Goal: Task Accomplishment & Management: Use online tool/utility

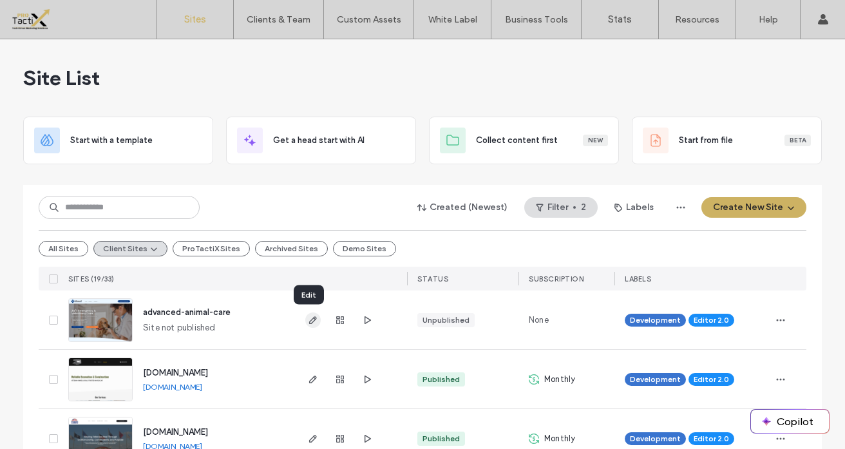
click at [309, 320] on use "button" at bounding box center [313, 320] width 8 height 8
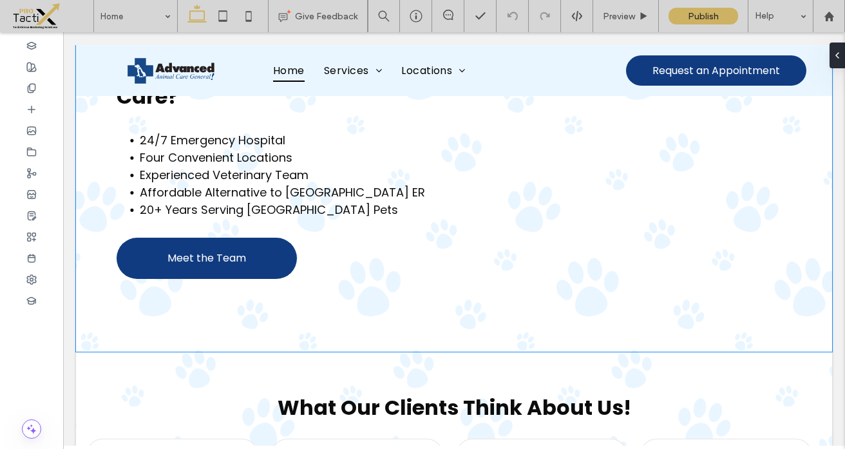
scroll to position [1379, 0]
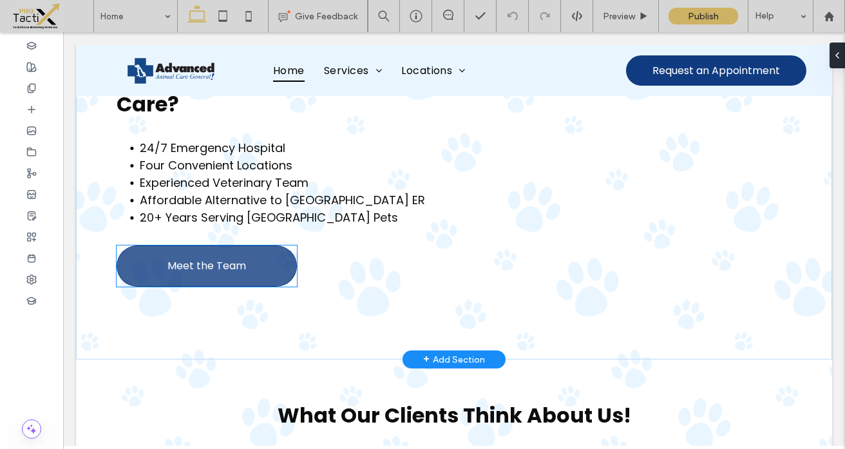
click at [234, 258] on span "Meet the Team" at bounding box center [207, 266] width 79 height 16
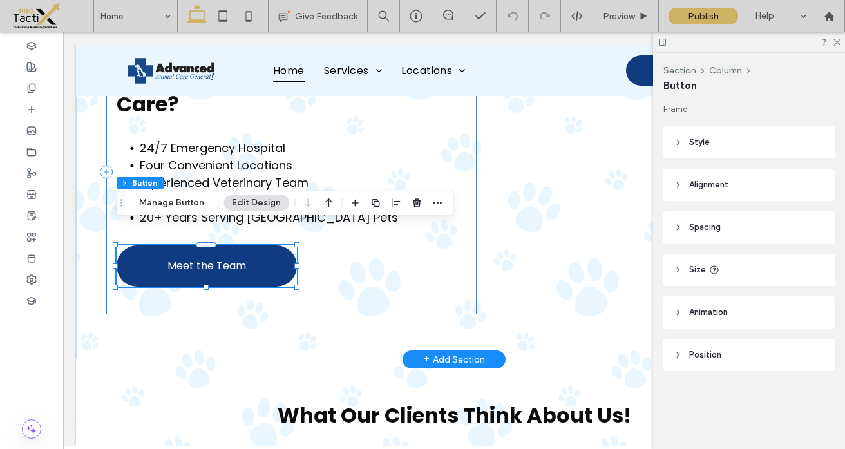
click at [430, 267] on div "Why Choose Advanced Animal Care? 24/7 Emergency Hospital Four Convenient Locati…" at bounding box center [291, 172] width 370 height 284
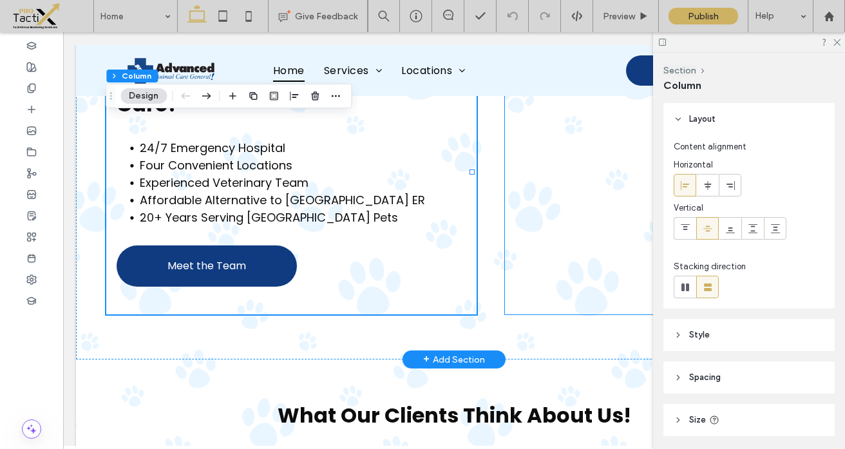
click at [510, 282] on div at bounding box center [653, 172] width 296 height 284
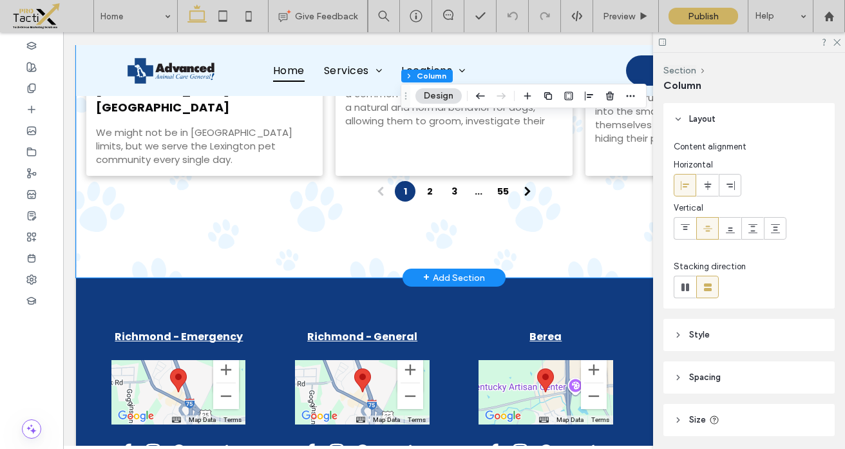
scroll to position [3191, 0]
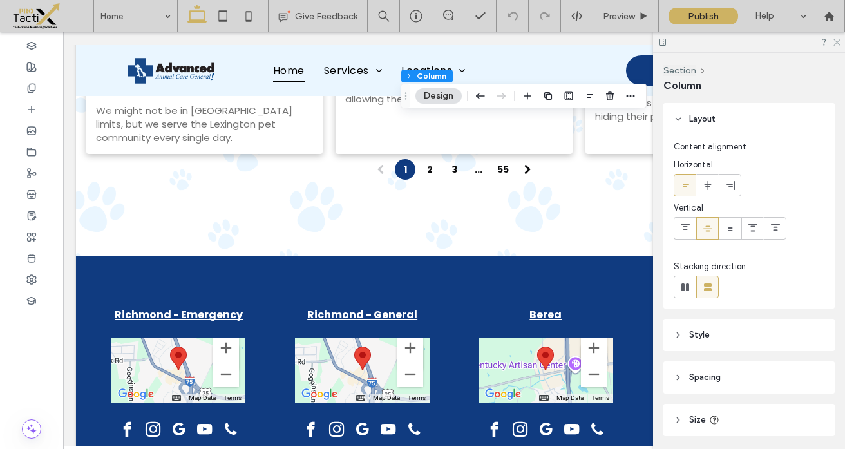
click at [836, 43] on icon at bounding box center [836, 41] width 8 height 8
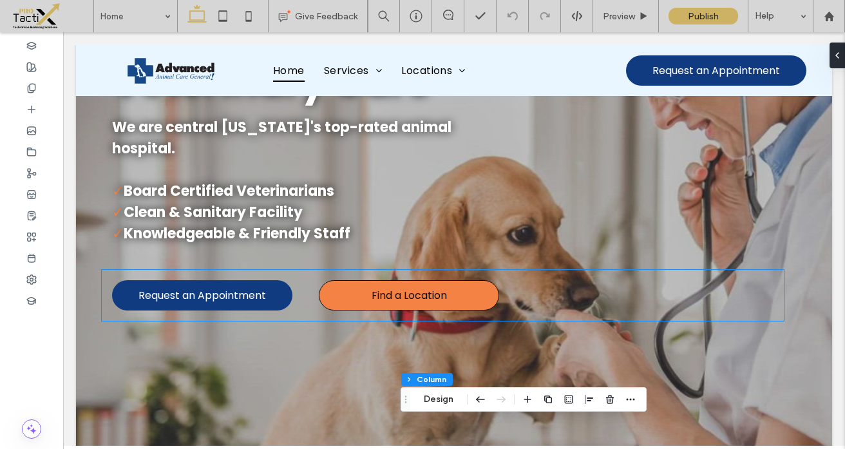
scroll to position [0, 0]
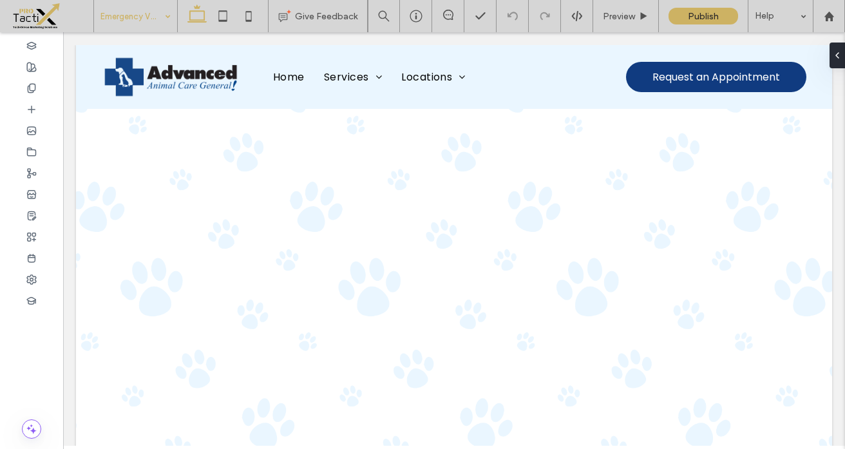
click at [138, 15] on input at bounding box center [133, 16] width 64 height 32
click at [31, 86] on icon at bounding box center [31, 88] width 10 height 10
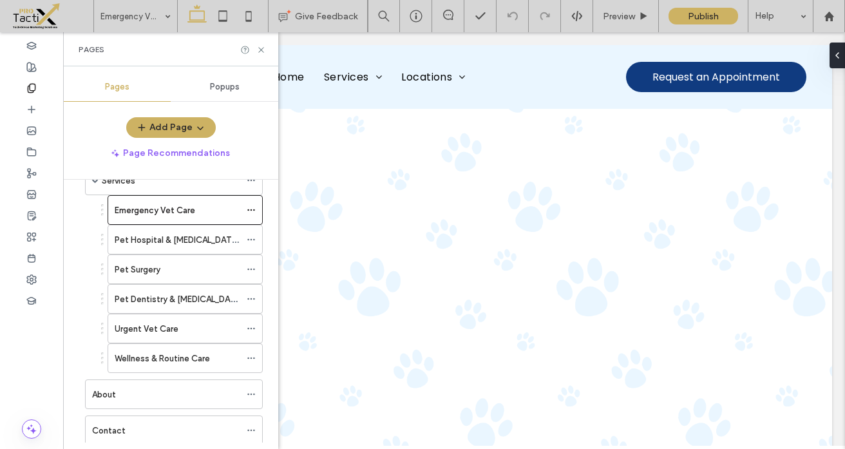
scroll to position [53, 0]
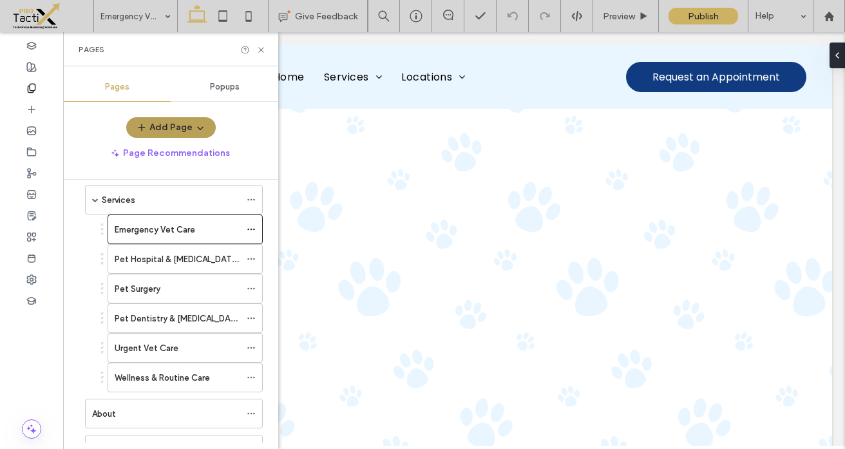
click at [201, 124] on icon "button" at bounding box center [200, 127] width 10 height 10
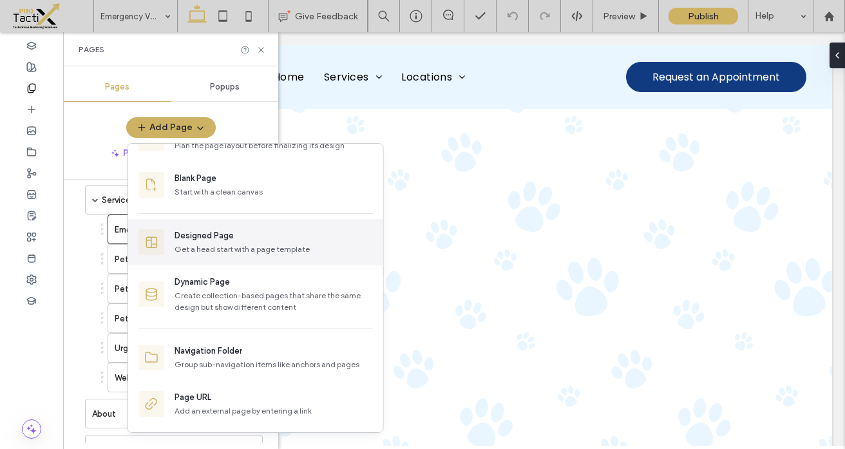
scroll to position [0, 0]
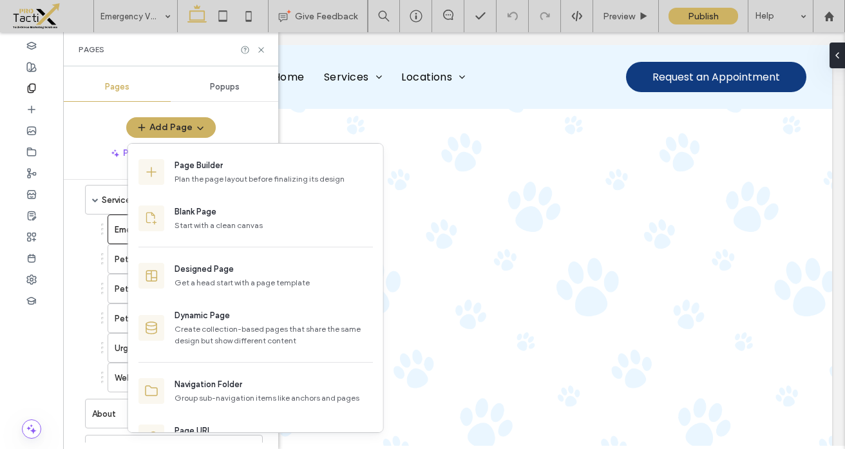
click at [84, 133] on div "Add Page" at bounding box center [170, 127] width 215 height 21
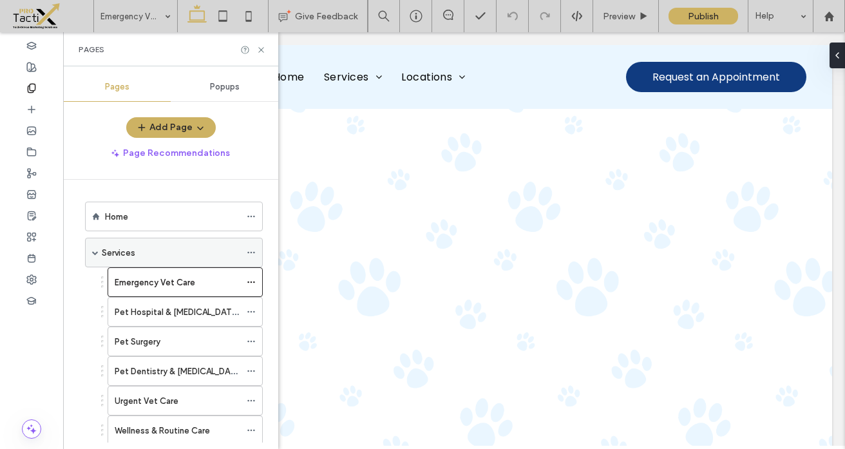
click at [146, 250] on div "Services" at bounding box center [171, 253] width 139 height 14
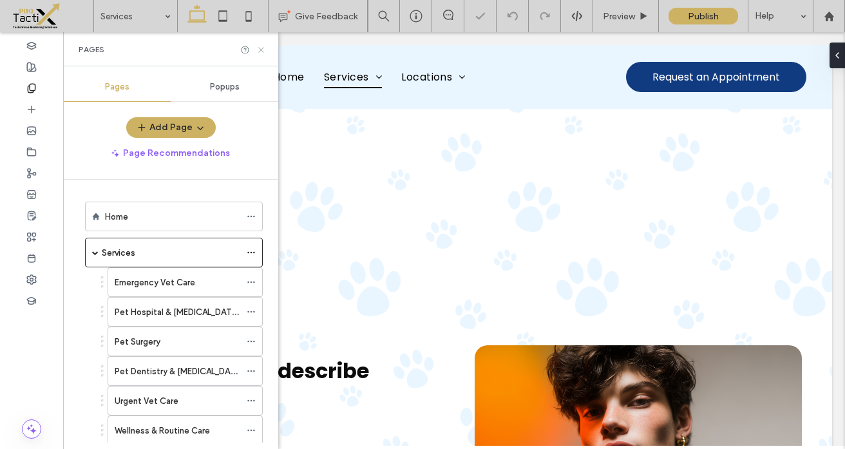
click at [261, 50] on icon at bounding box center [261, 50] width 10 height 10
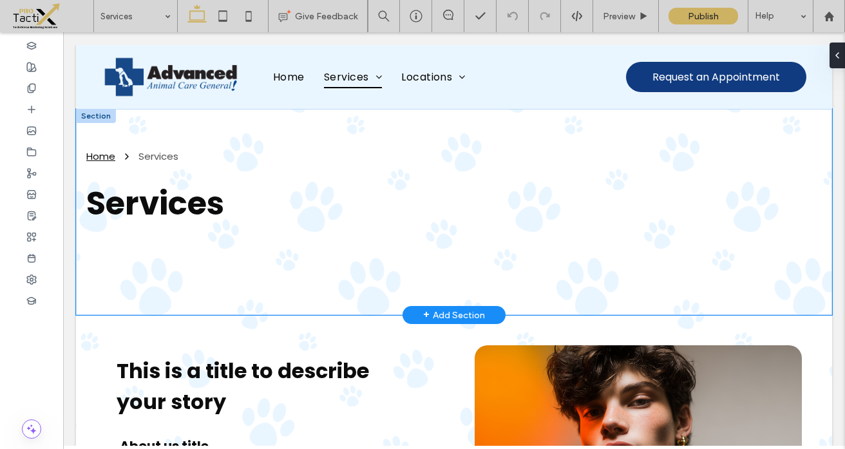
click at [249, 119] on div "Home Services Services" at bounding box center [454, 212] width 756 height 206
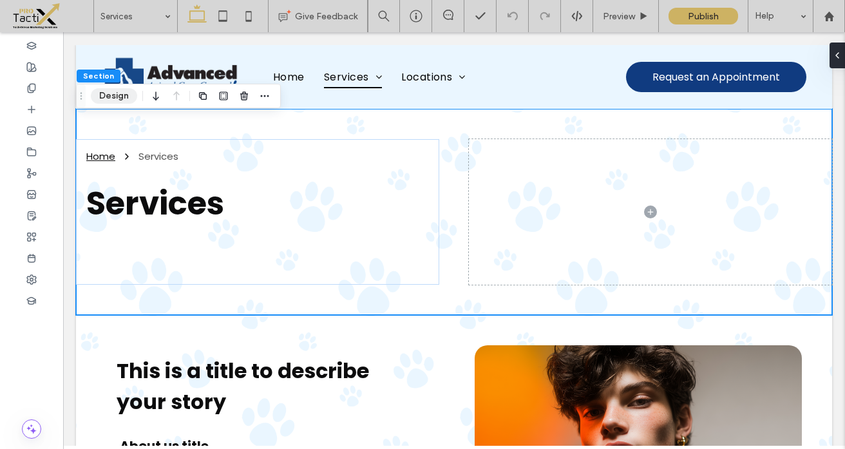
click at [112, 99] on button "Design" at bounding box center [114, 95] width 46 height 15
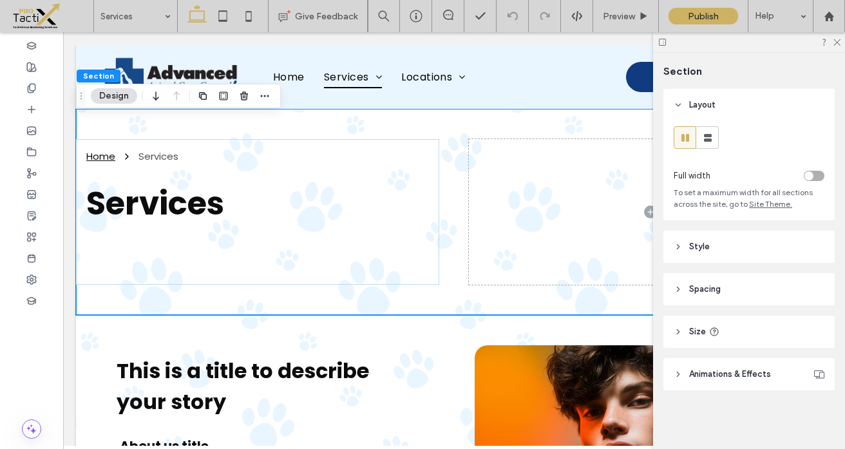
click at [695, 245] on span "Style" at bounding box center [699, 246] width 21 height 13
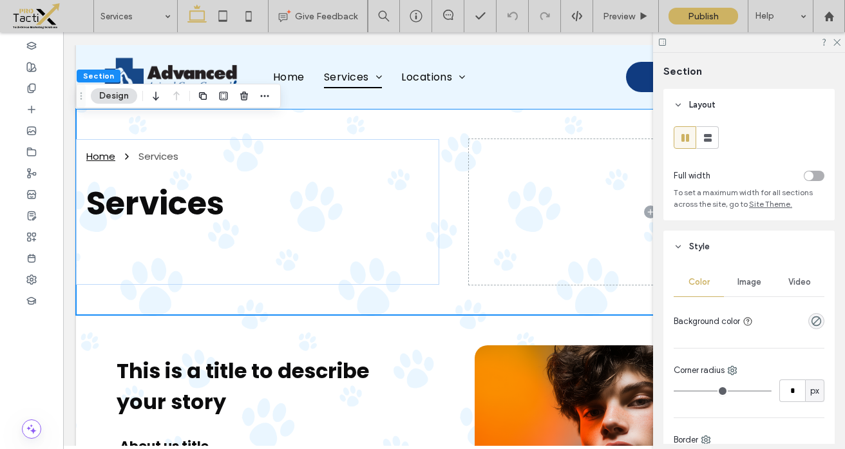
click at [753, 286] on span "Image" at bounding box center [750, 282] width 24 height 10
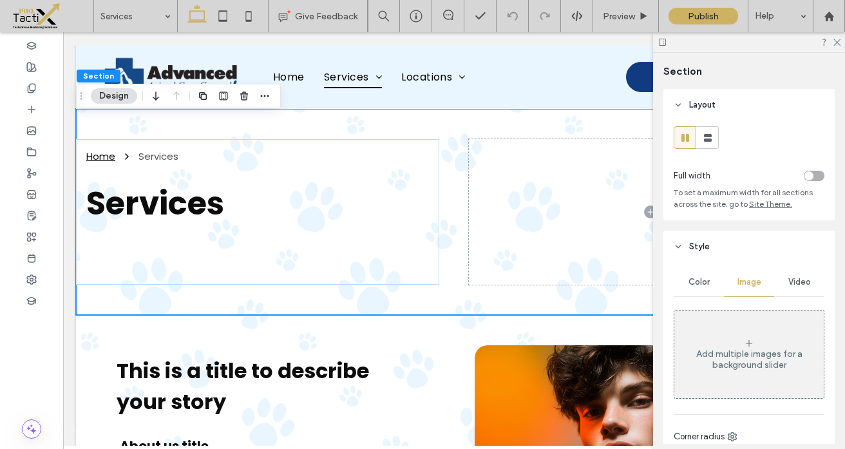
click at [739, 360] on div "Add multiple images for a background slider" at bounding box center [749, 360] width 149 height 22
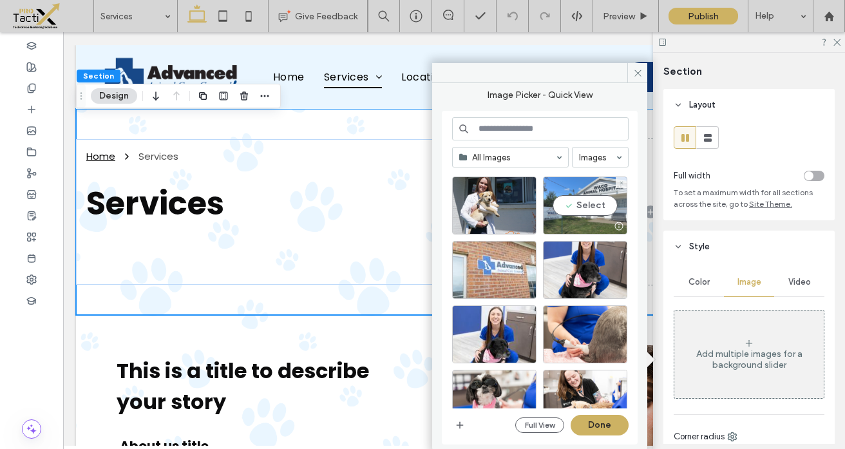
scroll to position [84, 0]
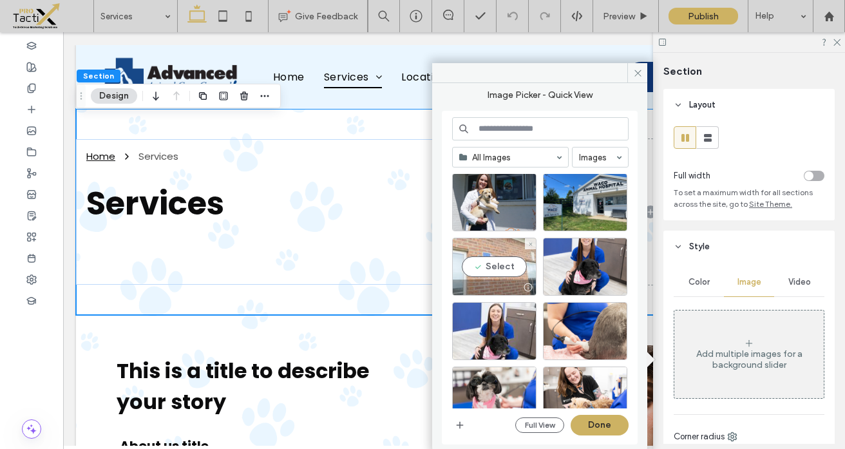
click at [492, 268] on div "Select" at bounding box center [494, 267] width 84 height 58
click at [599, 428] on button "Done" at bounding box center [600, 425] width 58 height 21
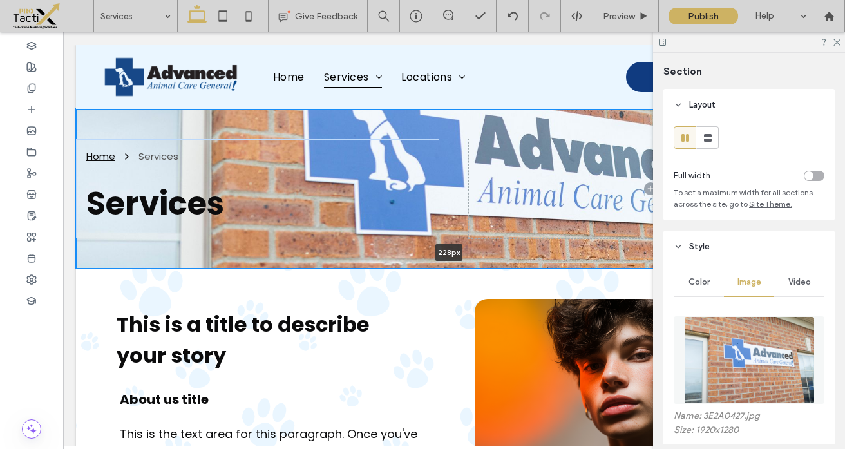
drag, startPoint x: 565, startPoint y: 316, endPoint x: 566, endPoint y: 256, distance: 59.3
click at [566, 256] on div "Home Services Services 228px Section + Add Section" at bounding box center [454, 189] width 756 height 160
type input "***"
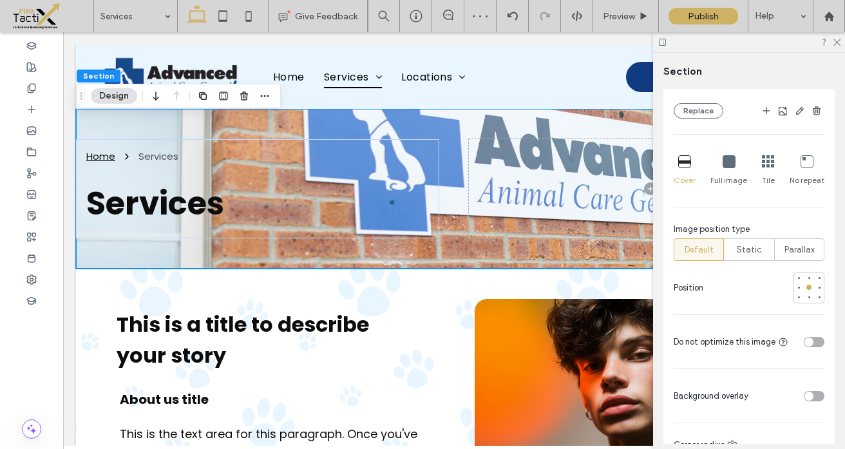
scroll to position [378, 0]
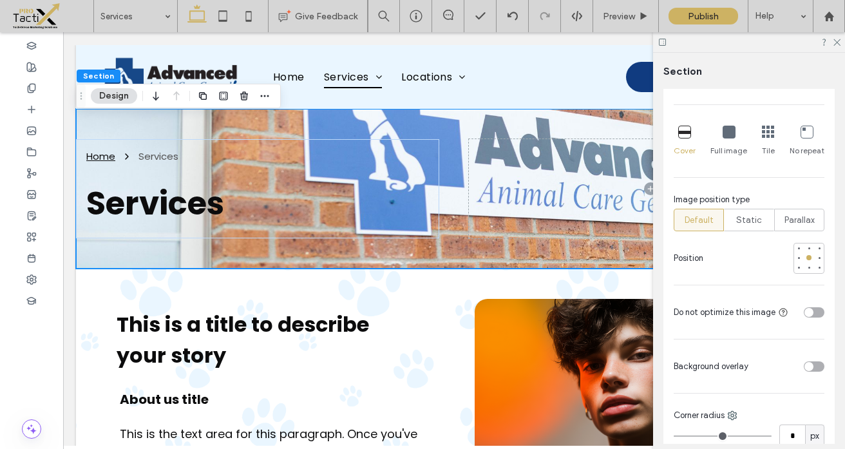
click at [808, 364] on div "toggle" at bounding box center [814, 366] width 21 height 10
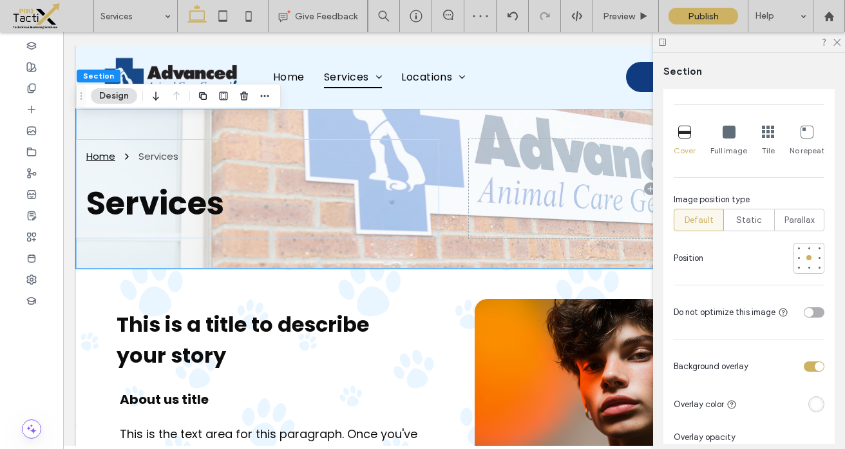
click at [812, 408] on div "rgba(255, 255, 255, 1)" at bounding box center [816, 404] width 11 height 11
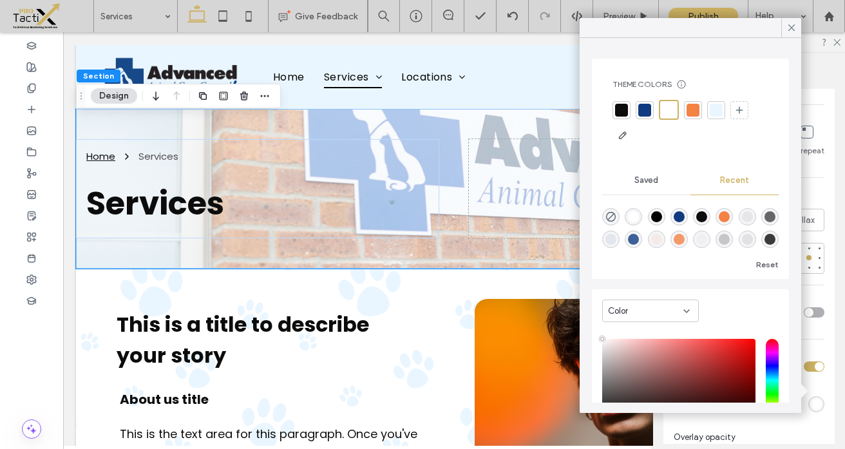
click at [619, 108] on div at bounding box center [621, 110] width 13 height 13
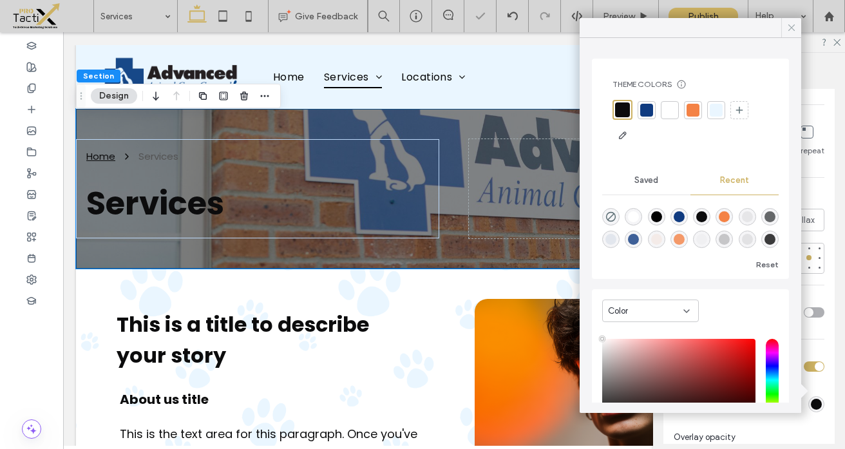
click at [787, 32] on icon at bounding box center [792, 28] width 12 height 12
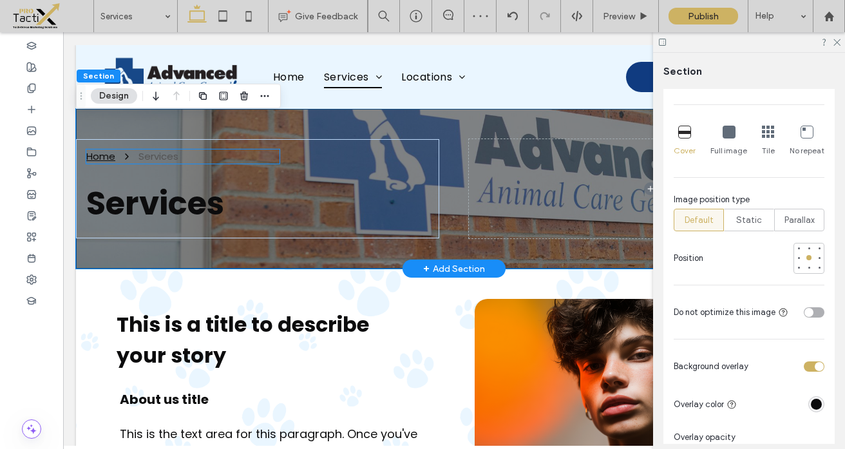
click at [143, 163] on div "Services" at bounding box center [159, 156] width 40 height 15
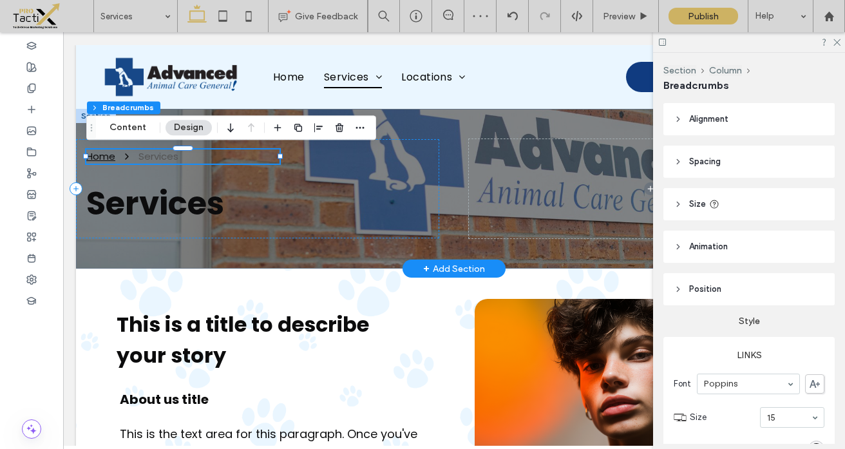
type input "**"
type input "****"
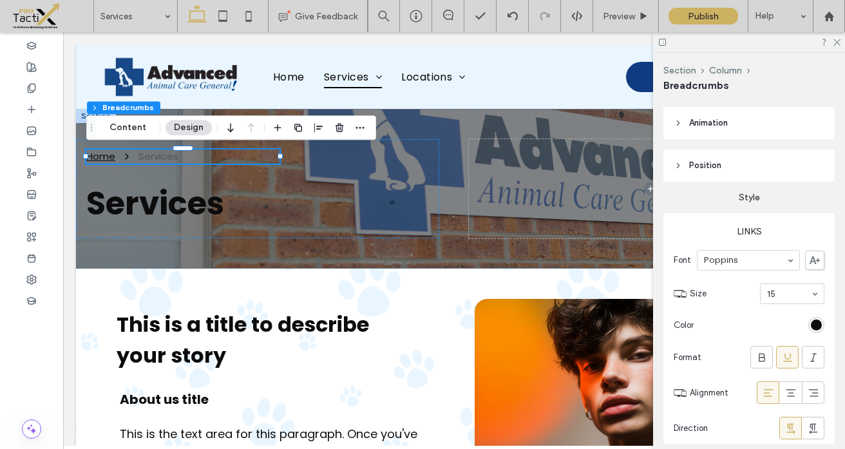
scroll to position [131, 0]
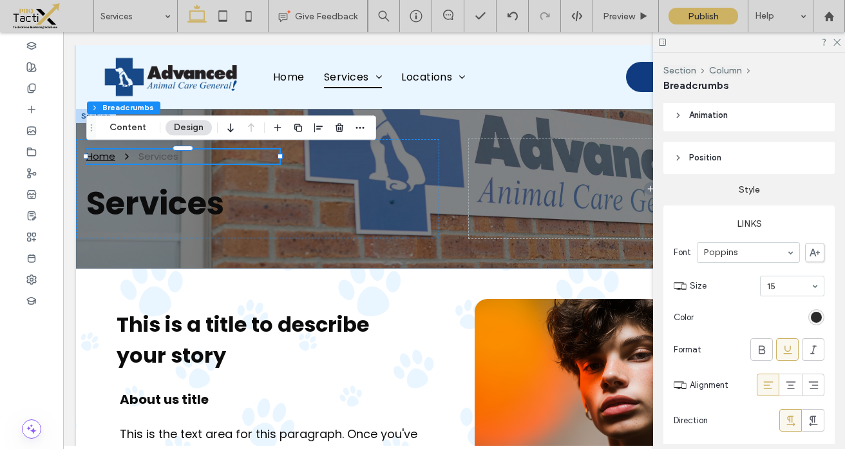
click at [811, 318] on div "rgba(12, 12, 13, 1)" at bounding box center [816, 317] width 11 height 11
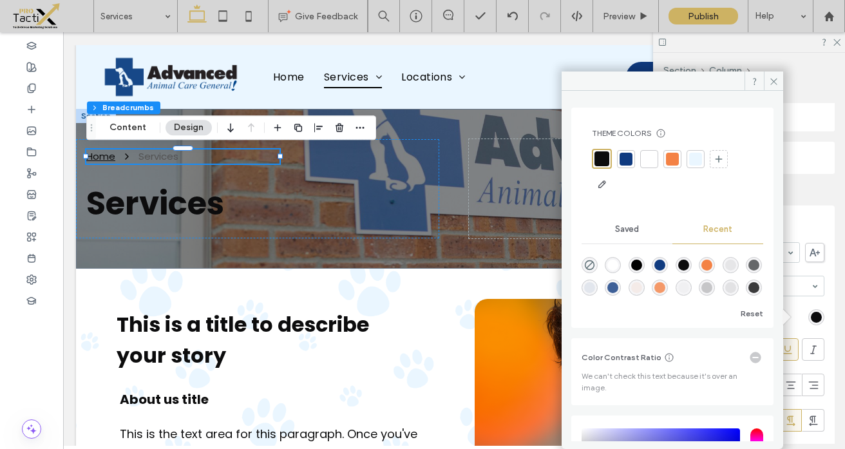
click at [648, 157] on div at bounding box center [649, 159] width 13 height 13
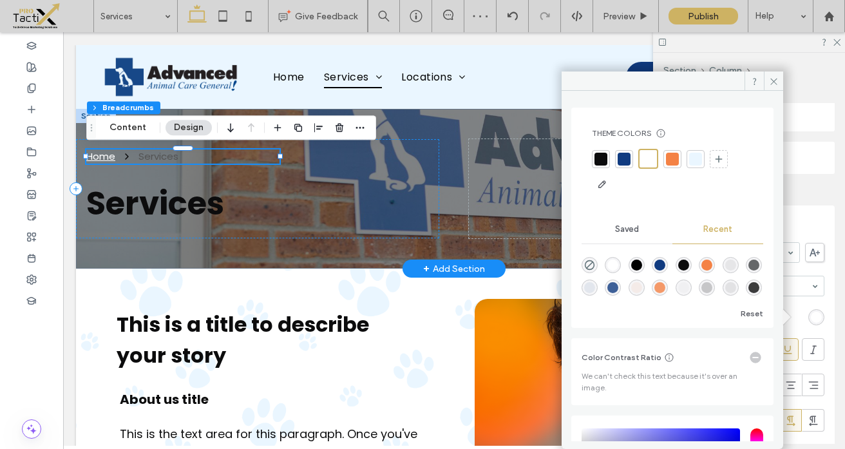
click at [128, 159] on icon "Breadcrumbs" at bounding box center [127, 156] width 10 height 10
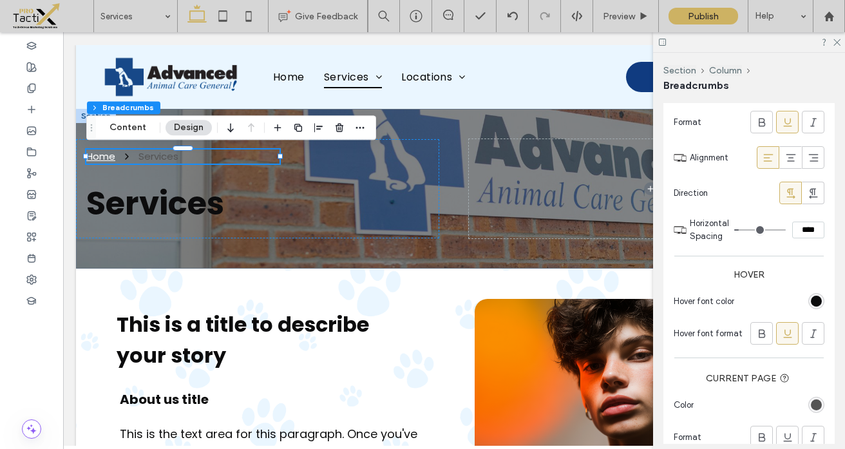
scroll to position [373, 0]
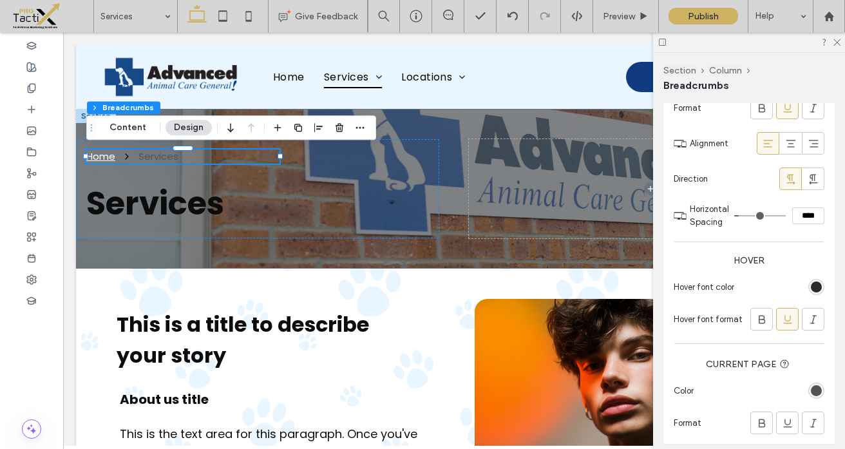
click at [811, 283] on div "rgba(12, 12, 13, 1)" at bounding box center [816, 287] width 11 height 11
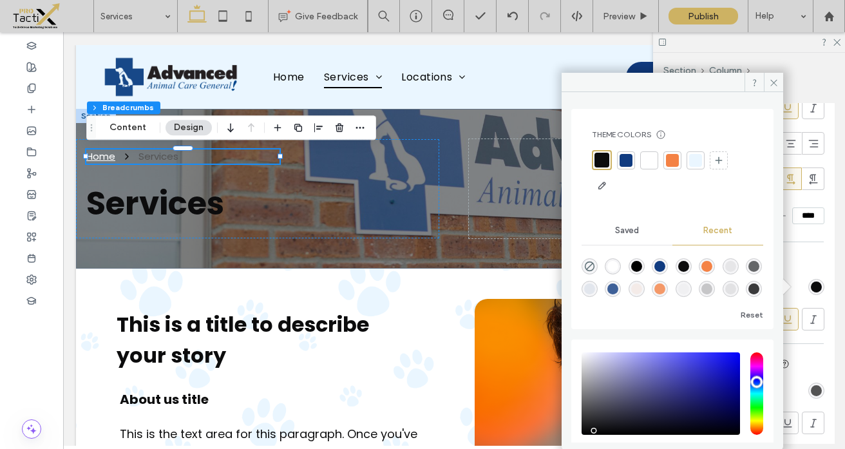
click at [652, 159] on div at bounding box center [649, 160] width 13 height 13
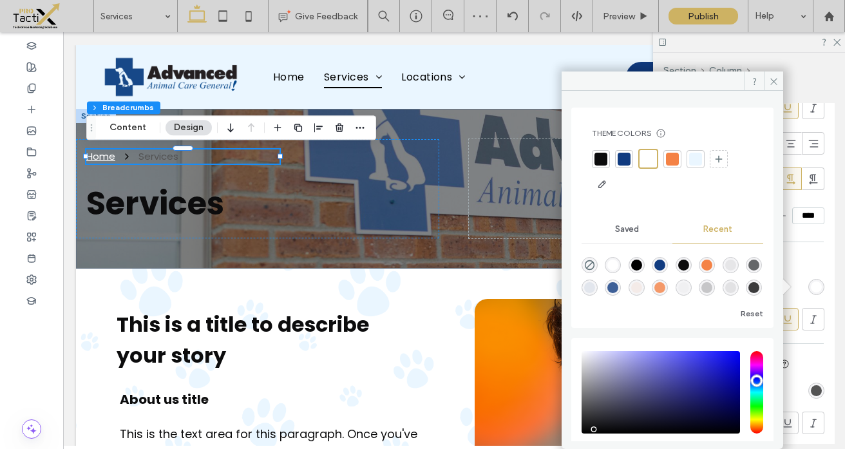
click at [805, 260] on label "Hover" at bounding box center [749, 261] width 151 height 24
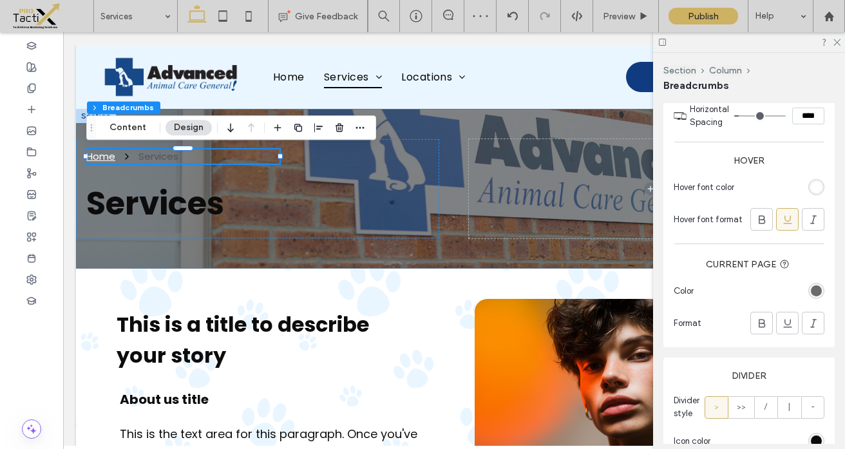
scroll to position [474, 0]
click at [811, 289] on div "rgba(84, 84, 84, 1)" at bounding box center [816, 289] width 11 height 11
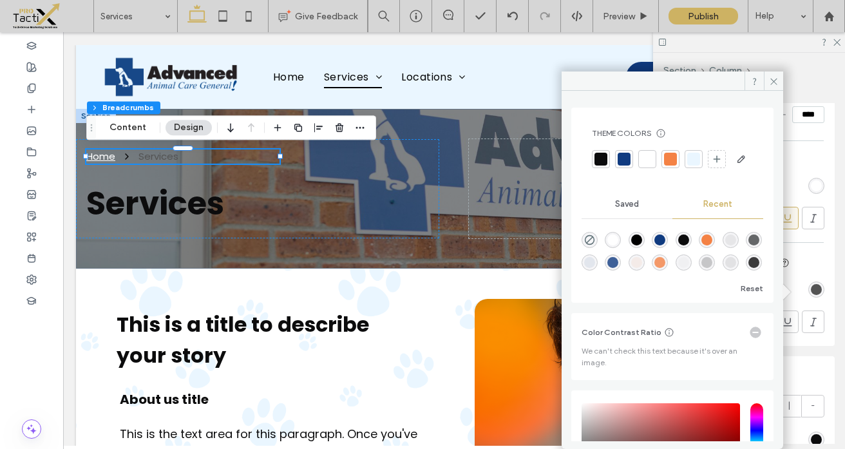
click at [641, 158] on div at bounding box center [647, 159] width 13 height 13
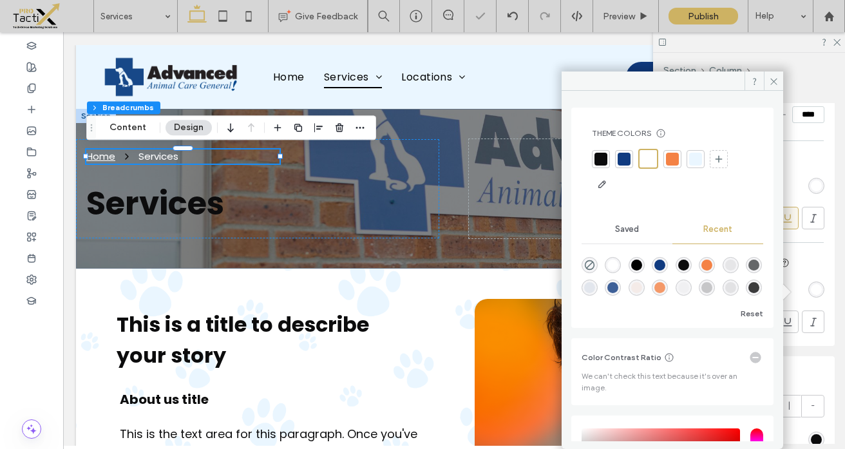
click at [810, 367] on label "Divider" at bounding box center [749, 375] width 151 height 24
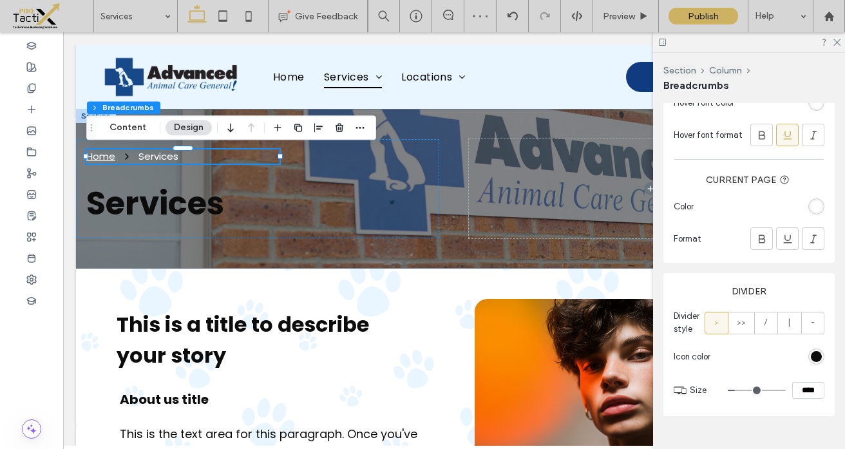
scroll to position [579, 0]
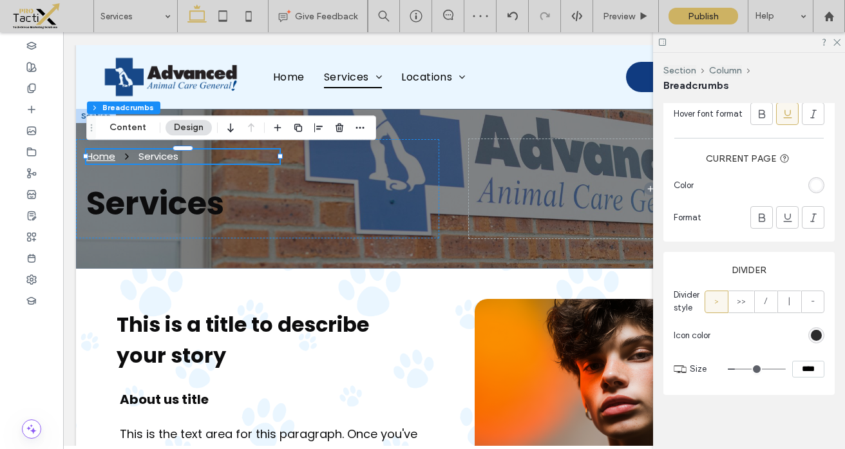
click at [811, 337] on div "rgb(12, 12, 13)" at bounding box center [816, 335] width 11 height 11
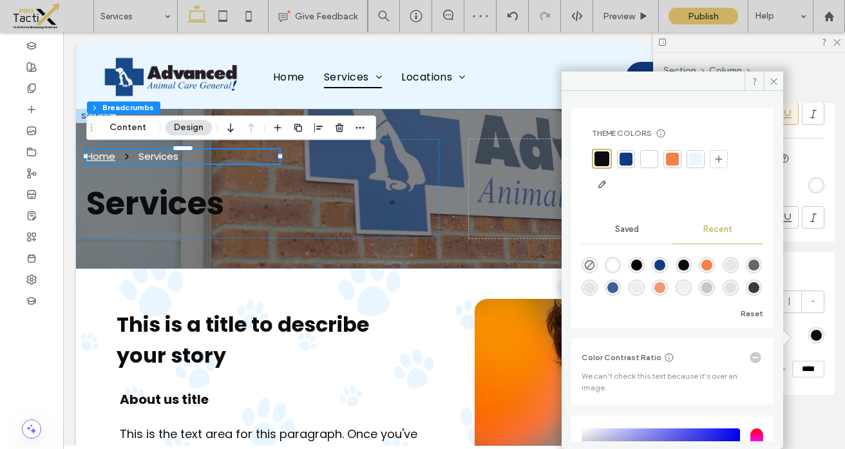
click at [648, 158] on div at bounding box center [649, 159] width 13 height 13
click at [774, 83] on icon at bounding box center [774, 82] width 10 height 10
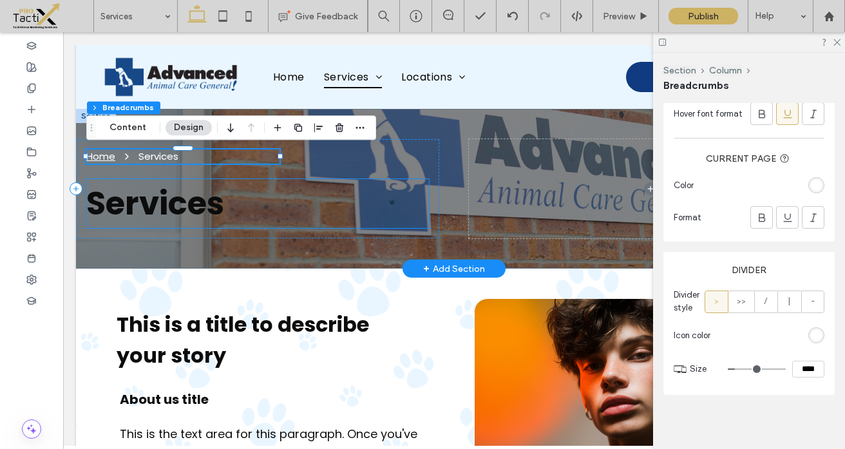
click at [178, 214] on span "Services" at bounding box center [155, 203] width 138 height 46
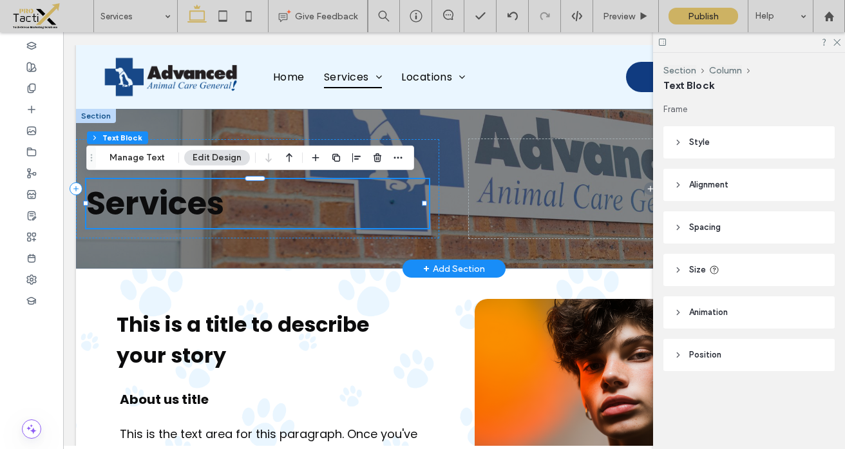
click at [162, 199] on span "Services" at bounding box center [155, 203] width 138 height 46
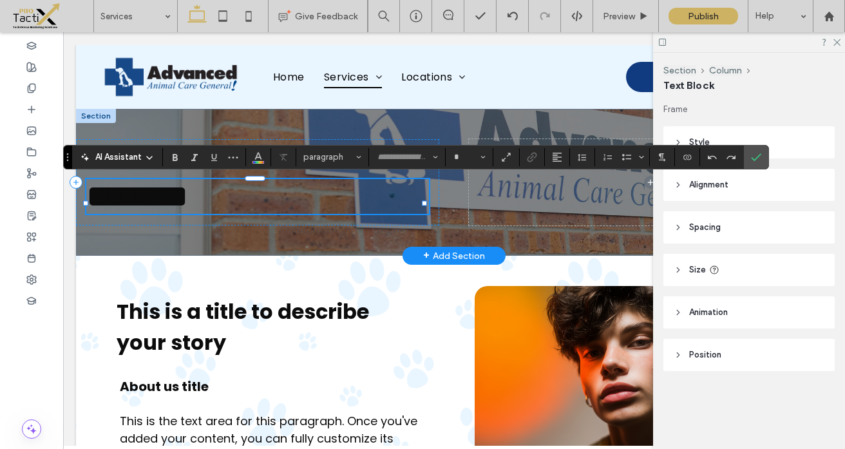
type input "*******"
type input "**"
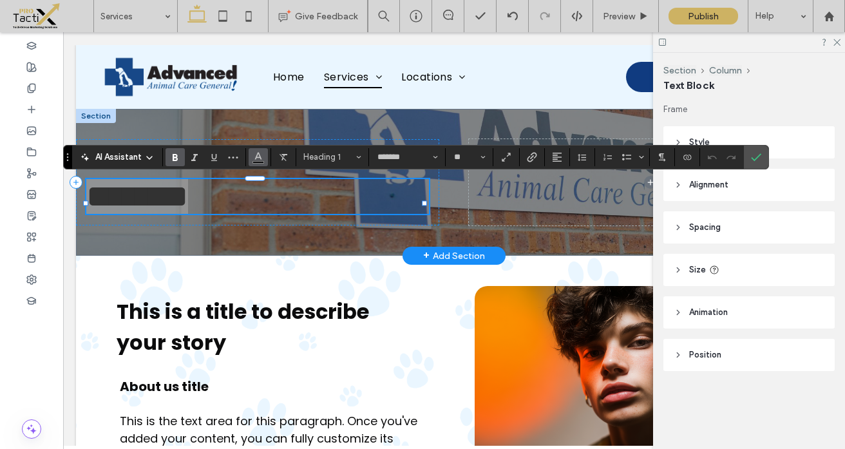
click at [260, 158] on use "Color" at bounding box center [258, 155] width 7 height 7
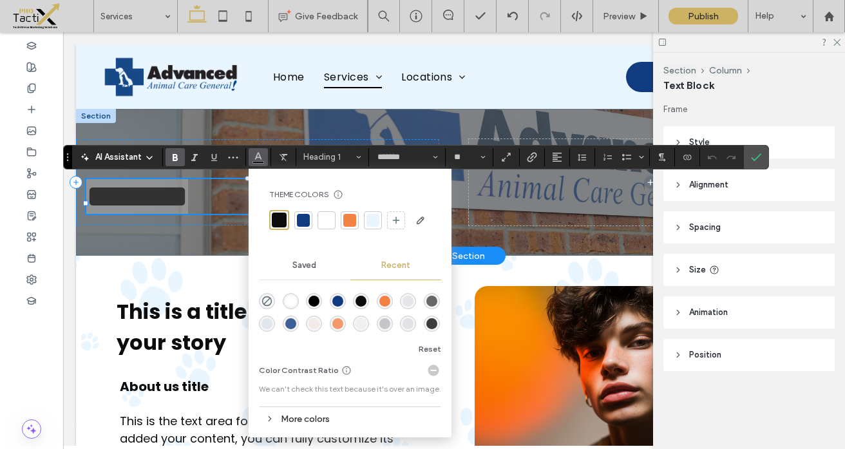
click at [332, 225] on div at bounding box center [326, 220] width 13 height 13
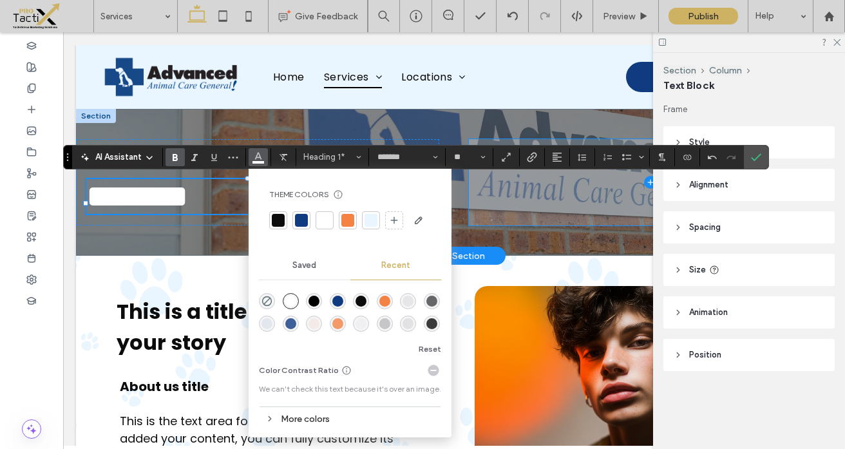
click at [492, 220] on span at bounding box center [650, 182] width 363 height 86
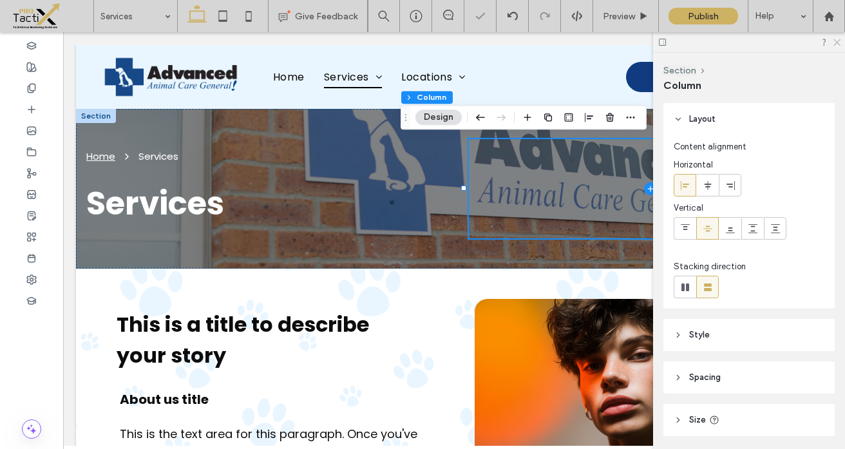
click at [839, 43] on icon at bounding box center [836, 41] width 8 height 8
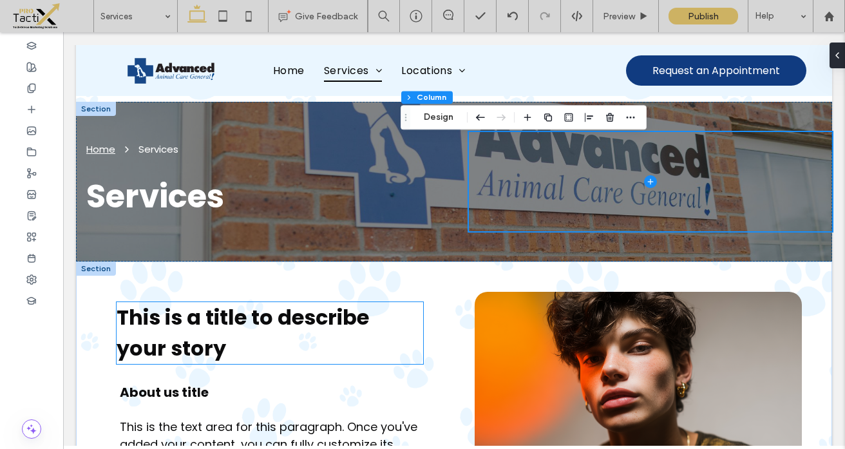
scroll to position [0, 0]
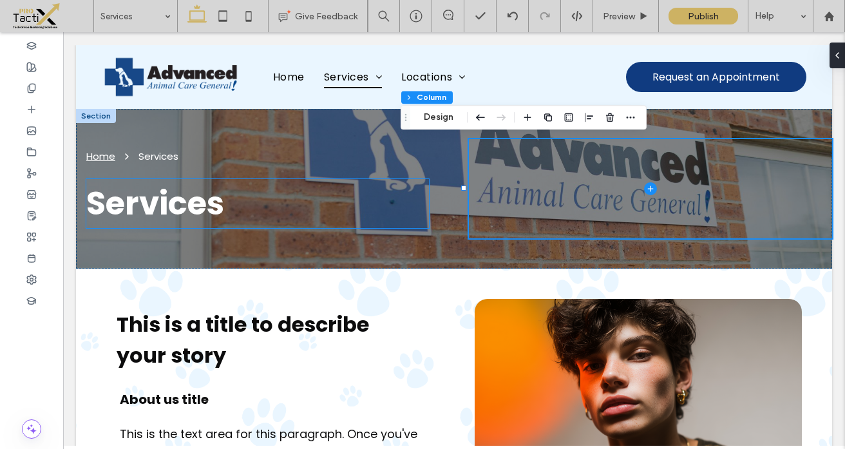
click at [167, 209] on span "Services" at bounding box center [155, 203] width 138 height 46
click at [167, 209] on div "Services" at bounding box center [257, 203] width 343 height 49
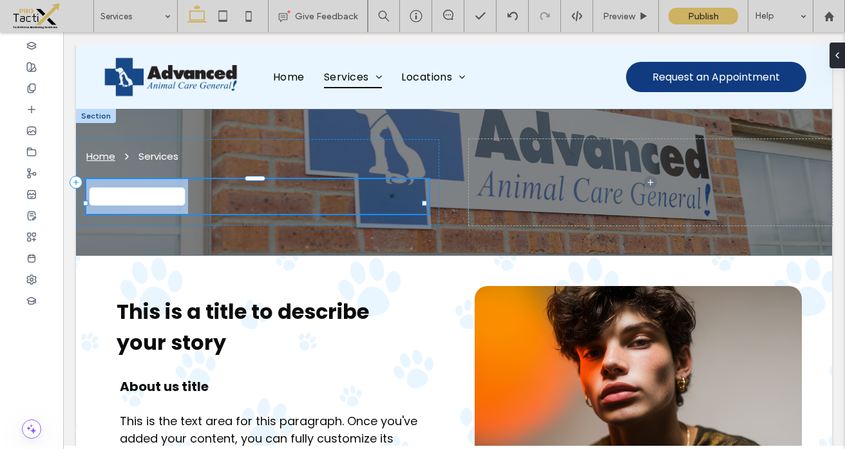
type input "*******"
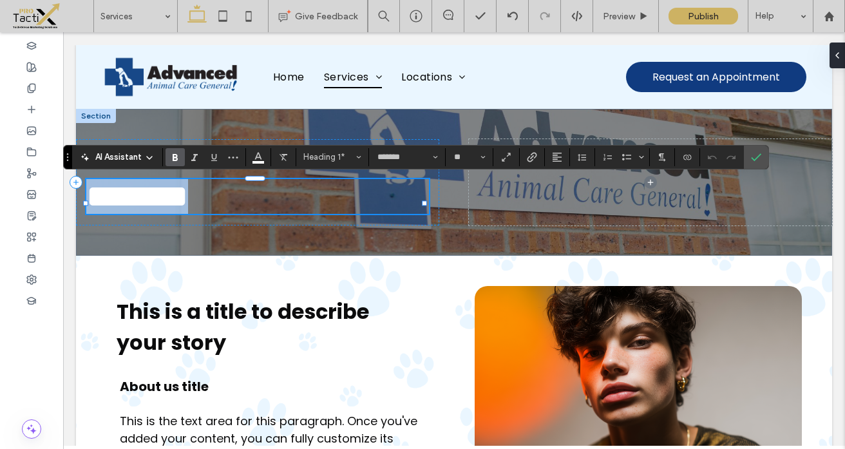
type input "**"
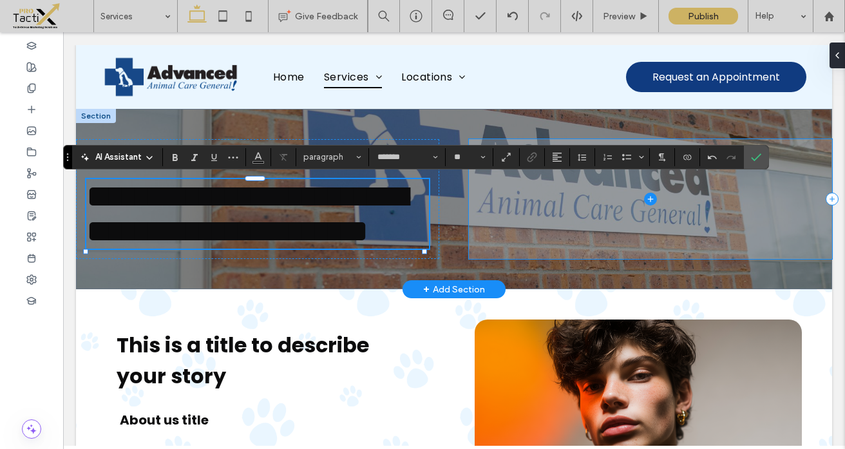
click at [505, 260] on span at bounding box center [650, 199] width 363 height 120
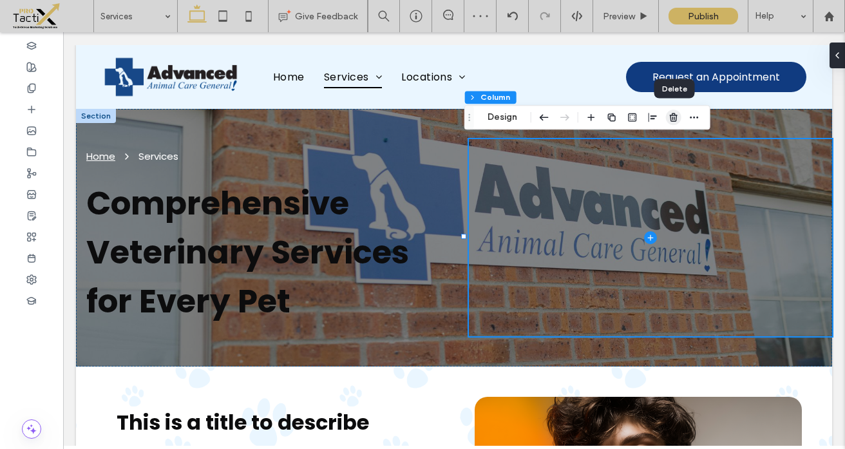
click at [674, 119] on use "button" at bounding box center [674, 117] width 8 height 8
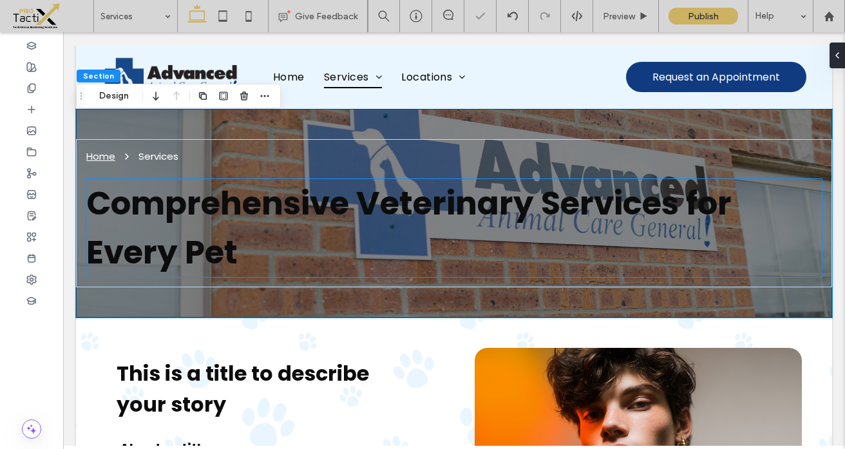
click at [508, 204] on span "Comprehensive Veterinary Services for Every Pet" at bounding box center [409, 227] width 646 height 95
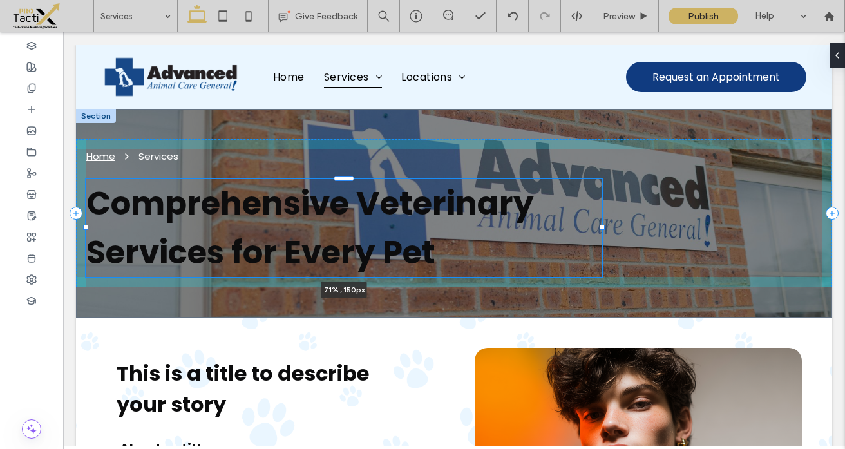
drag, startPoint x: 813, startPoint y: 228, endPoint x: 602, endPoint y: 226, distance: 210.7
click at [602, 226] on div at bounding box center [602, 227] width 5 height 5
type input "**"
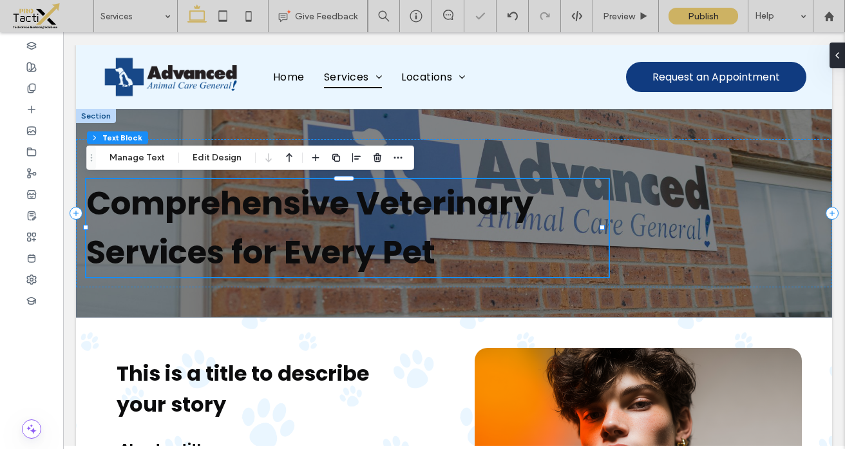
click at [401, 238] on span "Comprehensive Veterinary Services for Every Pet" at bounding box center [310, 227] width 448 height 95
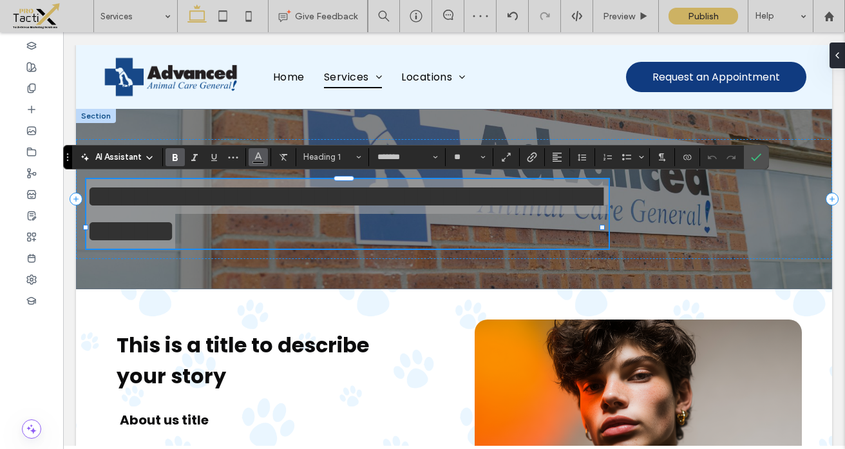
click at [258, 158] on icon "Color" at bounding box center [258, 156] width 10 height 10
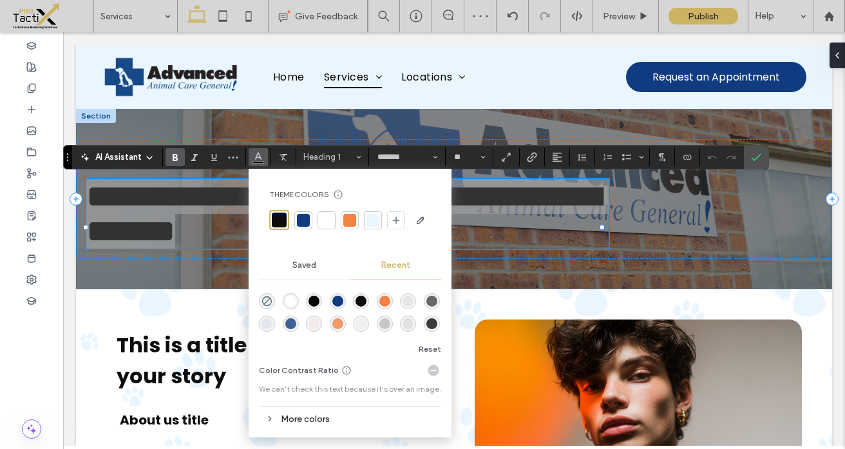
click at [326, 218] on div at bounding box center [326, 220] width 13 height 13
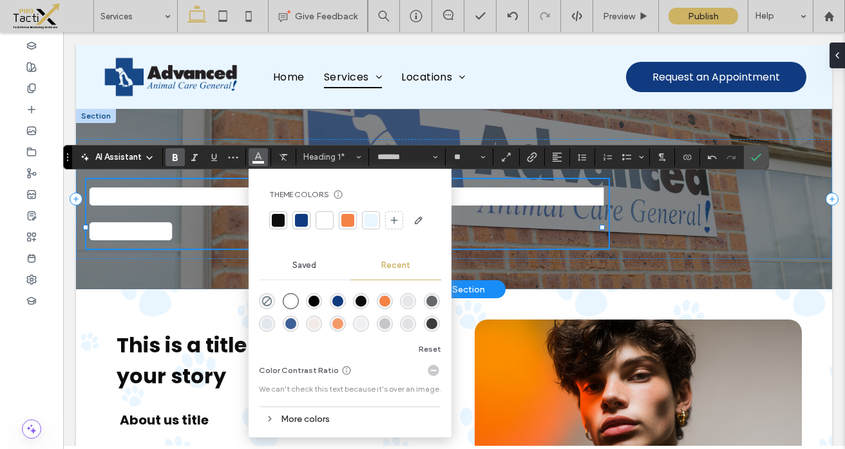
click at [547, 249] on h1 "**********" at bounding box center [347, 214] width 523 height 70
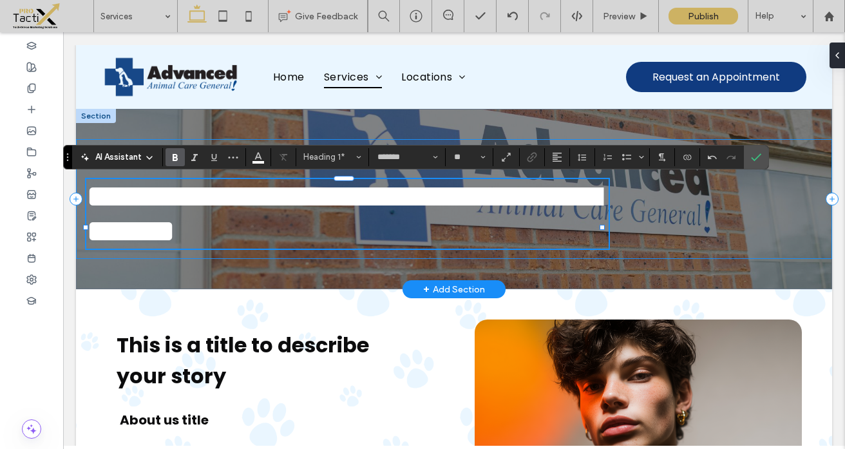
click at [664, 251] on div "**********" at bounding box center [454, 199] width 756 height 120
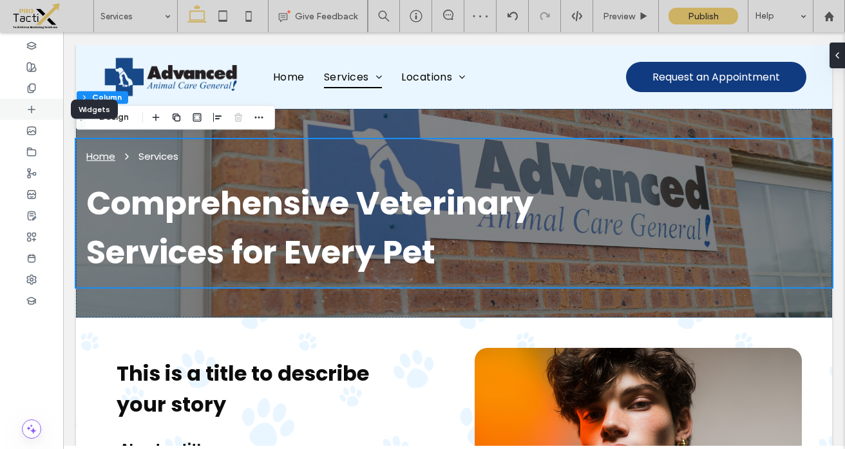
click at [28, 106] on icon at bounding box center [31, 109] width 10 height 10
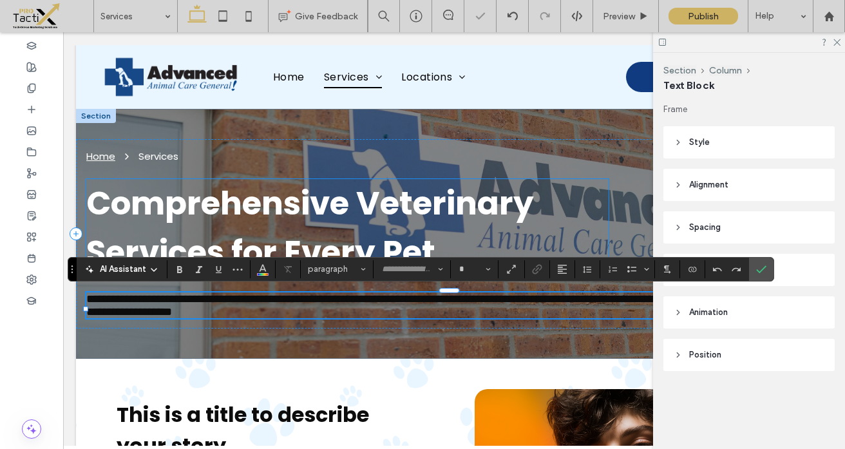
type input "*******"
type input "**"
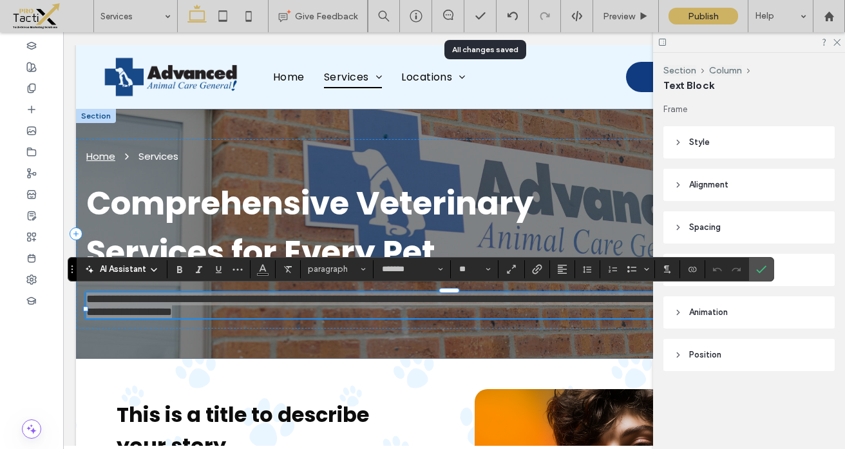
drag, startPoint x: 108, startPoint y: 177, endPoint x: 389, endPoint y: 5, distance: 329.4
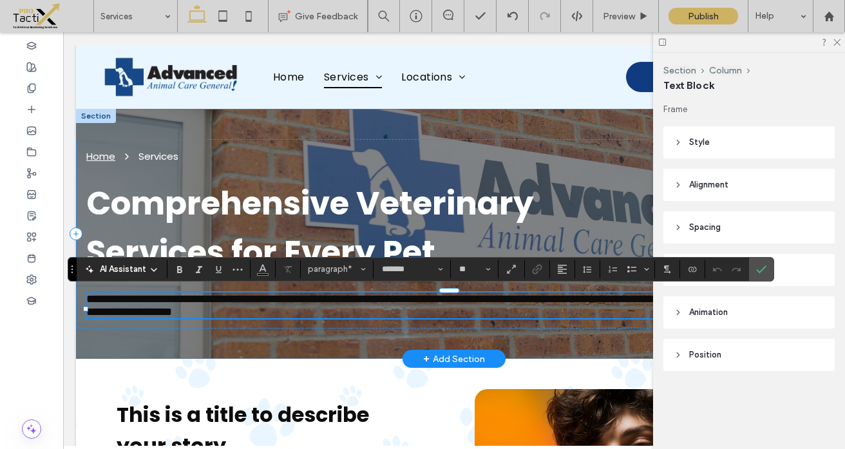
click at [227, 318] on span "**********" at bounding box center [447, 305] width 722 height 24
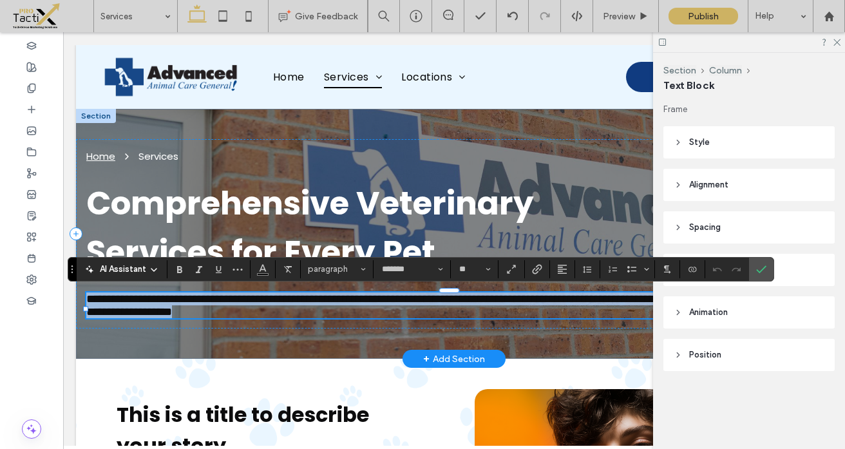
click at [227, 318] on span "**********" at bounding box center [447, 305] width 722 height 24
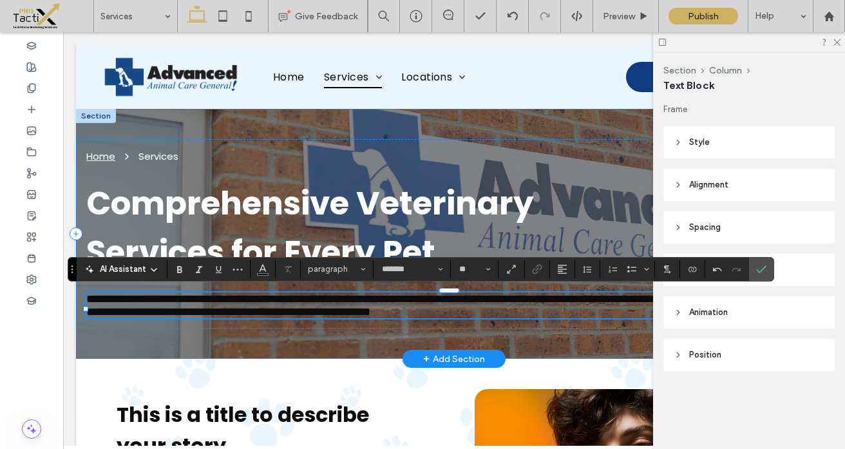
click at [276, 307] on span "**********" at bounding box center [447, 305] width 722 height 24
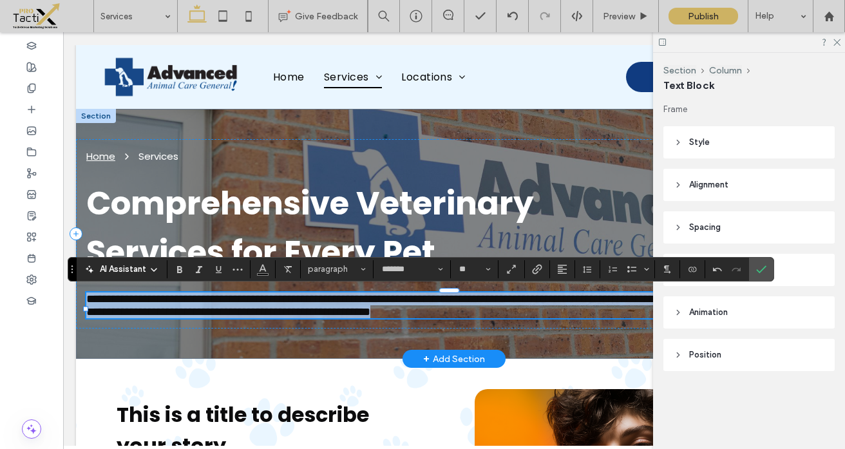
click at [276, 307] on span "**********" at bounding box center [447, 305] width 722 height 24
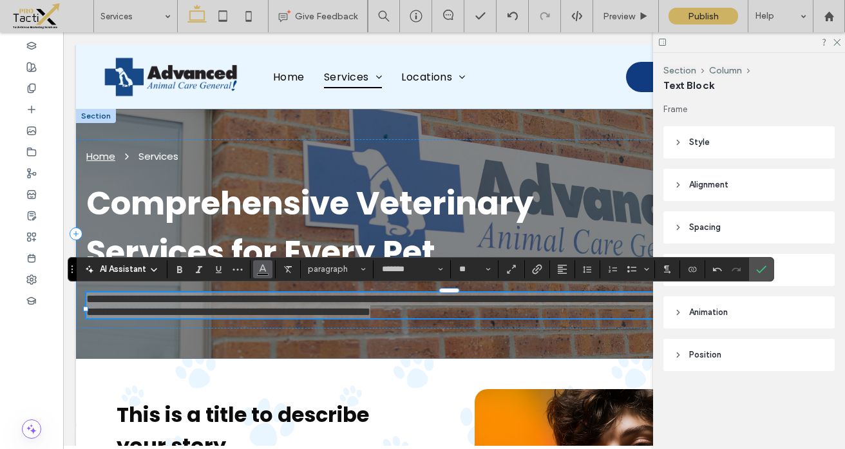
click at [264, 267] on use "Color" at bounding box center [263, 267] width 7 height 7
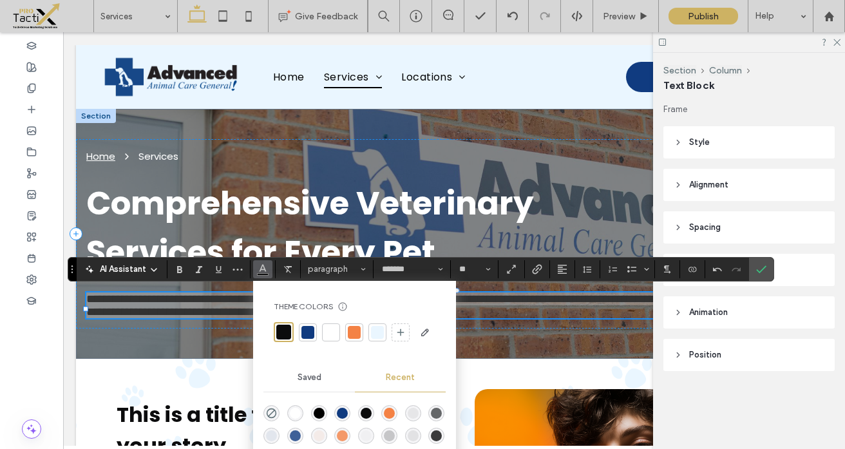
click at [329, 333] on div at bounding box center [331, 332] width 13 height 13
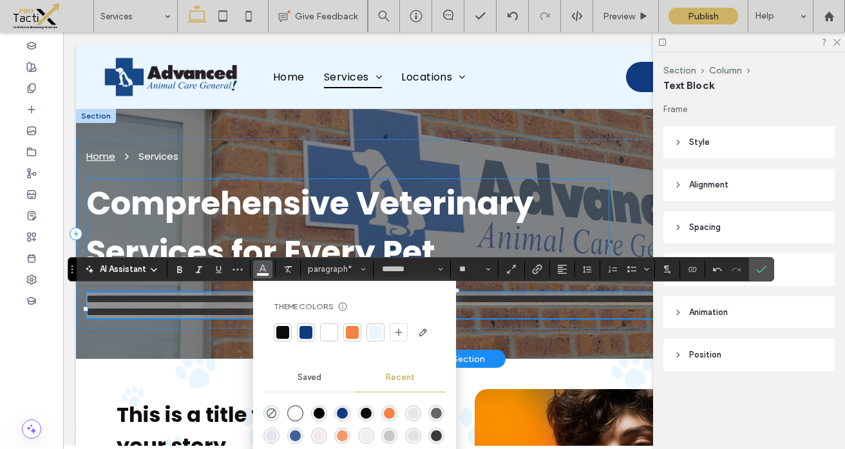
click at [342, 227] on h1 "Comprehensive Veterinary Services for Every Pet" at bounding box center [347, 228] width 523 height 98
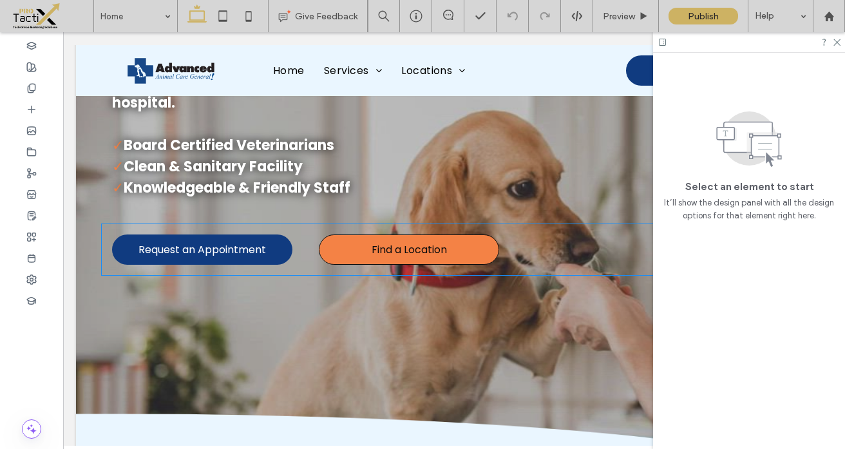
scroll to position [212, 0]
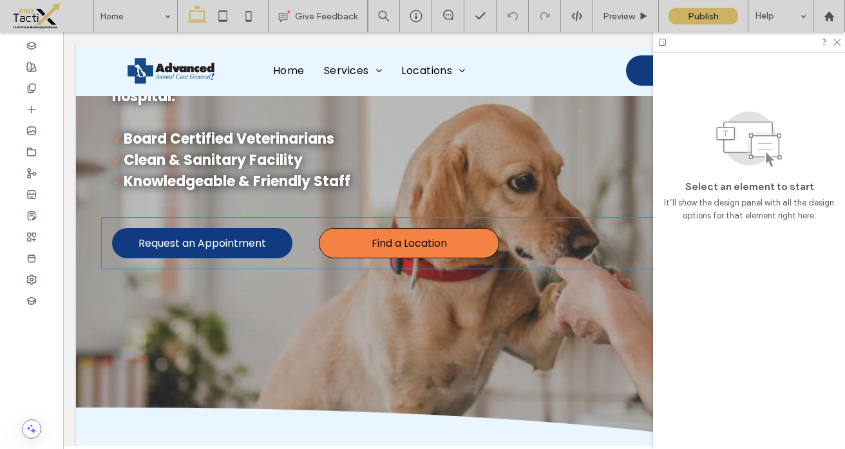
click at [310, 224] on div "Request an Appointment Find a Location" at bounding box center [443, 243] width 682 height 51
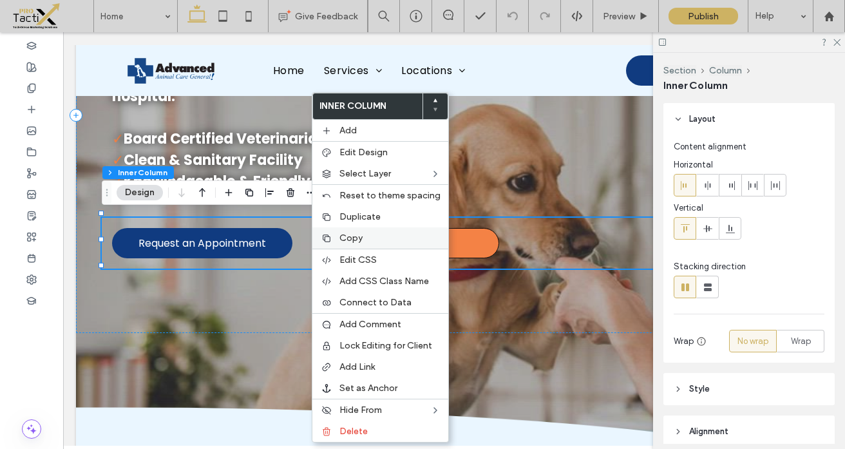
click at [350, 244] on div "Copy" at bounding box center [380, 237] width 136 height 21
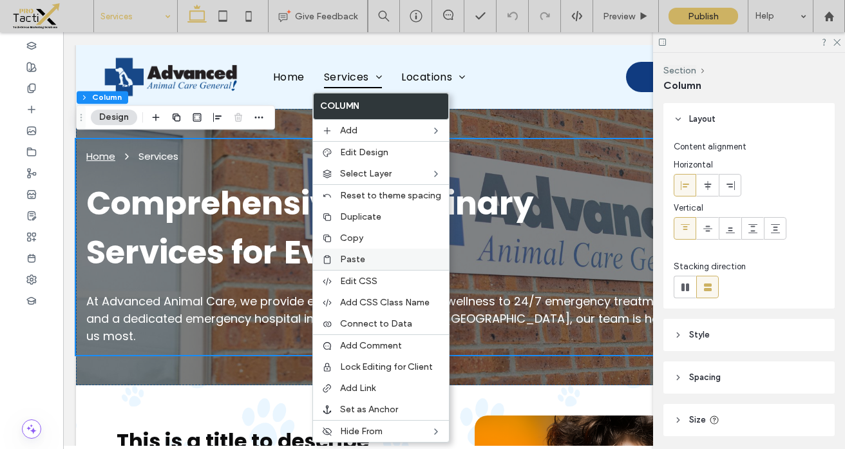
click at [349, 249] on div "Paste" at bounding box center [381, 259] width 136 height 21
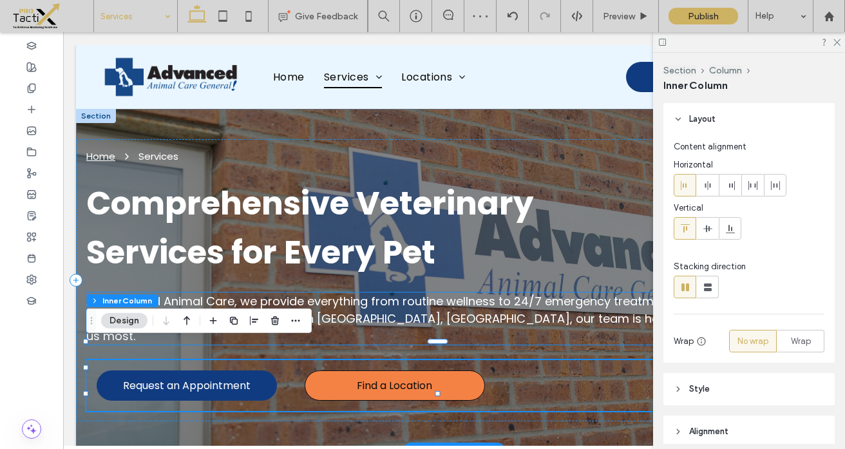
click at [363, 303] on span "At Advanced Animal Care, we provide everything from routine wellness to 24/7 em…" at bounding box center [453, 318] width 734 height 51
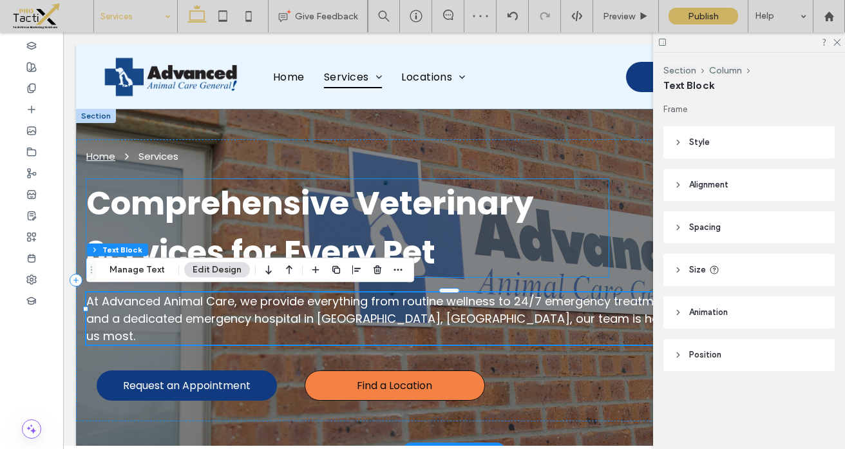
click at [307, 220] on span "Comprehensive Veterinary Services for Every Pet" at bounding box center [310, 227] width 448 height 95
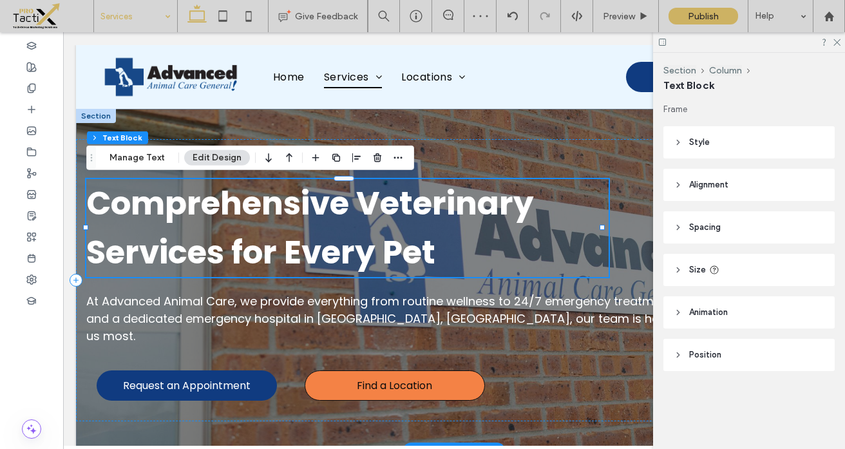
click at [307, 220] on div "Comprehensive Veterinary Services for Every Pet" at bounding box center [347, 228] width 523 height 98
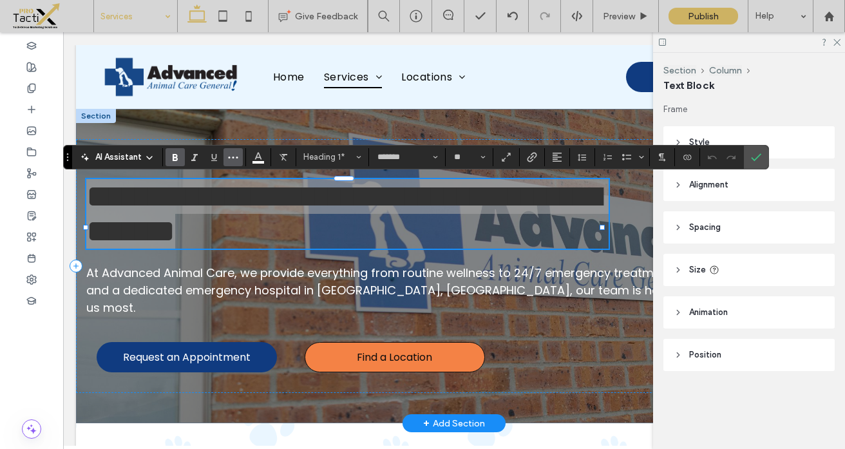
click at [228, 155] on icon "More" at bounding box center [233, 157] width 10 height 10
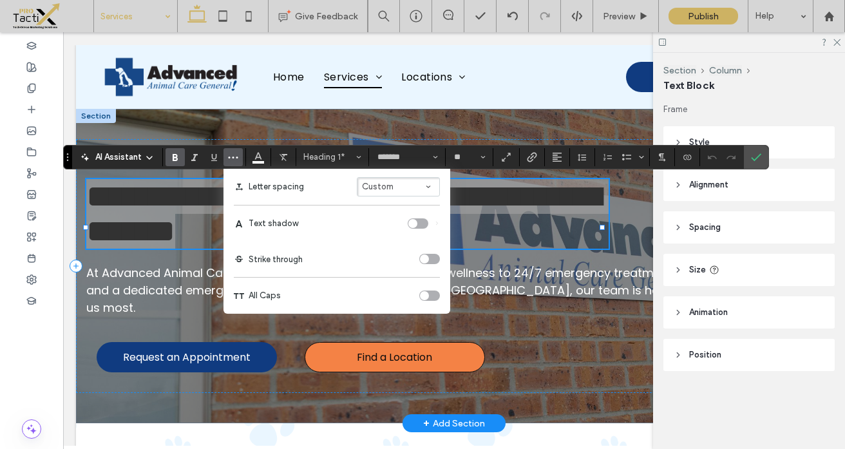
click at [423, 227] on div "toggle" at bounding box center [418, 223] width 21 height 10
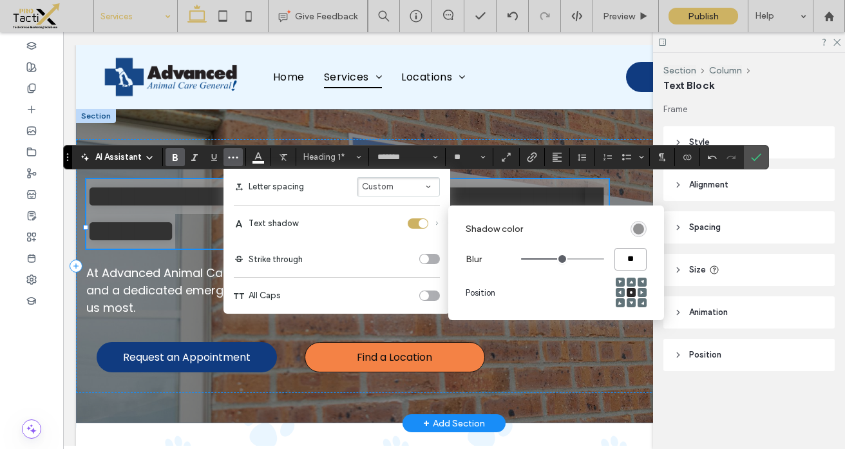
click at [631, 258] on input "**" at bounding box center [631, 259] width 32 height 23
type input "*"
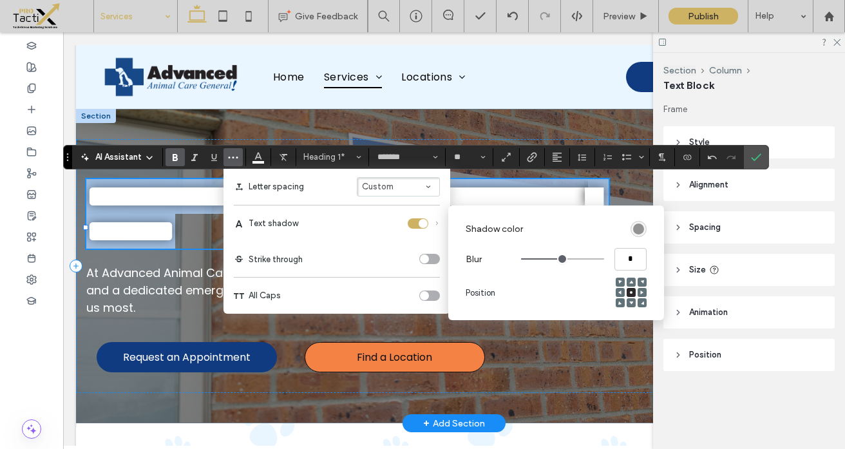
type input "*"
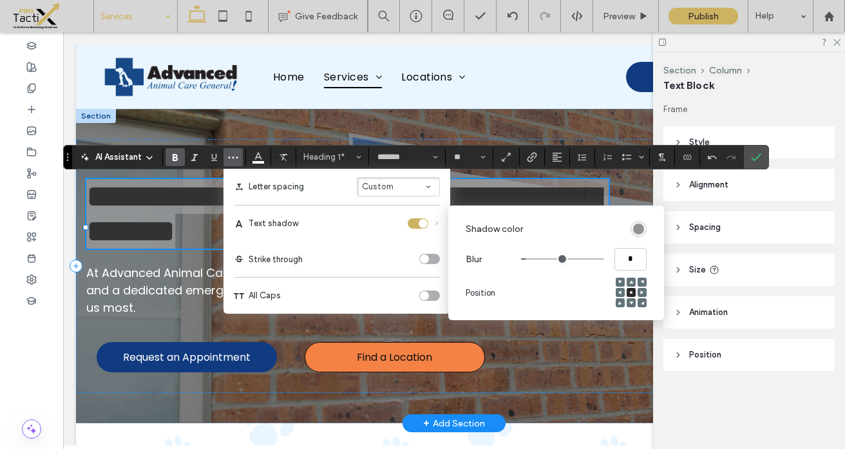
click at [642, 235] on div "rgba(0, 0, 0, 0.4)" at bounding box center [639, 229] width 16 height 16
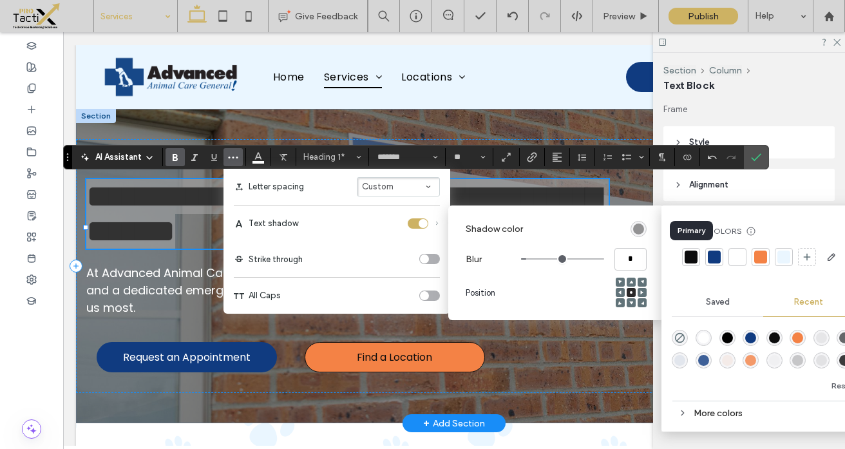
click at [691, 256] on div at bounding box center [691, 257] width 13 height 13
click at [760, 156] on icon "Confirm" at bounding box center [756, 157] width 10 height 10
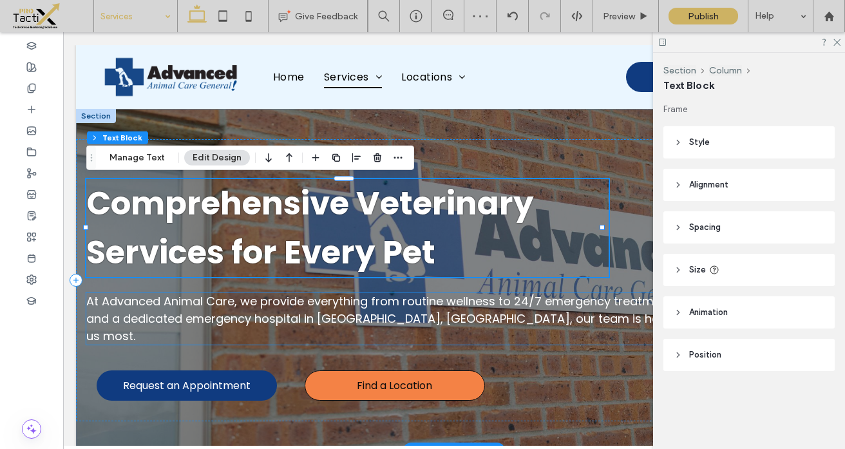
click at [320, 312] on span "At Advanced Animal Care, we provide everything from routine wellness to 24/7 em…" at bounding box center [453, 318] width 734 height 51
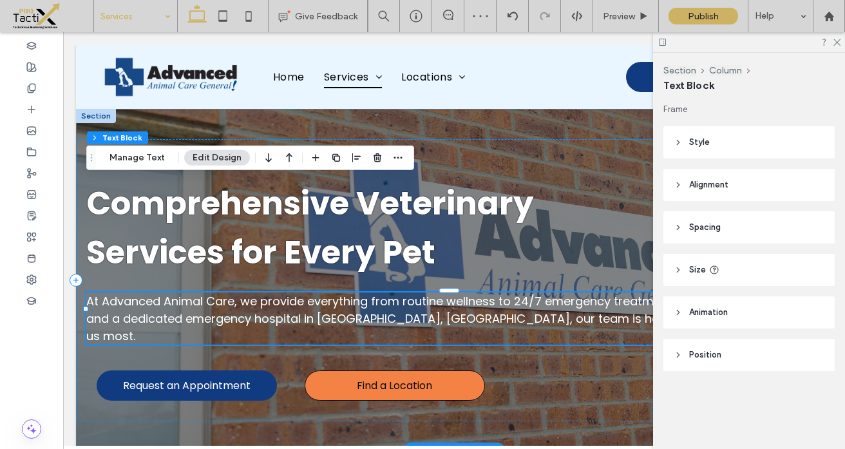
click at [320, 312] on div "At Advanced Animal Care, we provide everything from routine wellness to 24/7 em…" at bounding box center [454, 319] width 736 height 52
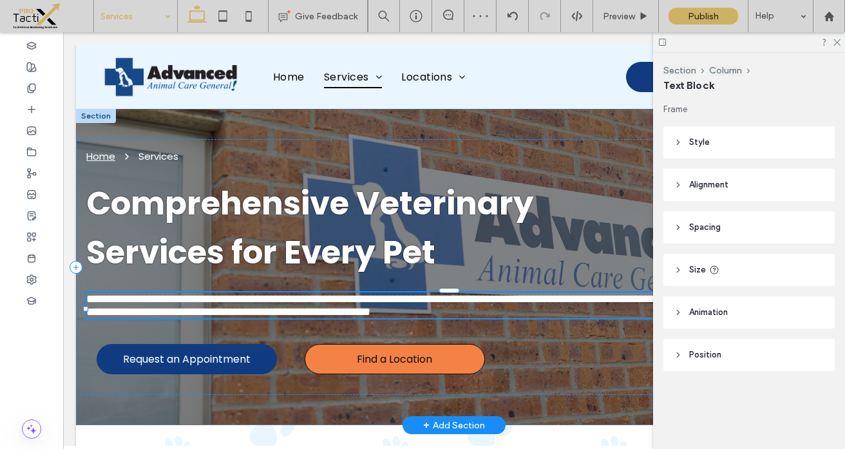
type input "*******"
type input "**"
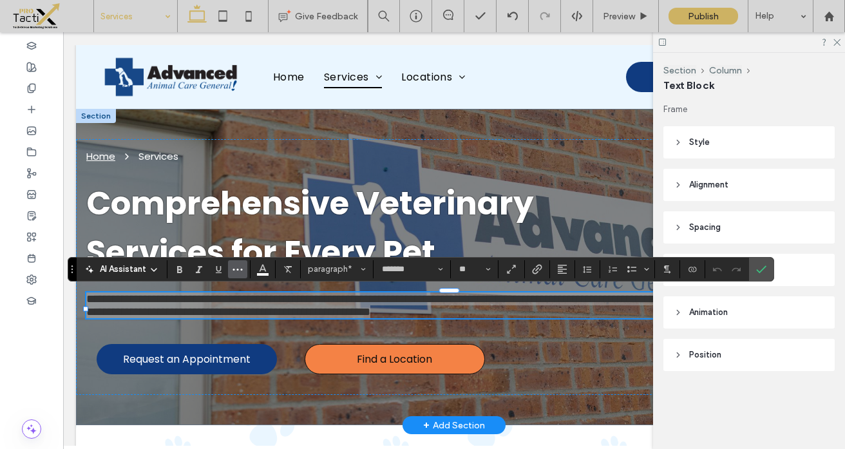
click at [239, 269] on icon "More" at bounding box center [238, 269] width 10 height 10
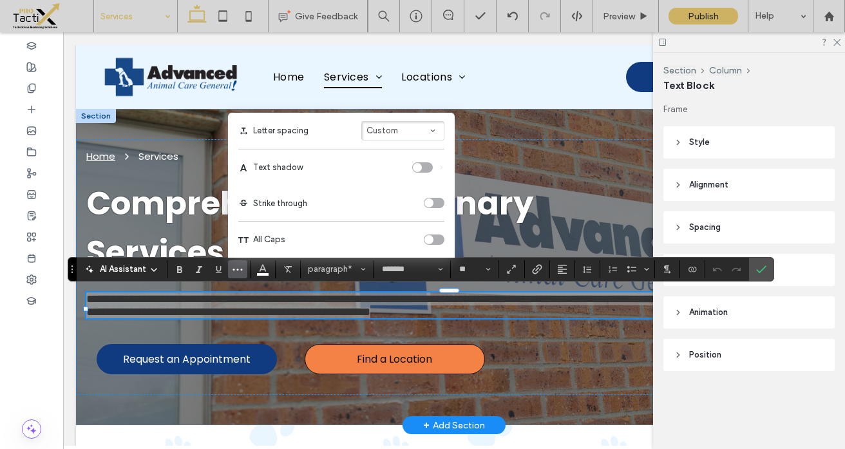
click at [421, 162] on label "Text shadow" at bounding box center [341, 167] width 206 height 36
click at [423, 173] on label "Text shadow" at bounding box center [341, 167] width 206 height 36
click at [423, 172] on div "toggle" at bounding box center [422, 167] width 21 height 10
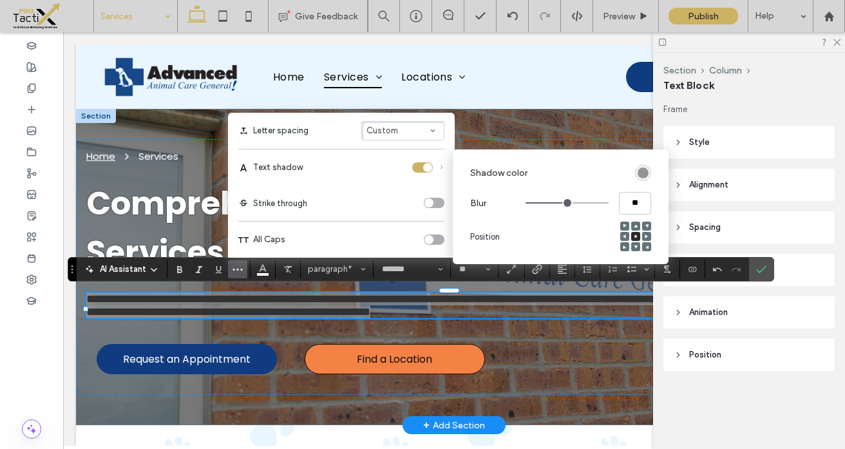
click at [639, 202] on input "**" at bounding box center [635, 203] width 32 height 23
type input "*"
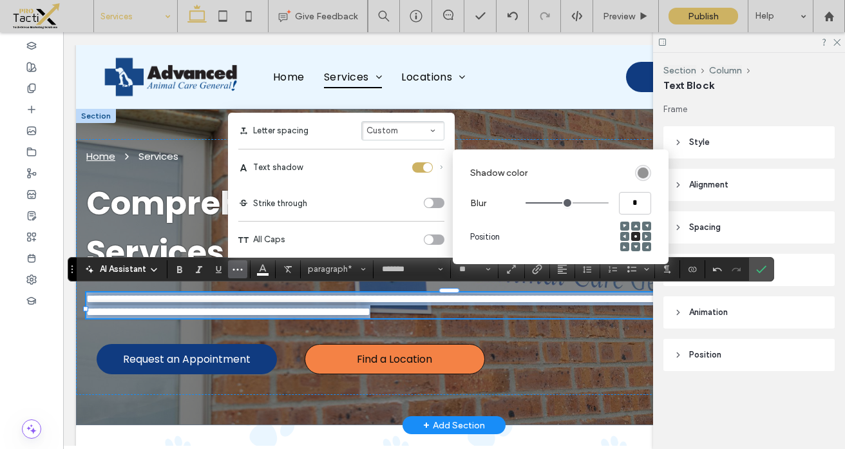
type input "*"
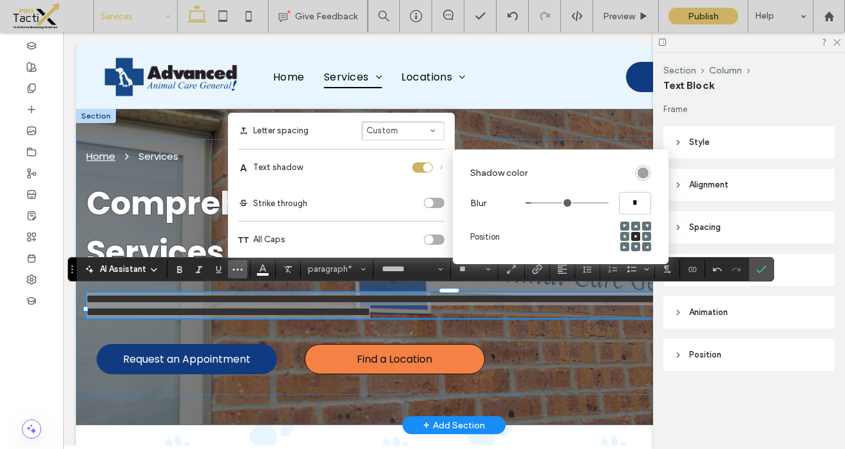
click at [644, 174] on div "rgba(0, 0, 0, 0.4)" at bounding box center [643, 173] width 11 height 11
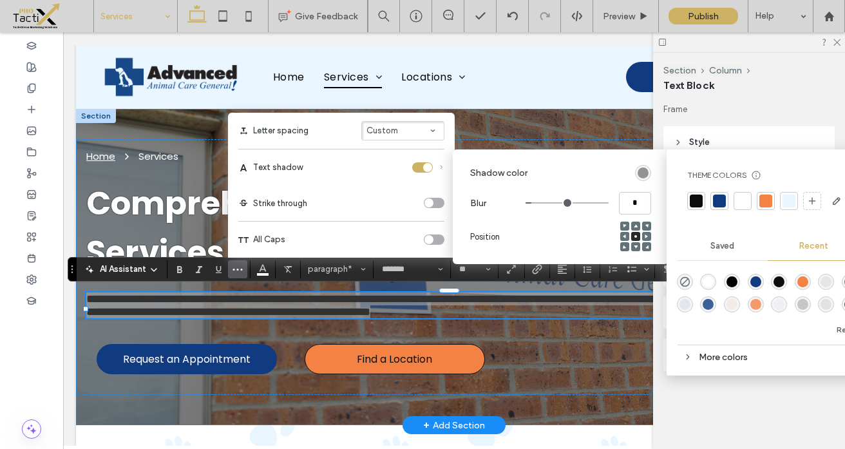
click at [768, 200] on div at bounding box center [766, 201] width 13 height 13
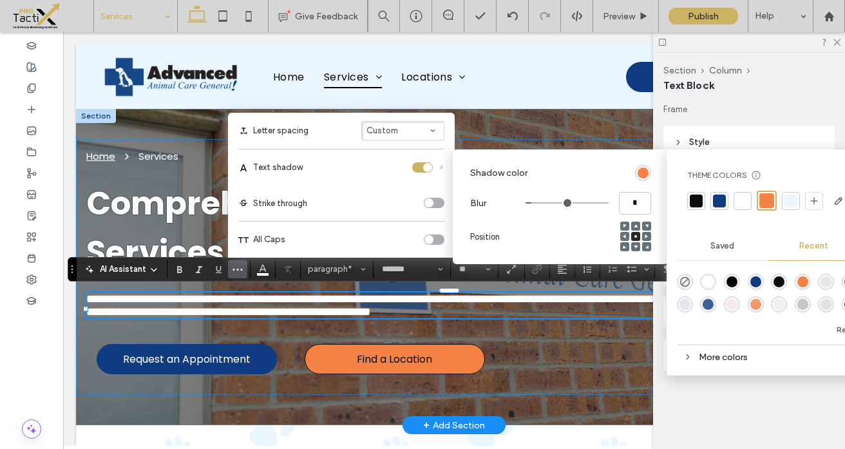
click at [557, 310] on span "**********" at bounding box center [447, 305] width 722 height 24
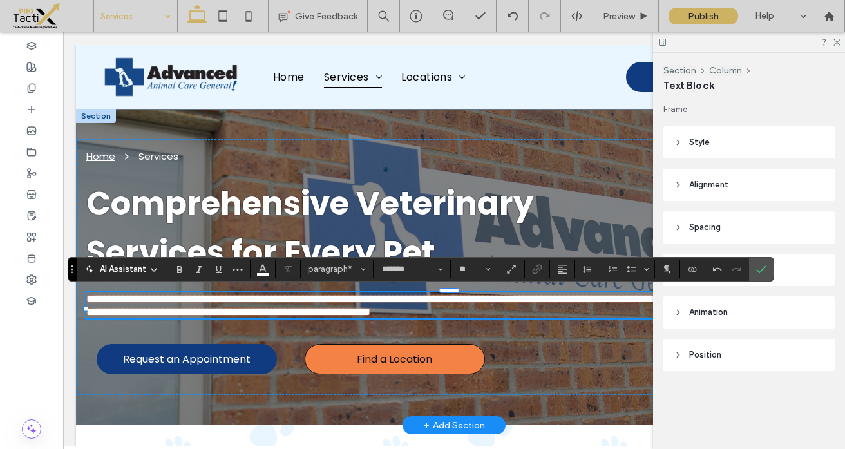
click at [557, 310] on span "**********" at bounding box center [447, 305] width 722 height 24
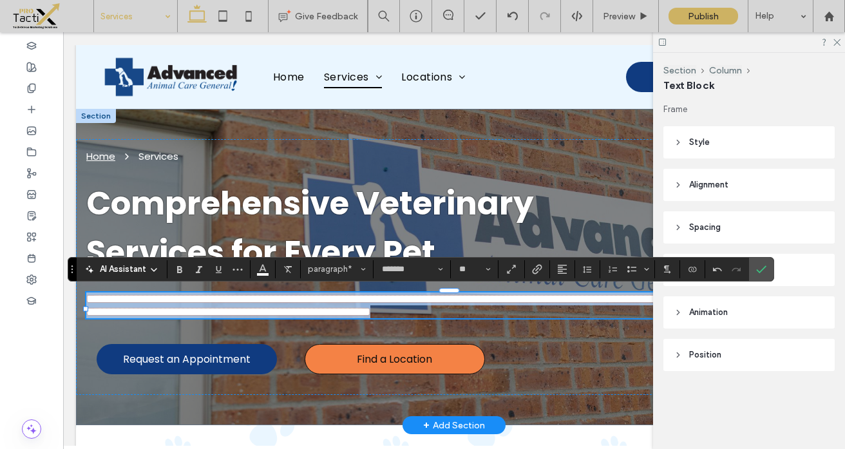
click at [557, 310] on span "**********" at bounding box center [447, 305] width 722 height 24
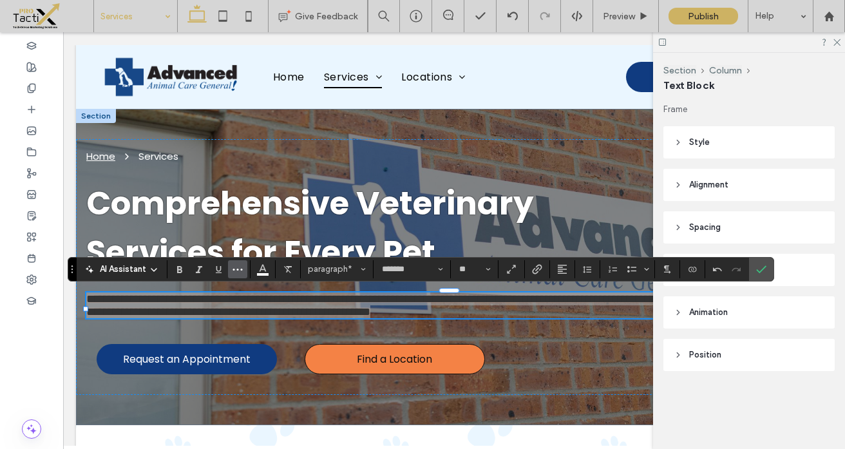
click at [240, 269] on icon "More" at bounding box center [238, 269] width 10 height 10
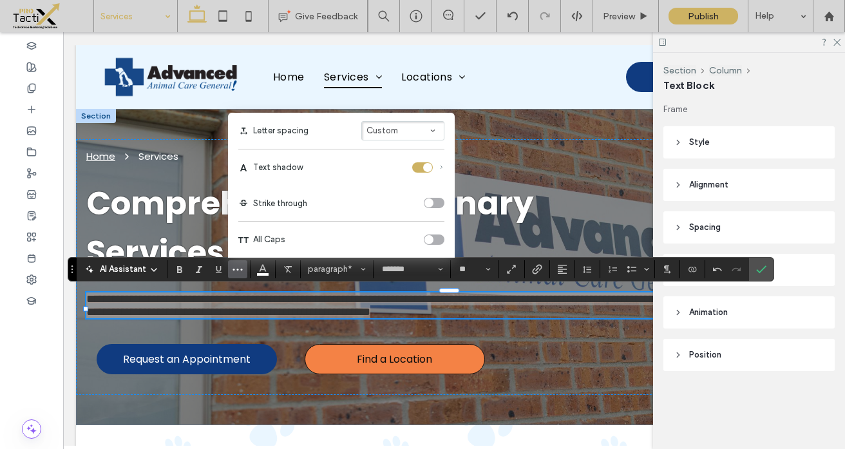
click at [414, 168] on div "toggle" at bounding box center [422, 167] width 21 height 10
click at [421, 166] on div "toggle" at bounding box center [417, 167] width 9 height 9
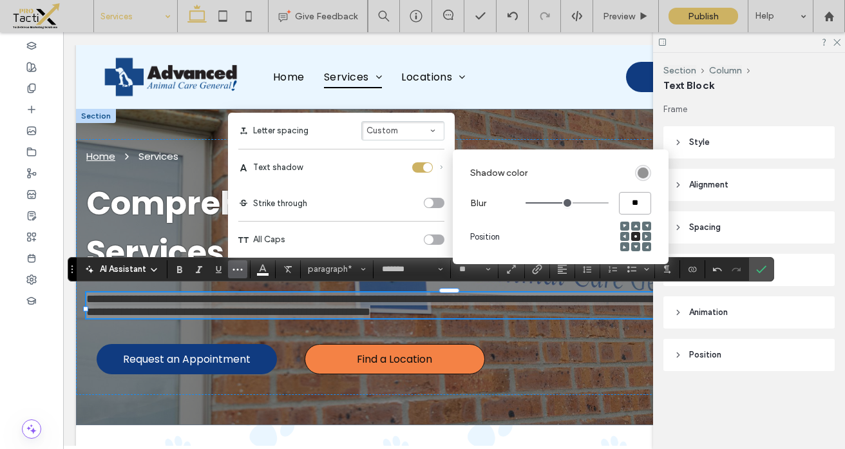
click at [637, 202] on input "**" at bounding box center [635, 203] width 32 height 23
type input "*"
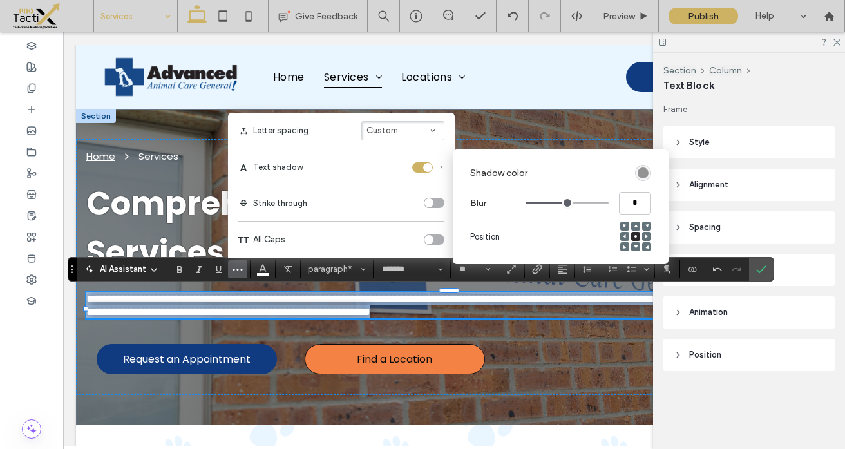
type input "*"
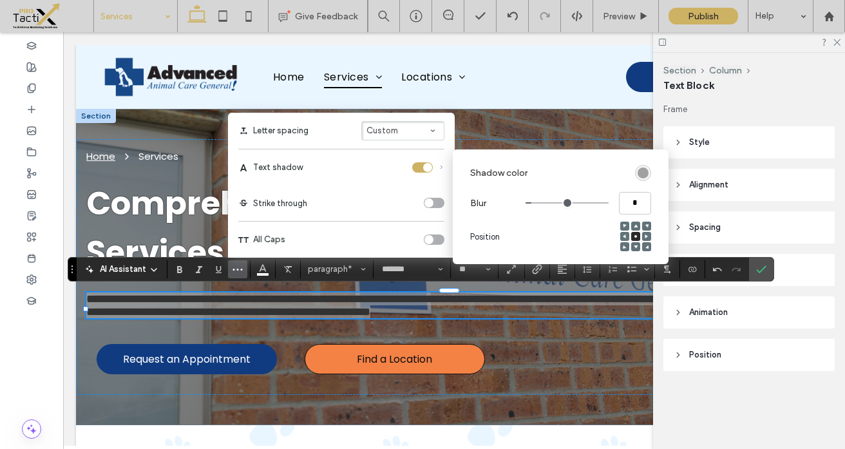
click at [640, 174] on div "rgba(0, 0, 0, 0.4)" at bounding box center [643, 173] width 11 height 11
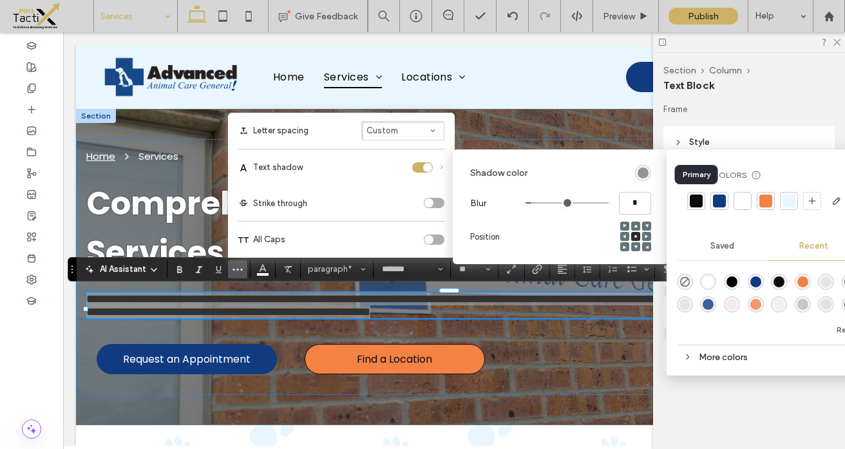
click at [698, 200] on div at bounding box center [696, 201] width 13 height 13
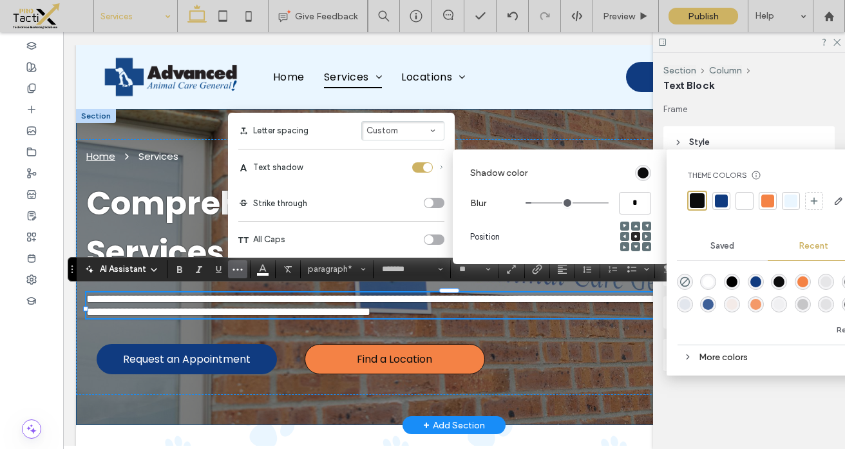
click at [610, 124] on div "**********" at bounding box center [454, 267] width 756 height 316
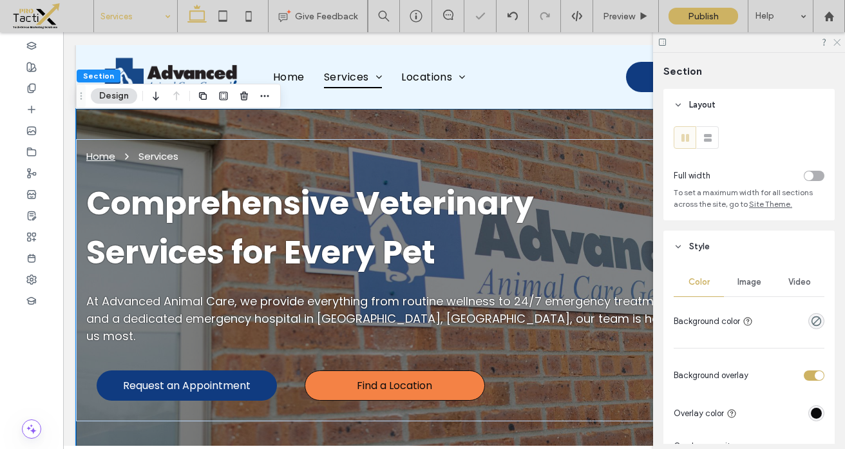
click at [836, 44] on icon at bounding box center [836, 41] width 8 height 8
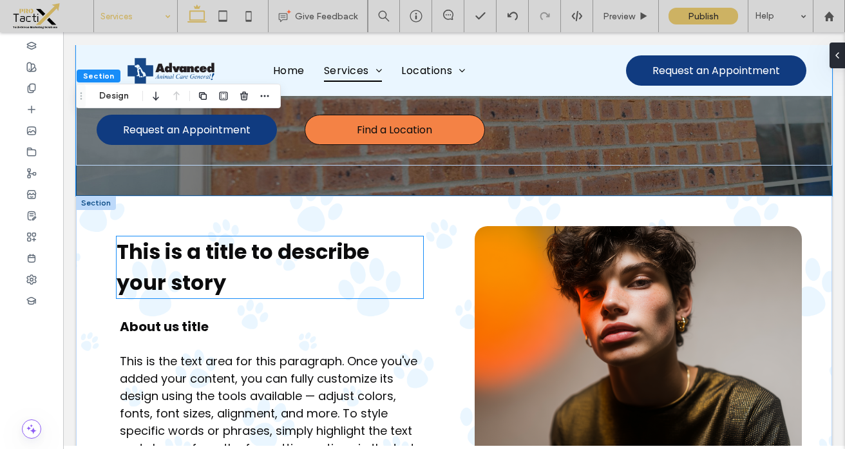
scroll to position [242, 0]
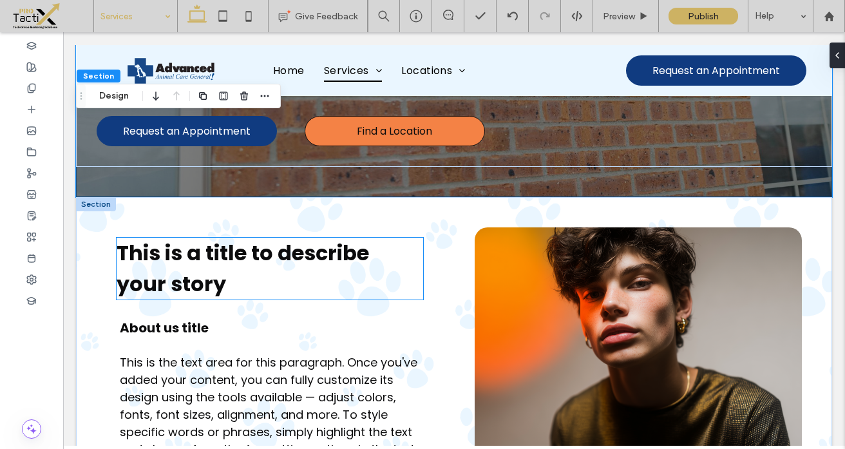
click at [220, 238] on span "This is a title to describe your story" at bounding box center [243, 268] width 253 height 60
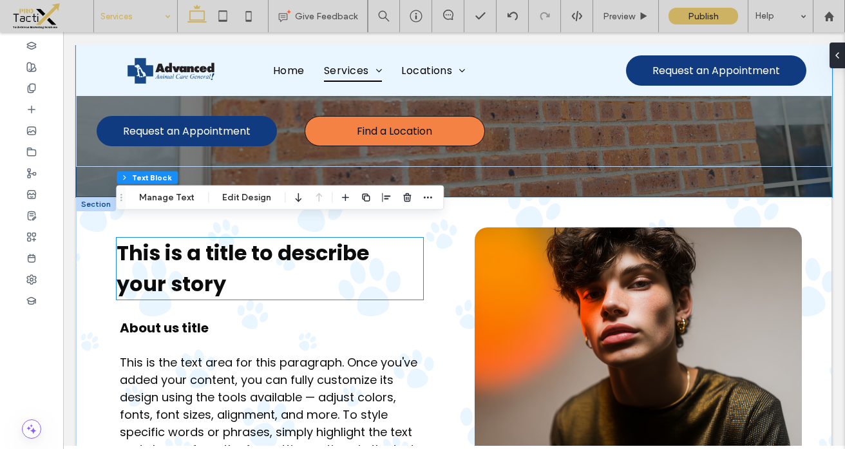
click at [220, 238] on div "This is a title to describe your story" at bounding box center [270, 269] width 307 height 62
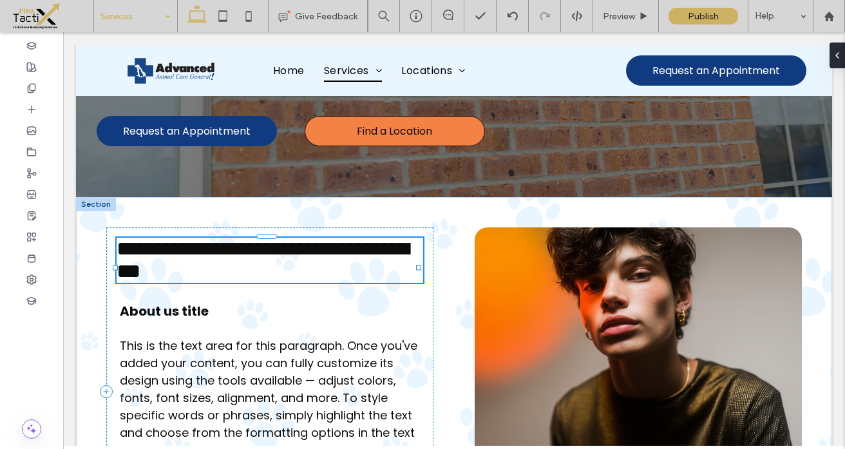
click at [220, 238] on span "**********" at bounding box center [263, 259] width 293 height 43
type input "*******"
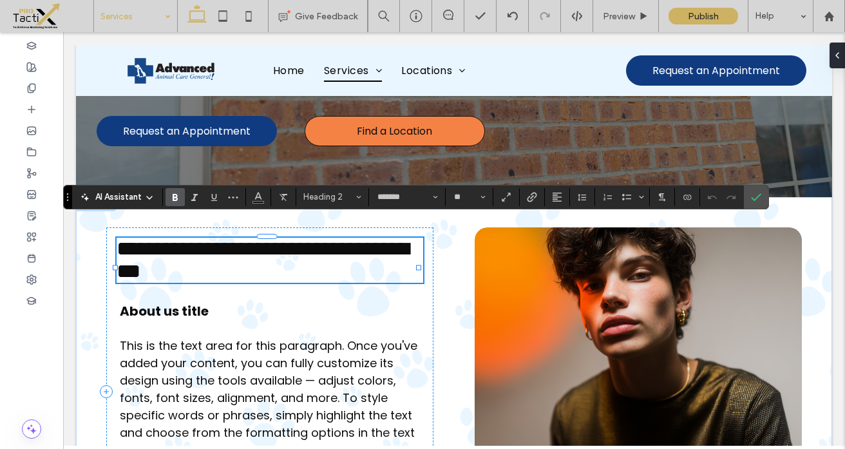
type input "**"
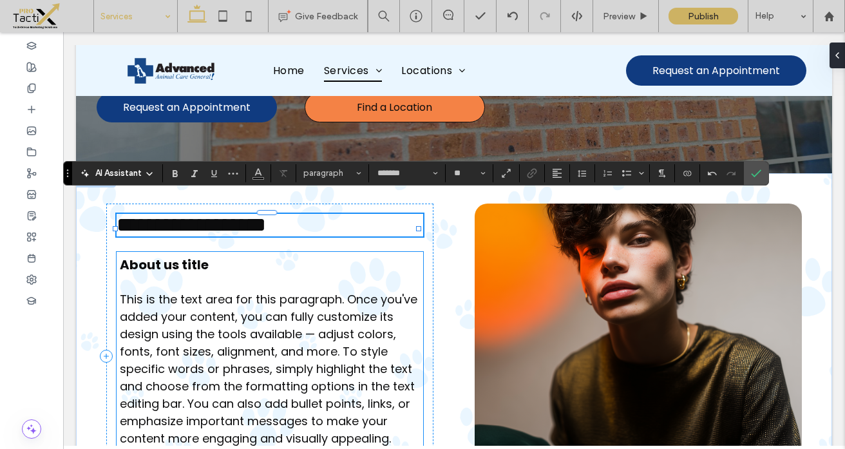
click at [230, 316] on span "This is the text area for this paragraph. Once you've added your content, you c…" at bounding box center [269, 368] width 298 height 155
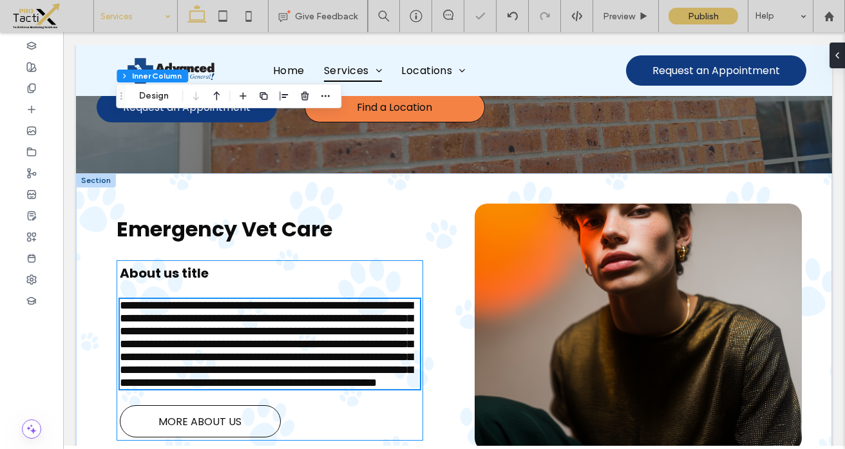
scroll to position [394, 0]
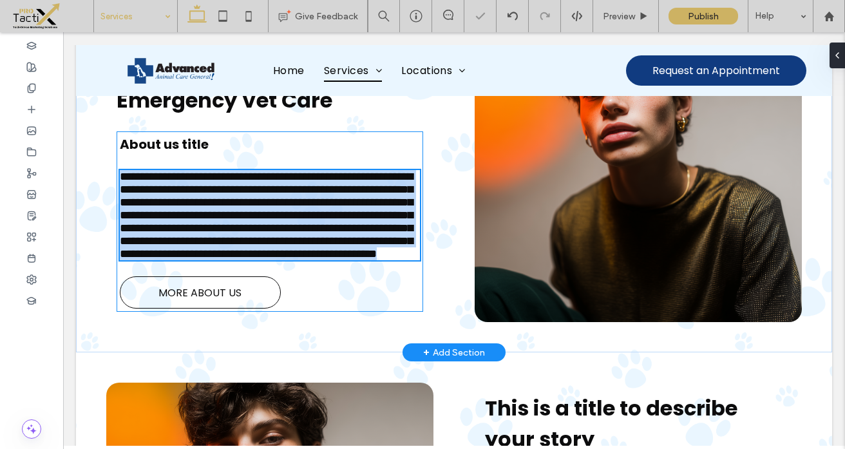
type input "*******"
type input "**"
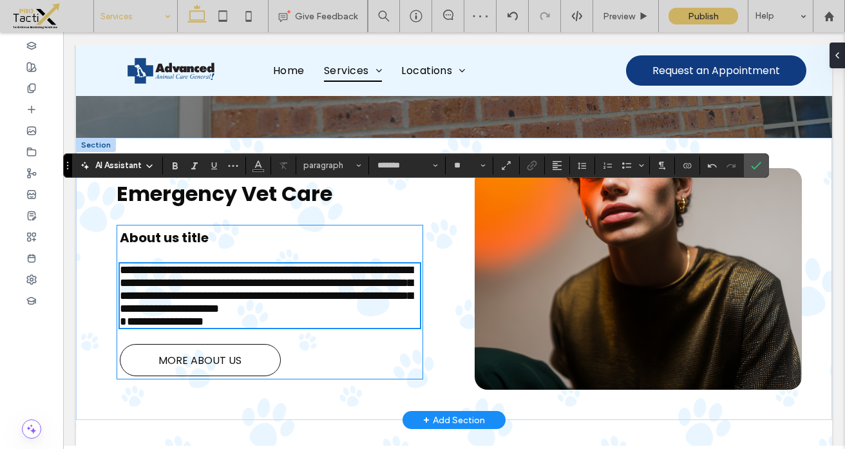
scroll to position [263, 0]
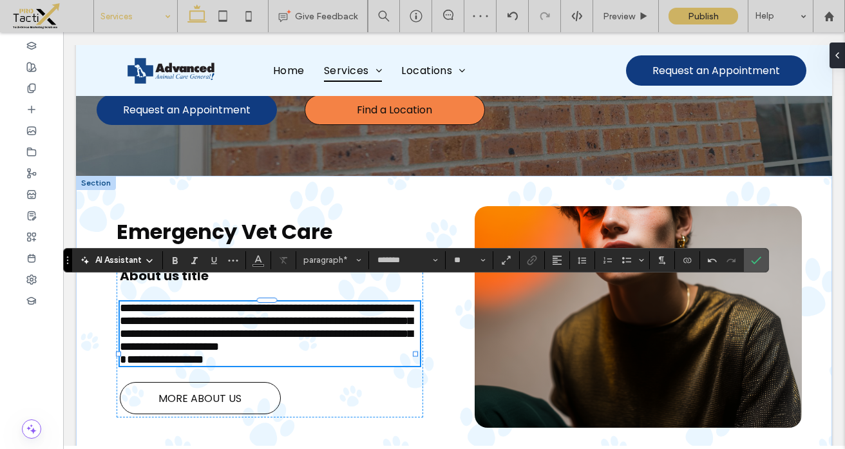
click at [238, 302] on span "**********" at bounding box center [266, 333] width 293 height 63
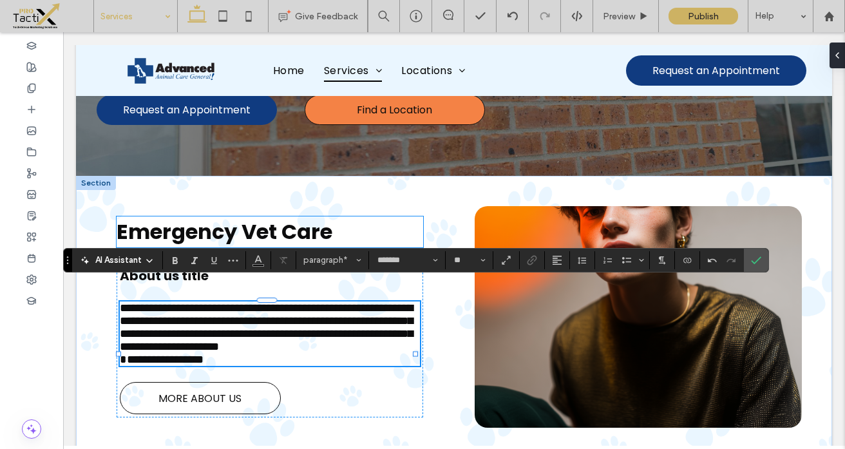
click at [250, 219] on span "Emergency Vet Care" at bounding box center [225, 231] width 216 height 29
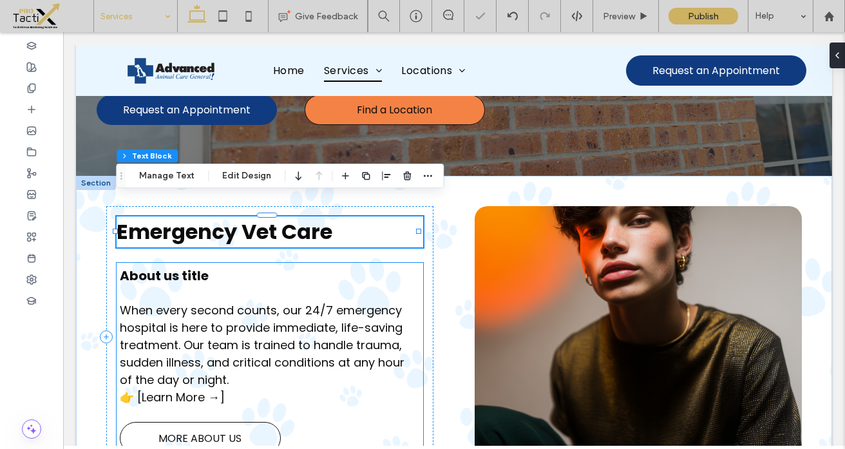
click at [198, 267] on span "About us title" at bounding box center [164, 276] width 89 height 18
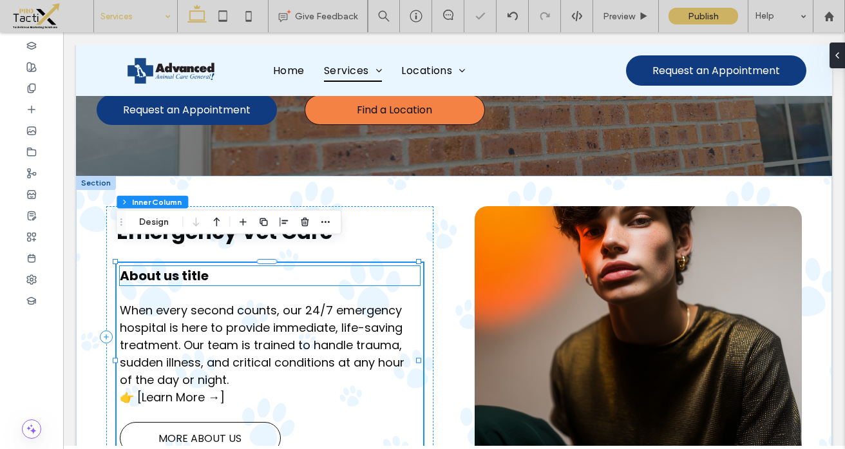
click at [202, 267] on span "About us title" at bounding box center [164, 276] width 89 height 18
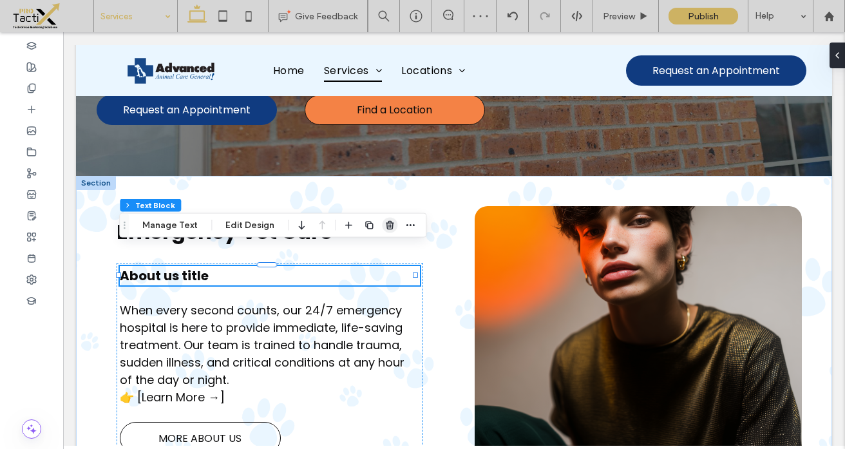
click at [387, 226] on icon "button" at bounding box center [390, 225] width 10 height 10
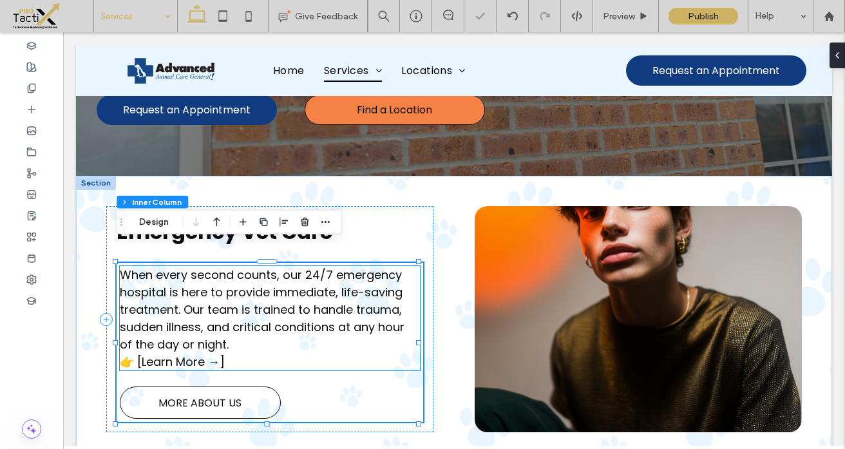
click at [238, 341] on p "When every second counts, our 24/7 emergency hospital is here to provide immedi…" at bounding box center [270, 318] width 300 height 104
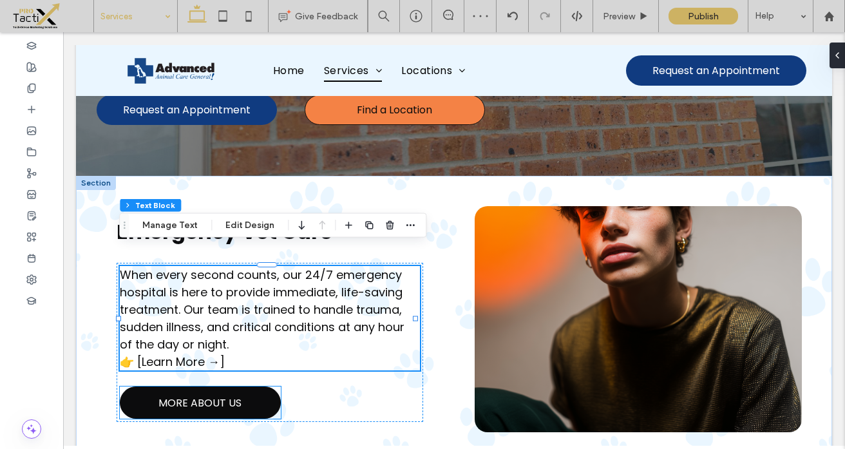
click at [207, 395] on span "MORE ABOUT US" at bounding box center [199, 403] width 83 height 16
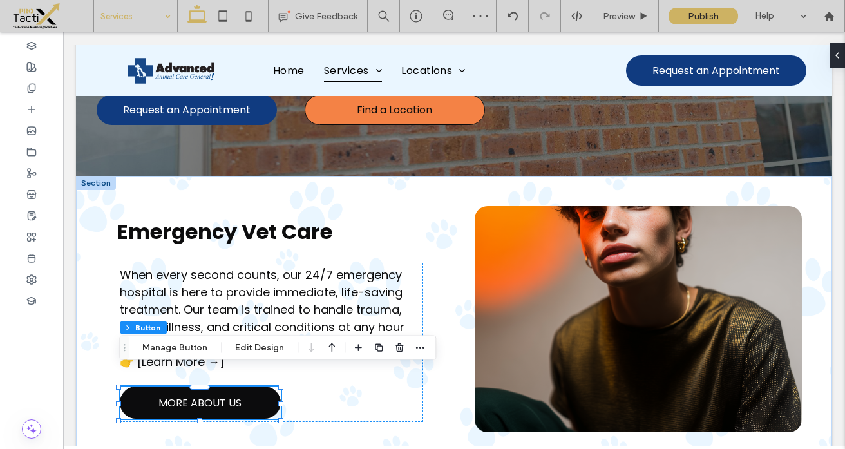
click at [207, 395] on span "MORE ABOUT US" at bounding box center [199, 403] width 83 height 16
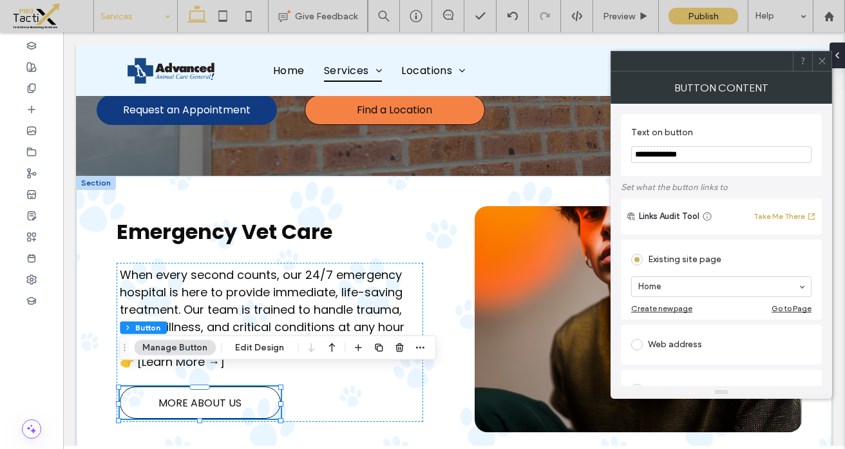
click at [686, 153] on input "**********" at bounding box center [721, 154] width 180 height 17
type input "**********"
click at [443, 242] on div "Emergency Vet Care When every second counts, our 24/7 emergency hospital is her…" at bounding box center [454, 319] width 756 height 287
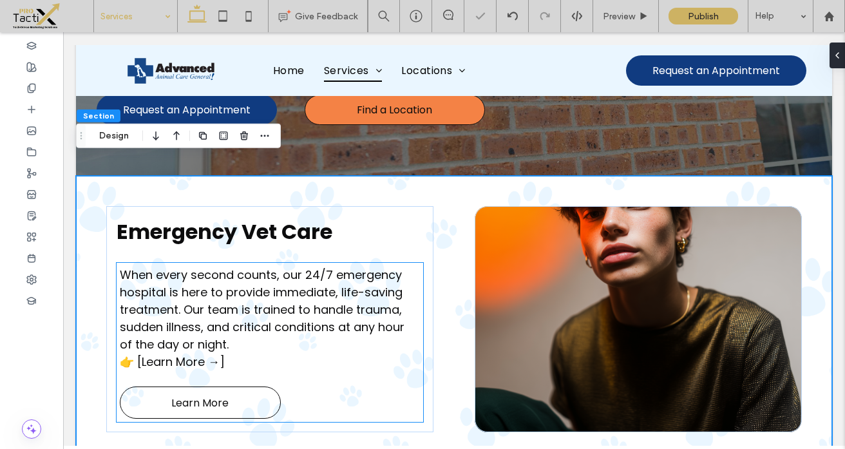
click at [171, 340] on span "When every second counts, our 24/7 emergency hospital is here to provide immedi…" at bounding box center [262, 318] width 285 height 103
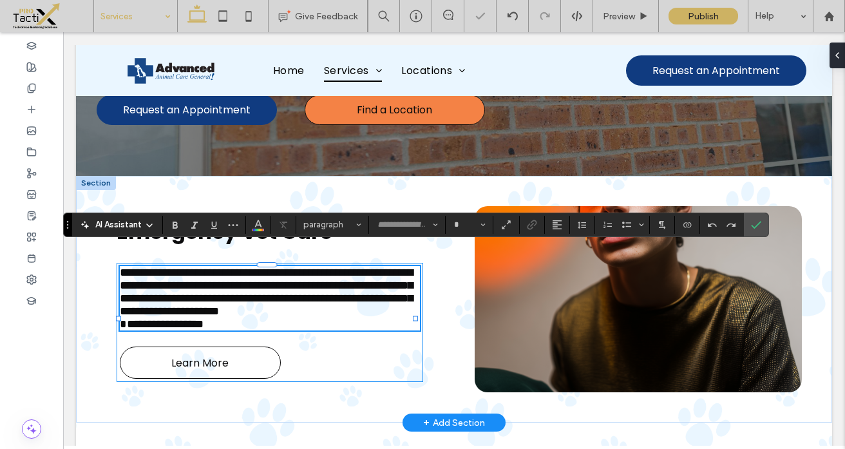
type input "*******"
type input "**"
click at [204, 330] on span "**********" at bounding box center [162, 324] width 84 height 12
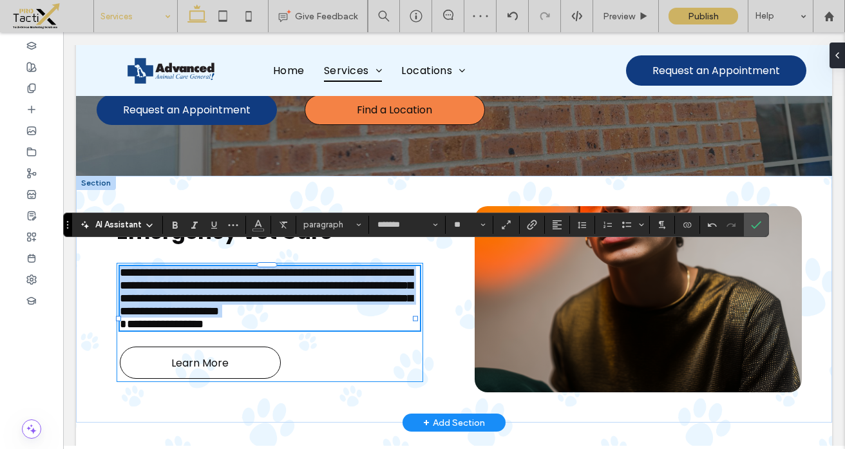
drag, startPoint x: 231, startPoint y: 342, endPoint x: 115, endPoint y: 345, distance: 115.4
click at [115, 345] on div "**********" at bounding box center [269, 299] width 327 height 186
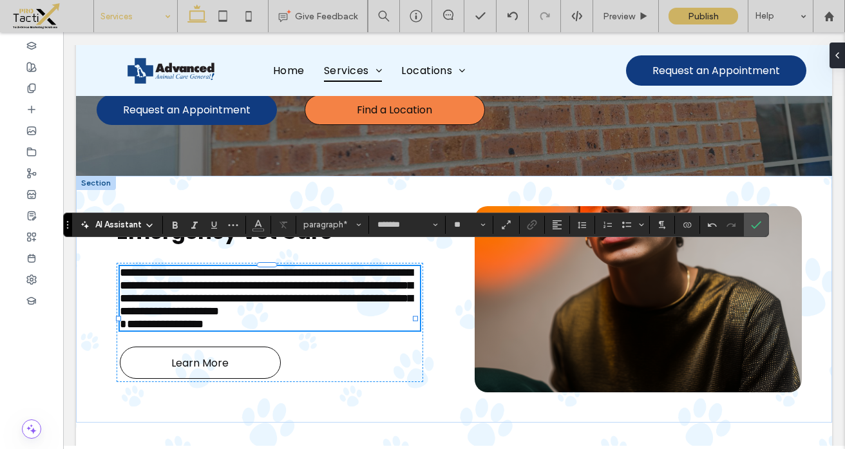
click at [197, 330] on span "**********" at bounding box center [266, 298] width 293 height 63
drag, startPoint x: 232, startPoint y: 340, endPoint x: 124, endPoint y: 345, distance: 107.7
click at [124, 331] on p "**********" at bounding box center [270, 298] width 300 height 64
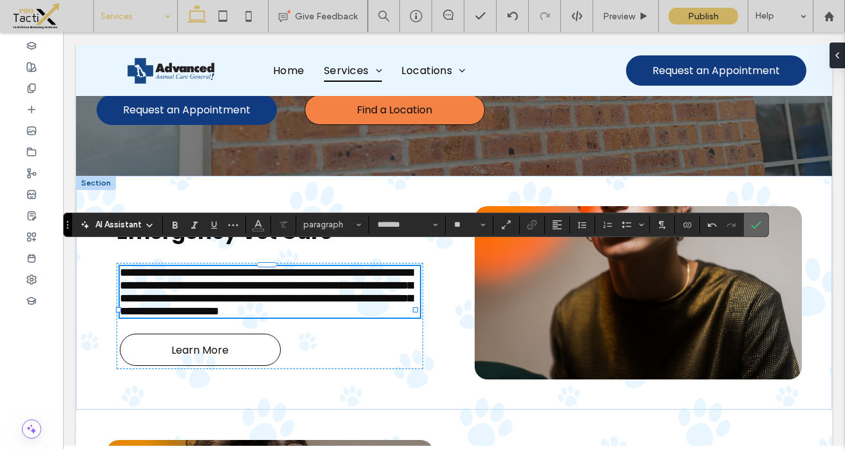
click at [753, 226] on use "Confirm" at bounding box center [757, 225] width 10 height 8
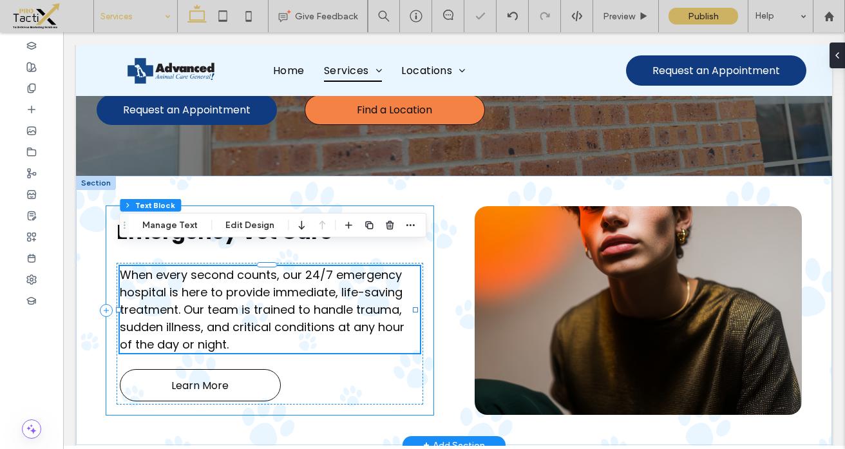
click at [427, 371] on div "Emergency Vet Care When every second counts, our 24/7 emergency hospital is her…" at bounding box center [269, 310] width 327 height 209
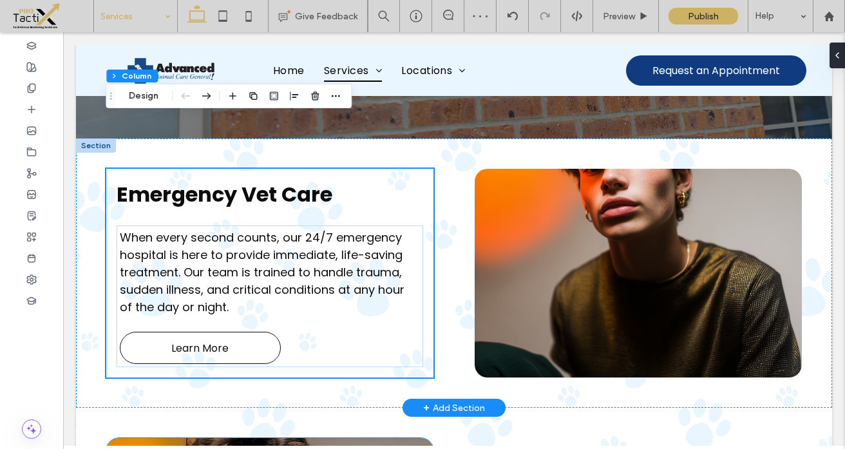
scroll to position [253, 0]
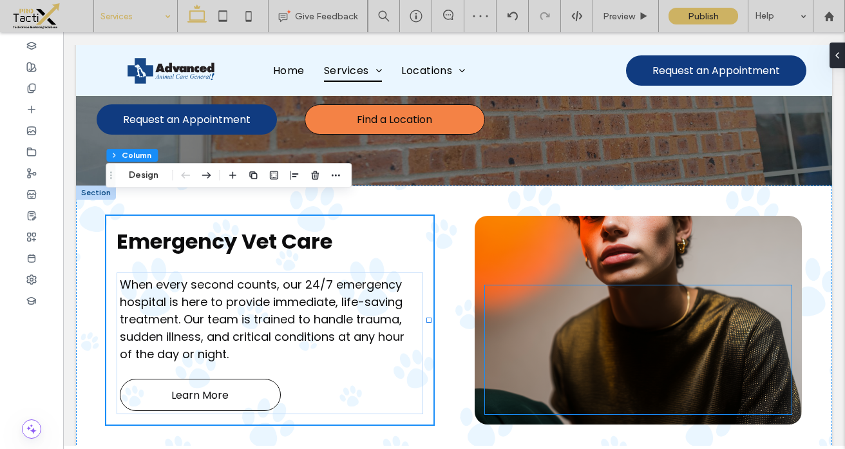
click at [514, 347] on div at bounding box center [638, 349] width 307 height 129
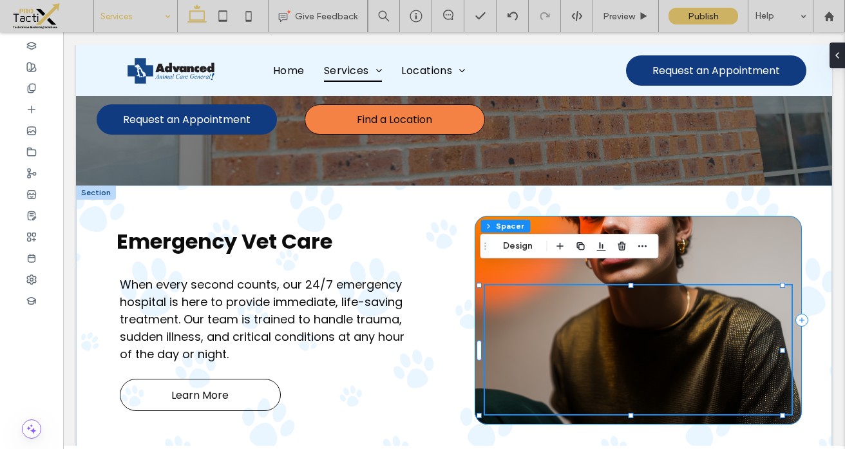
click at [519, 216] on div at bounding box center [638, 320] width 327 height 209
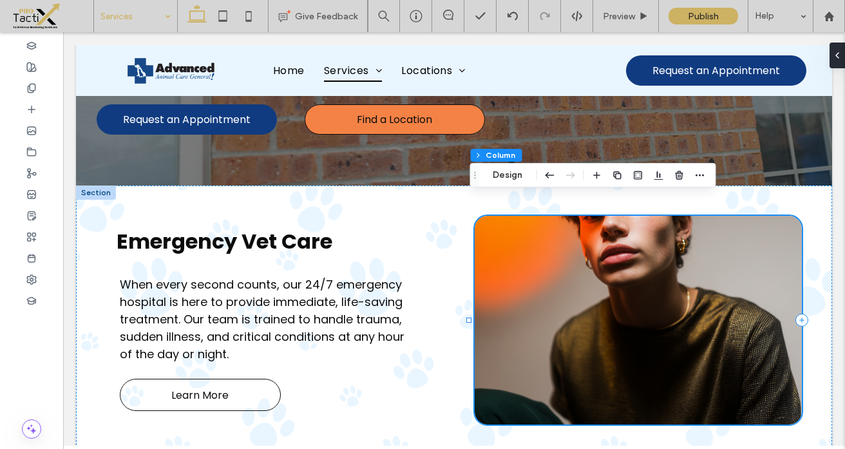
click at [515, 239] on div at bounding box center [638, 320] width 327 height 209
click at [506, 170] on button "Design" at bounding box center [508, 175] width 46 height 15
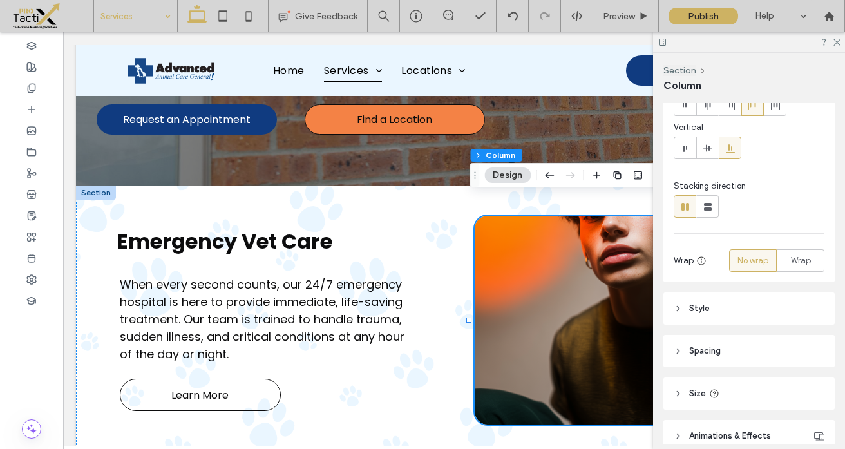
scroll to position [140, 0]
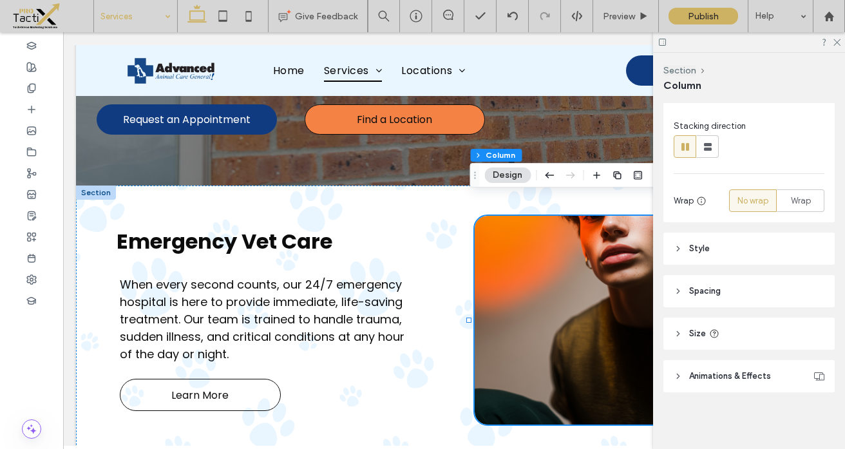
click at [697, 245] on span "Style" at bounding box center [699, 248] width 21 height 13
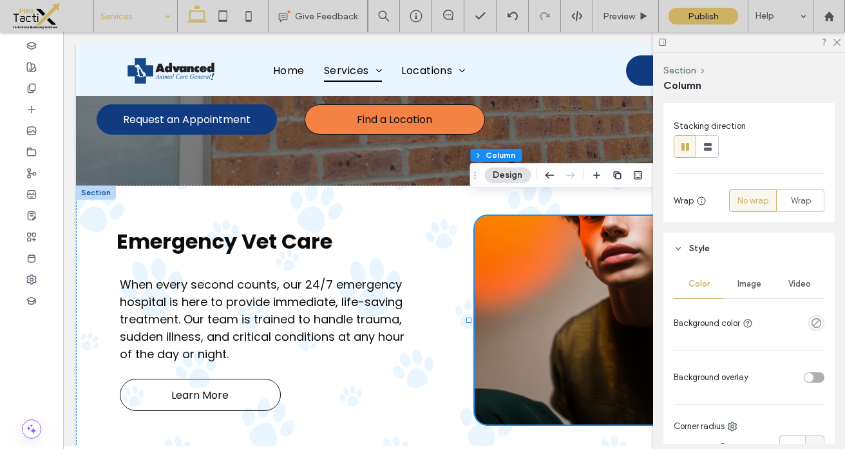
click at [745, 285] on span "Image" at bounding box center [750, 284] width 24 height 10
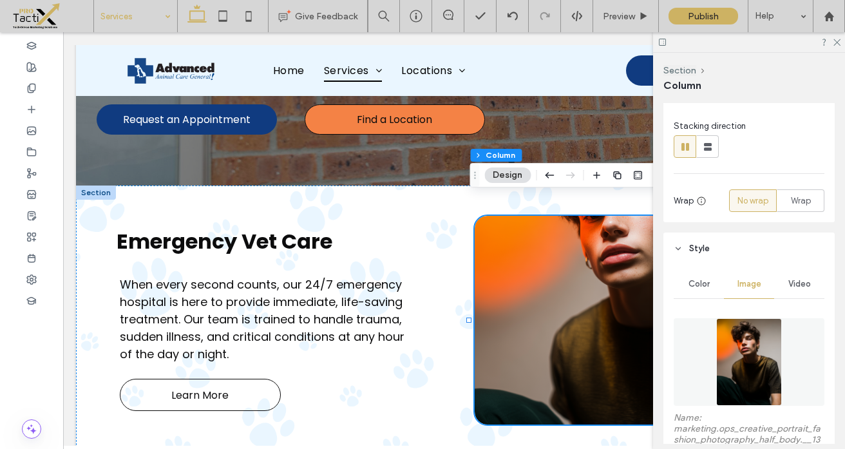
click at [746, 349] on img at bounding box center [749, 362] width 66 height 88
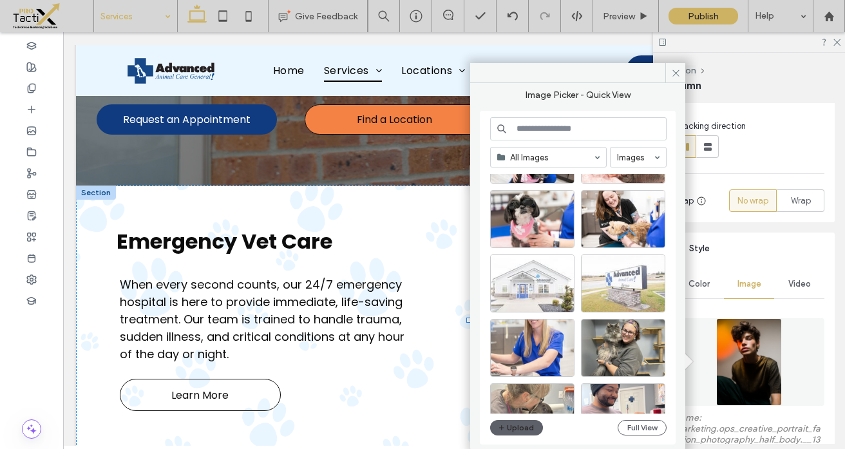
scroll to position [0, 0]
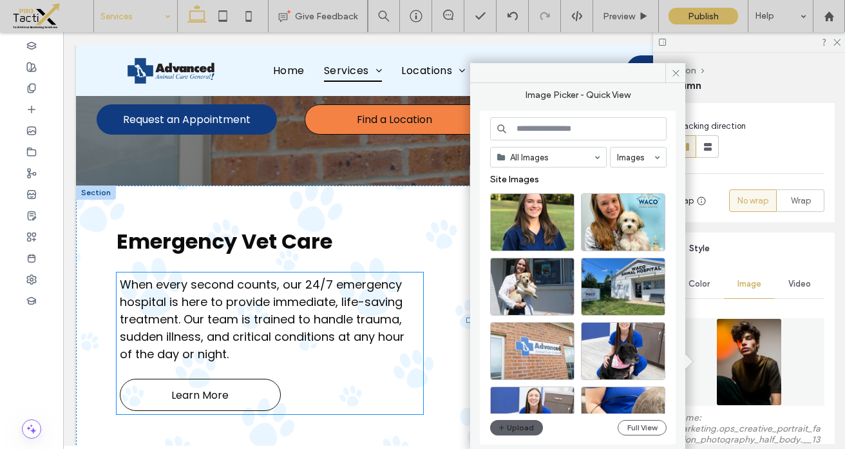
click at [381, 276] on span "When every second counts, our 24/7 emergency hospital is here to provide immedi…" at bounding box center [262, 319] width 285 height 86
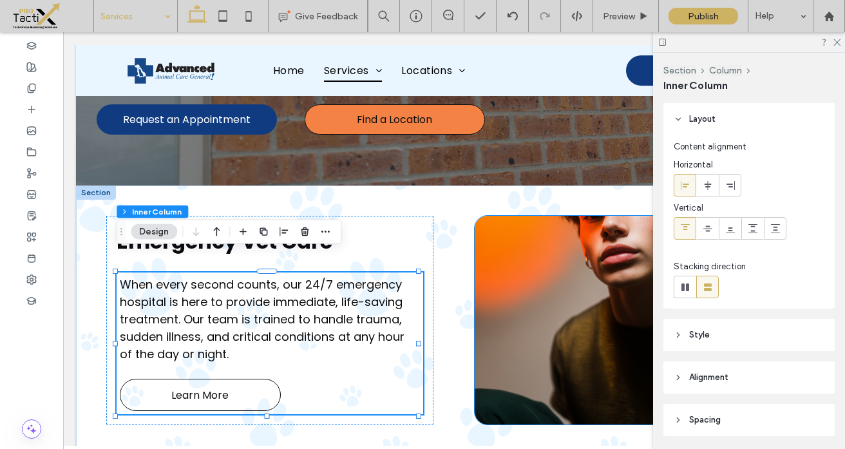
click at [556, 253] on div at bounding box center [638, 320] width 327 height 209
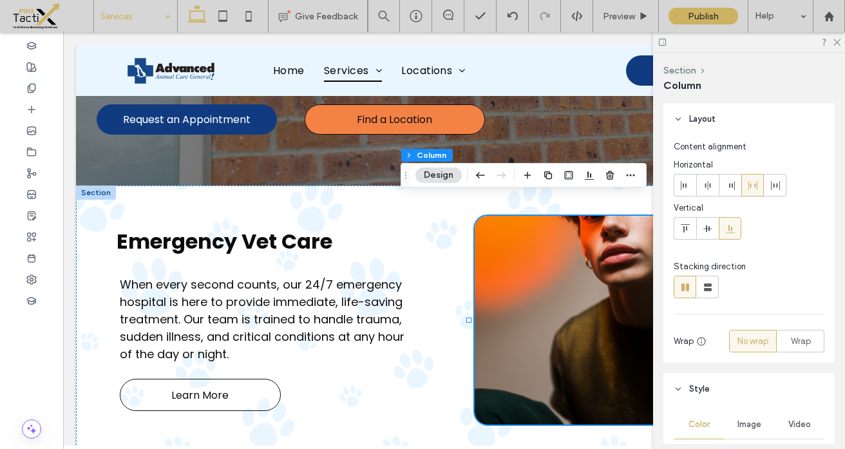
click at [740, 421] on span "Image" at bounding box center [750, 424] width 24 height 10
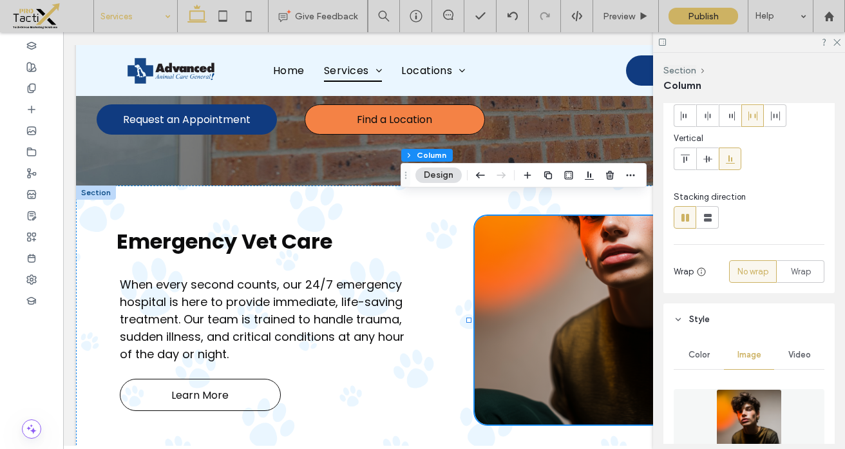
scroll to position [77, 0]
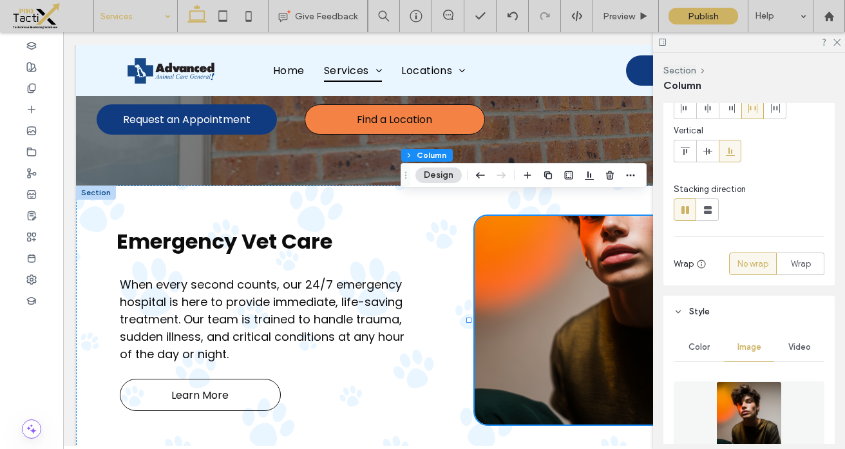
click at [740, 414] on img at bounding box center [749, 425] width 66 height 88
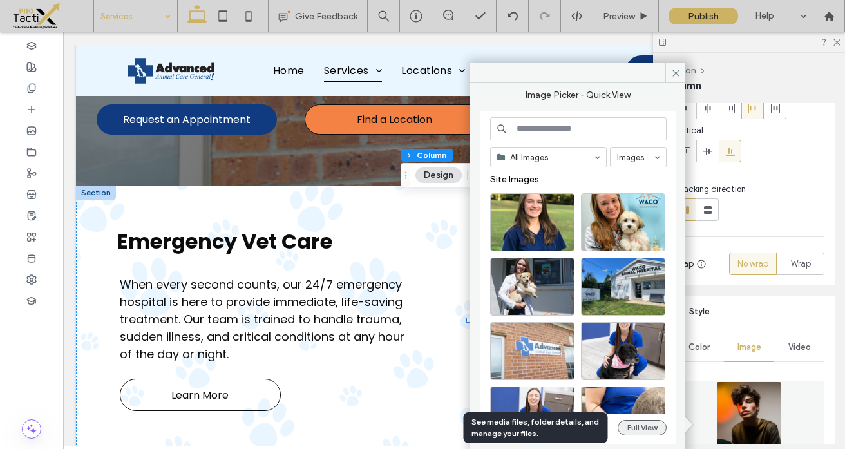
click at [627, 423] on button "Full View" at bounding box center [642, 427] width 49 height 15
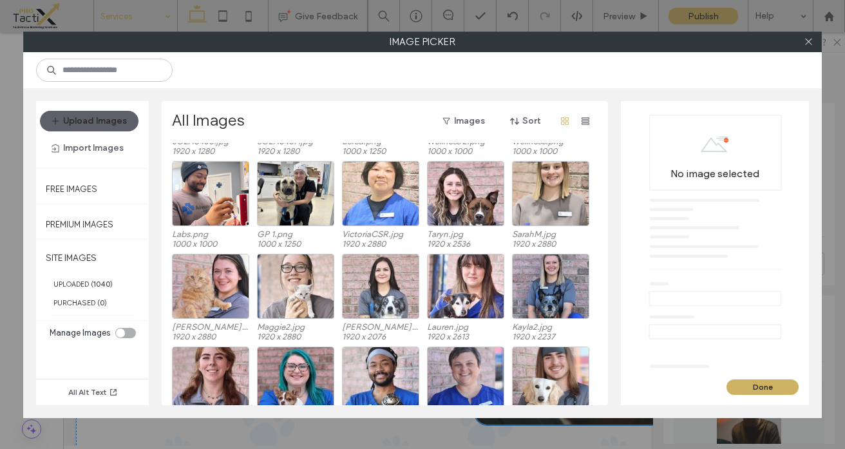
scroll to position [290, 0]
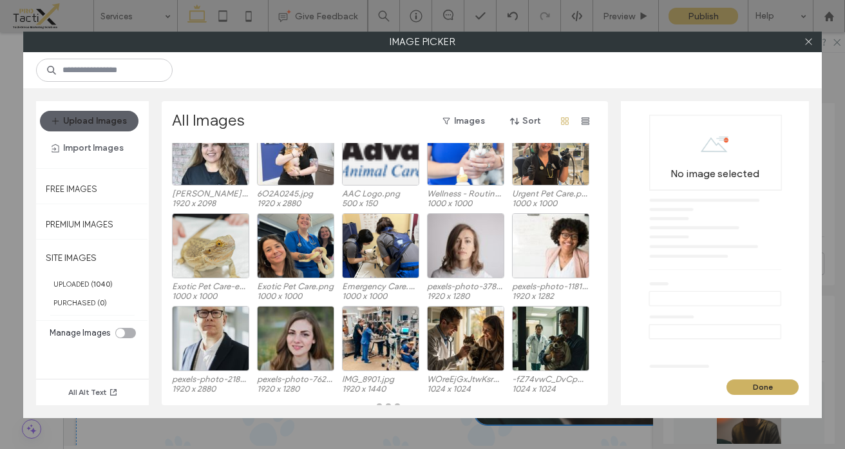
scroll to position [1079, 0]
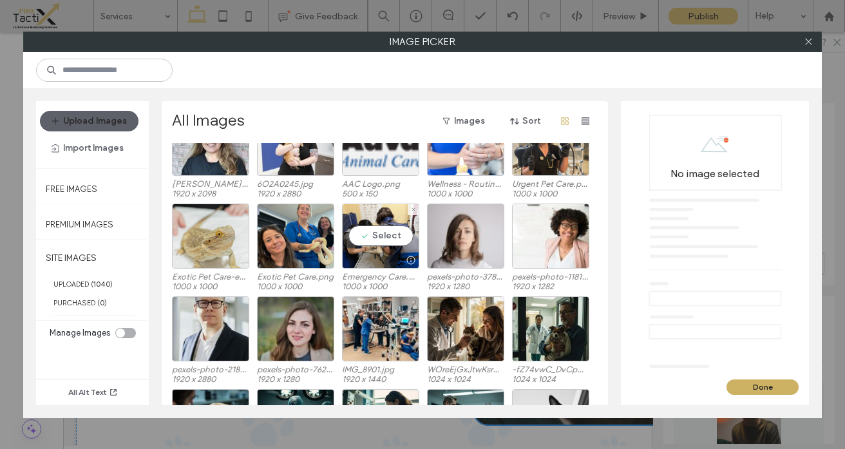
click at [371, 242] on div "Select" at bounding box center [380, 236] width 77 height 65
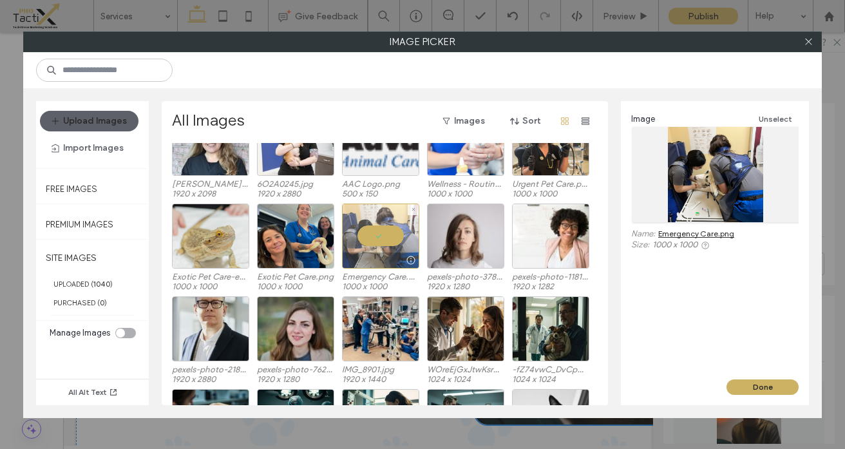
click at [371, 242] on div at bounding box center [380, 236] width 77 height 65
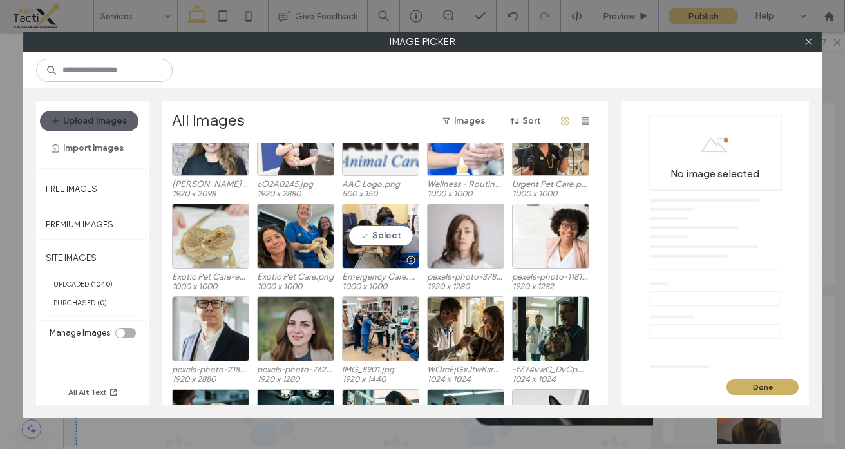
click at [371, 242] on div "Select" at bounding box center [380, 236] width 77 height 65
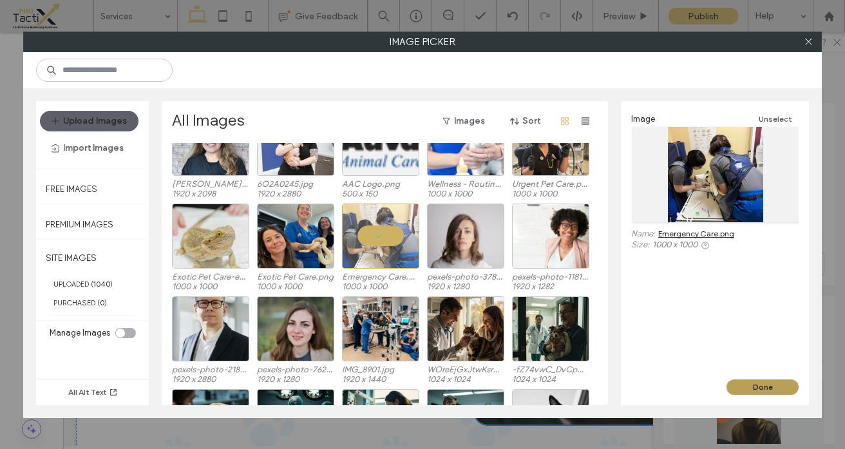
click at [761, 389] on button "Done" at bounding box center [763, 386] width 72 height 15
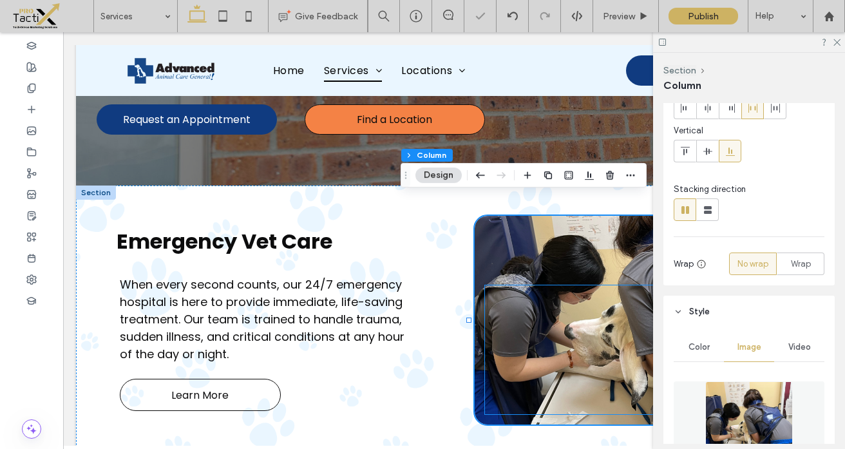
click at [610, 332] on div at bounding box center [638, 349] width 307 height 129
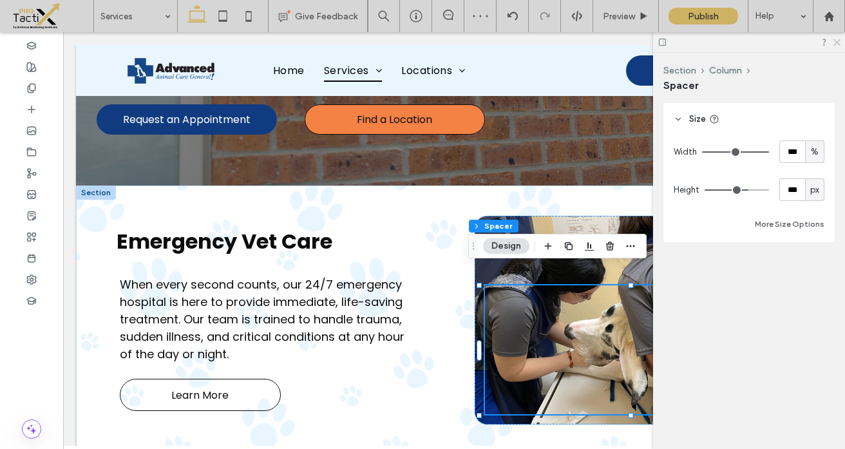
click at [838, 40] on icon at bounding box center [836, 41] width 8 height 8
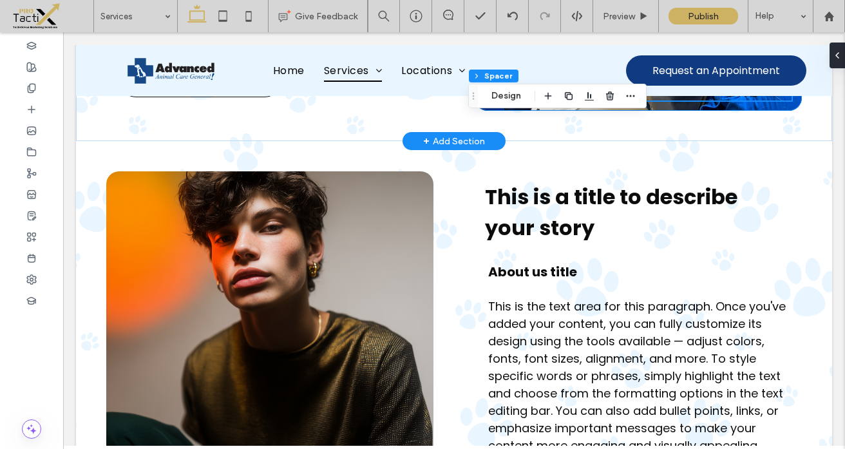
scroll to position [652, 0]
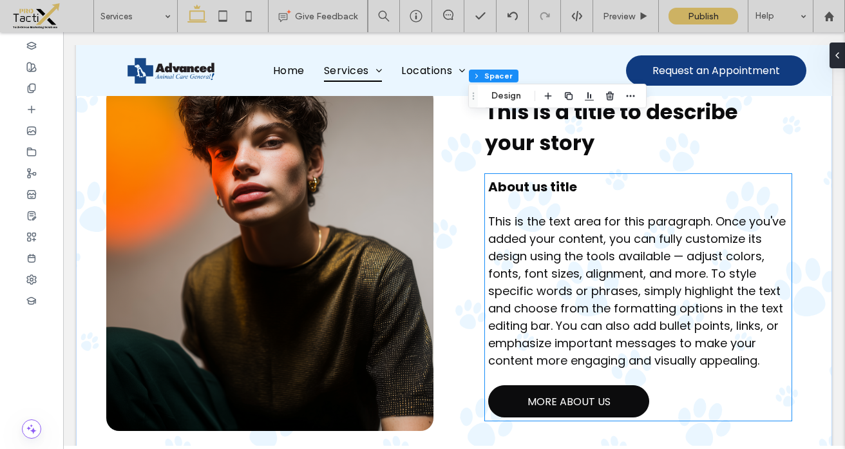
click at [539, 402] on span "MORE ABOUT US" at bounding box center [569, 402] width 83 height 16
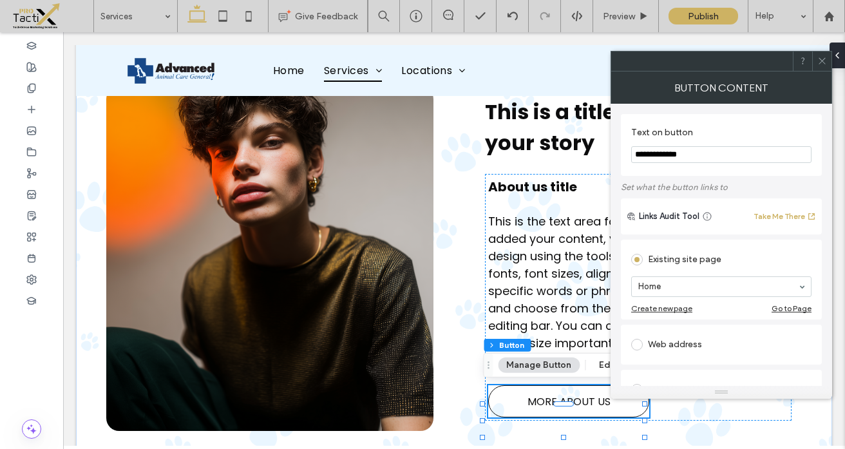
click at [667, 157] on input "**********" at bounding box center [721, 154] width 180 height 17
type input "**********"
click at [821, 65] on icon at bounding box center [823, 61] width 10 height 10
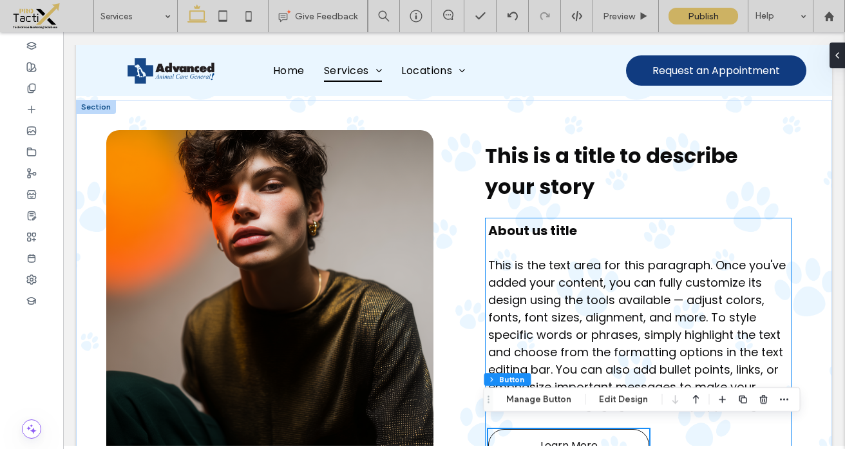
scroll to position [605, 0]
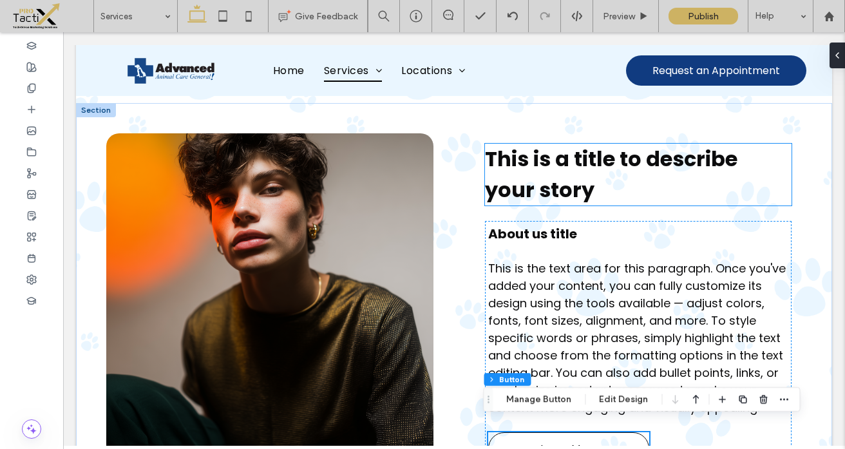
click at [558, 164] on span "This is a title to describe your story" at bounding box center [611, 174] width 253 height 60
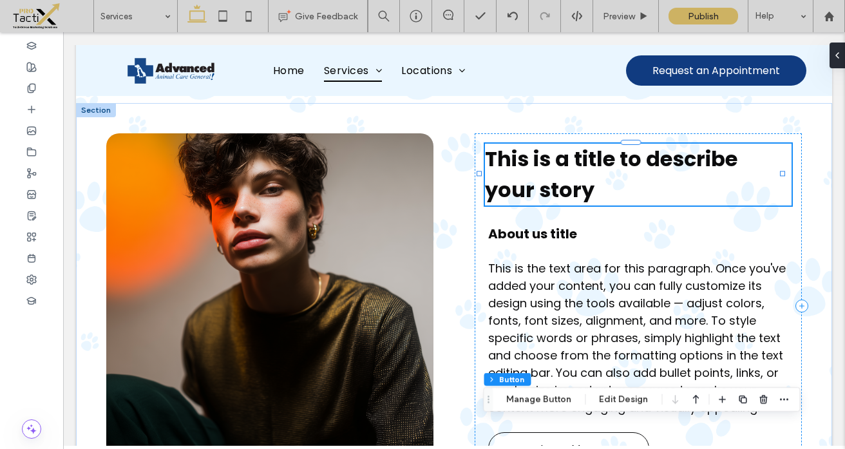
click at [558, 164] on div "This is a title to describe your story" at bounding box center [638, 175] width 307 height 62
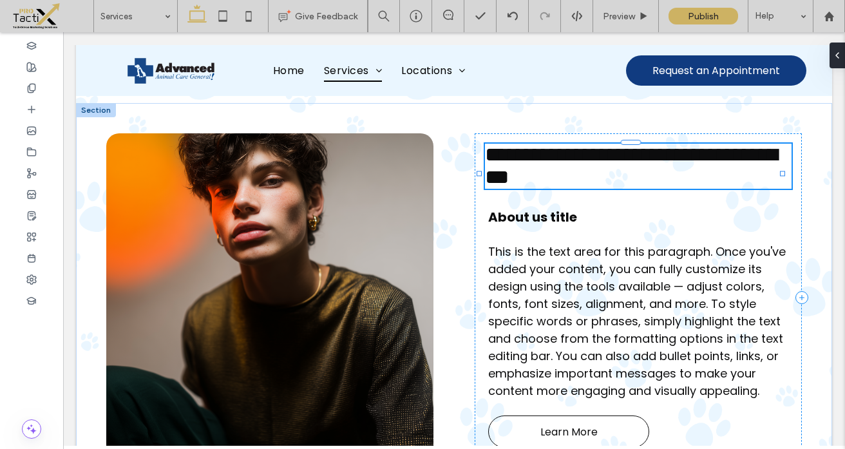
type input "*******"
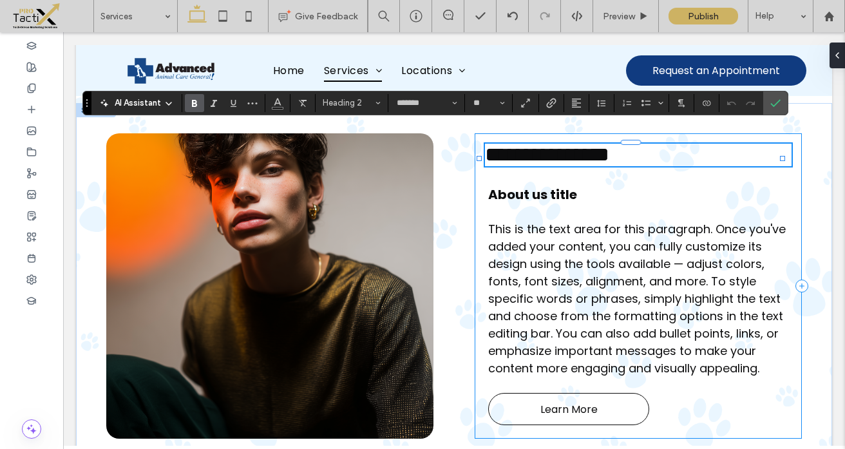
type input "**"
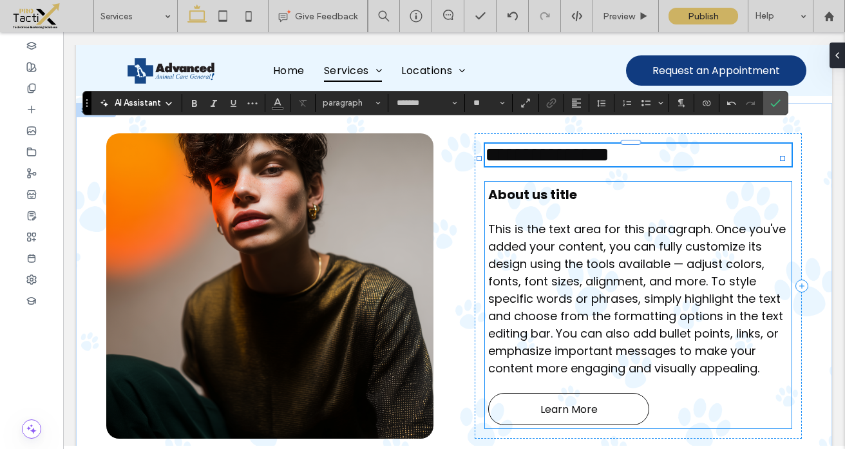
click at [590, 280] on span "This is the text area for this paragraph. Once you've added your content, you c…" at bounding box center [637, 298] width 298 height 155
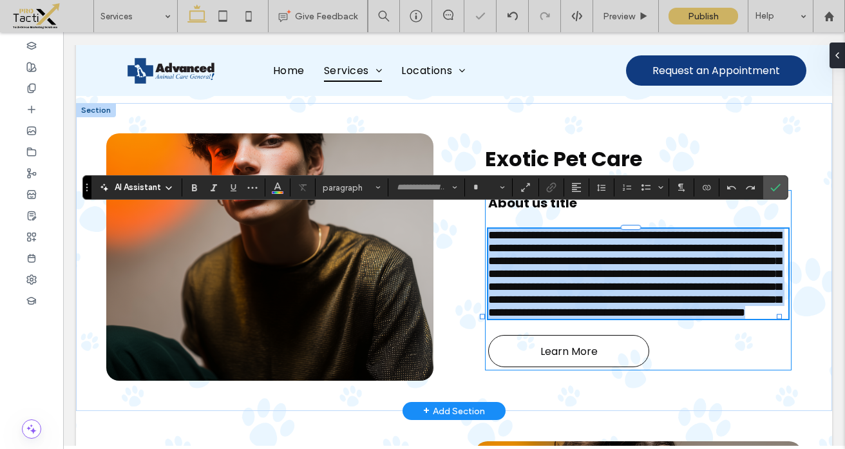
type input "*******"
type input "**"
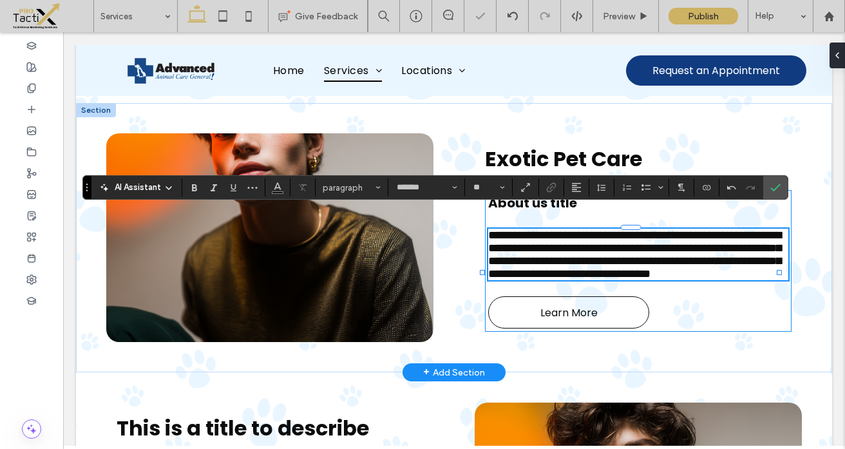
click at [560, 229] on span "**********" at bounding box center [634, 254] width 293 height 50
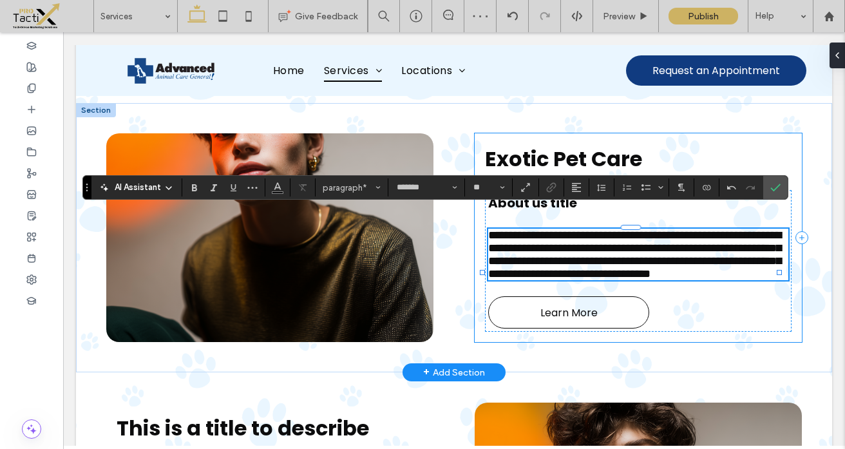
click at [635, 159] on div "**********" at bounding box center [638, 237] width 327 height 209
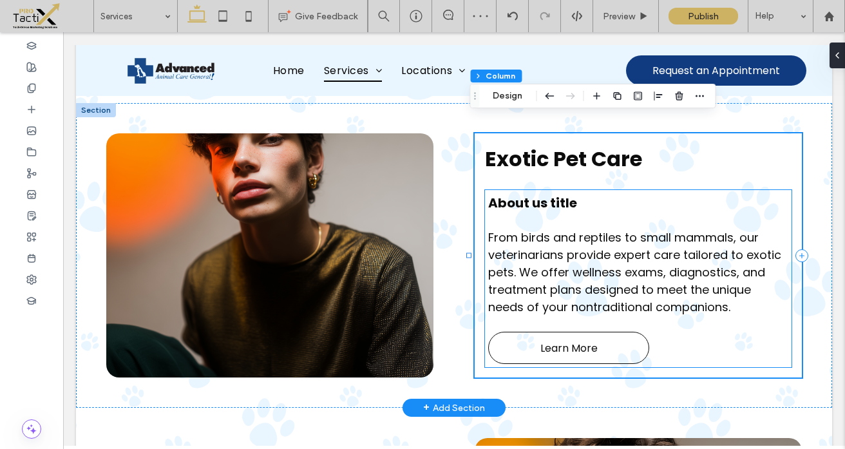
click at [552, 194] on span "About us title" at bounding box center [532, 203] width 89 height 18
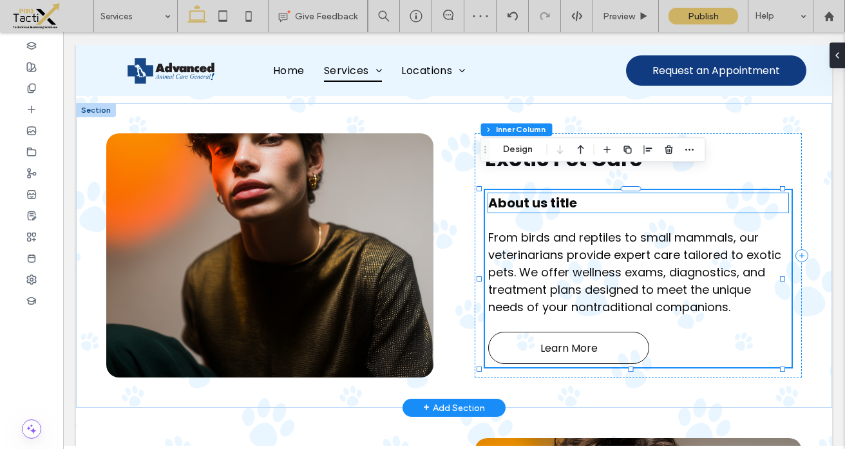
click at [583, 193] on h4 "About us title" at bounding box center [638, 202] width 300 height 19
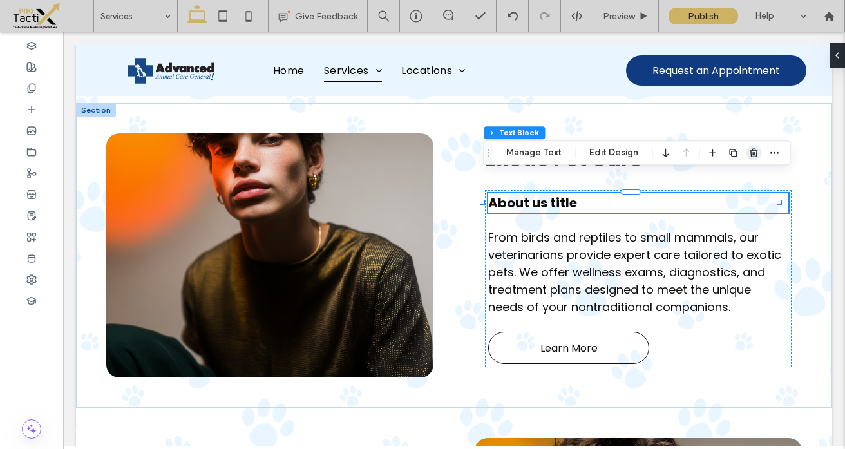
click at [750, 154] on icon "button" at bounding box center [754, 153] width 10 height 10
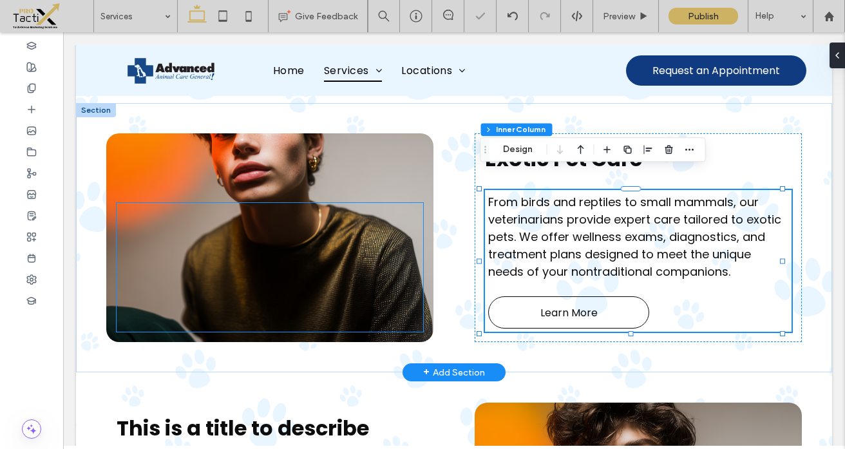
click at [300, 224] on div at bounding box center [270, 267] width 307 height 129
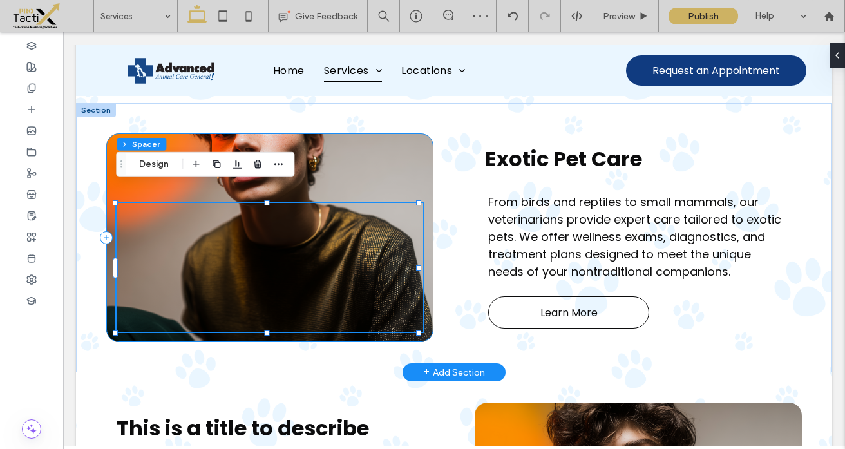
click at [307, 171] on div at bounding box center [269, 237] width 327 height 209
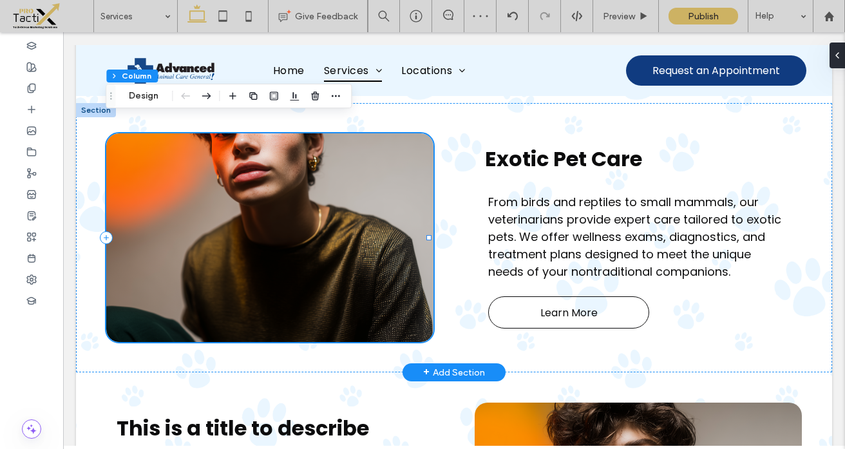
click at [307, 171] on div at bounding box center [269, 237] width 327 height 209
click at [146, 98] on button "Design" at bounding box center [143, 95] width 46 height 15
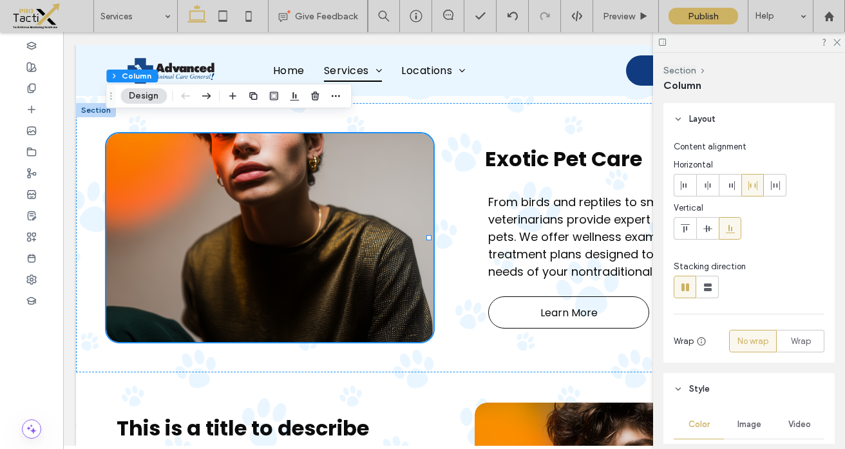
click at [746, 421] on span "Image" at bounding box center [750, 424] width 24 height 10
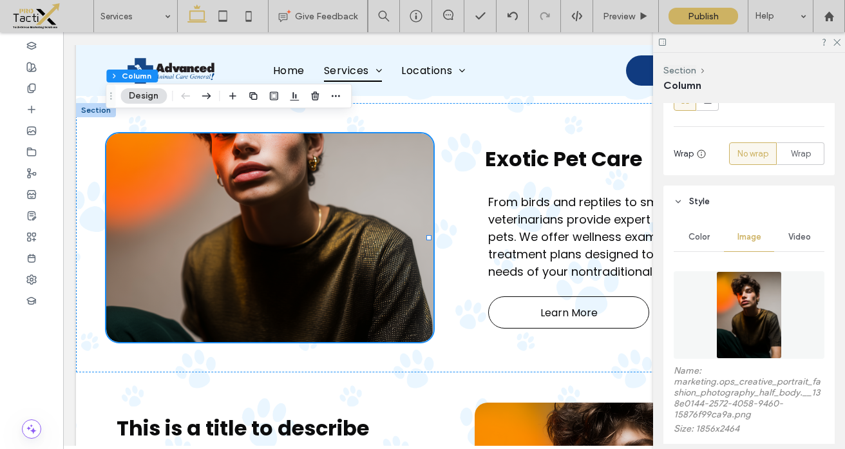
scroll to position [199, 0]
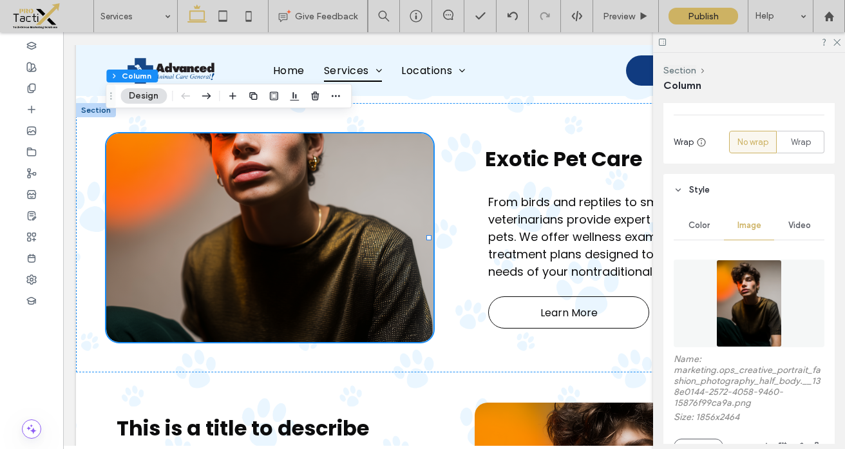
click at [746, 317] on img at bounding box center [749, 304] width 66 height 88
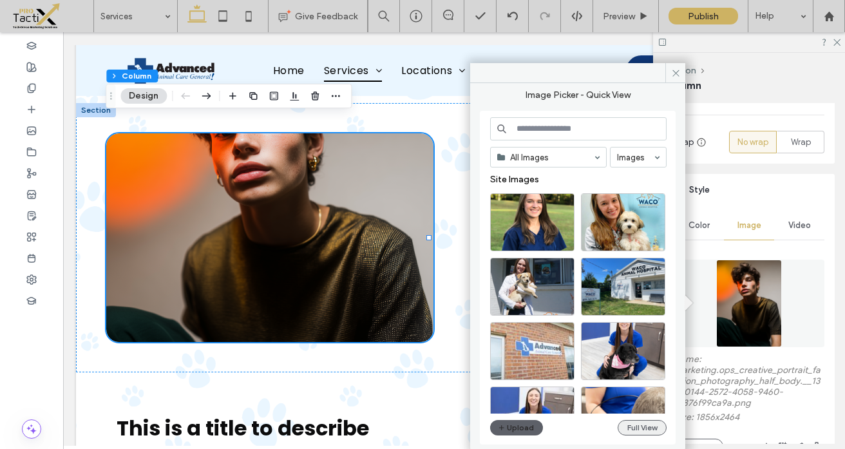
click at [630, 428] on button "Full View" at bounding box center [642, 427] width 49 height 15
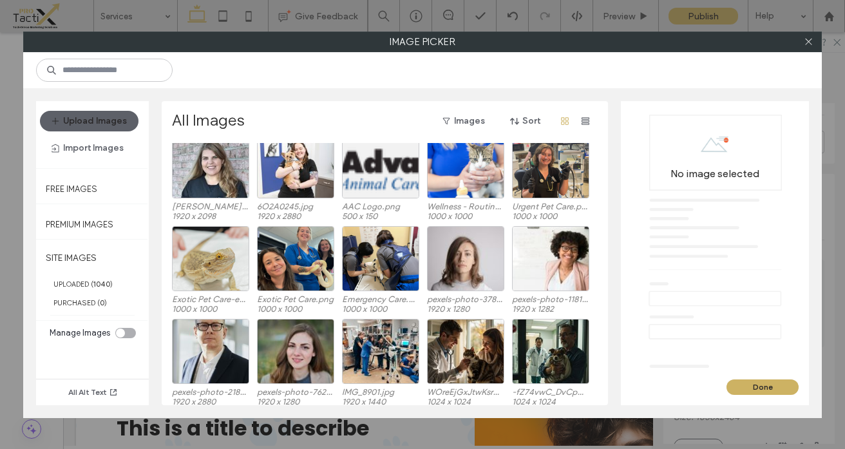
scroll to position [1066, 0]
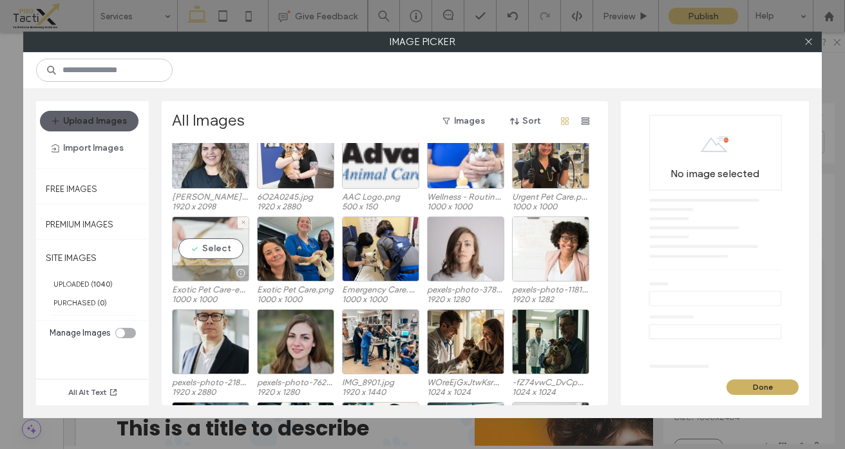
click at [217, 242] on div "Select" at bounding box center [210, 248] width 77 height 65
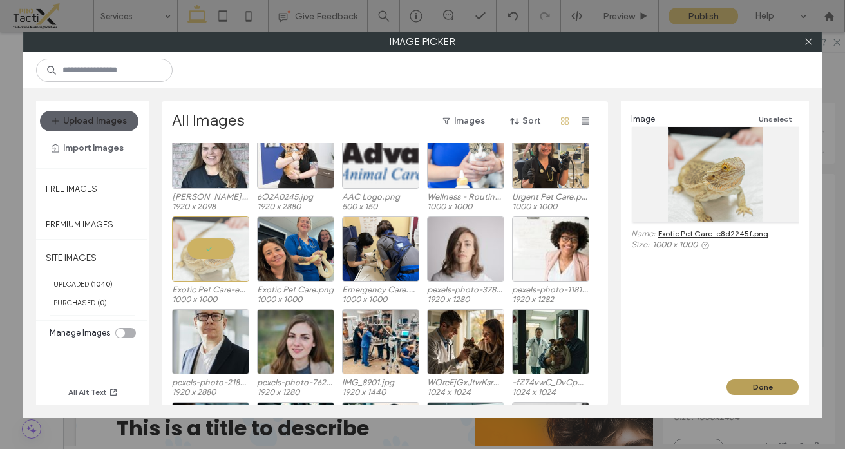
click at [759, 386] on button "Done" at bounding box center [763, 386] width 72 height 15
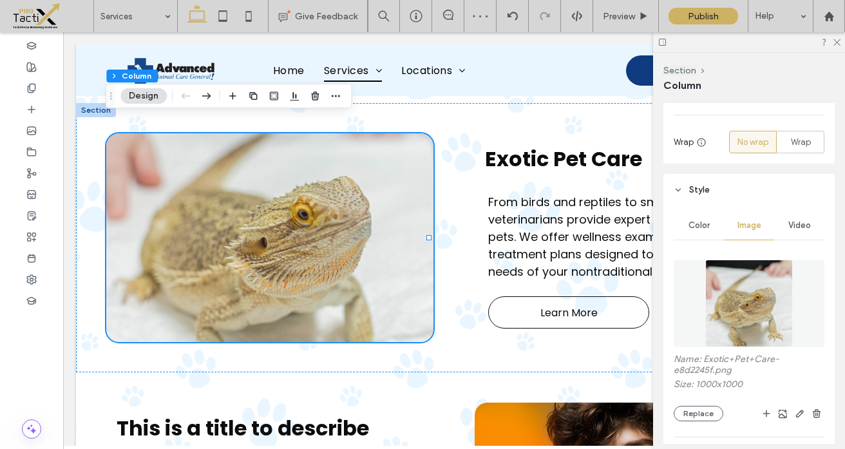
click at [841, 40] on div at bounding box center [749, 42] width 192 height 20
click at [838, 44] on icon at bounding box center [836, 41] width 8 height 8
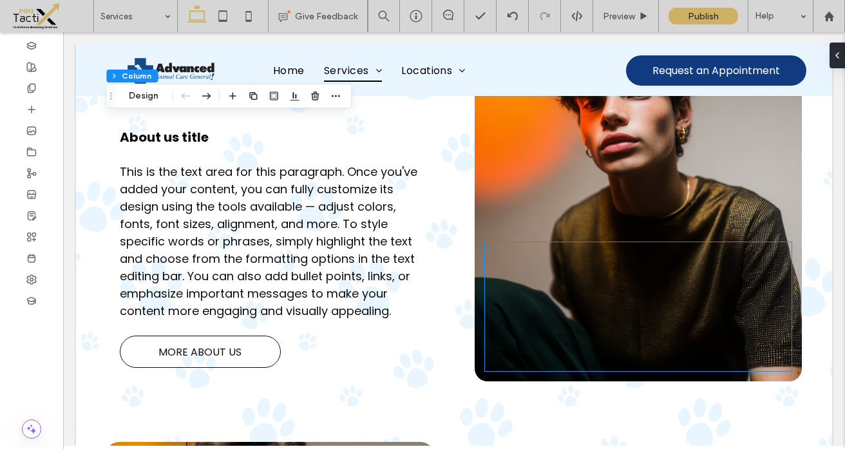
scroll to position [979, 0]
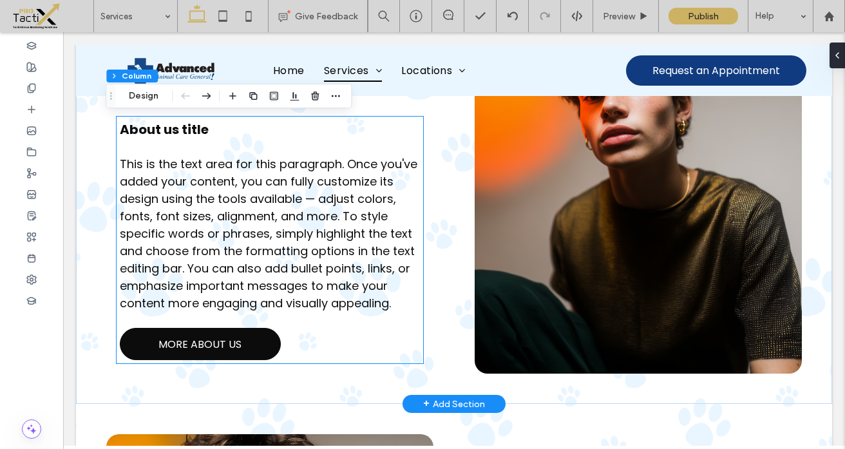
click at [253, 346] on link "MORE ABOUT US" at bounding box center [200, 344] width 161 height 32
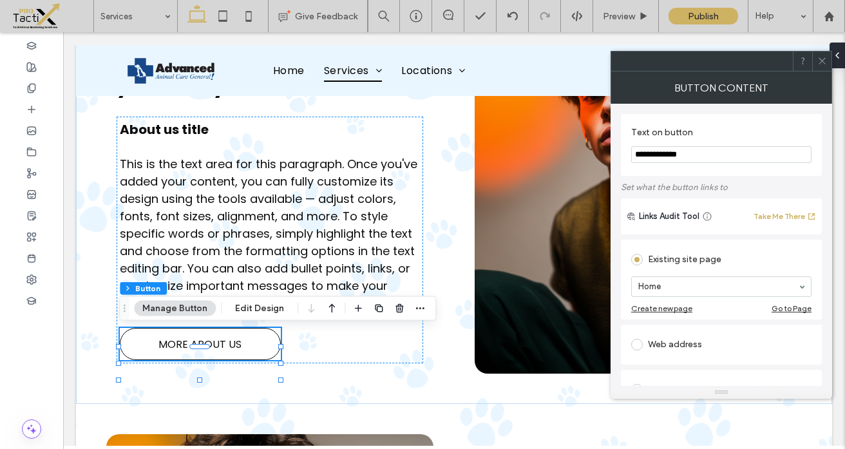
click at [684, 157] on input "**********" at bounding box center [721, 154] width 180 height 17
type input "**********"
click at [822, 62] on icon at bounding box center [823, 61] width 10 height 10
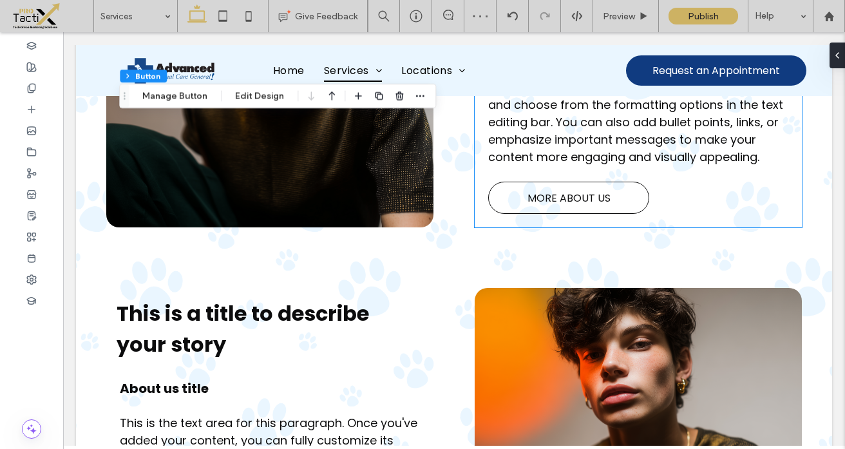
scroll to position [1537, 0]
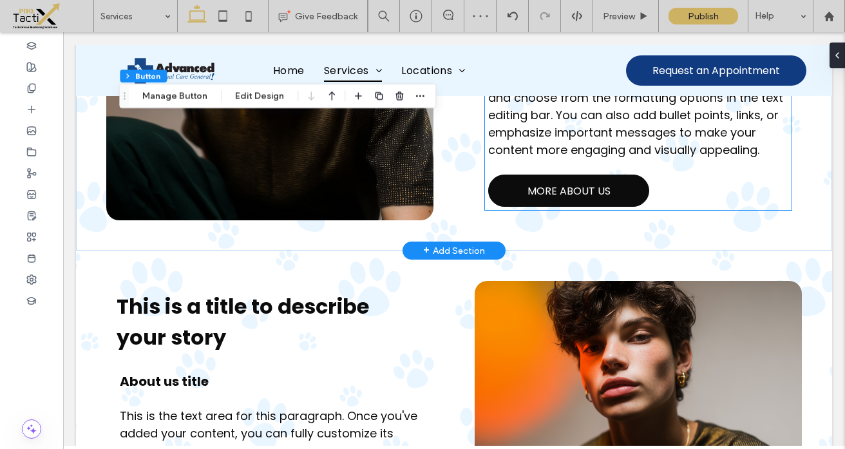
click at [544, 199] on span "MORE ABOUT US" at bounding box center [569, 191] width 83 height 16
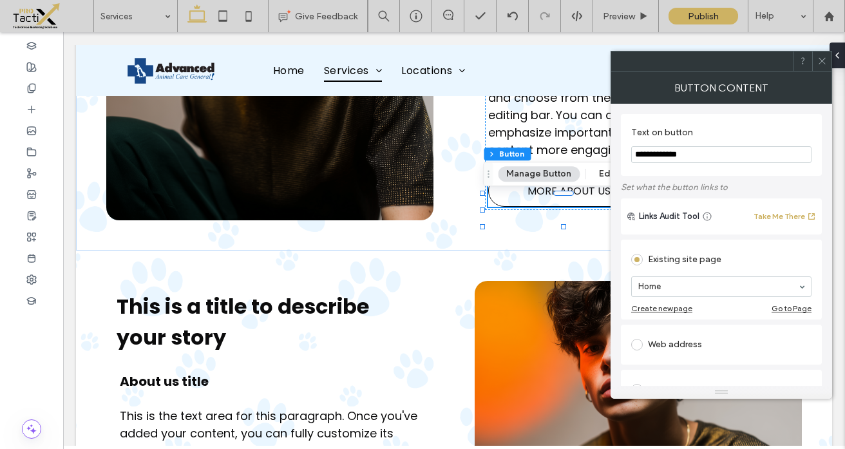
click at [657, 151] on input "**********" at bounding box center [721, 154] width 180 height 17
type input "**********"
click at [462, 259] on div "+ Add Section" at bounding box center [454, 250] width 62 height 17
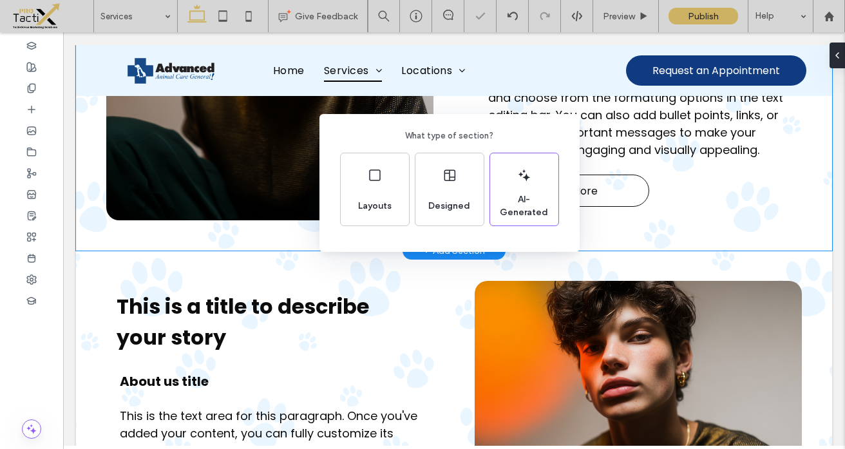
click at [332, 346] on div "What type of section? Layouts Designed AI-Generated" at bounding box center [422, 256] width 845 height 512
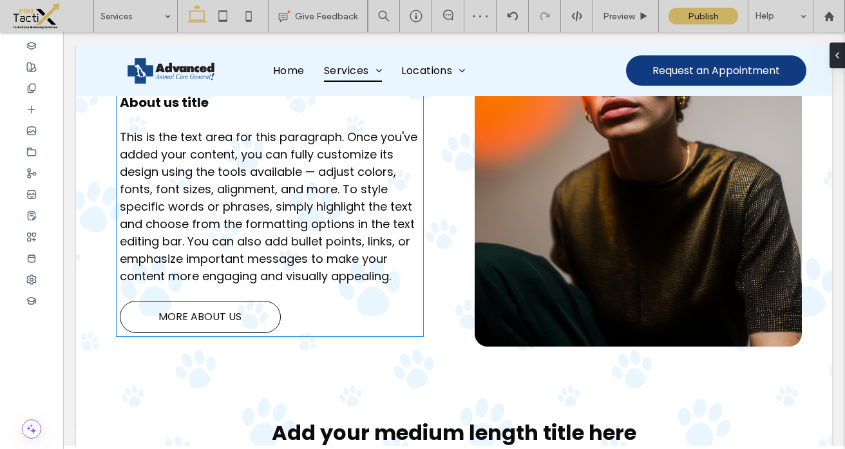
scroll to position [1854, 0]
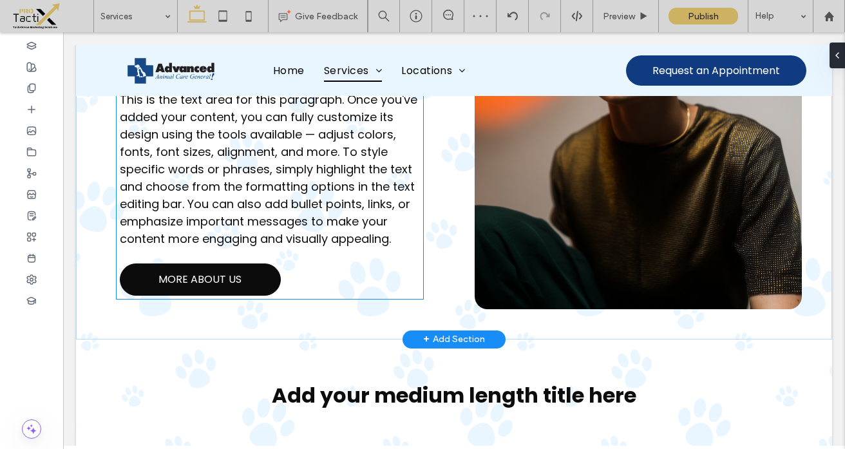
click at [240, 287] on span "MORE ABOUT US" at bounding box center [199, 279] width 83 height 16
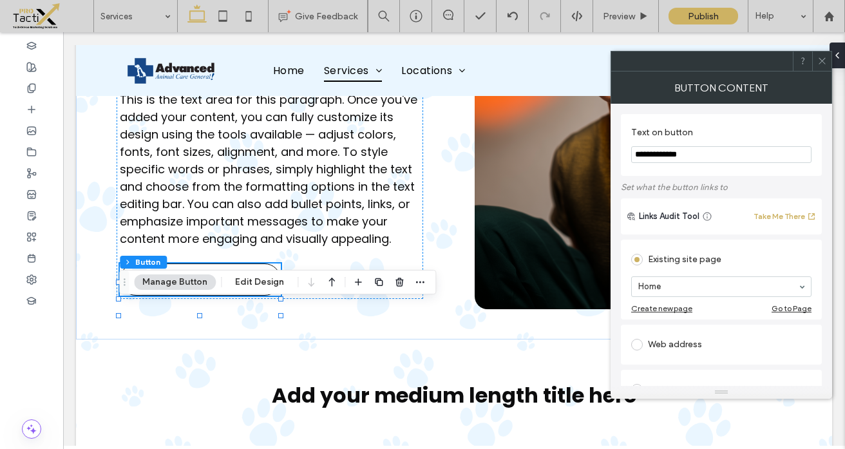
click at [681, 154] on input "**********" at bounding box center [721, 154] width 180 height 17
type input "**********"
click at [820, 59] on icon at bounding box center [823, 61] width 10 height 10
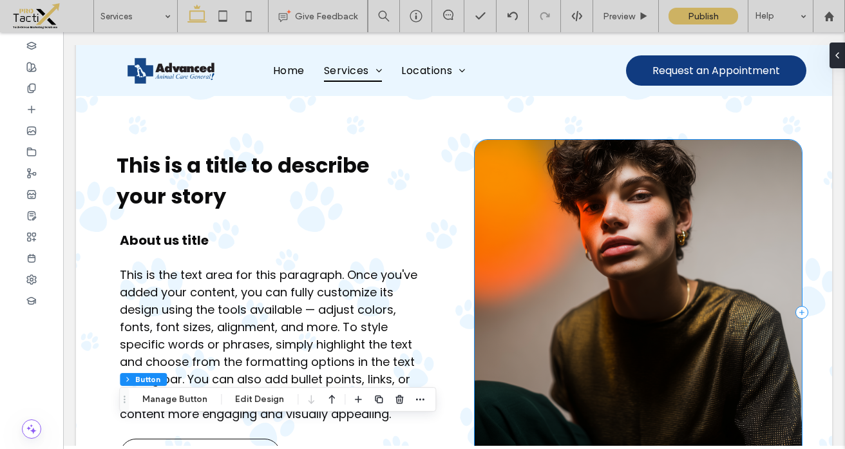
scroll to position [889, 0]
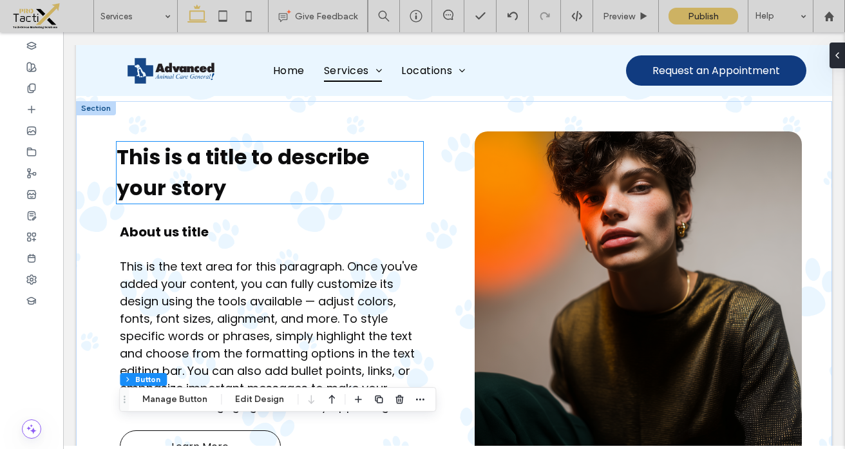
click at [175, 160] on span "This is a title to describe your story" at bounding box center [243, 172] width 253 height 60
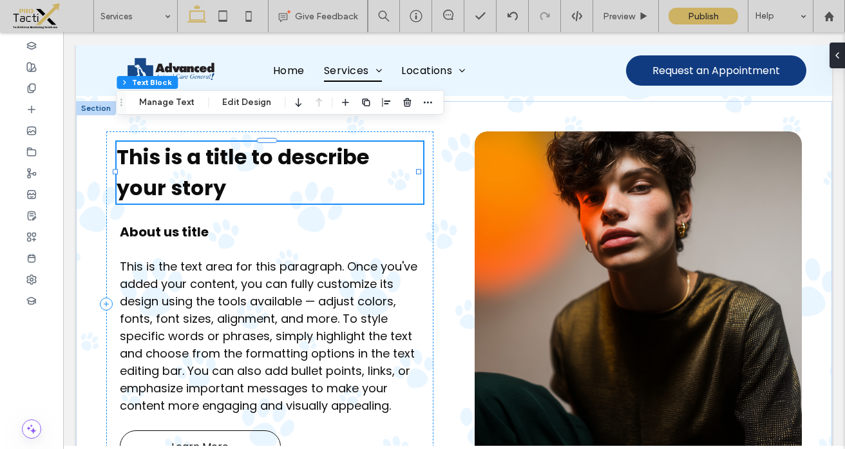
click at [175, 160] on div "This is a title to describe your story" at bounding box center [270, 173] width 307 height 62
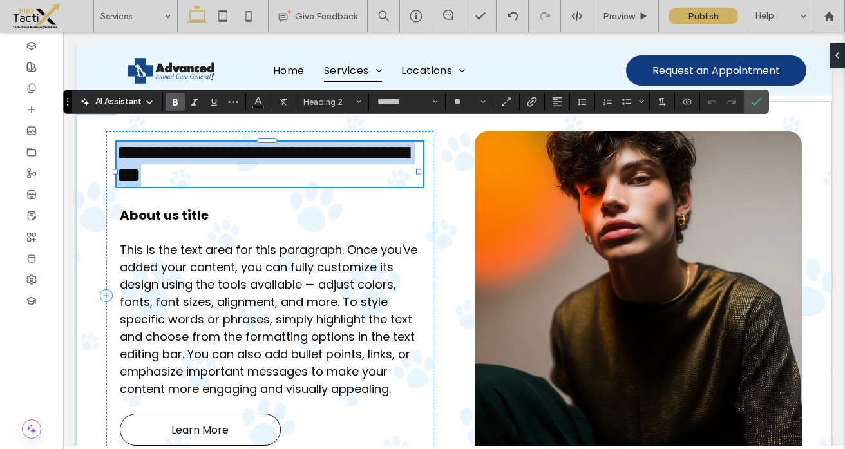
type input "**"
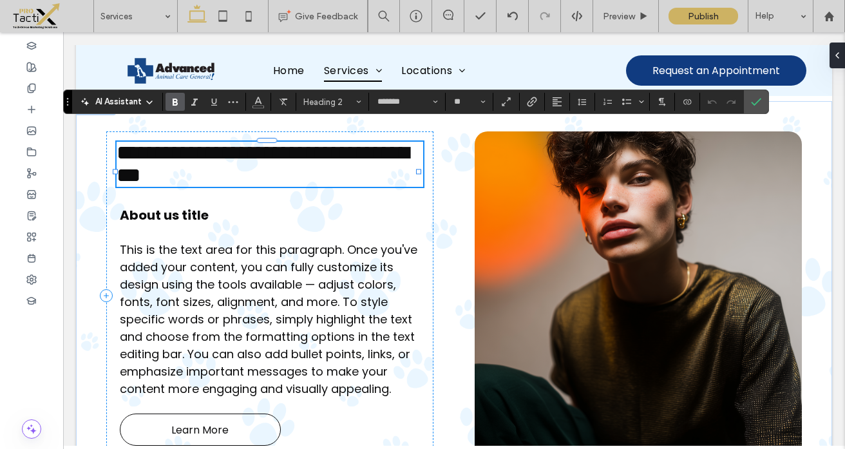
scroll to position [0, 0]
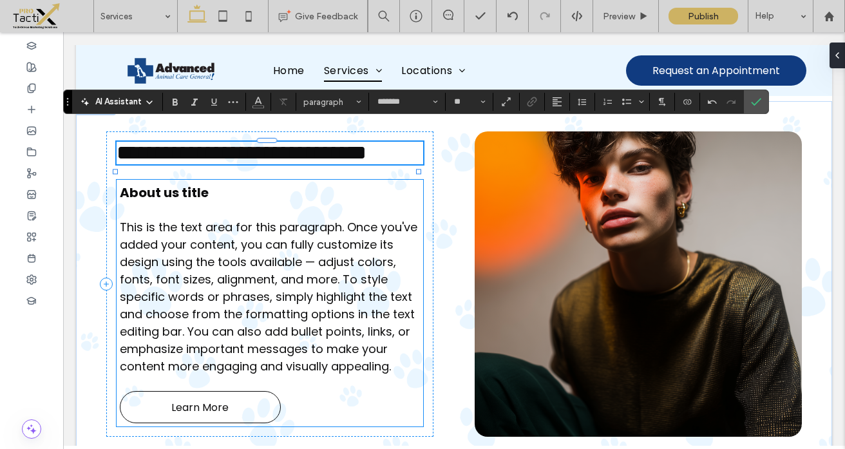
click at [217, 202] on h4 "About us title" at bounding box center [270, 192] width 300 height 19
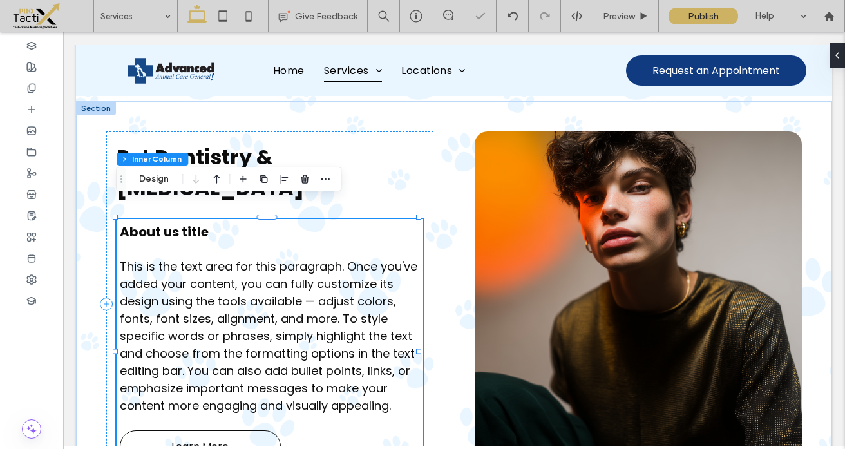
click at [207, 222] on h4 "About us title" at bounding box center [270, 231] width 300 height 19
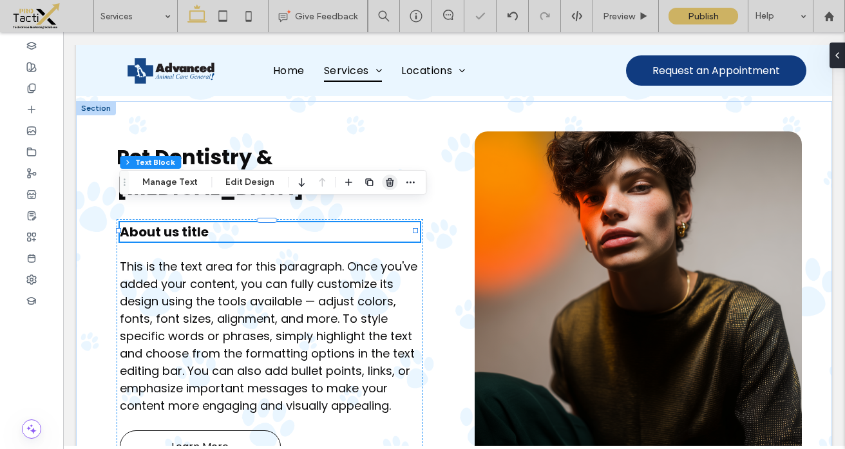
click at [387, 180] on use "button" at bounding box center [390, 182] width 8 height 8
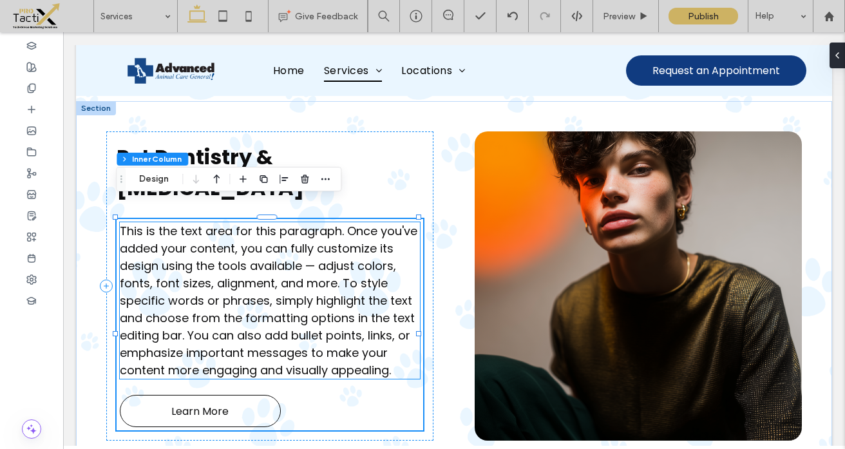
click at [205, 271] on span "This is the text area for this paragraph. Once you've added your content, you c…" at bounding box center [269, 300] width 298 height 155
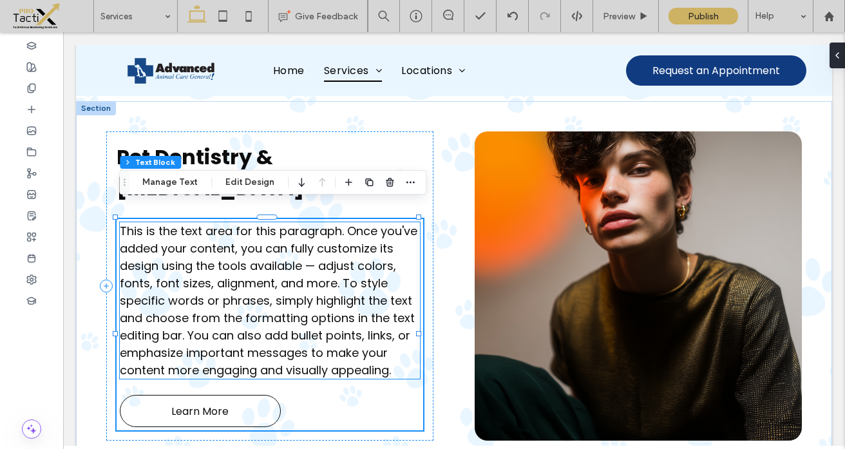
click at [205, 271] on div "This is the text area for this paragraph. Once you've added your content, you c…" at bounding box center [270, 300] width 300 height 157
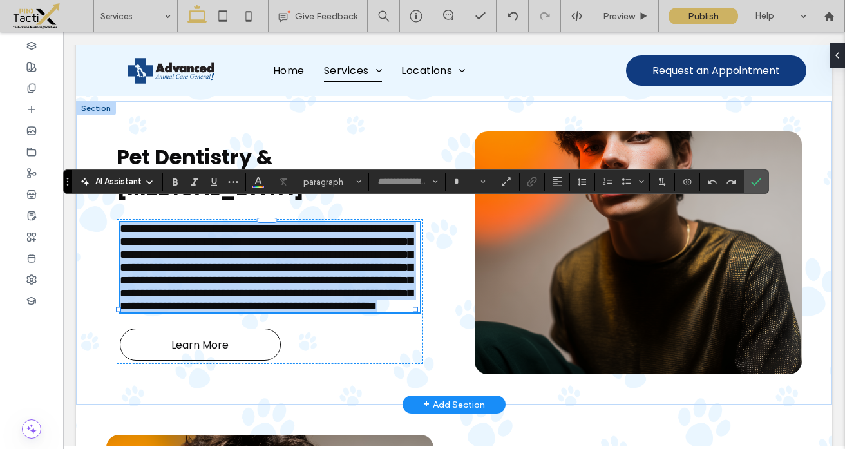
type input "*******"
type input "**"
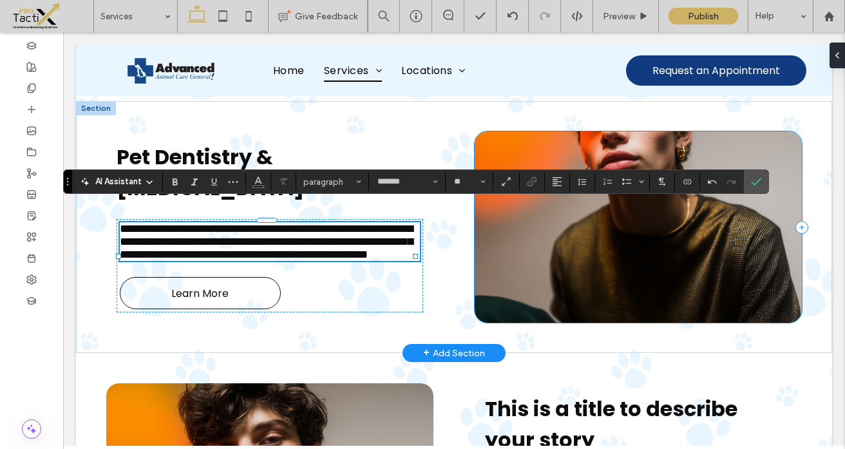
click at [650, 136] on div at bounding box center [638, 226] width 327 height 191
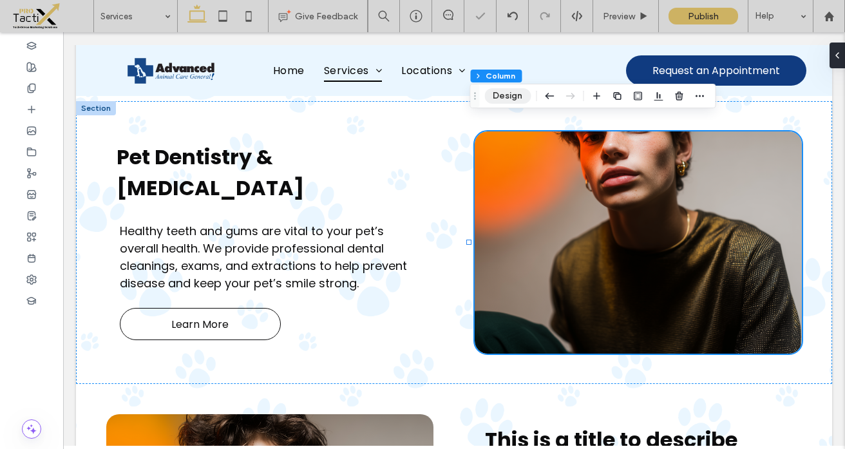
click at [501, 97] on button "Design" at bounding box center [508, 95] width 46 height 15
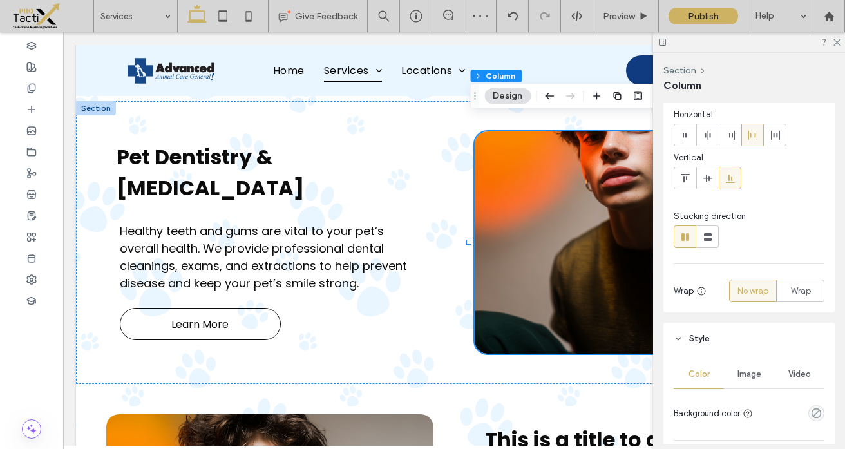
scroll to position [114, 0]
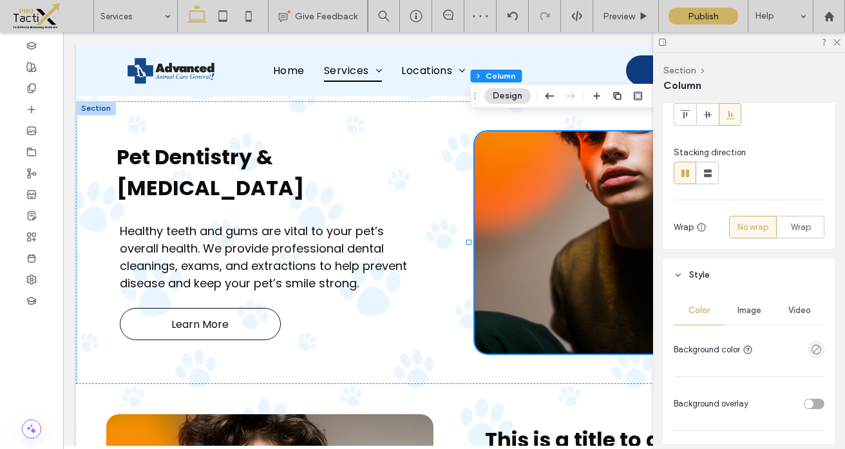
click at [738, 305] on span "Image" at bounding box center [750, 310] width 24 height 10
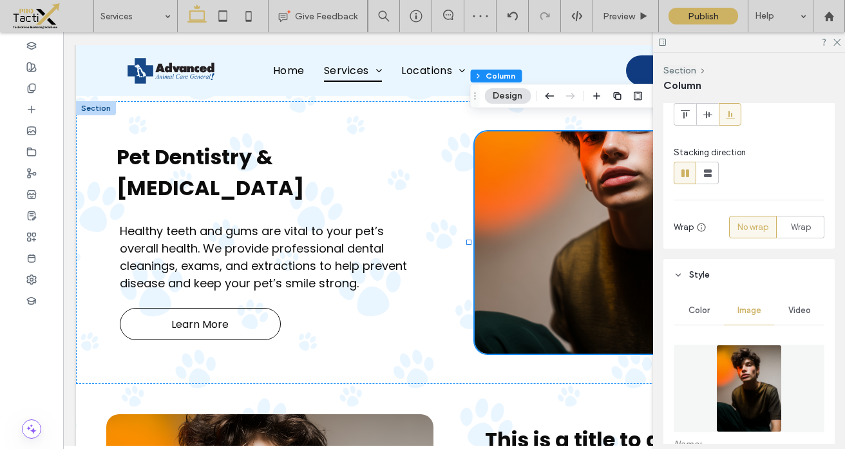
scroll to position [132, 0]
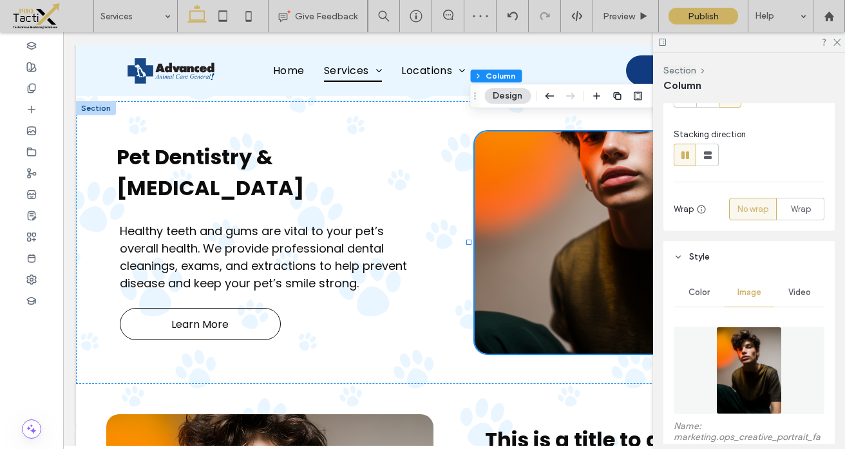
click at [735, 349] on img at bounding box center [749, 371] width 66 height 88
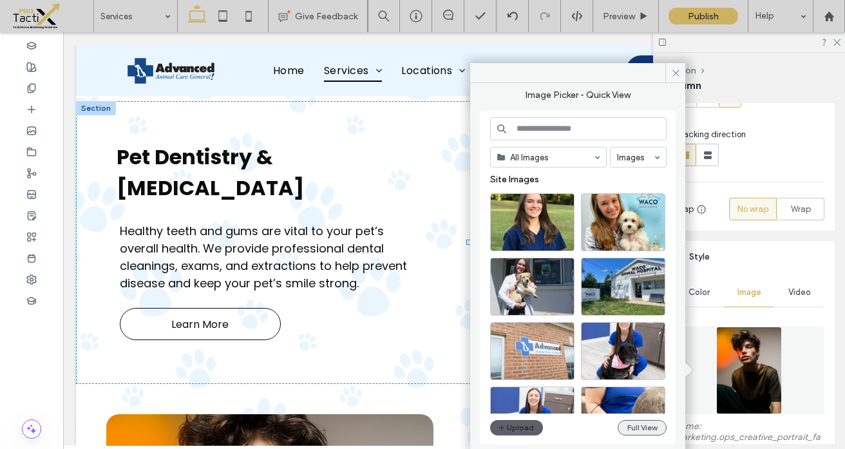
click at [642, 427] on button "Full View" at bounding box center [642, 427] width 49 height 15
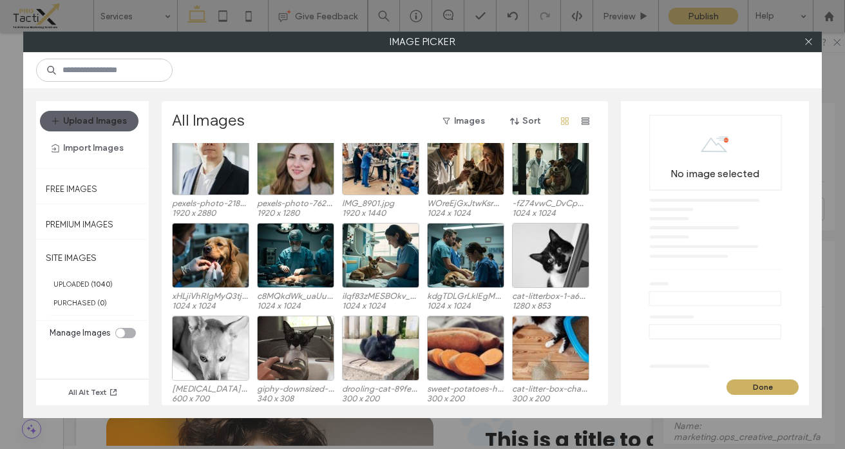
scroll to position [1251, 0]
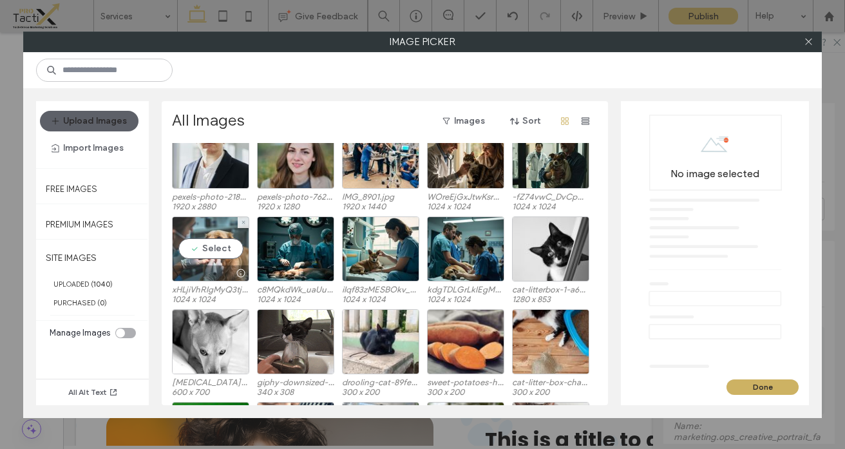
click at [217, 245] on div "Select" at bounding box center [210, 248] width 77 height 65
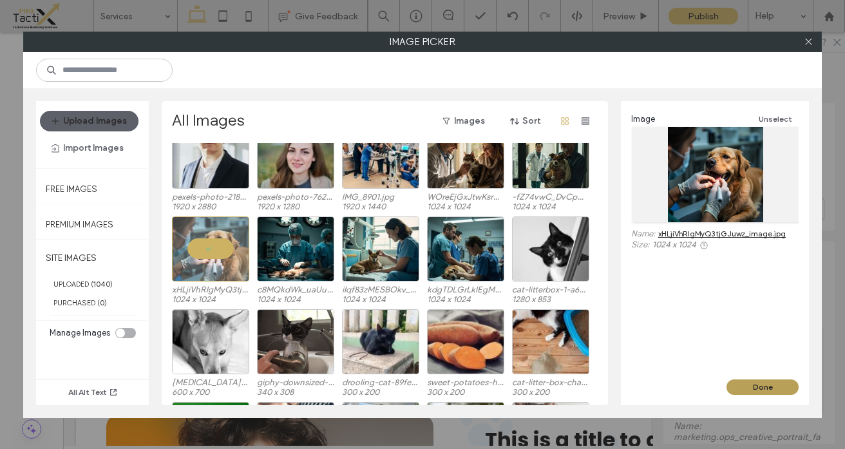
click at [771, 386] on button "Done" at bounding box center [763, 386] width 72 height 15
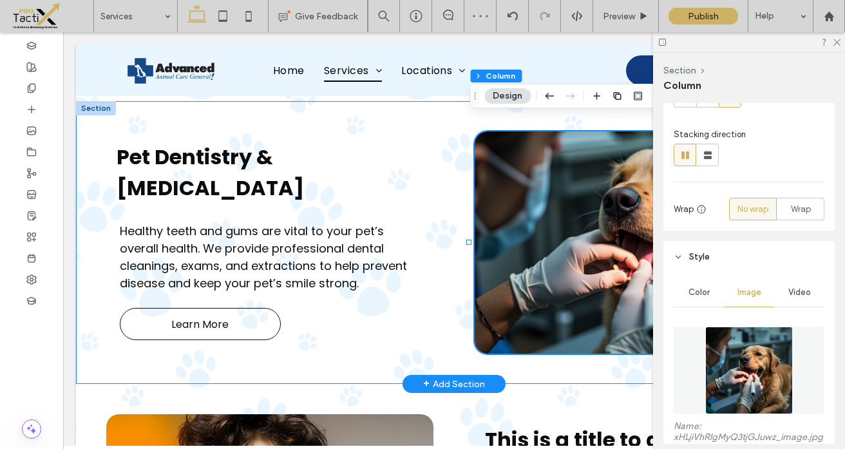
click at [438, 338] on div "Pet Dentistry & Teeth Cleaning Healthy teeth and gums are vital to your pet’s o…" at bounding box center [454, 242] width 756 height 283
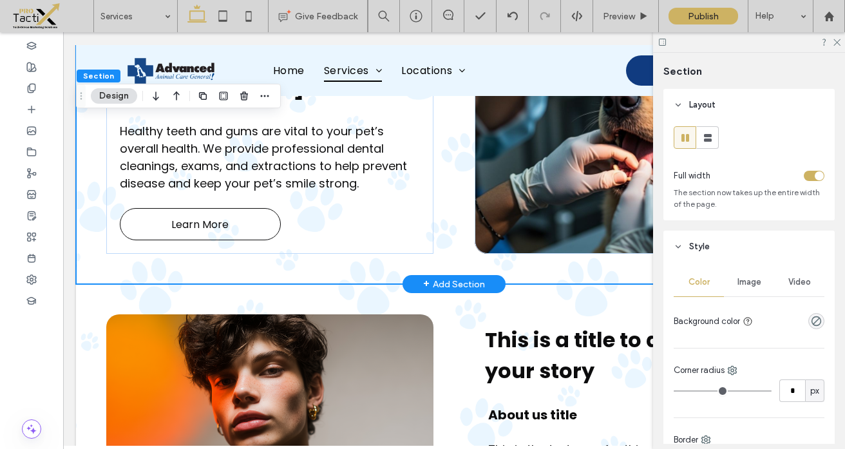
scroll to position [980, 0]
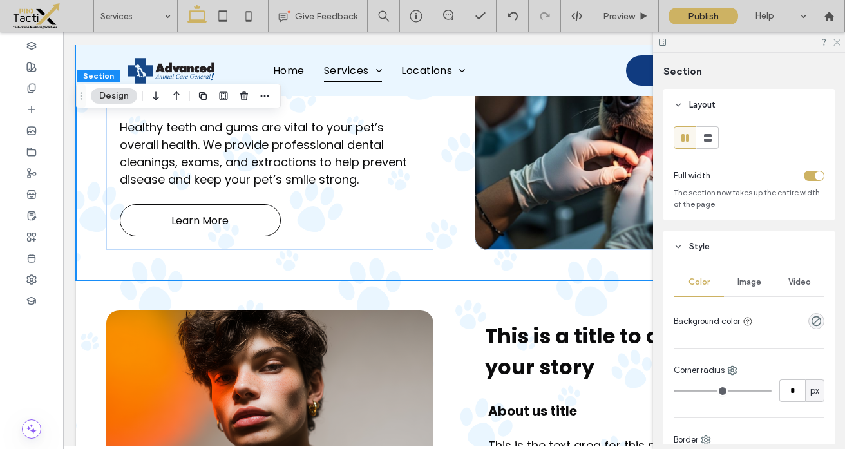
click at [837, 42] on use at bounding box center [837, 42] width 7 height 7
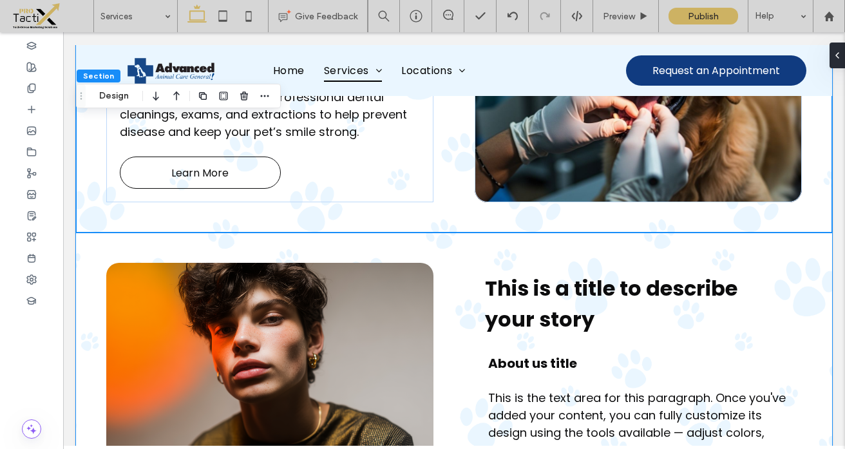
scroll to position [1039, 0]
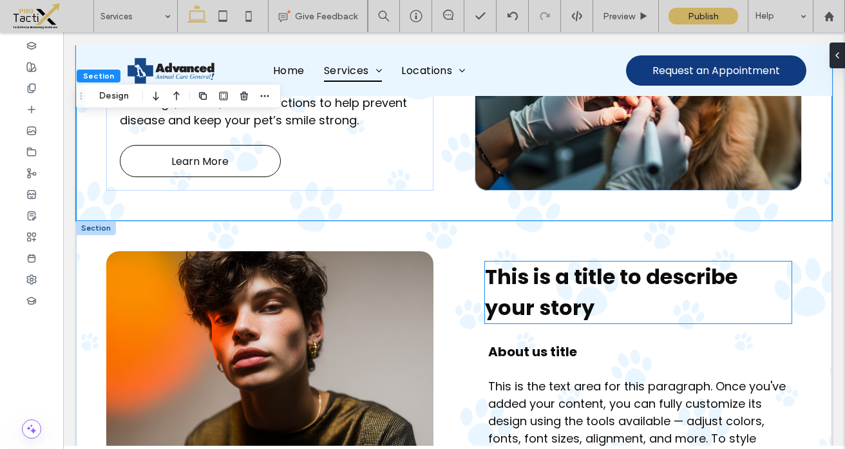
click at [521, 283] on span "This is a title to describe your story" at bounding box center [611, 292] width 253 height 60
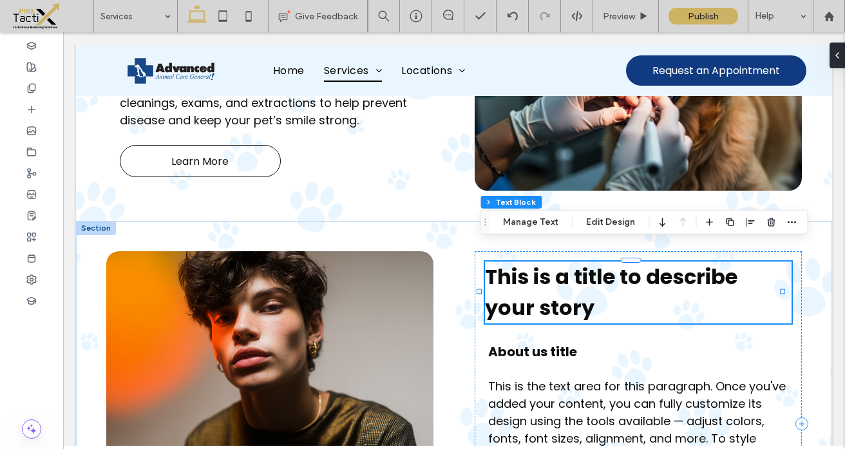
click at [521, 283] on div "This is a title to describe your story" at bounding box center [638, 293] width 307 height 62
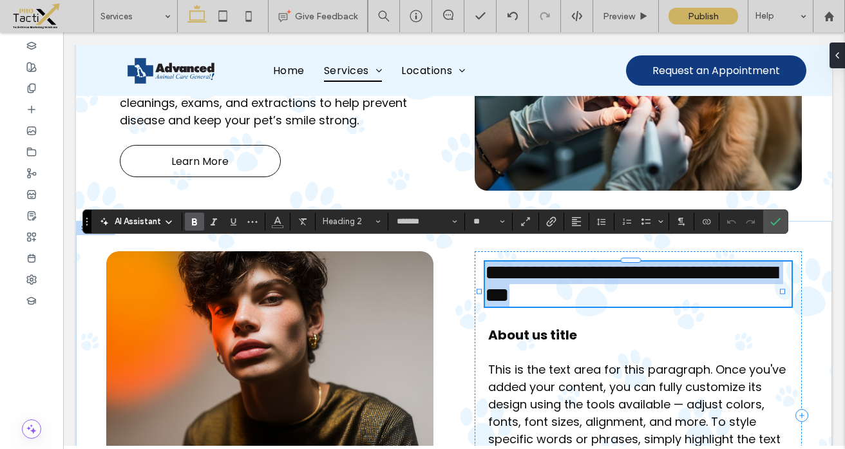
type input "**"
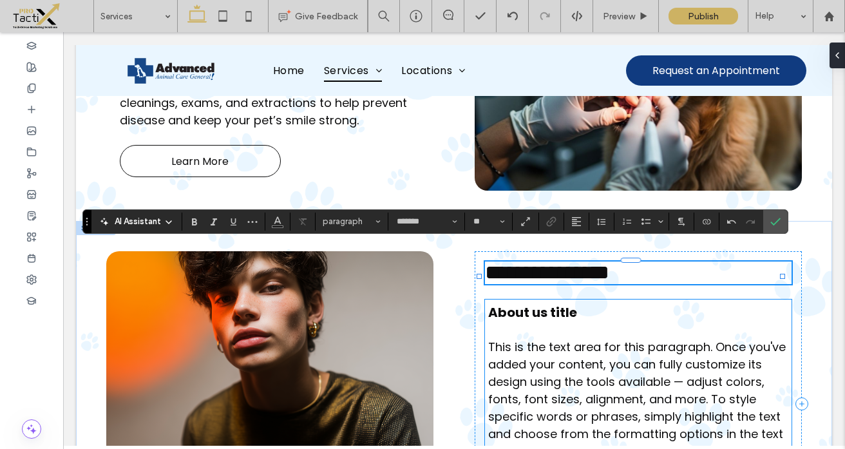
click at [566, 304] on span "About us title" at bounding box center [532, 312] width 89 height 18
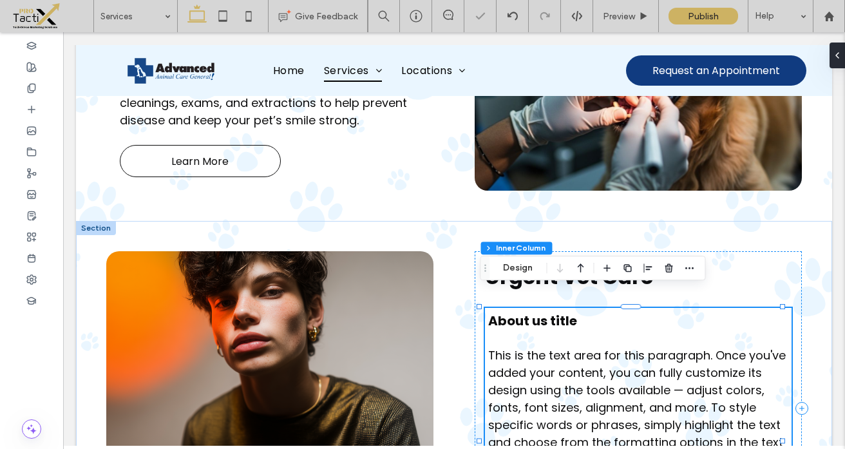
click at [574, 311] on h4 "About us title" at bounding box center [638, 320] width 300 height 19
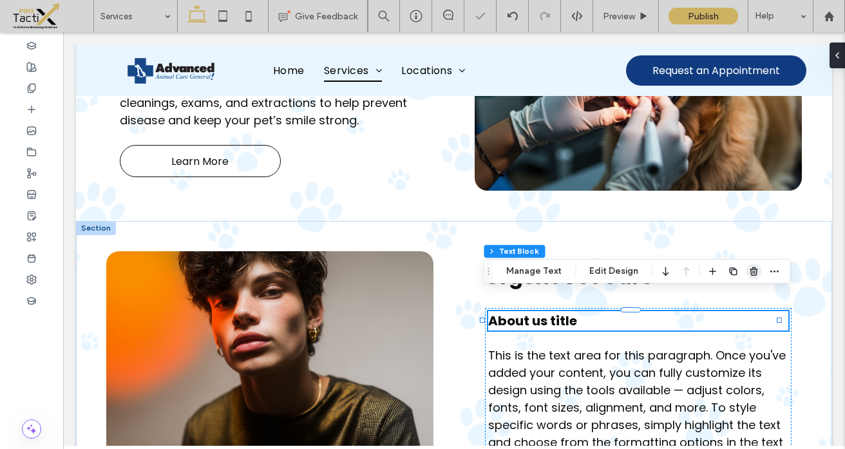
click at [749, 268] on icon "button" at bounding box center [754, 271] width 10 height 10
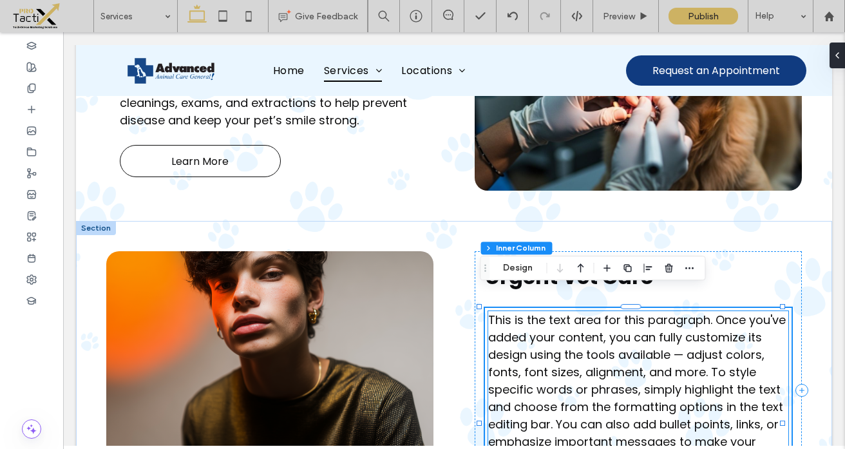
click at [581, 332] on span "This is the text area for this paragraph. Once you've added your content, you c…" at bounding box center [637, 389] width 298 height 155
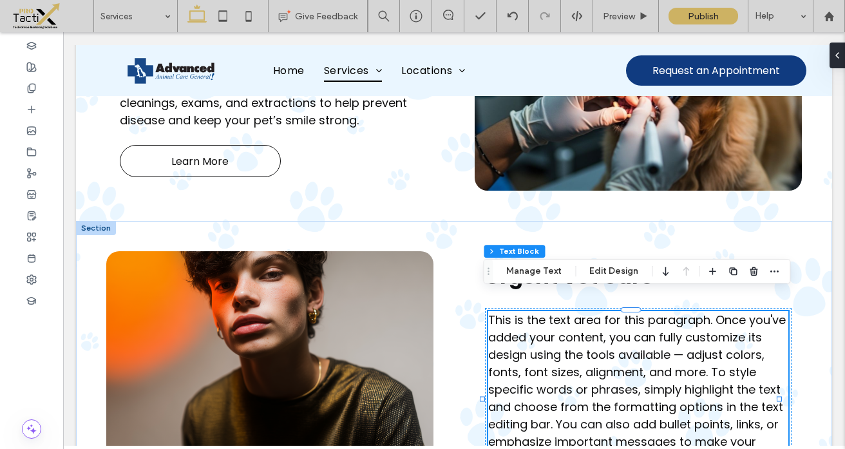
click at [581, 332] on div "This is the text area for this paragraph. Once you've added your content, you c…" at bounding box center [638, 389] width 300 height 157
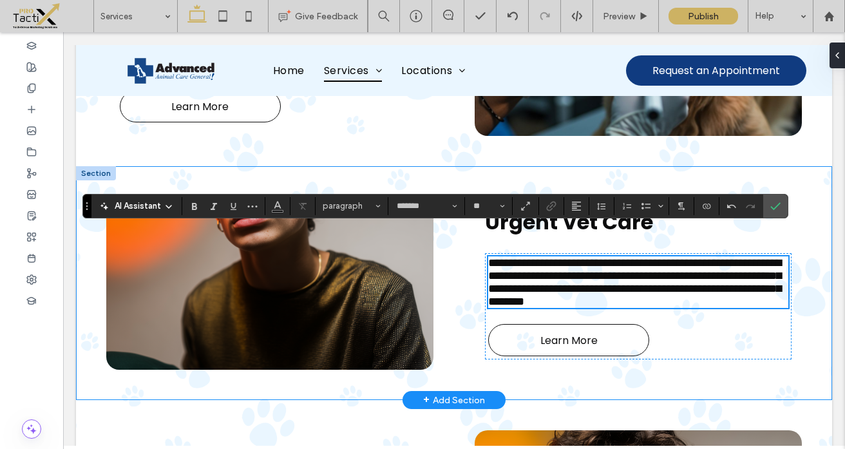
scroll to position [1086, 0]
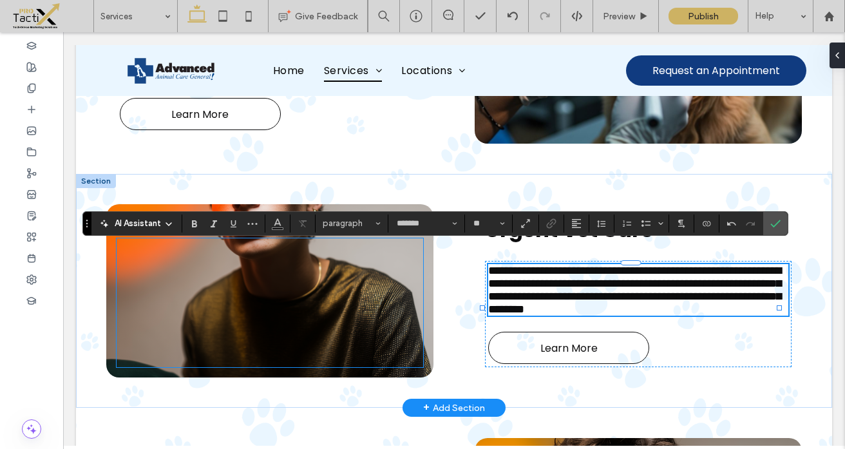
click at [399, 257] on div at bounding box center [270, 302] width 307 height 129
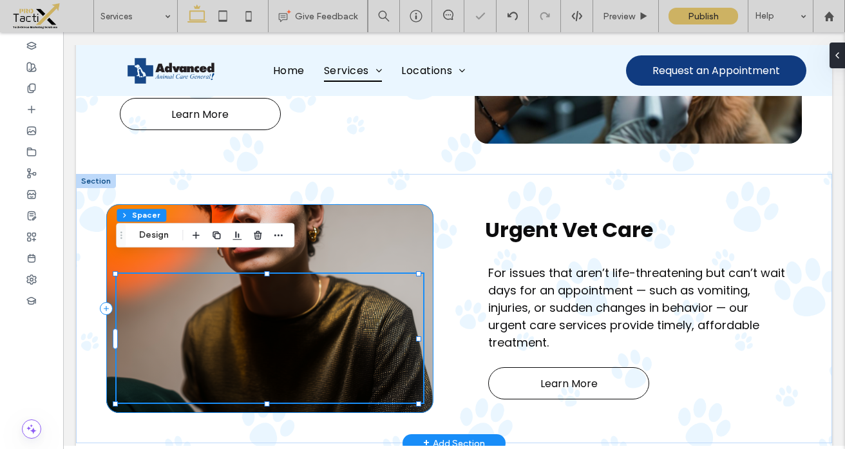
click at [387, 226] on div at bounding box center [269, 308] width 327 height 209
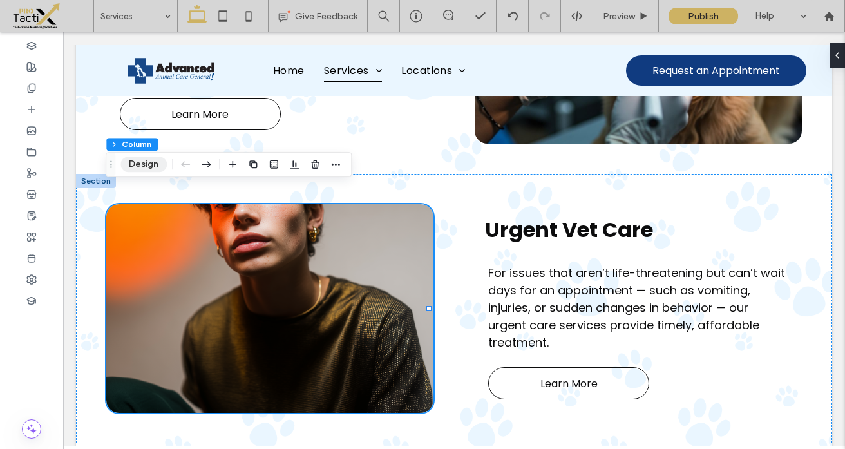
click at [150, 164] on button "Design" at bounding box center [143, 164] width 46 height 15
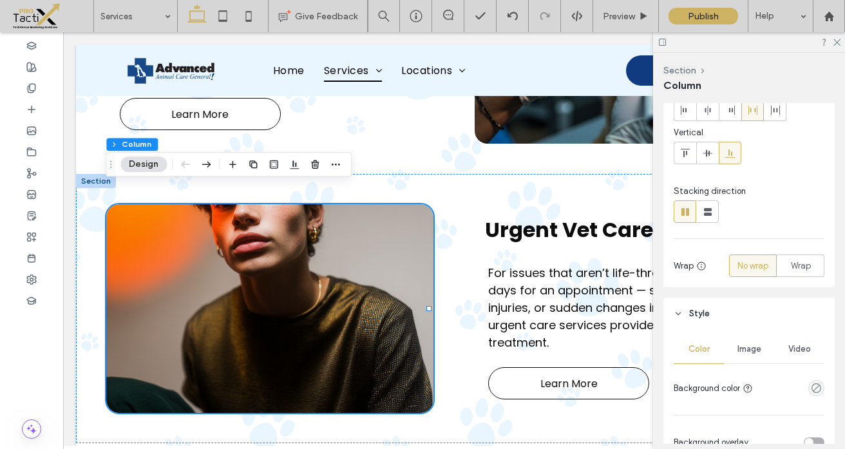
scroll to position [87, 0]
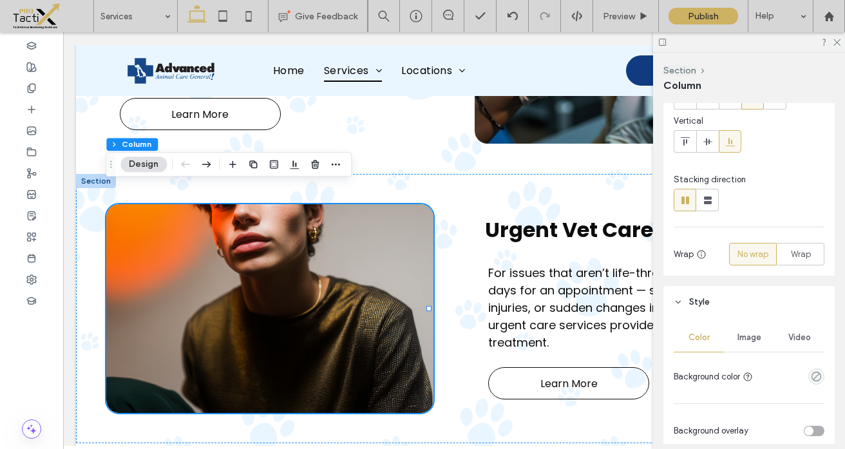
click at [742, 338] on span "Image" at bounding box center [750, 337] width 24 height 10
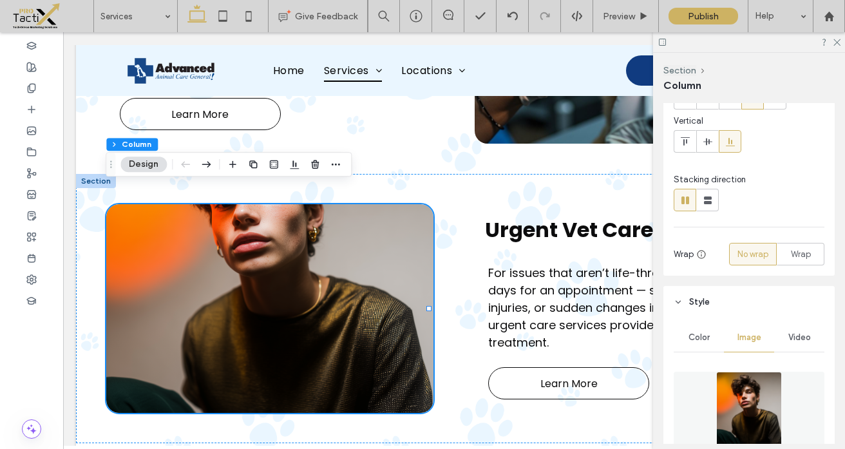
click at [741, 387] on img at bounding box center [749, 416] width 66 height 88
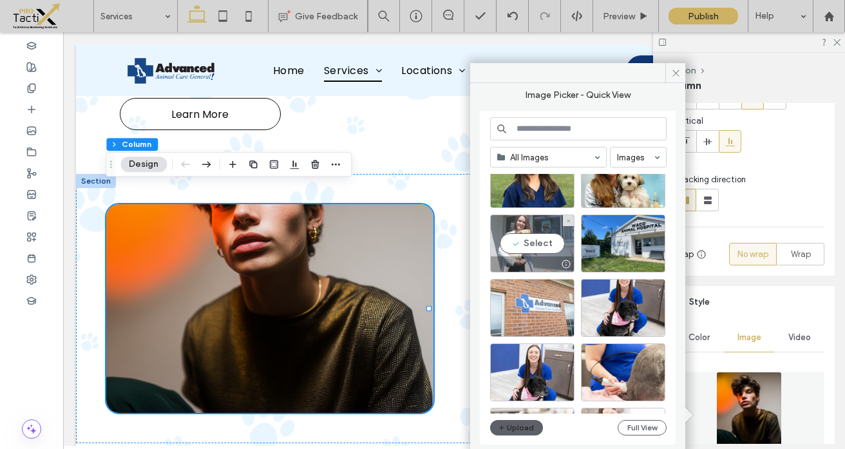
scroll to position [50, 0]
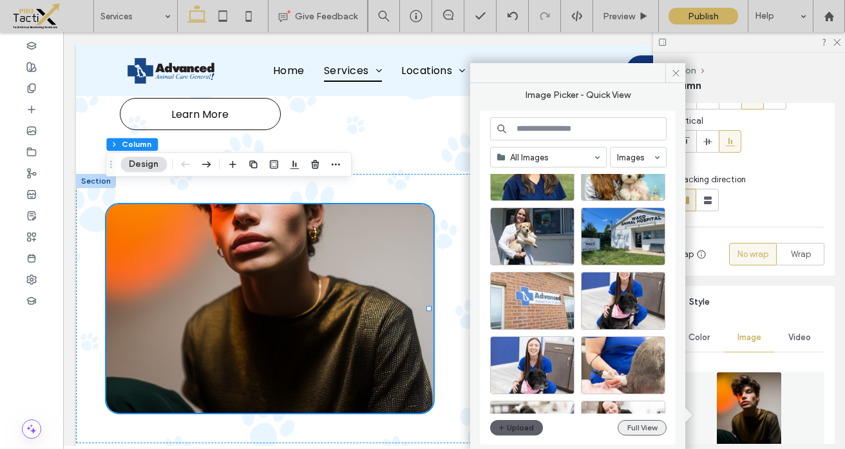
click at [638, 426] on button "Full View" at bounding box center [642, 427] width 49 height 15
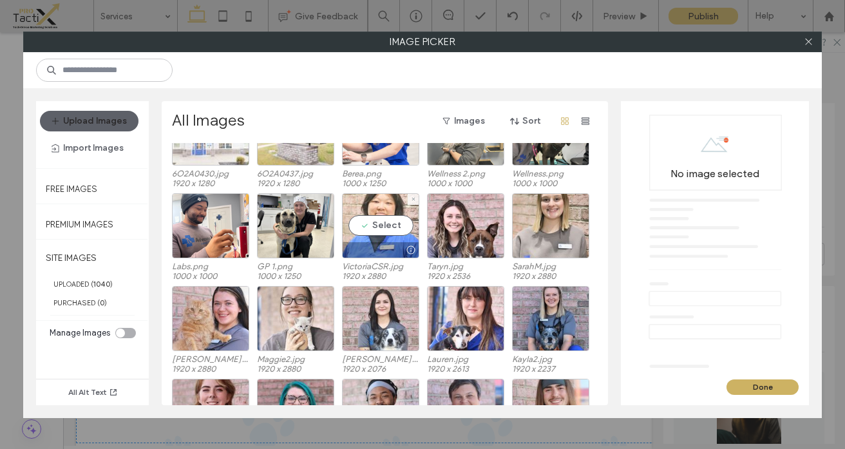
scroll to position [260, 0]
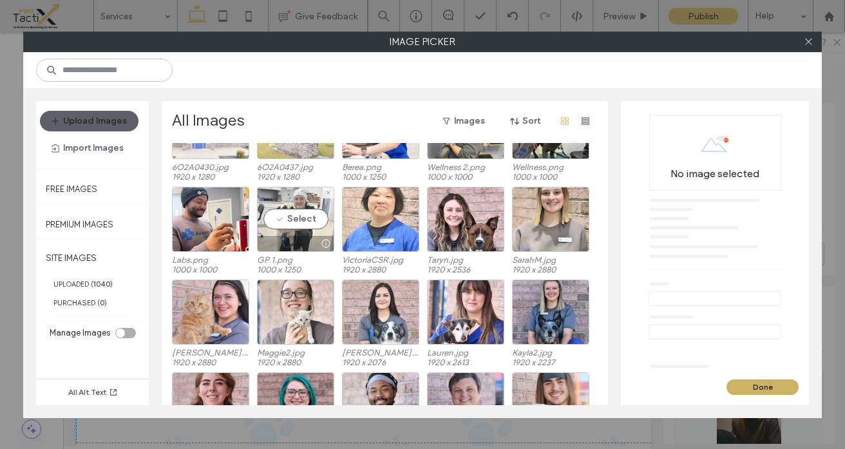
click at [302, 220] on div "Select" at bounding box center [295, 219] width 77 height 65
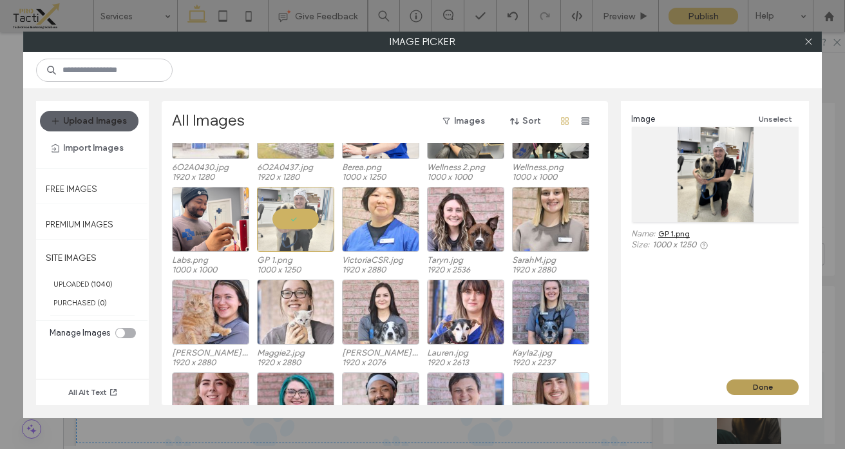
click at [751, 381] on button "Done" at bounding box center [763, 386] width 72 height 15
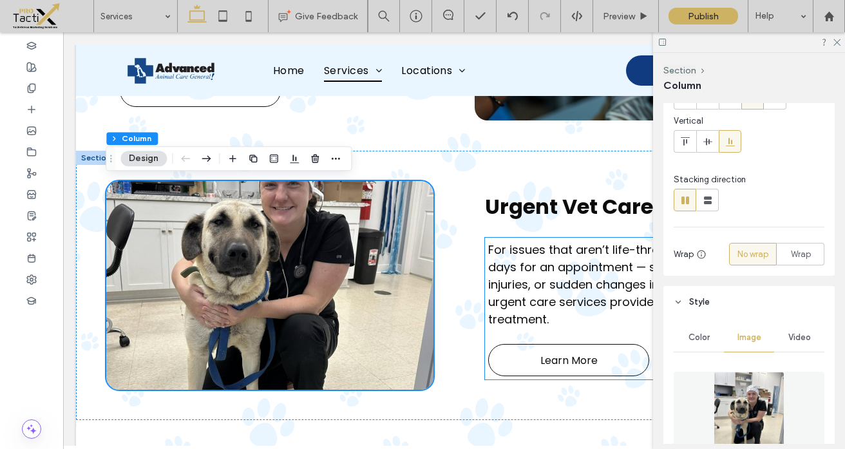
scroll to position [1113, 0]
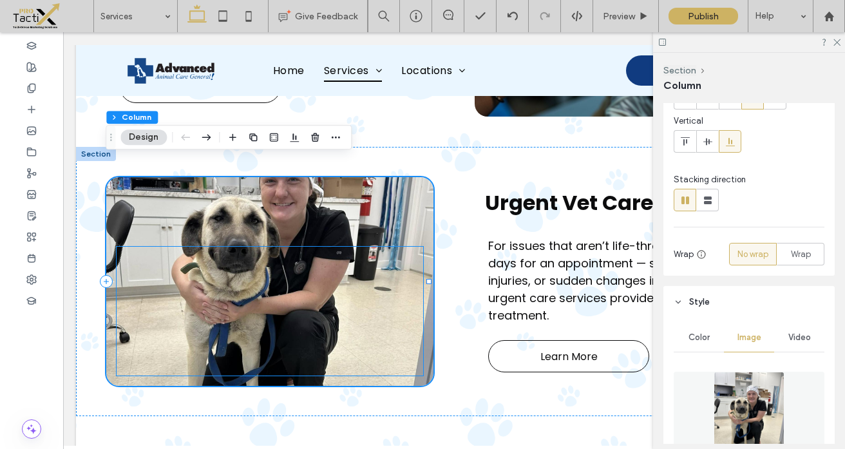
click at [396, 308] on div at bounding box center [270, 311] width 307 height 129
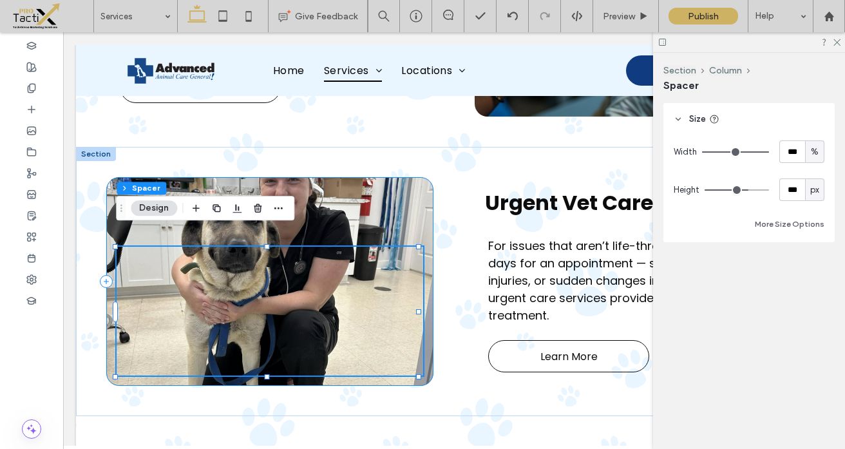
click at [395, 222] on div at bounding box center [269, 281] width 327 height 209
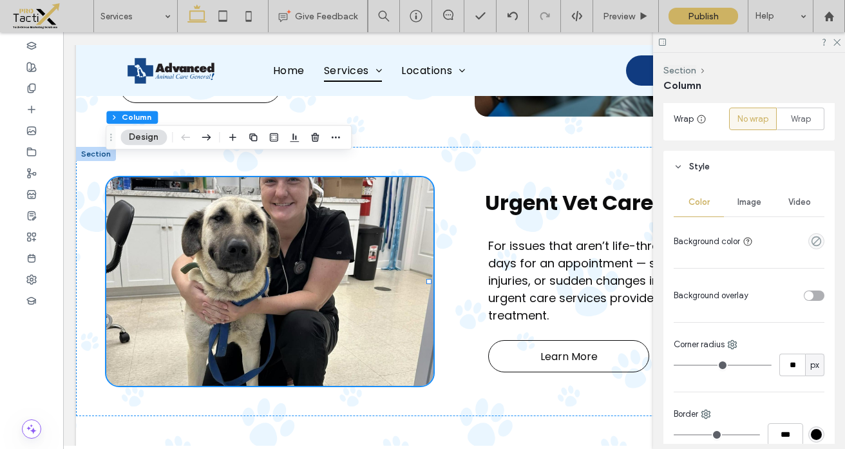
scroll to position [211, 0]
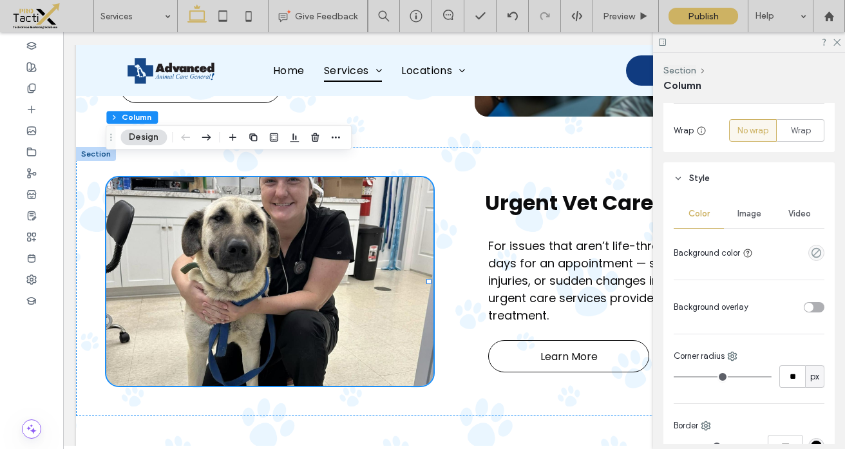
click at [745, 214] on span "Image" at bounding box center [750, 214] width 24 height 10
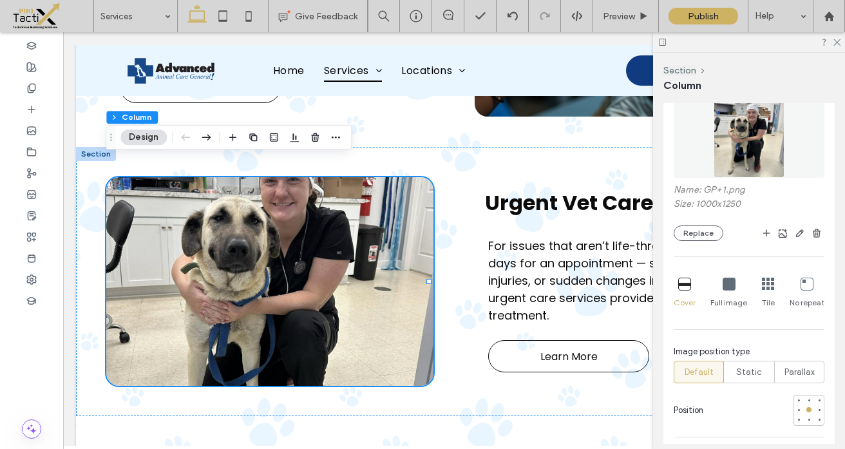
scroll to position [370, 0]
click at [807, 397] on div at bounding box center [809, 398] width 5 height 5
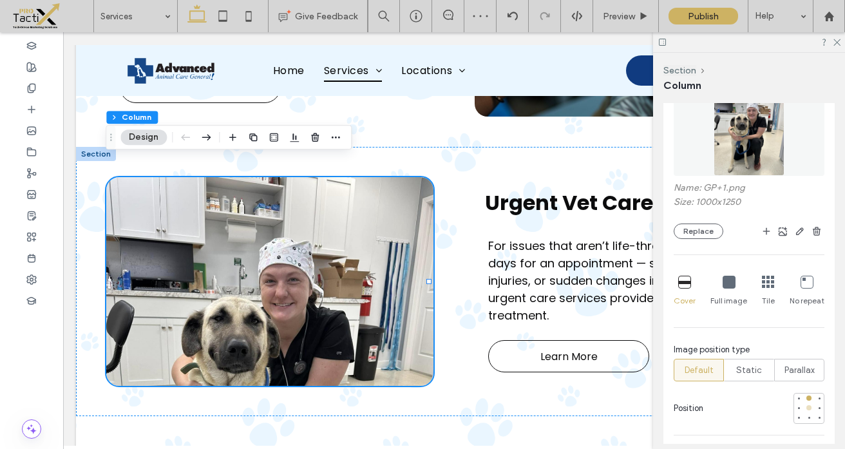
click at [807, 408] on div at bounding box center [809, 407] width 5 height 5
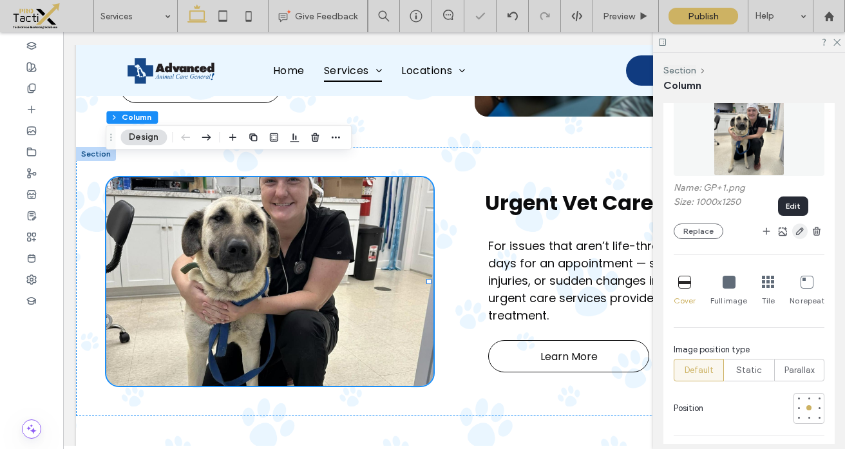
click at [796, 233] on use "button" at bounding box center [800, 231] width 8 height 8
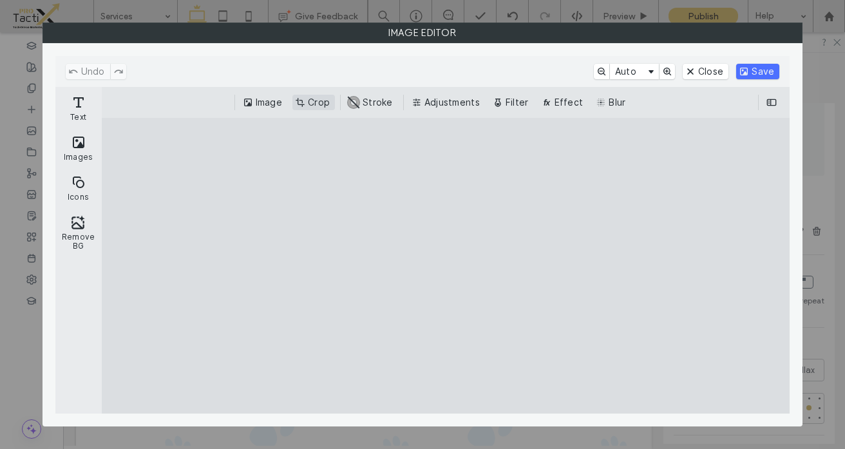
click at [318, 104] on button "Crop" at bounding box center [314, 102] width 43 height 15
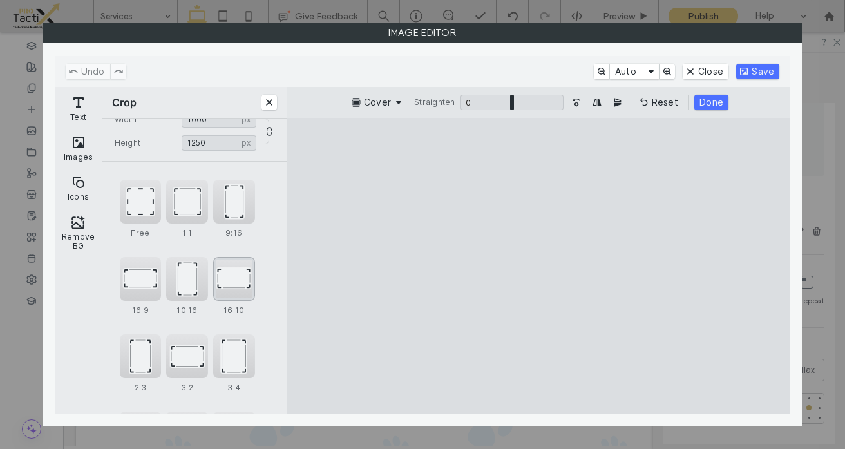
scroll to position [41, 0]
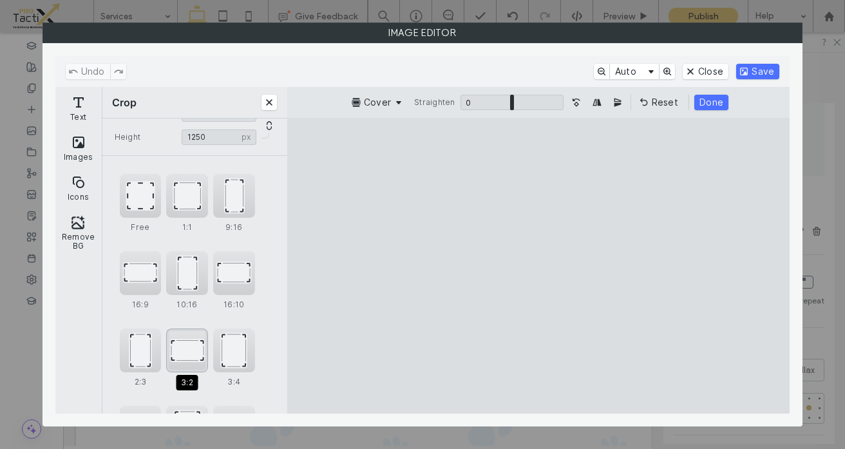
click at [193, 351] on div "3:2" at bounding box center [187, 351] width 42 height 44
type input "****"
drag, startPoint x: 511, startPoint y: 289, endPoint x: 510, endPoint y: 336, distance: 47.0
click at [539, 265] on cesdk-canvas "Editor canvas" at bounding box center [539, 265] width 0 height 0
click at [707, 100] on button "Done" at bounding box center [709, 102] width 34 height 15
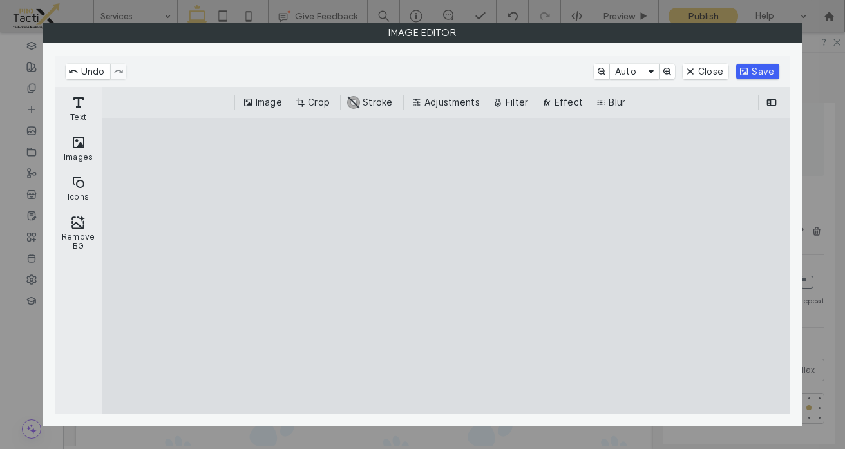
click at [756, 72] on button "Save" at bounding box center [757, 71] width 43 height 15
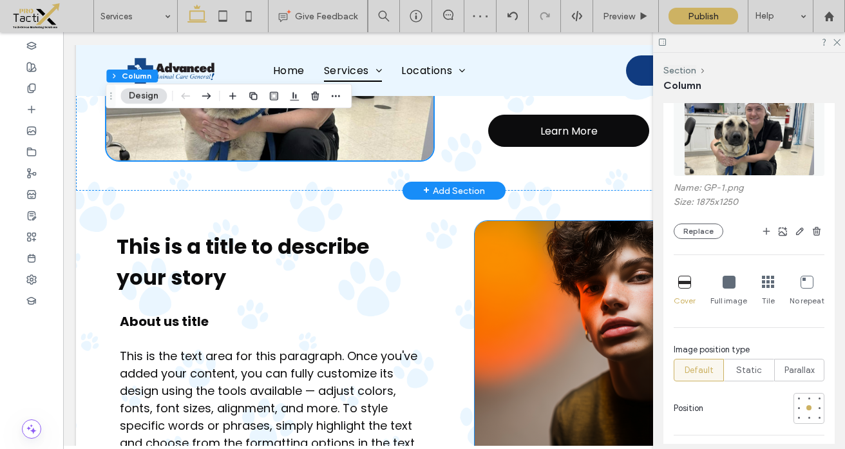
scroll to position [1342, 0]
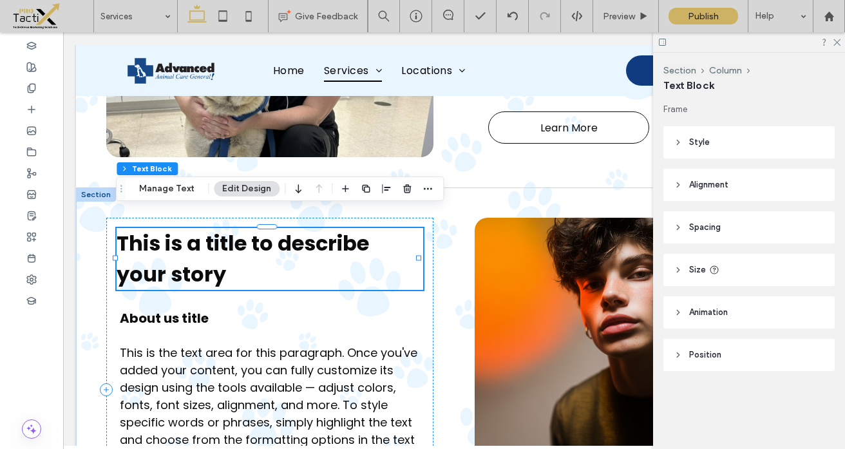
click at [186, 235] on div "This is a title to describe your story" at bounding box center [270, 259] width 307 height 62
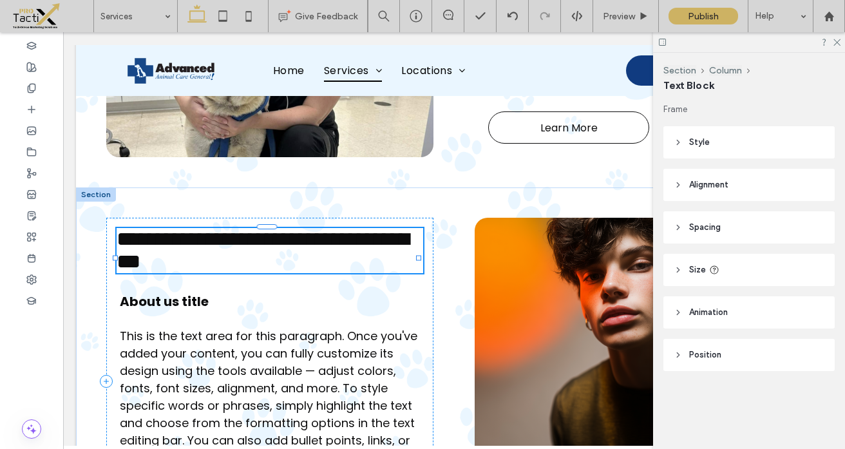
type input "*******"
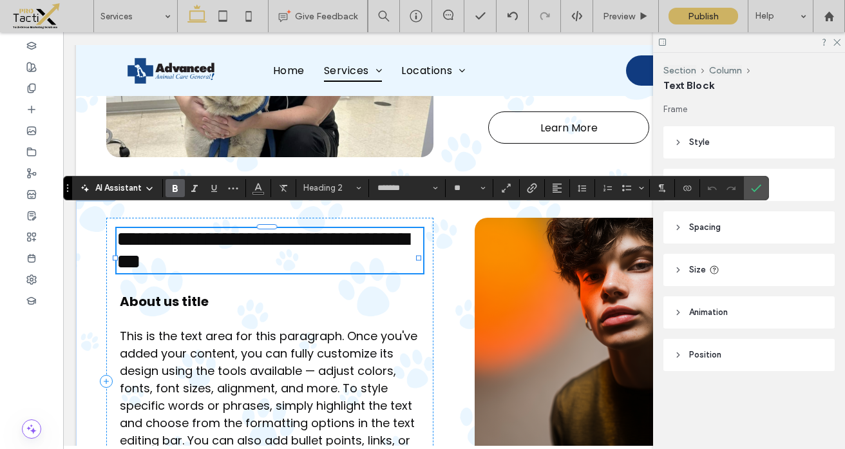
type input "**"
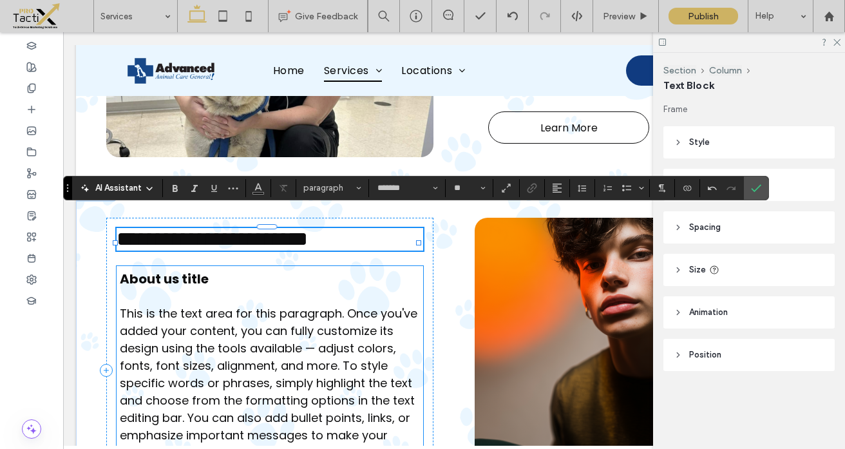
click at [192, 270] on span "About us title" at bounding box center [164, 279] width 89 height 18
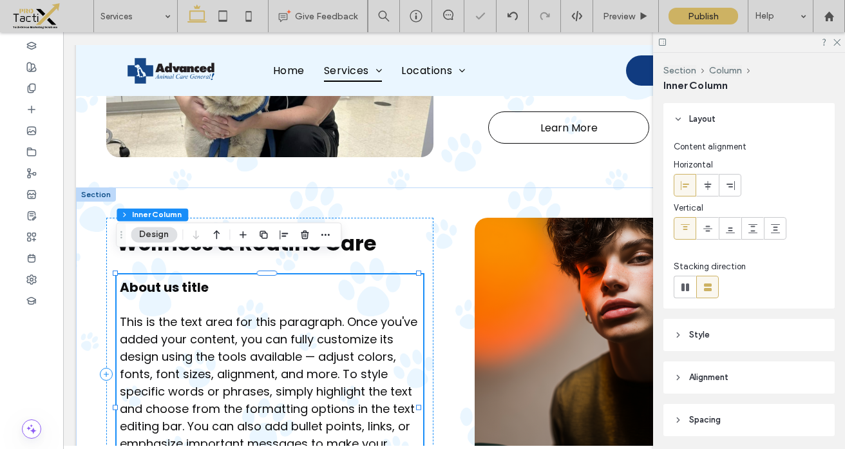
click at [199, 278] on span "About us title" at bounding box center [164, 287] width 89 height 18
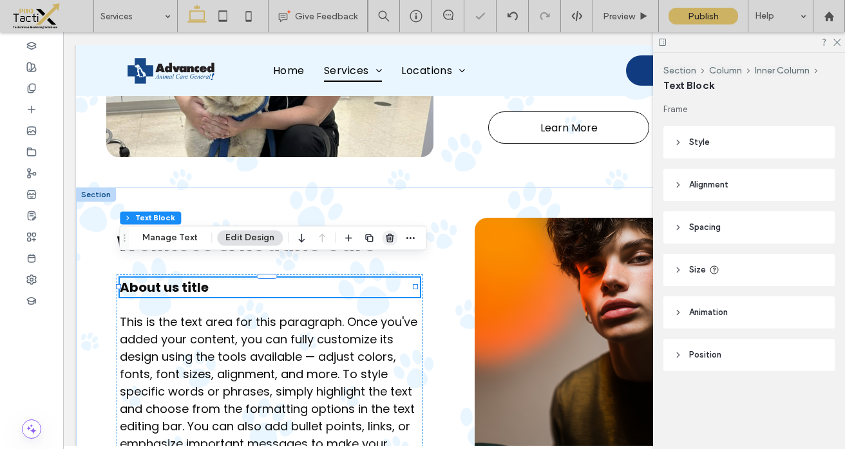
click at [385, 239] on icon "button" at bounding box center [390, 238] width 10 height 10
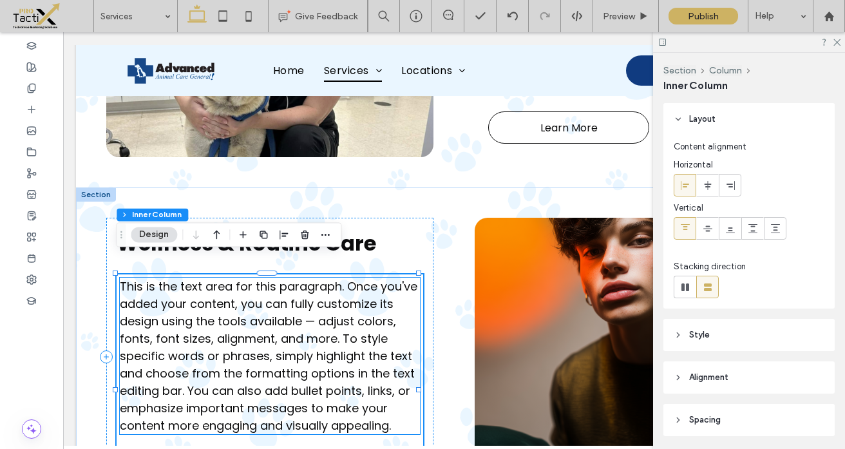
click at [239, 309] on span "This is the text area for this paragraph. Once you've added your content, you c…" at bounding box center [269, 355] width 298 height 155
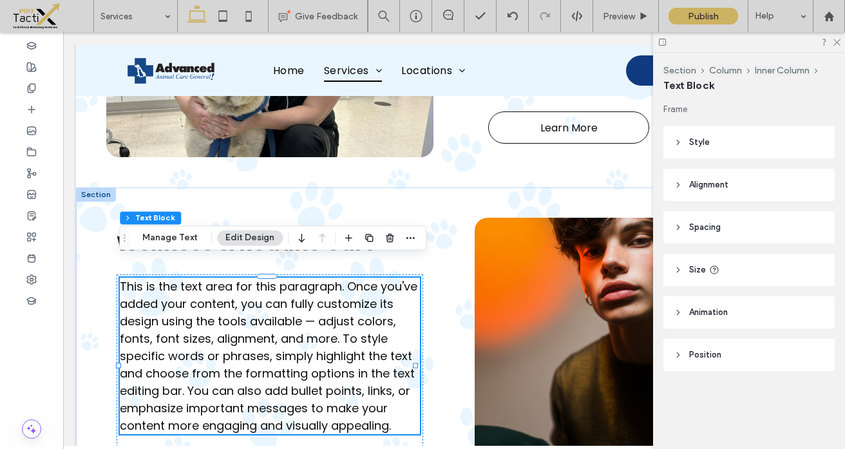
click at [239, 309] on div "This is the text area for this paragraph. Once you've added your content, you c…" at bounding box center [270, 356] width 300 height 157
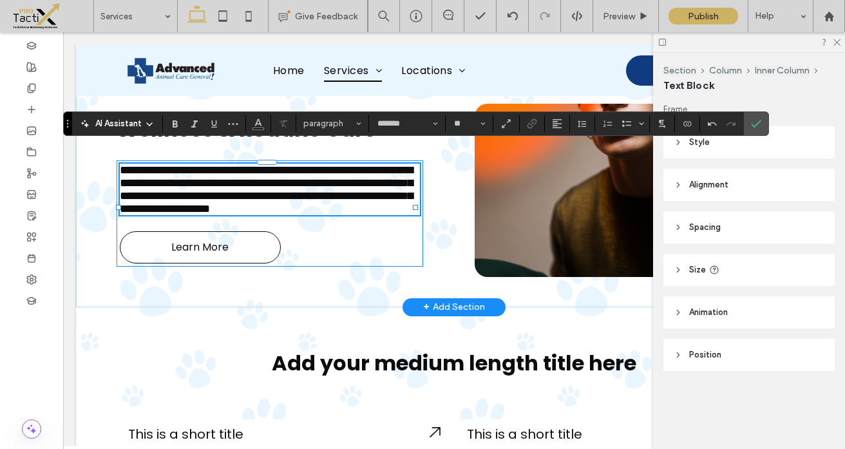
click at [381, 267] on div "**********" at bounding box center [270, 213] width 307 height 106
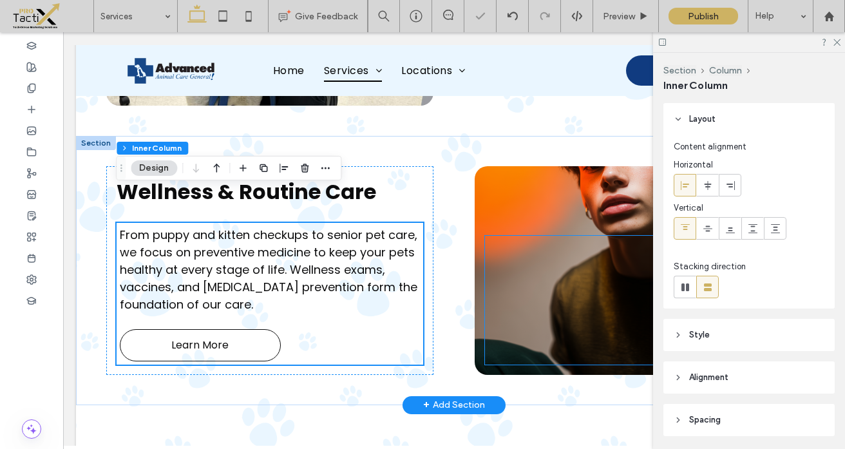
scroll to position [1395, 0]
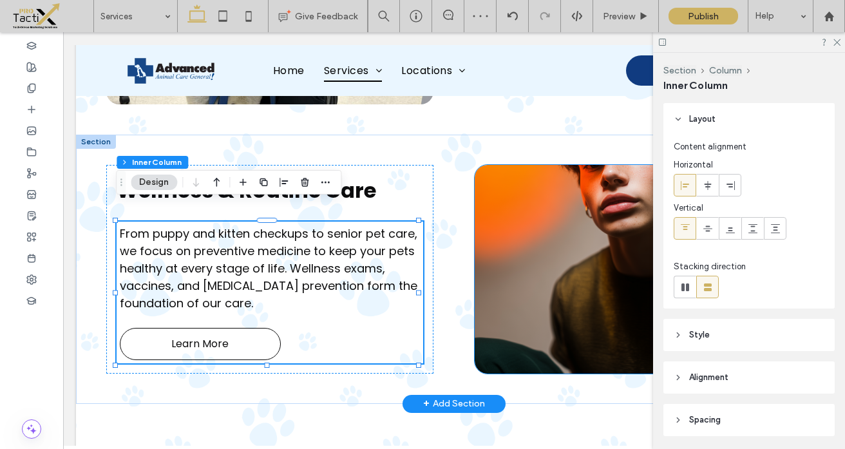
click at [514, 178] on div at bounding box center [638, 269] width 327 height 209
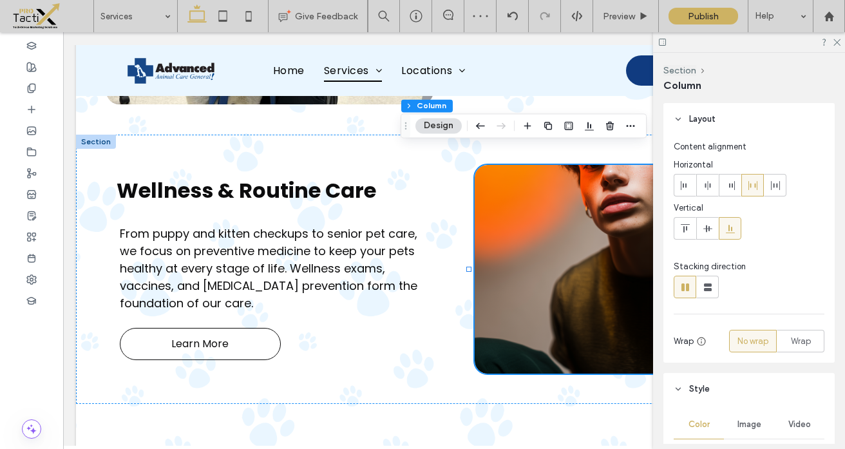
click at [445, 127] on button "Design" at bounding box center [439, 125] width 46 height 15
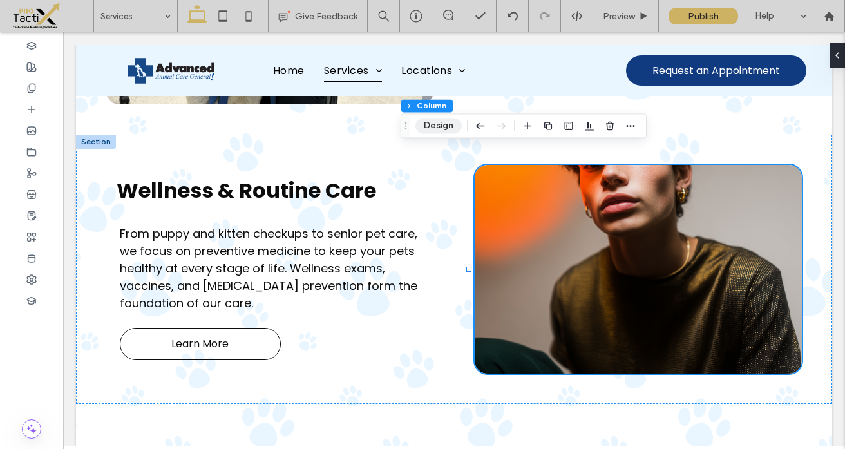
click at [443, 130] on button "Design" at bounding box center [439, 125] width 46 height 15
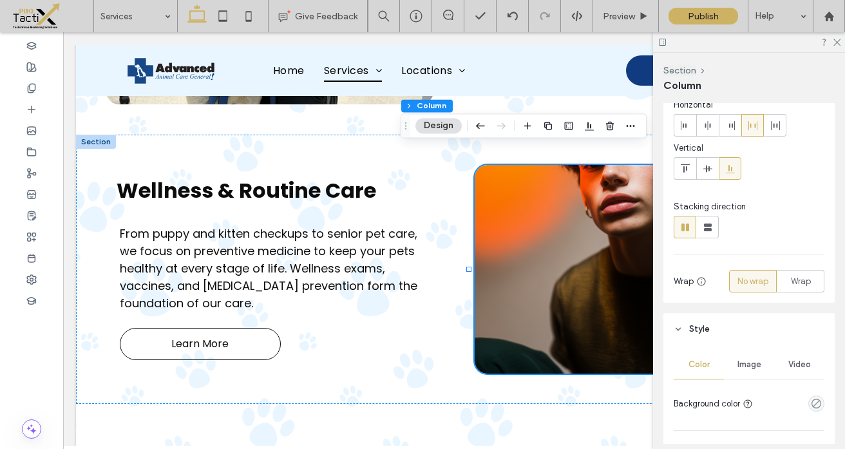
scroll to position [101, 0]
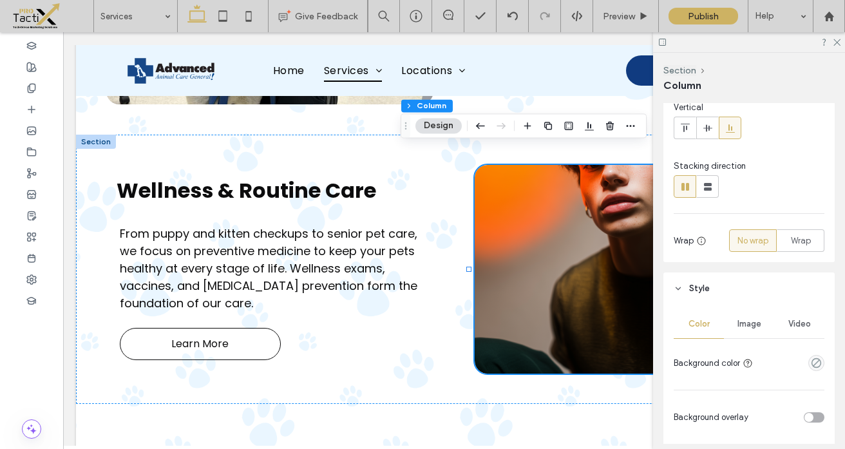
click at [754, 324] on span "Image" at bounding box center [750, 324] width 24 height 10
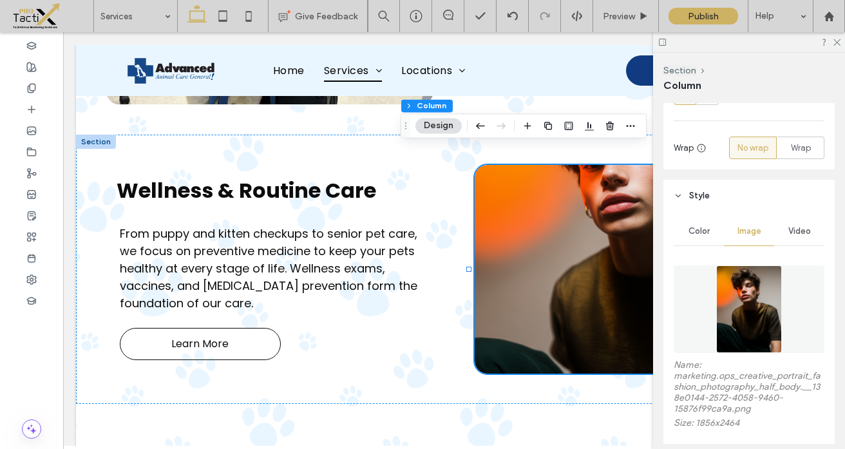
scroll to position [195, 0]
click at [752, 325] on img at bounding box center [749, 308] width 66 height 88
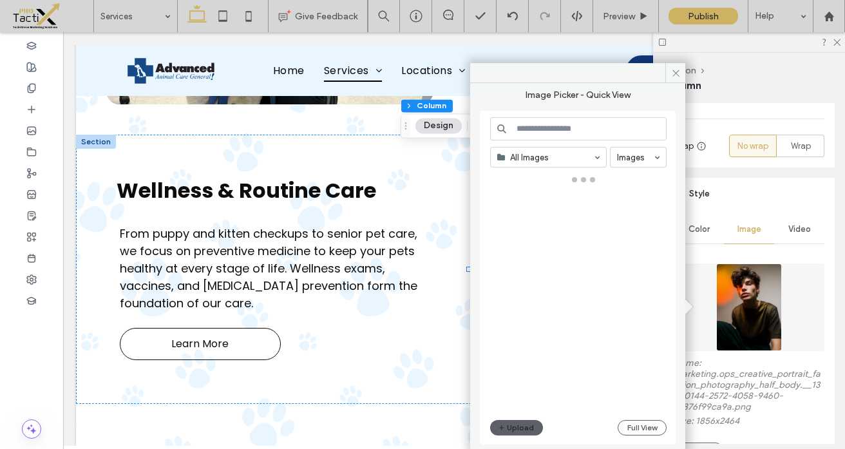
click at [740, 305] on img at bounding box center [749, 308] width 66 height 88
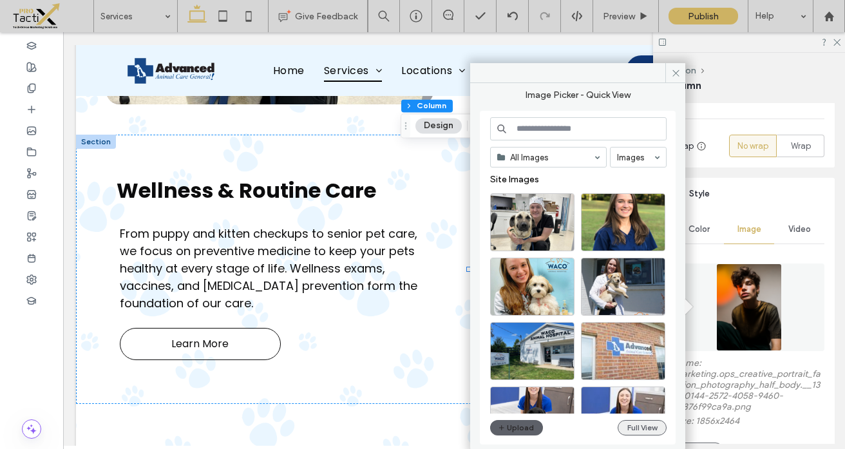
click at [640, 430] on button "Full View" at bounding box center [642, 427] width 49 height 15
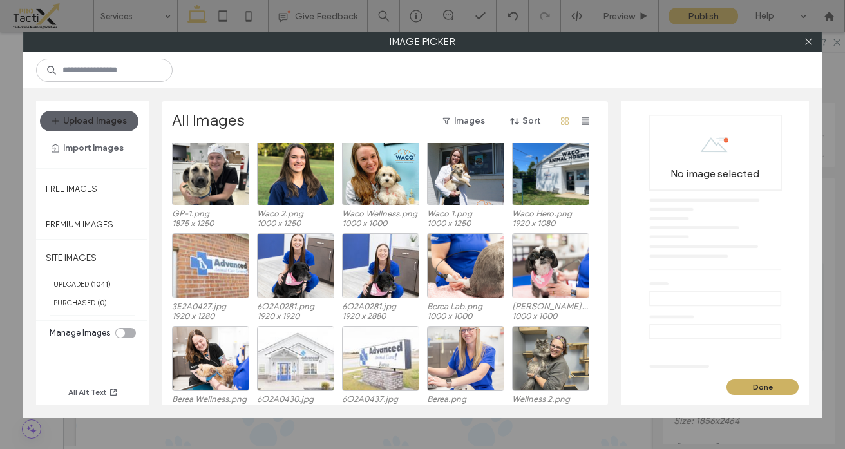
scroll to position [0, 0]
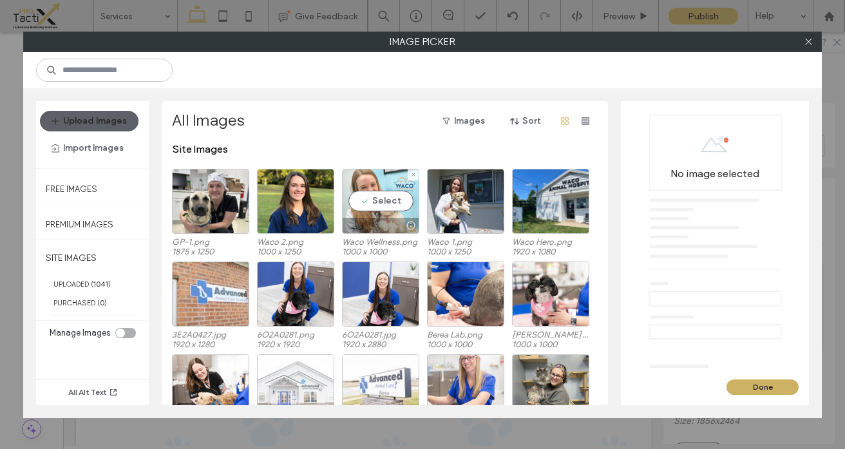
click at [387, 202] on div "Select" at bounding box center [380, 201] width 77 height 65
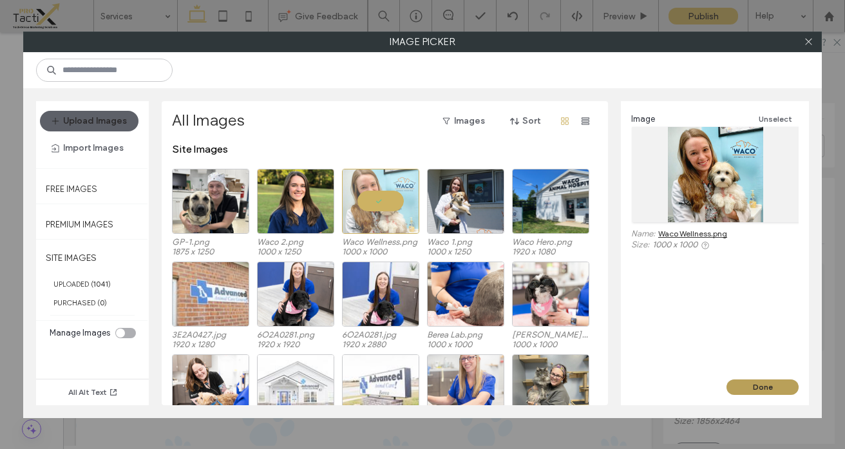
click at [753, 389] on button "Done" at bounding box center [763, 386] width 72 height 15
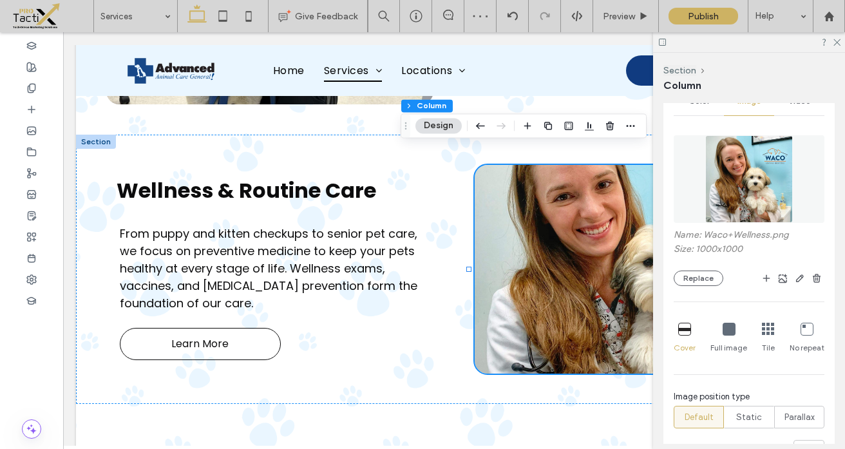
scroll to position [326, 0]
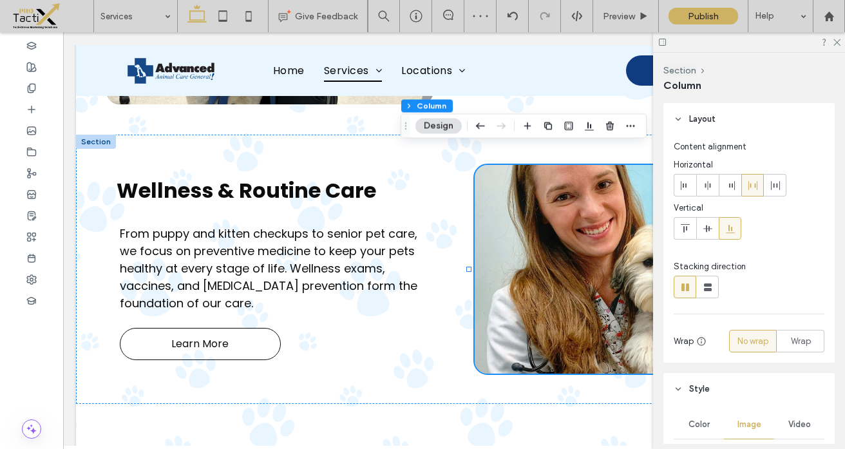
scroll to position [397, 0]
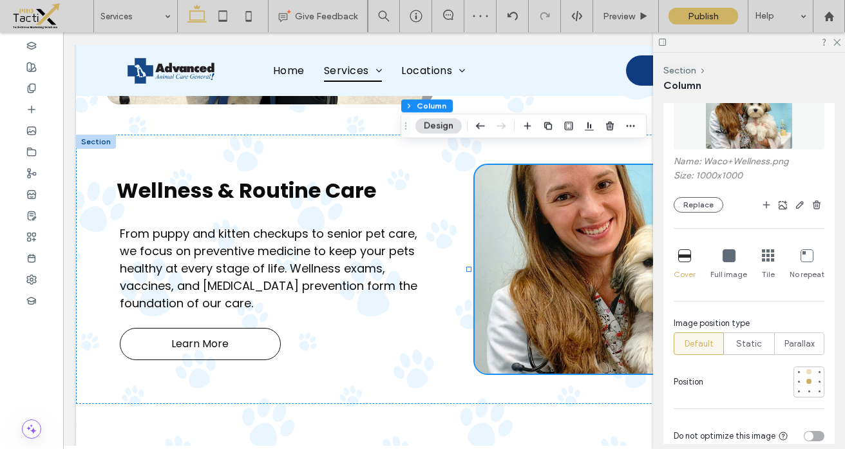
click at [807, 370] on div at bounding box center [809, 371] width 5 height 5
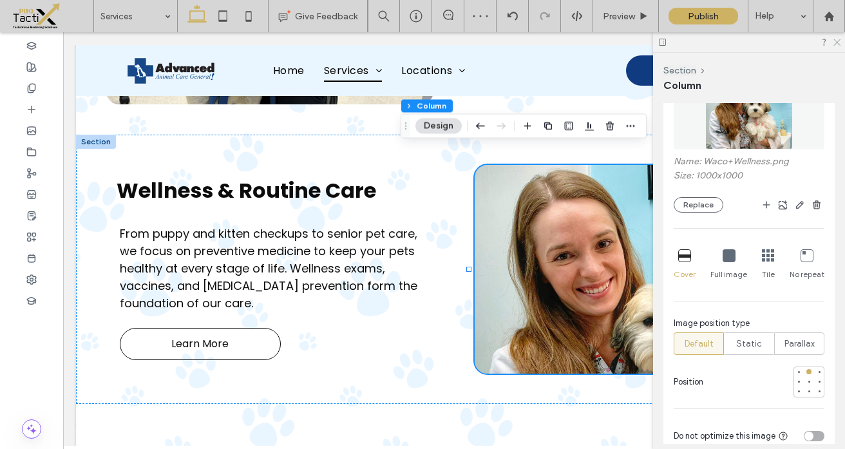
click at [834, 42] on icon at bounding box center [836, 41] width 8 height 8
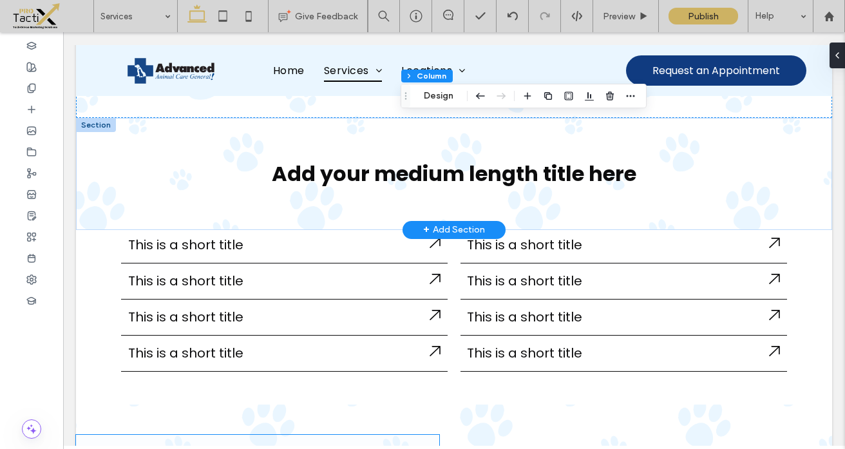
scroll to position [1665, 0]
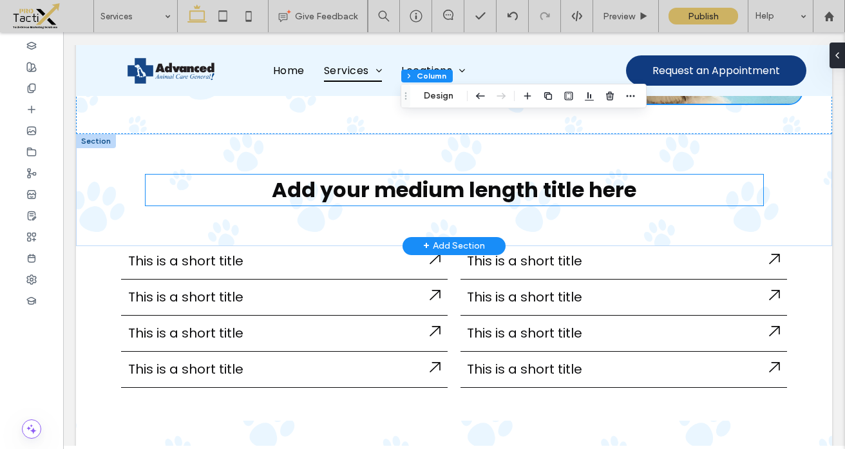
click at [365, 175] on link "Add your medium length title here" at bounding box center [454, 189] width 365 height 29
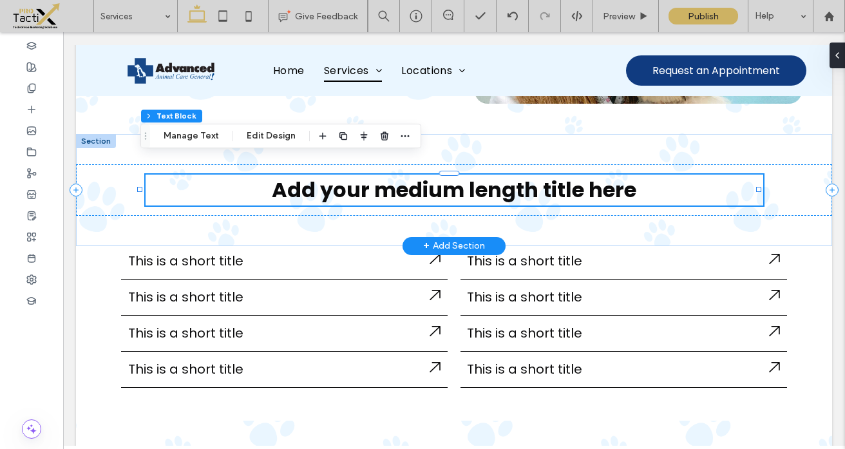
click at [365, 175] on div "Add your medium length title here" at bounding box center [455, 190] width 618 height 31
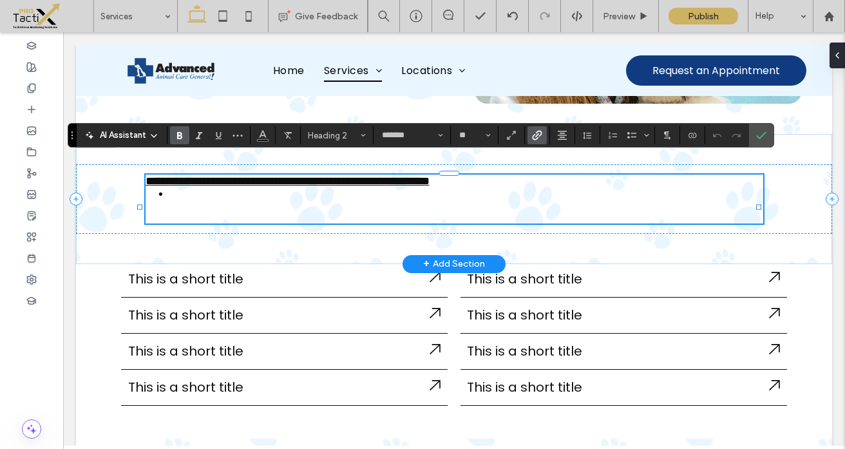
scroll to position [0, 0]
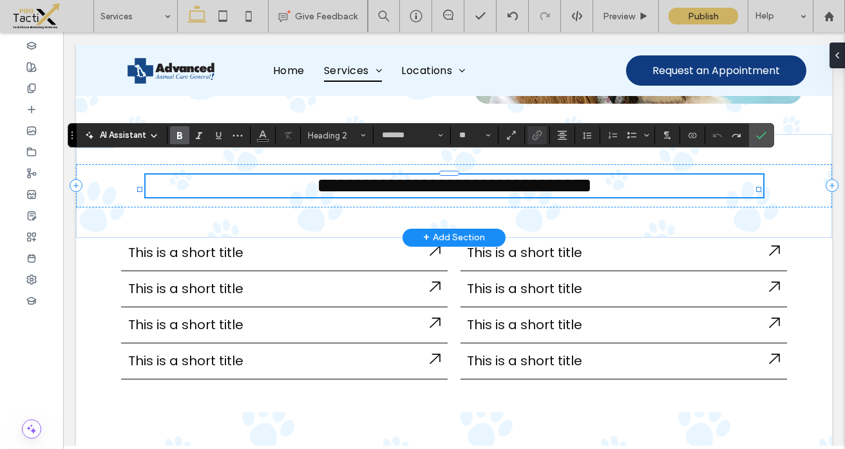
click at [372, 175] on link "**********" at bounding box center [454, 185] width 275 height 21
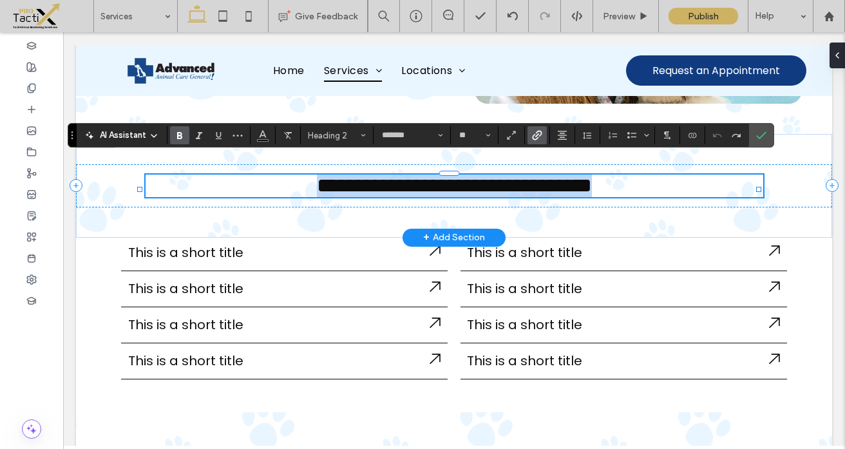
click at [372, 175] on link "**********" at bounding box center [454, 185] width 275 height 21
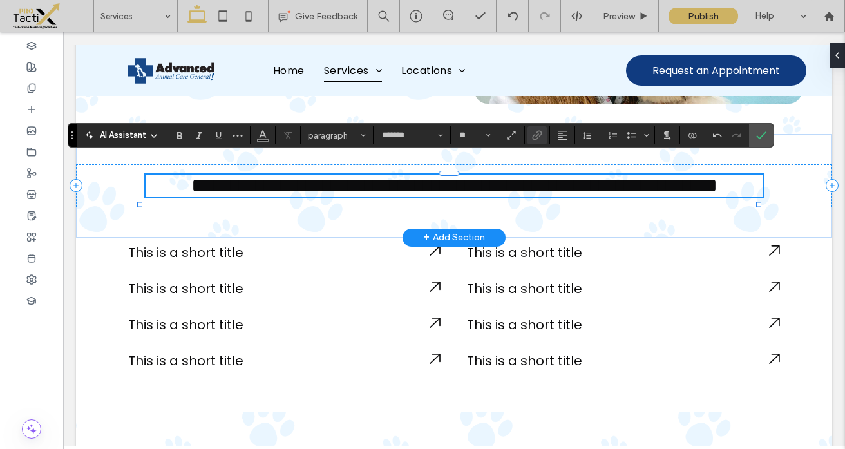
type input "**"
click at [457, 175] on link "**********" at bounding box center [454, 185] width 526 height 21
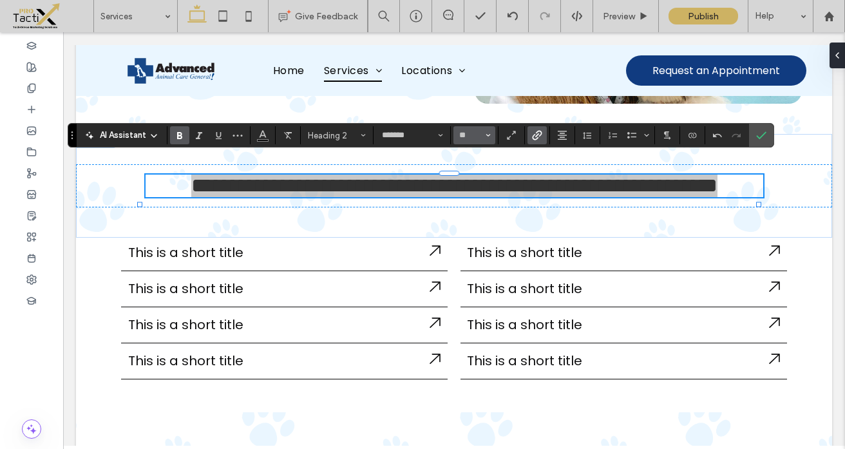
click at [489, 135] on use "Size" at bounding box center [488, 135] width 5 height 3
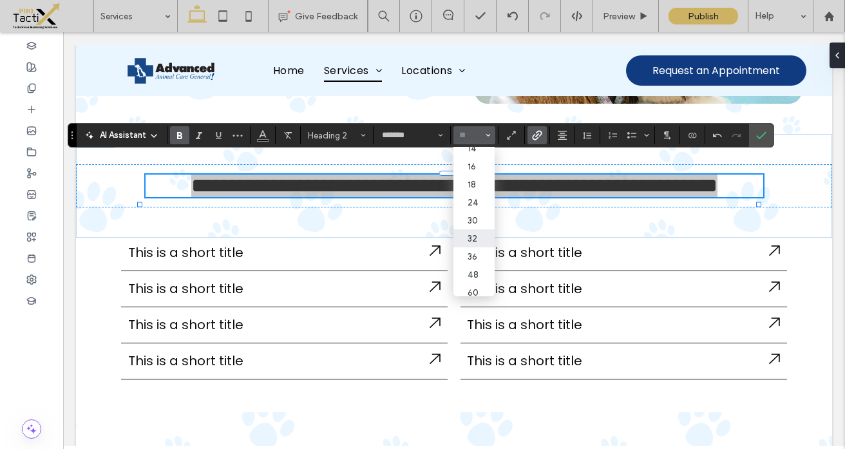
scroll to position [106, 0]
click at [475, 216] on label "30" at bounding box center [474, 213] width 41 height 18
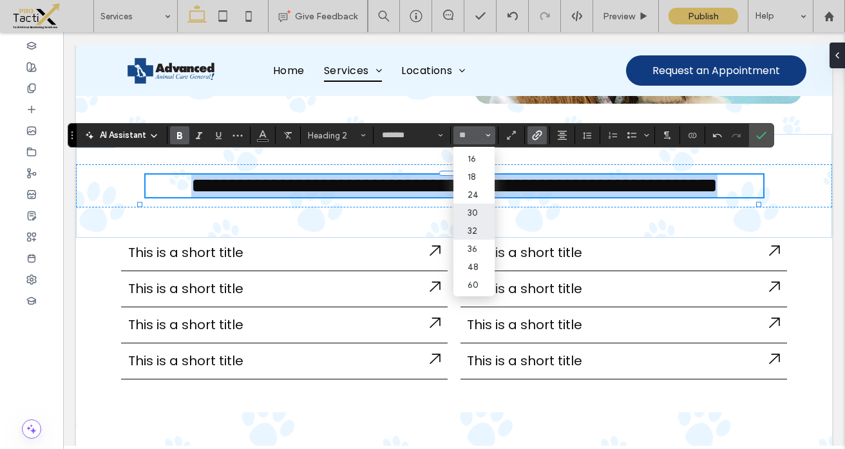
type input "**"
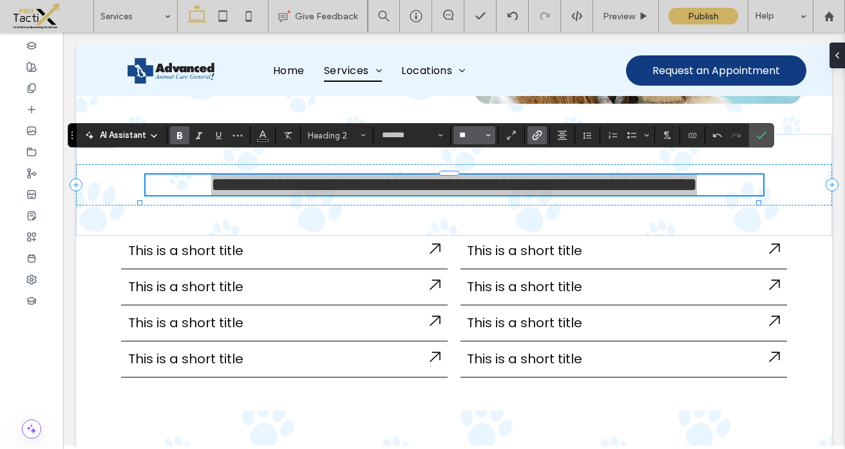
click at [465, 133] on input "**" at bounding box center [470, 135] width 25 height 10
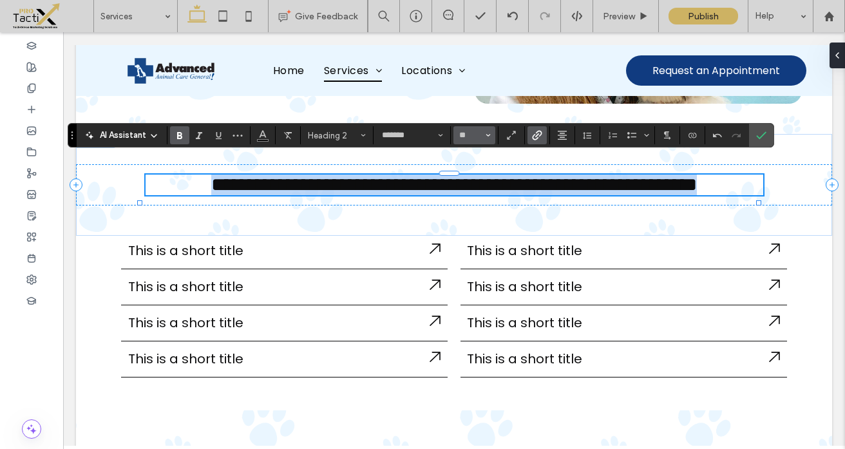
type input "**"
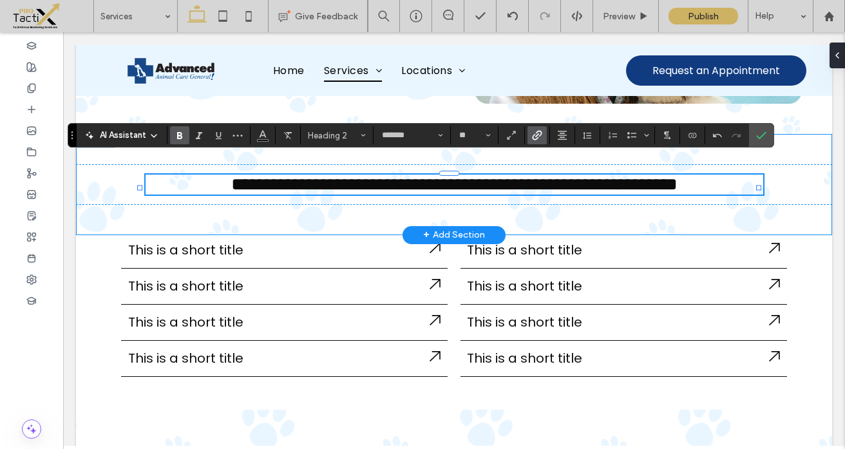
click at [475, 204] on div "**********" at bounding box center [454, 184] width 756 height 101
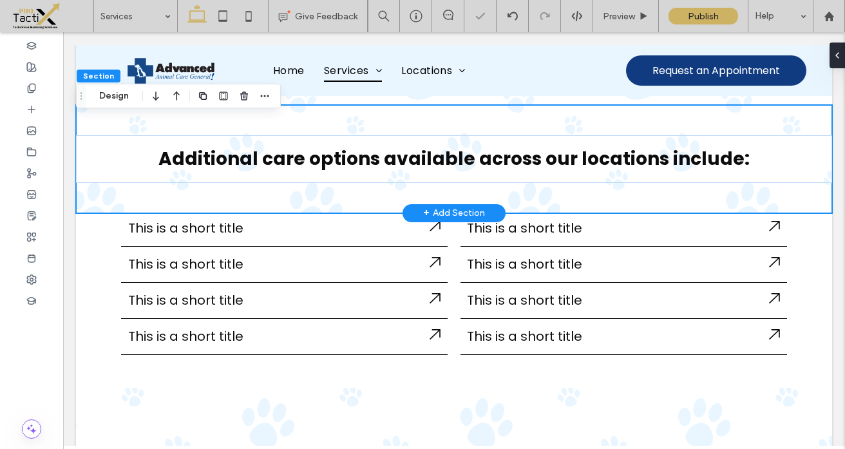
scroll to position [1696, 0]
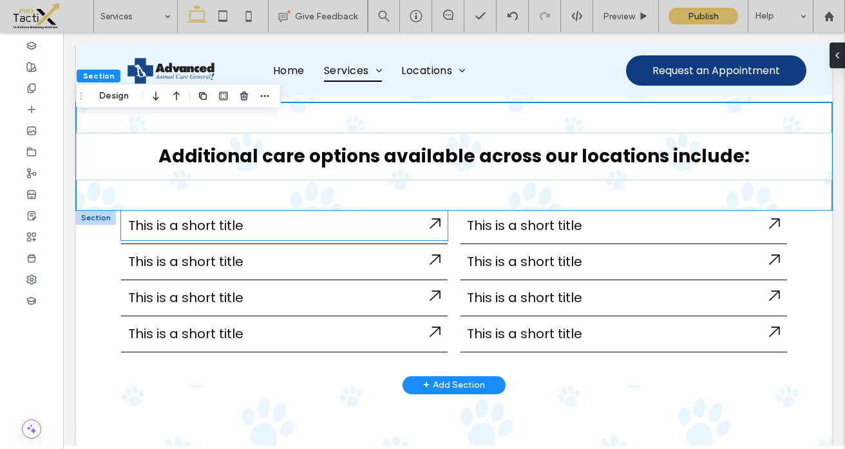
click at [187, 216] on span "This is a short title" at bounding box center [185, 225] width 115 height 18
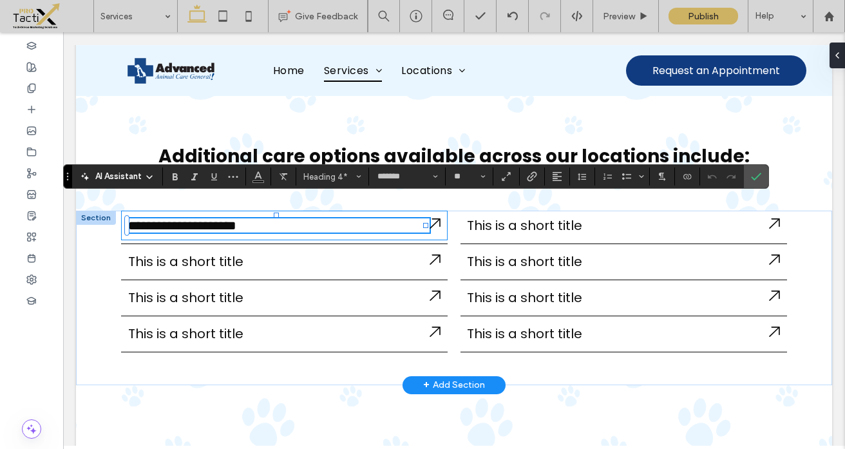
type input "**"
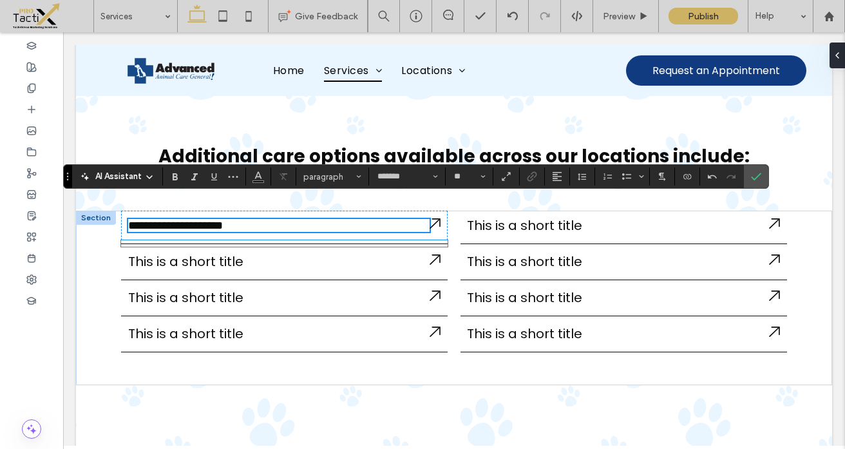
scroll to position [1702, 0]
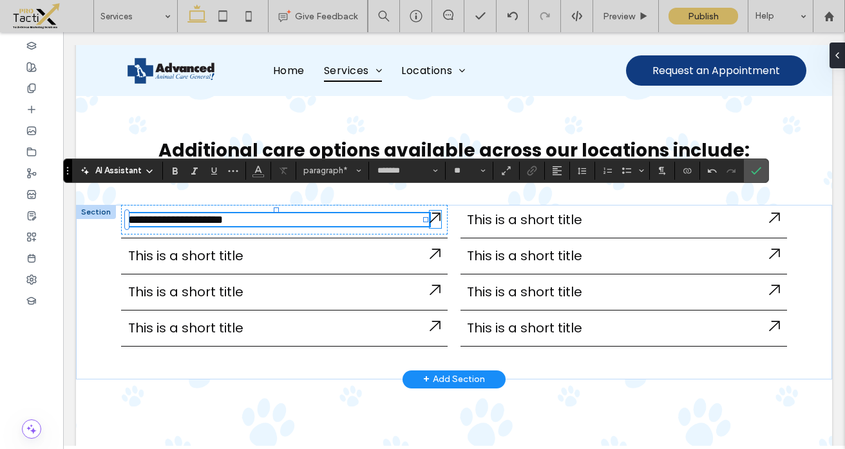
click at [436, 213] on icon at bounding box center [435, 218] width 11 height 10
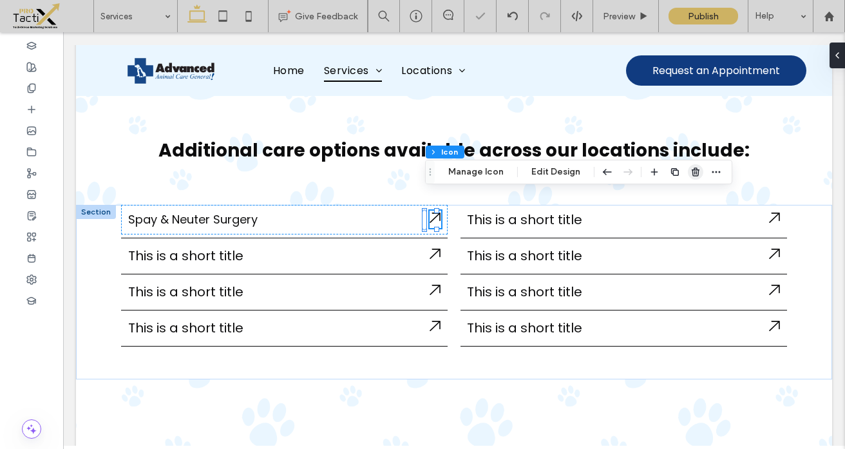
click at [695, 171] on use "button" at bounding box center [696, 172] width 8 height 8
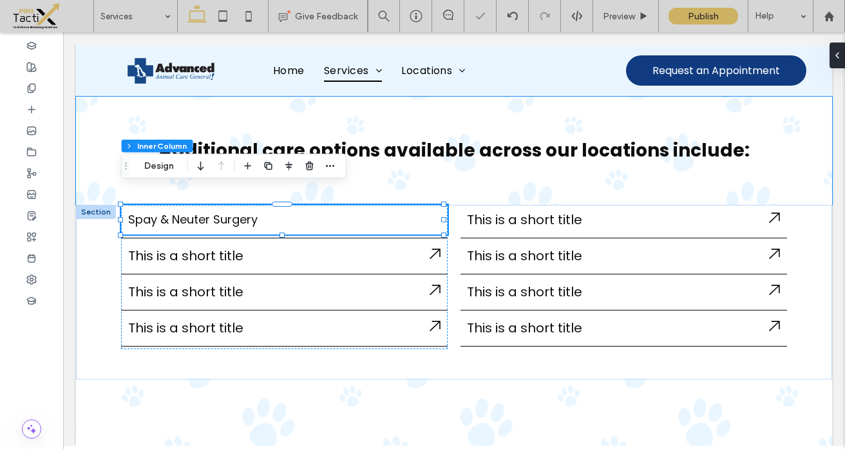
type input "**"
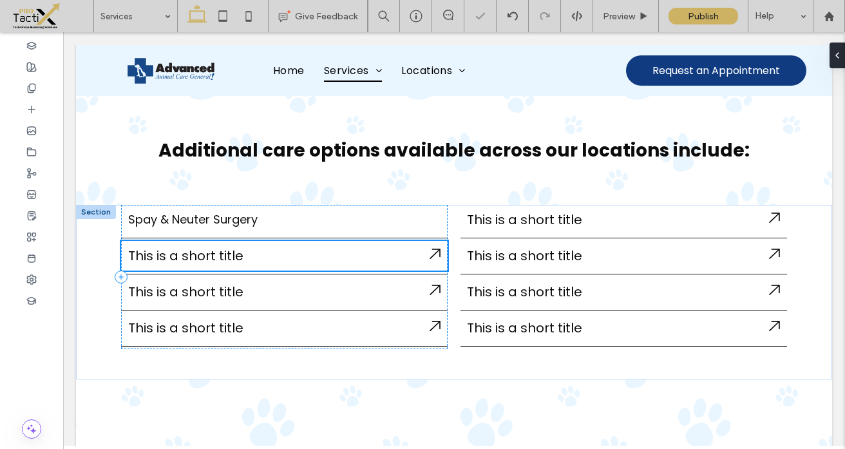
type input "**"
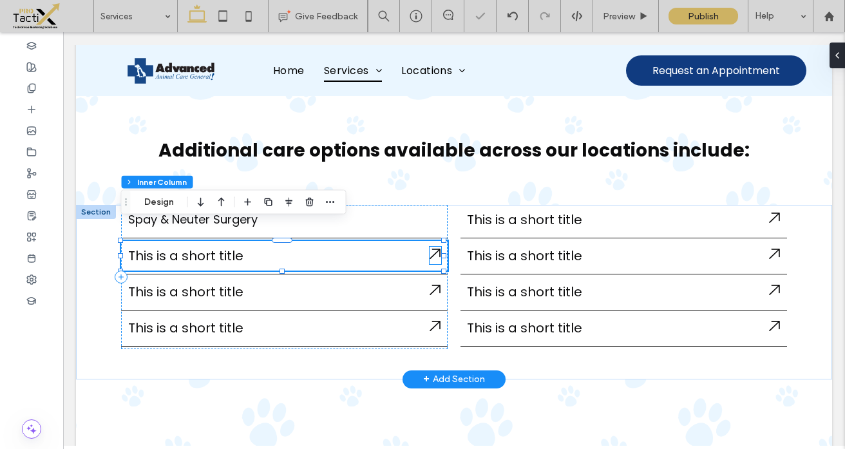
scroll to position [226, 0]
click at [431, 248] on icon at bounding box center [435, 254] width 11 height 12
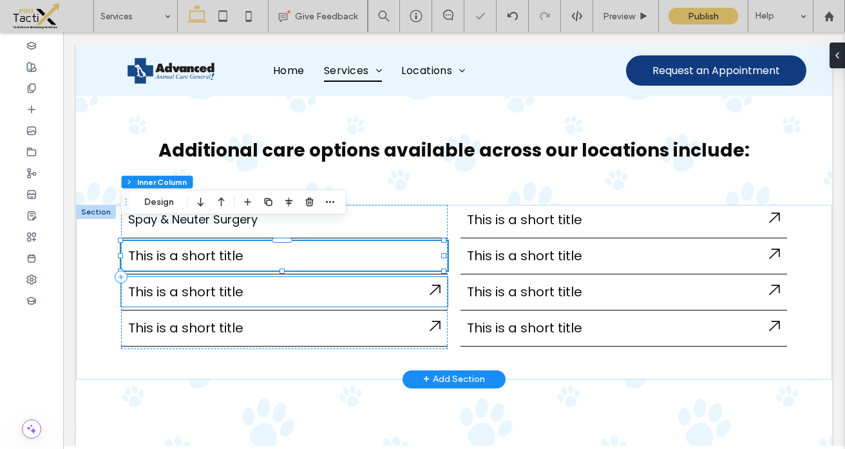
type input "**"
click at [430, 284] on icon at bounding box center [435, 290] width 11 height 12
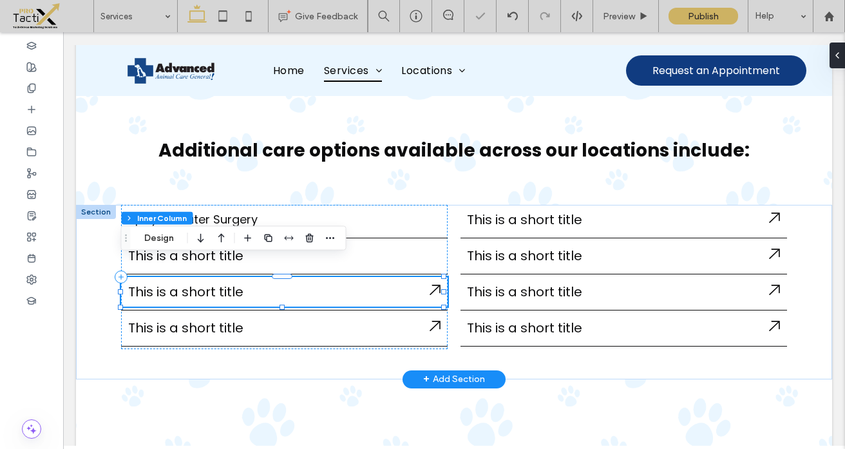
click at [430, 284] on icon at bounding box center [435, 290] width 11 height 12
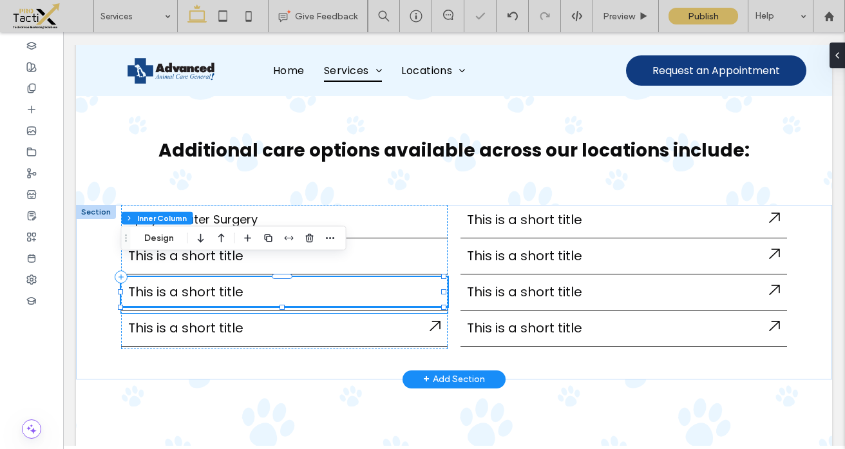
type input "**"
click at [431, 321] on icon at bounding box center [435, 326] width 11 height 10
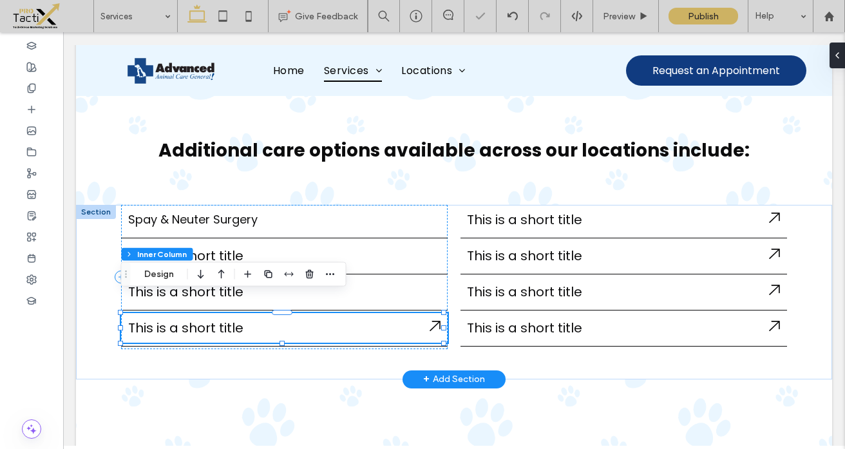
click at [431, 321] on icon at bounding box center [435, 326] width 11 height 10
type input "**"
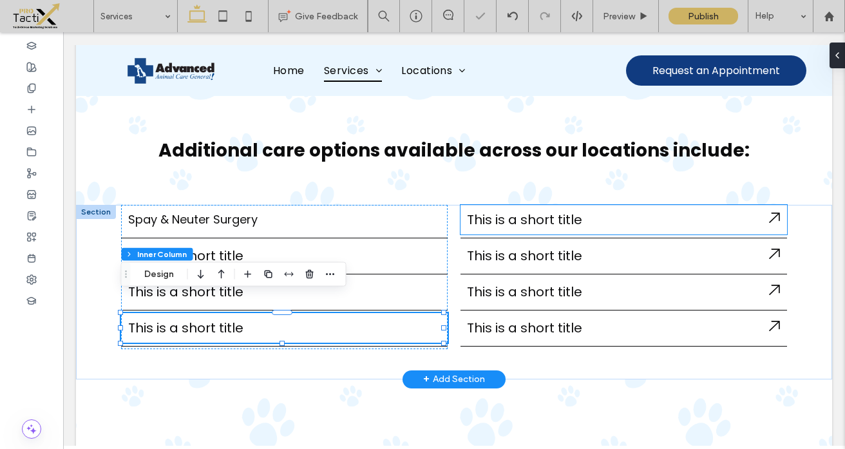
click at [769, 212] on icon at bounding box center [774, 218] width 11 height 12
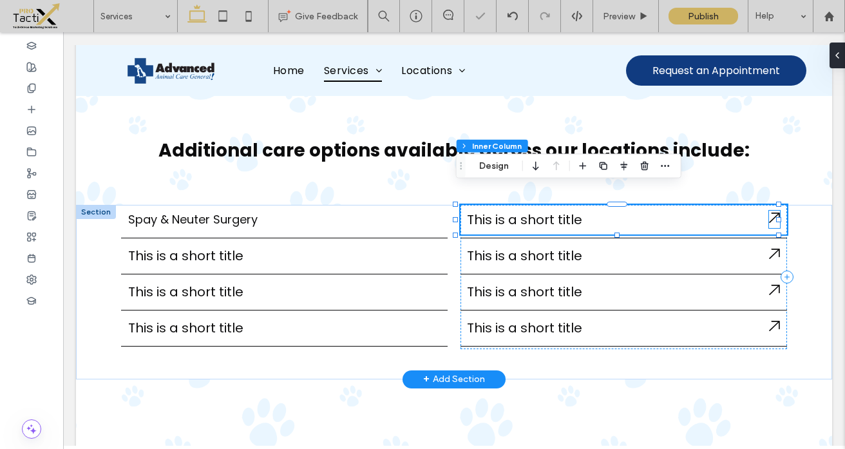
click at [769, 213] on icon at bounding box center [774, 218] width 11 height 10
type input "**"
click at [769, 248] on icon at bounding box center [774, 254] width 11 height 12
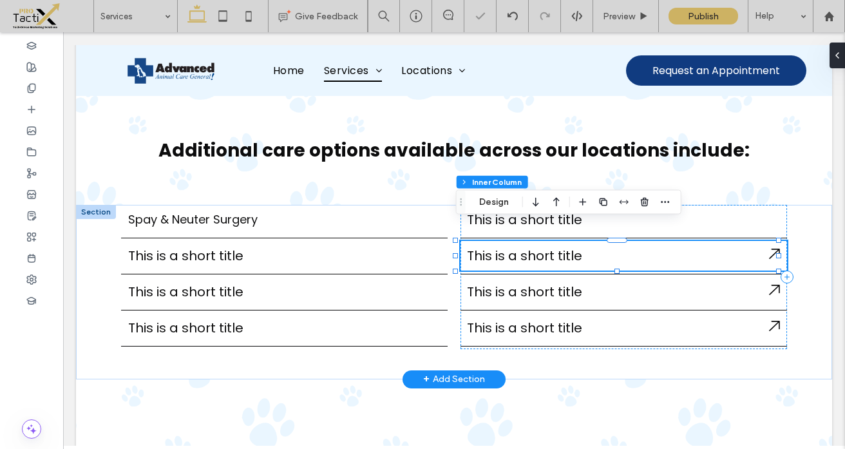
click at [769, 248] on icon at bounding box center [774, 254] width 11 height 12
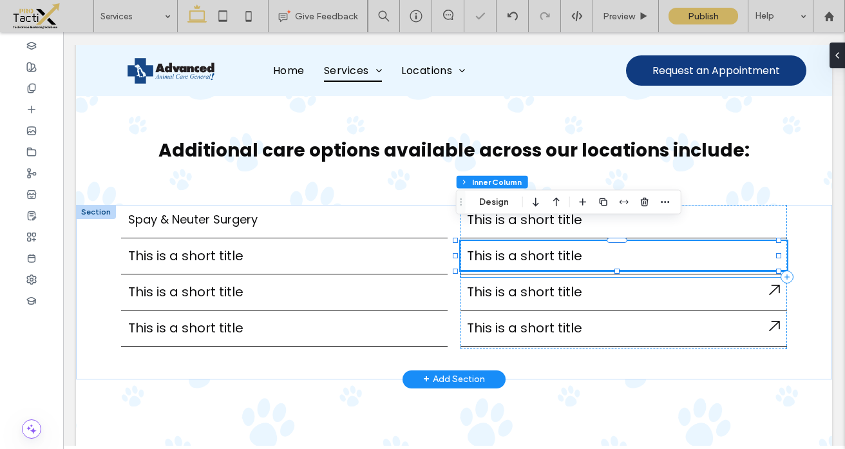
type input "**"
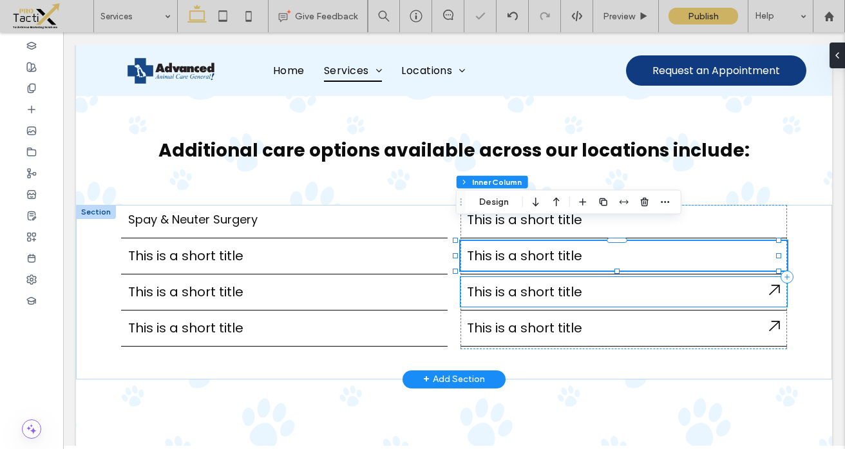
click at [769, 284] on icon at bounding box center [774, 290] width 11 height 12
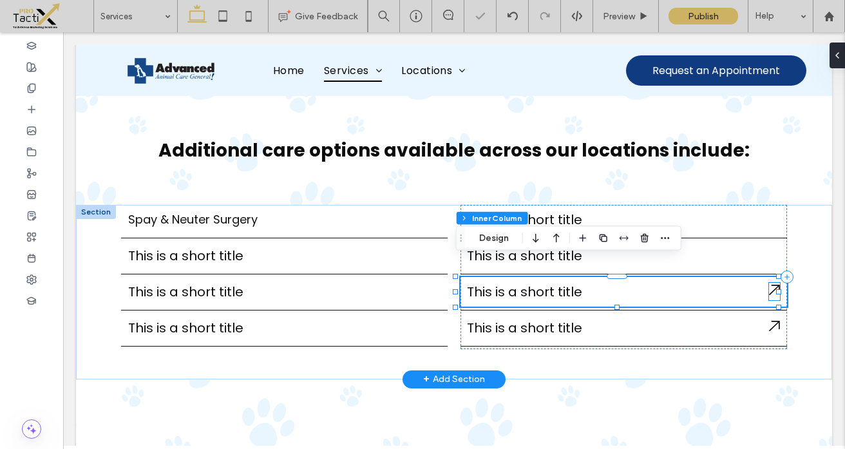
click at [769, 284] on icon at bounding box center [774, 290] width 11 height 12
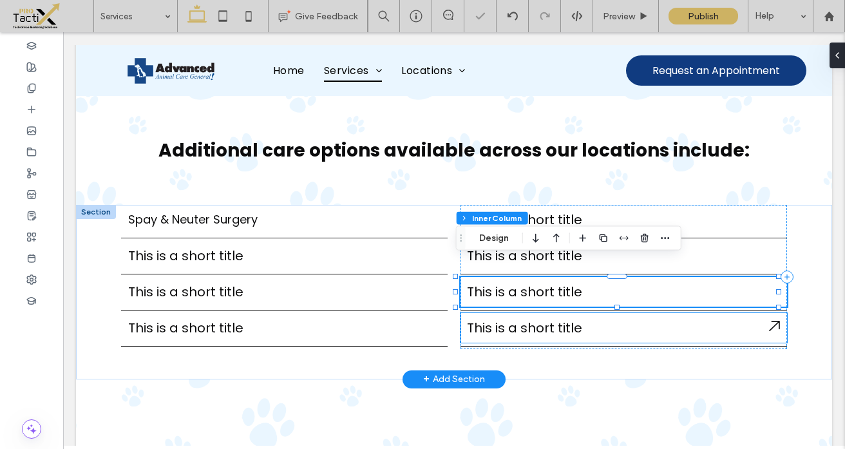
type input "**"
click at [769, 320] on icon at bounding box center [774, 326] width 11 height 12
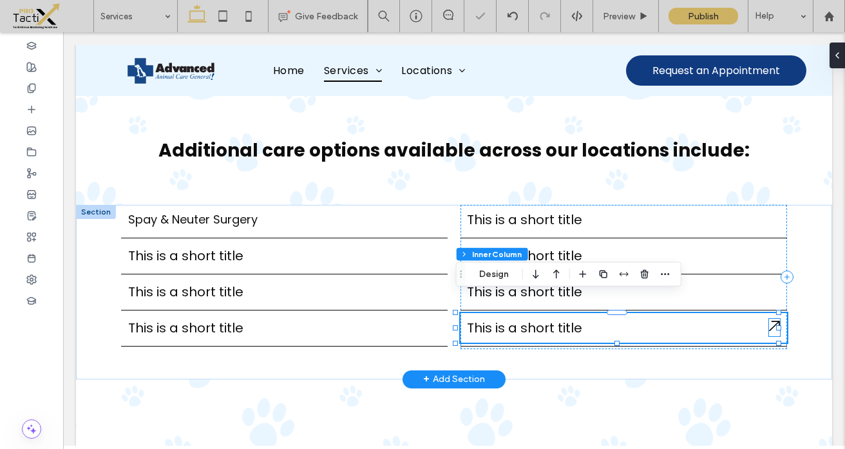
click at [769, 321] on icon at bounding box center [774, 326] width 11 height 10
type input "**"
click at [195, 247] on span "This is a short title" at bounding box center [185, 256] width 115 height 18
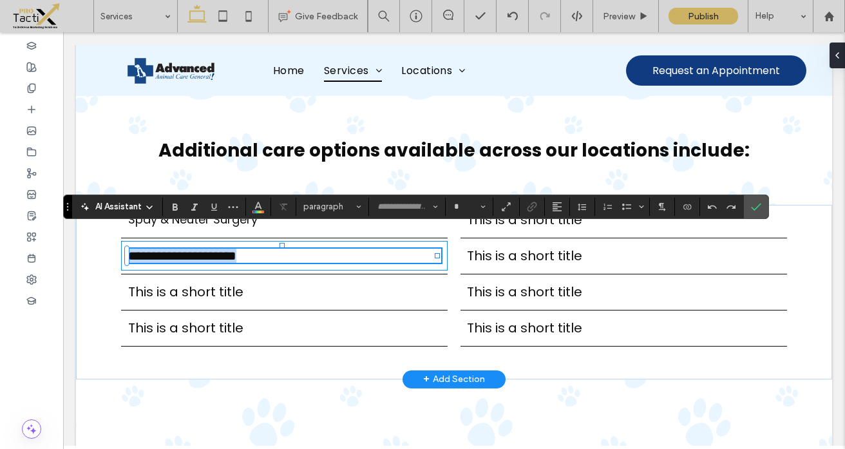
type input "*******"
type input "**"
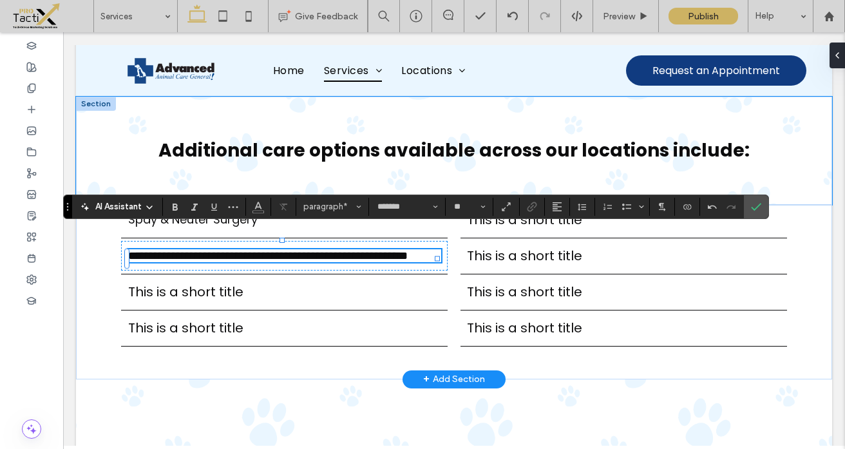
click at [302, 155] on div "Additional care options available across our locations include:" at bounding box center [454, 151] width 756 height 48
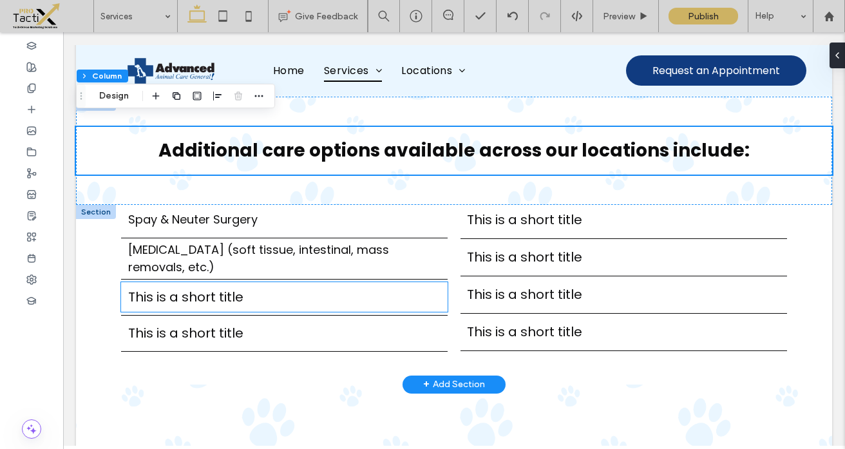
click at [180, 288] on span "This is a short title" at bounding box center [185, 297] width 115 height 18
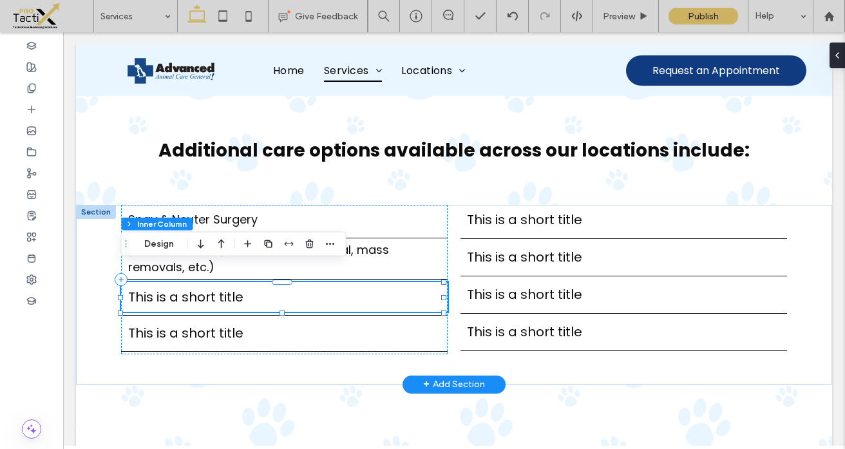
click at [180, 288] on span "This is a short title" at bounding box center [185, 297] width 115 height 18
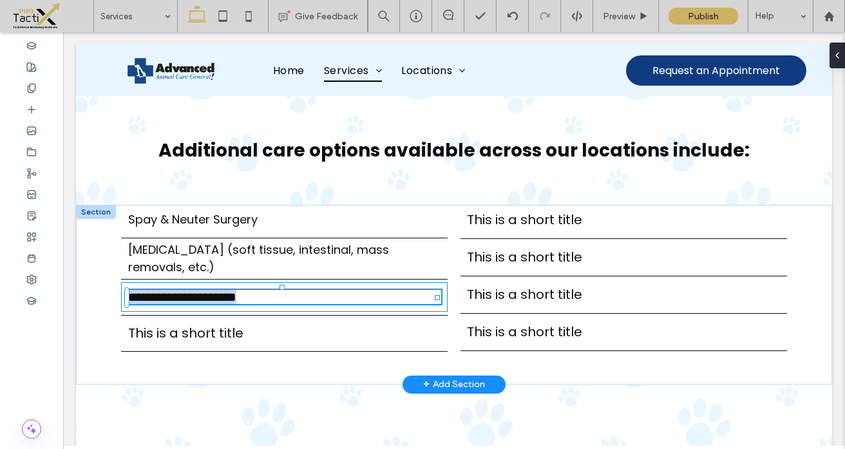
type input "*******"
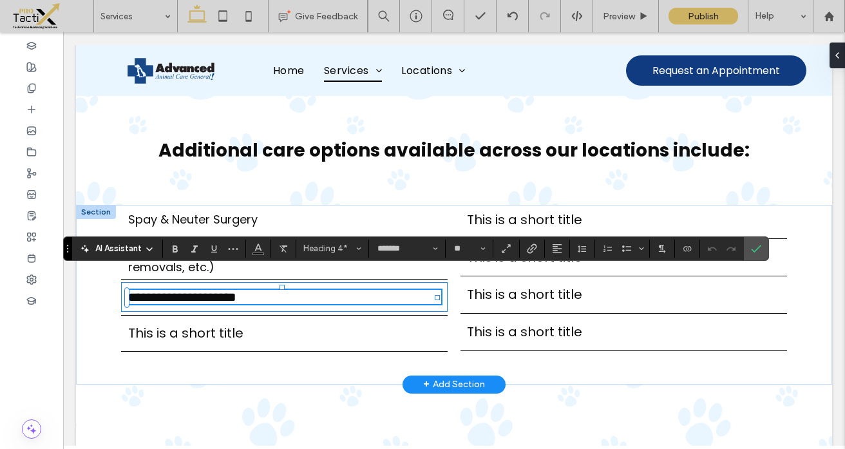
type input "**"
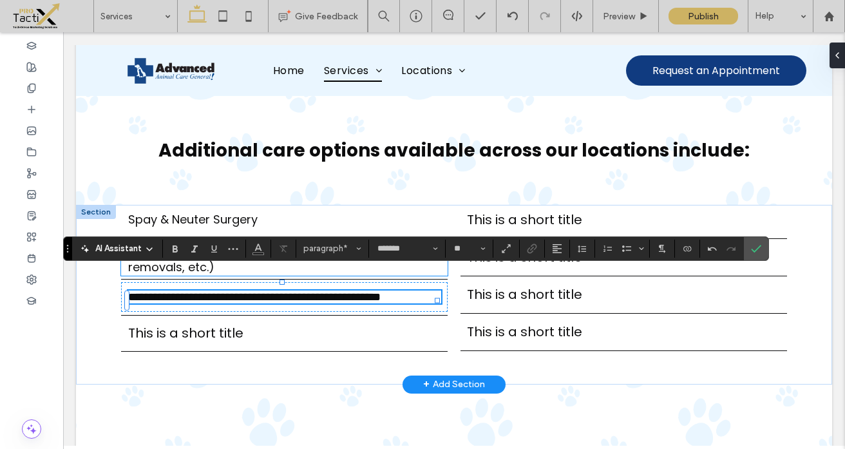
click at [217, 242] on span "General Surgery (soft tissue, intestinal, mass removals, etc.)" at bounding box center [258, 259] width 261 height 34
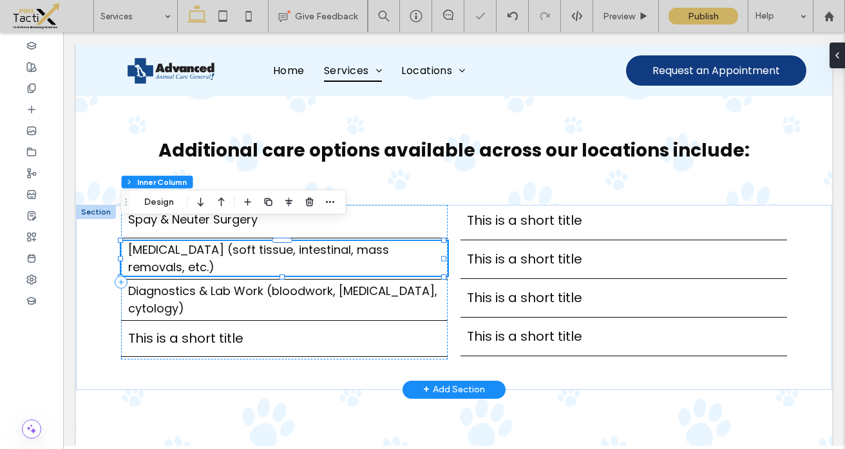
click at [225, 242] on span "General Surgery (soft tissue, intestinal, mass removals, etc.)" at bounding box center [258, 259] width 261 height 34
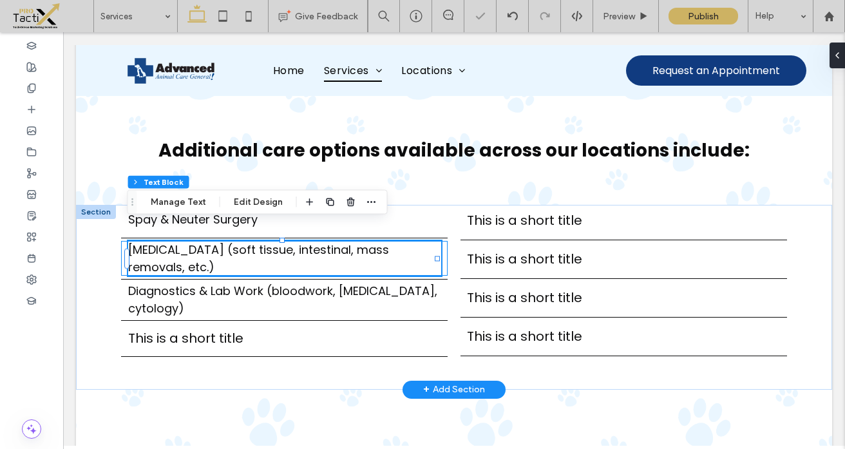
click at [225, 241] on div "General Surgery (soft tissue, intestinal, mass removals, etc.)" at bounding box center [284, 258] width 313 height 35
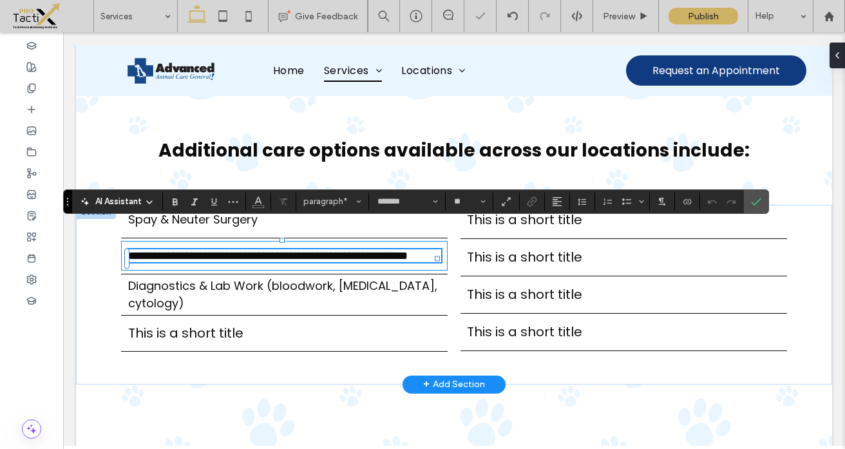
click at [225, 250] on span "**********" at bounding box center [268, 256] width 280 height 12
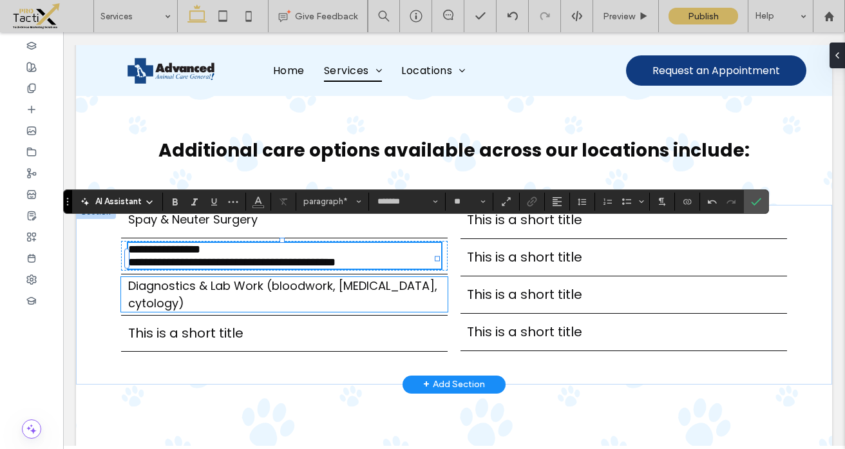
click at [264, 278] on span "Diagnostics & Lab Work (bloodwork, urinalysis, cytology)" at bounding box center [282, 295] width 309 height 34
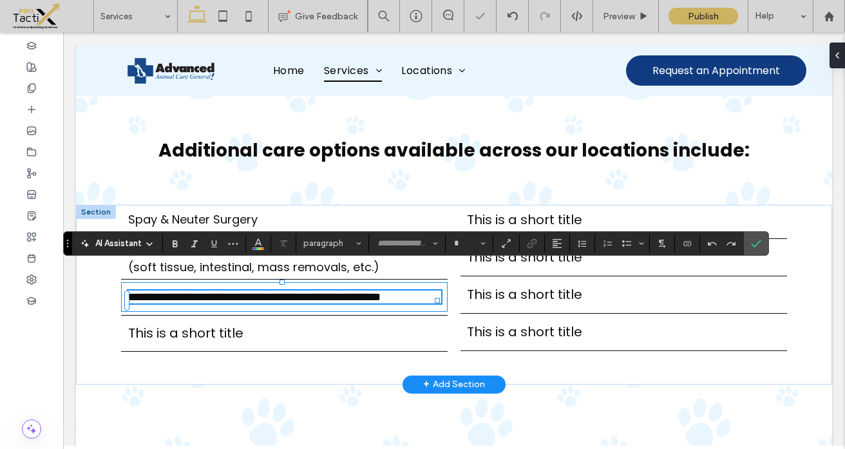
type input "*******"
type input "**"
click at [267, 291] on span "**********" at bounding box center [254, 297] width 253 height 12
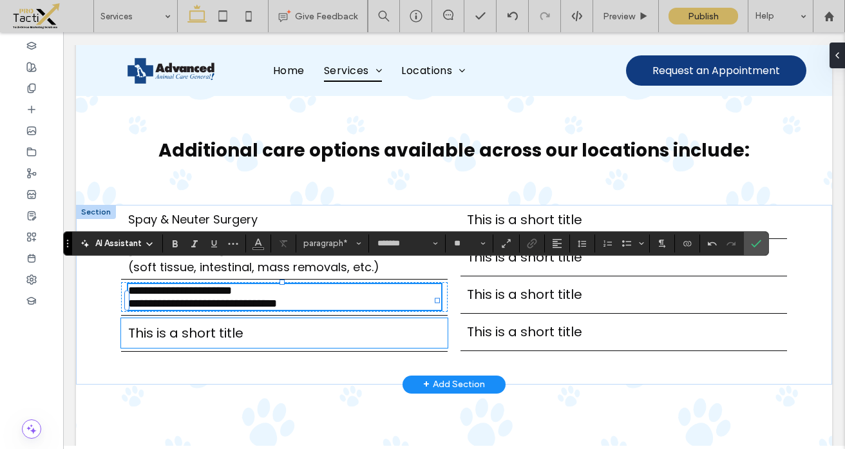
click at [180, 325] on span "This is a short title" at bounding box center [185, 333] width 115 height 18
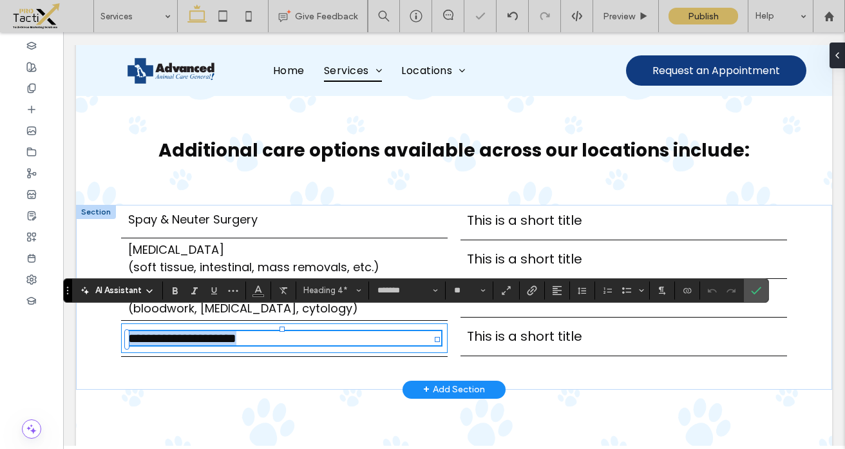
type input "**"
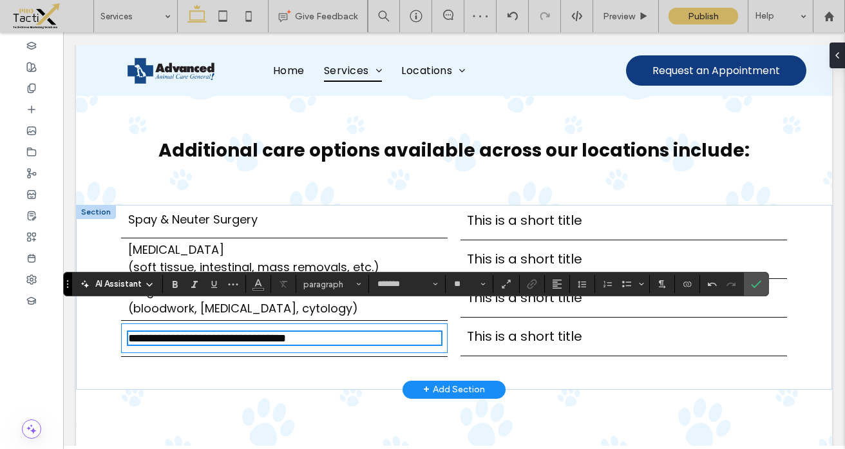
scroll to position [1709, 0]
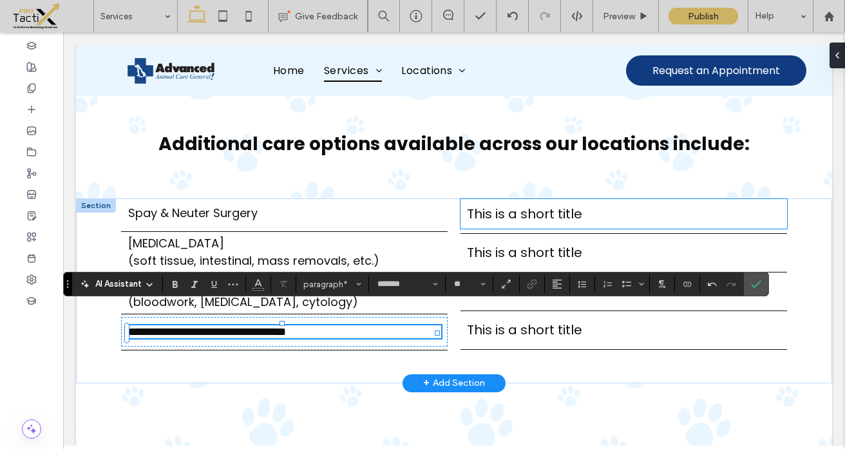
click at [566, 205] on span "This is a short title" at bounding box center [524, 214] width 115 height 18
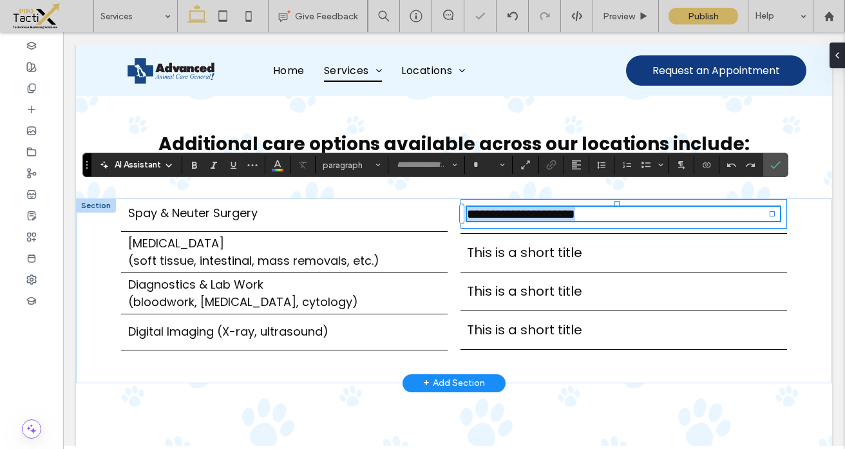
type input "*******"
type input "**"
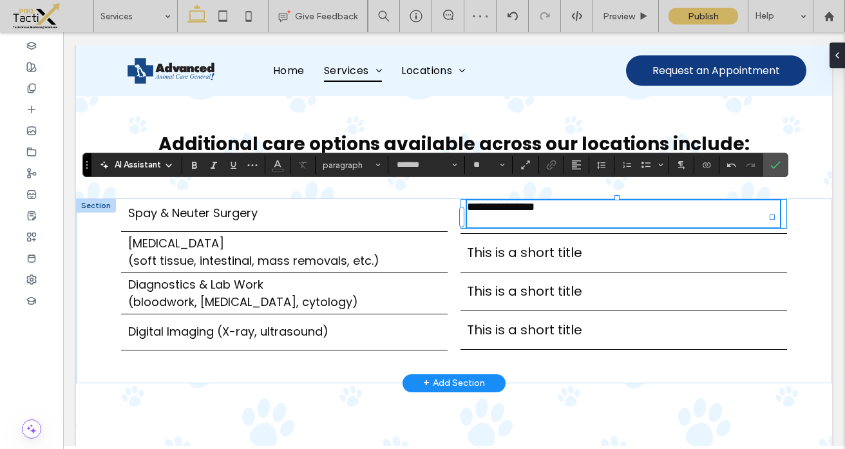
scroll to position [1715, 0]
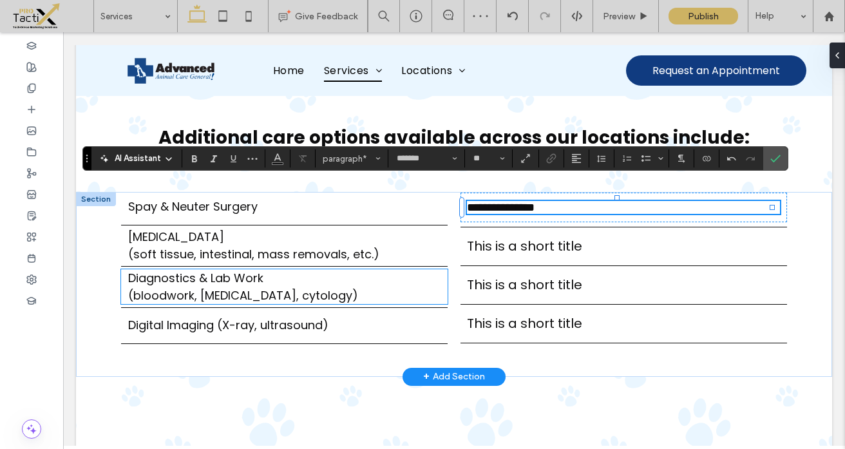
click at [285, 287] on span "﻿ (bloodwork, urinalysis, cytology)" at bounding box center [243, 295] width 230 height 16
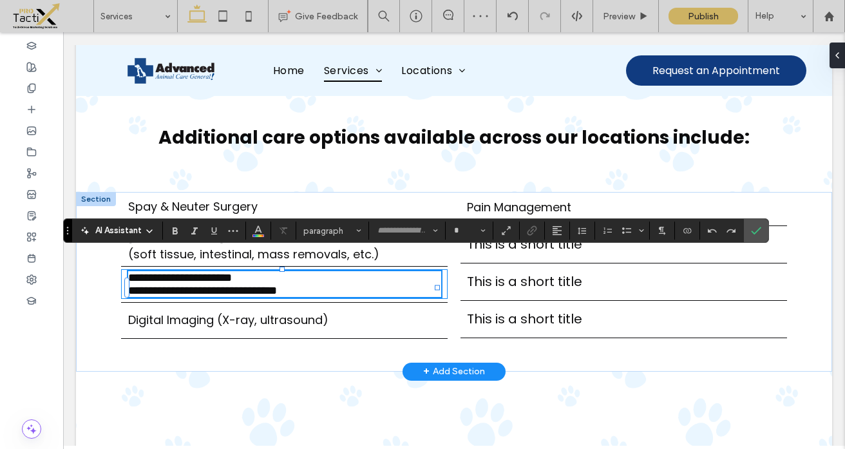
type input "*******"
type input "**"
click at [277, 285] on span "**********" at bounding box center [202, 291] width 149 height 12
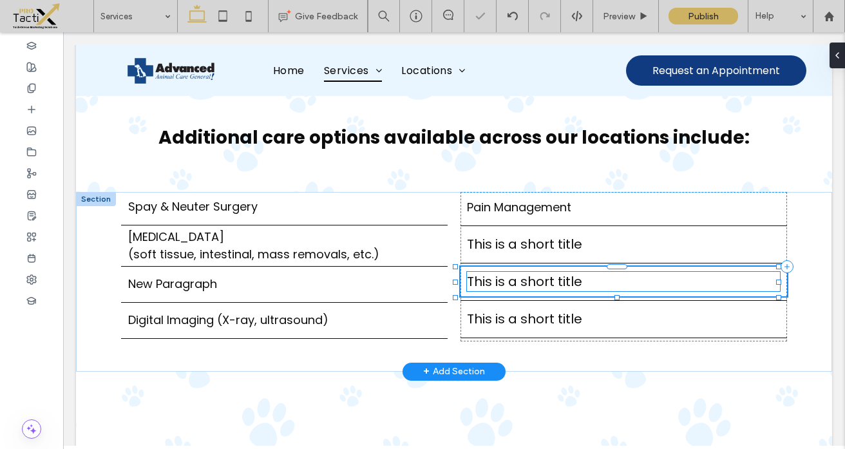
type input "**"
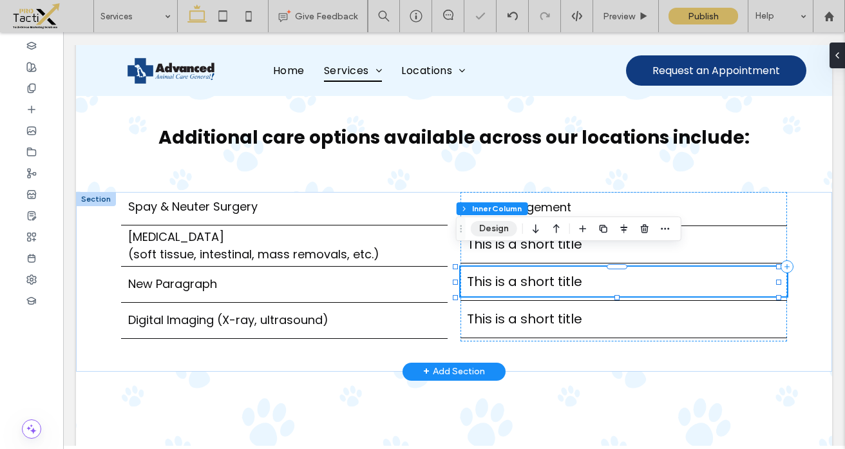
scroll to position [226, 0]
click at [504, 231] on button "Design" at bounding box center [494, 228] width 46 height 15
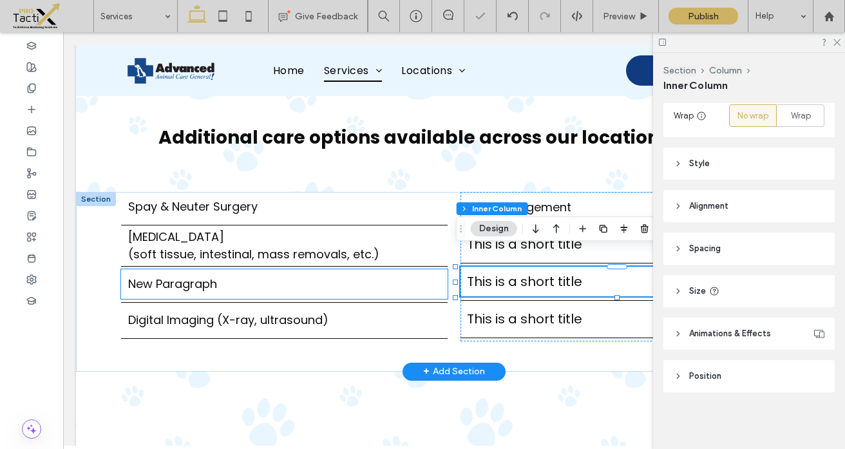
click at [442, 269] on div "New Paragraph" at bounding box center [284, 284] width 326 height 30
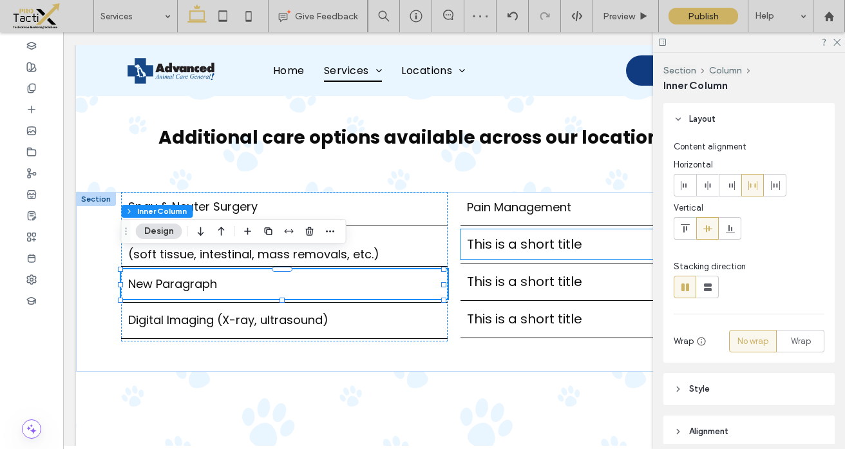
click at [482, 235] on span "This is a short title" at bounding box center [524, 244] width 115 height 18
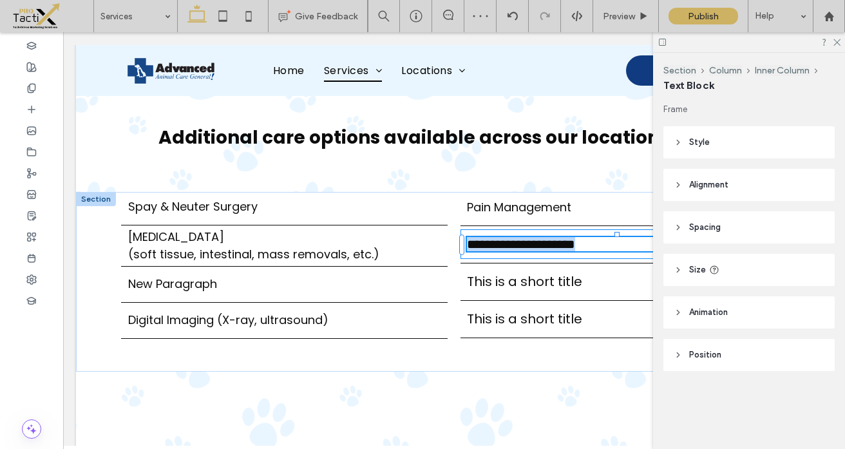
type input "*******"
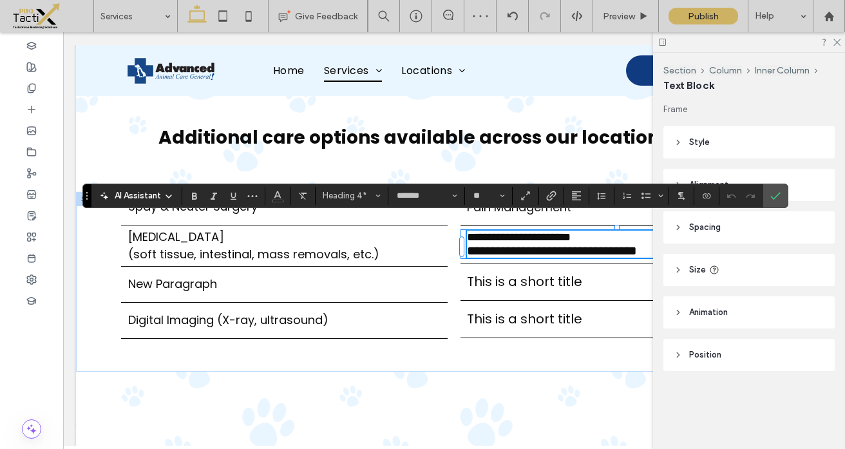
scroll to position [0, 0]
click at [547, 244] on span "**********" at bounding box center [552, 250] width 170 height 13
click at [351, 198] on span "Heading 4" at bounding box center [348, 196] width 50 height 10
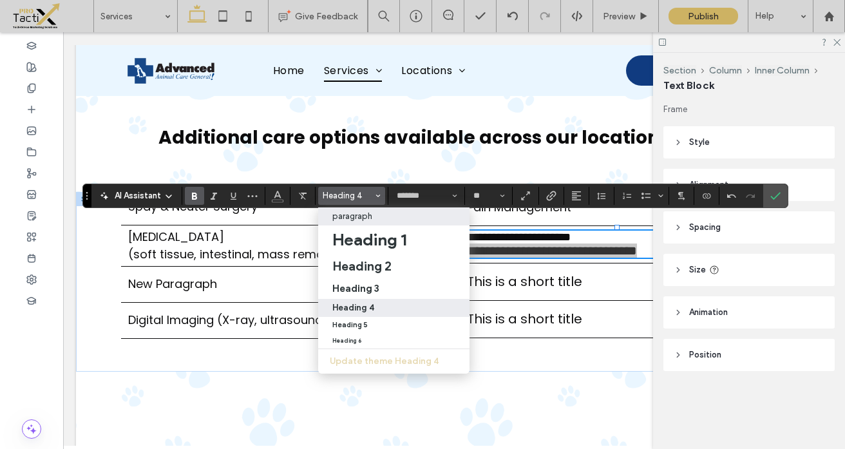
click at [349, 220] on p "paragraph" at bounding box center [352, 216] width 40 height 10
type input "**"
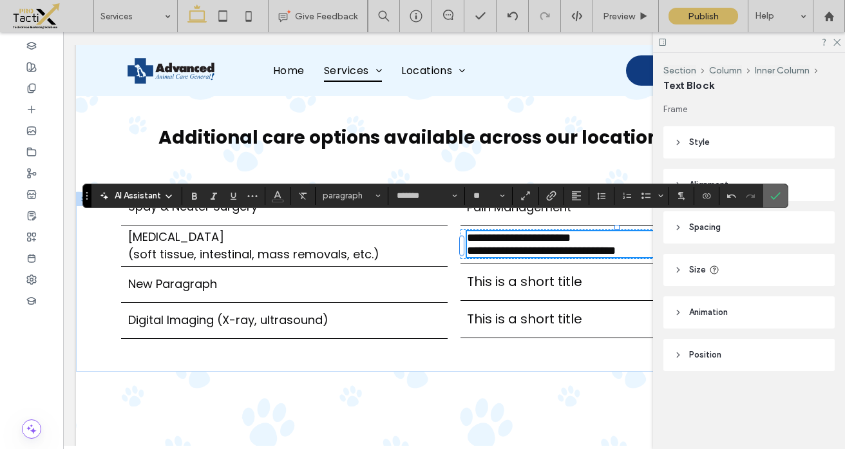
click at [779, 192] on icon "Confirm" at bounding box center [776, 196] width 10 height 10
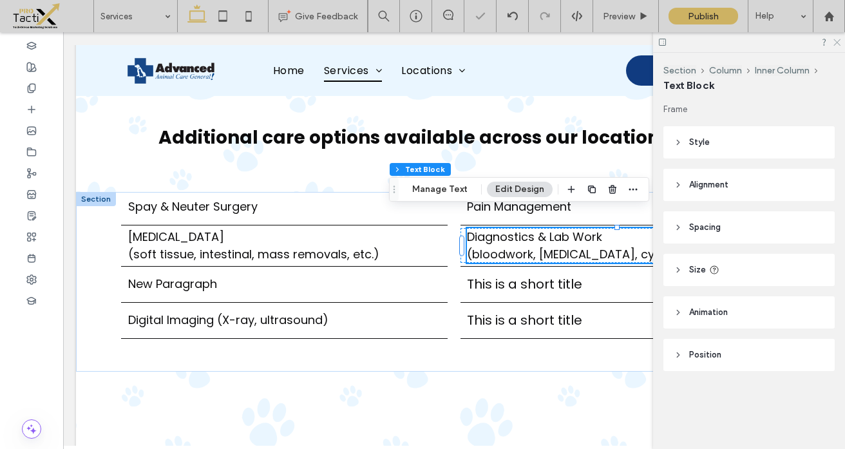
click at [839, 42] on icon at bounding box center [836, 41] width 8 height 8
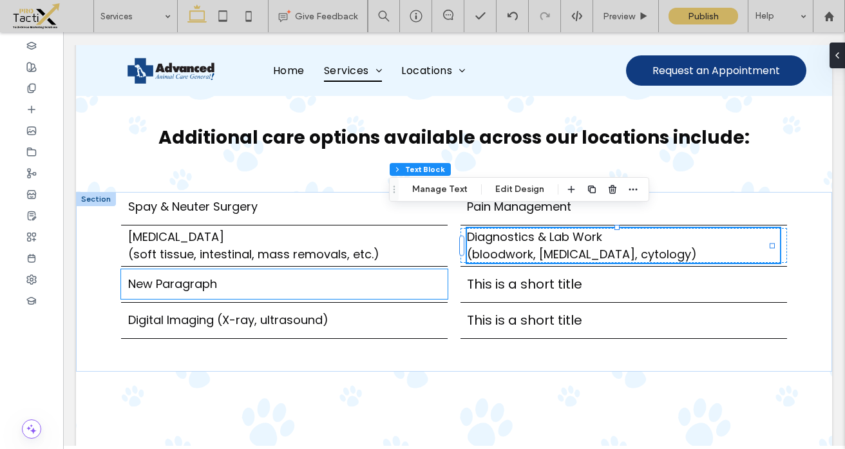
click at [181, 275] on p "New Paragraph" at bounding box center [284, 283] width 313 height 17
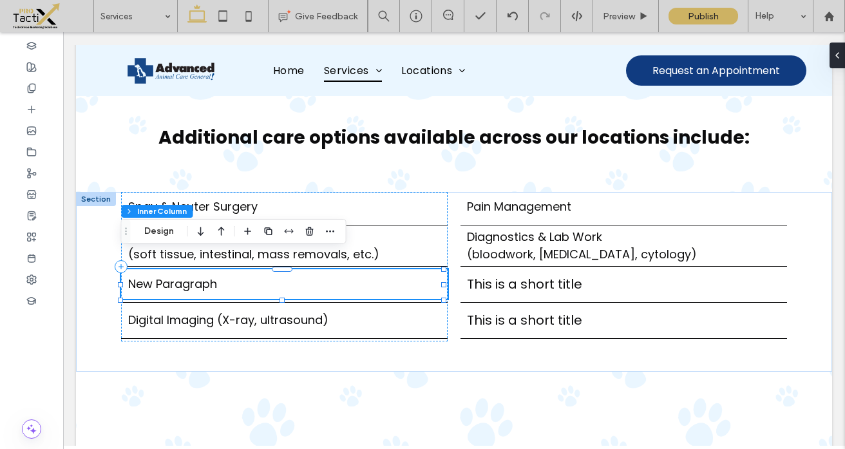
click at [181, 275] on p "New Paragraph" at bounding box center [284, 283] width 313 height 17
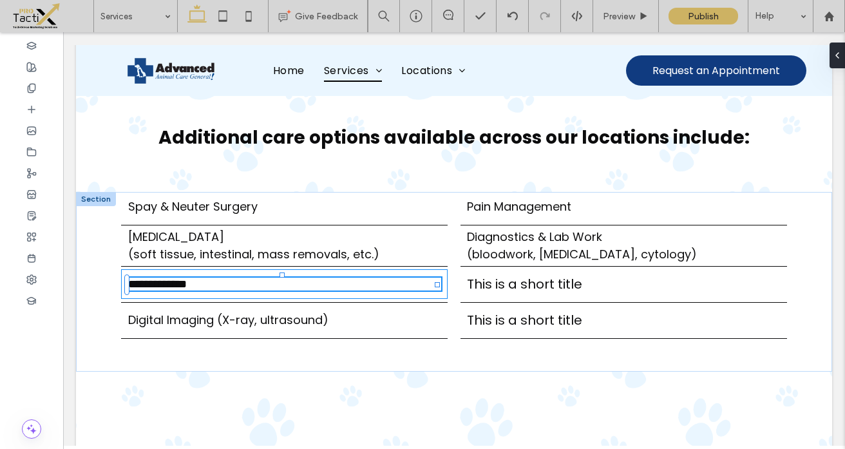
type input "*******"
type input "**"
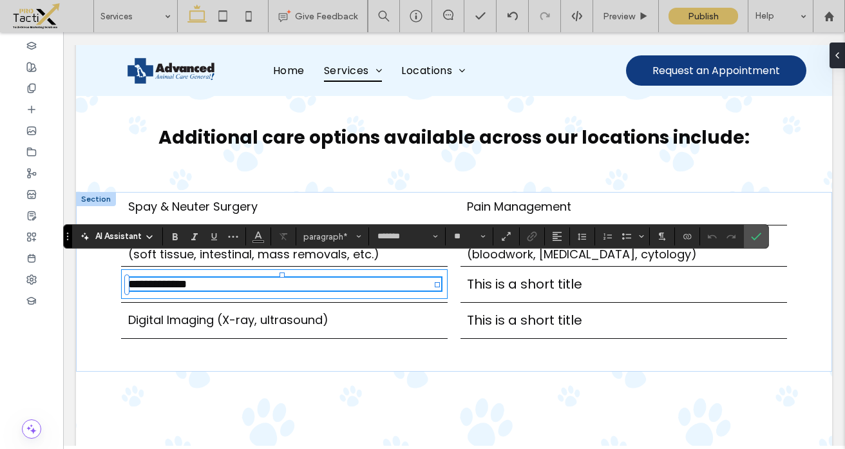
click at [181, 278] on span "**********" at bounding box center [157, 284] width 59 height 12
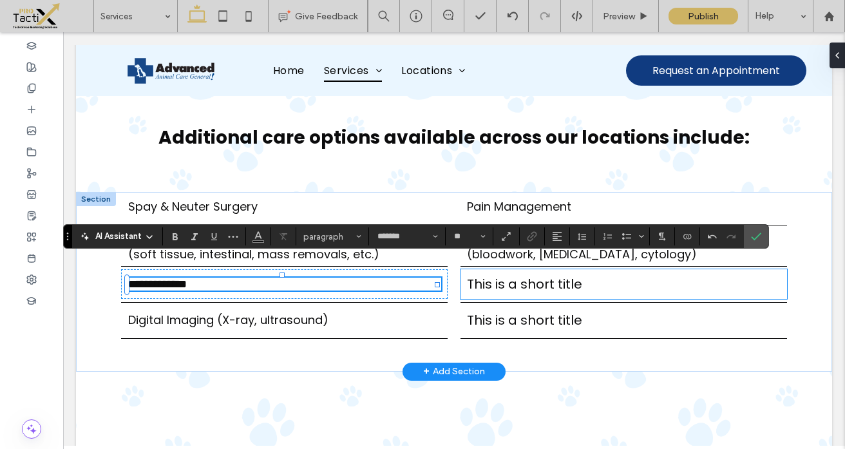
click at [530, 275] on span "This is a short title" at bounding box center [524, 284] width 115 height 18
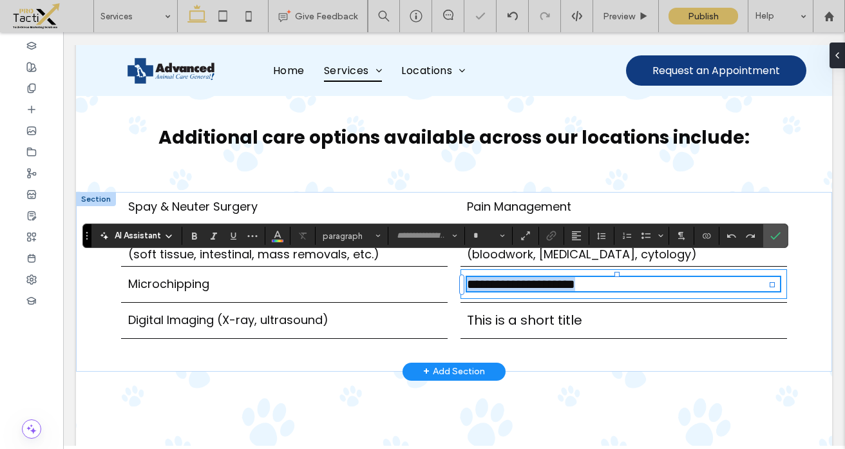
type input "*******"
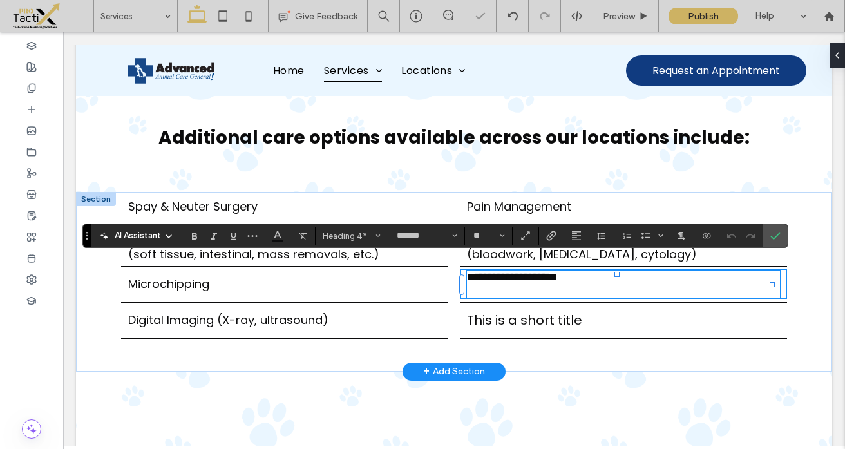
type input "**"
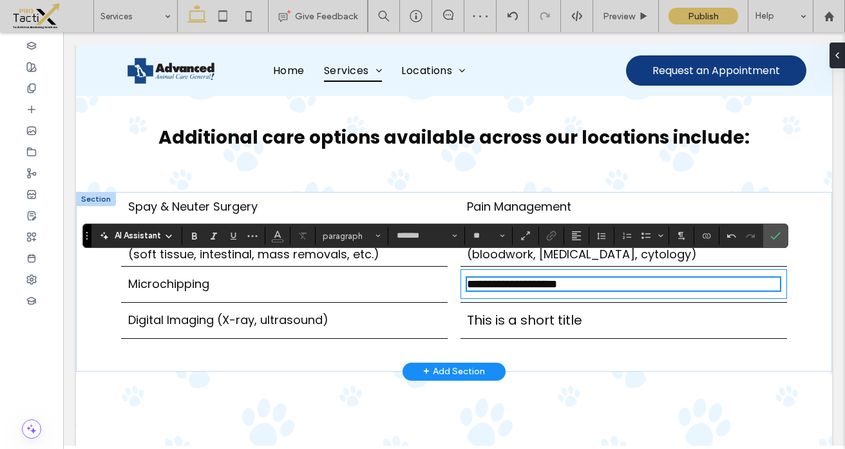
scroll to position [1721, 0]
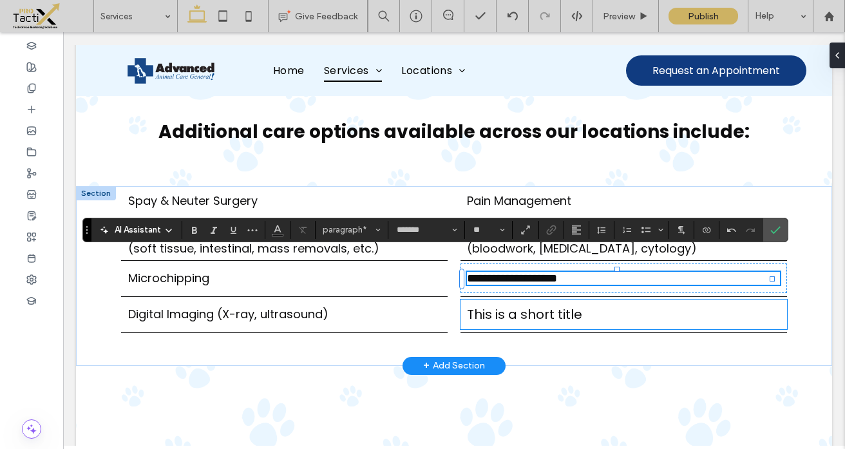
click at [496, 305] on span "This is a short title" at bounding box center [524, 314] width 115 height 18
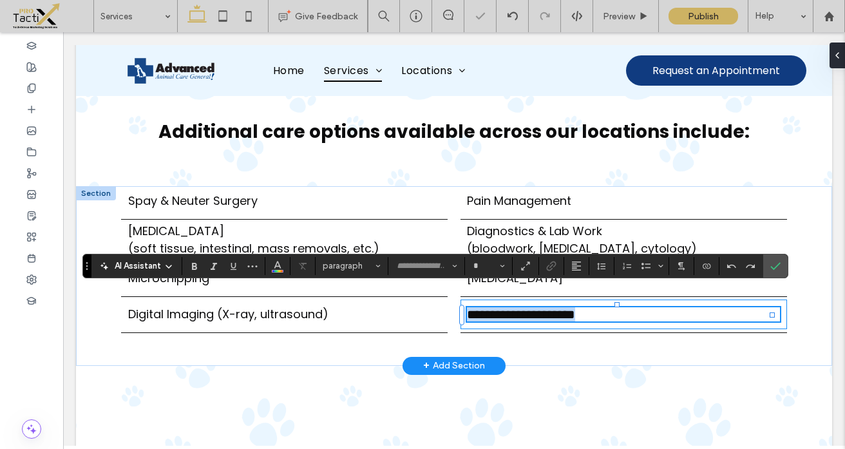
type input "*******"
type input "**"
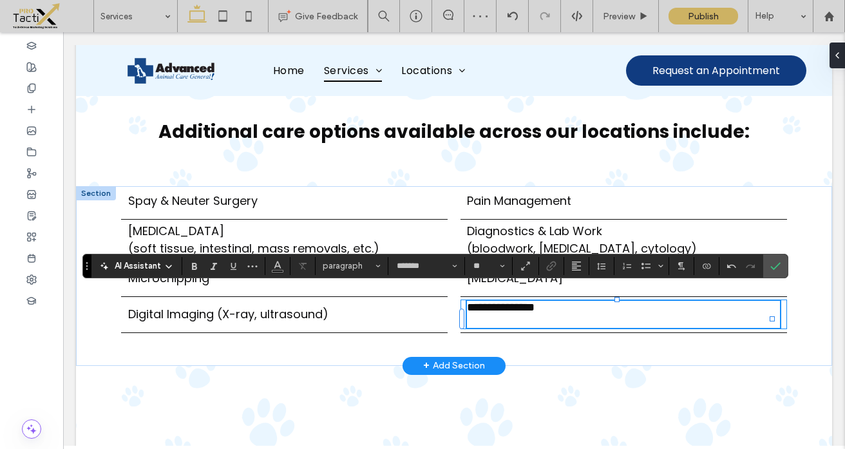
scroll to position [1727, 0]
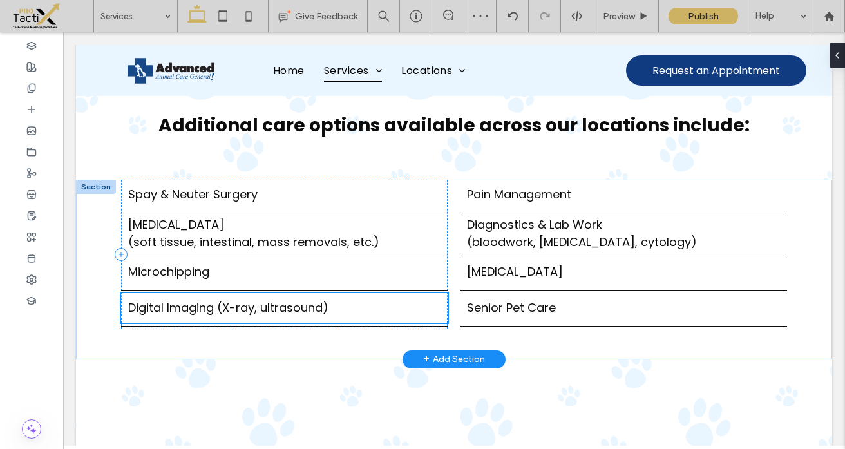
type input "**"
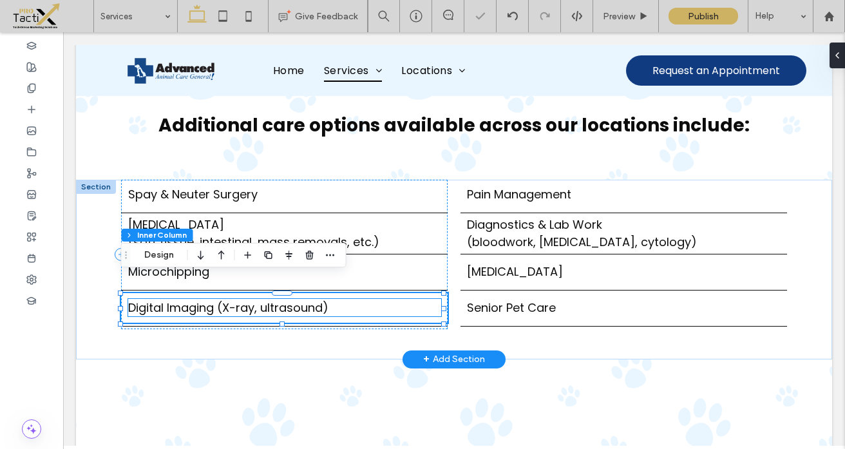
scroll to position [226, 0]
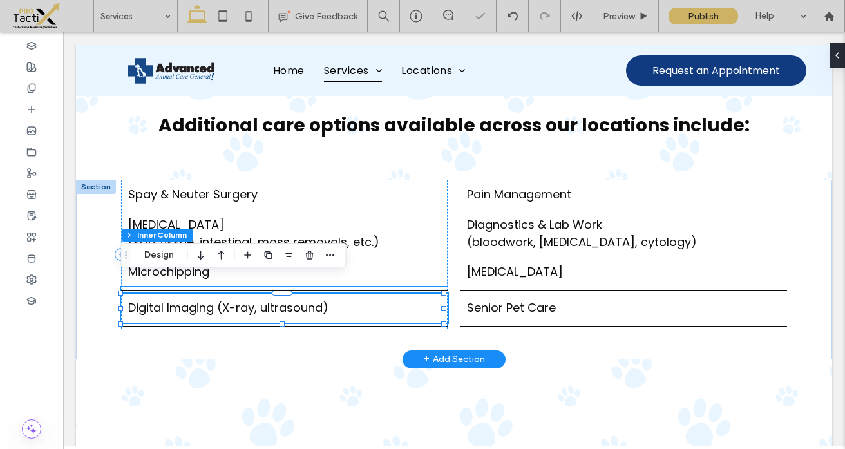
click at [375, 293] on div at bounding box center [282, 293] width 322 height 1
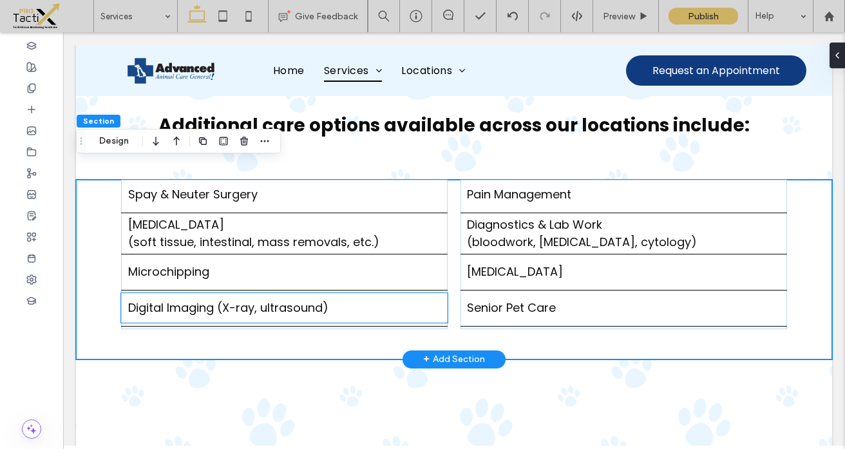
click at [376, 299] on p "Digital Imaging (X-ray, ultrasound)" at bounding box center [284, 307] width 313 height 17
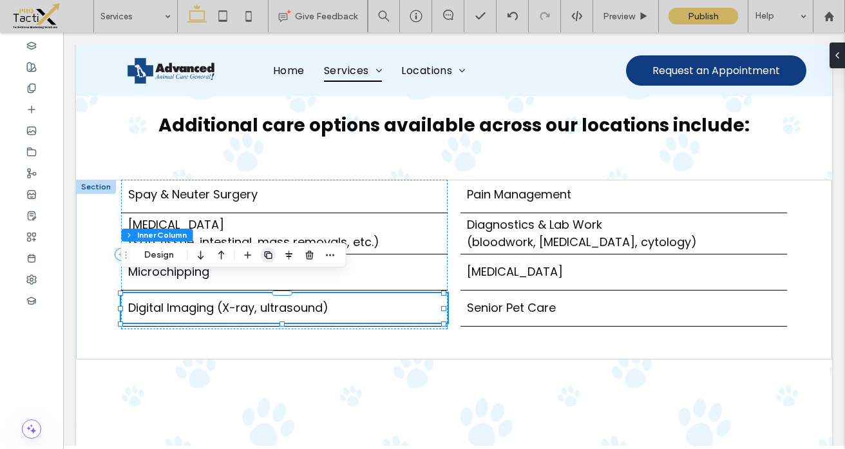
click at [265, 255] on icon "button" at bounding box center [269, 255] width 10 height 10
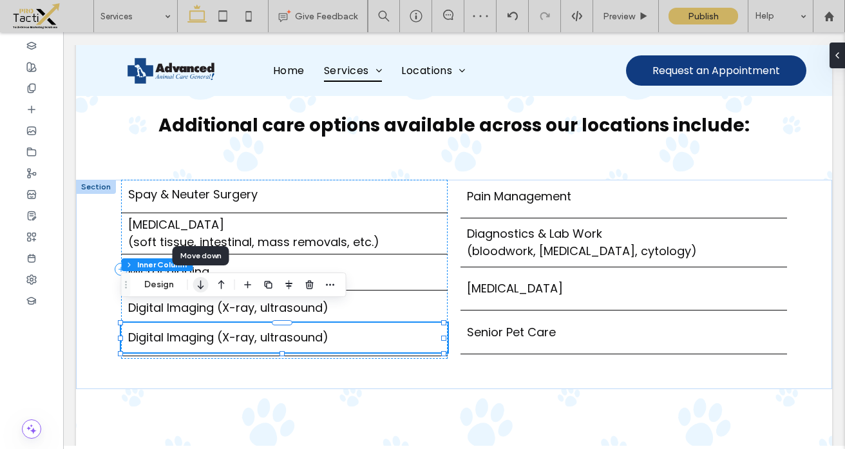
click at [203, 286] on use "button" at bounding box center [201, 284] width 6 height 9
type input "**"
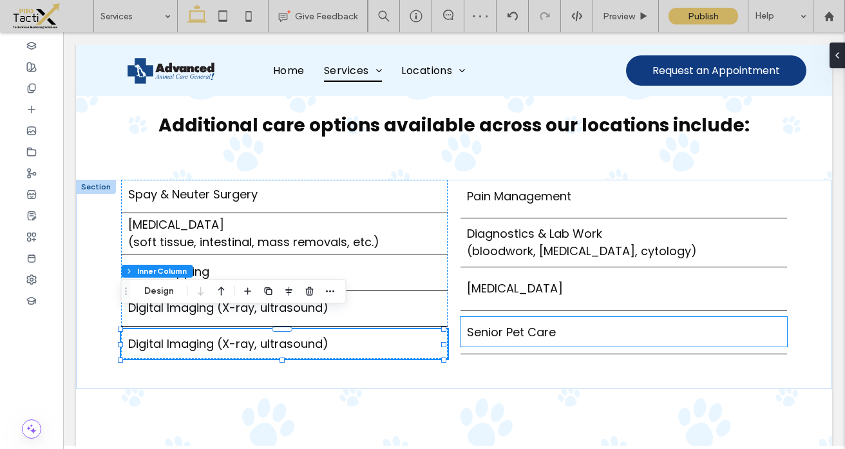
click at [494, 324] on span "Senior Pet Care" at bounding box center [511, 332] width 89 height 16
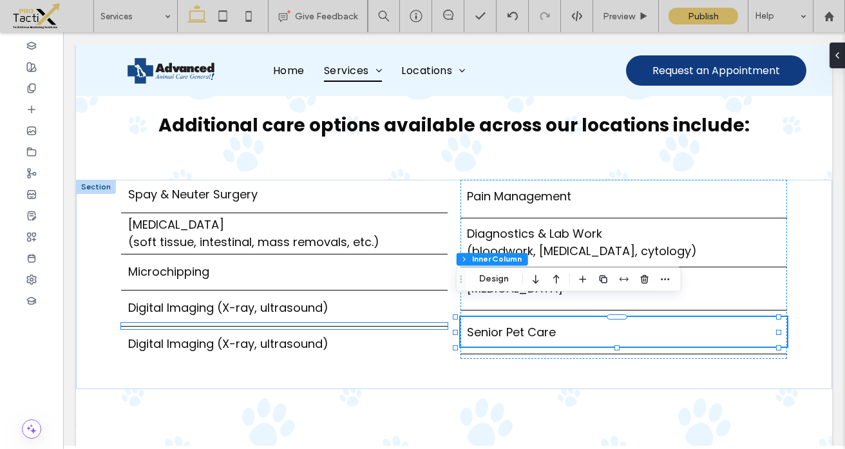
click at [436, 323] on div at bounding box center [284, 326] width 326 height 6
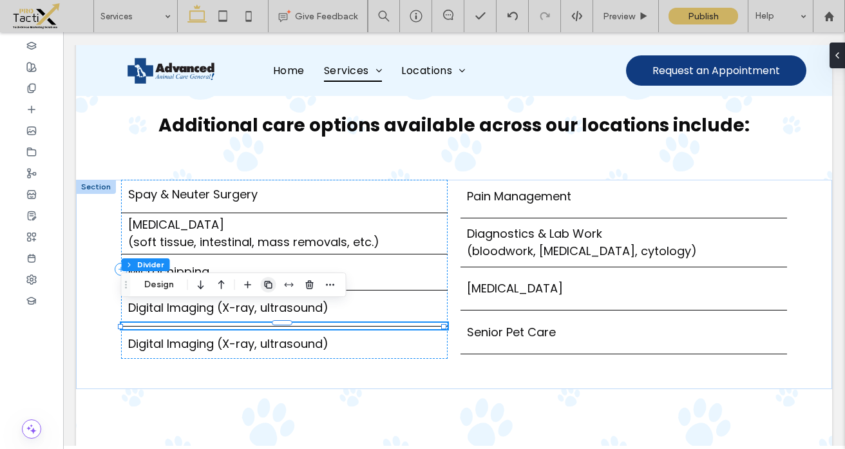
click at [266, 284] on use "button" at bounding box center [268, 285] width 8 height 8
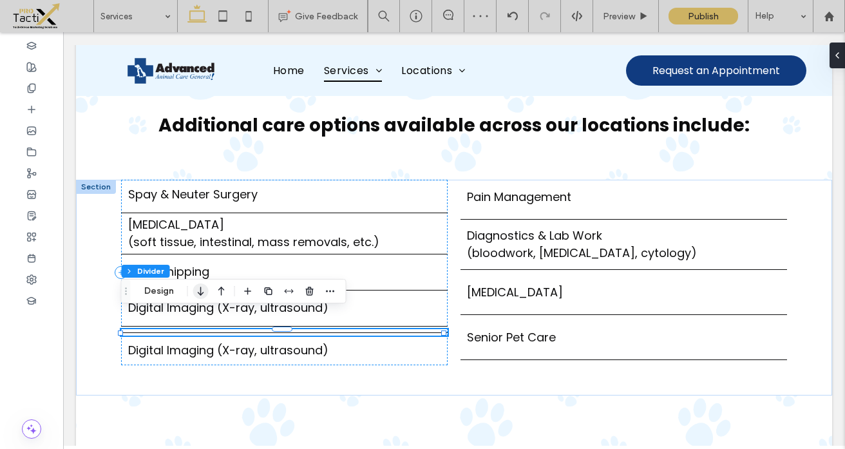
click at [202, 293] on icon "button" at bounding box center [200, 291] width 15 height 23
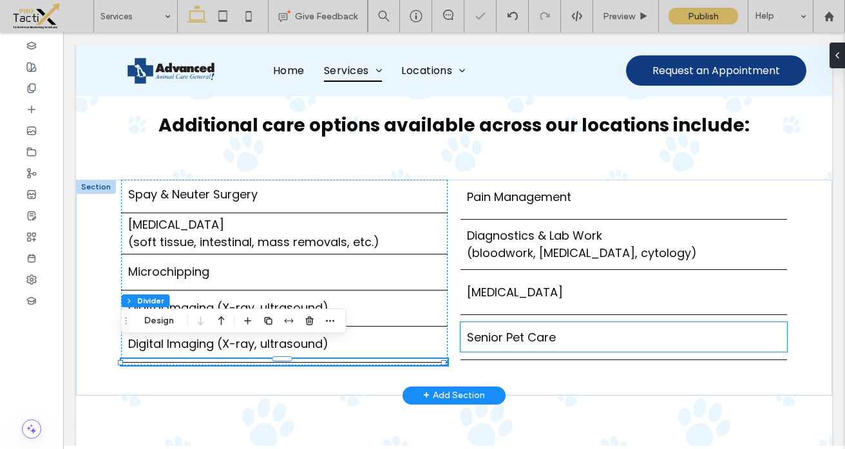
click at [529, 329] on span "Senior Pet Care" at bounding box center [511, 337] width 89 height 16
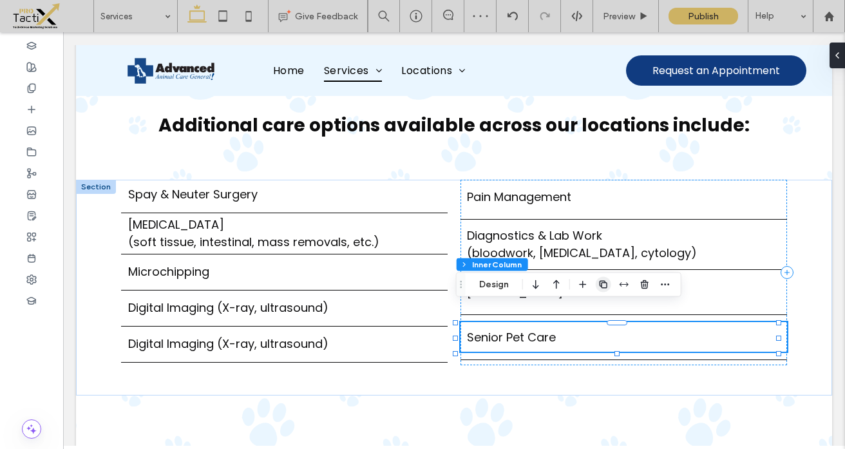
click at [603, 281] on use "button" at bounding box center [604, 284] width 8 height 8
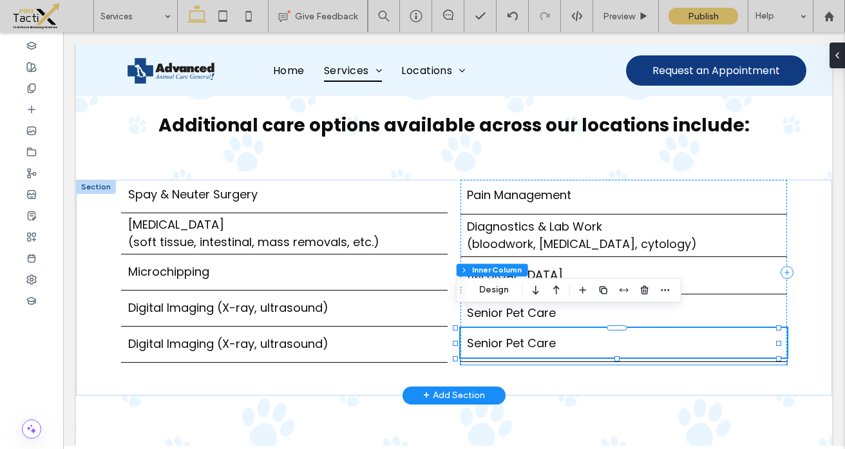
click at [544, 361] on hr at bounding box center [624, 361] width 326 height 1
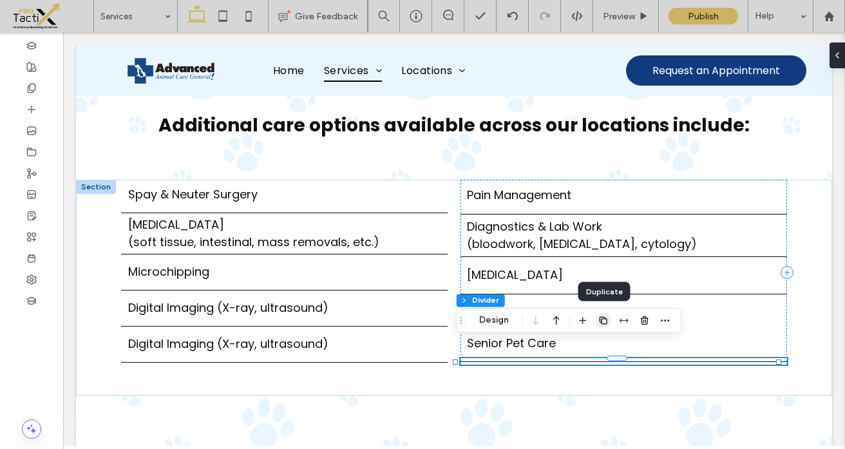
click at [602, 319] on use "button" at bounding box center [604, 320] width 8 height 8
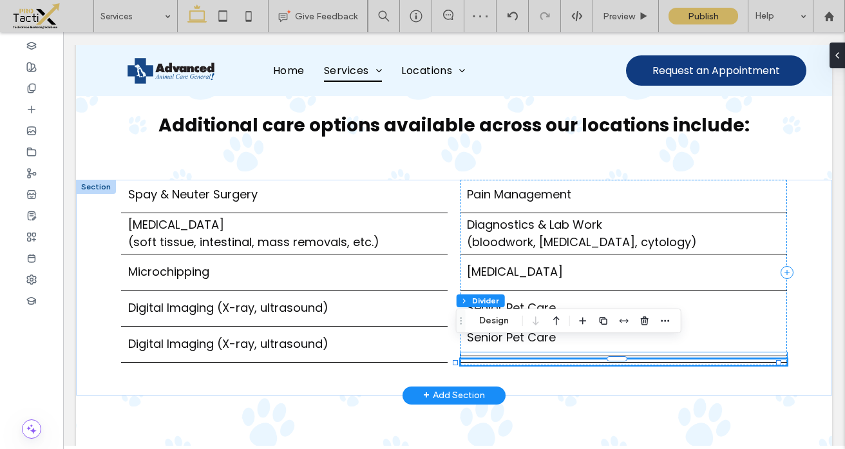
click at [521, 352] on div at bounding box center [624, 355] width 326 height 6
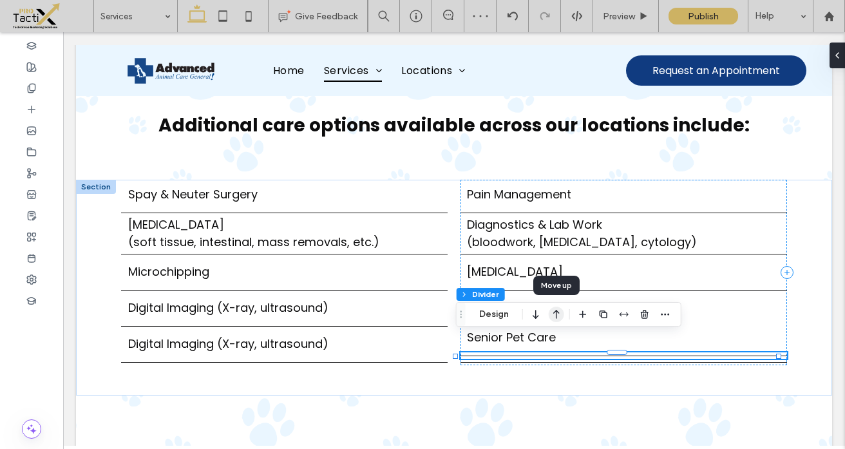
click at [558, 315] on icon "button" at bounding box center [556, 314] width 15 height 23
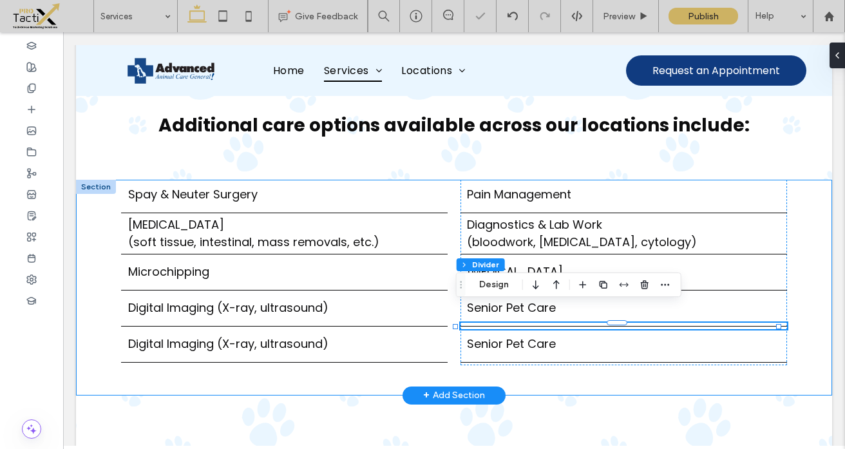
click at [562, 363] on div "Spay & Neuter Surgery General Surgery ﻿ (soft tissue, intestinal, mass removals…" at bounding box center [454, 288] width 756 height 216
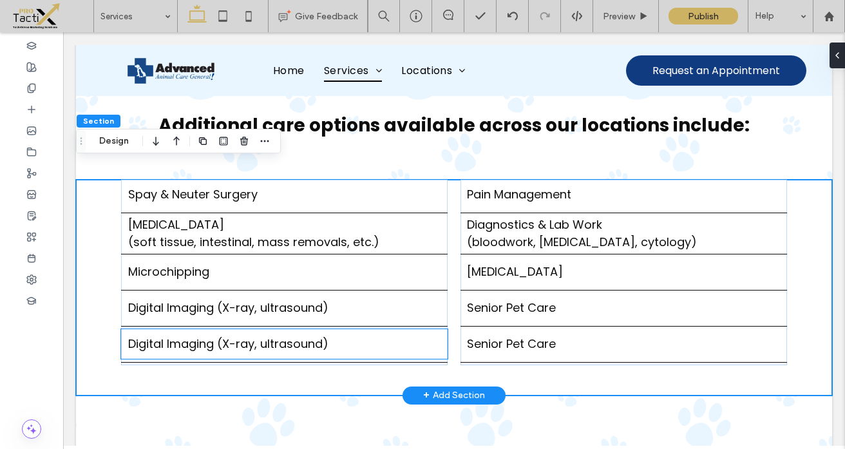
click at [191, 336] on span "Digital Imaging (X-ray, ultrasound)" at bounding box center [228, 344] width 200 height 16
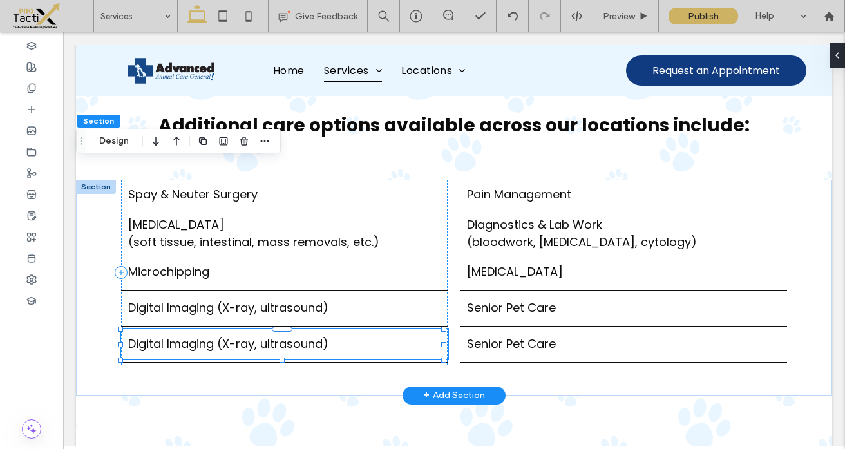
click at [191, 336] on span "Digital Imaging (X-ray, ultrasound)" at bounding box center [228, 344] width 200 height 16
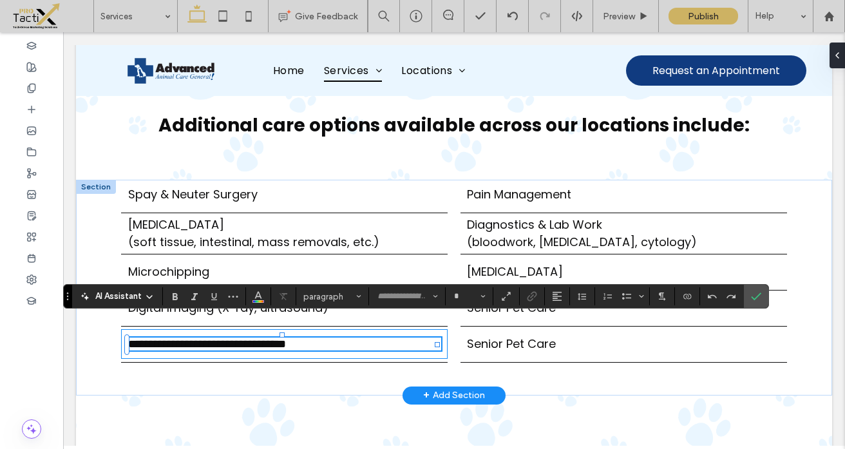
type input "*******"
type input "**"
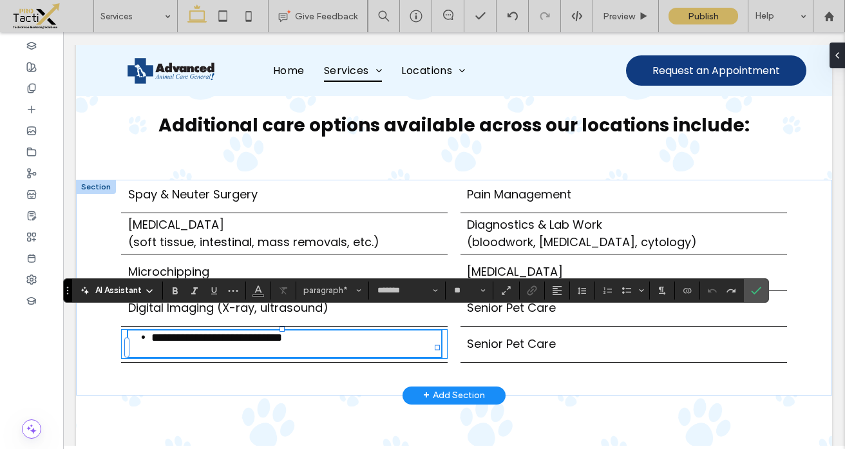
scroll to position [1733, 0]
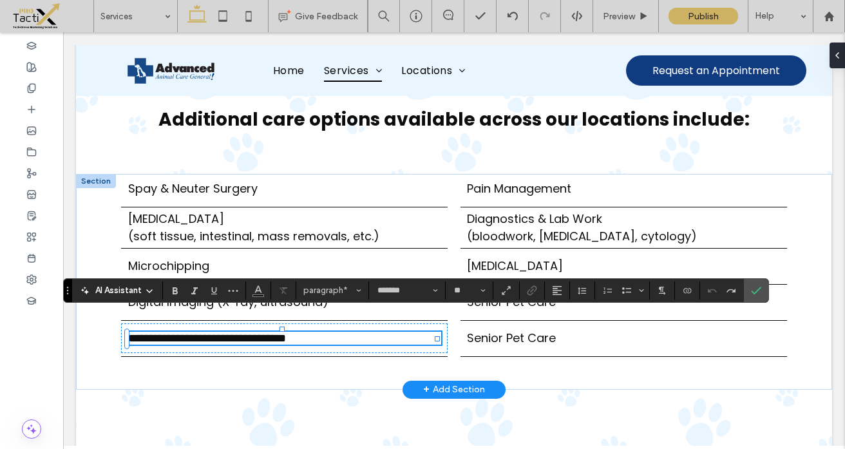
click at [179, 332] on span "**********" at bounding box center [207, 338] width 158 height 12
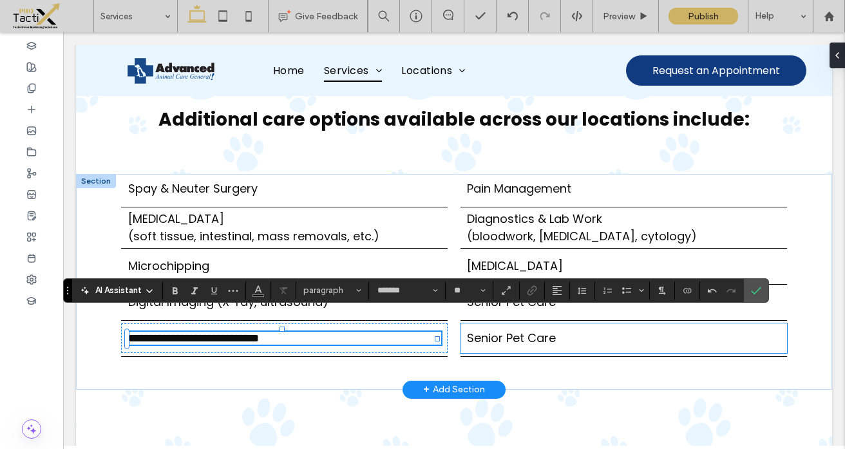
click at [480, 330] on span "Senior Pet Care" at bounding box center [511, 338] width 89 height 16
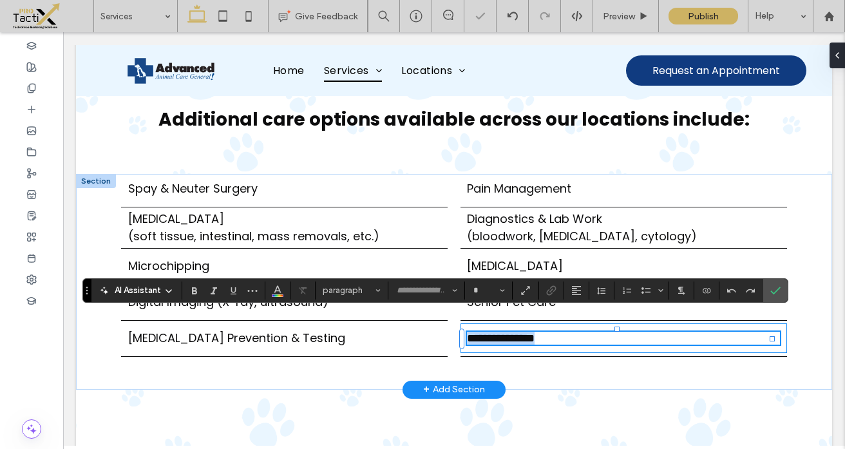
type input "*******"
type input "**"
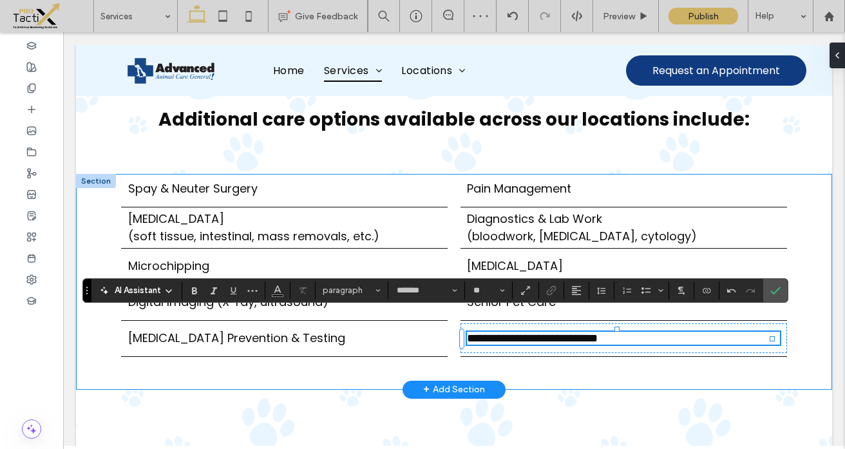
click at [524, 360] on div "**********" at bounding box center [454, 282] width 756 height 216
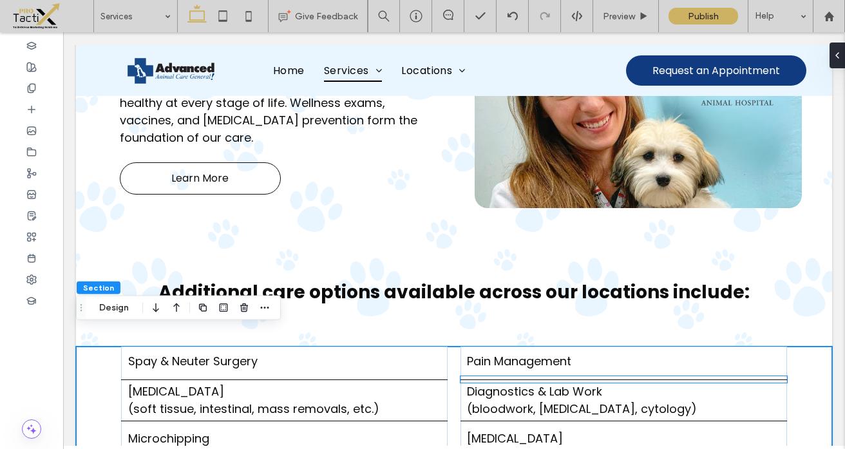
scroll to position [1553, 0]
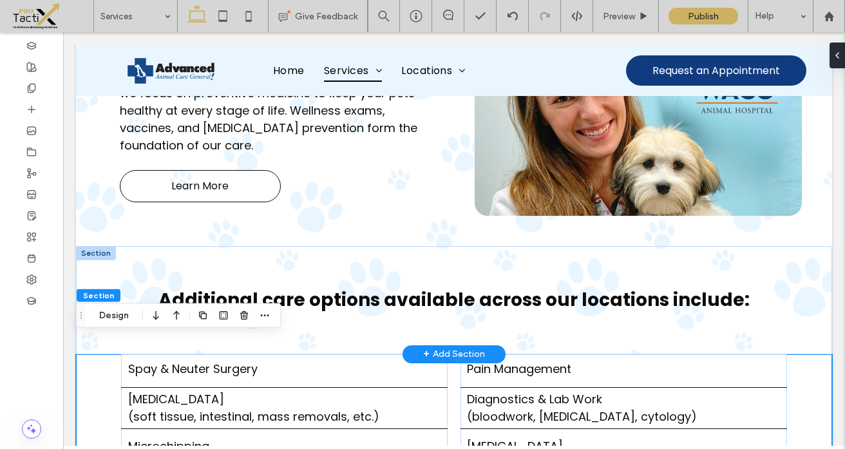
click at [89, 246] on div at bounding box center [96, 253] width 40 height 14
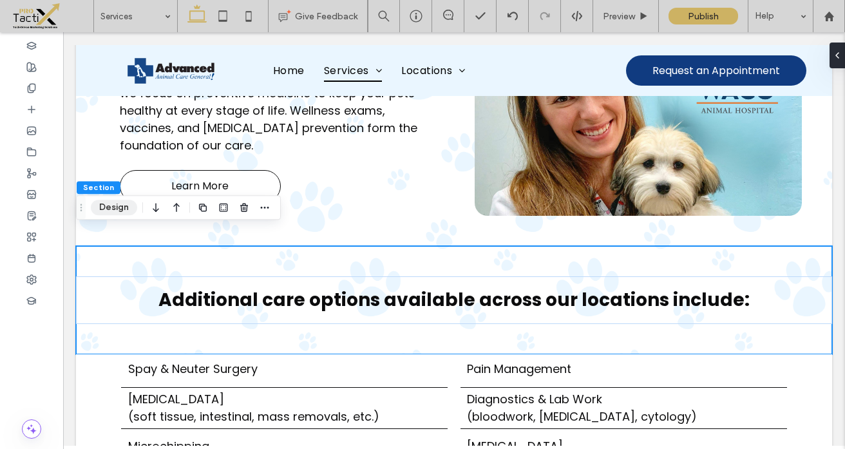
click at [111, 210] on button "Design" at bounding box center [114, 207] width 46 height 15
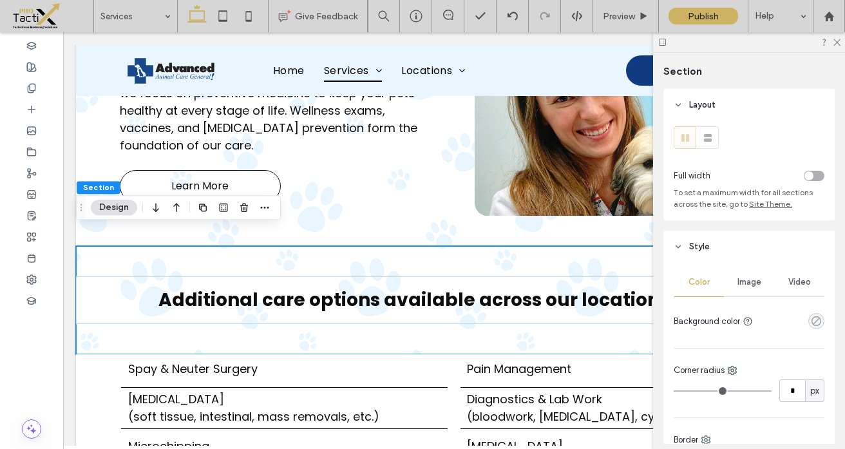
click at [812, 322] on icon "rgba(0, 0, 0, 0)" at bounding box center [816, 321] width 11 height 11
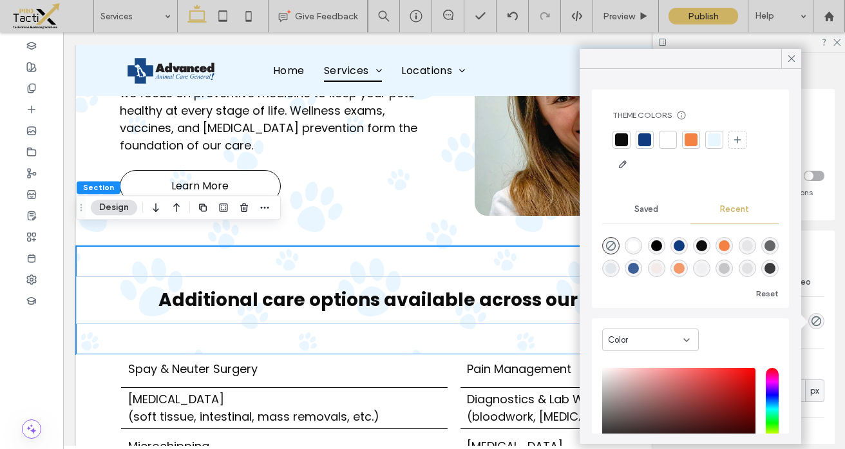
click at [717, 139] on div at bounding box center [714, 139] width 13 height 13
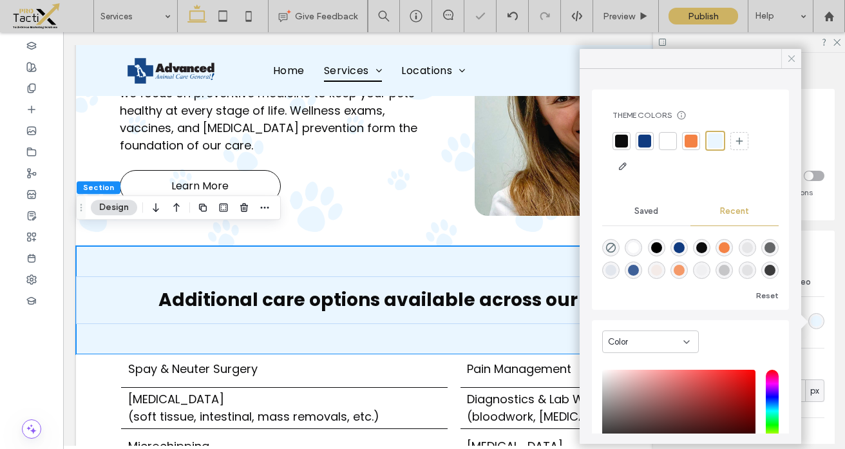
click at [792, 55] on icon at bounding box center [792, 59] width 12 height 12
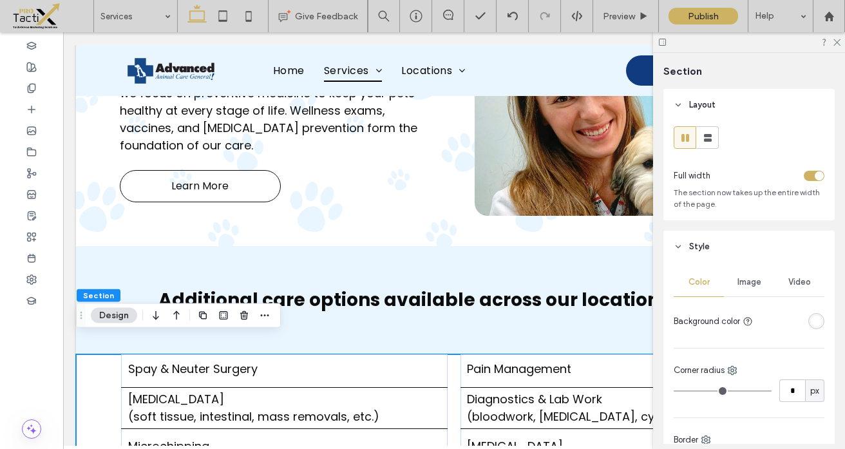
click at [811, 327] on div "rgba(255, 255, 255, 1)" at bounding box center [816, 321] width 11 height 11
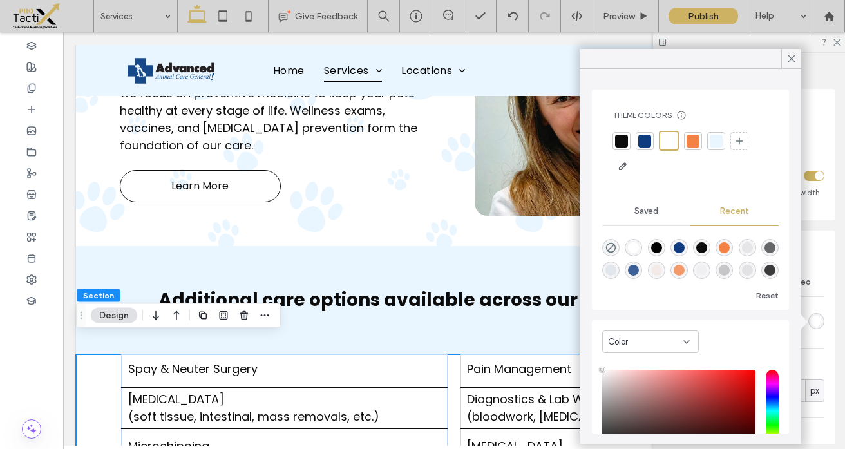
click at [718, 137] on div at bounding box center [716, 141] width 13 height 13
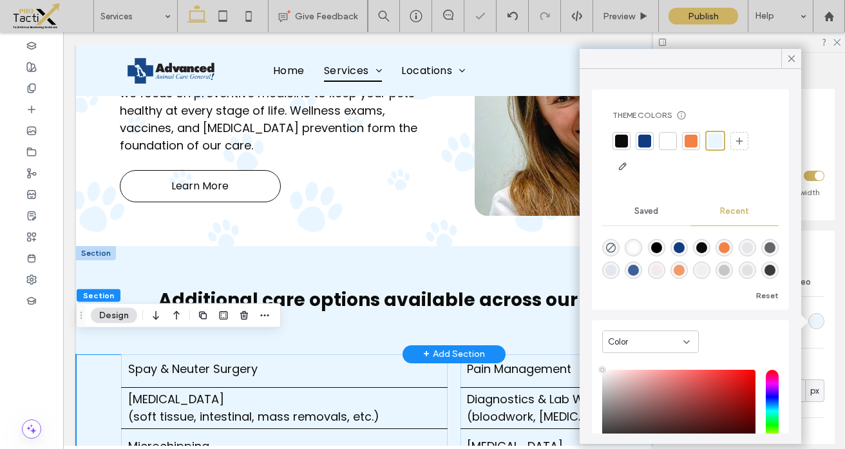
click at [485, 345] on div "+ Add Section" at bounding box center [454, 354] width 103 height 18
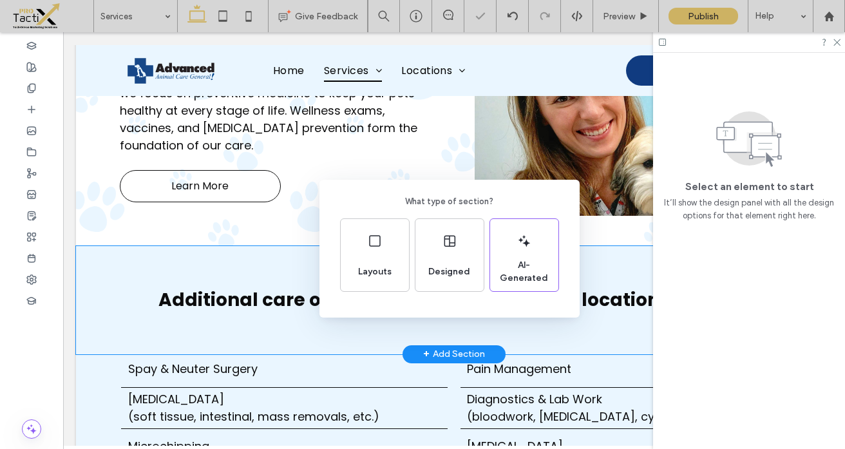
click at [578, 325] on div "What type of section? Layouts Designed AI-Generated" at bounding box center [422, 256] width 845 height 512
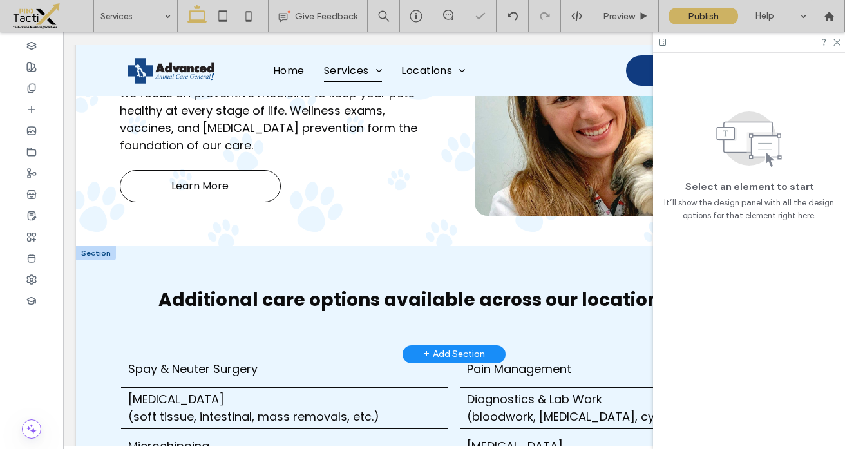
scroll to position [1574, 0]
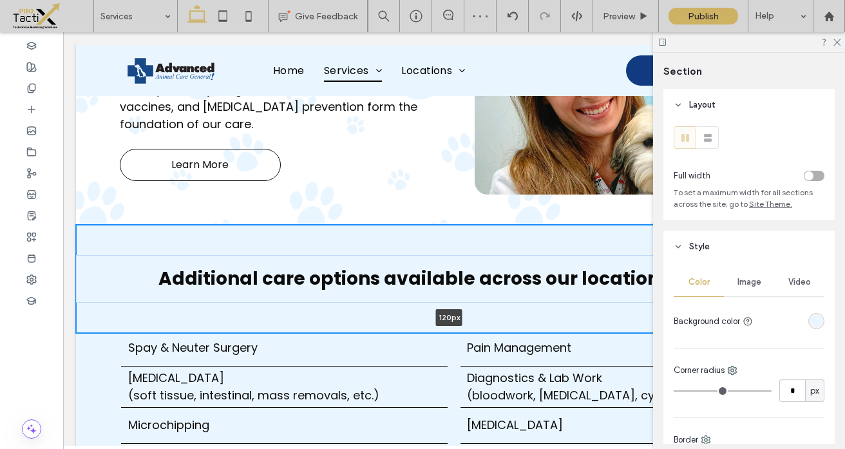
drag, startPoint x: 521, startPoint y: 312, endPoint x: 524, endPoint y: 282, distance: 30.5
click at [524, 282] on div "Additional care options available across our locations include: 120px Section +…" at bounding box center [454, 279] width 756 height 108
type input "***"
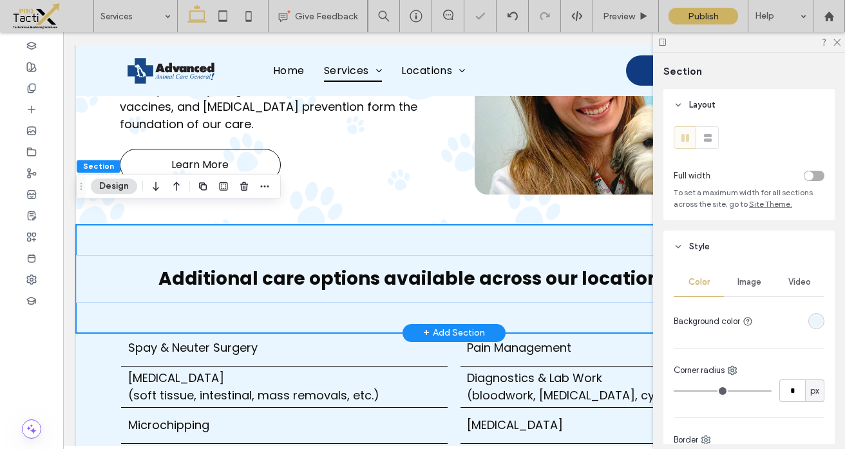
click at [512, 294] on div "Additional care options available across our locations include:" at bounding box center [454, 279] width 756 height 108
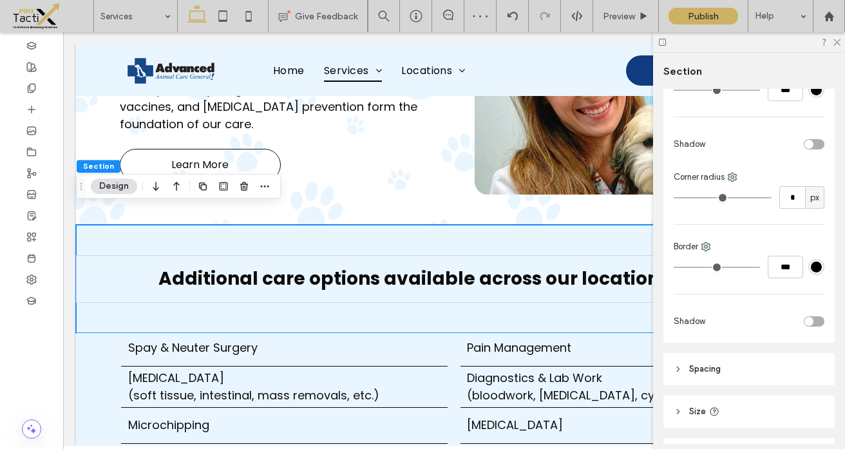
scroll to position [383, 0]
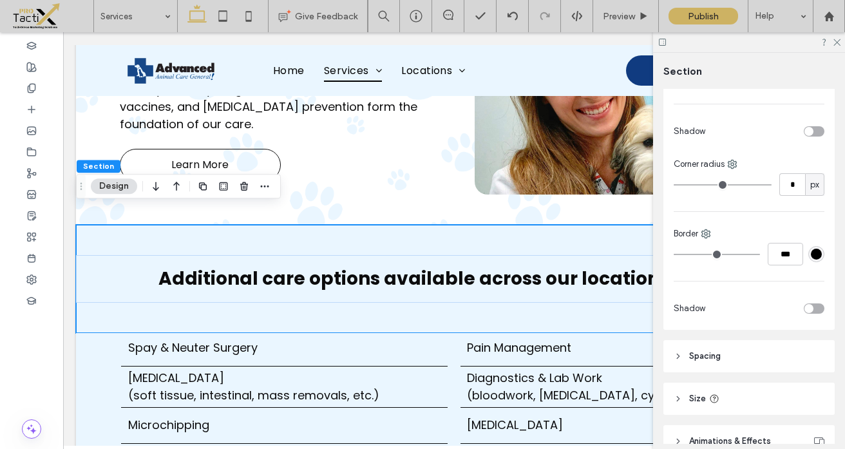
click at [706, 355] on span "Spacing" at bounding box center [705, 356] width 32 height 13
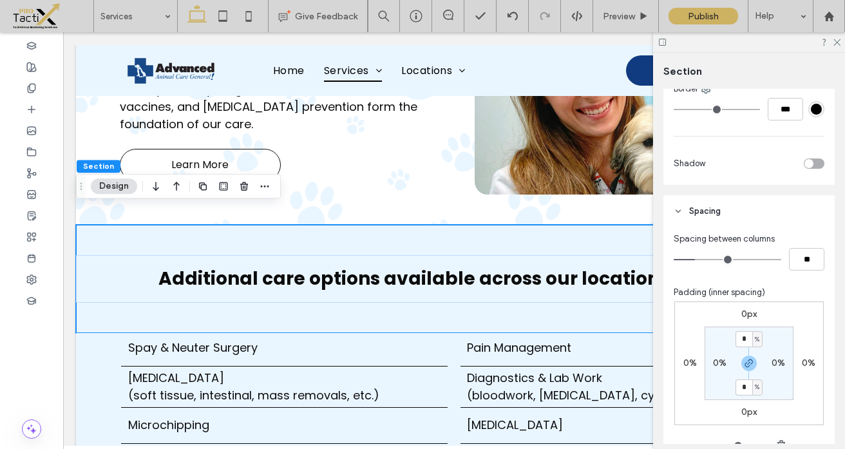
scroll to position [542, 0]
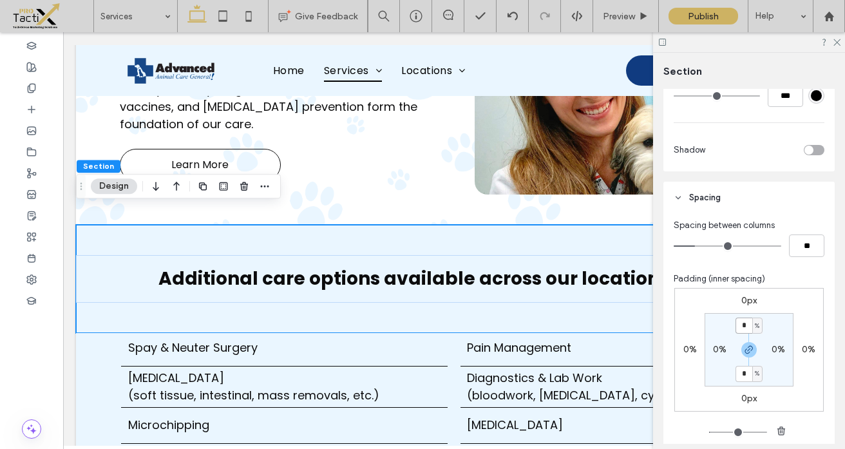
click at [747, 323] on input "*" at bounding box center [744, 326] width 17 height 16
type input "*"
click at [784, 329] on section "* % 0% * % 0%" at bounding box center [749, 349] width 89 height 73
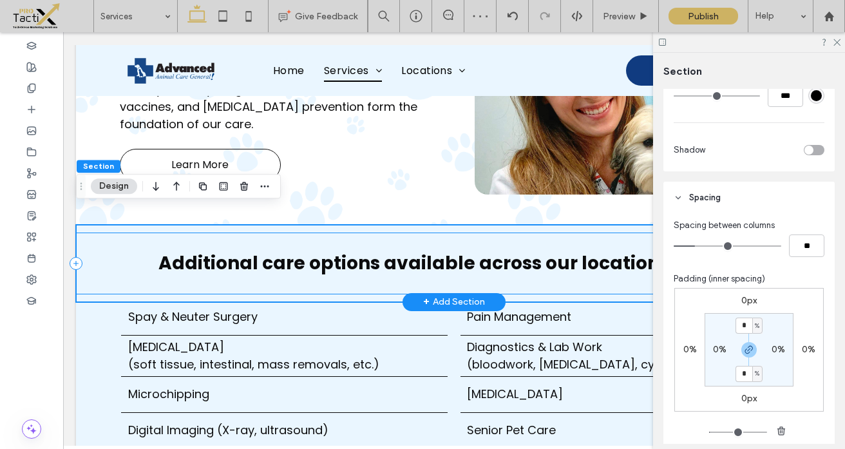
click at [570, 269] on div "Additional care options available across our locations include:" at bounding box center [454, 264] width 756 height 62
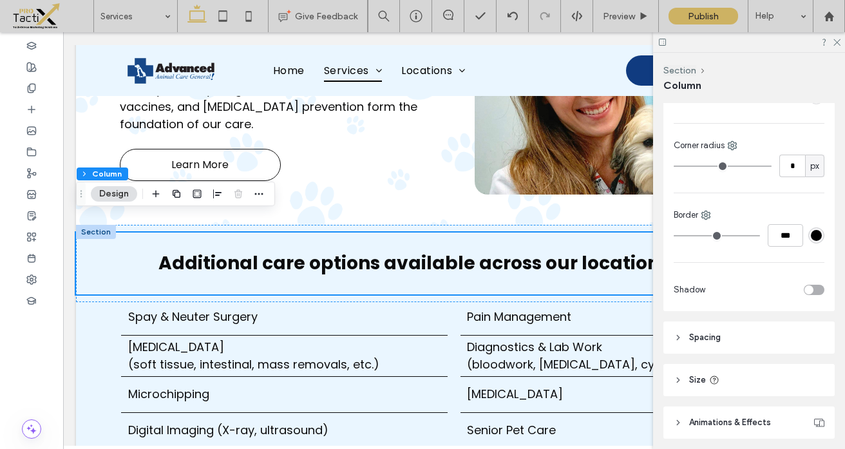
click at [711, 334] on span "Spacing" at bounding box center [705, 337] width 32 height 13
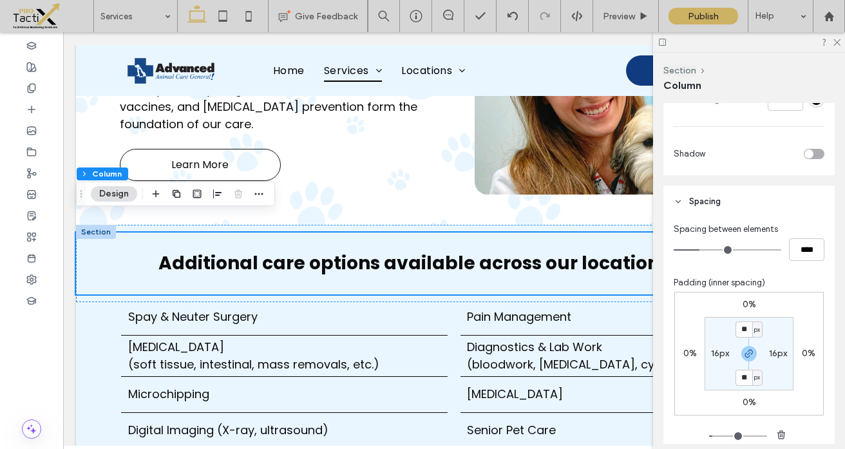
scroll to position [454, 0]
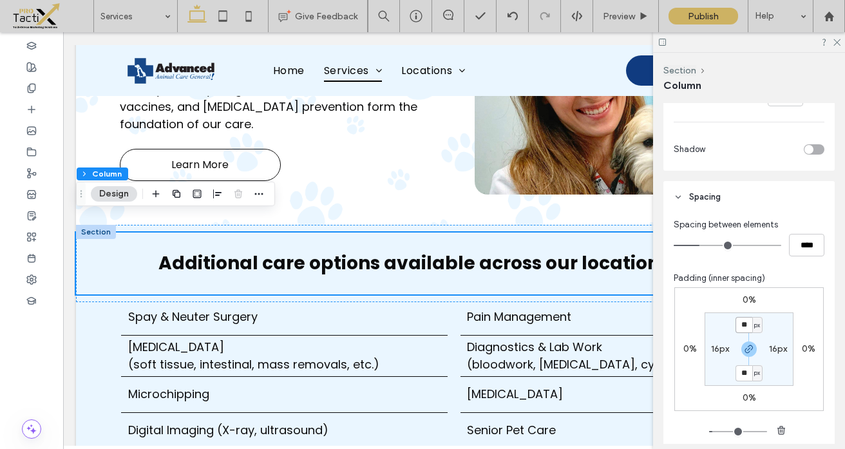
click at [741, 327] on input "**" at bounding box center [744, 325] width 17 height 16
type input "**"
click at [699, 288] on div "0% 0% 0% 0% ** px 16px ** px 16px" at bounding box center [749, 349] width 149 height 124
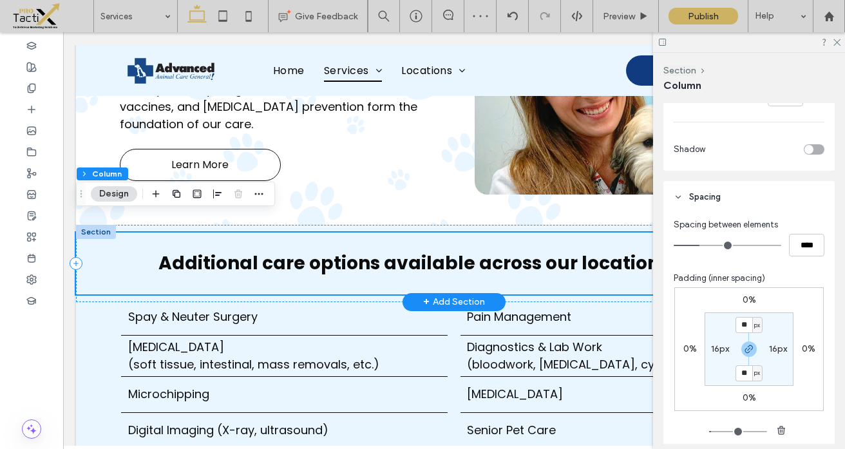
click at [555, 265] on div "Additional care options available across our locations include:" at bounding box center [454, 264] width 756 height 62
click at [556, 274] on div "Additional care options available across our locations include:" at bounding box center [454, 264] width 756 height 62
click at [841, 41] on div at bounding box center [749, 42] width 192 height 20
click at [831, 41] on div at bounding box center [749, 42] width 192 height 20
click at [836, 41] on use at bounding box center [837, 42] width 7 height 7
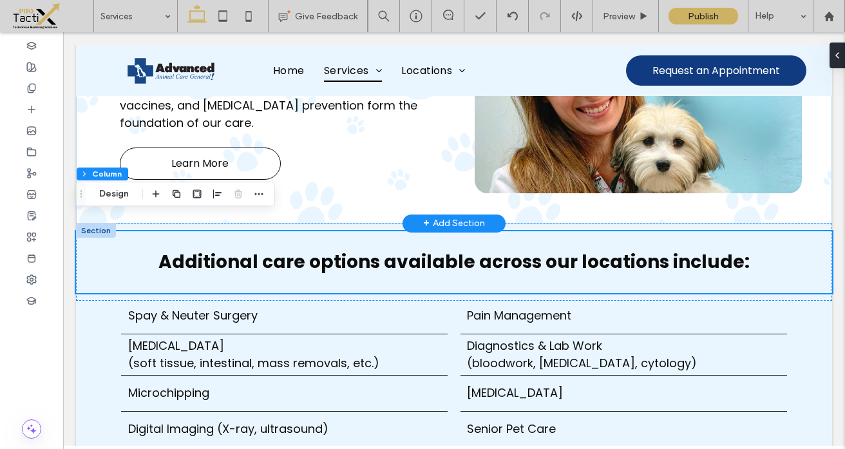
scroll to position [1574, 0]
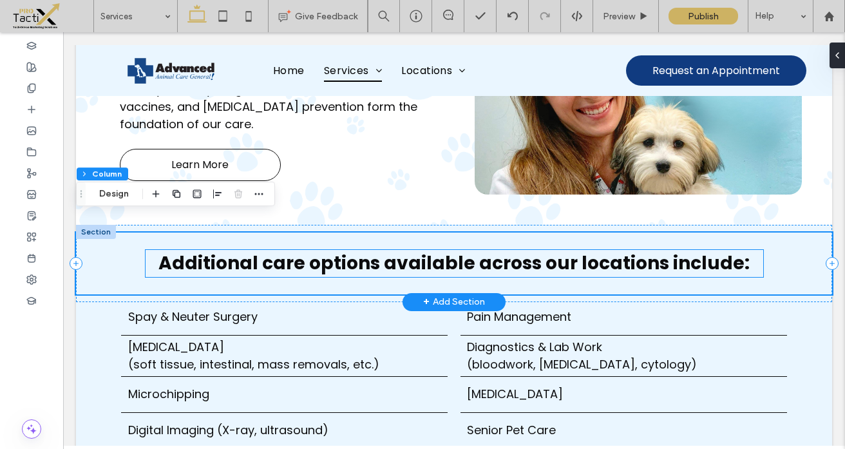
click at [550, 251] on link "Additional care options available across our locations include:" at bounding box center [453, 263] width 591 height 25
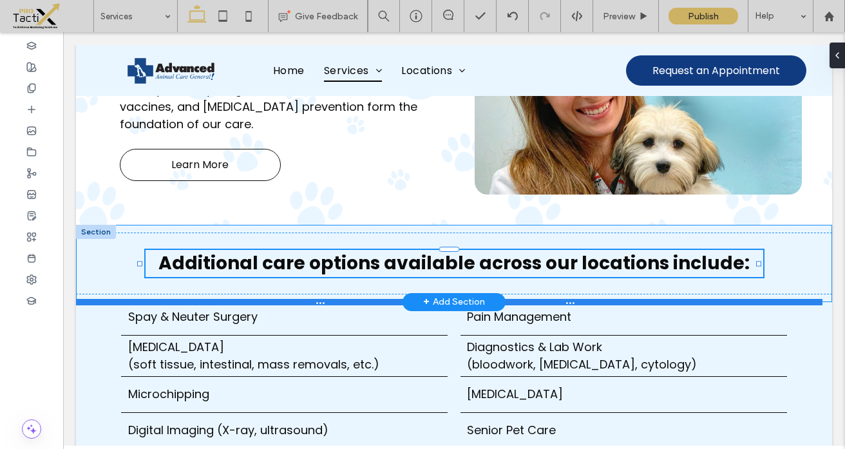
click at [649, 299] on div at bounding box center [449, 302] width 747 height 6
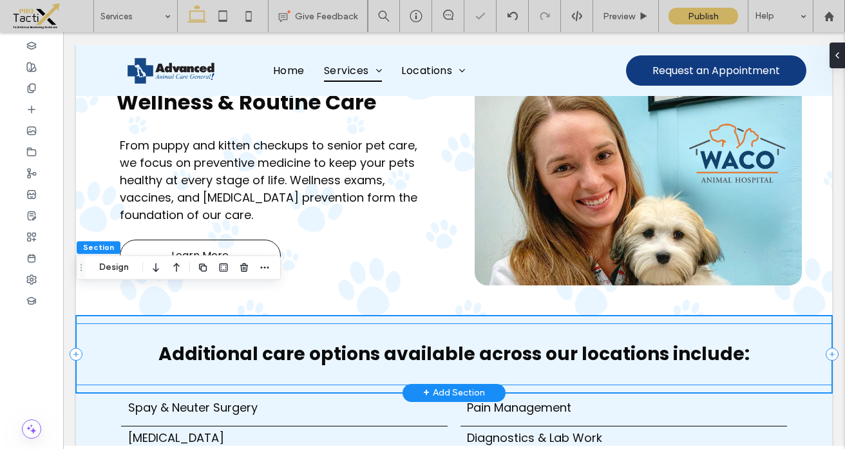
scroll to position [1482, 0]
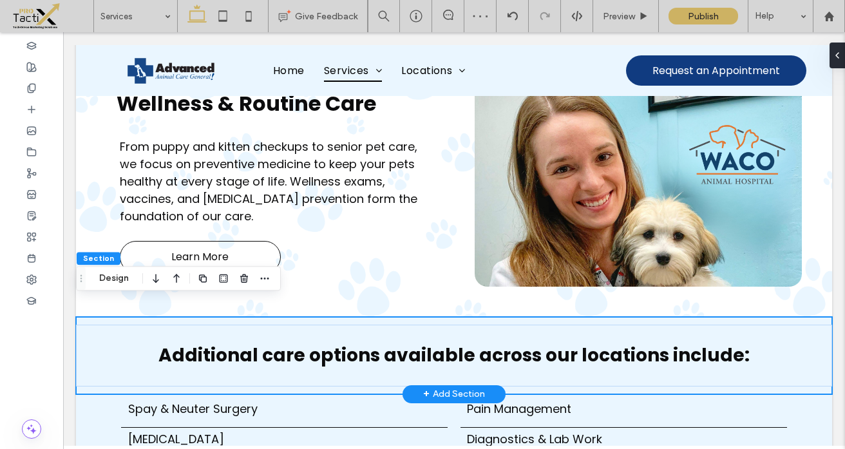
click at [534, 317] on div "Additional care options available across our locations include:" at bounding box center [454, 355] width 756 height 77
click at [117, 280] on button "Design" at bounding box center [114, 278] width 46 height 15
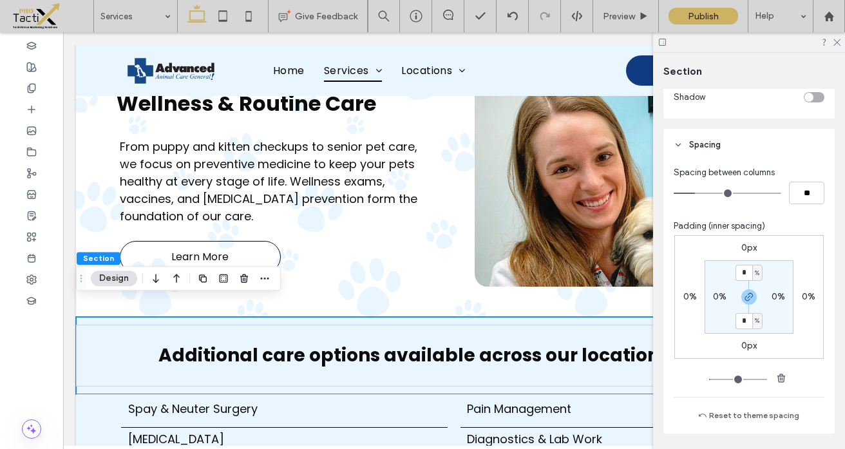
scroll to position [606, 0]
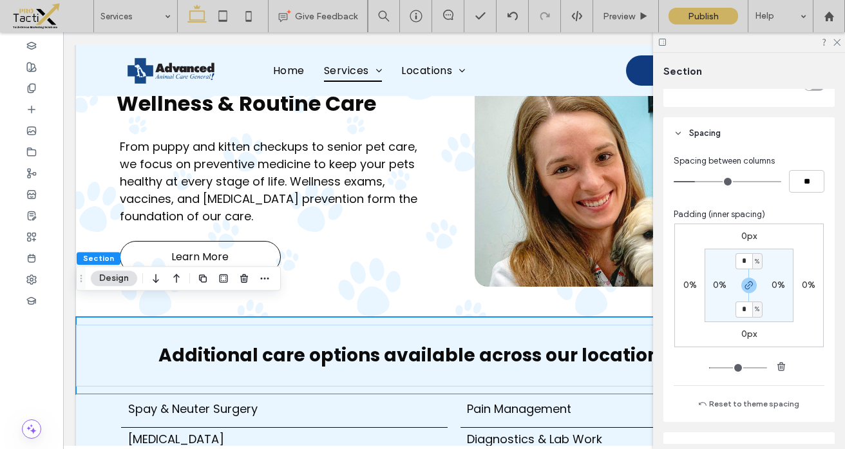
click at [745, 238] on label "0px" at bounding box center [749, 236] width 15 height 11
type input "*"
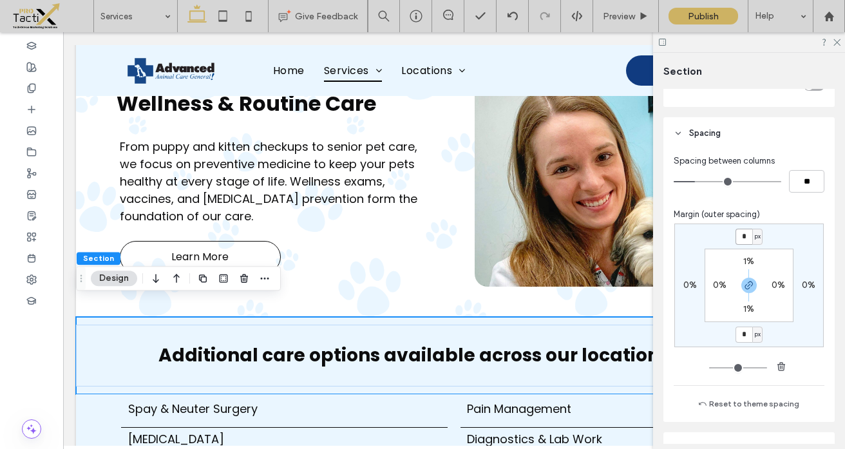
click at [745, 237] on input "*" at bounding box center [744, 237] width 17 height 16
click at [744, 287] on icon "button" at bounding box center [749, 285] width 10 height 10
click at [743, 235] on input "*" at bounding box center [744, 237] width 17 height 16
type input "***"
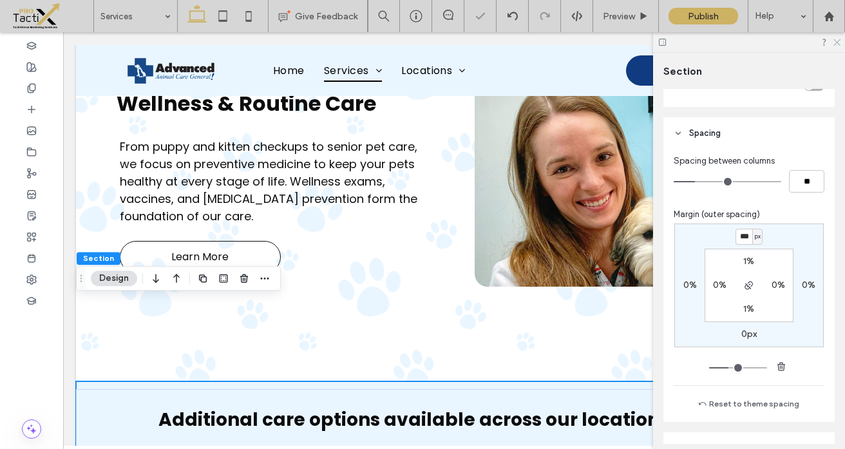
click at [838, 45] on icon at bounding box center [836, 41] width 8 height 8
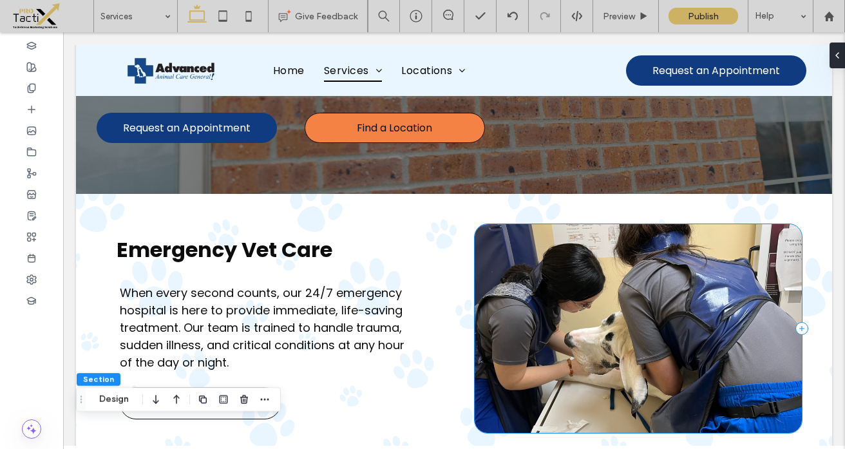
scroll to position [281, 0]
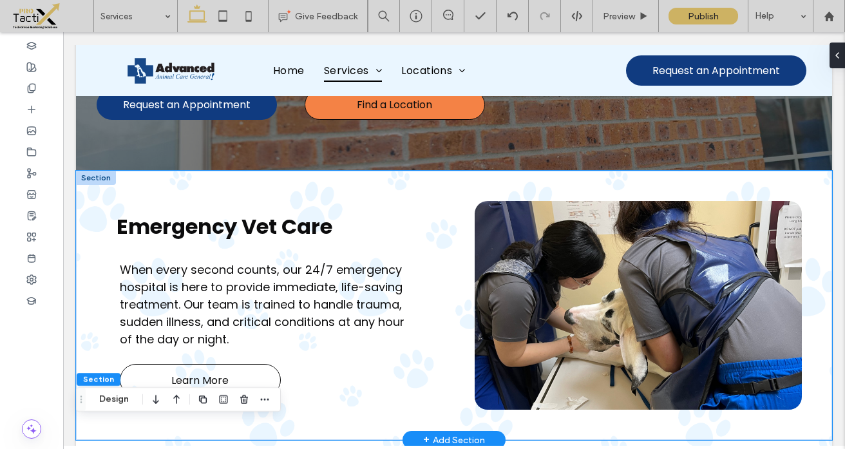
click at [422, 171] on div "Emergency Vet Care When every second counts, our 24/7 emergency hospital is her…" at bounding box center [454, 305] width 756 height 269
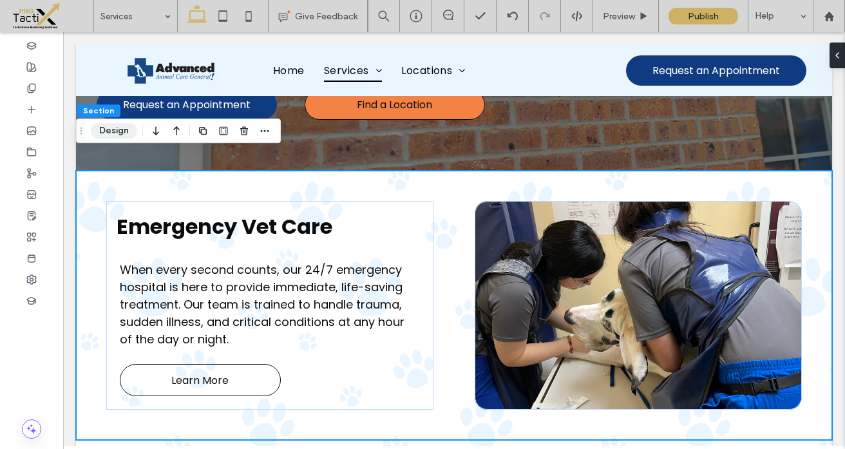
click at [95, 128] on button "Design" at bounding box center [114, 130] width 46 height 15
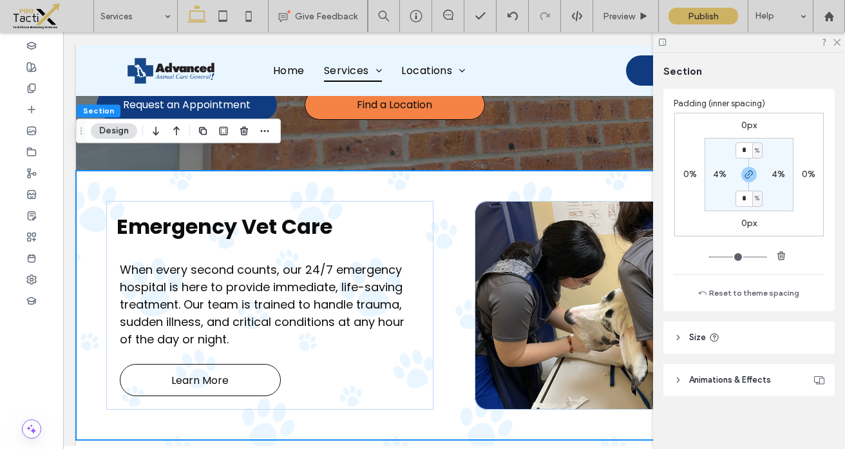
scroll to position [722, 0]
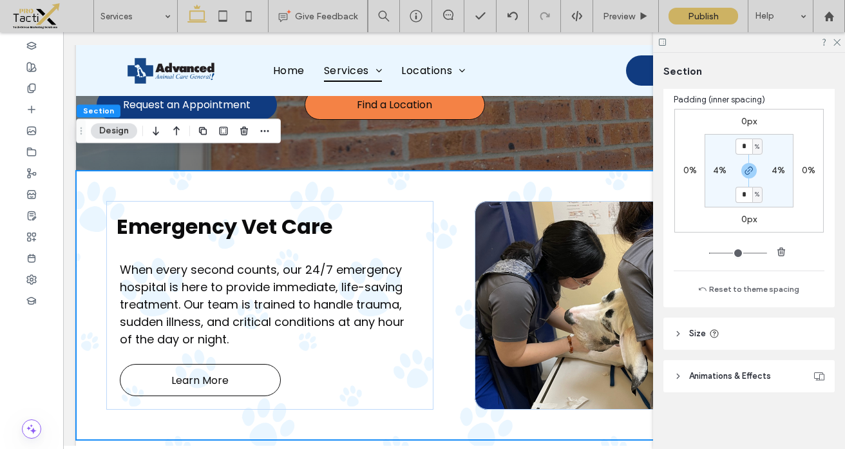
click at [724, 378] on span "Animations & Effects" at bounding box center [730, 376] width 82 height 13
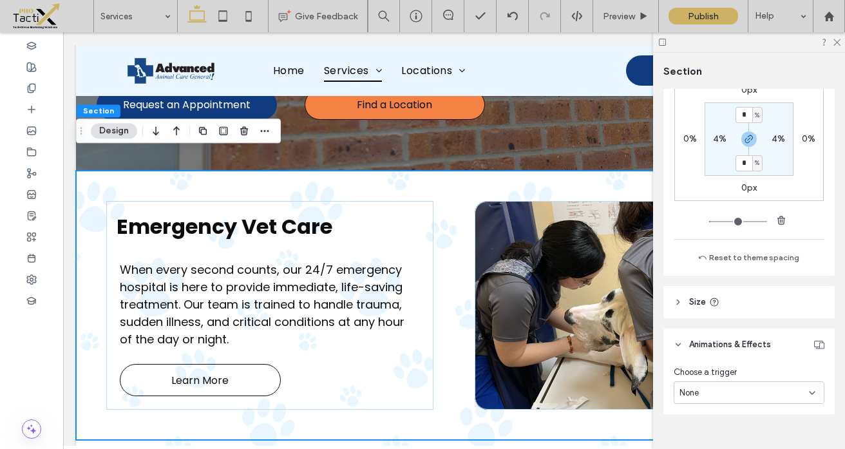
scroll to position [775, 0]
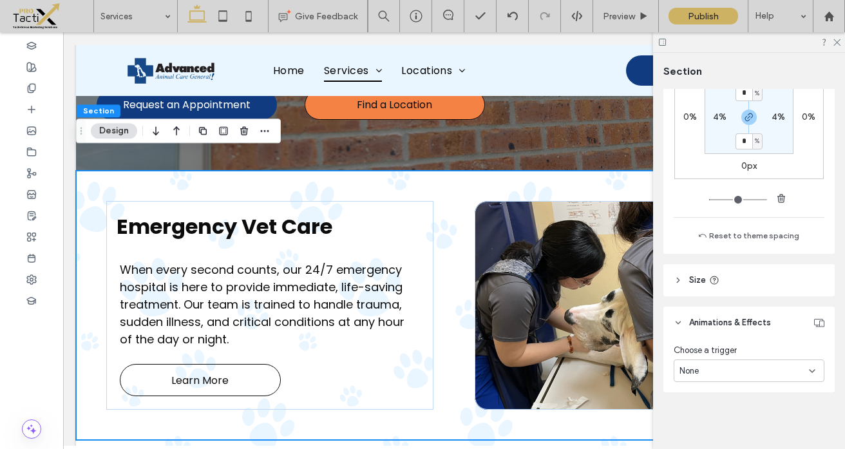
click at [721, 371] on div "None" at bounding box center [745, 371] width 130 height 13
click at [706, 329] on span "Entrance" at bounding box center [697, 326] width 35 height 13
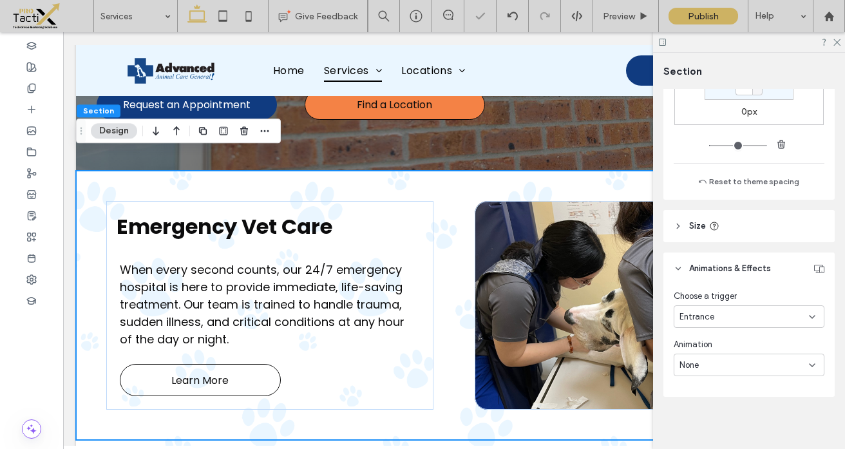
scroll to position [834, 0]
click at [700, 362] on div "None" at bounding box center [745, 360] width 130 height 13
click at [698, 276] on span "Slide In" at bounding box center [694, 270] width 28 height 13
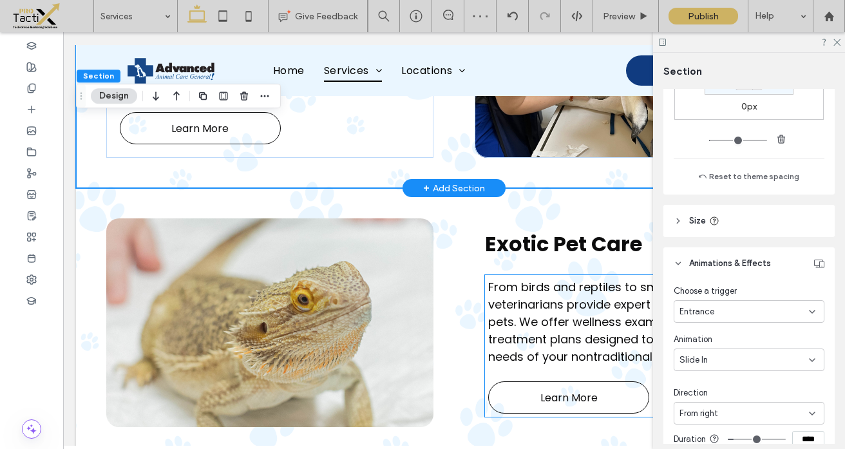
scroll to position [522, 0]
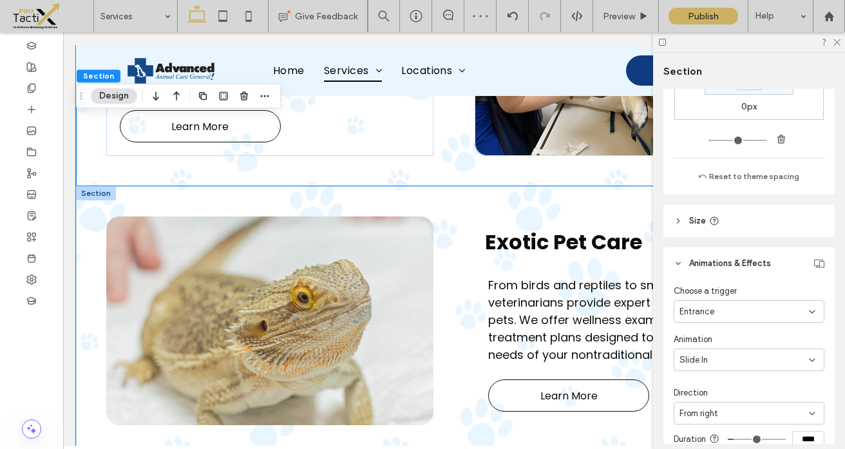
click at [459, 186] on div "Exotic Pet Care From birds and reptiles to small mammals, our veterinarians pro…" at bounding box center [454, 320] width 756 height 269
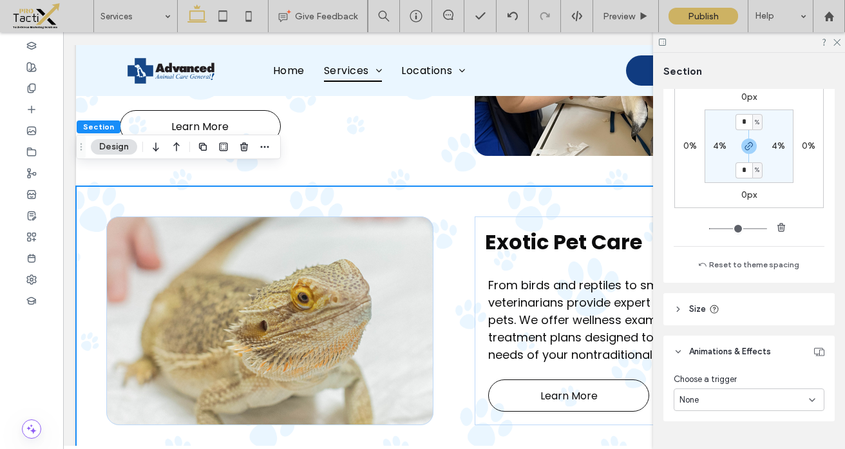
scroll to position [775, 0]
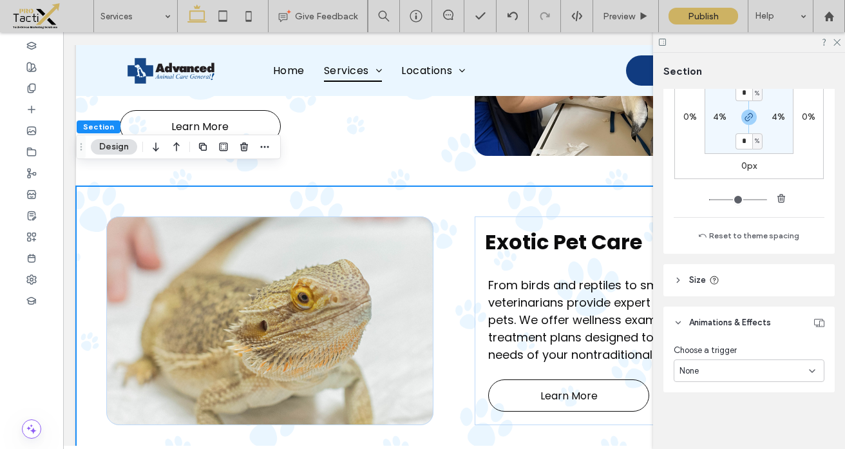
click at [751, 372] on div "None" at bounding box center [745, 371] width 130 height 13
click at [729, 328] on div "Entrance" at bounding box center [746, 325] width 142 height 23
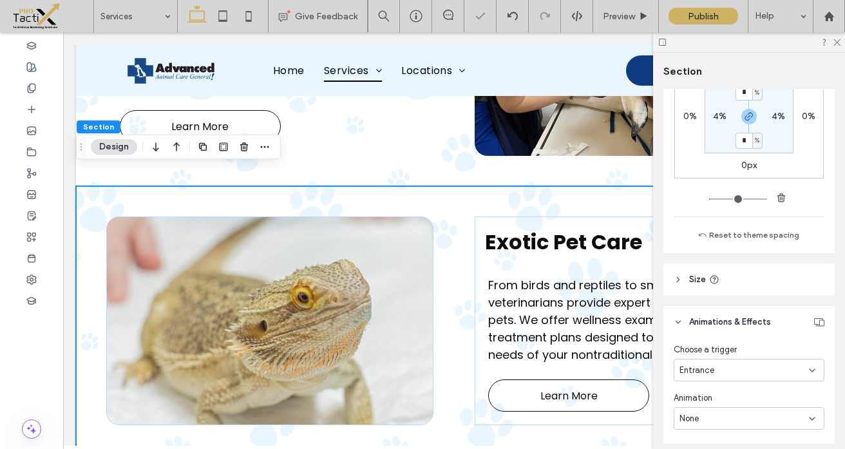
scroll to position [834, 0]
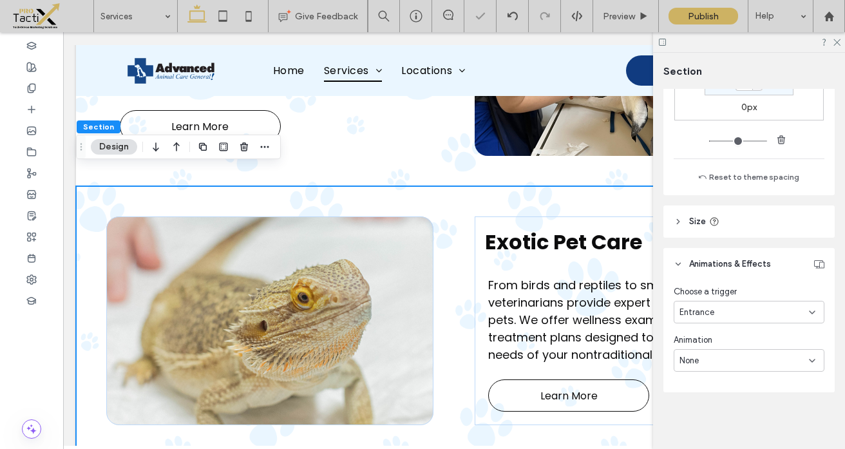
click at [714, 359] on div "None" at bounding box center [745, 360] width 130 height 13
click at [709, 264] on div "Slide In" at bounding box center [746, 270] width 142 height 23
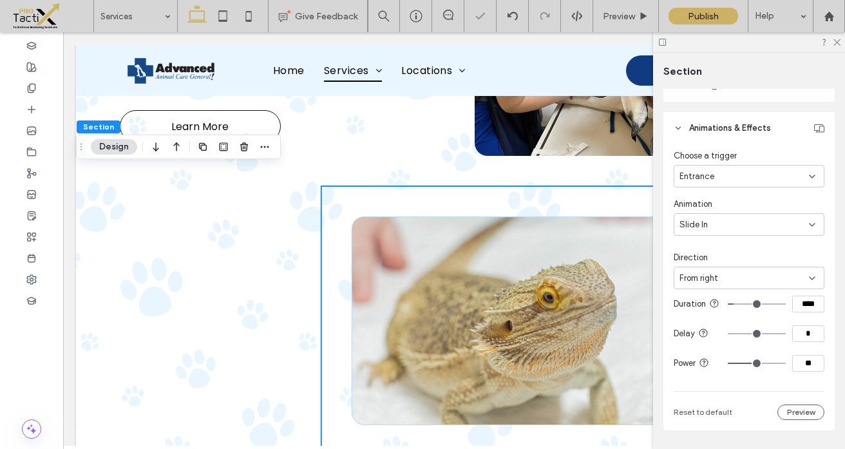
scroll to position [1019, 0]
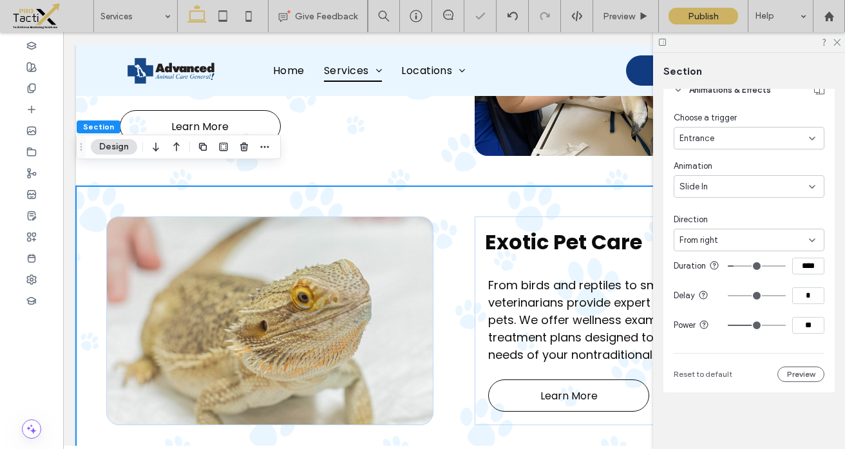
click at [766, 234] on div "From right" at bounding box center [745, 240] width 130 height 13
click at [752, 273] on div "From left" at bounding box center [746, 273] width 142 height 23
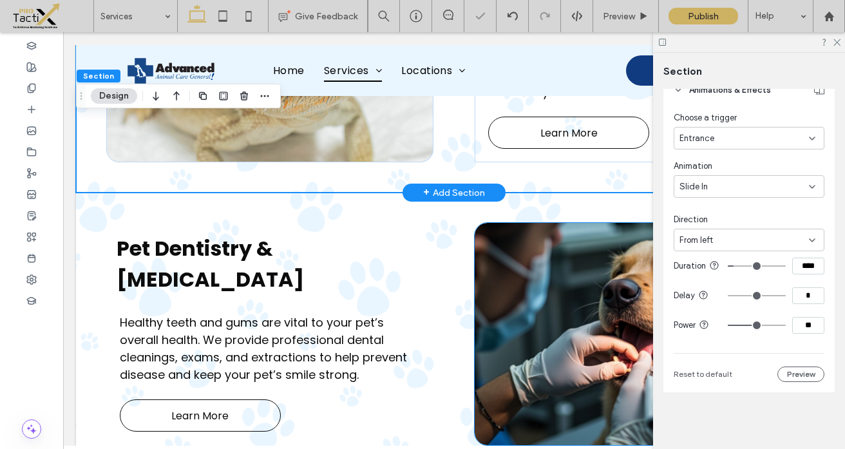
scroll to position [839, 0]
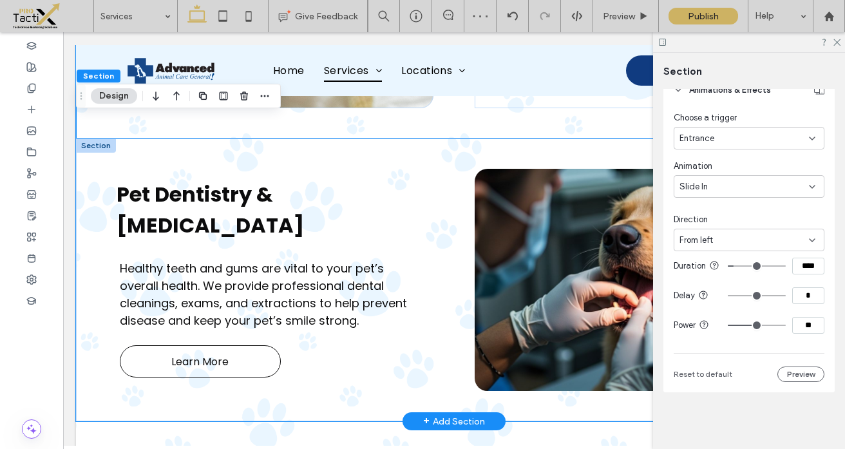
click at [562, 139] on div "Pet Dentistry & Teeth Cleaning Healthy teeth and gums are vital to your pet’s o…" at bounding box center [454, 280] width 756 height 283
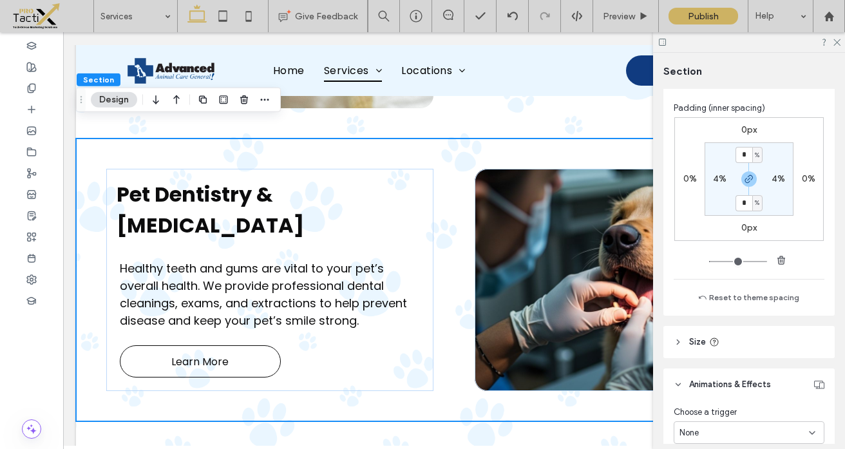
scroll to position [775, 0]
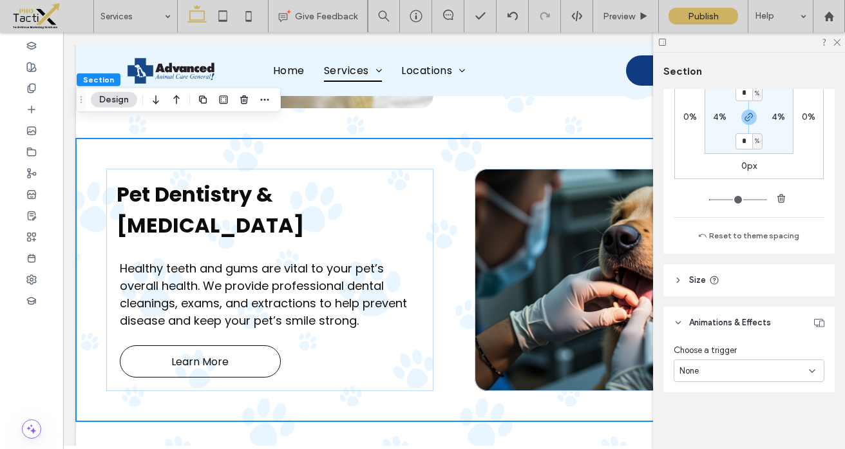
click at [711, 372] on div "None" at bounding box center [745, 371] width 130 height 13
click at [709, 324] on span "Entrance" at bounding box center [697, 326] width 35 height 13
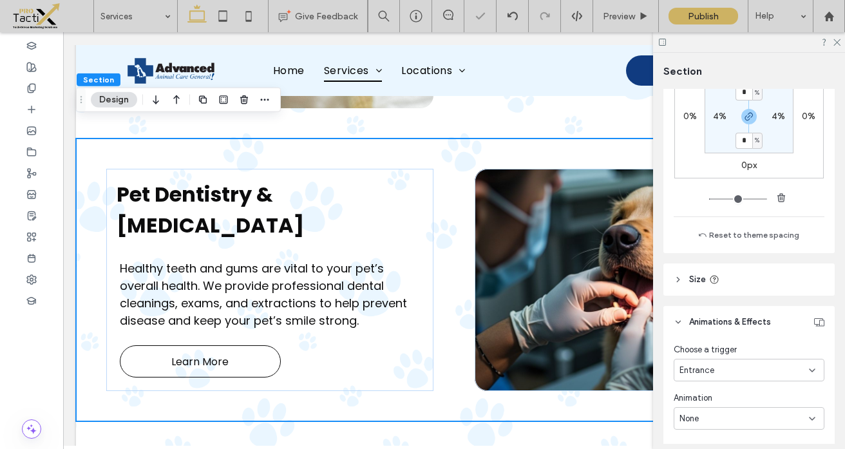
scroll to position [834, 0]
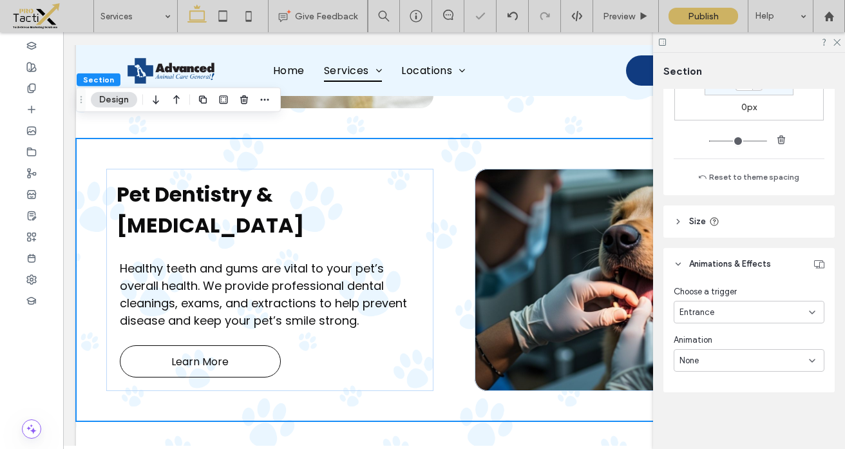
click at [705, 358] on div "None" at bounding box center [745, 360] width 130 height 13
click at [700, 265] on span "Slide In" at bounding box center [694, 270] width 28 height 13
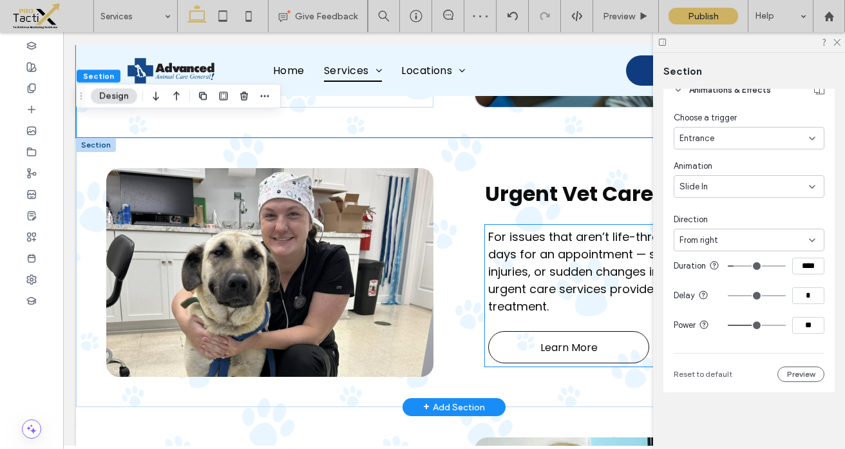
scroll to position [1095, 0]
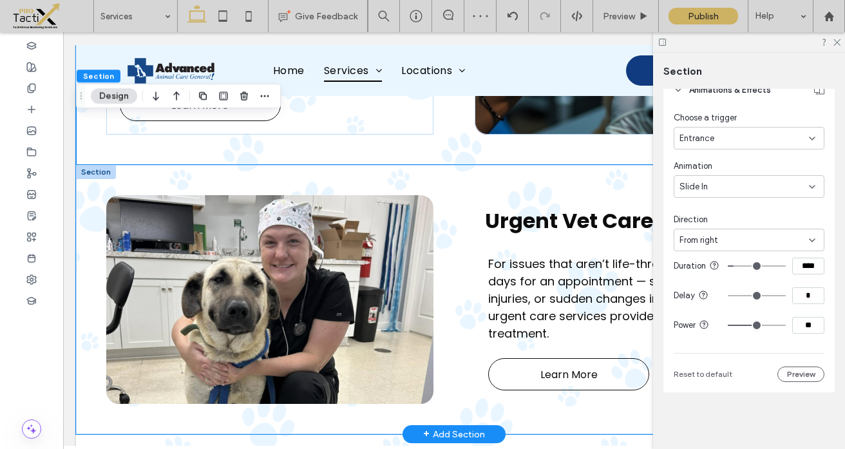
click at [568, 169] on div "Urgent Vet Care For issues that aren’t life-threatening but can’t wait days for…" at bounding box center [454, 299] width 756 height 269
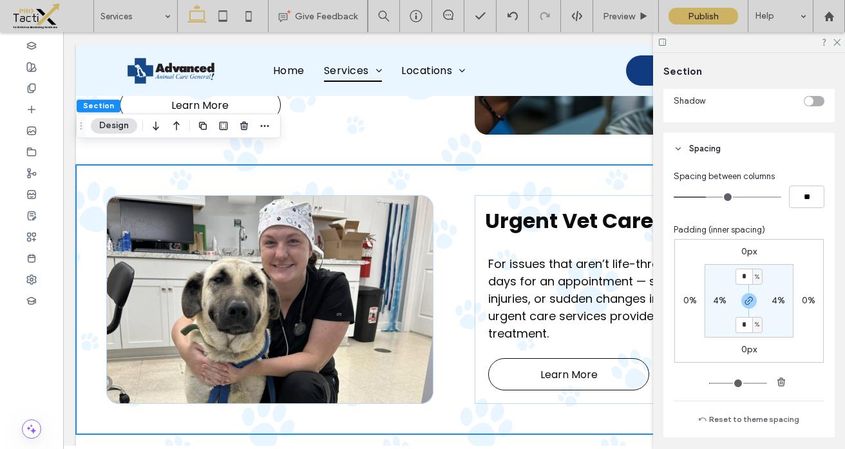
scroll to position [775, 0]
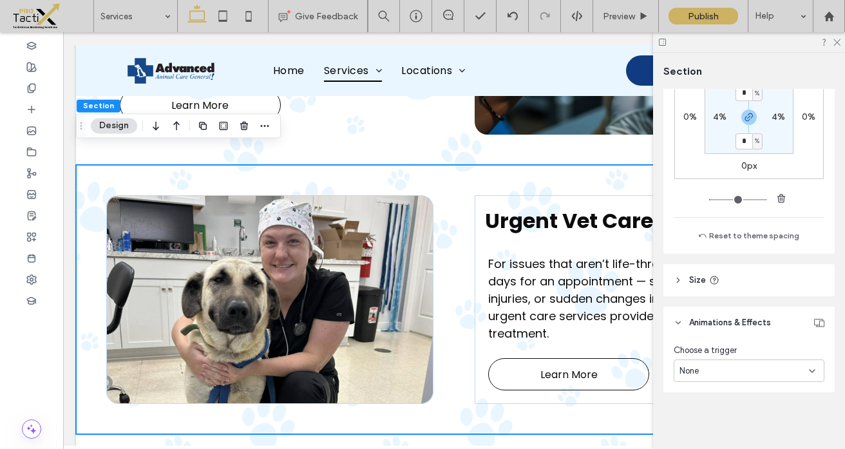
click at [704, 366] on div "None" at bounding box center [745, 371] width 130 height 13
click at [702, 327] on span "Entrance" at bounding box center [697, 326] width 35 height 13
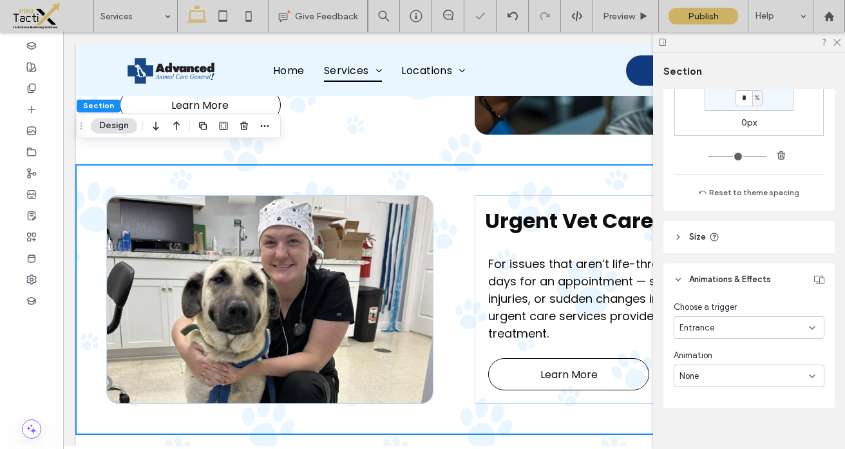
scroll to position [834, 0]
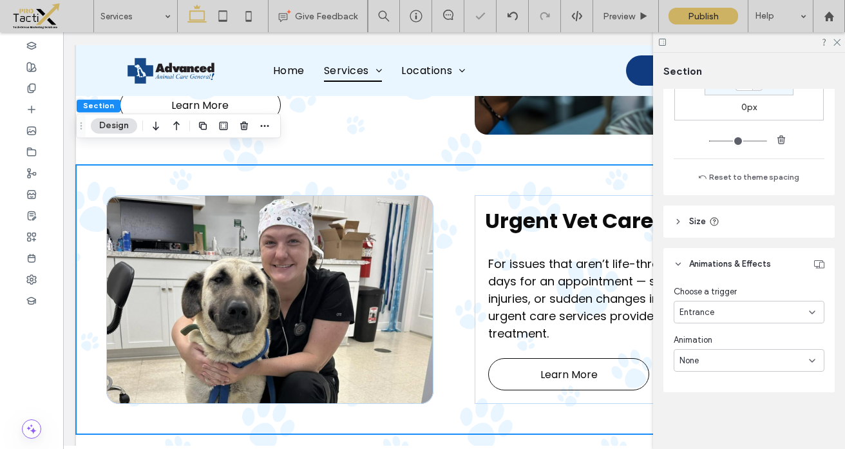
click at [693, 366] on span "None" at bounding box center [689, 360] width 19 height 13
click at [705, 271] on span "Slide In" at bounding box center [694, 270] width 28 height 13
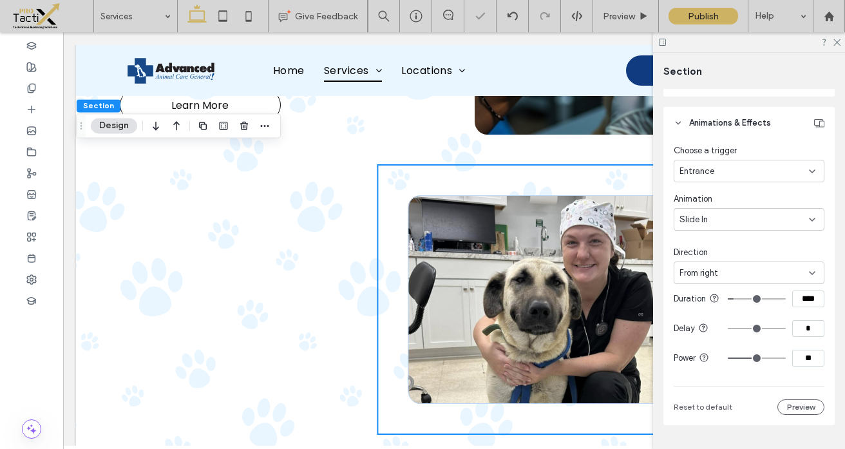
scroll to position [998, 0]
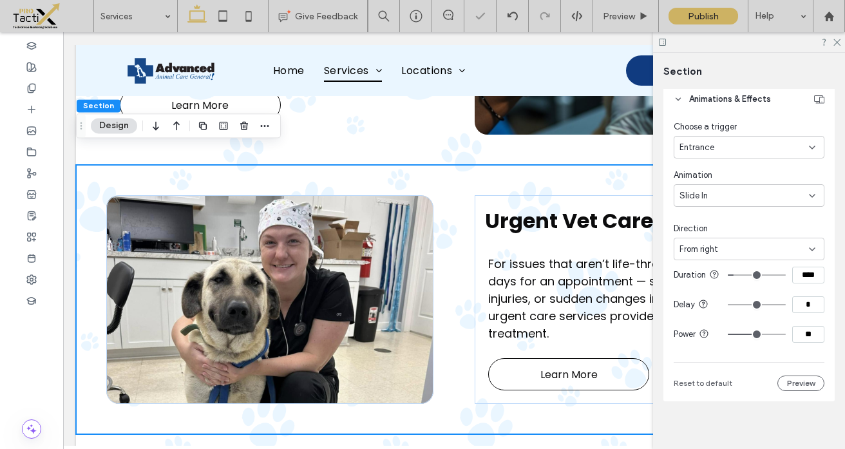
click at [701, 245] on span "From right" at bounding box center [699, 249] width 39 height 13
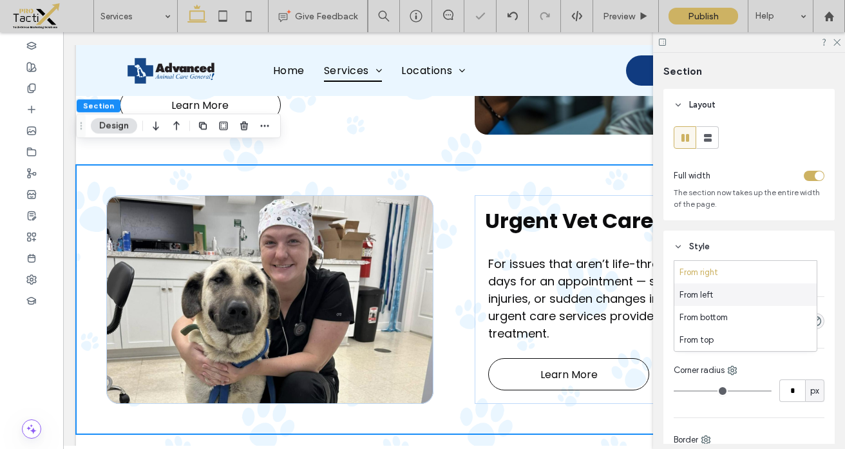
scroll to position [998, 0]
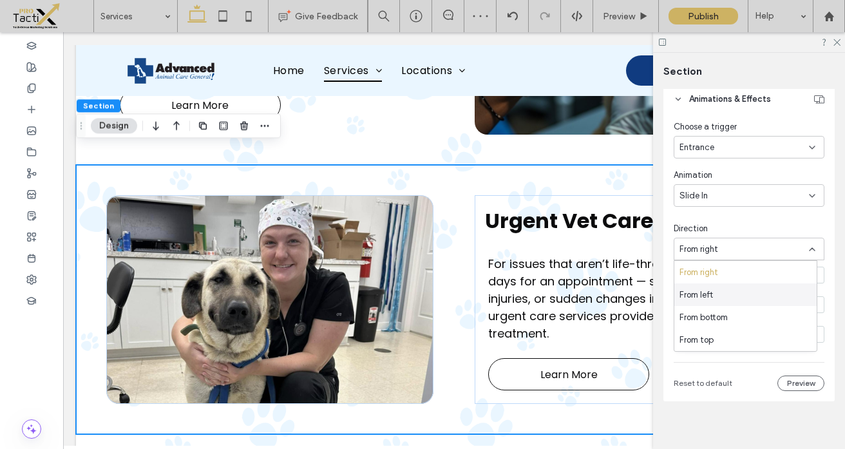
click at [700, 295] on span "From left" at bounding box center [697, 295] width 34 height 13
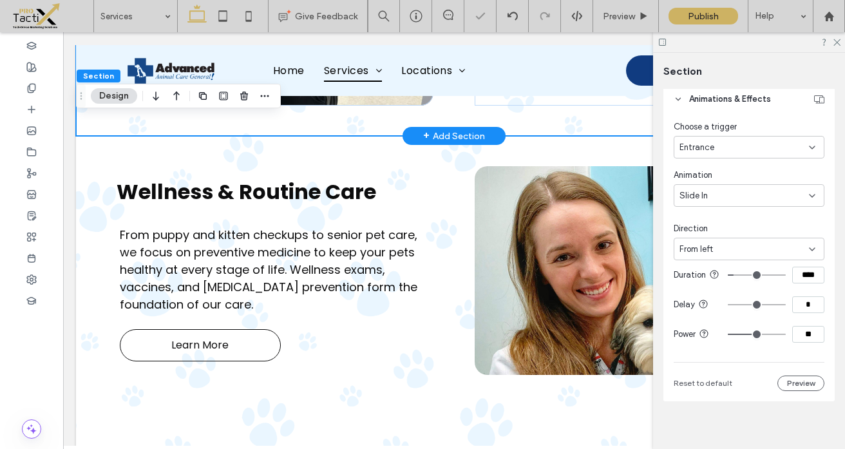
scroll to position [1408, 0]
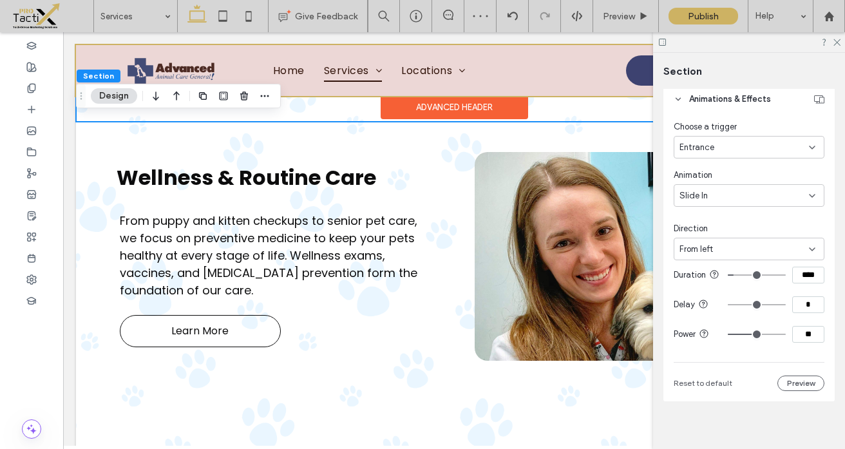
click at [457, 117] on div "Advanced Header" at bounding box center [455, 107] width 148 height 23
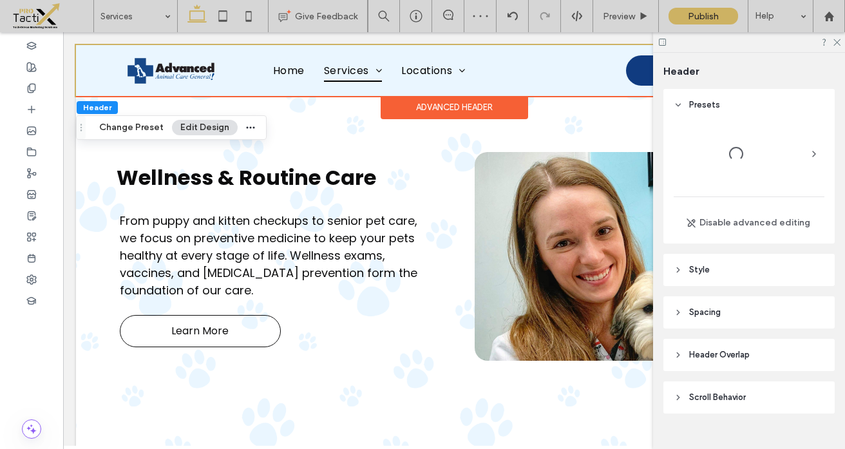
scroll to position [21, 0]
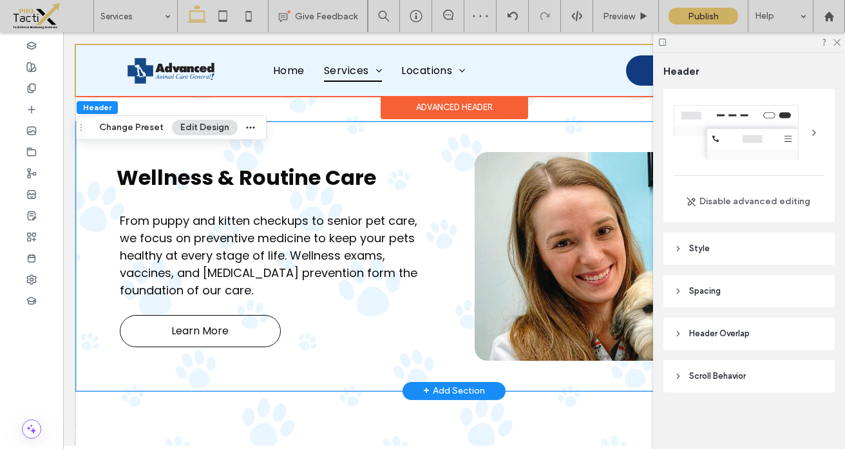
click at [569, 122] on div "Wellness & Routine Care From puppy and kitten checkups to senior pet care, we f…" at bounding box center [454, 256] width 756 height 269
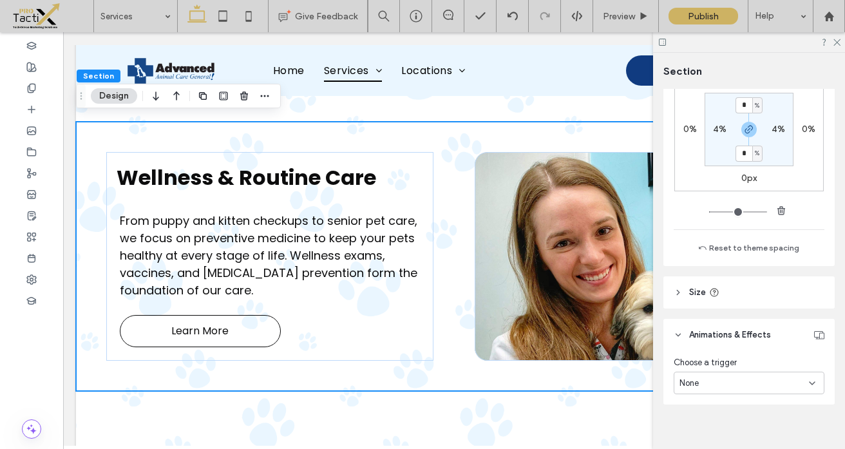
scroll to position [775, 0]
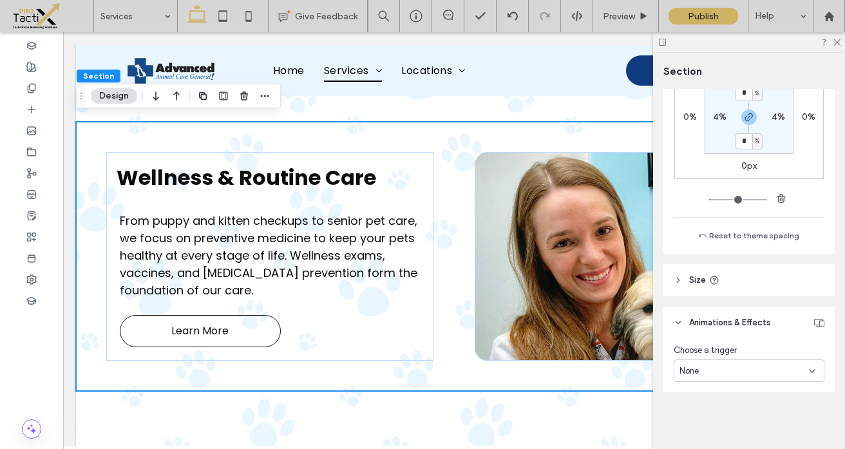
click at [692, 367] on span "None" at bounding box center [689, 371] width 19 height 13
click at [697, 329] on span "Entrance" at bounding box center [697, 326] width 35 height 13
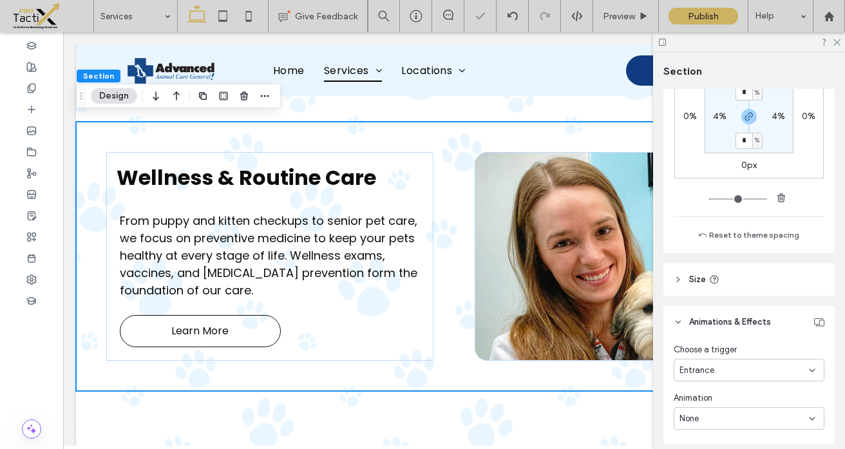
click at [691, 418] on span "None" at bounding box center [689, 418] width 19 height 13
click at [695, 335] on div "Slide In" at bounding box center [746, 329] width 142 height 23
click at [834, 44] on use at bounding box center [837, 42] width 7 height 7
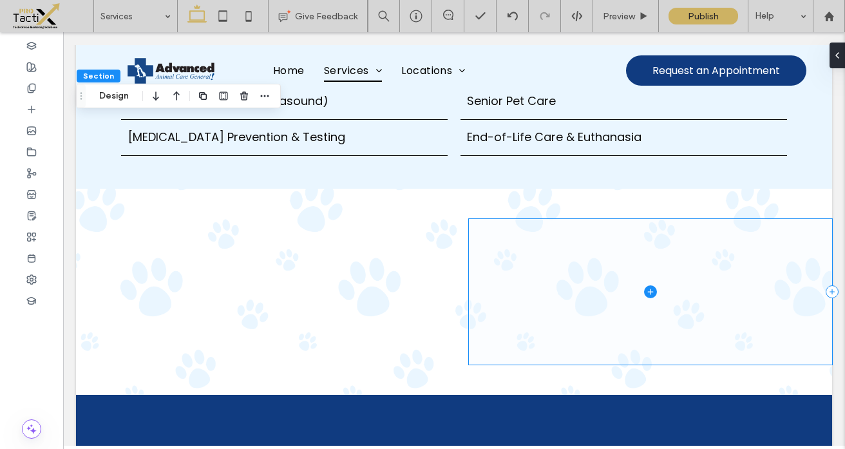
scroll to position [1968, 0]
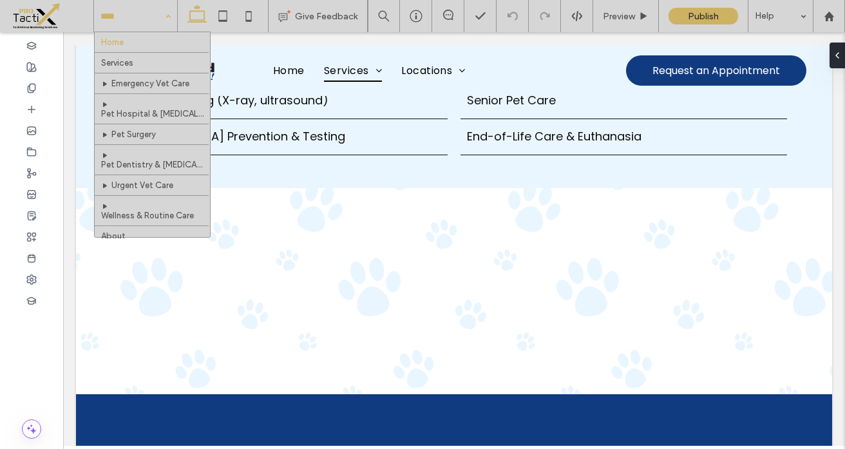
click at [135, 16] on input at bounding box center [133, 16] width 64 height 32
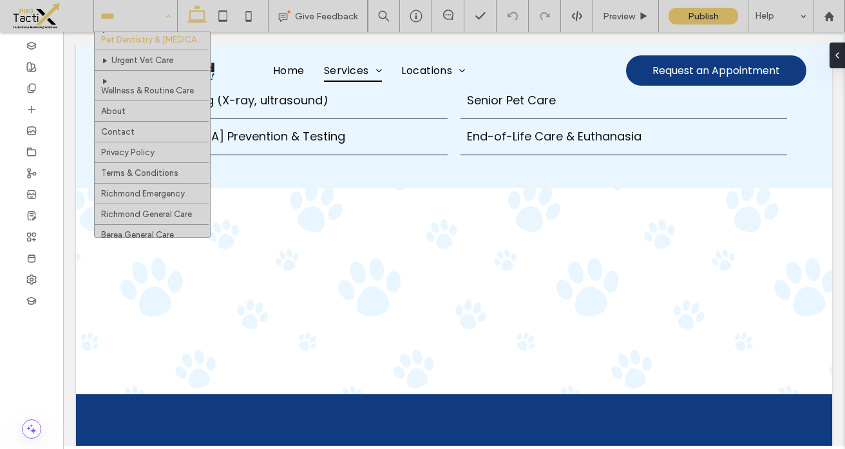
scroll to position [164, 0]
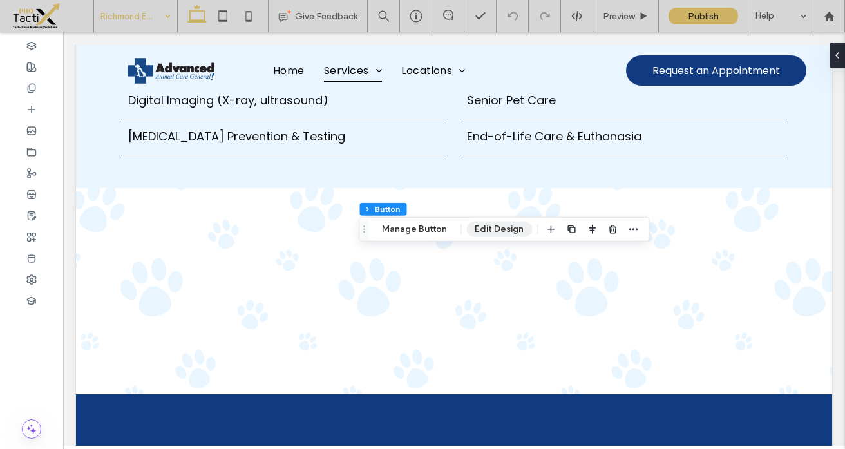
click at [508, 226] on button "Edit Design" at bounding box center [499, 229] width 66 height 15
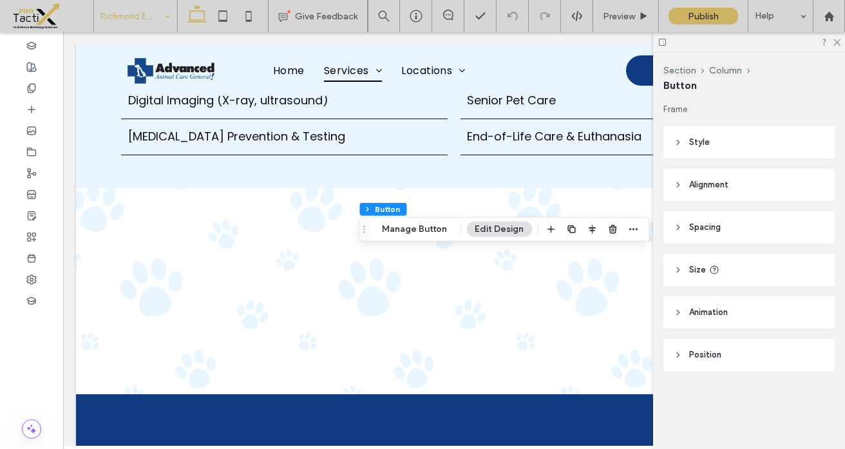
click at [698, 310] on span "Animation" at bounding box center [708, 312] width 39 height 13
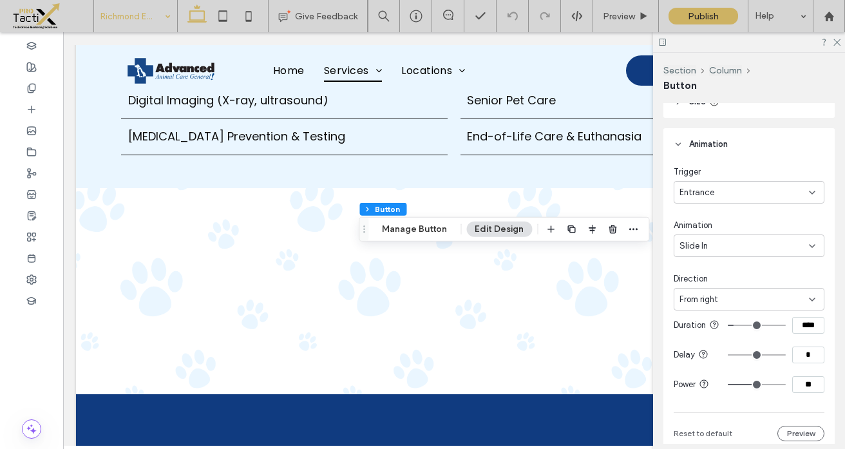
scroll to position [191, 0]
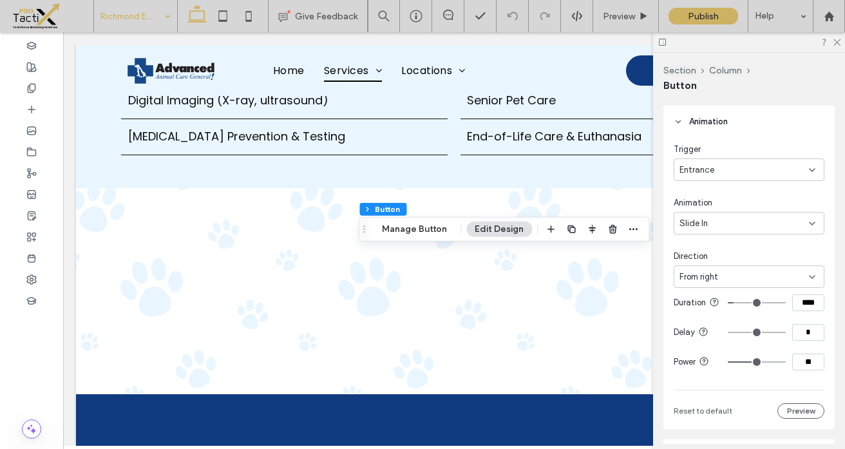
click at [698, 274] on span "From right" at bounding box center [699, 277] width 39 height 13
click at [695, 343] on span "From bottom" at bounding box center [704, 344] width 48 height 13
click at [683, 247] on div "Trigger Entrance Animation Slide In Direction From bottom Duration **** Delay *…" at bounding box center [749, 281] width 151 height 276
click at [838, 44] on icon at bounding box center [836, 41] width 8 height 8
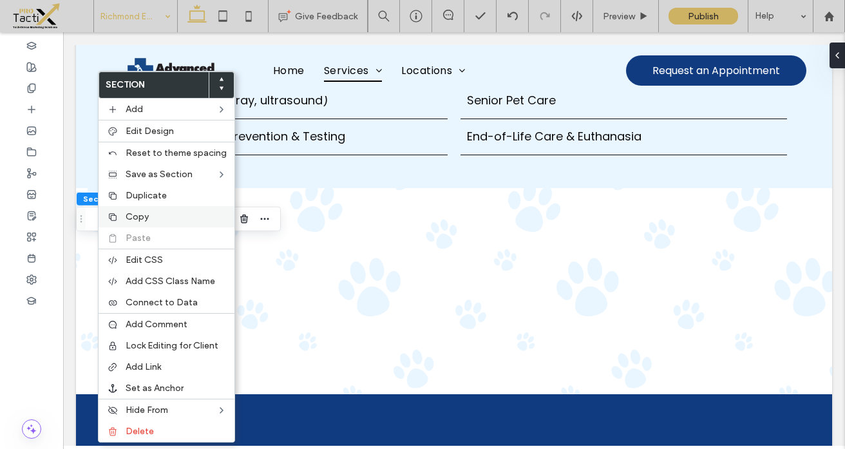
click at [148, 216] on span "Copy" at bounding box center [137, 216] width 23 height 11
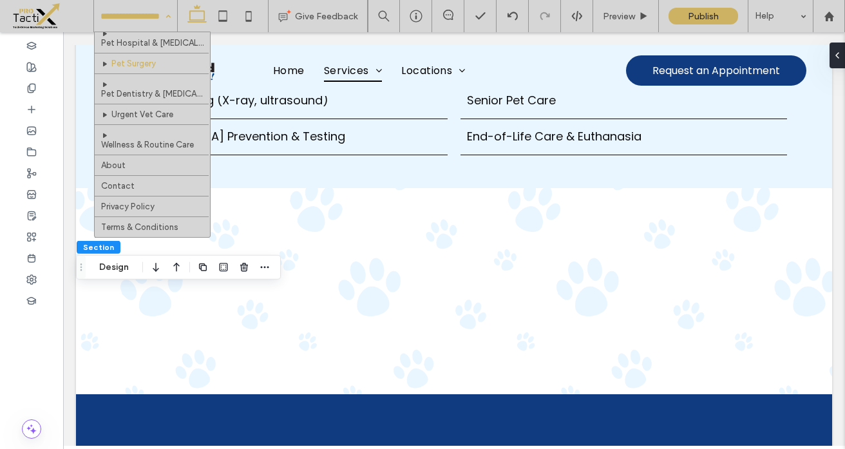
scroll to position [164, 0]
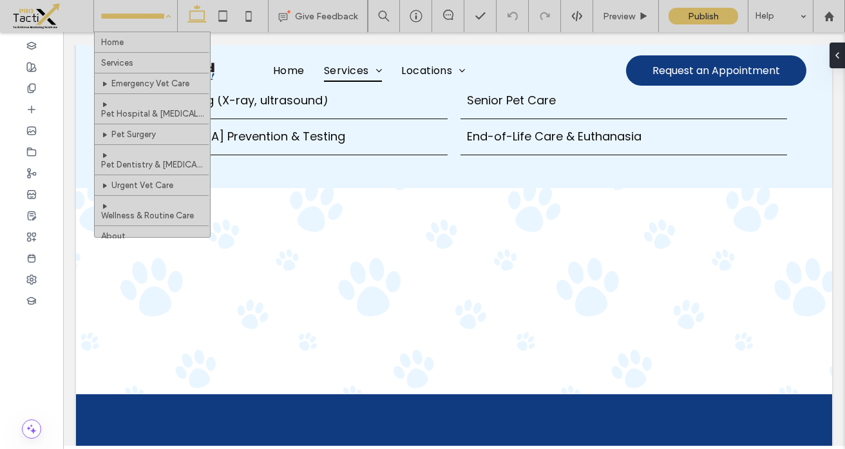
click at [153, 6] on input at bounding box center [133, 16] width 64 height 32
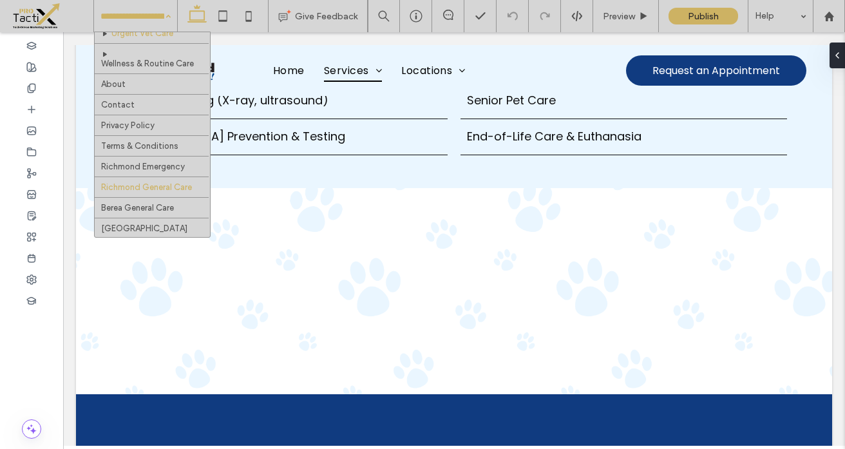
scroll to position [164, 0]
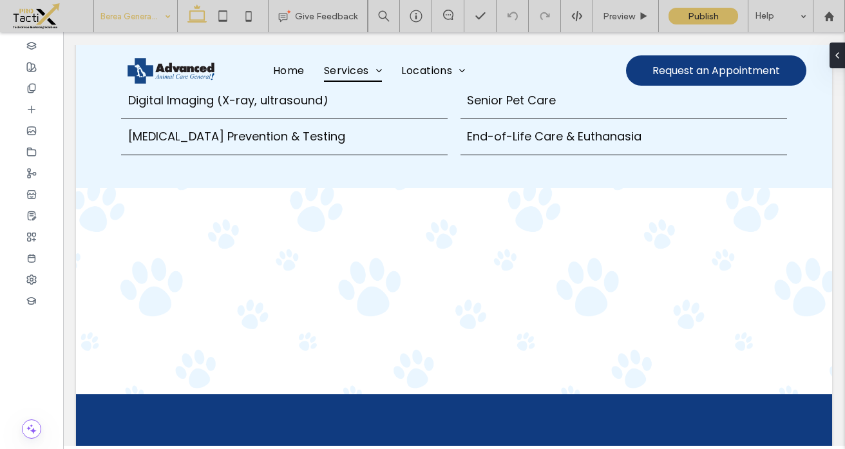
click at [132, 10] on input at bounding box center [133, 16] width 64 height 32
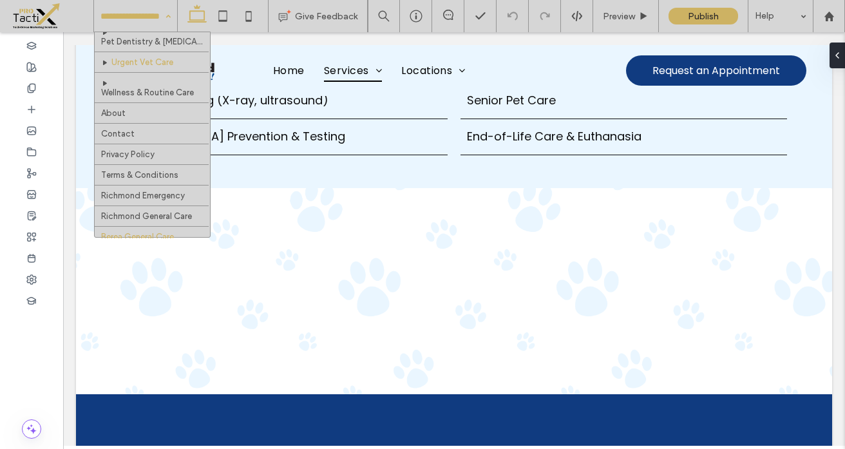
scroll to position [164, 0]
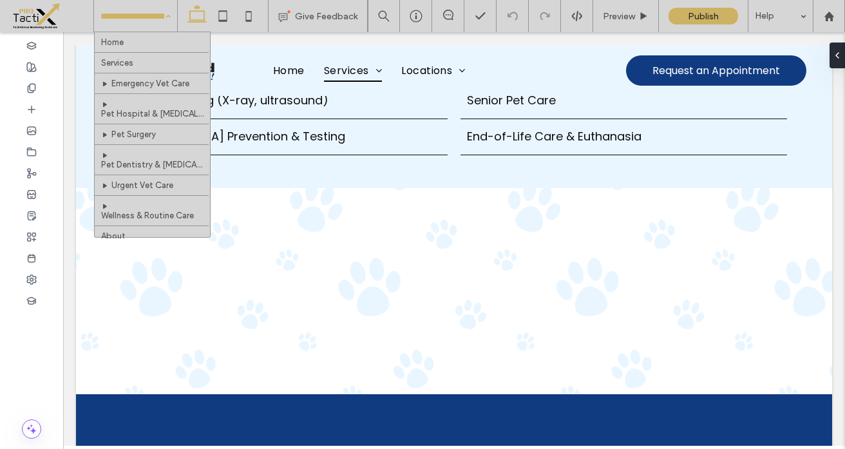
click at [136, 21] on input at bounding box center [133, 16] width 64 height 32
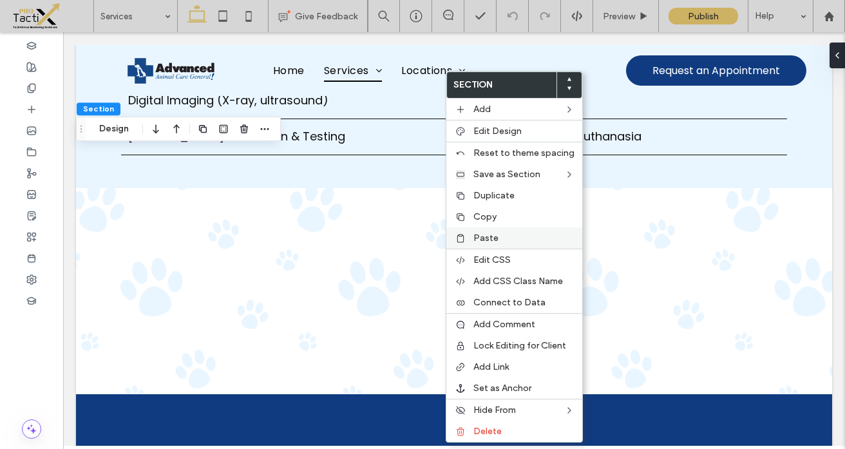
click at [474, 236] on span "Paste" at bounding box center [486, 238] width 25 height 11
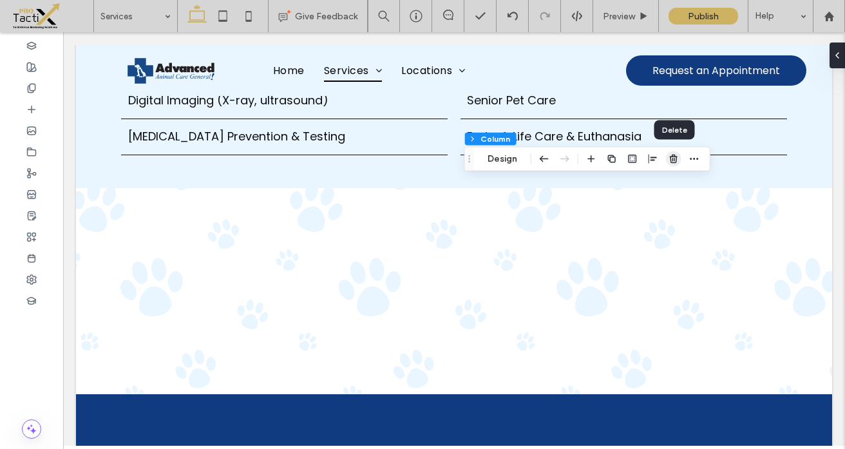
click at [674, 160] on icon "button" at bounding box center [674, 159] width 10 height 10
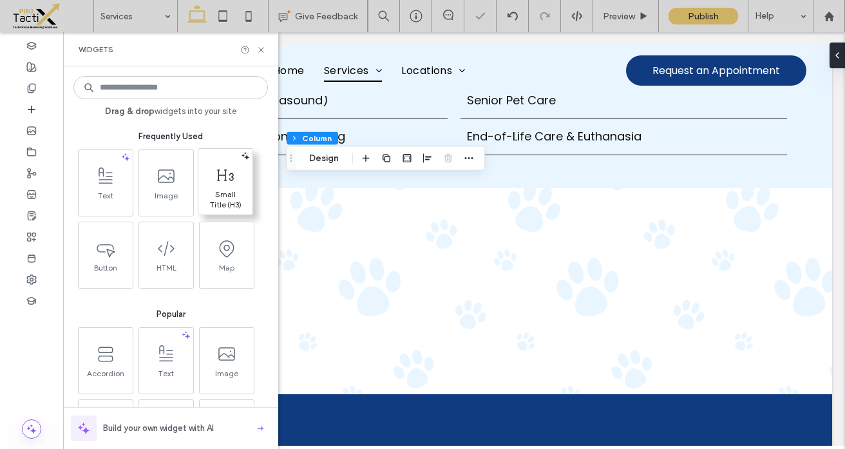
click at [224, 182] on icon at bounding box center [225, 175] width 21 height 21
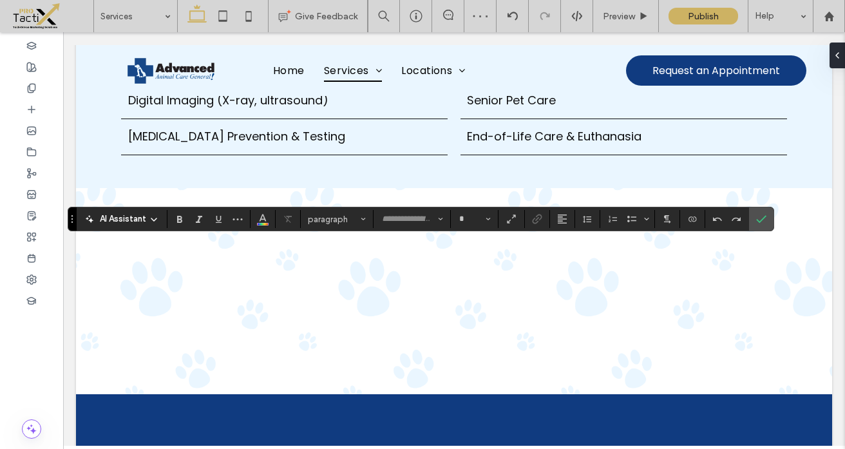
type input "*******"
click at [332, 218] on span "Heading 3" at bounding box center [333, 220] width 50 height 10
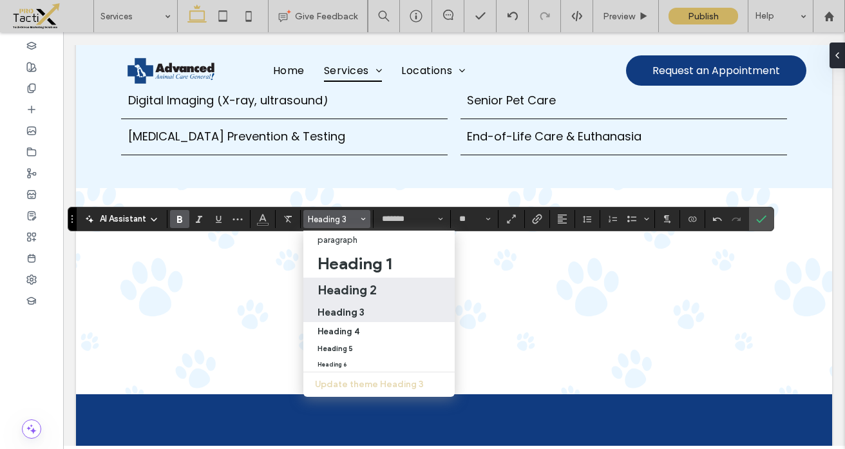
click at [345, 289] on h2 "Heading 2" at bounding box center [347, 289] width 59 height 15
type input "**"
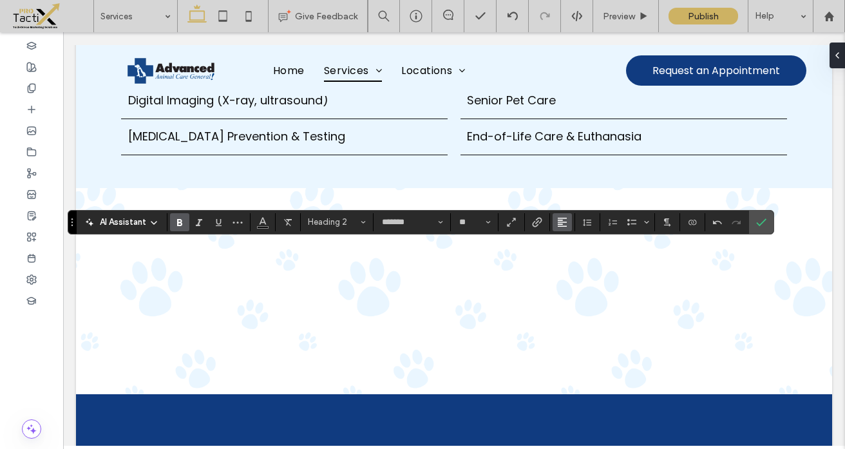
click at [570, 219] on button "Alignment" at bounding box center [562, 222] width 19 height 18
click at [576, 258] on icon "ui.textEditor.alignment.center" at bounding box center [572, 261] width 10 height 10
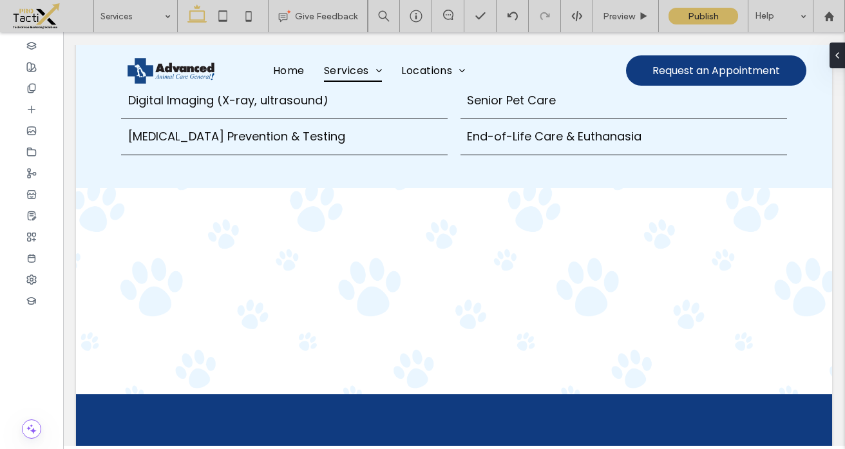
type input "***"
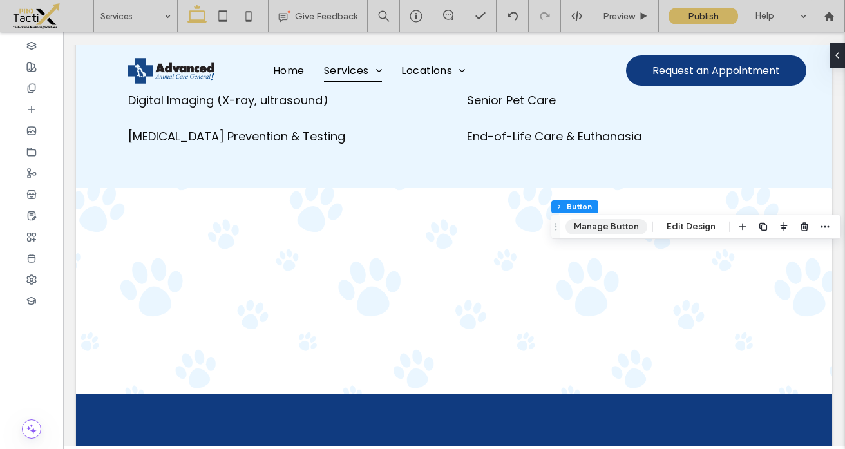
click at [622, 226] on button "Manage Button" at bounding box center [607, 226] width 82 height 15
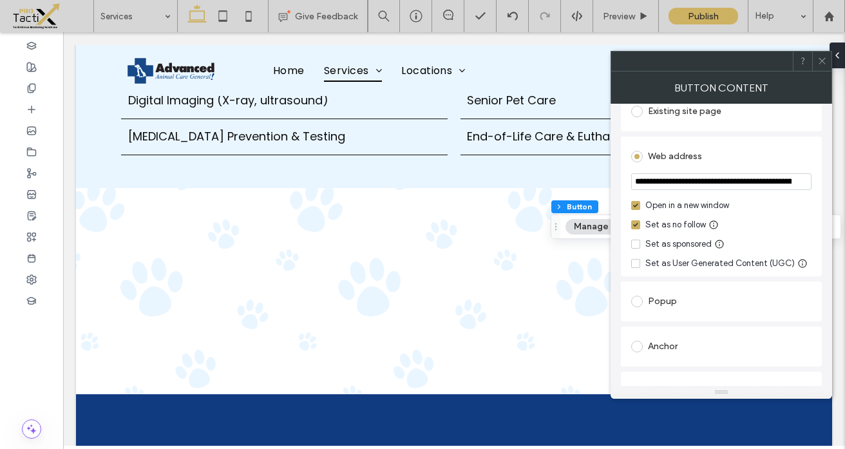
scroll to position [181, 0]
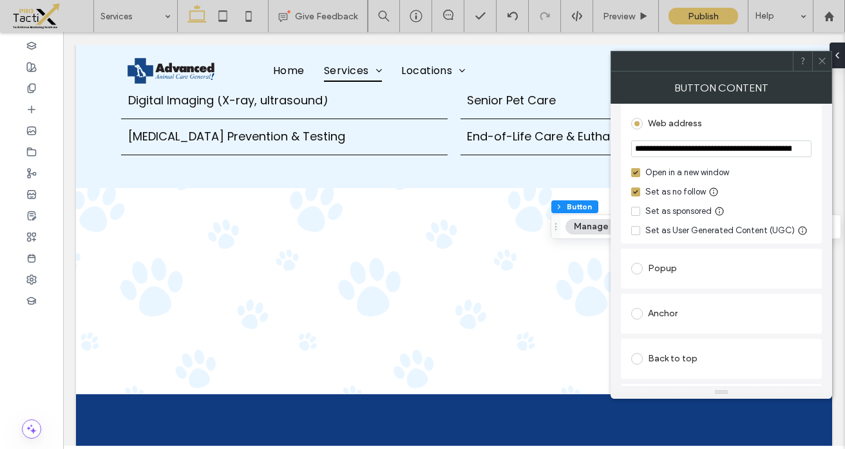
click at [659, 269] on div "Popup" at bounding box center [721, 268] width 180 height 21
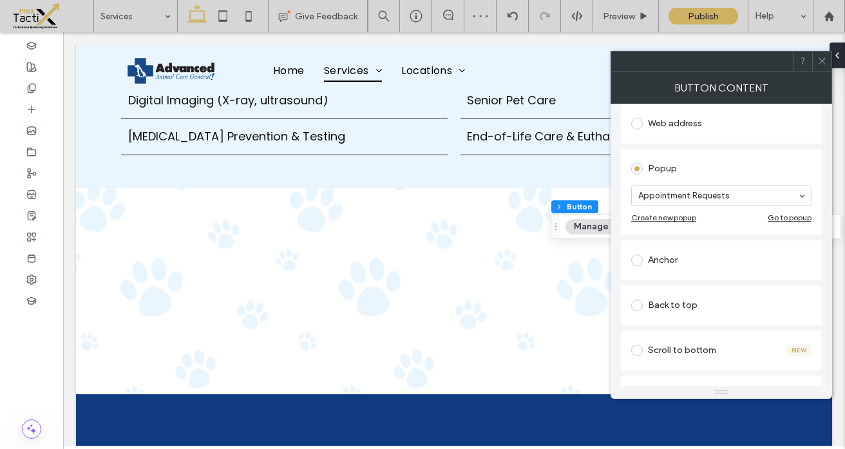
click at [822, 57] on icon at bounding box center [823, 61] width 10 height 10
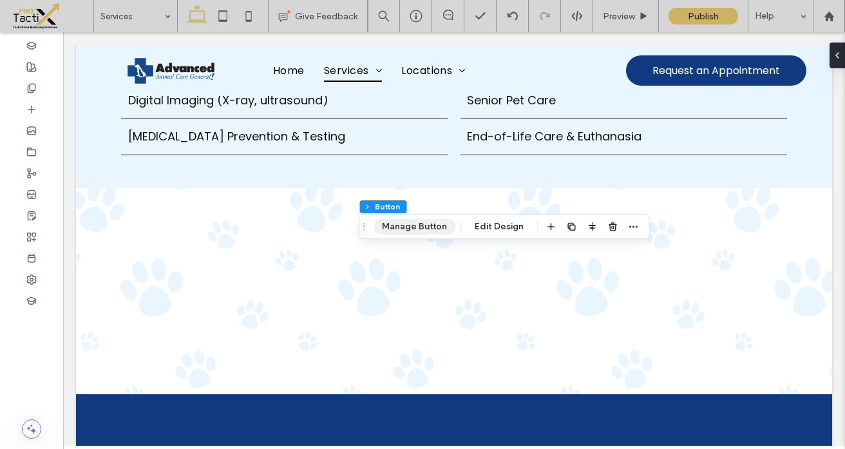
click at [425, 232] on button "Manage Button" at bounding box center [415, 226] width 82 height 15
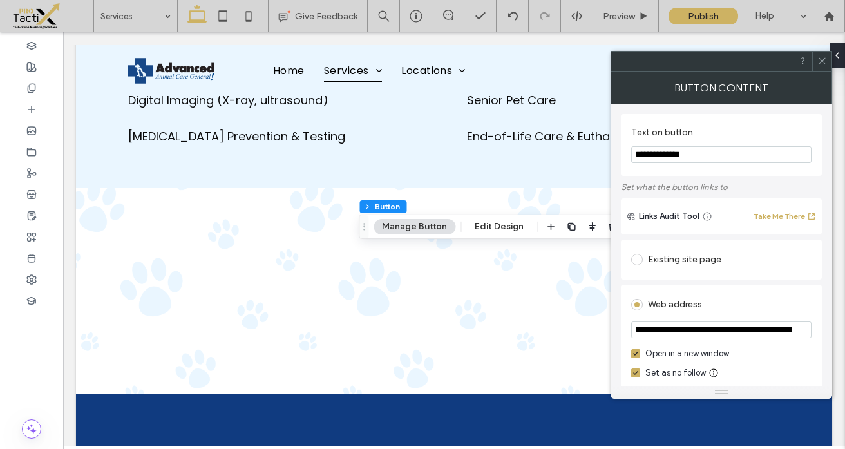
click at [656, 164] on section "**********" at bounding box center [721, 144] width 180 height 49
click at [657, 155] on input "**********" at bounding box center [721, 154] width 180 height 17
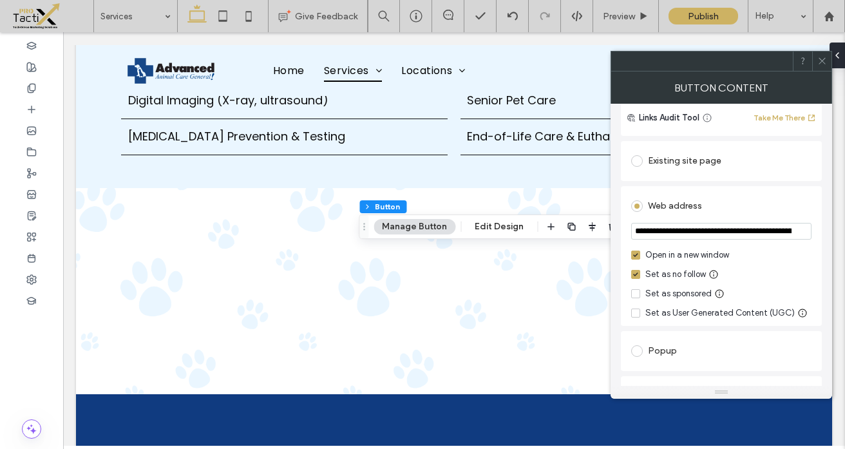
scroll to position [124, 0]
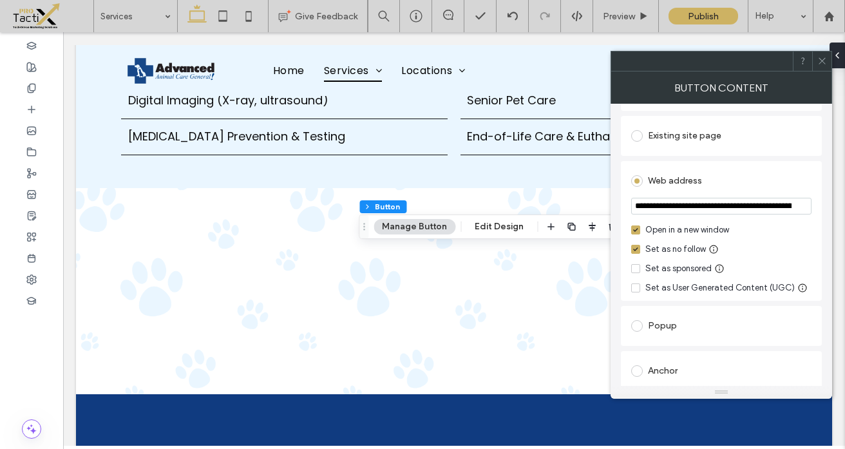
type input "**********"
click at [641, 327] on span at bounding box center [637, 326] width 12 height 12
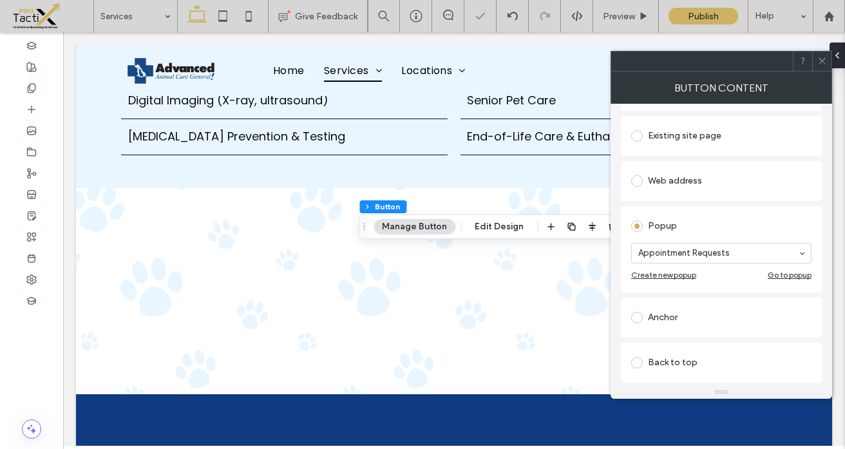
click at [823, 60] on icon at bounding box center [823, 61] width 10 height 10
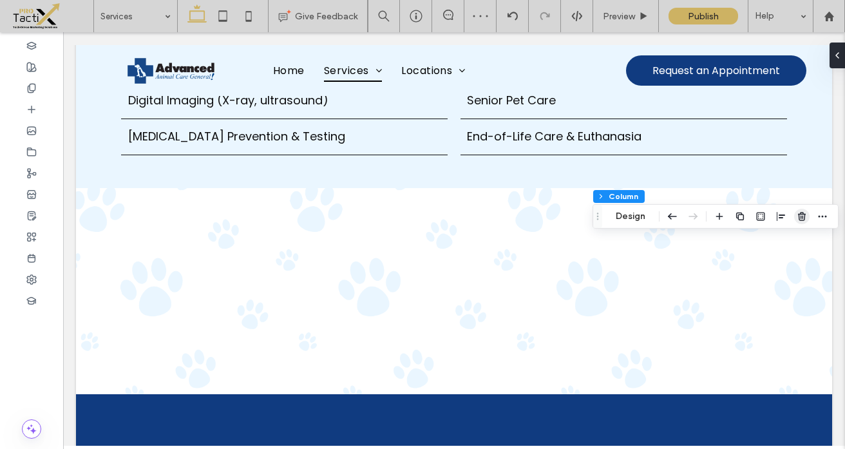
click at [800, 215] on icon "button" at bounding box center [802, 216] width 10 height 10
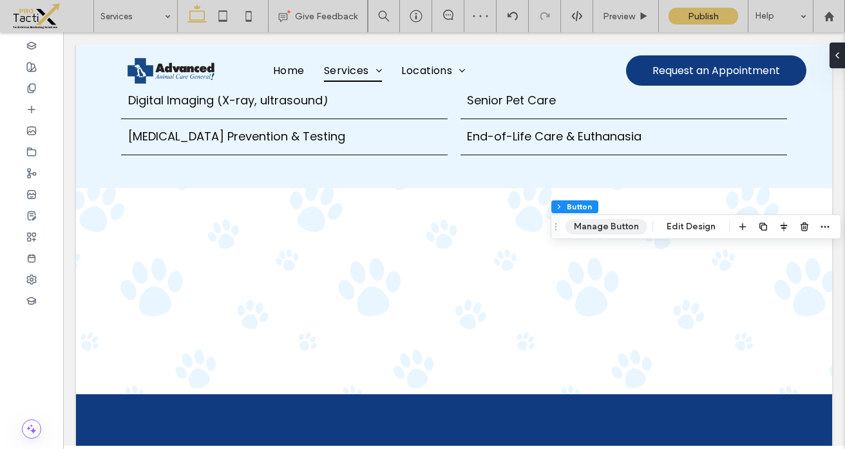
click at [622, 229] on button "Manage Button" at bounding box center [607, 226] width 82 height 15
click at [677, 230] on button "Edit Design" at bounding box center [691, 226] width 66 height 15
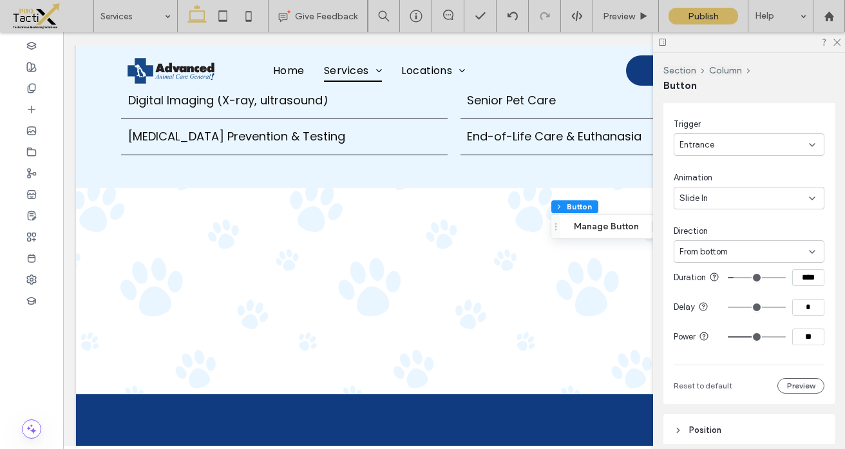
scroll to position [197, 0]
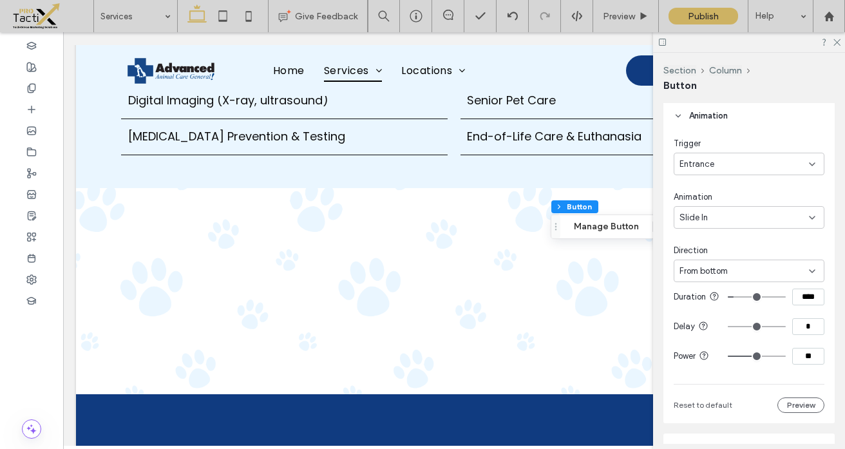
click at [731, 265] on div "From bottom" at bounding box center [745, 271] width 130 height 13
click at [697, 296] on span "From right" at bounding box center [699, 293] width 39 height 13
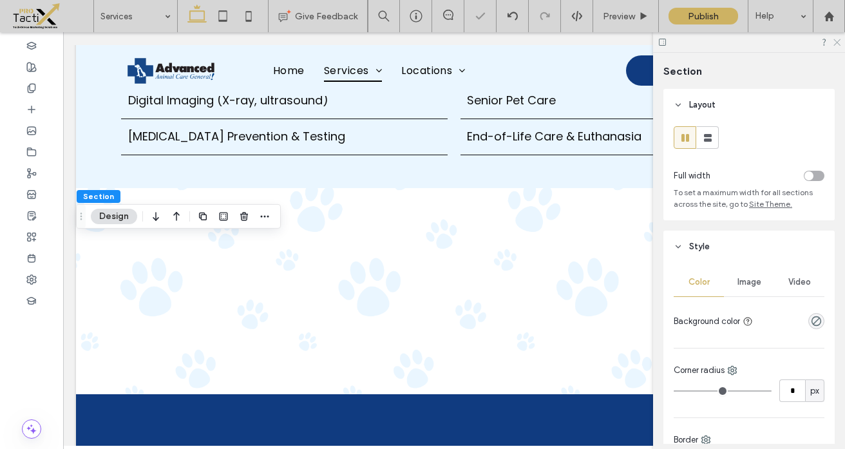
click at [836, 40] on icon at bounding box center [836, 41] width 8 height 8
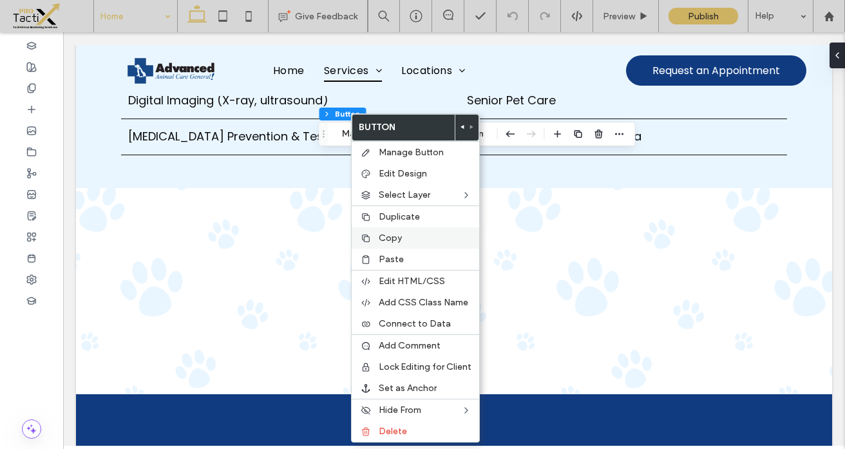
click at [385, 240] on span "Copy" at bounding box center [390, 238] width 23 height 11
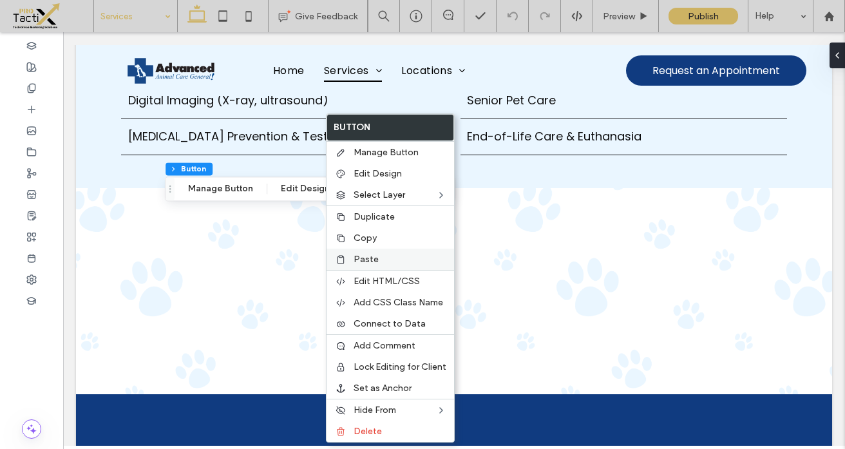
click at [362, 260] on span "Paste" at bounding box center [366, 259] width 25 height 11
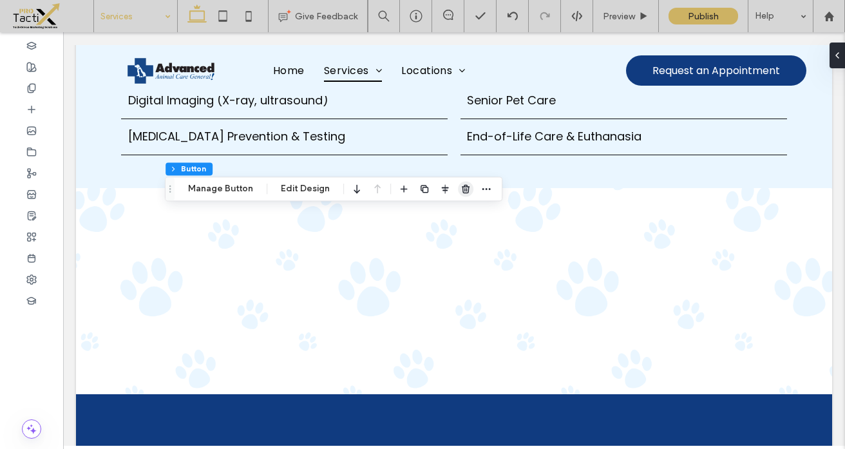
click at [461, 189] on icon "button" at bounding box center [466, 189] width 10 height 10
click at [231, 191] on button "Manage Button" at bounding box center [221, 188] width 82 height 15
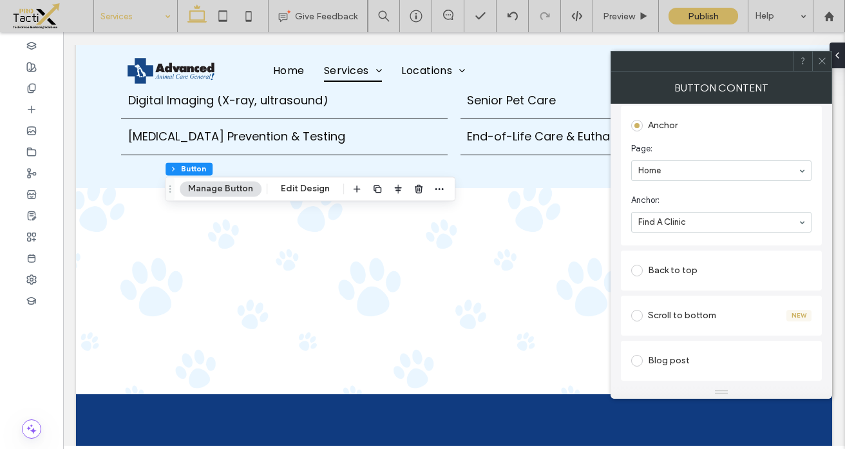
scroll to position [259, 0]
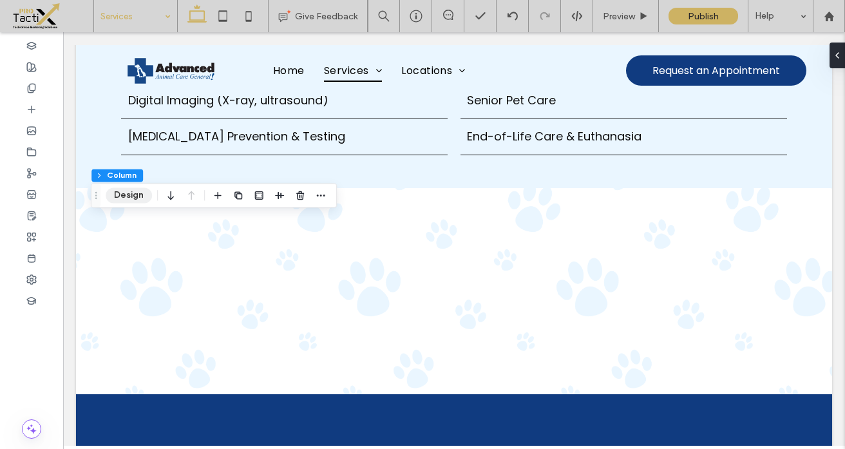
click at [135, 197] on button "Design" at bounding box center [129, 194] width 46 height 15
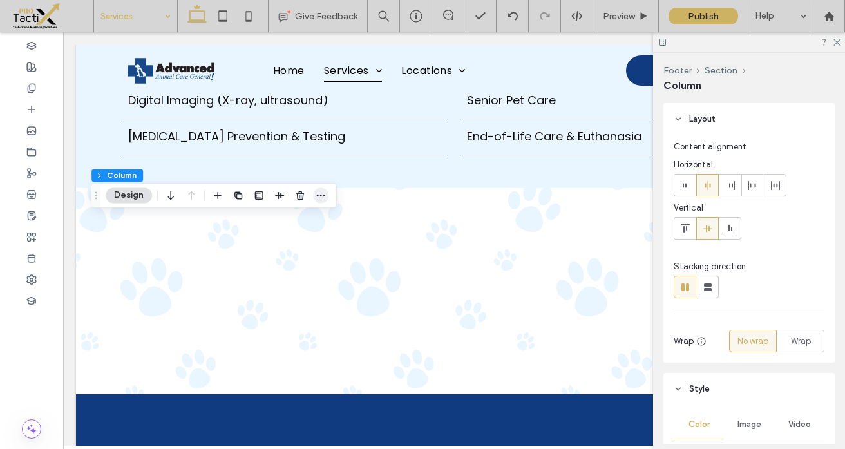
click at [321, 198] on icon "button" at bounding box center [321, 195] width 10 height 10
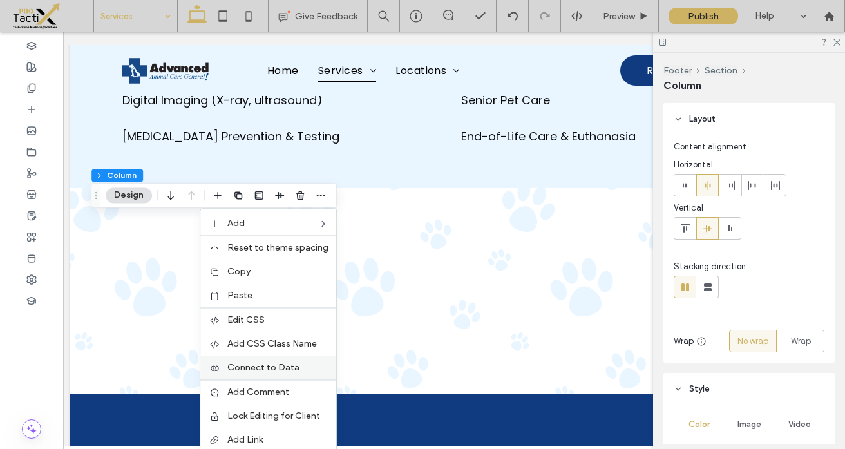
scroll to position [0, 0]
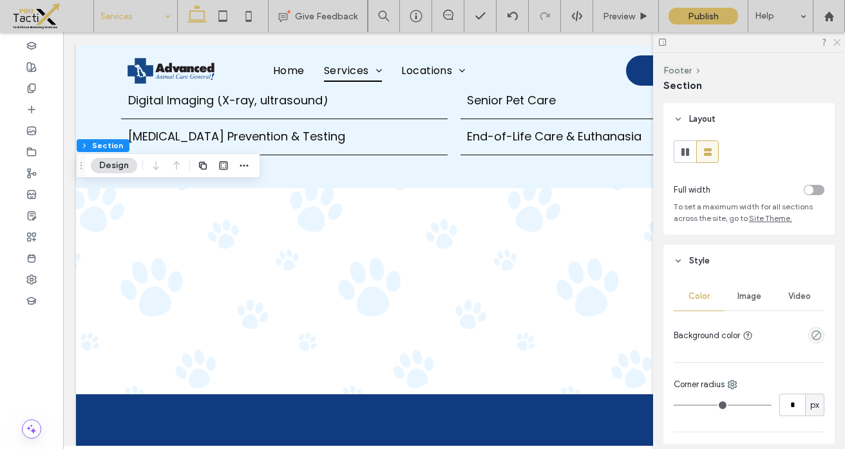
click at [839, 38] on icon at bounding box center [836, 41] width 8 height 8
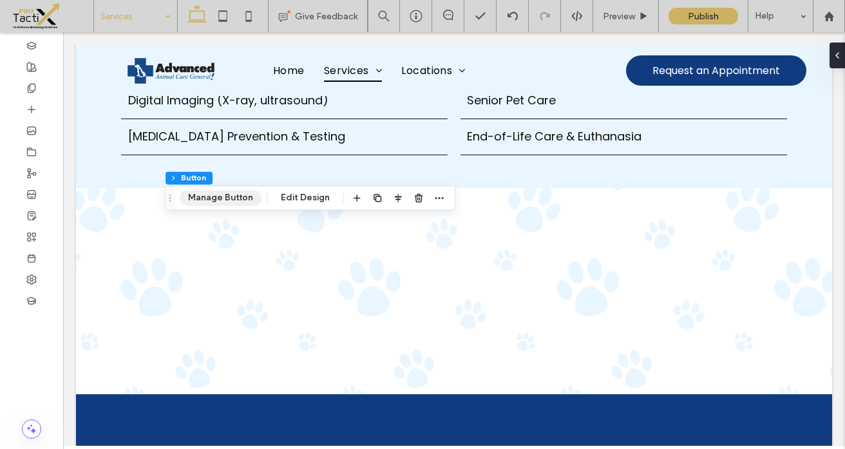
click at [213, 199] on button "Manage Button" at bounding box center [221, 197] width 82 height 15
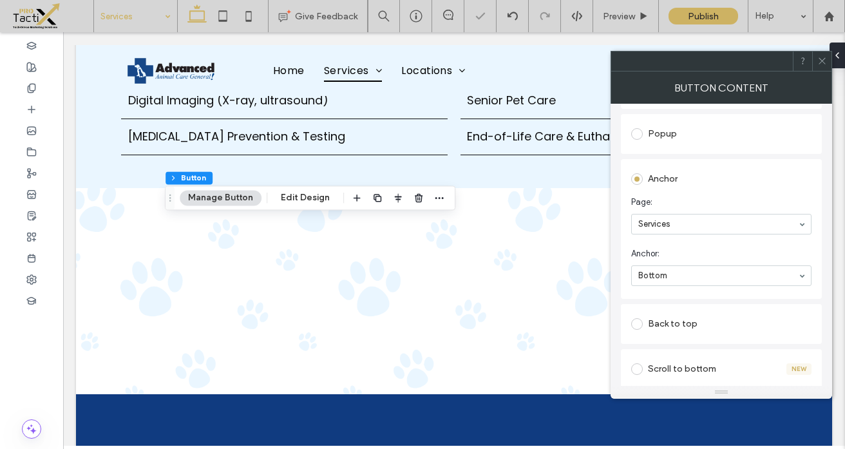
click at [661, 244] on section "Anchor: Bottom" at bounding box center [721, 267] width 180 height 52
click at [823, 62] on icon at bounding box center [823, 61] width 10 height 10
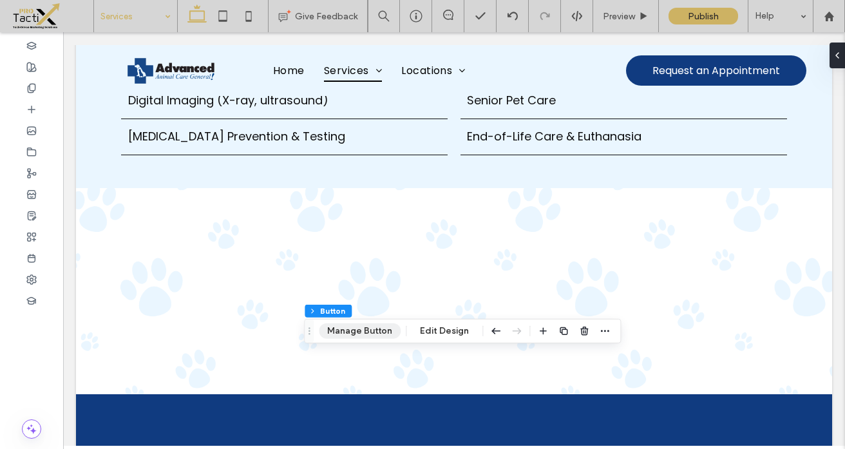
click at [387, 329] on button "Manage Button" at bounding box center [360, 330] width 82 height 15
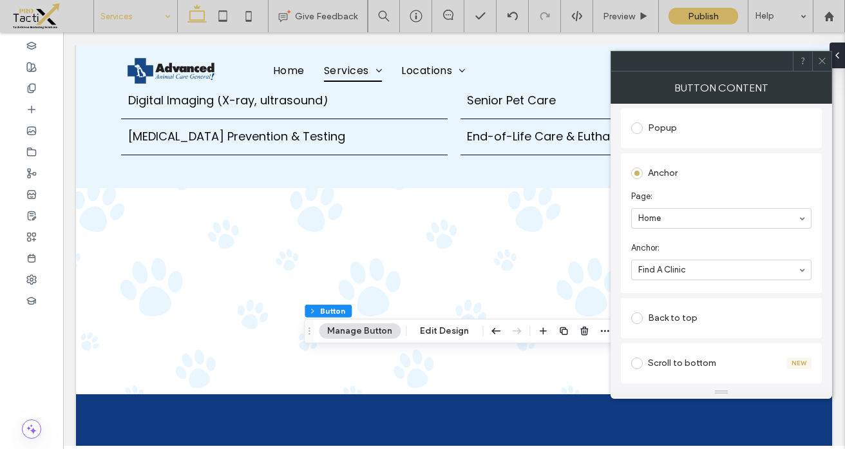
scroll to position [256, 0]
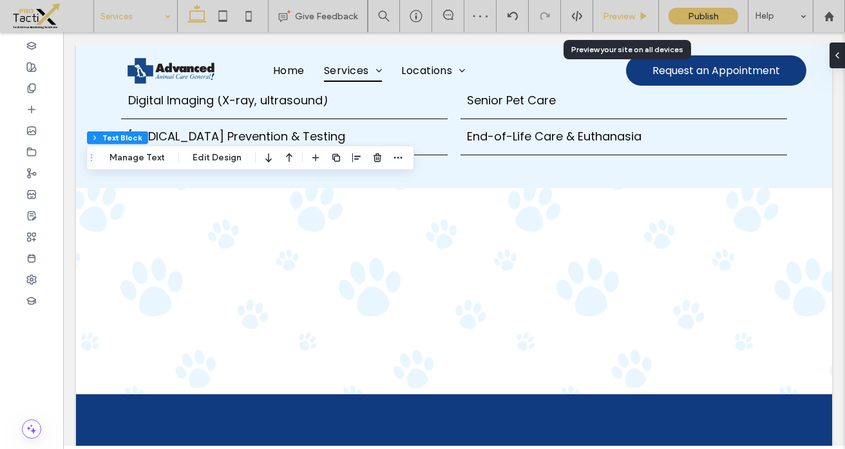
click at [630, 19] on span "Preview" at bounding box center [619, 16] width 32 height 11
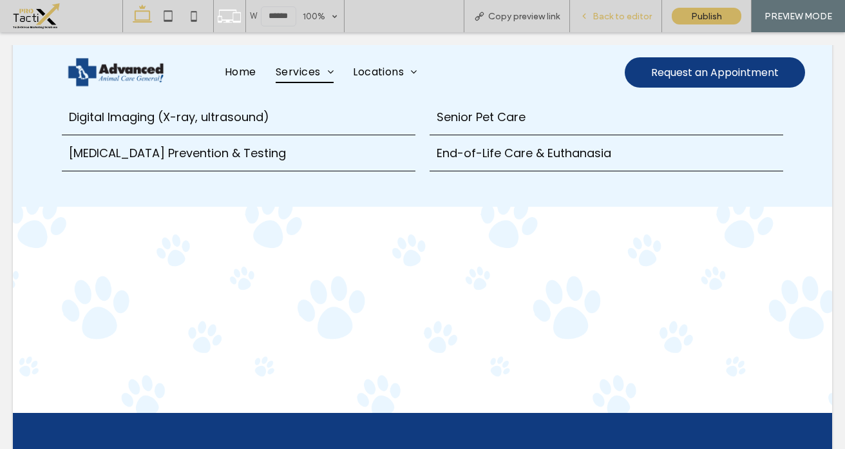
click at [643, 14] on span "Back to editor" at bounding box center [622, 16] width 59 height 11
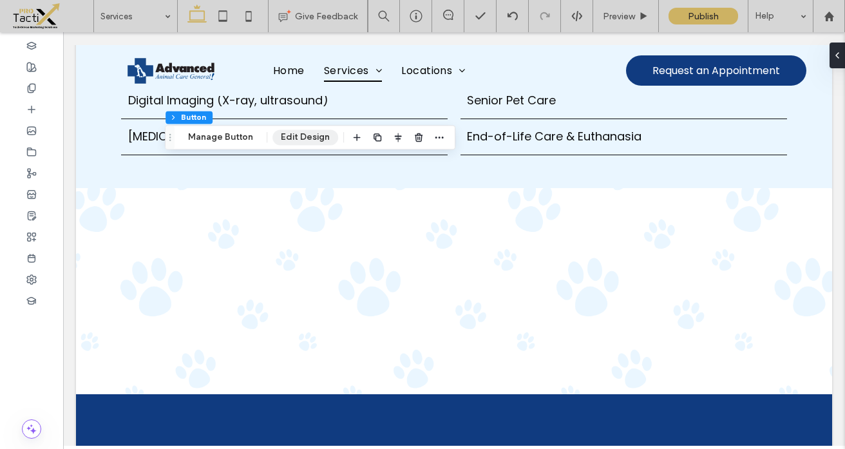
click at [300, 136] on button "Edit Design" at bounding box center [306, 137] width 66 height 15
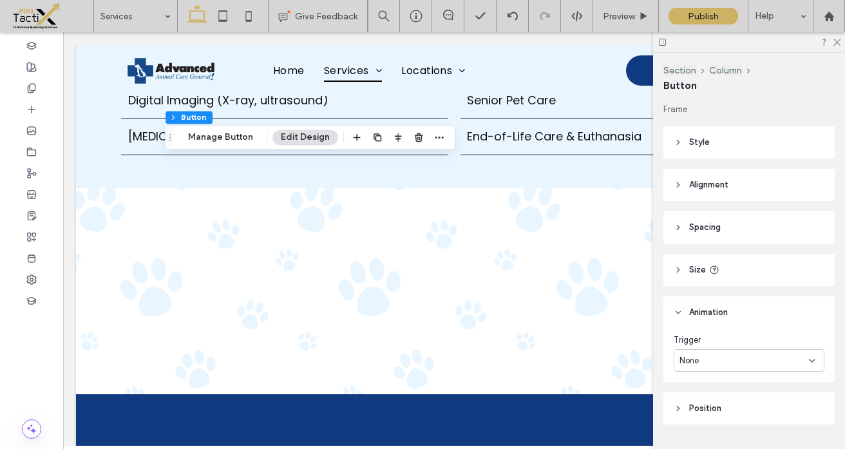
click at [677, 140] on use at bounding box center [678, 142] width 3 height 5
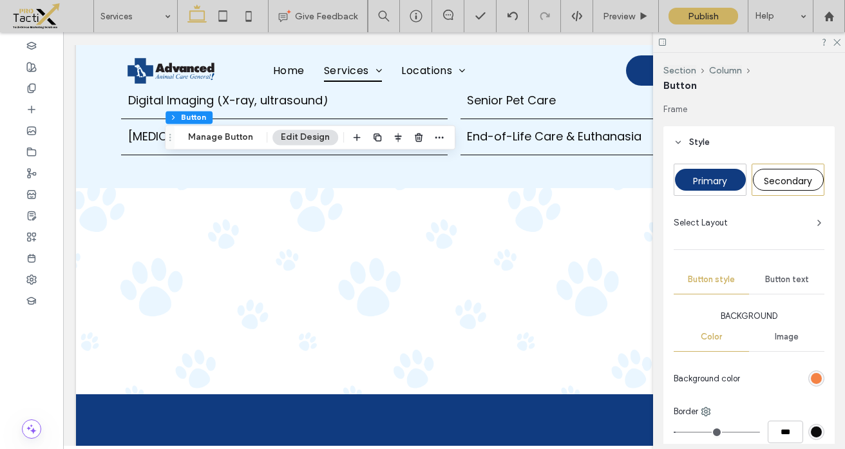
click at [695, 171] on div "Primary" at bounding box center [710, 180] width 71 height 22
click at [840, 43] on icon at bounding box center [836, 41] width 8 height 8
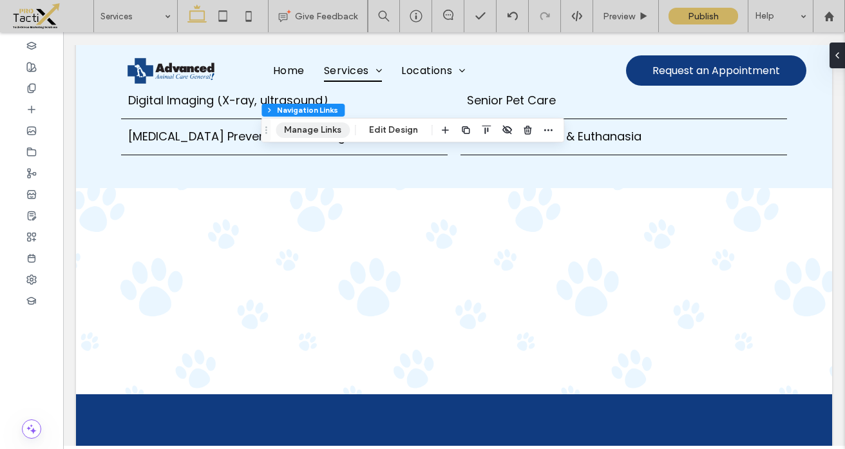
drag, startPoint x: 398, startPoint y: 130, endPoint x: 320, endPoint y: 135, distance: 78.1
click at [320, 135] on div "Header Section Column Navigation Links Manage Links Edit Design" at bounding box center [412, 130] width 303 height 24
click at [320, 135] on button "Manage Links" at bounding box center [313, 129] width 74 height 15
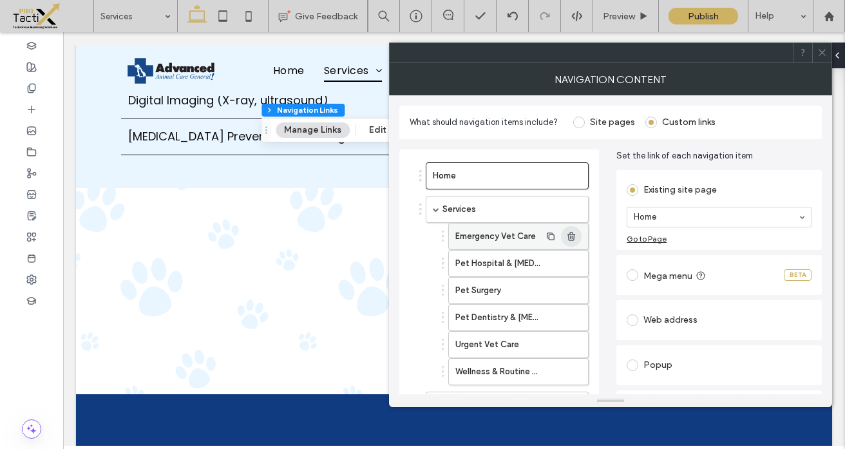
click at [573, 236] on icon "button" at bounding box center [571, 236] width 10 height 10
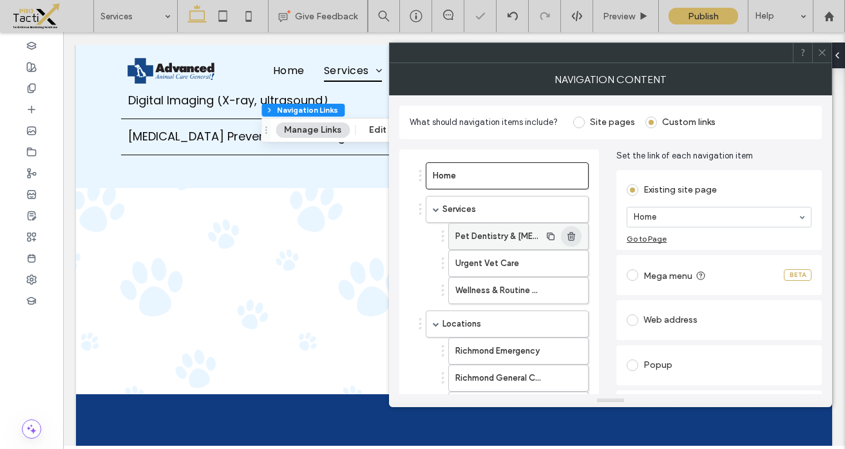
click at [573, 236] on icon "button" at bounding box center [571, 236] width 10 height 10
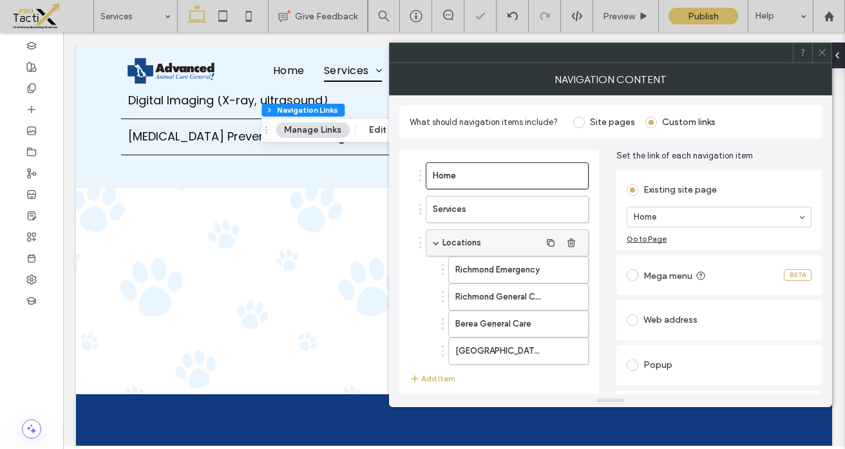
click at [436, 247] on div "Locations" at bounding box center [507, 242] width 163 height 27
click at [826, 52] on icon at bounding box center [823, 53] width 10 height 10
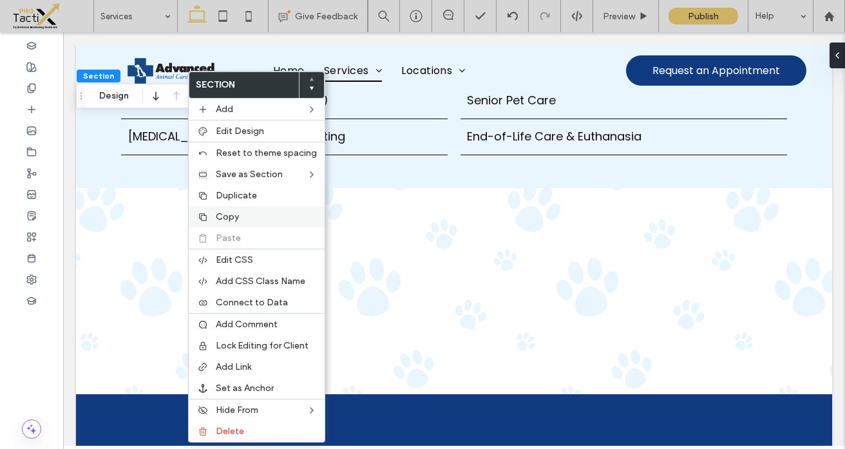
click at [225, 216] on span "Copy" at bounding box center [227, 216] width 23 height 11
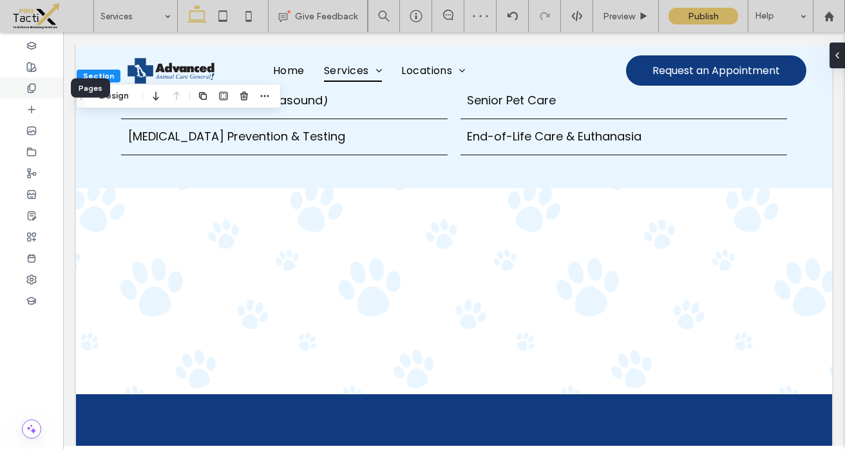
click at [30, 90] on use at bounding box center [31, 88] width 7 height 8
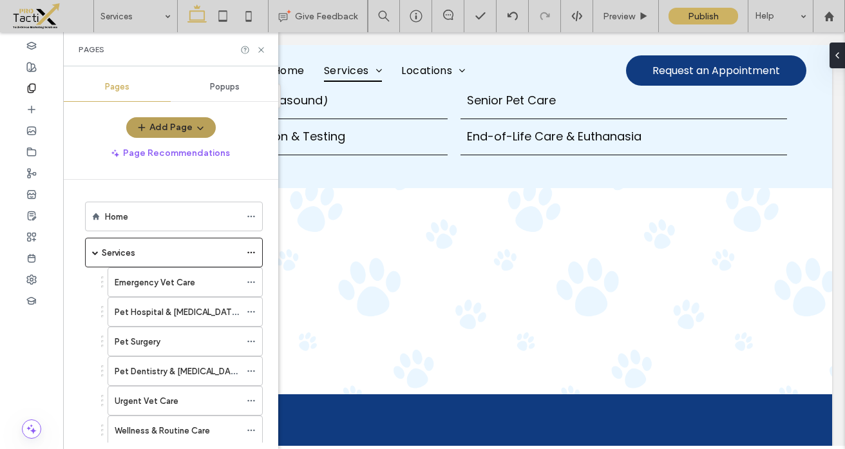
click at [184, 126] on button "Add Page" at bounding box center [171, 127] width 90 height 21
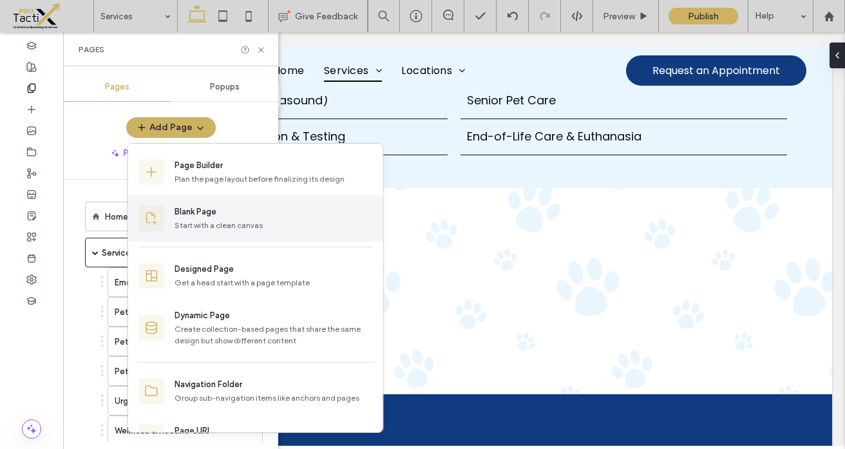
click at [204, 215] on div "Blank Page" at bounding box center [196, 212] width 42 height 13
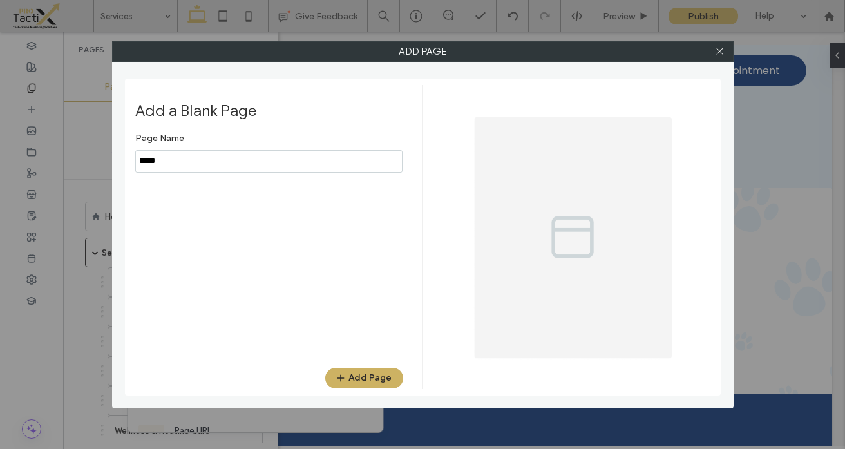
click at [205, 166] on input "notEmpty" at bounding box center [268, 161] width 267 height 23
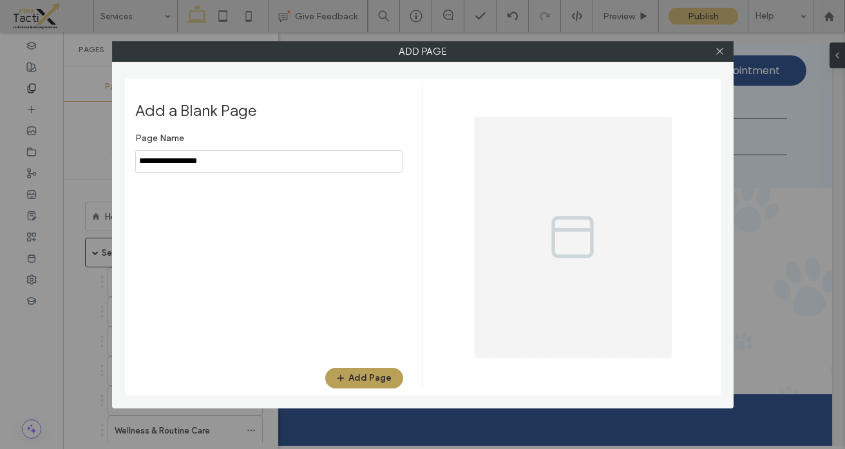
type input "**********"
click at [357, 376] on button "Add Page" at bounding box center [364, 378] width 78 height 21
click at [778, 206] on div "Add Page Add a Blank Page Page Name Add Page" at bounding box center [422, 224] width 845 height 449
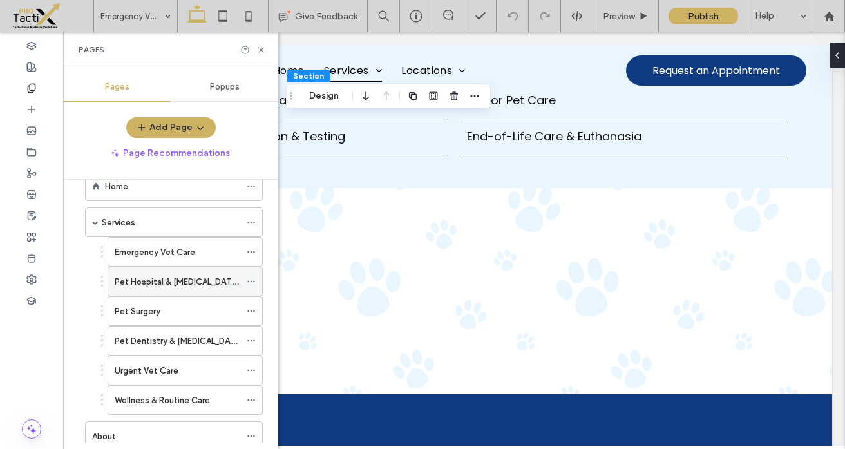
scroll to position [42, 0]
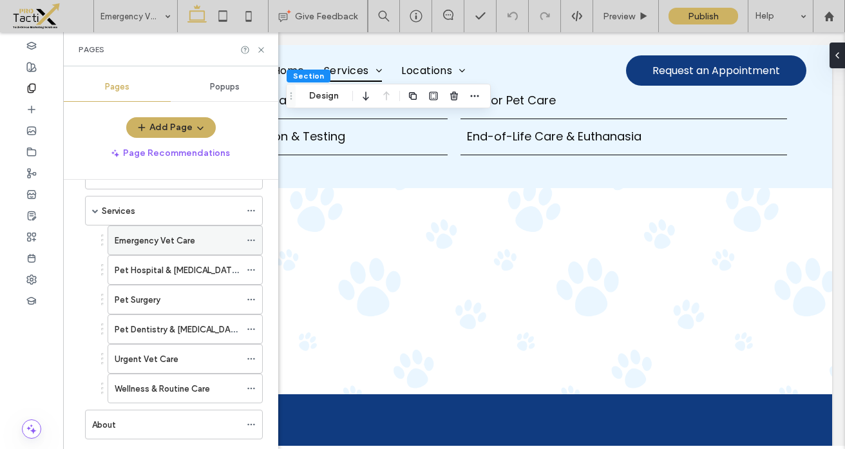
click at [200, 238] on div "Emergency Vet Care" at bounding box center [178, 241] width 126 height 14
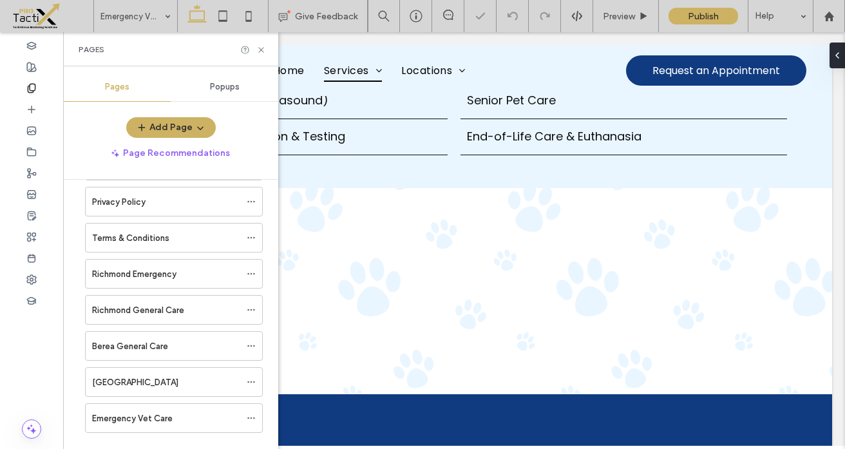
scroll to position [360, 0]
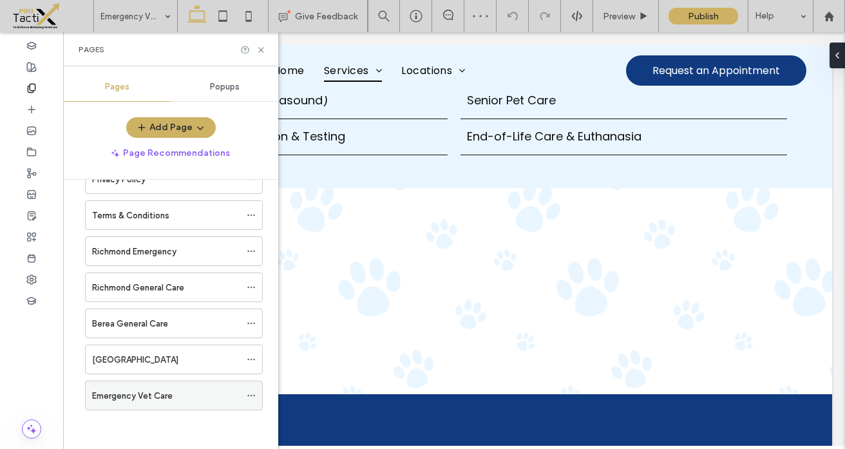
click at [250, 395] on icon at bounding box center [251, 395] width 9 height 9
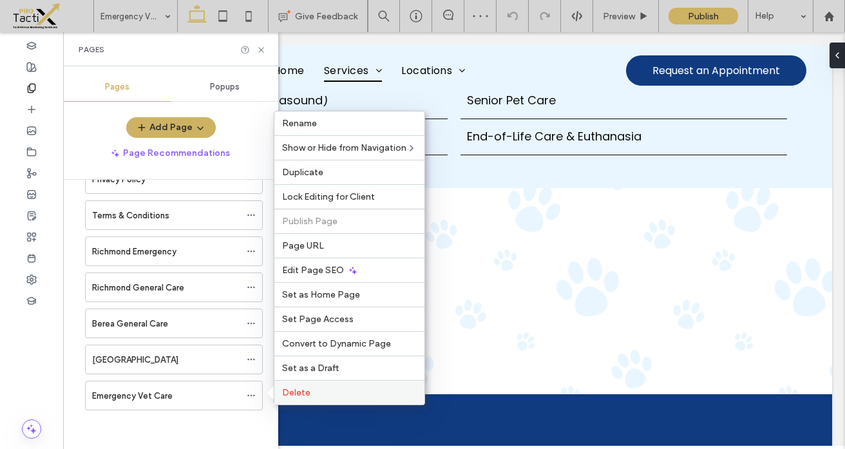
click at [285, 396] on span "Delete" at bounding box center [296, 392] width 28 height 11
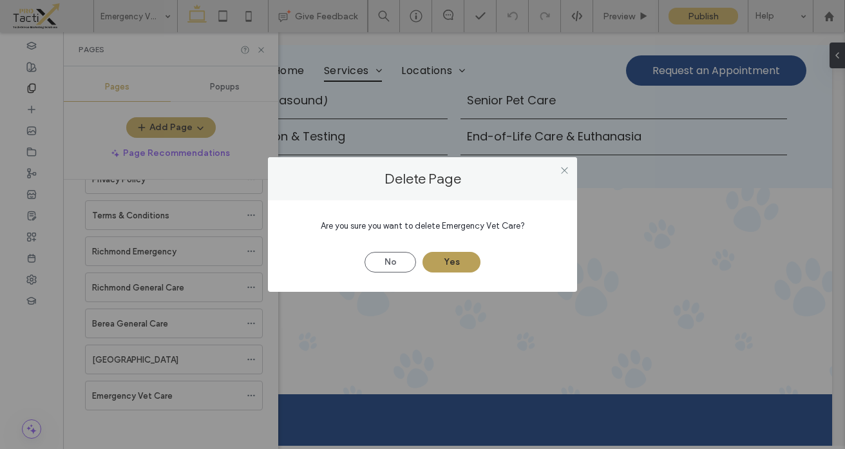
click at [448, 263] on button "Yes" at bounding box center [452, 262] width 58 height 21
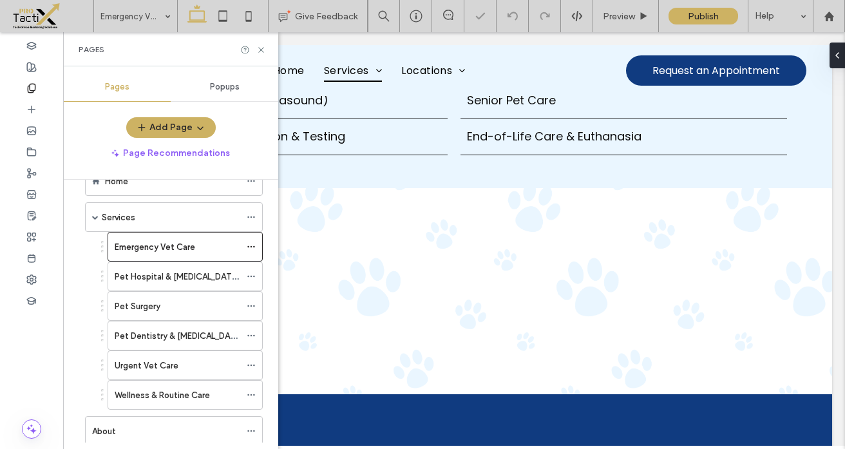
scroll to position [0, 0]
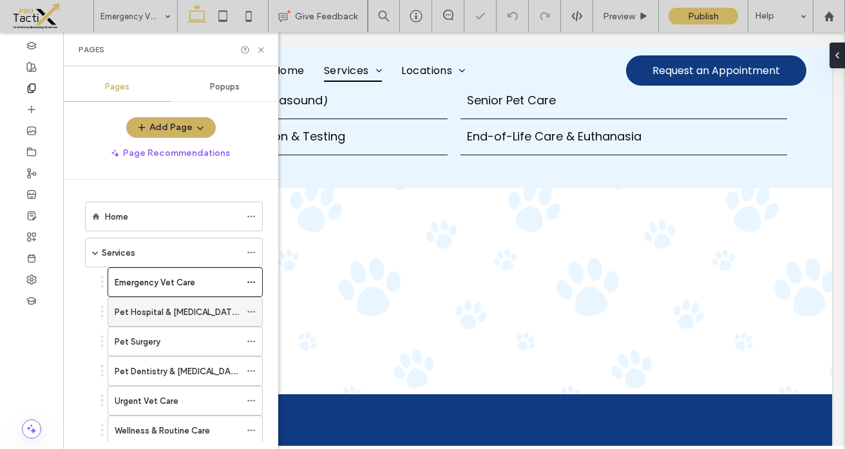
click at [245, 314] on div "Pet Hospital & ICU Care" at bounding box center [185, 312] width 155 height 30
click at [251, 312] on use at bounding box center [250, 312] width 7 height 2
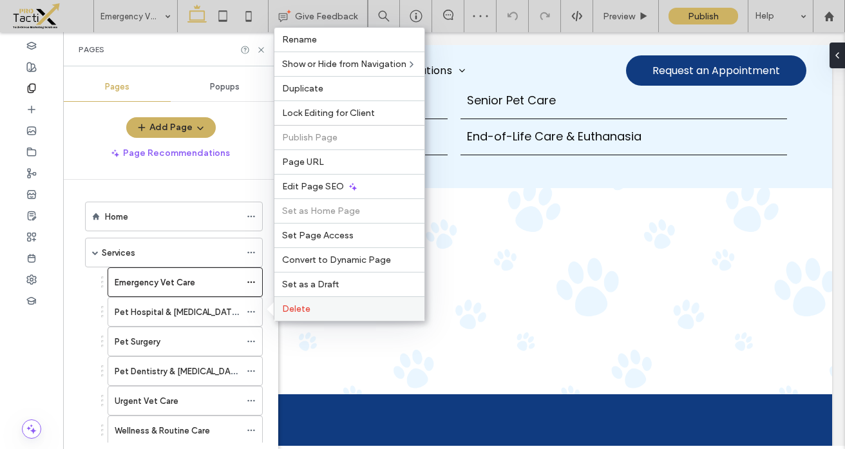
click at [289, 303] on span "Delete" at bounding box center [296, 308] width 28 height 11
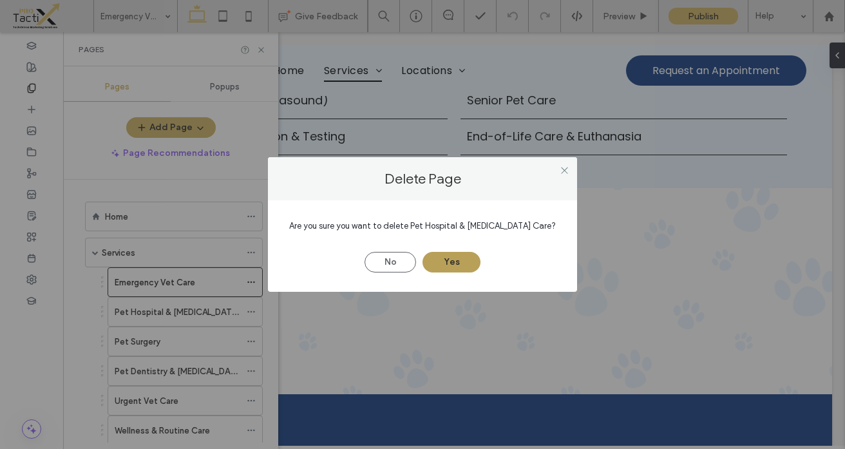
click at [454, 258] on button "Yes" at bounding box center [452, 262] width 58 height 21
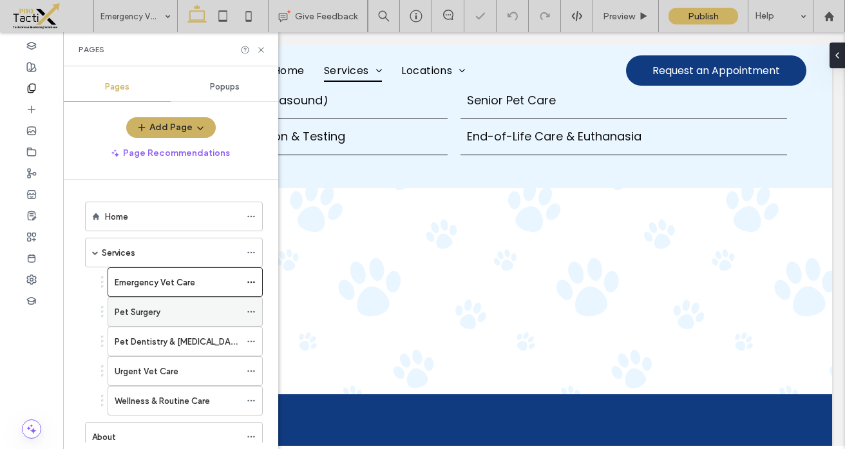
click at [251, 309] on icon at bounding box center [251, 311] width 9 height 9
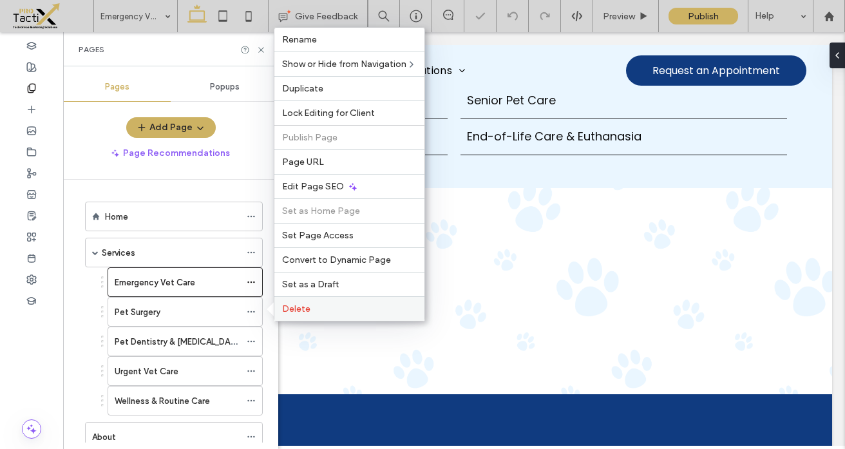
click at [321, 305] on label "Delete" at bounding box center [349, 308] width 135 height 11
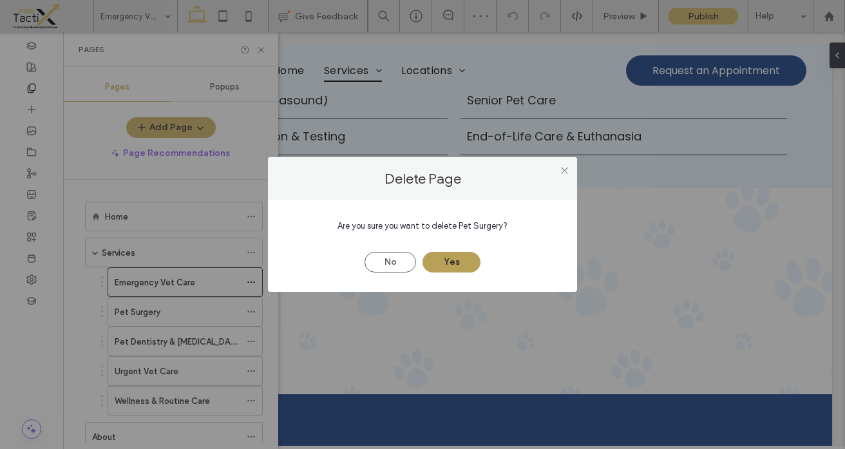
click at [443, 265] on button "Yes" at bounding box center [452, 262] width 58 height 21
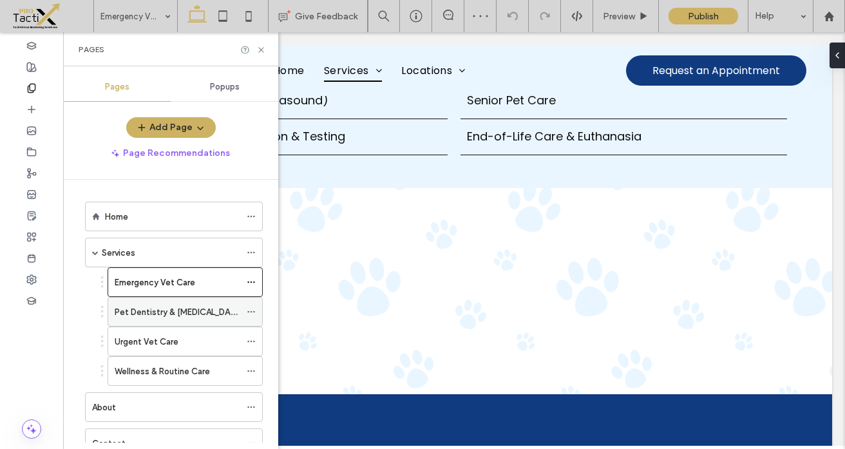
click at [253, 318] on span at bounding box center [251, 311] width 9 height 19
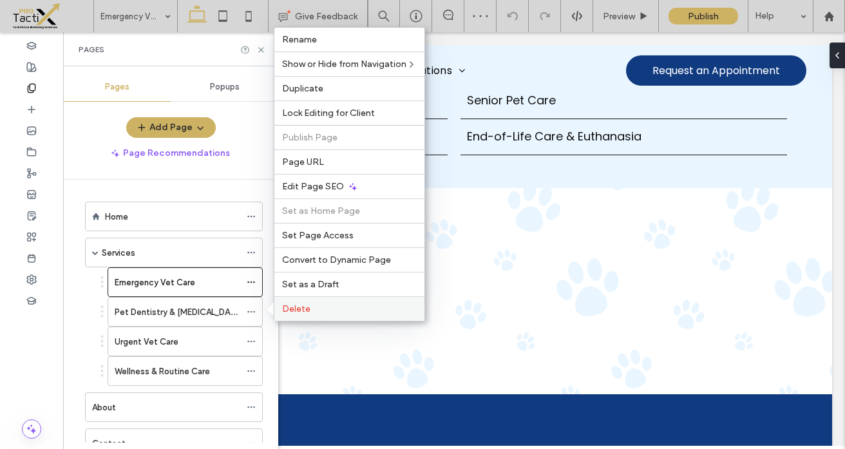
click at [329, 306] on label "Delete" at bounding box center [349, 308] width 135 height 11
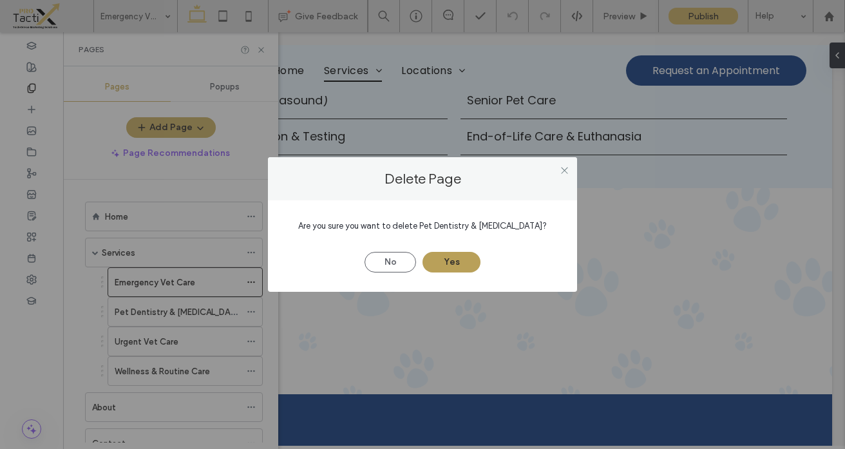
click at [443, 259] on button "Yes" at bounding box center [452, 262] width 58 height 21
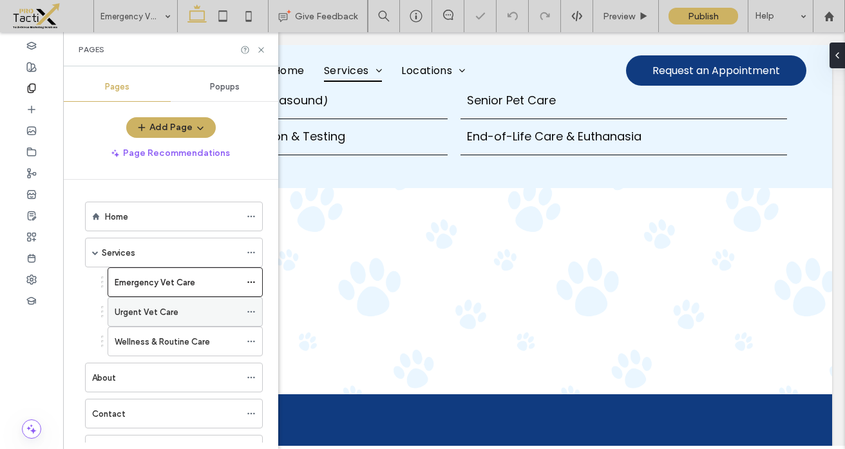
click at [252, 314] on icon at bounding box center [251, 311] width 9 height 9
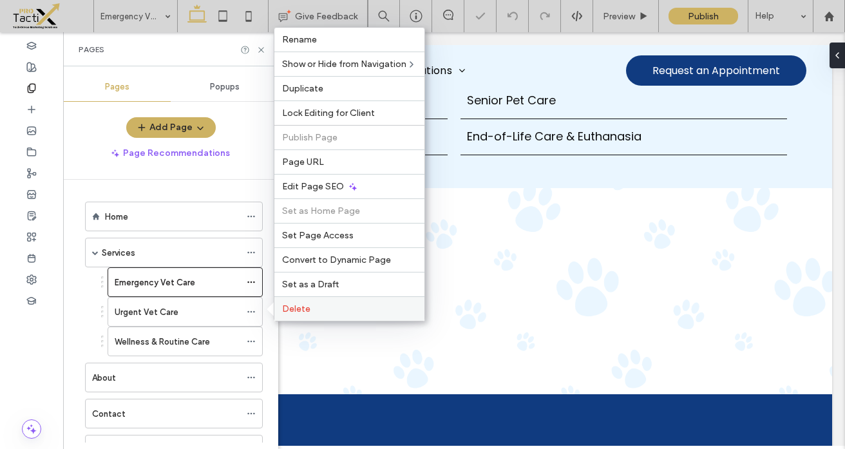
click at [336, 307] on label "Delete" at bounding box center [349, 308] width 135 height 11
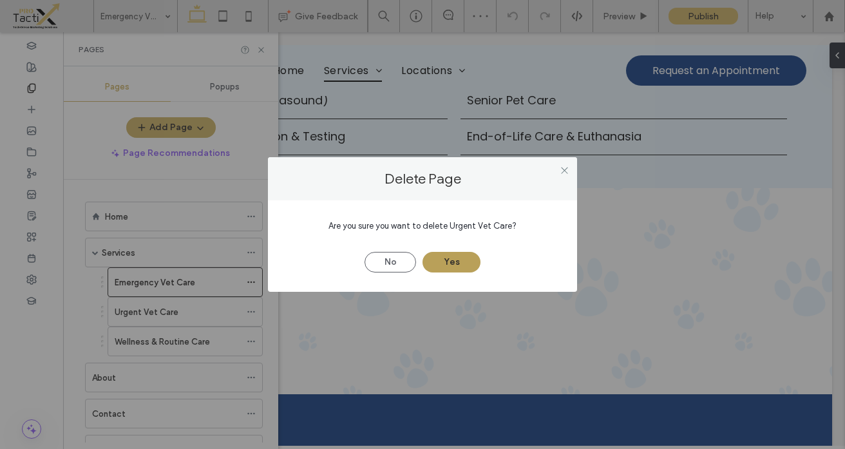
click at [445, 258] on button "Yes" at bounding box center [452, 262] width 58 height 21
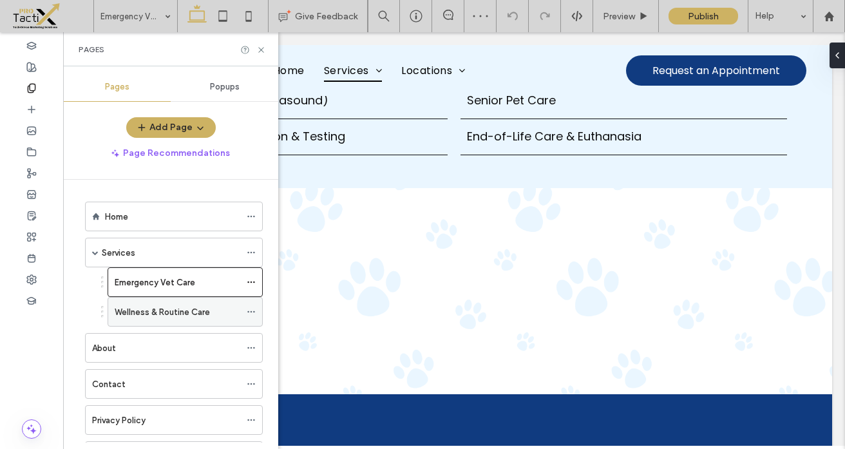
click at [254, 310] on icon at bounding box center [251, 311] width 9 height 9
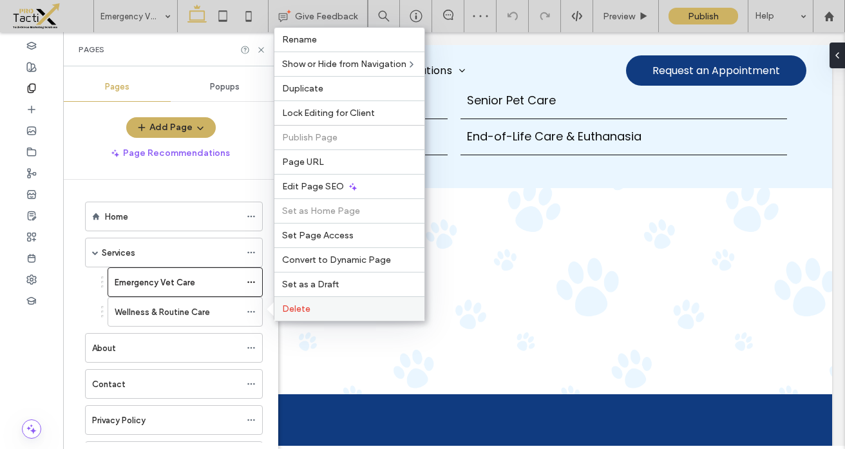
click at [315, 310] on label "Delete" at bounding box center [349, 308] width 135 height 11
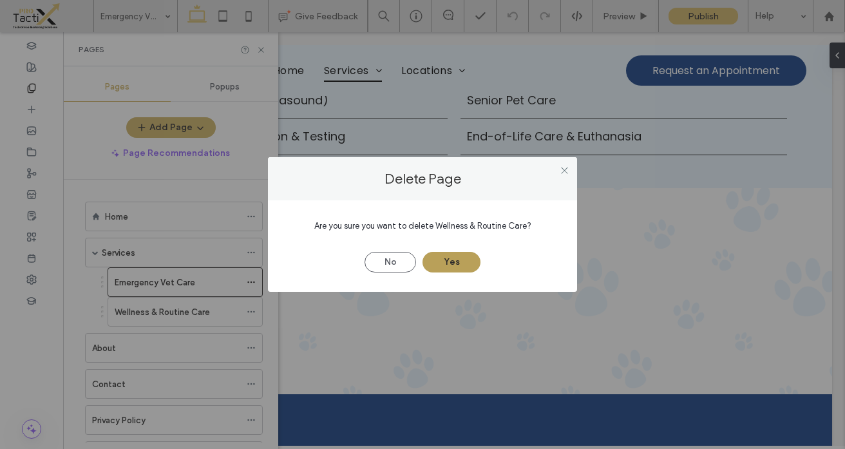
click at [447, 260] on button "Yes" at bounding box center [452, 262] width 58 height 21
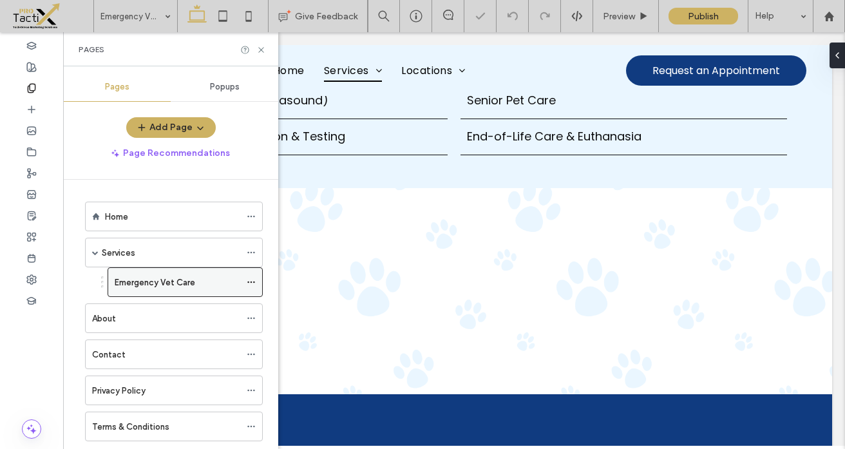
click at [160, 285] on label "Emergency Vet Care" at bounding box center [155, 282] width 81 height 23
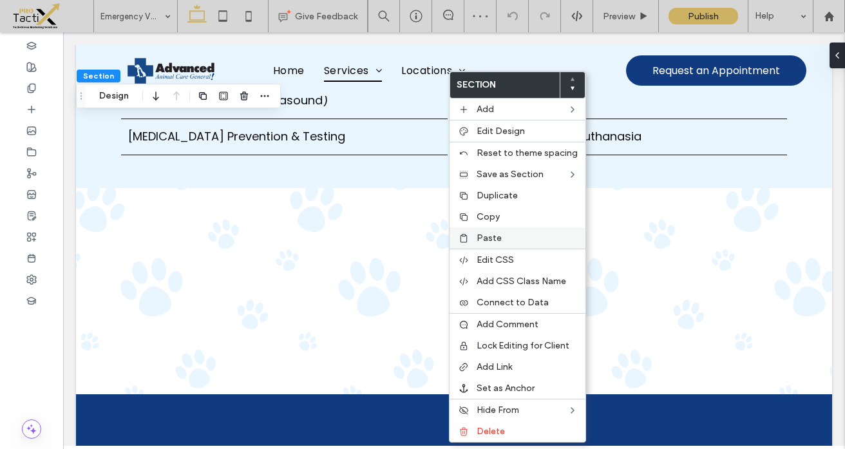
click at [467, 238] on icon at bounding box center [464, 238] width 10 height 10
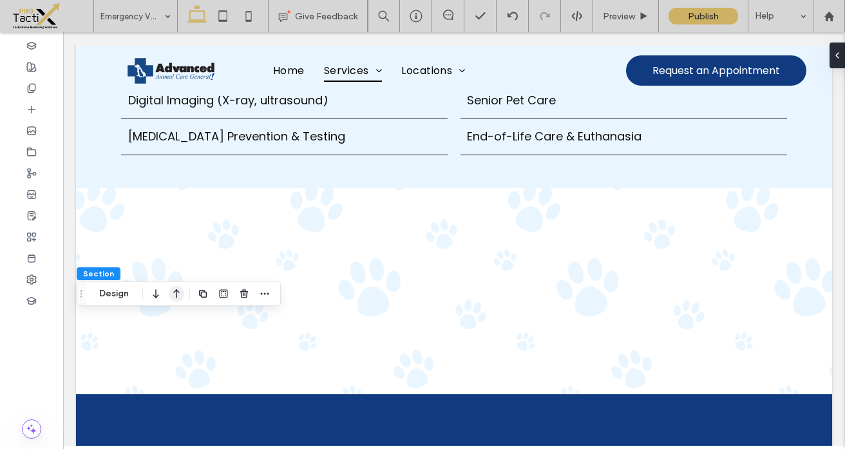
click at [173, 293] on use "button" at bounding box center [176, 293] width 6 height 9
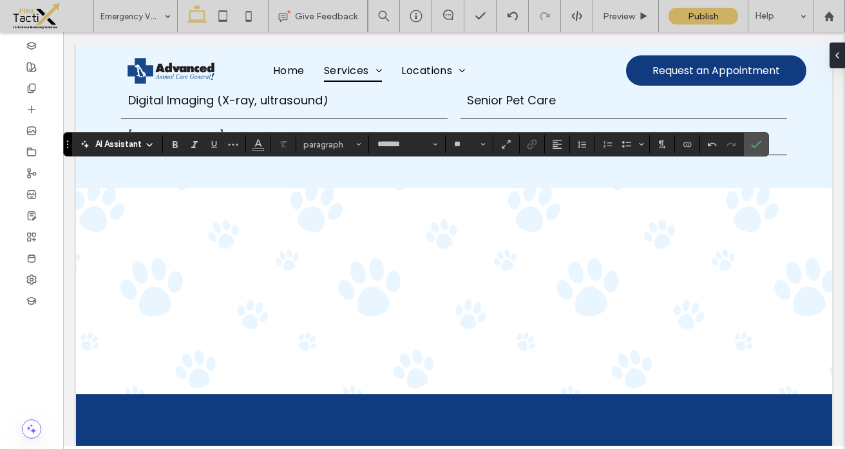
type input "**"
click at [250, 147] on button "Color" at bounding box center [258, 144] width 19 height 18
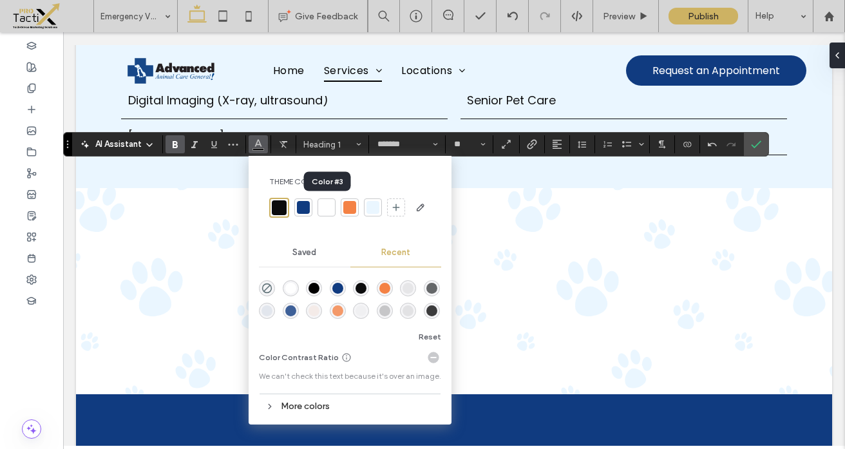
click at [322, 203] on div at bounding box center [326, 207] width 13 height 13
click at [215, 145] on use "Underline" at bounding box center [214, 144] width 6 height 7
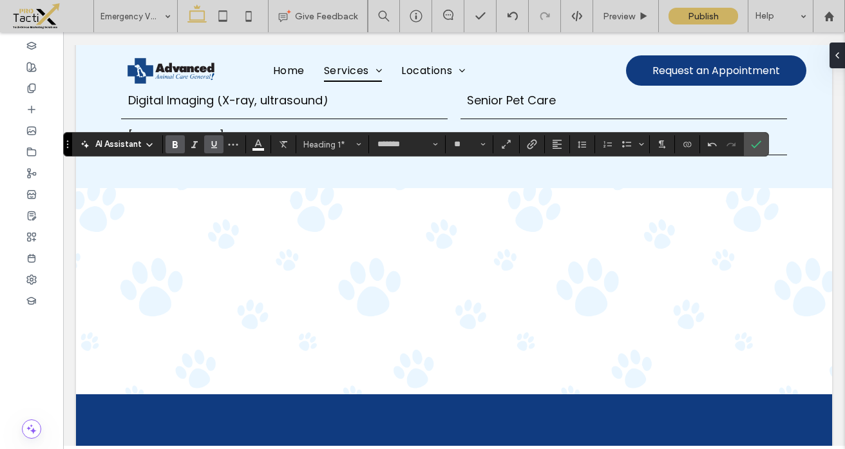
click at [213, 152] on span "Underline" at bounding box center [212, 144] width 6 height 18
click at [227, 142] on button "More" at bounding box center [233, 144] width 19 height 18
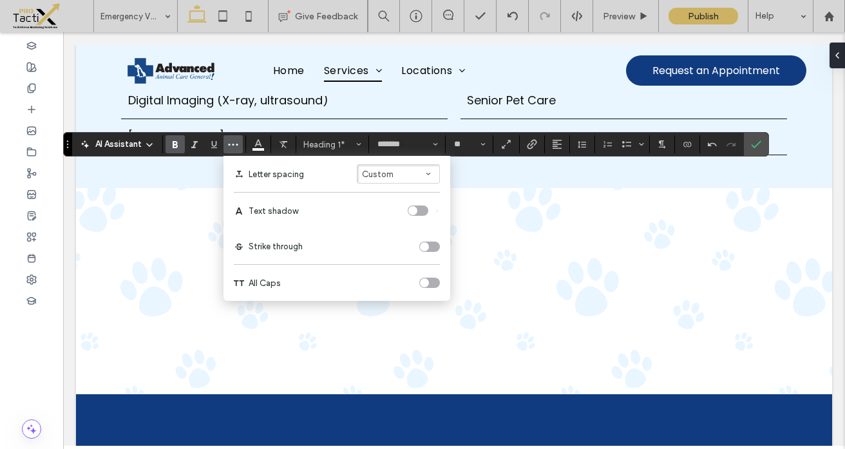
click at [419, 206] on div "toggle" at bounding box center [418, 211] width 21 height 10
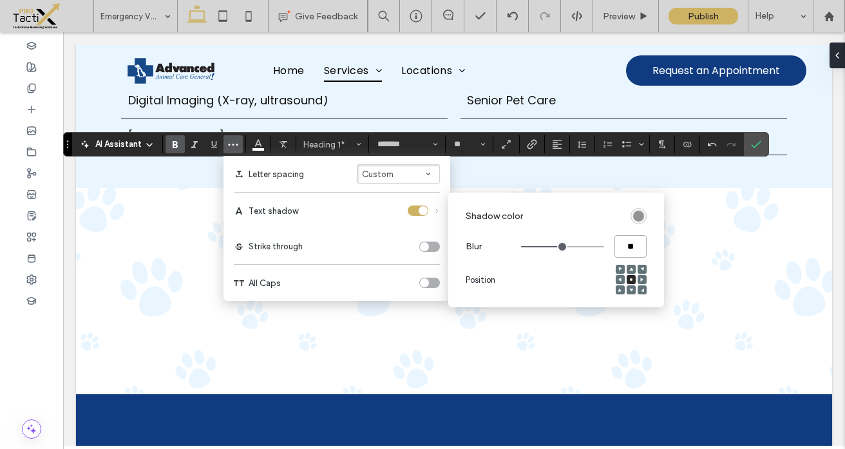
click at [628, 256] on input "**" at bounding box center [631, 246] width 32 height 23
click at [628, 253] on input "**" at bounding box center [631, 246] width 32 height 23
type input "*"
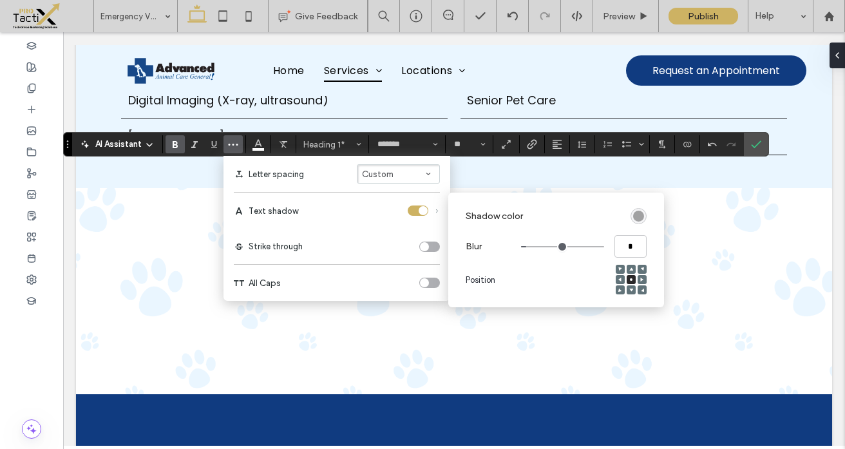
click at [638, 215] on div "rgba(0, 0, 0, 0.4)" at bounding box center [638, 216] width 11 height 11
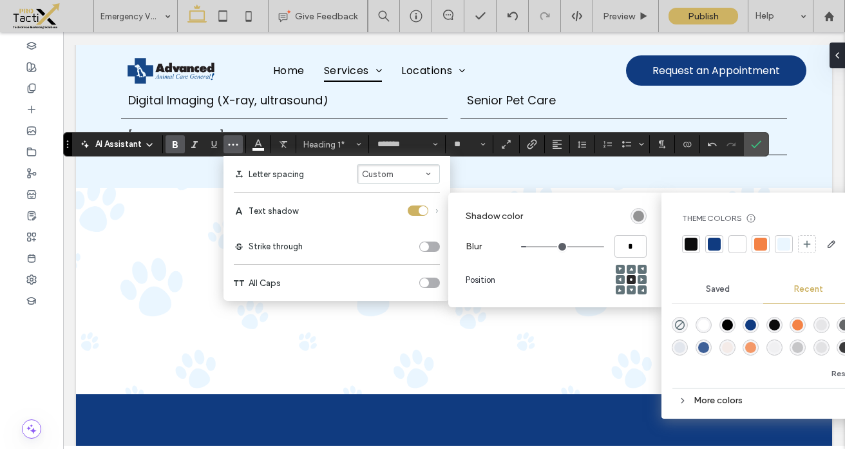
click at [688, 245] on div at bounding box center [691, 244] width 13 height 13
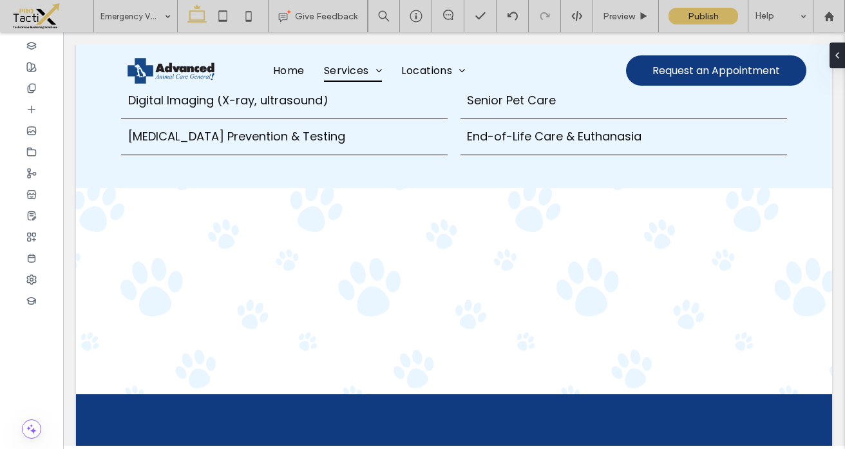
type input "***"
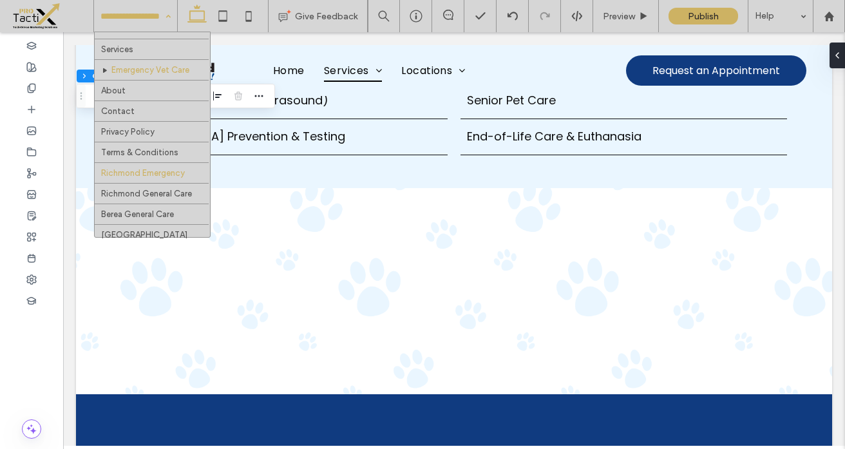
scroll to position [27, 0]
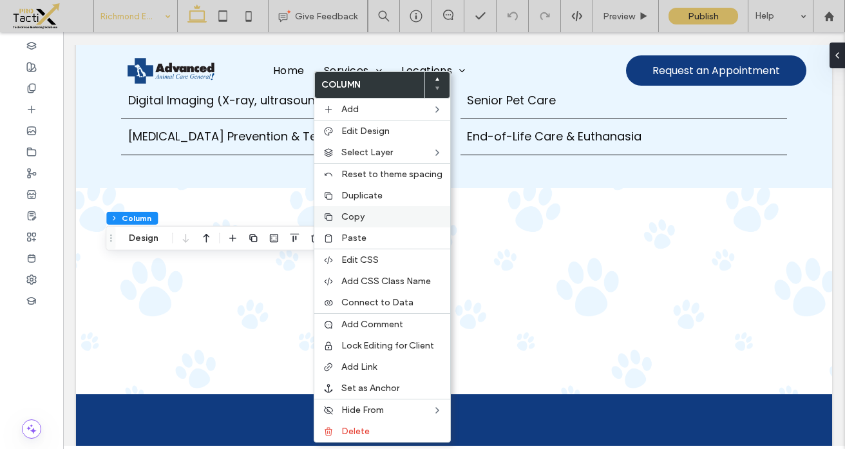
click at [352, 215] on span "Copy" at bounding box center [352, 216] width 23 height 11
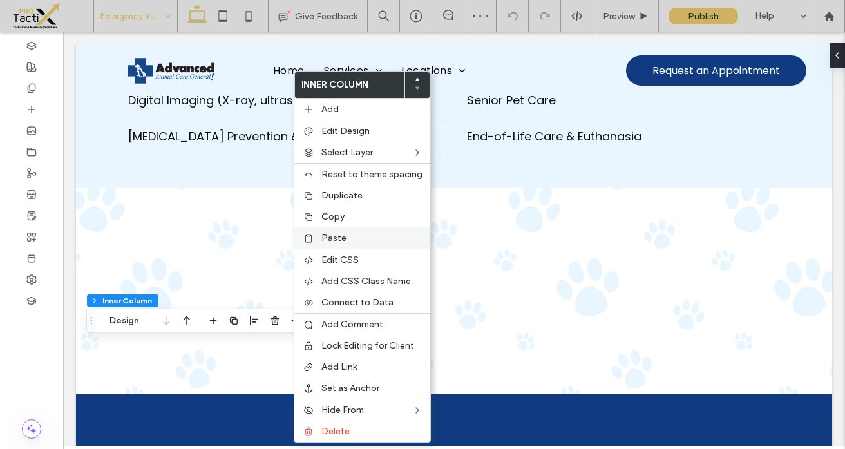
click at [332, 236] on span "Paste" at bounding box center [334, 238] width 25 height 11
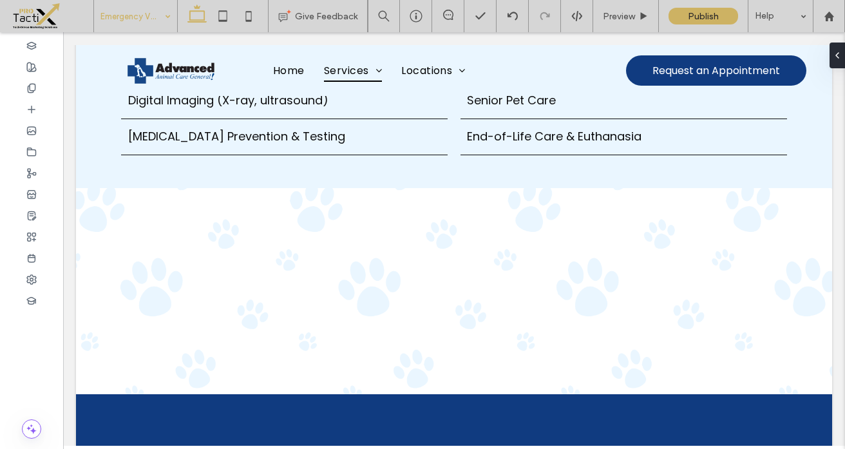
scroll to position [226, 0]
type input "**"
type input "****"
click at [739, 258] on icon "button" at bounding box center [741, 259] width 10 height 10
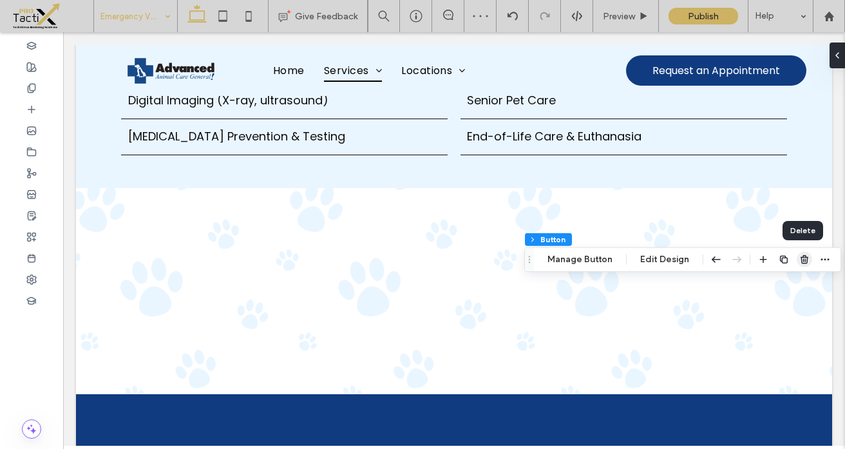
click at [800, 259] on icon "button" at bounding box center [805, 259] width 10 height 10
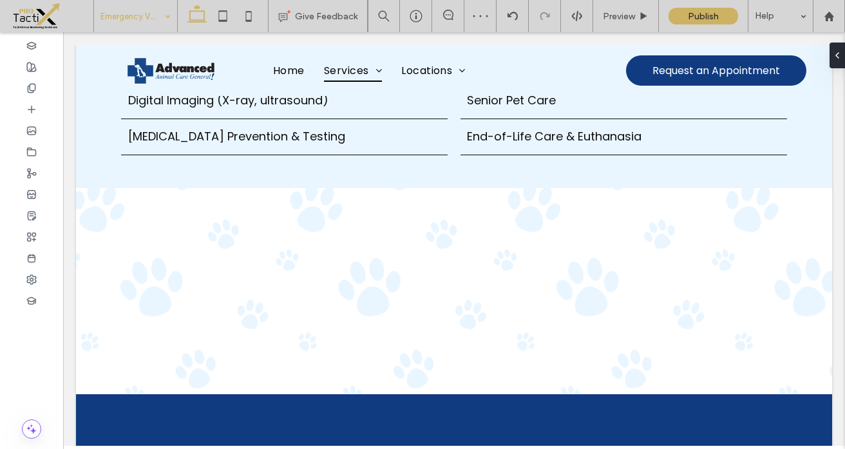
type input "**"
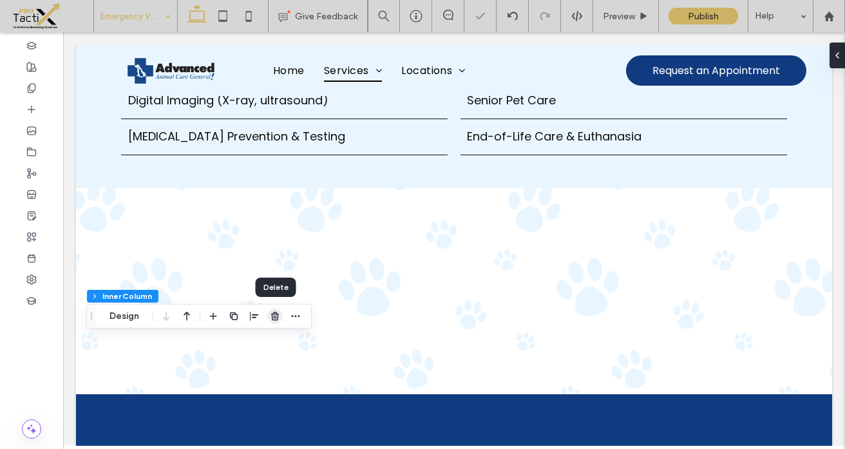
click at [278, 311] on icon "button" at bounding box center [275, 316] width 10 height 10
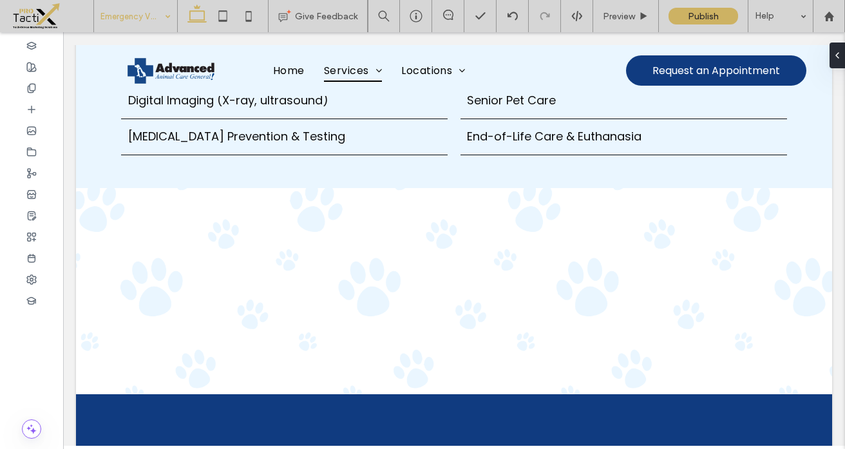
type input "***"
click at [102, 90] on button "Design" at bounding box center [114, 95] width 46 height 15
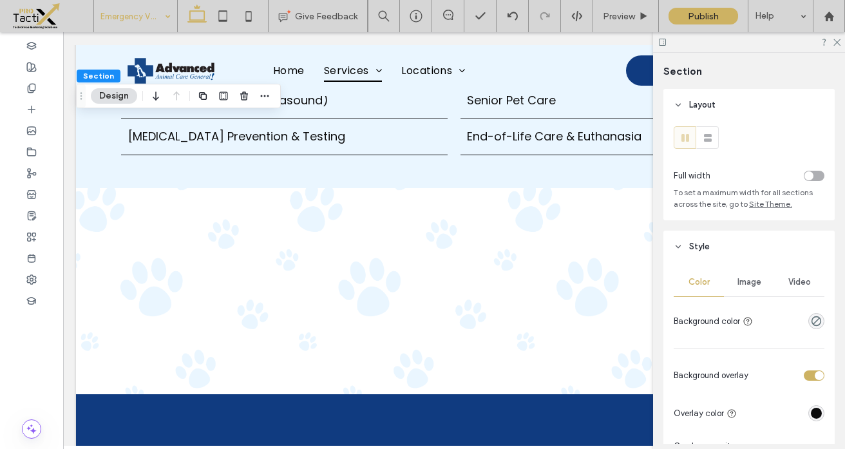
click at [746, 284] on span "Image" at bounding box center [750, 282] width 24 height 10
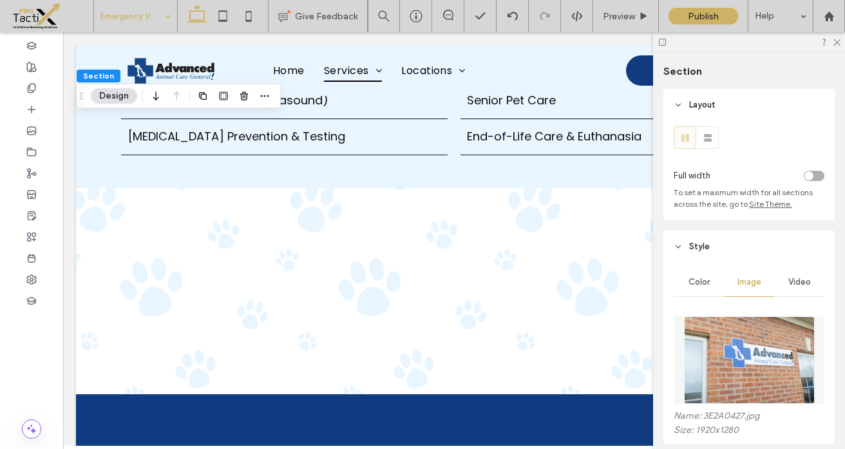
click at [723, 349] on img at bounding box center [749, 360] width 131 height 88
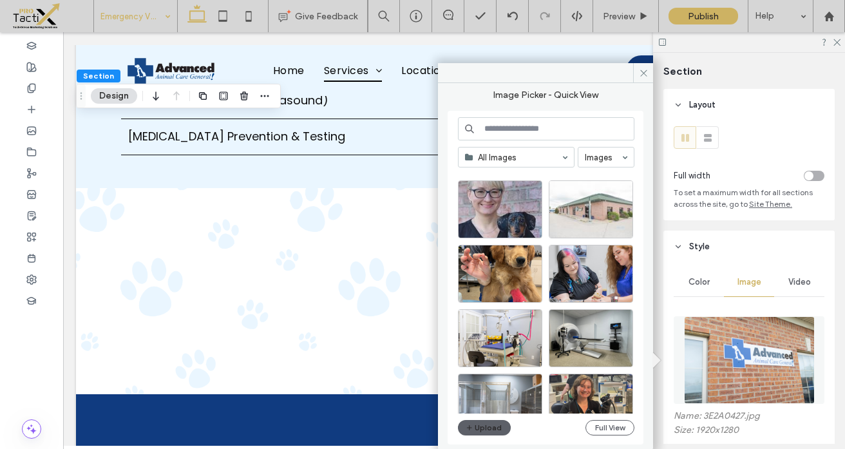
scroll to position [1260, 0]
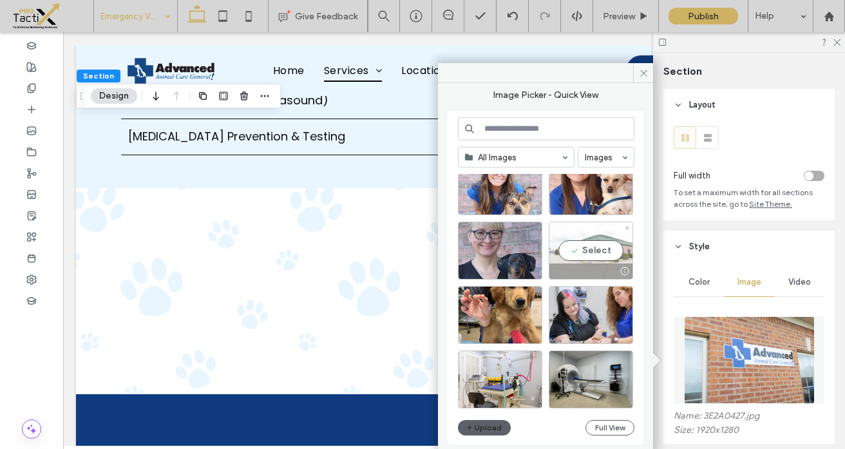
click at [580, 246] on div "Select" at bounding box center [591, 251] width 84 height 58
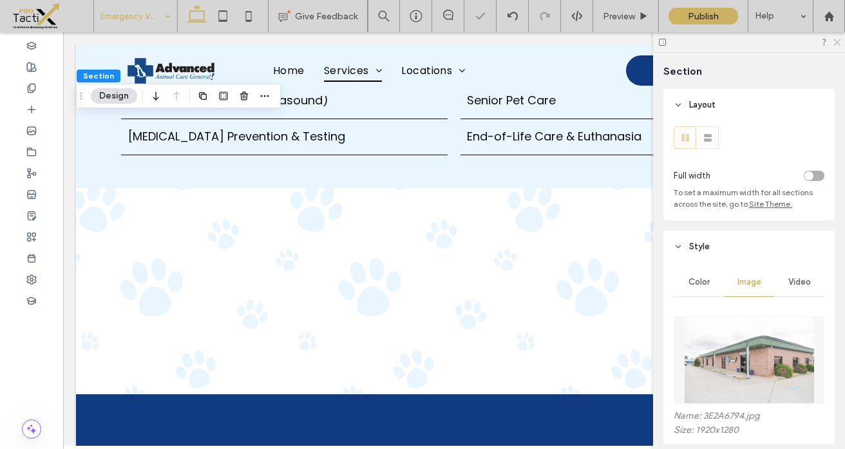
click at [837, 43] on use at bounding box center [837, 42] width 7 height 7
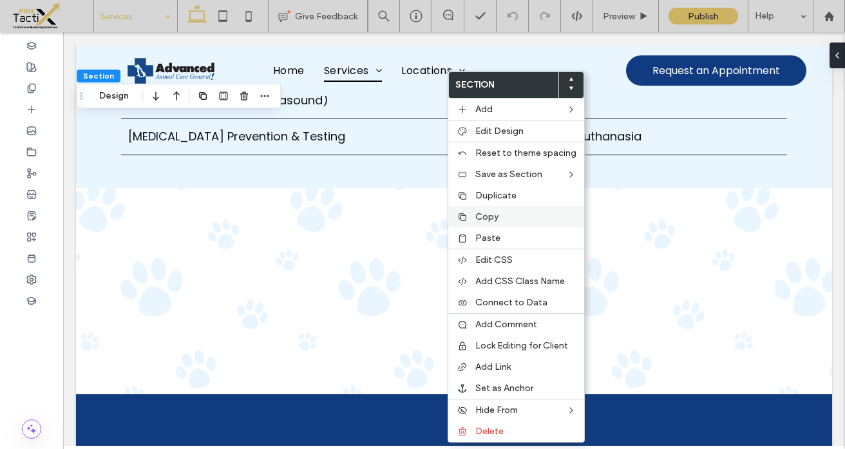
click at [482, 218] on span "Copy" at bounding box center [486, 216] width 23 height 11
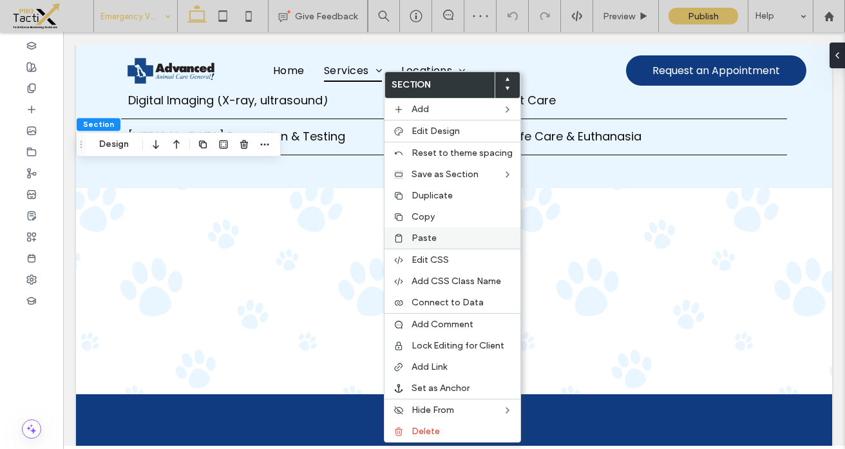
click at [430, 245] on div "Paste" at bounding box center [453, 237] width 136 height 21
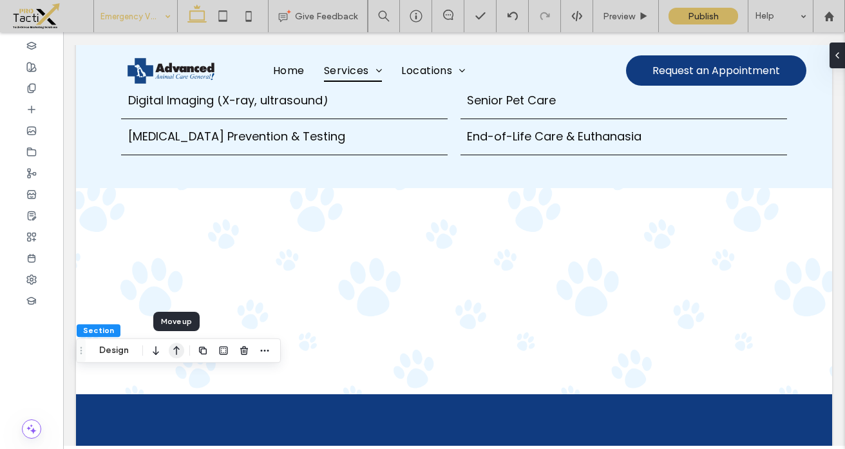
click at [177, 352] on icon "button" at bounding box center [176, 350] width 15 height 23
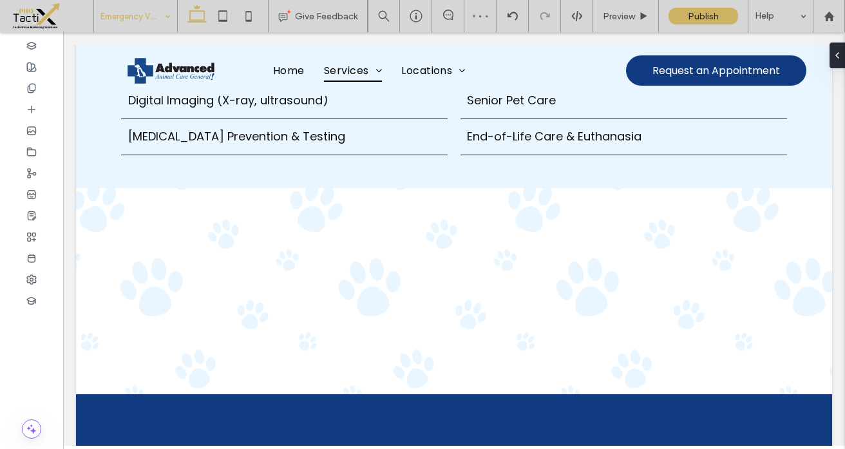
type input "*******"
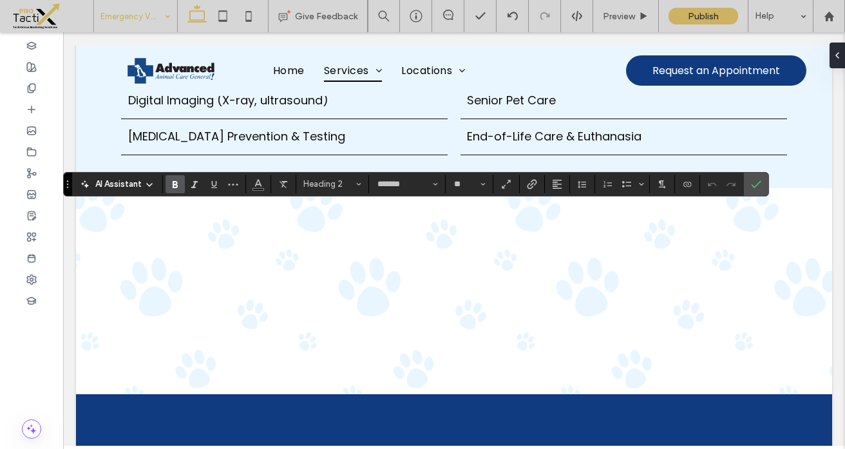
type input "**"
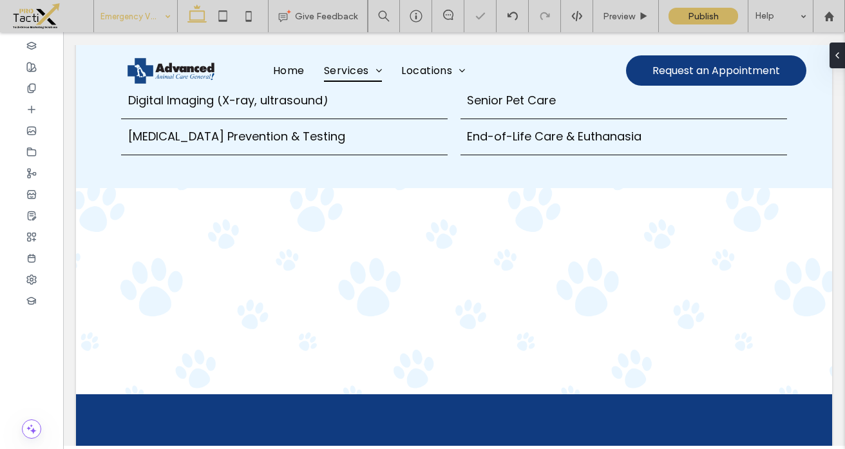
type input "*******"
type input "**"
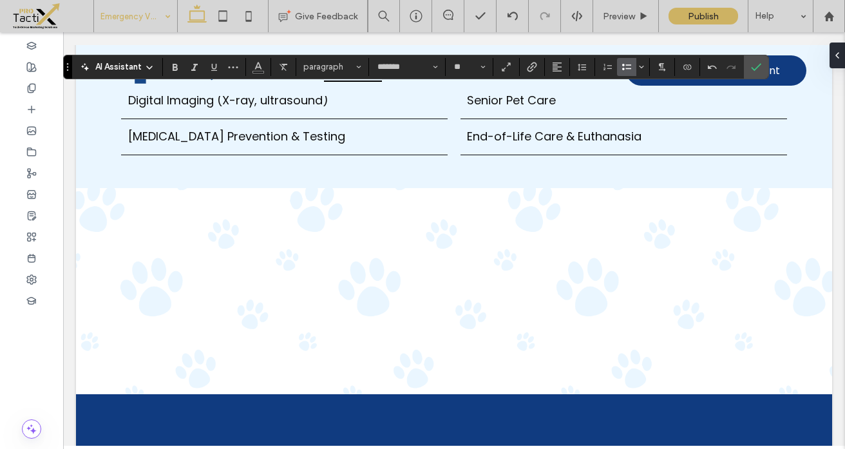
click at [629, 67] on icon "Bulleted List" at bounding box center [627, 67] width 10 height 10
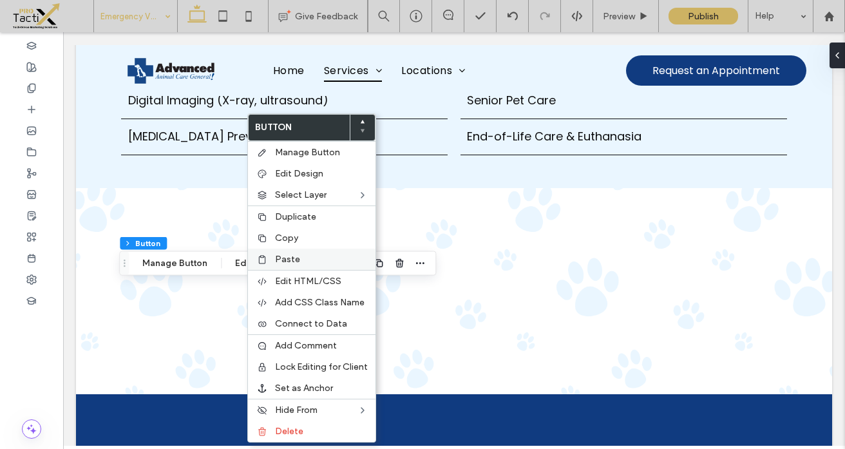
click at [282, 256] on span "Paste" at bounding box center [287, 259] width 25 height 11
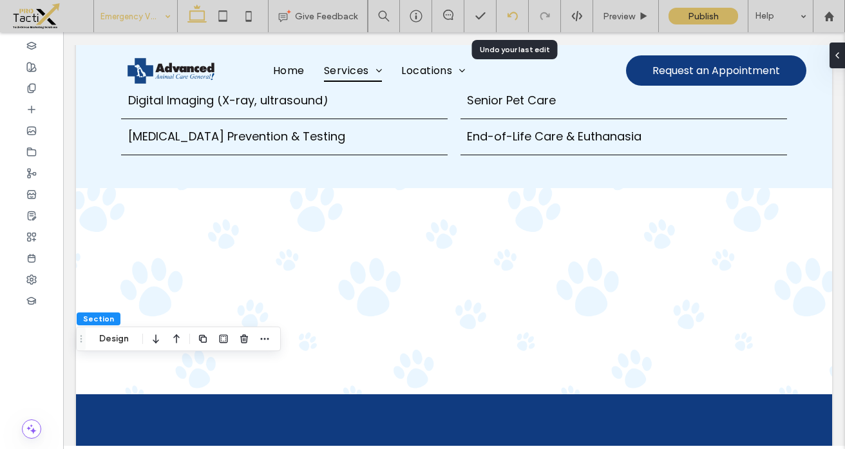
click at [509, 11] on icon at bounding box center [513, 16] width 10 height 10
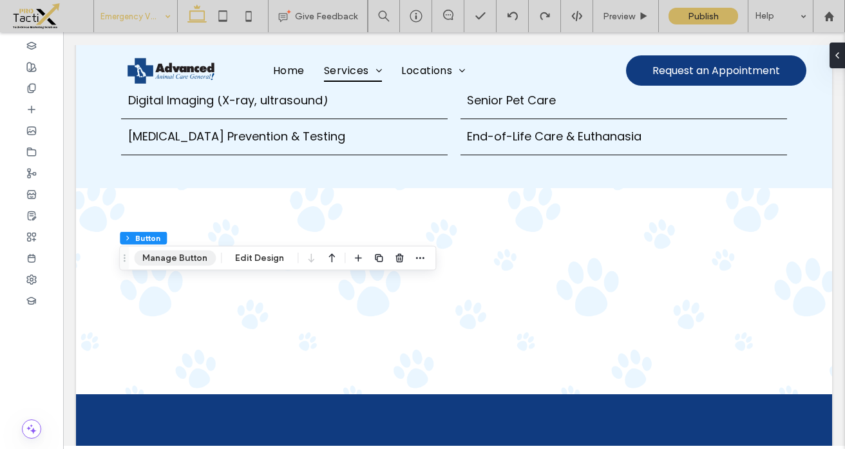
click at [197, 264] on button "Manage Button" at bounding box center [175, 258] width 82 height 15
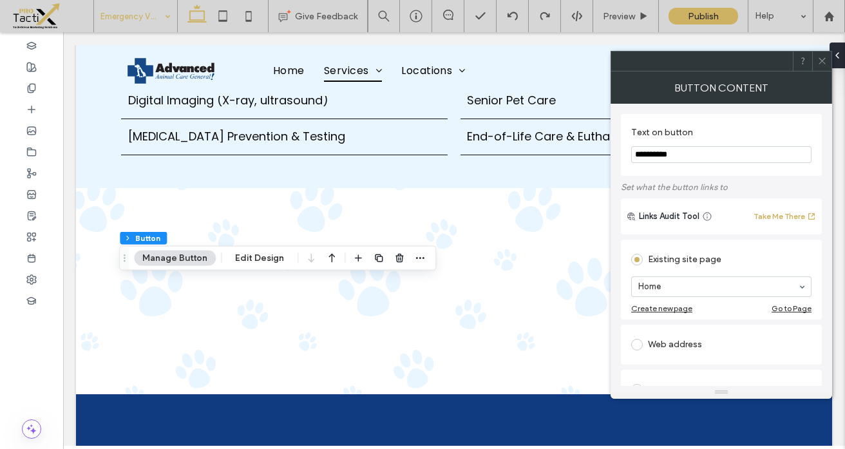
click at [682, 155] on input "**********" at bounding box center [721, 154] width 180 height 17
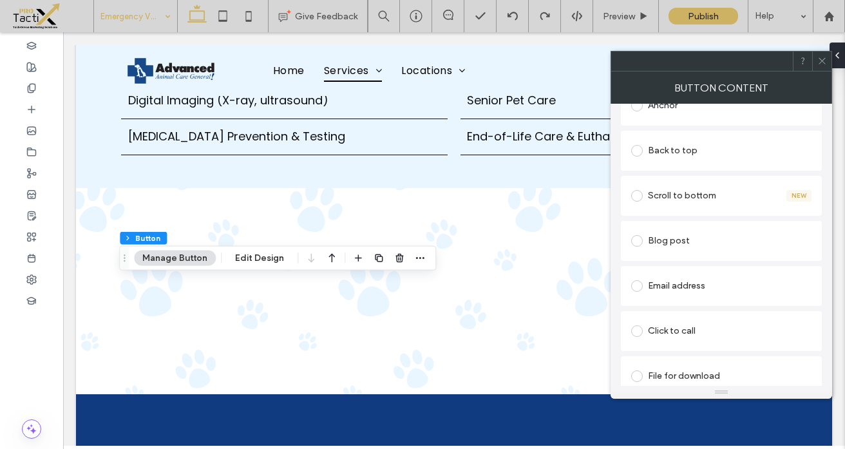
scroll to position [341, 0]
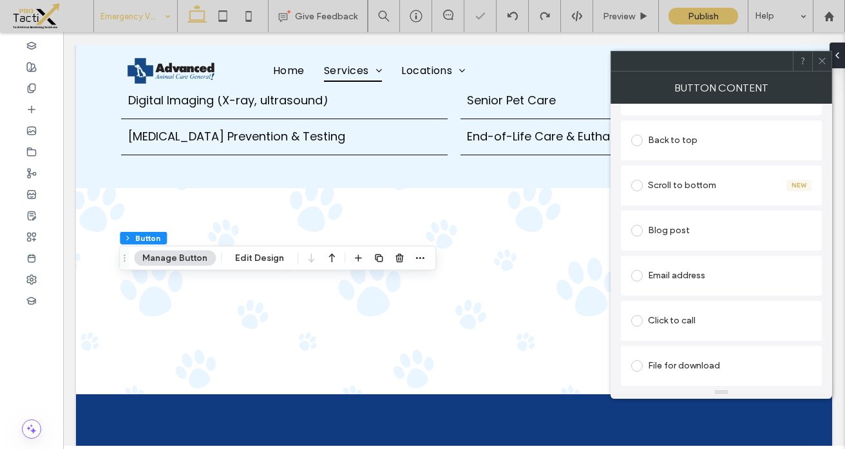
click at [651, 322] on div "Click to call" at bounding box center [721, 321] width 180 height 21
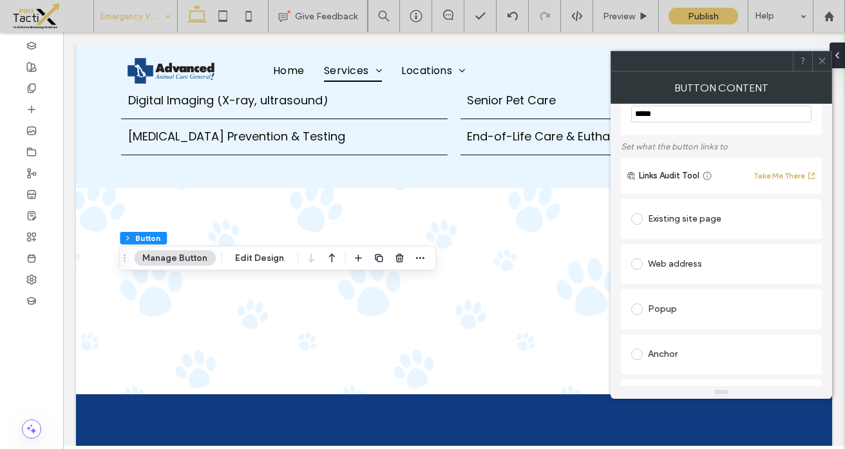
scroll to position [0, 0]
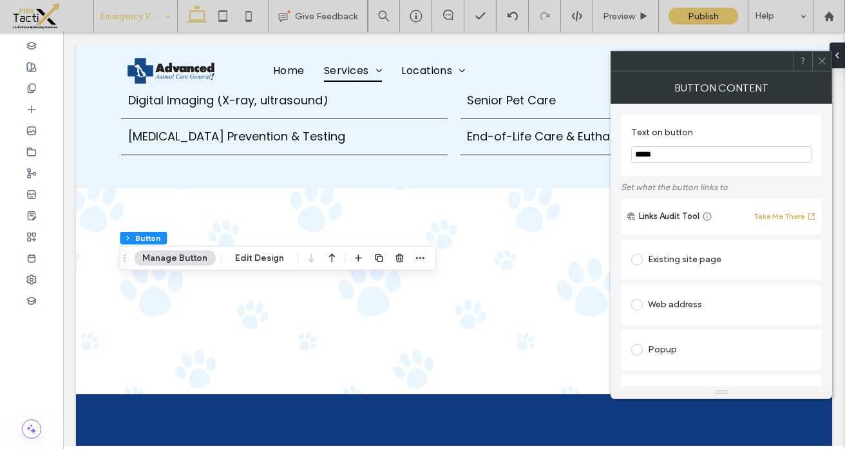
click at [684, 156] on input "*****" at bounding box center [721, 154] width 180 height 17
type input "**********"
click at [822, 69] on span at bounding box center [823, 61] width 10 height 19
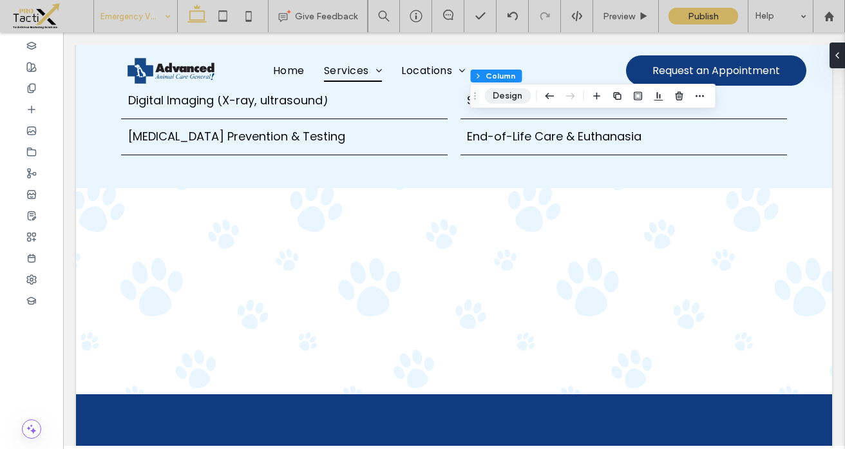
click at [508, 93] on button "Design" at bounding box center [508, 95] width 46 height 15
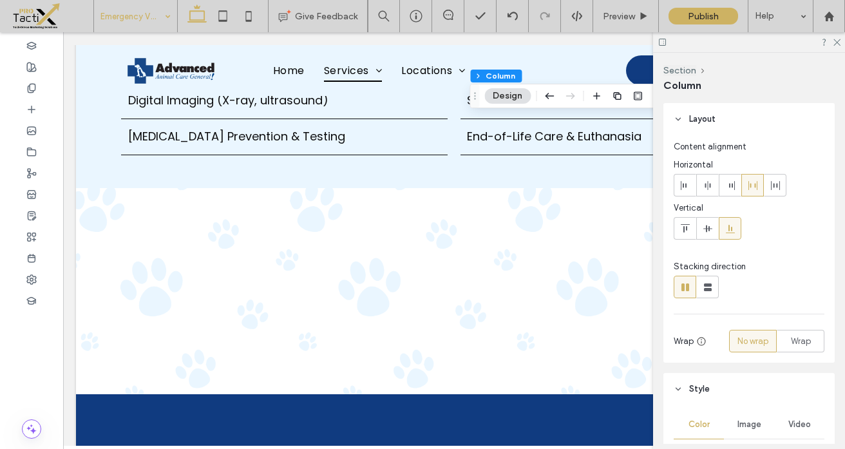
click at [738, 427] on span "Image" at bounding box center [750, 424] width 24 height 10
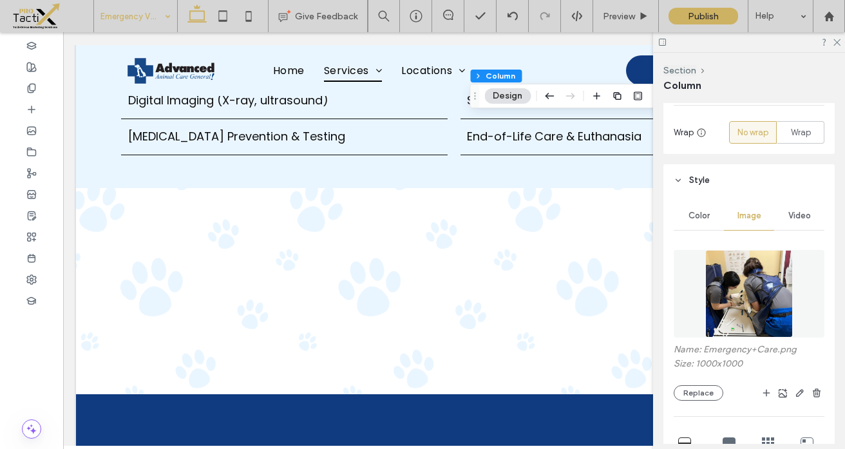
scroll to position [222, 0]
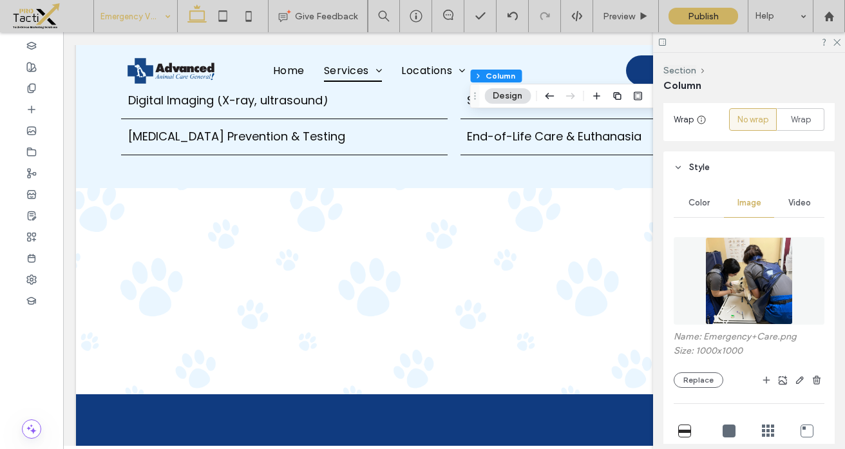
click at [756, 275] on img at bounding box center [750, 281] width 88 height 88
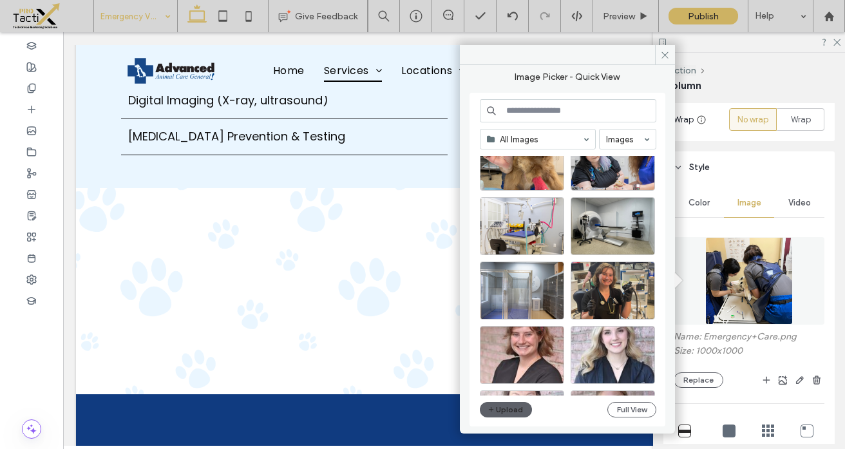
scroll to position [1399, 0]
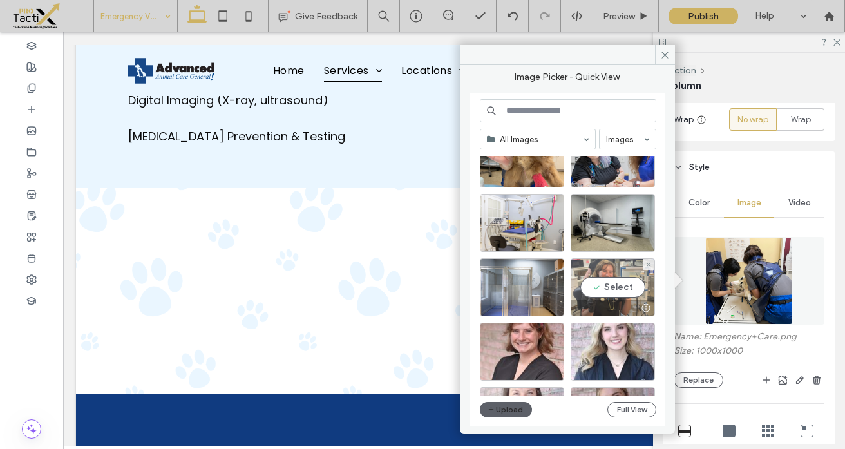
click at [611, 284] on div "Select" at bounding box center [613, 287] width 84 height 58
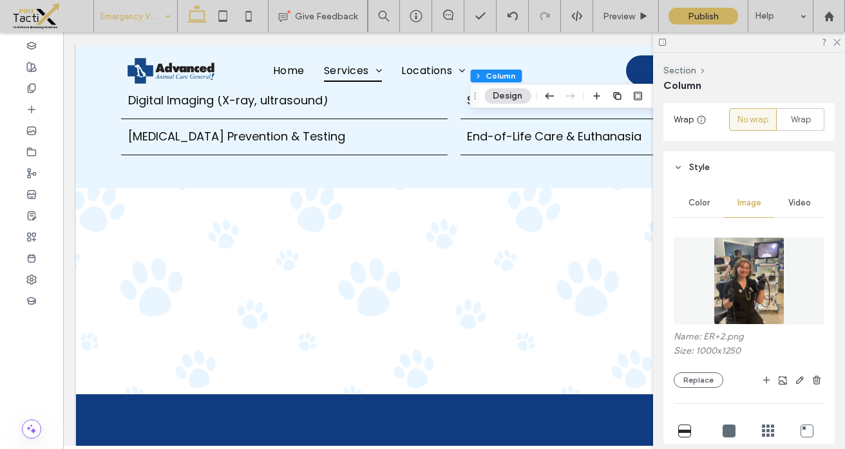
click at [728, 280] on img at bounding box center [749, 281] width 70 height 88
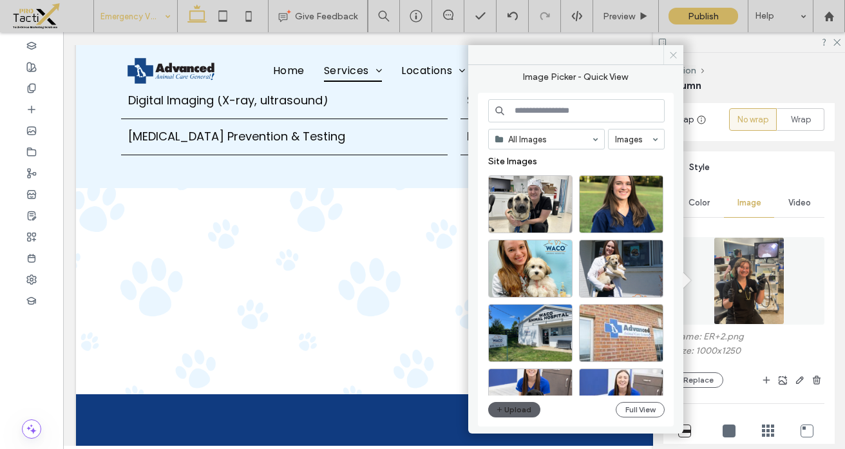
click at [676, 51] on icon at bounding box center [674, 55] width 10 height 10
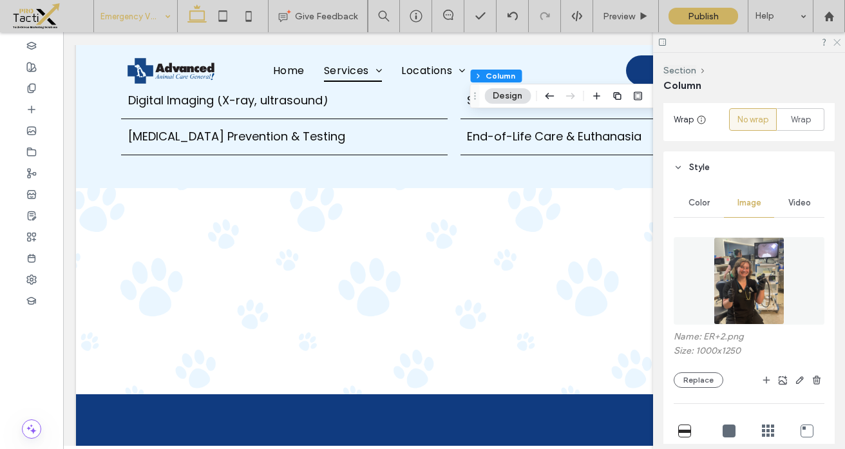
click at [836, 40] on icon at bounding box center [836, 41] width 8 height 8
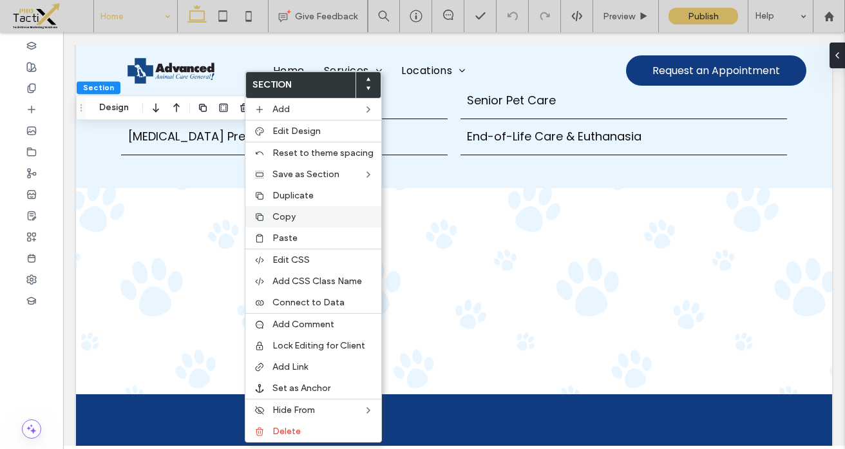
click at [283, 215] on span "Copy" at bounding box center [284, 216] width 23 height 11
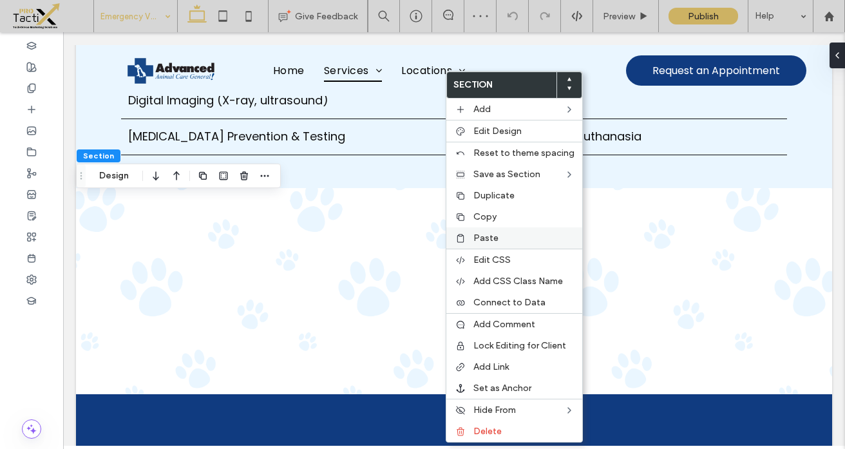
click at [486, 244] on div "Paste" at bounding box center [515, 237] width 136 height 21
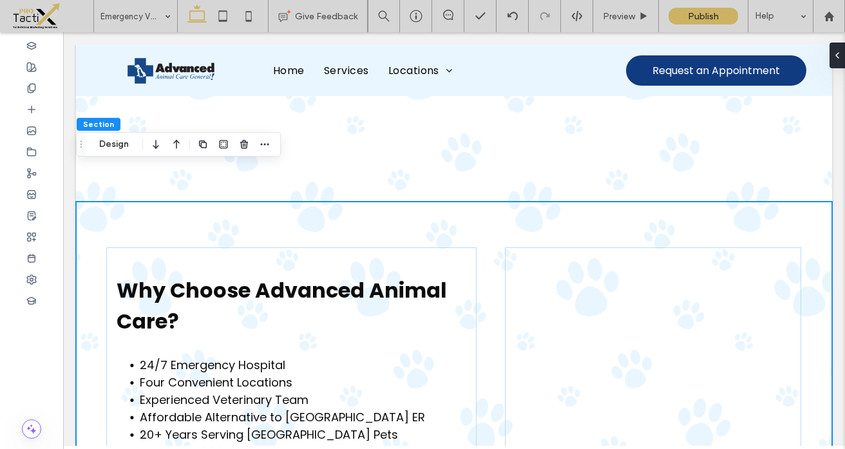
scroll to position [1024, 0]
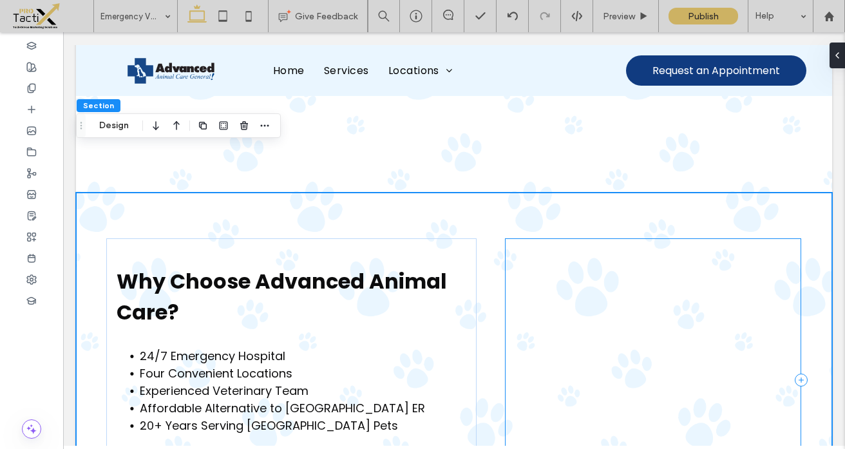
click at [508, 238] on div at bounding box center [653, 380] width 296 height 284
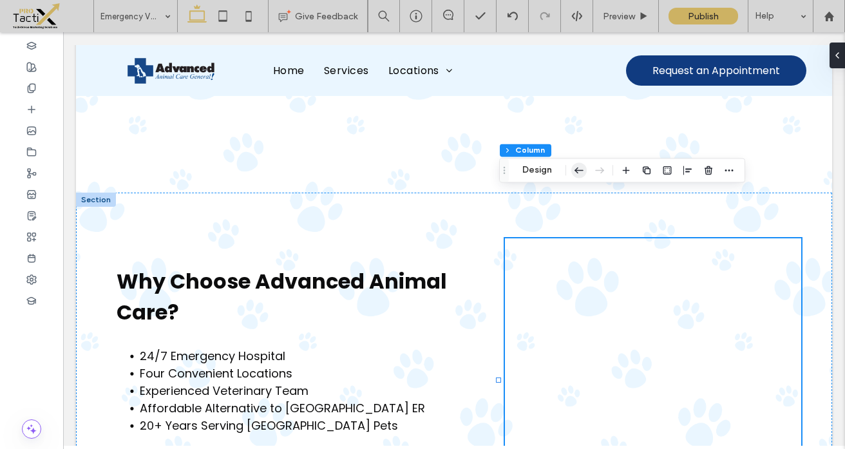
click at [574, 171] on icon "button" at bounding box center [578, 169] width 15 height 23
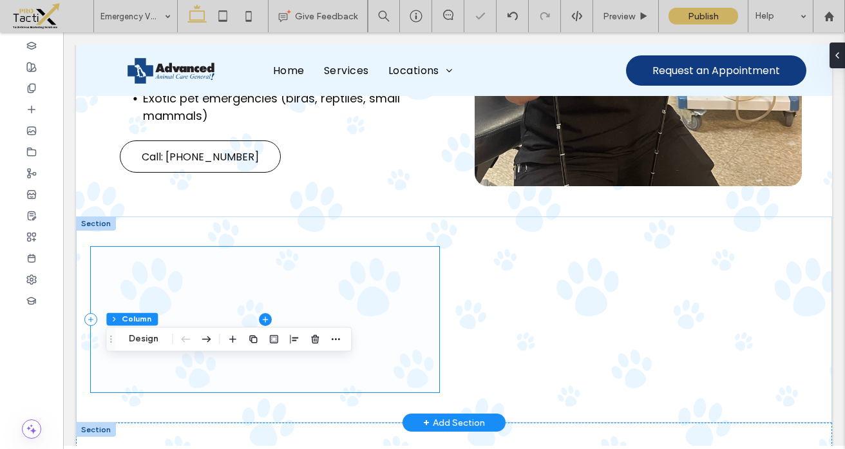
scroll to position [766, 0]
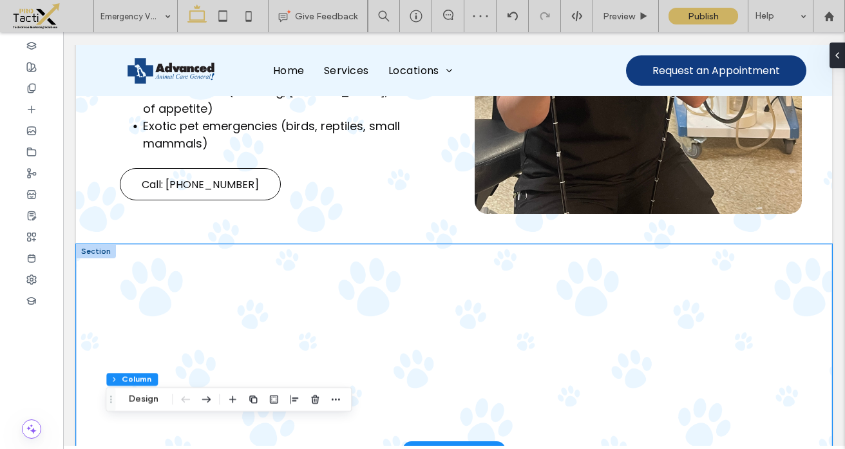
click at [436, 244] on div at bounding box center [454, 347] width 756 height 206
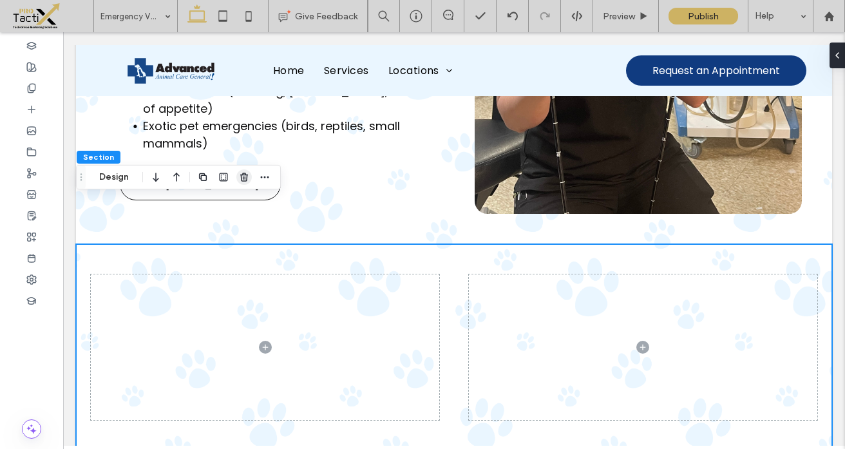
click at [244, 177] on use "button" at bounding box center [244, 177] width 8 height 8
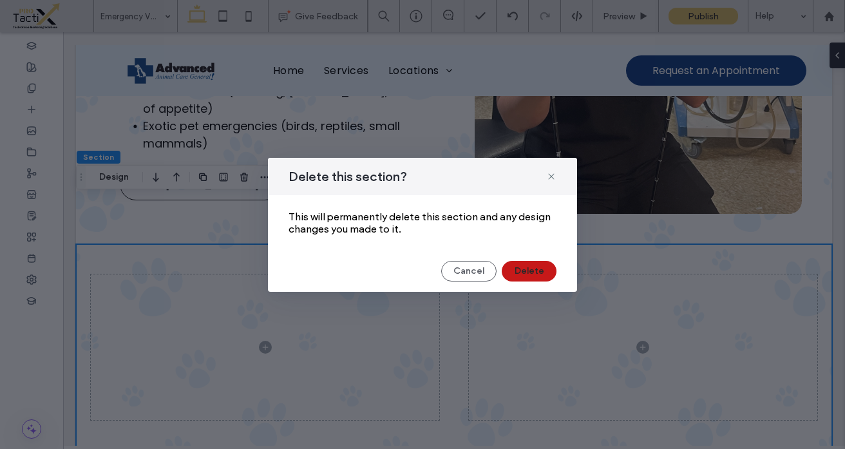
click at [542, 273] on button "Delete" at bounding box center [529, 271] width 55 height 21
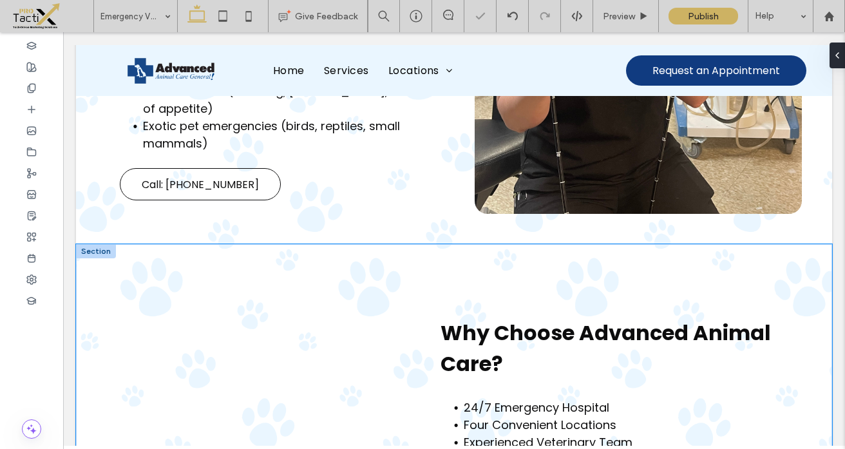
click at [558, 244] on div "Why Choose Advanced Animal Care? 24/7 Emergency Hospital Four Convenient Locati…" at bounding box center [454, 431] width 756 height 375
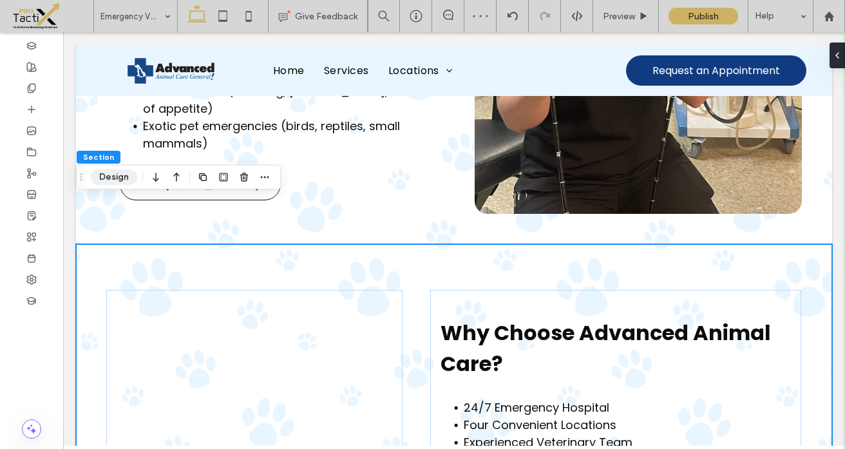
click at [105, 178] on button "Design" at bounding box center [114, 176] width 46 height 15
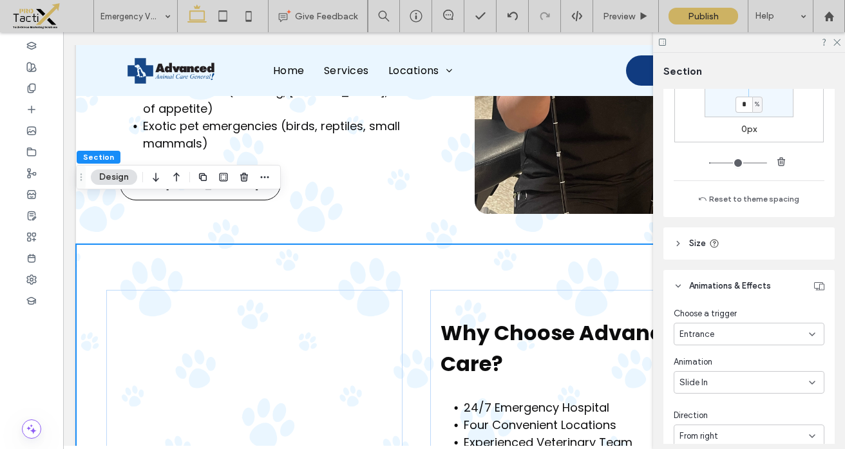
scroll to position [824, 0]
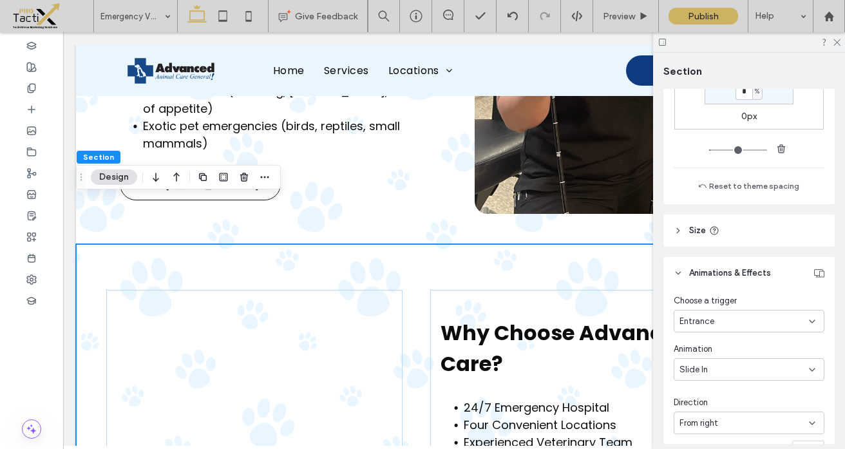
click at [714, 369] on div "Slide In" at bounding box center [745, 369] width 130 height 13
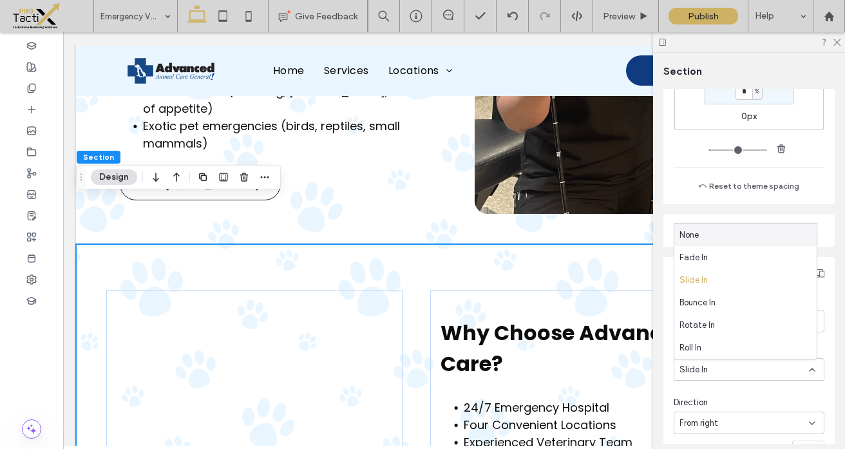
click at [714, 369] on div "Slide In" at bounding box center [745, 369] width 130 height 13
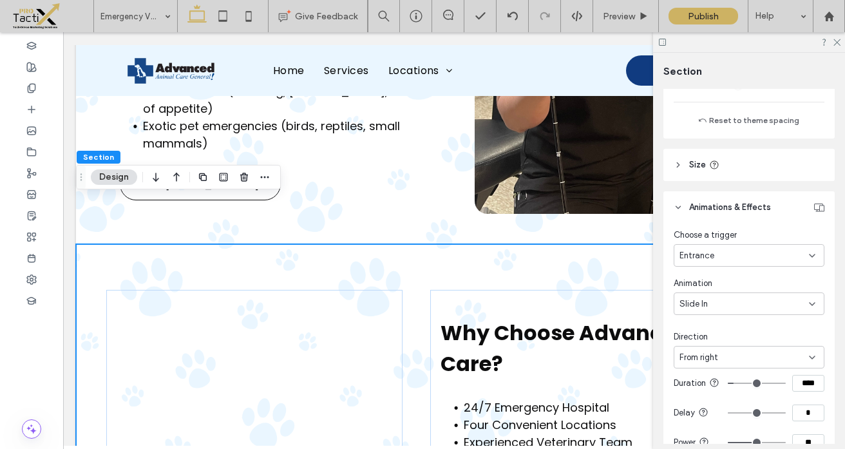
scroll to position [909, 0]
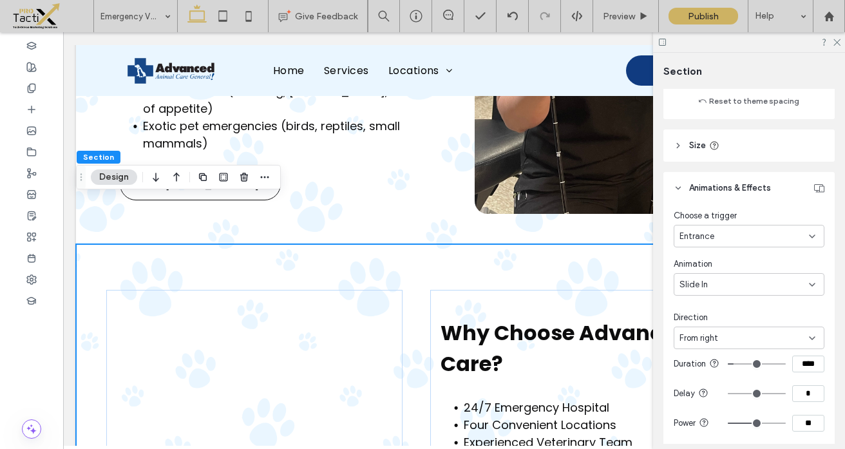
click at [712, 338] on span "From right" at bounding box center [699, 338] width 39 height 13
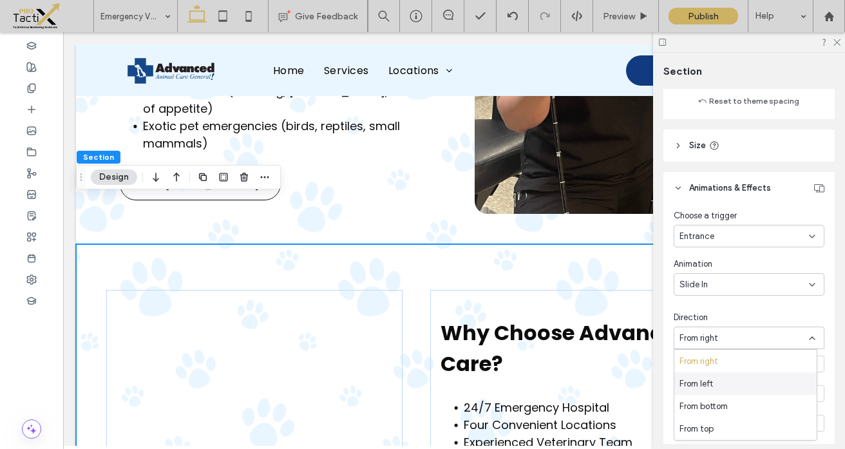
click at [706, 383] on span "From left" at bounding box center [697, 384] width 34 height 13
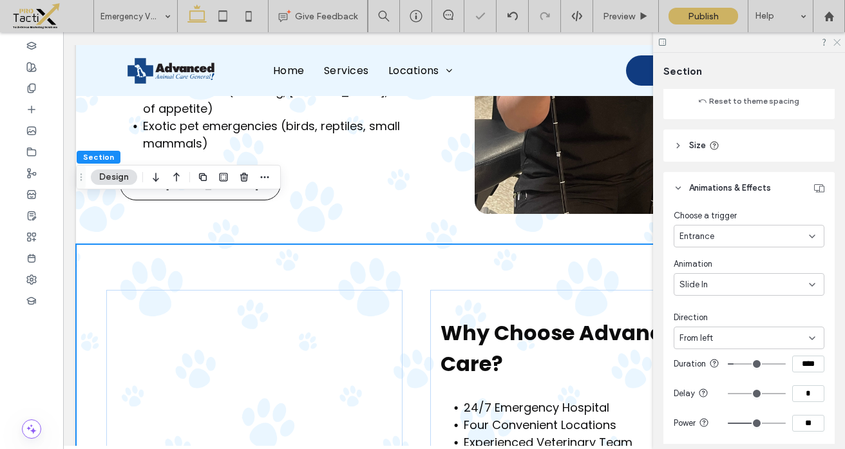
click at [839, 43] on icon at bounding box center [836, 41] width 8 height 8
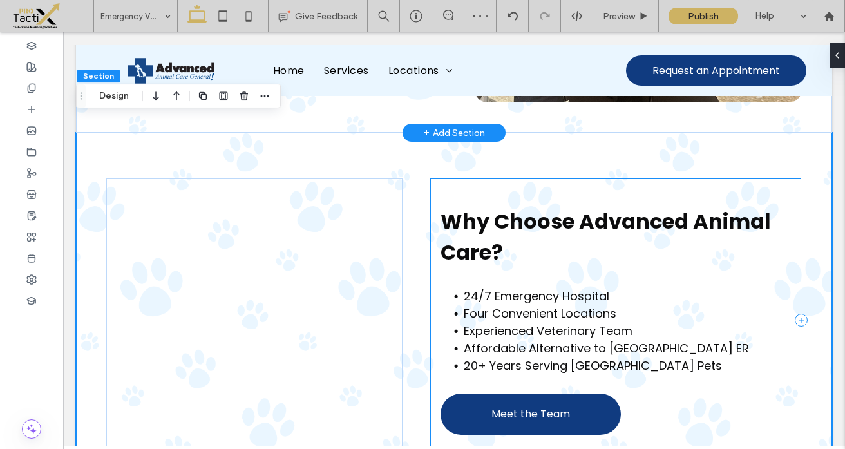
scroll to position [869, 0]
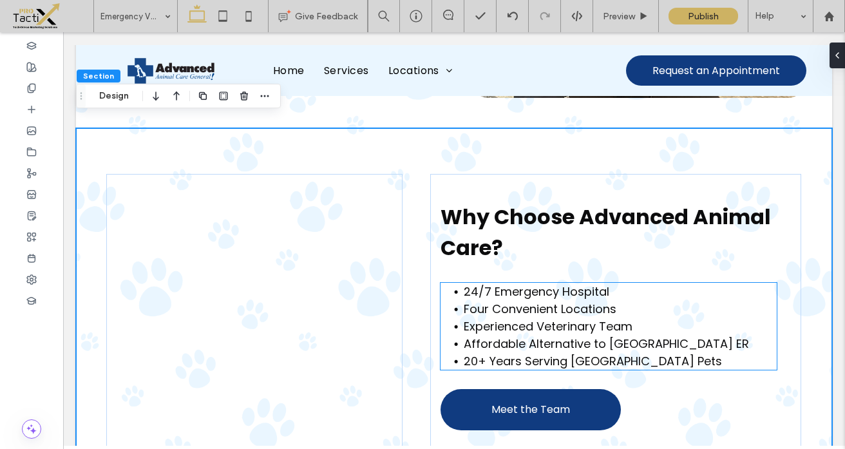
click at [508, 318] on span "Experienced Veterinary Team" at bounding box center [548, 326] width 169 height 16
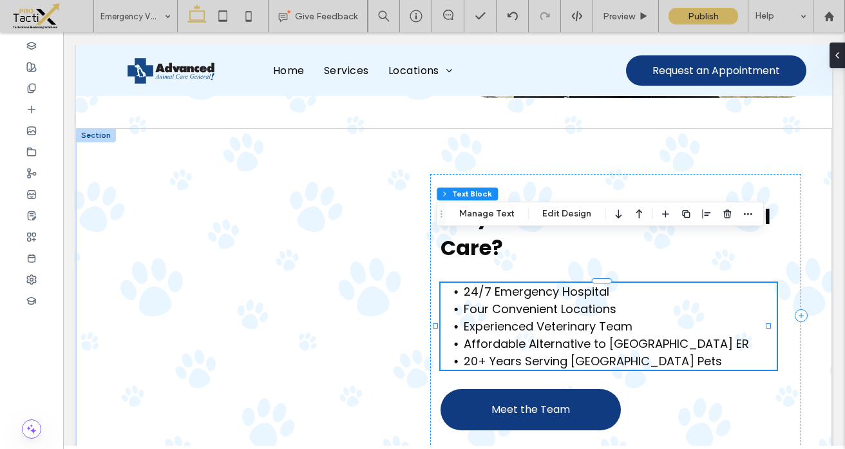
click at [508, 285] on div "24/7 Emergency Hospital Four Convenient Locations Experienced Veterinary Team A…" at bounding box center [609, 326] width 336 height 87
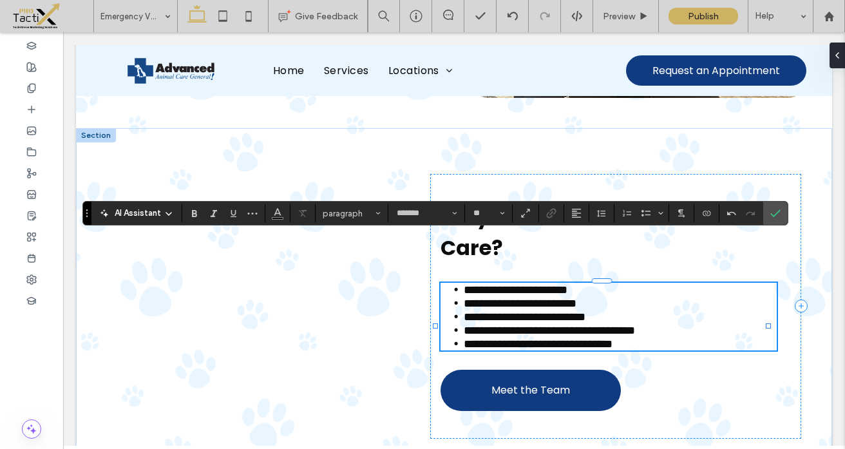
scroll to position [0, 0]
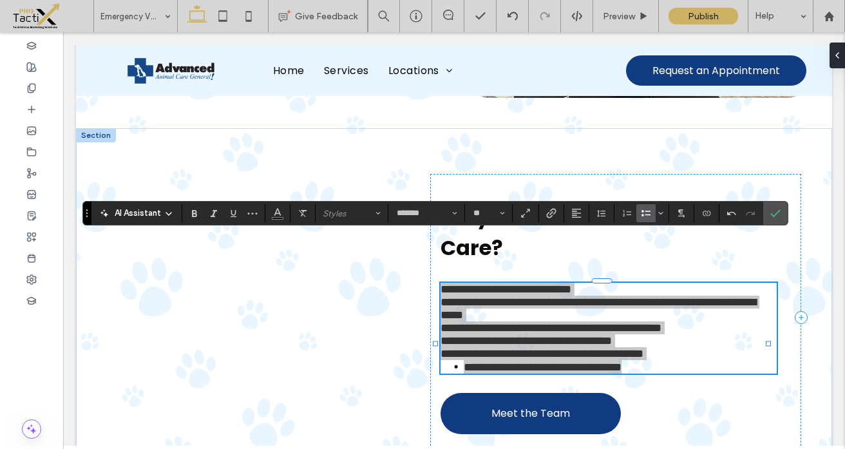
click at [646, 211] on use "Bulleted List" at bounding box center [646, 213] width 9 height 6
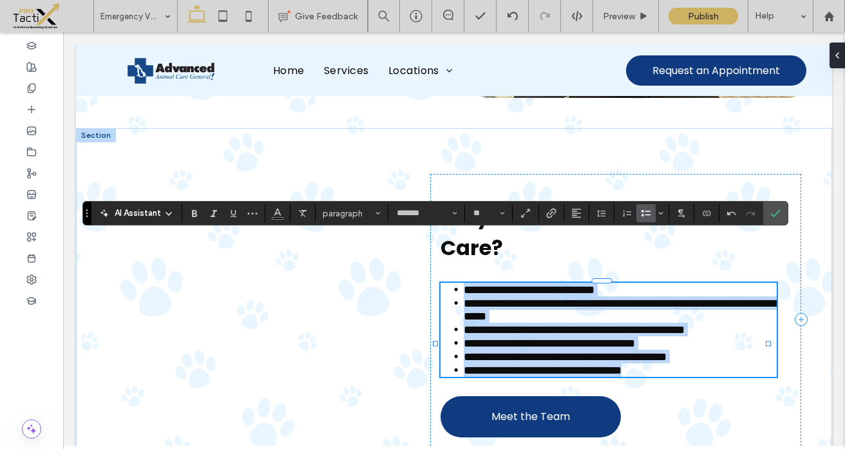
click at [561, 324] on span "**********" at bounding box center [574, 330] width 221 height 12
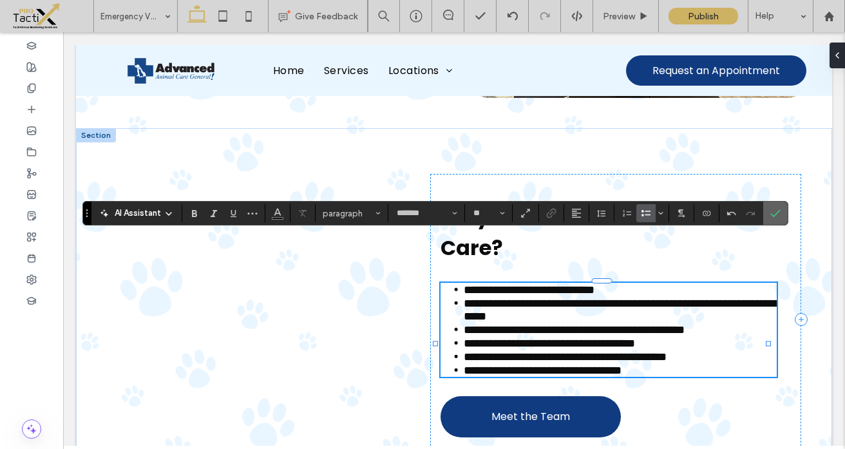
click at [777, 213] on use "Confirm" at bounding box center [776, 213] width 10 height 8
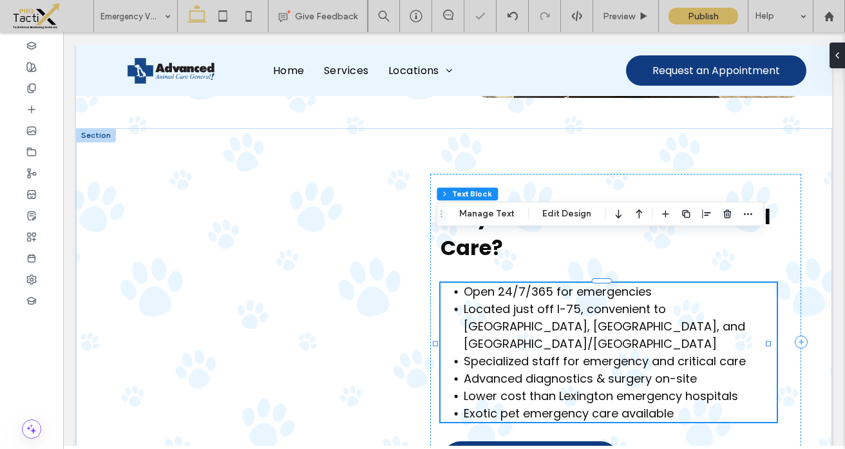
click at [654, 353] on span "Specialized staff for emergency and critical care" at bounding box center [605, 361] width 282 height 16
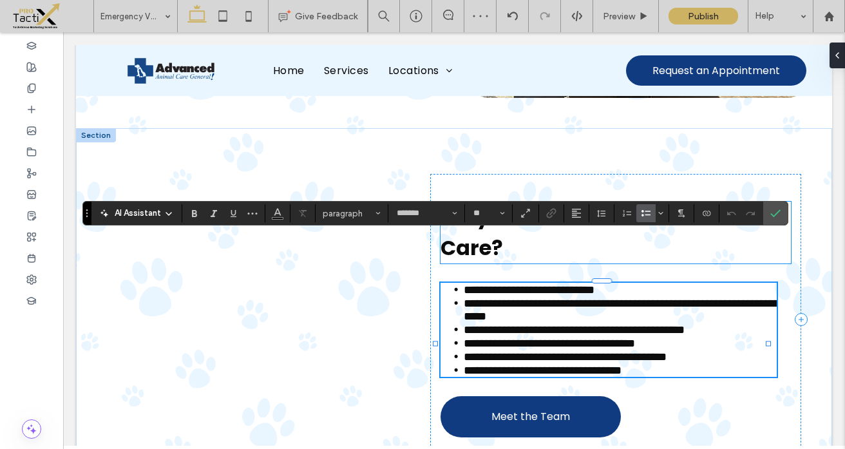
click at [573, 202] on h2 "Why Choose Advanced Animal Care?" at bounding box center [616, 233] width 350 height 62
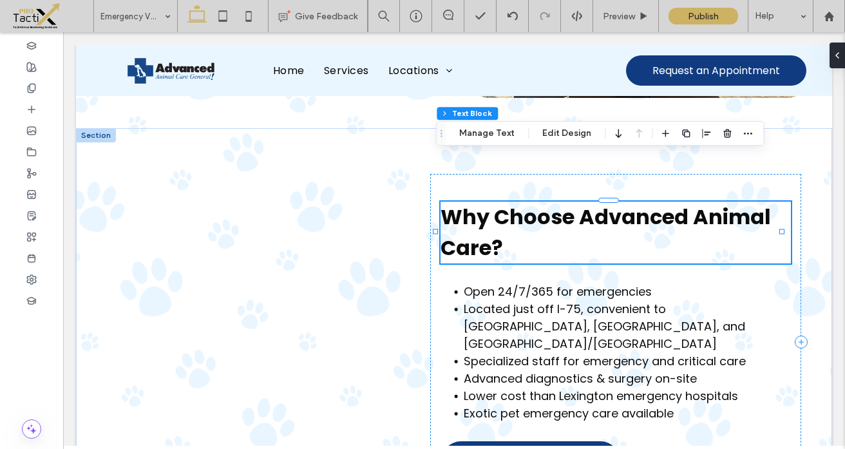
click at [490, 204] on span "Why Choose Advanced Animal Care?" at bounding box center [606, 232] width 331 height 60
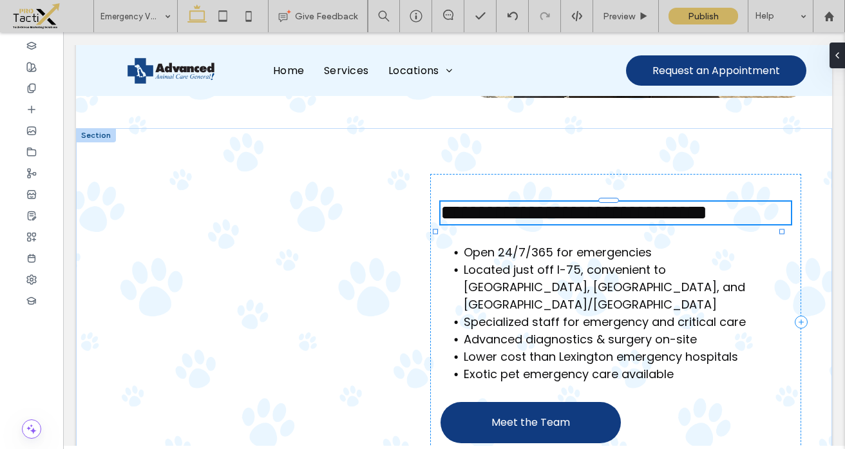
type input "*******"
type input "**"
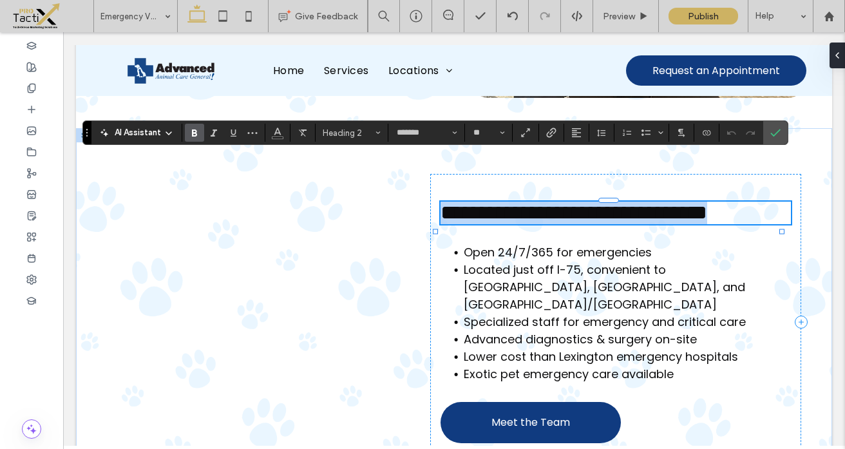
click at [490, 203] on span "**********" at bounding box center [574, 212] width 267 height 21
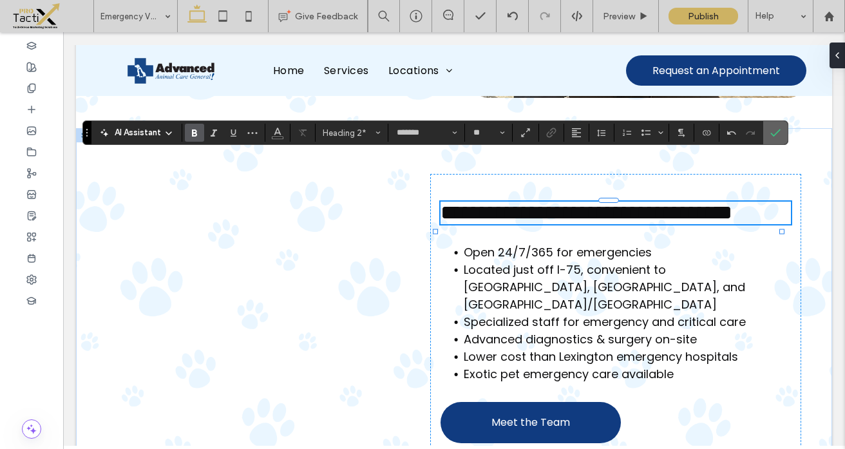
click at [772, 133] on use "Confirm" at bounding box center [776, 133] width 10 height 8
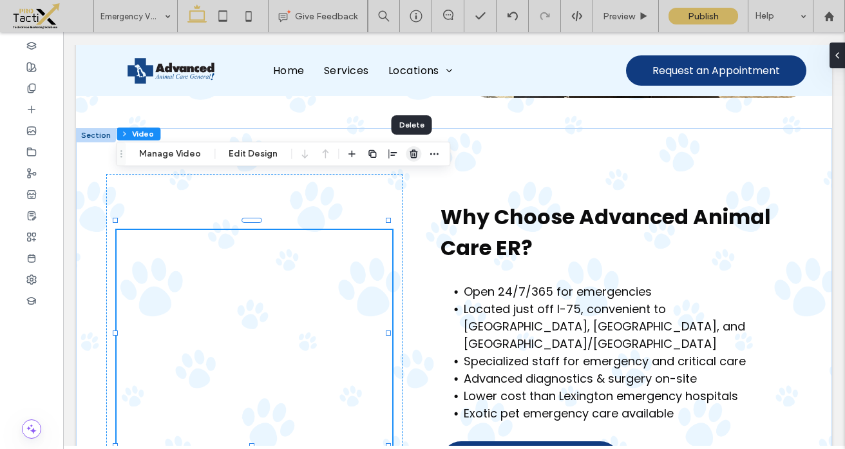
click at [410, 153] on use "button" at bounding box center [414, 153] width 8 height 8
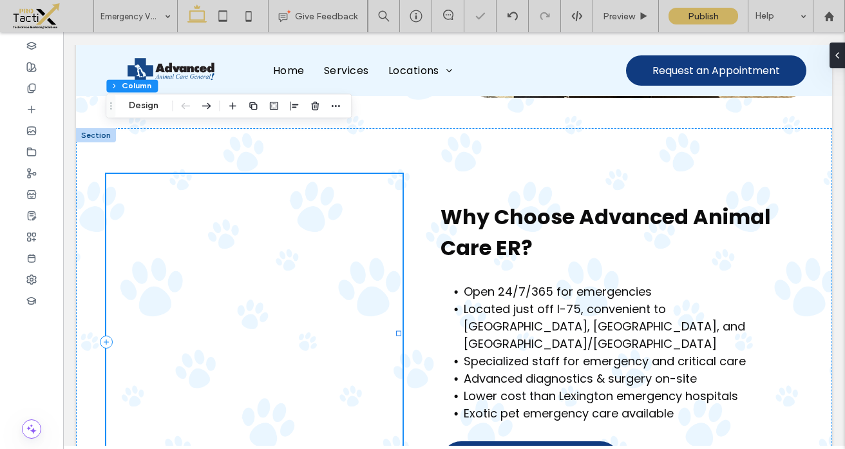
click at [330, 174] on div at bounding box center [254, 342] width 296 height 336
click at [26, 106] on icon at bounding box center [31, 109] width 10 height 10
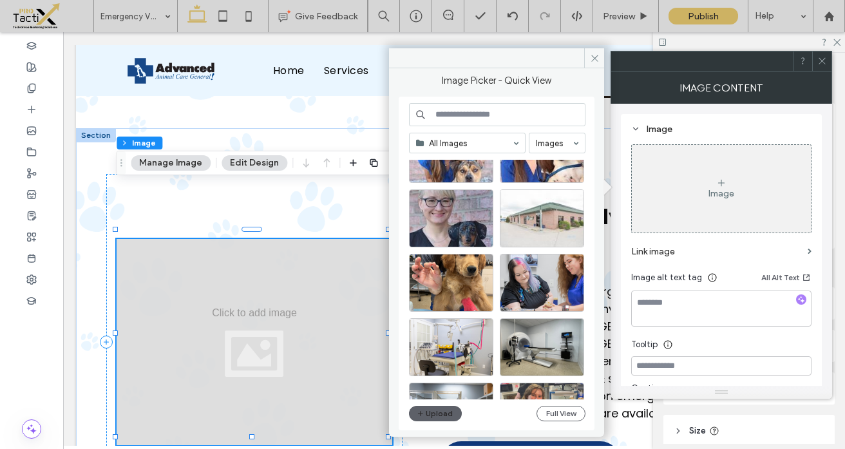
scroll to position [1300, 0]
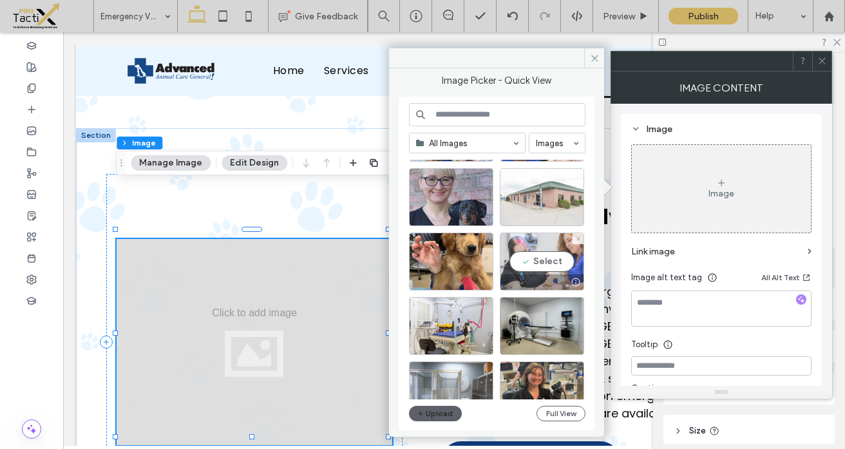
click at [542, 269] on div "Select" at bounding box center [542, 262] width 84 height 58
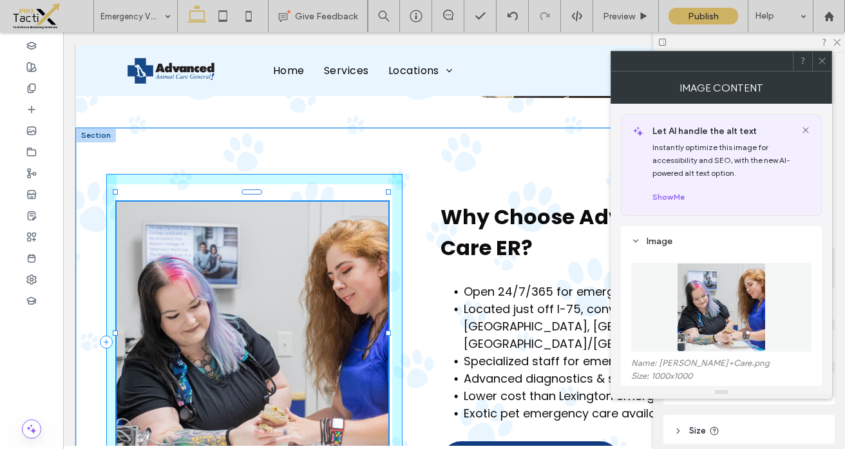
drag, startPoint x: 251, startPoint y: 392, endPoint x: 253, endPoint y: 429, distance: 37.4
type input "***"
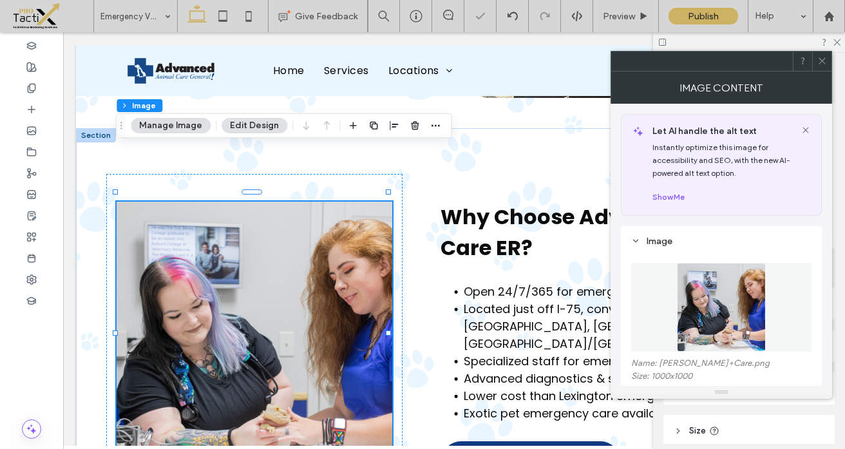
click at [820, 61] on icon at bounding box center [823, 61] width 10 height 10
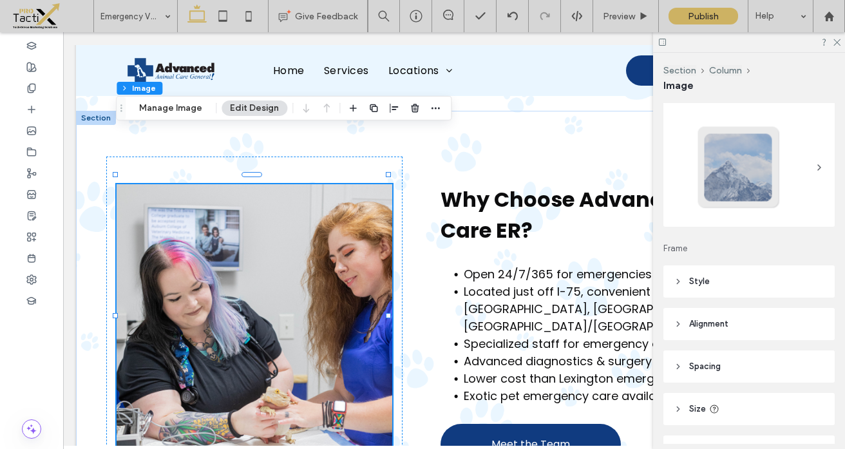
scroll to position [29, 0]
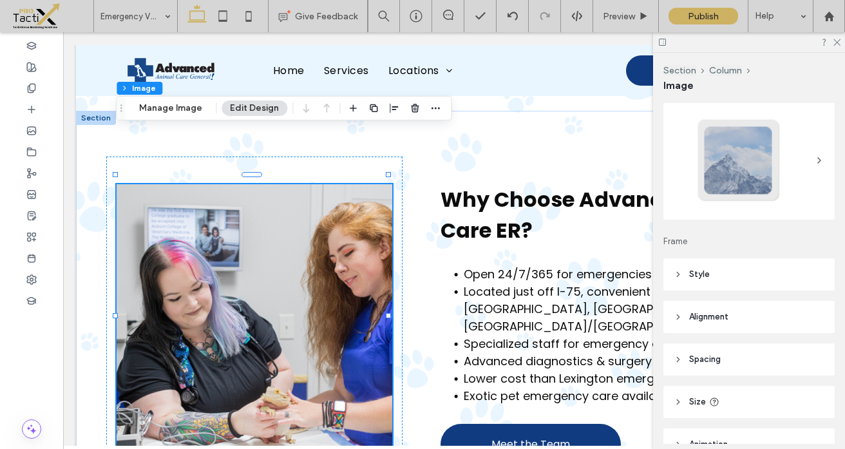
click at [694, 274] on span "Style" at bounding box center [699, 274] width 21 height 13
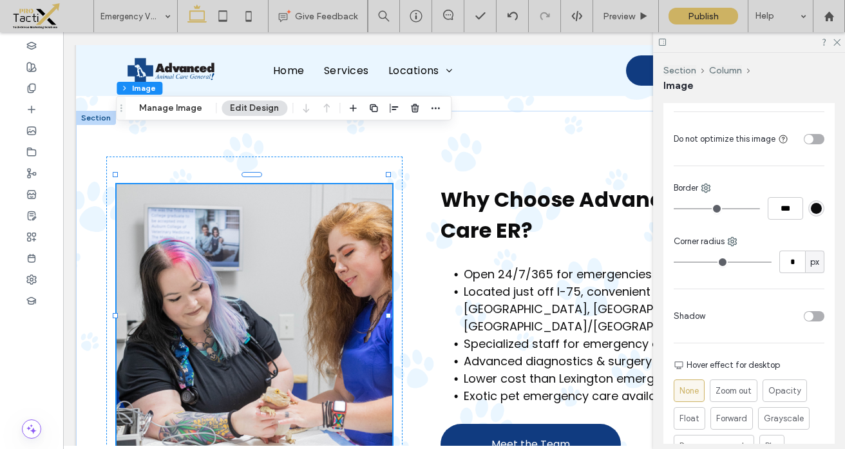
scroll to position [339, 0]
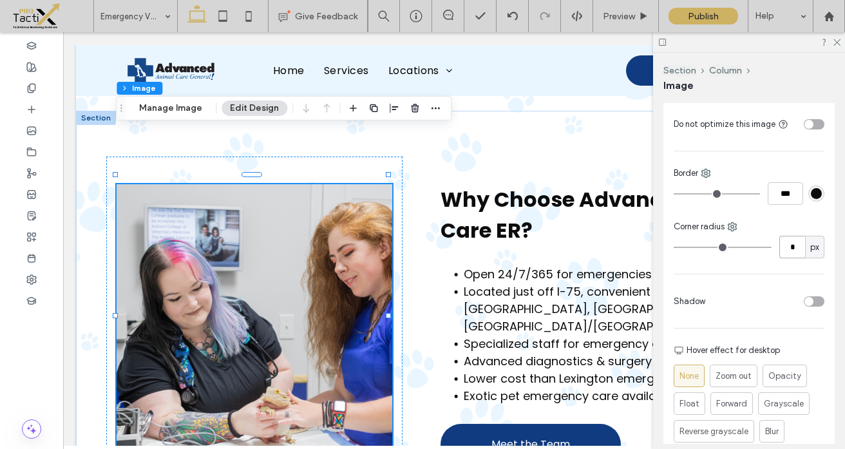
click at [783, 250] on input "*" at bounding box center [793, 247] width 26 height 23
type input "**"
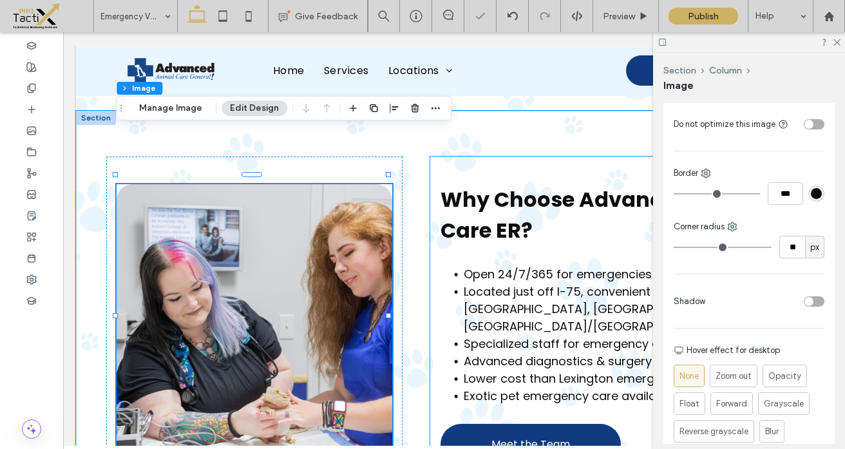
click at [588, 216] on div "Why Choose Advanced Animal Care ER? Open 24/7/365 for emergencies Located just …" at bounding box center [615, 325] width 370 height 336
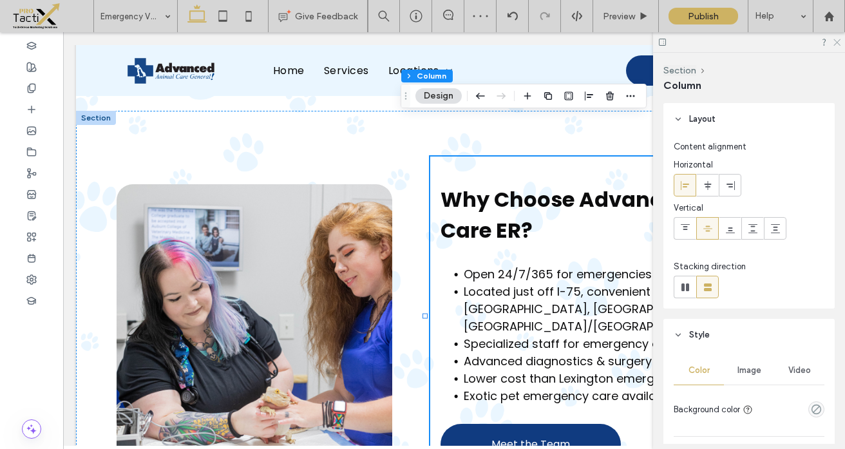
click at [836, 44] on use at bounding box center [837, 42] width 7 height 7
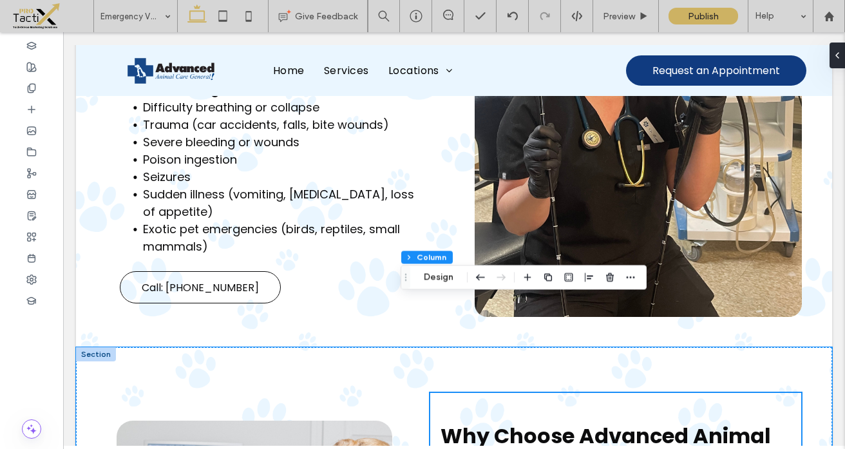
scroll to position [622, 0]
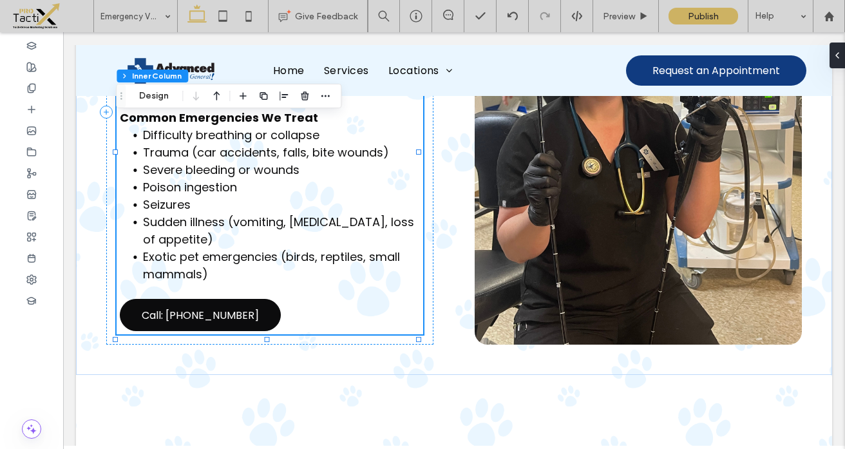
click at [265, 299] on link "Call: [PHONE_NUMBER]" at bounding box center [200, 315] width 161 height 32
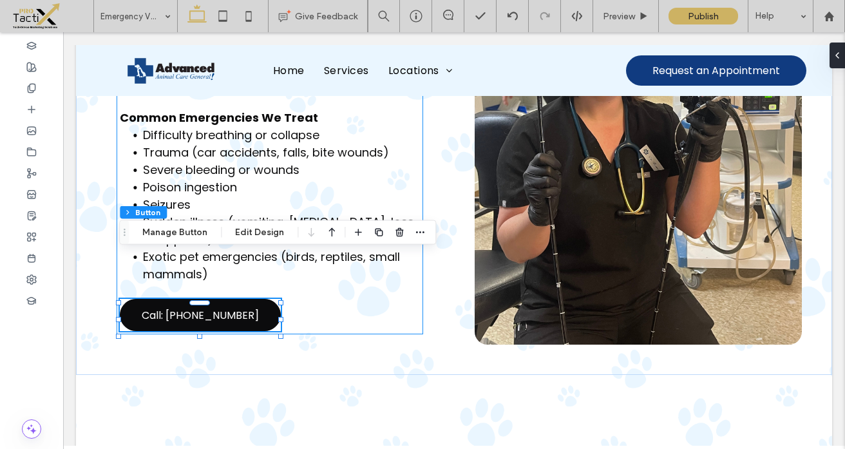
type input "**"
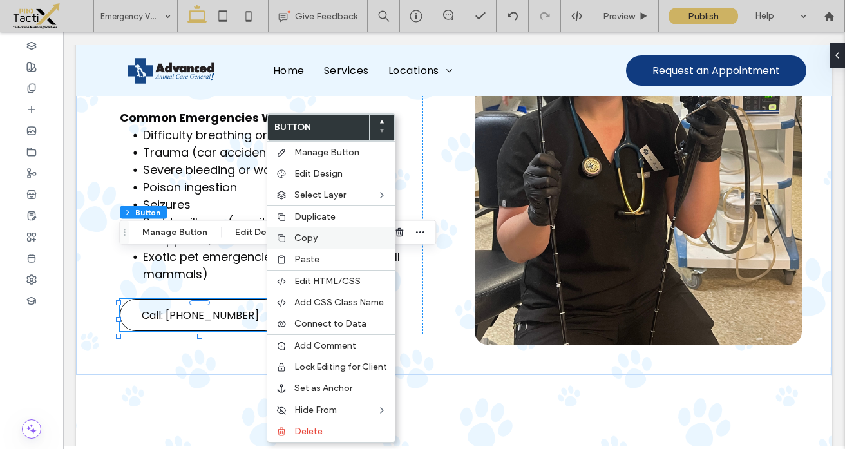
click at [295, 236] on span "Copy" at bounding box center [305, 238] width 23 height 11
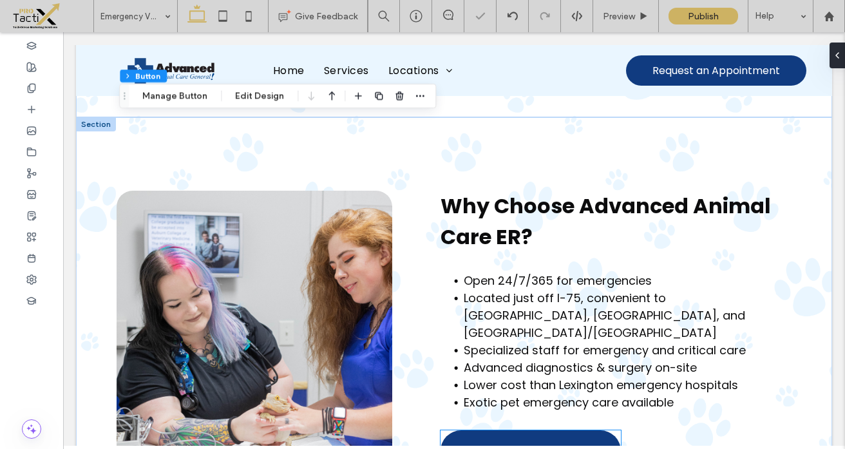
scroll to position [886, 0]
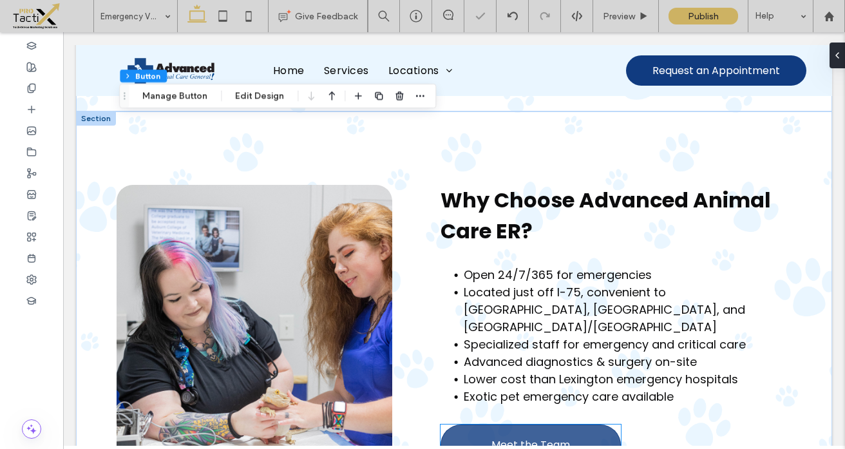
click at [570, 425] on link "Meet the Team" at bounding box center [531, 445] width 180 height 41
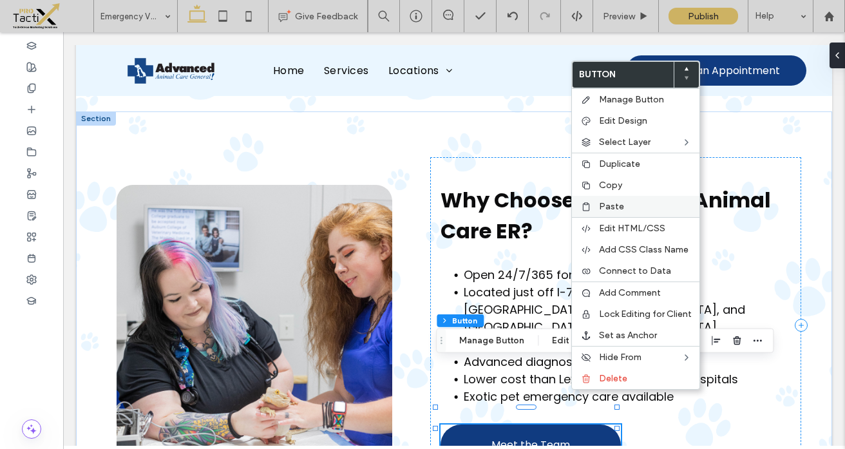
click at [607, 206] on span "Paste" at bounding box center [611, 206] width 25 height 11
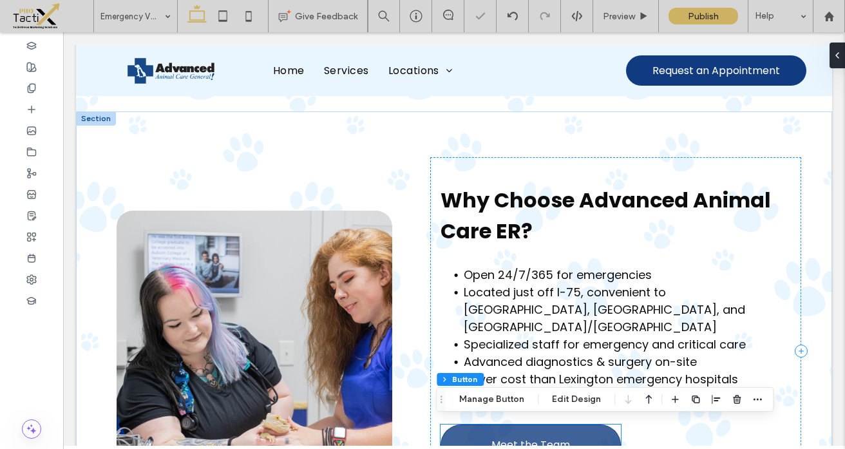
click at [601, 425] on link "Meet the Team" at bounding box center [531, 445] width 180 height 41
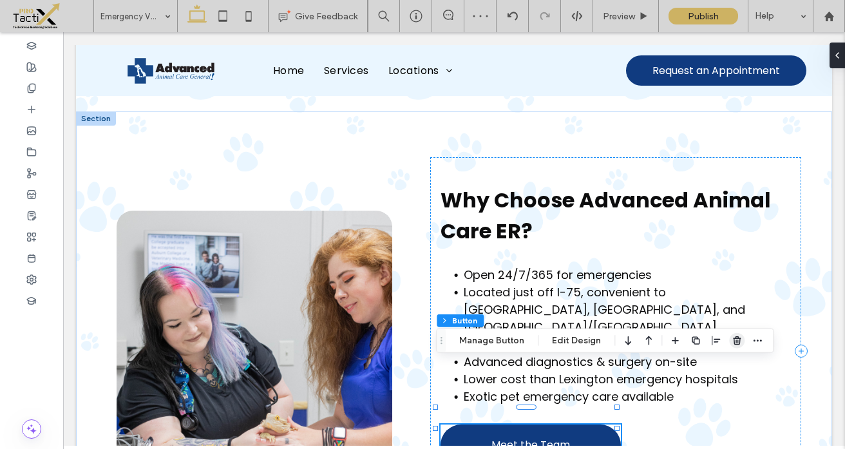
click at [736, 340] on icon "button" at bounding box center [737, 341] width 10 height 10
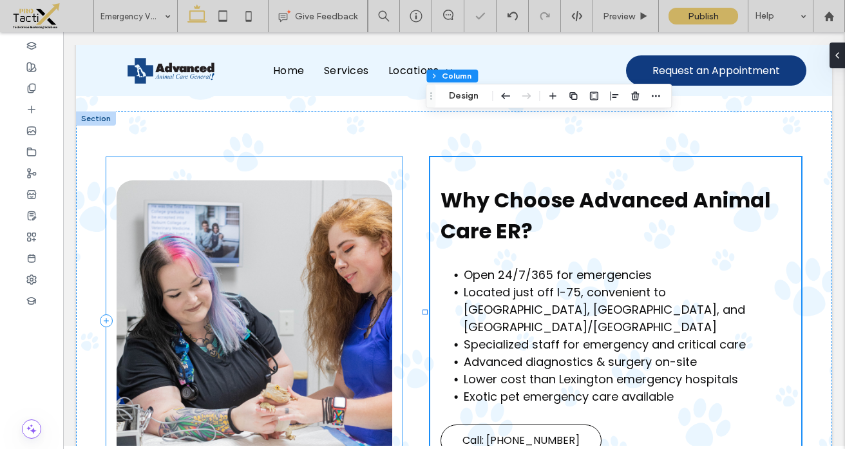
click at [394, 418] on div at bounding box center [254, 320] width 296 height 327
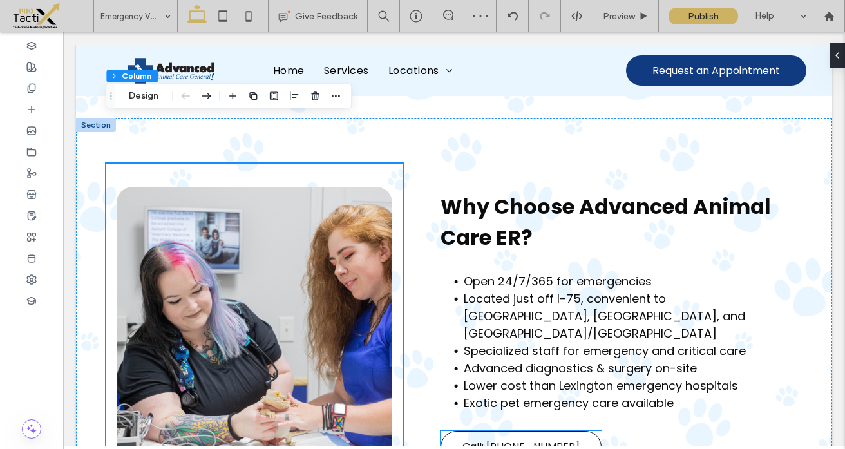
scroll to position [859, 0]
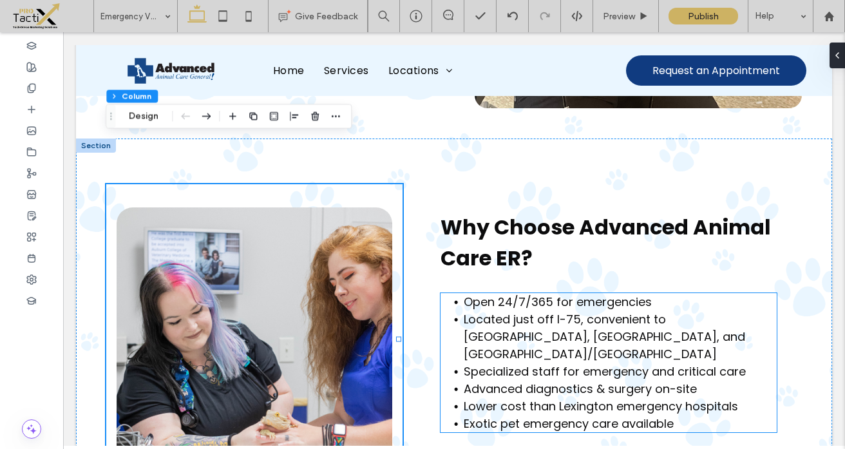
click at [501, 294] on span "Open 24/7/365 for emergencies" at bounding box center [558, 302] width 188 height 16
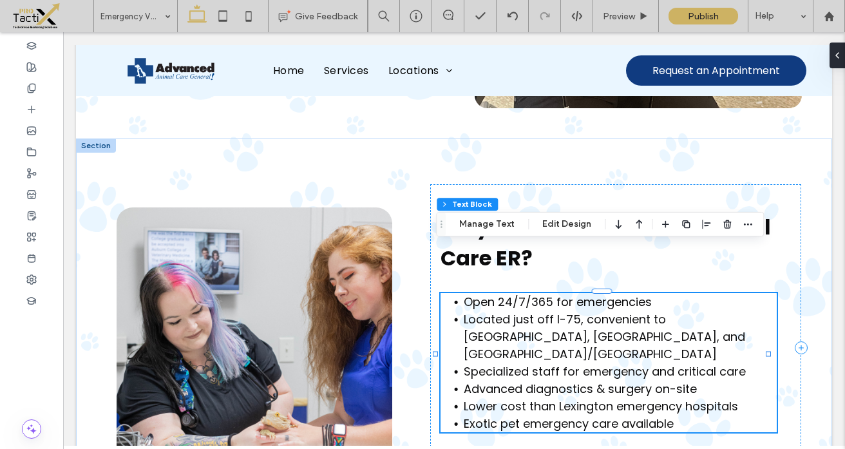
click at [500, 294] on span "Open 24/7/365 for emergencies" at bounding box center [558, 302] width 188 height 16
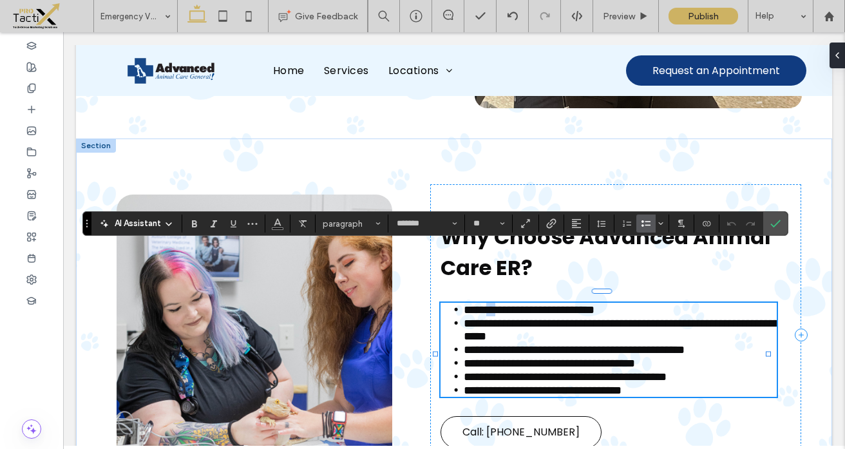
click at [495, 304] on span "**********" at bounding box center [529, 310] width 131 height 12
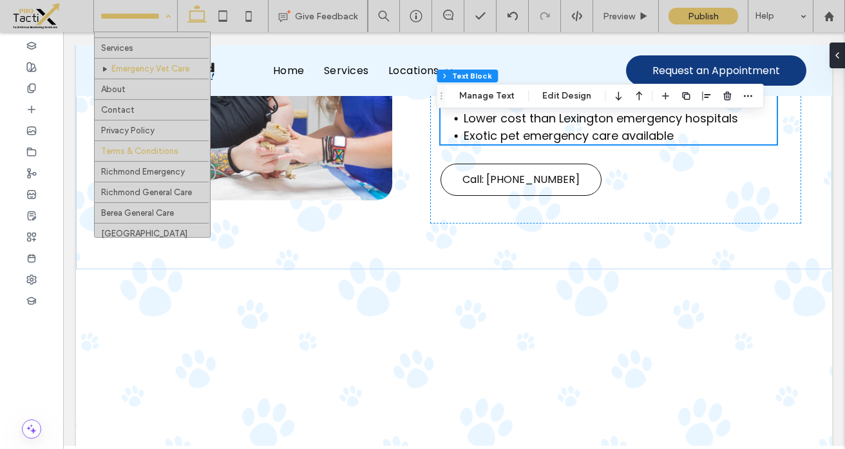
scroll to position [27, 0]
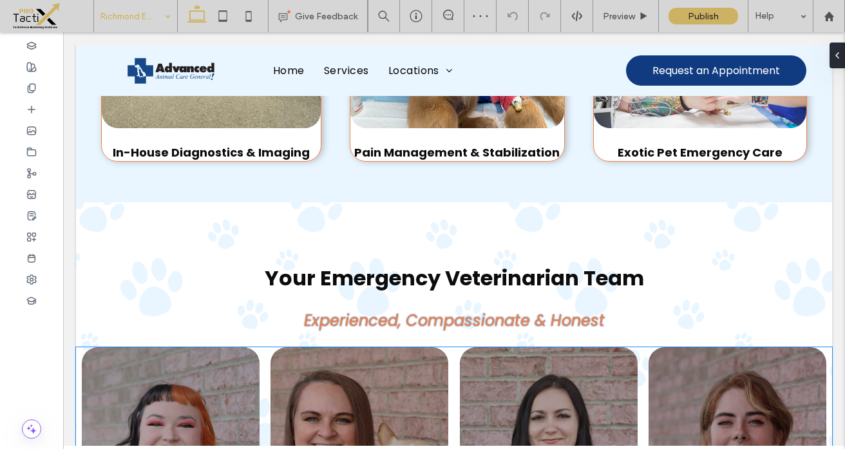
scroll to position [1472, 0]
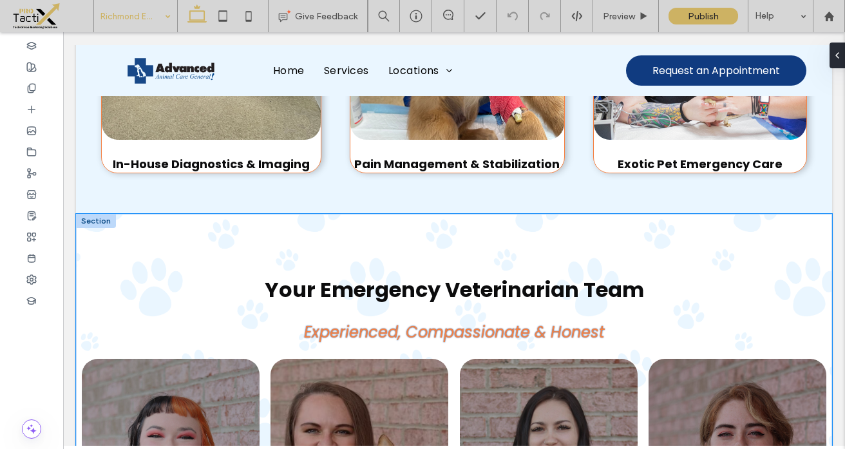
click at [196, 214] on div "Your Emergency Veterinarian Team Experienced, Compassionate & Honest Dr. Crabtr…" at bounding box center [454, 449] width 756 height 470
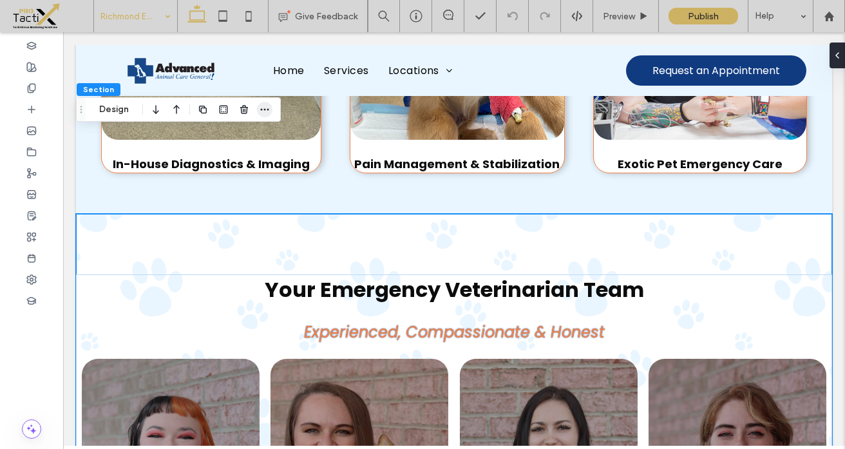
click at [262, 110] on use "button" at bounding box center [265, 110] width 8 height 2
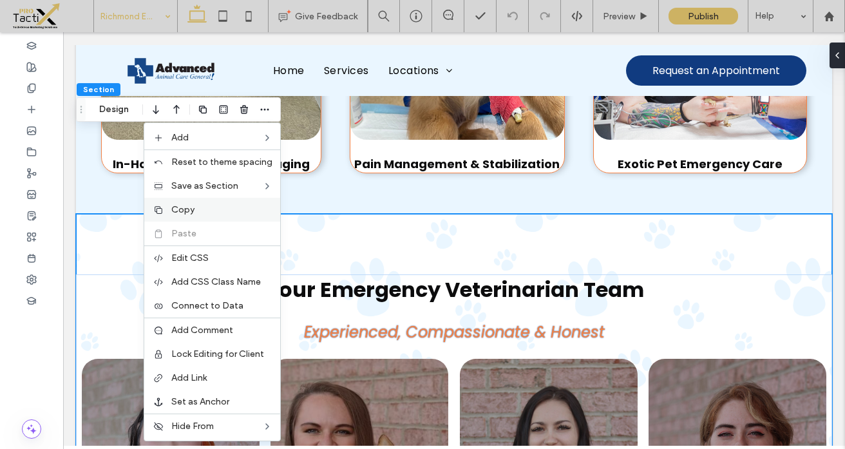
click at [182, 209] on span "Copy" at bounding box center [182, 209] width 23 height 11
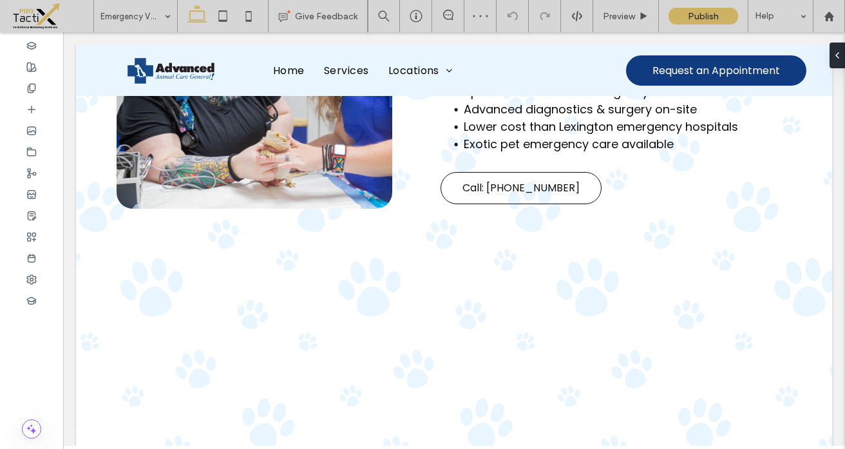
scroll to position [1177, 0]
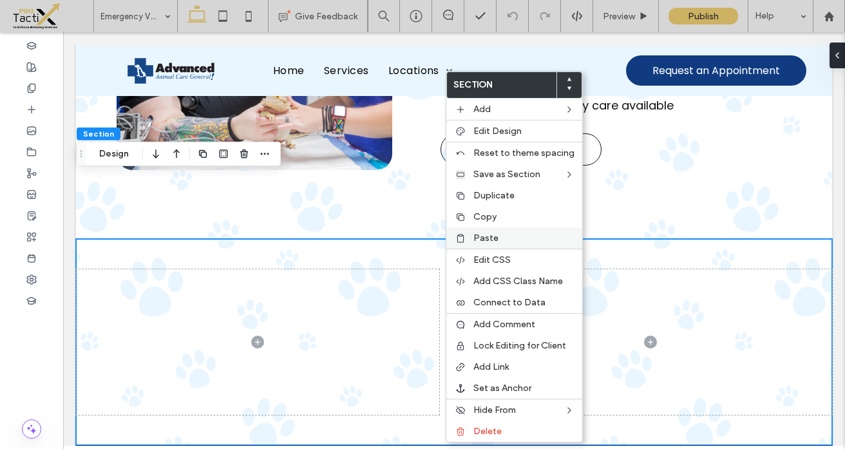
click at [473, 240] on div "Paste" at bounding box center [515, 237] width 136 height 21
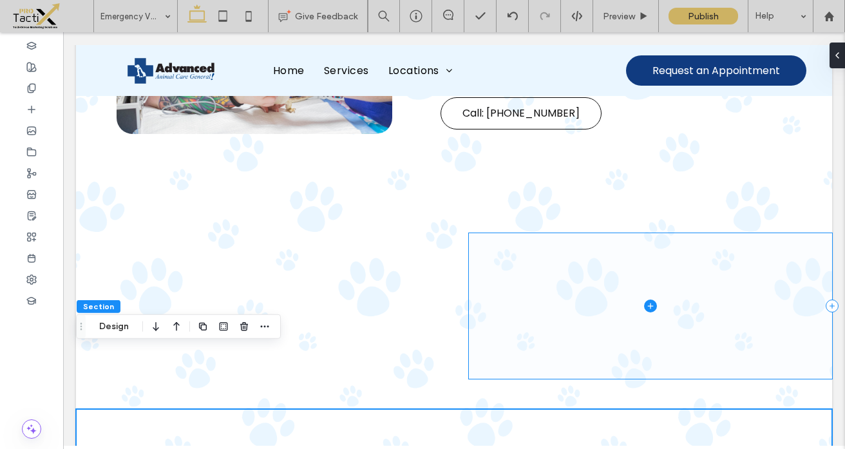
scroll to position [1203, 0]
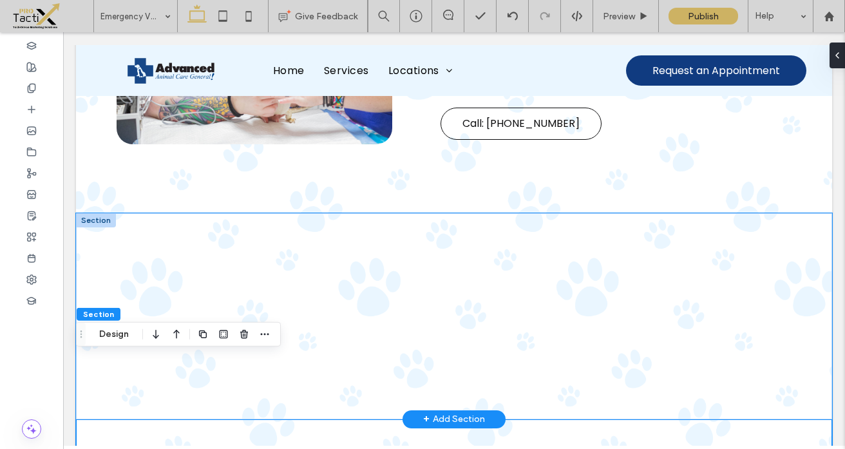
click at [448, 213] on div at bounding box center [454, 316] width 756 height 206
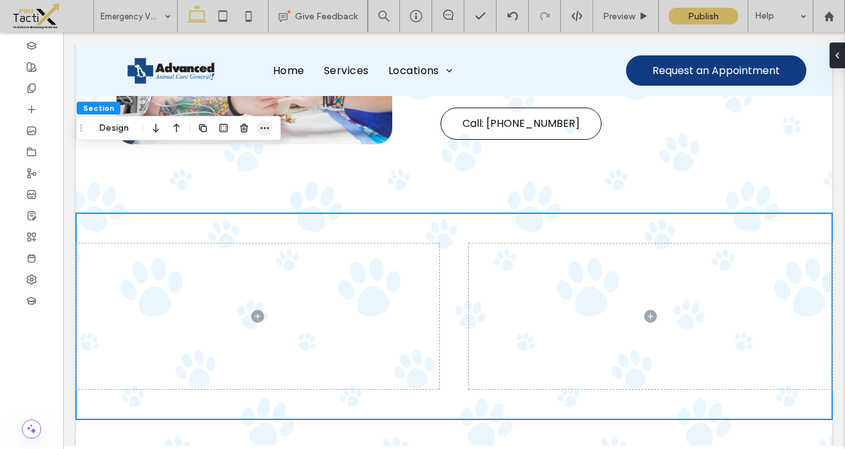
click at [263, 129] on icon "button" at bounding box center [265, 128] width 10 height 10
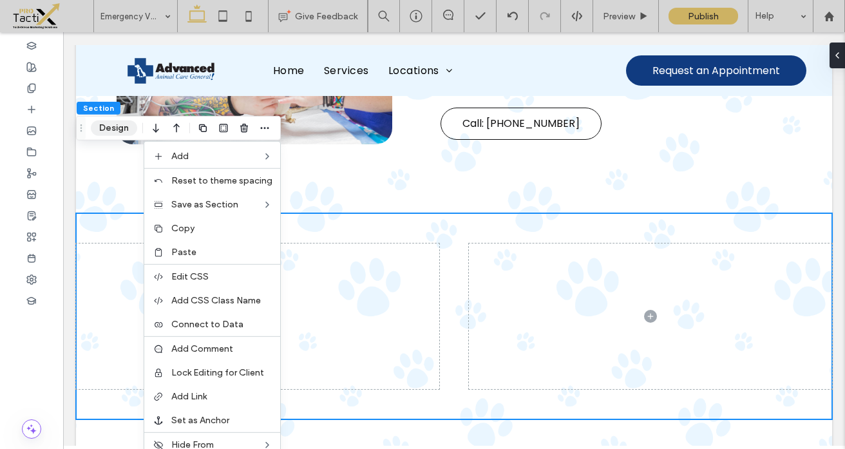
click at [122, 130] on button "Design" at bounding box center [114, 127] width 46 height 15
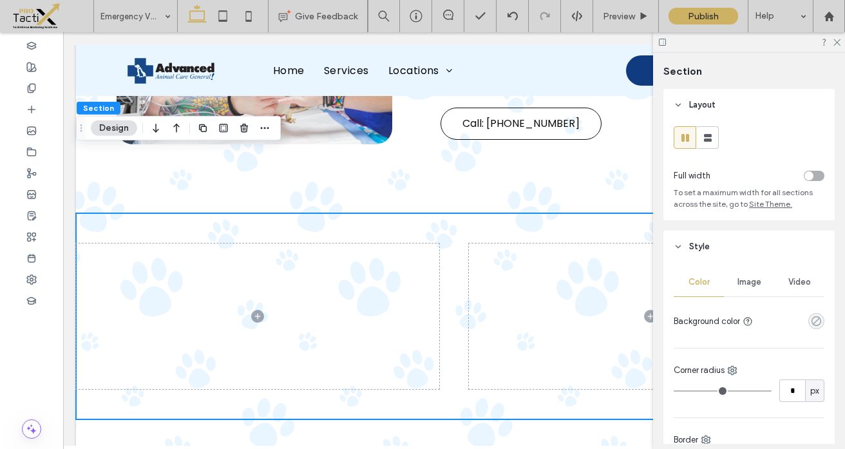
click at [811, 323] on icon "rgba(0, 0, 0, 0)" at bounding box center [816, 321] width 11 height 11
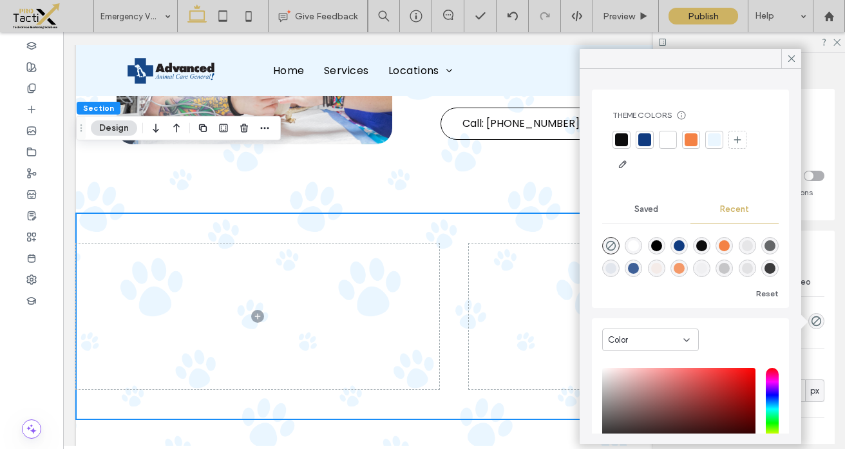
click at [706, 141] on div at bounding box center [715, 140] width 18 height 18
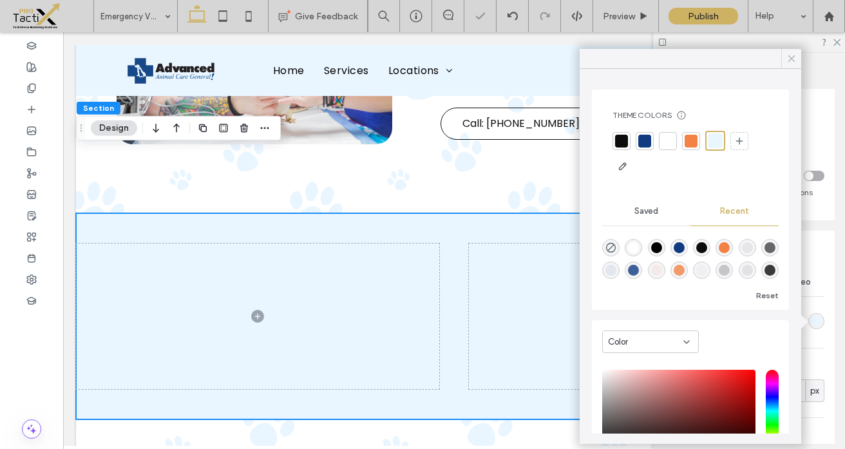
click at [785, 56] on div at bounding box center [792, 58] width 20 height 19
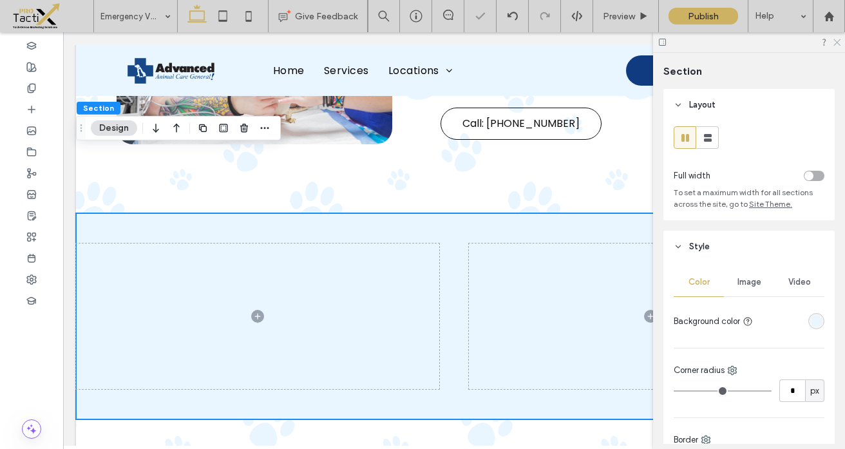
click at [836, 42] on icon at bounding box center [836, 41] width 8 height 8
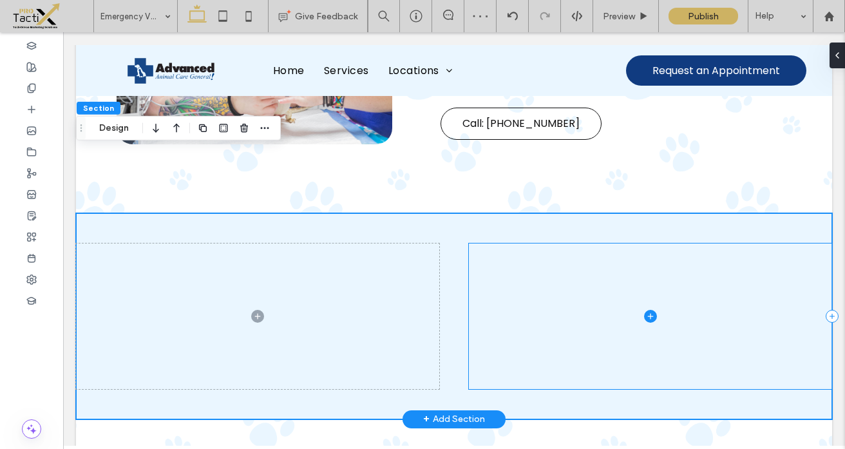
click at [614, 267] on span at bounding box center [650, 317] width 363 height 146
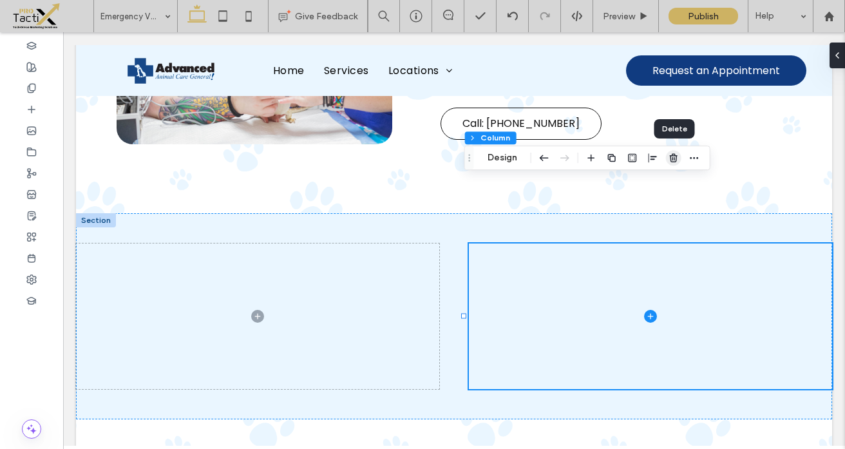
click at [671, 162] on icon "button" at bounding box center [674, 158] width 10 height 10
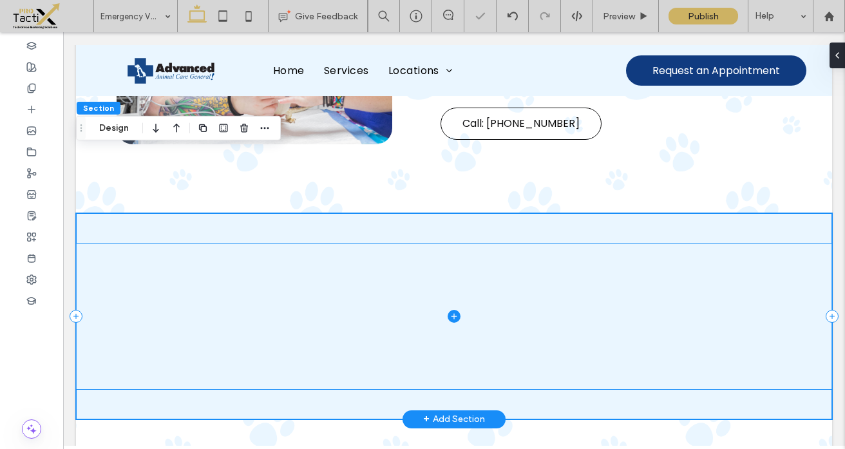
click at [450, 310] on icon at bounding box center [454, 316] width 13 height 13
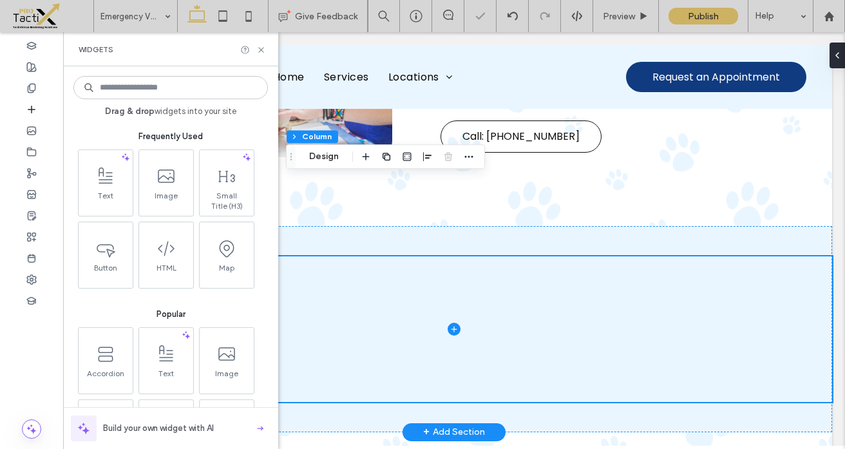
scroll to position [1231, 0]
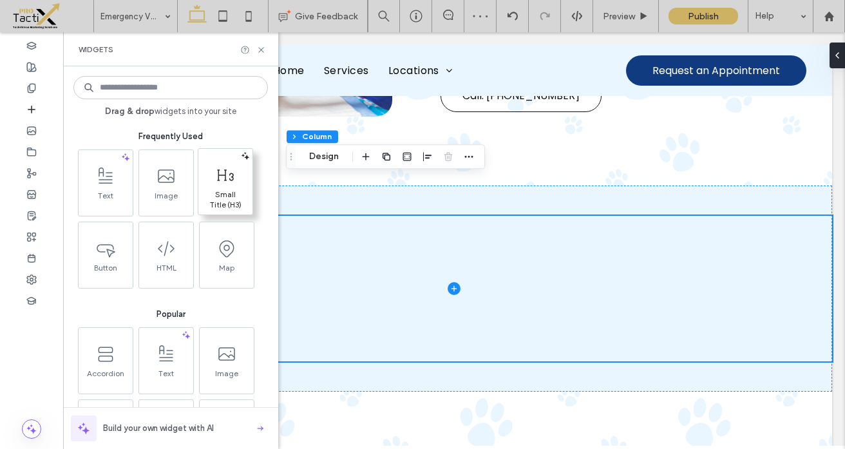
click at [222, 186] on span at bounding box center [225, 174] width 54 height 29
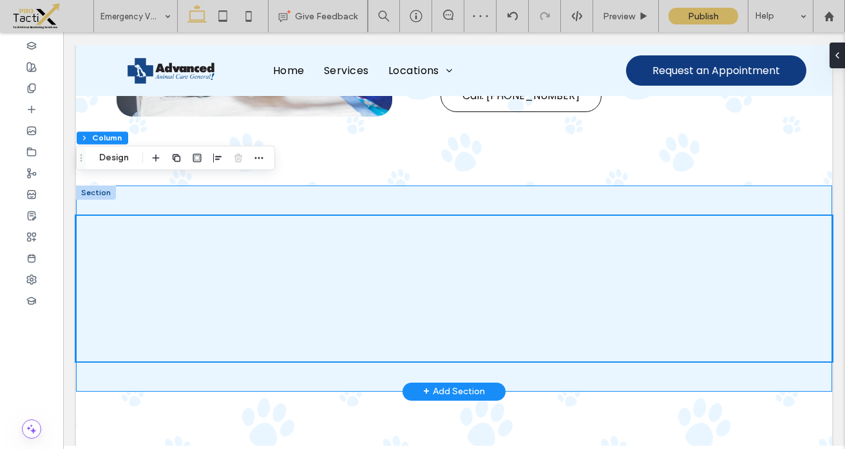
scroll to position [1203, 0]
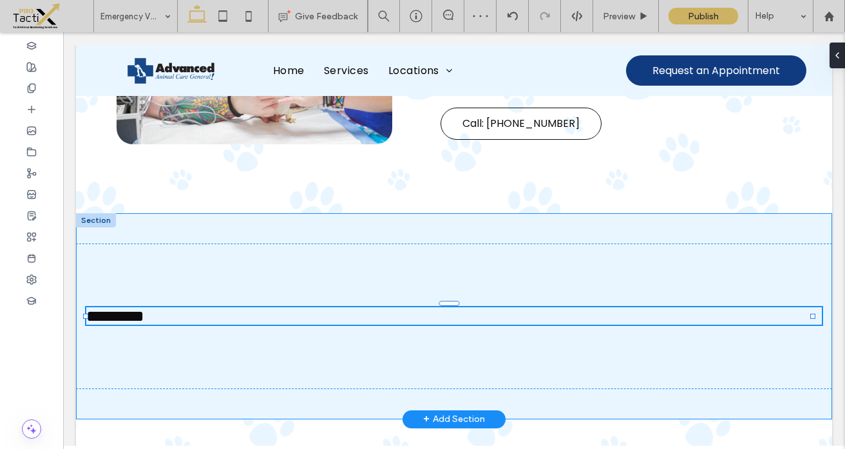
type input "*******"
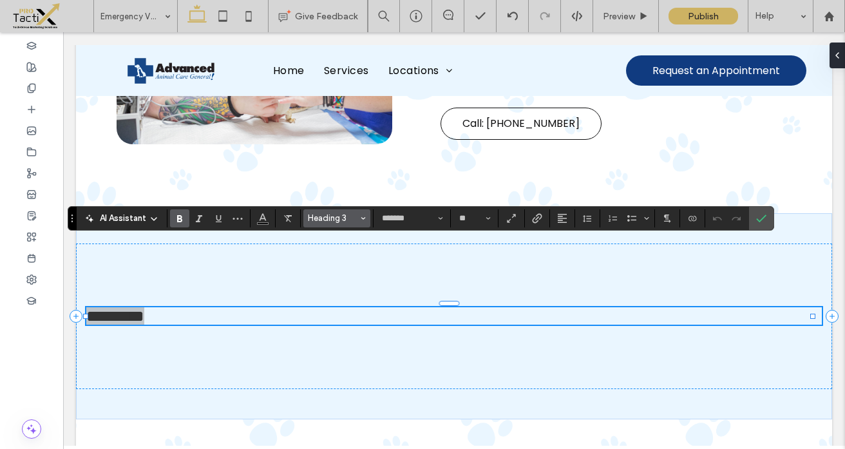
click at [336, 213] on span "Heading 3" at bounding box center [333, 218] width 50 height 10
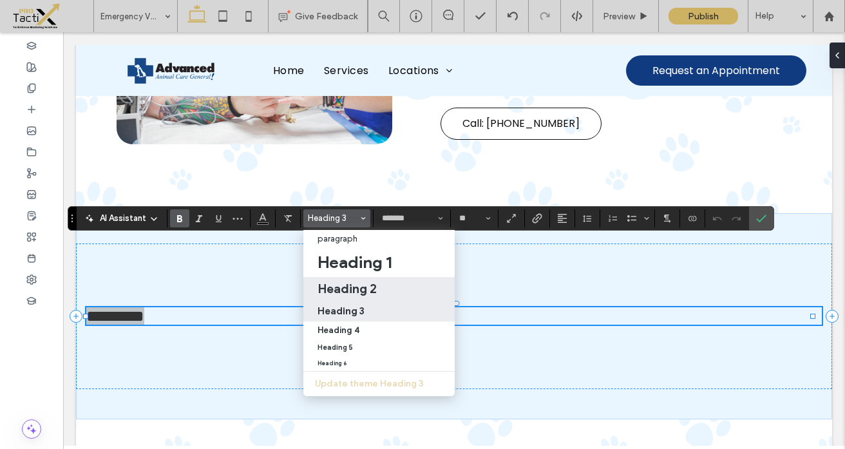
click at [336, 283] on h2 "Heading 2" at bounding box center [347, 288] width 59 height 15
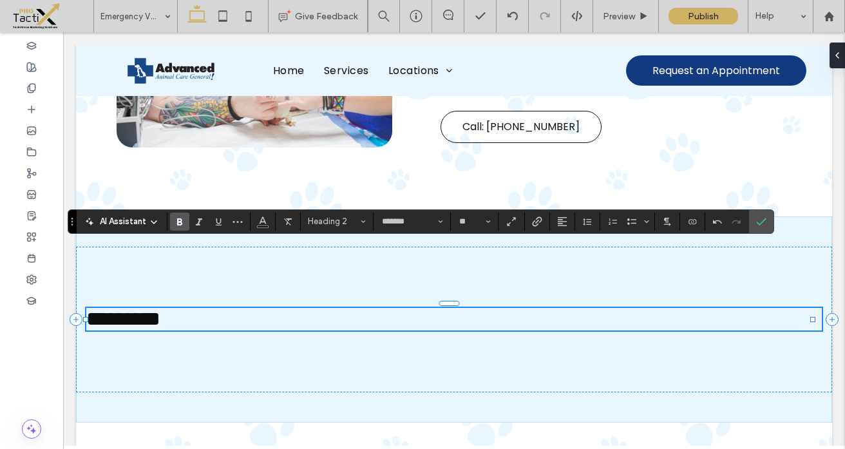
scroll to position [0, 0]
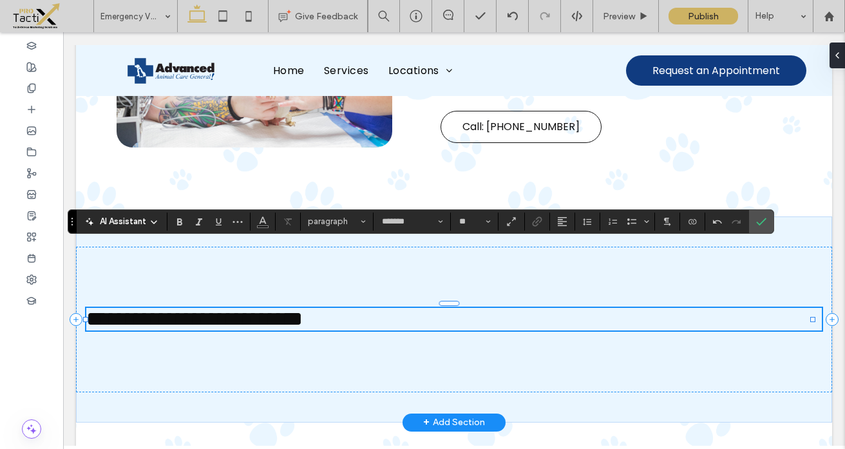
type input "**"
click at [205, 309] on span "**********" at bounding box center [194, 319] width 216 height 21
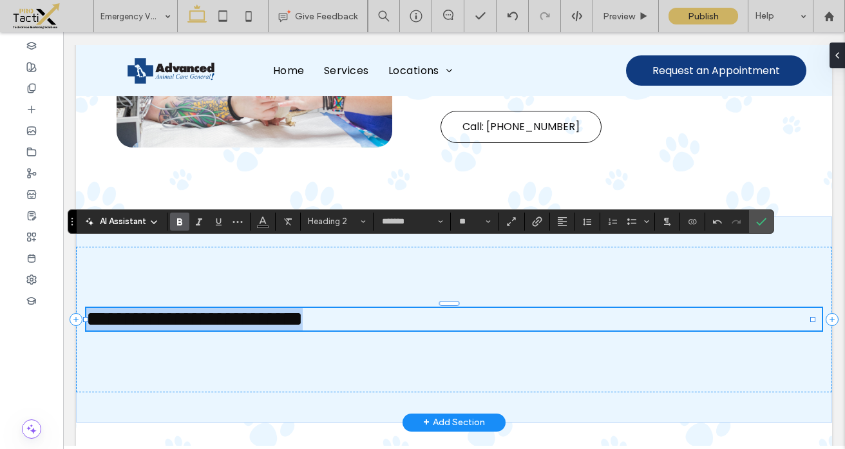
click at [205, 309] on span "**********" at bounding box center [194, 319] width 216 height 21
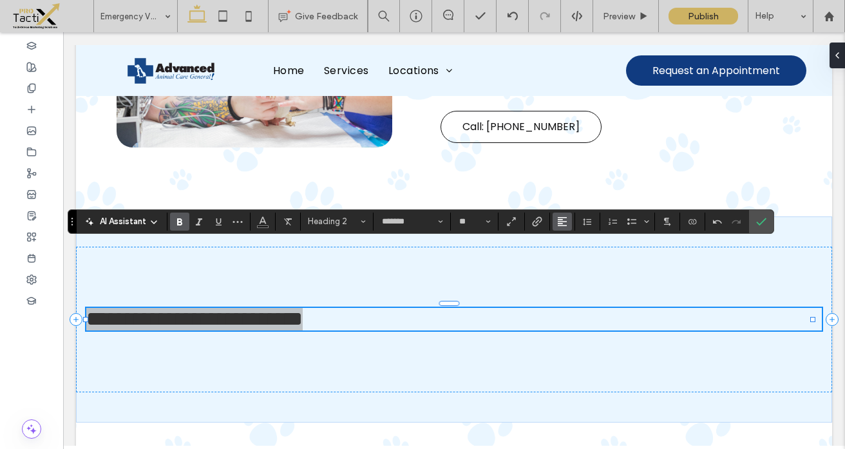
click at [559, 220] on use "Alignment" at bounding box center [562, 221] width 9 height 9
click at [569, 256] on use "ui.textEditor.alignment.center" at bounding box center [572, 260] width 9 height 9
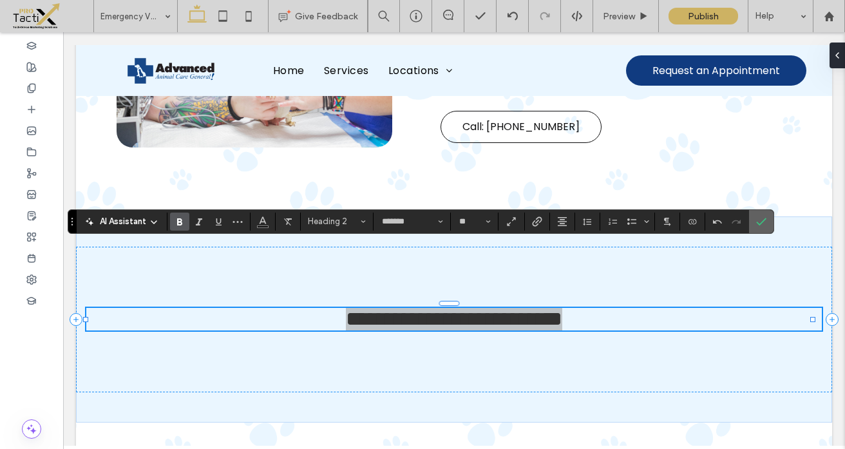
click at [763, 219] on use "Confirm" at bounding box center [761, 222] width 10 height 8
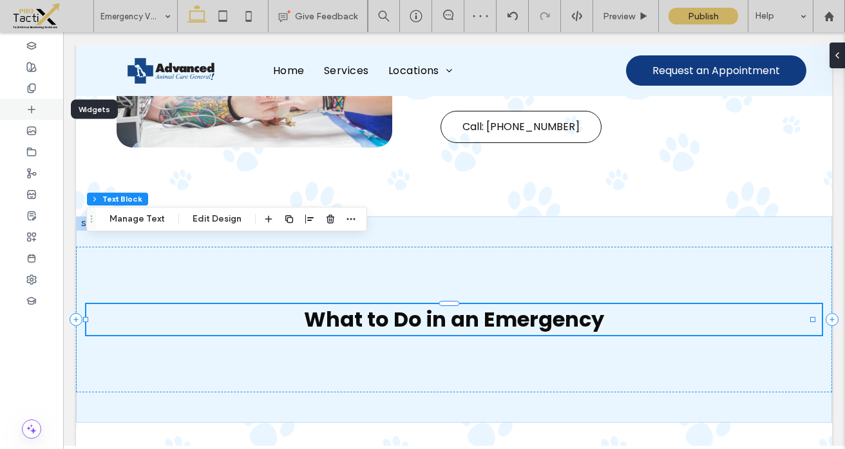
click at [32, 109] on use at bounding box center [31, 109] width 6 height 6
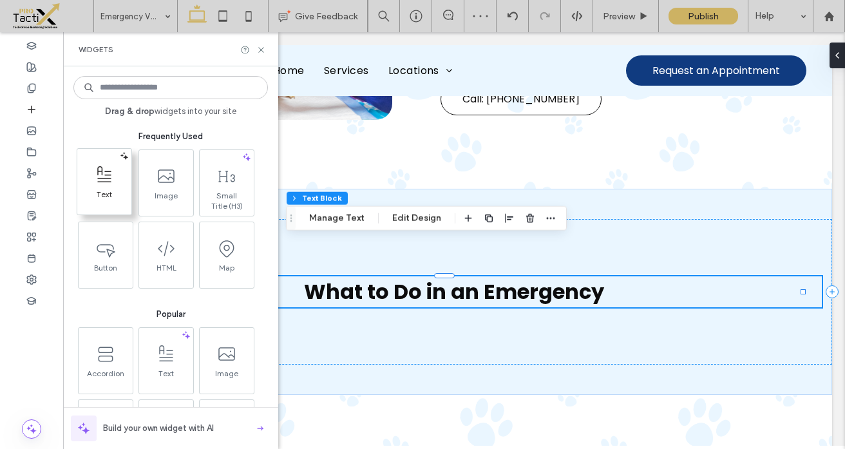
scroll to position [1200, 0]
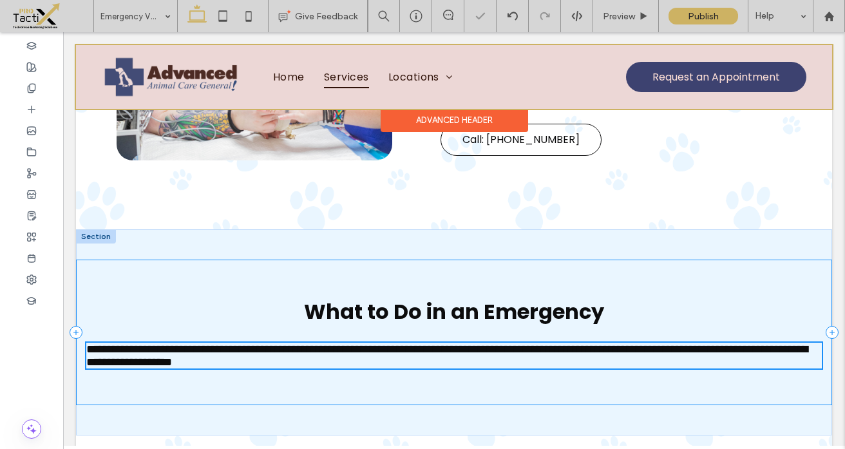
type input "*******"
type input "**"
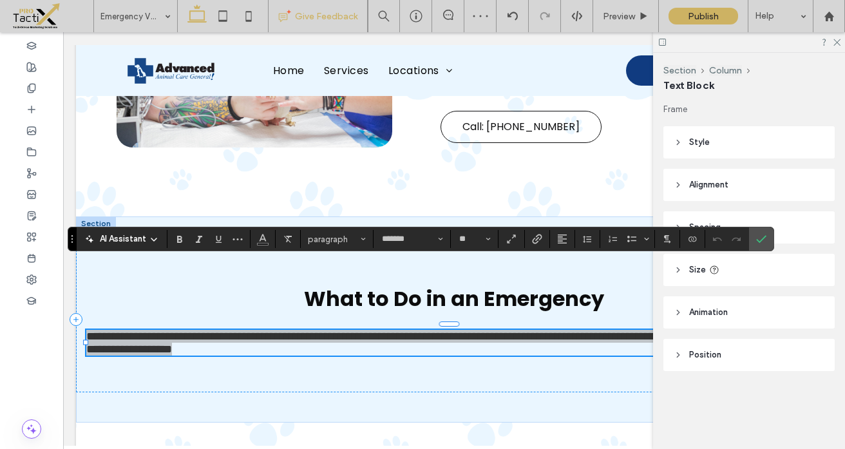
drag, startPoint x: 98, startPoint y: 178, endPoint x: 356, endPoint y: 6, distance: 309.9
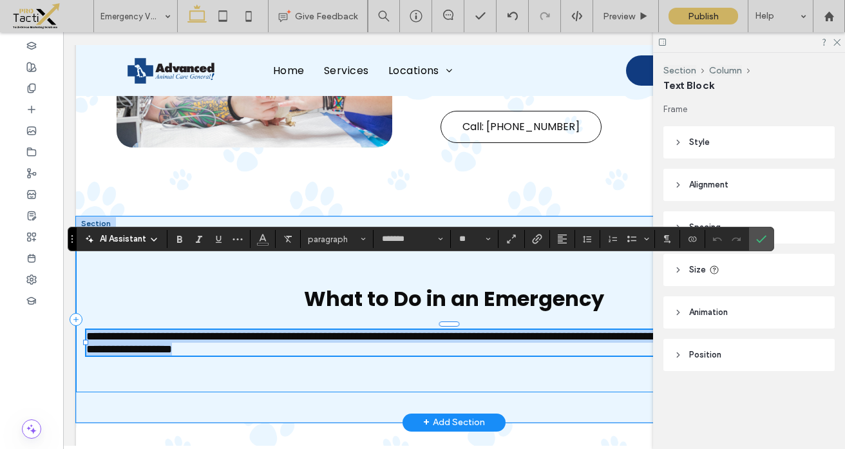
scroll to position [0, 0]
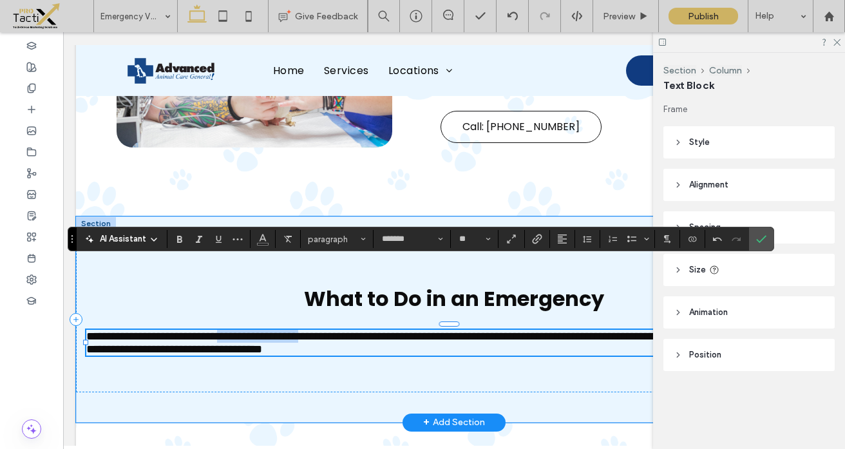
drag, startPoint x: 255, startPoint y: 271, endPoint x: 378, endPoint y: 267, distance: 123.1
click at [379, 331] on span "**********" at bounding box center [447, 343] width 722 height 24
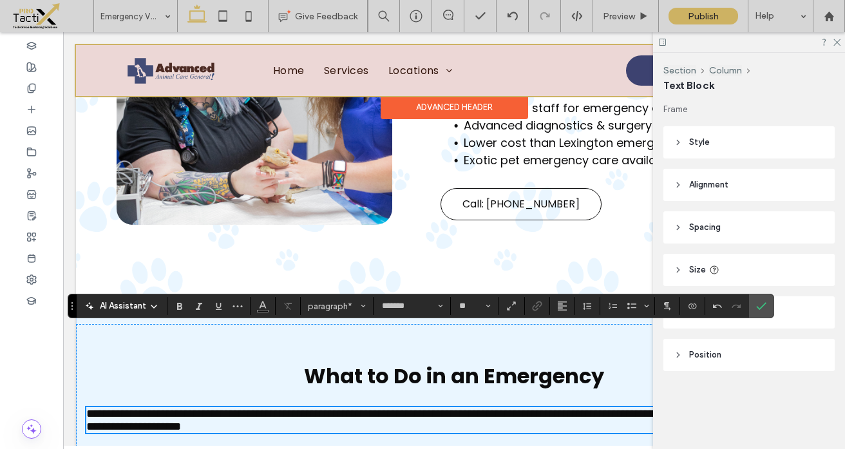
scroll to position [1119, 0]
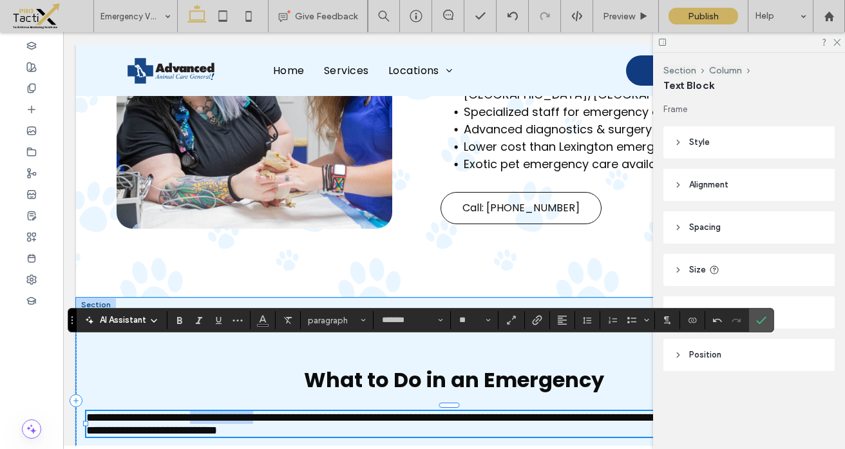
drag, startPoint x: 221, startPoint y: 349, endPoint x: 309, endPoint y: 351, distance: 87.6
click at [311, 412] on span "**********" at bounding box center [447, 424] width 722 height 24
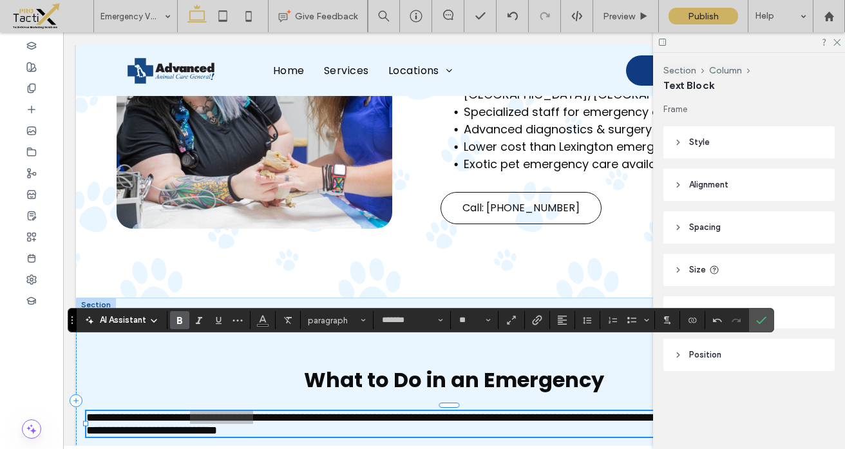
click at [177, 320] on icon "Bold" at bounding box center [180, 320] width 10 height 10
click at [539, 319] on icon "Link" at bounding box center [537, 320] width 10 height 10
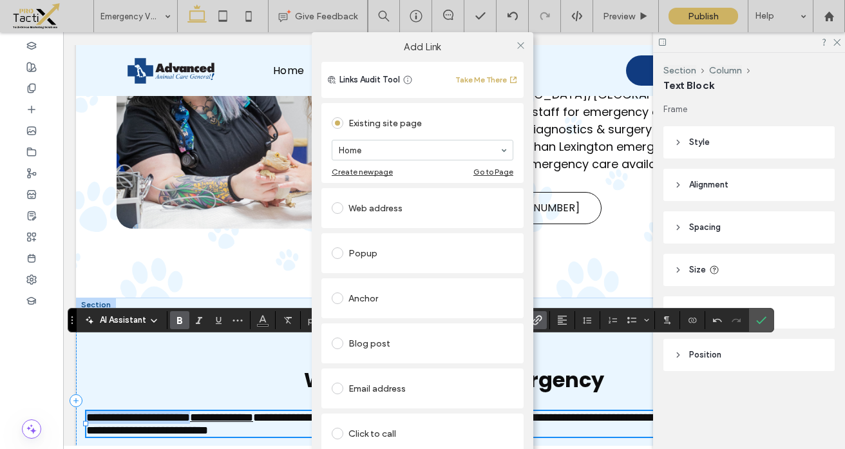
scroll to position [63, 0]
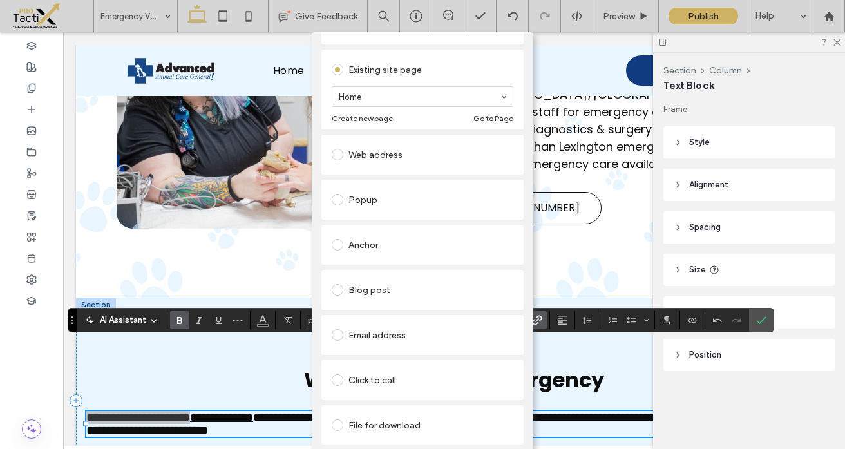
click at [349, 370] on div "Click to call" at bounding box center [423, 380] width 182 height 21
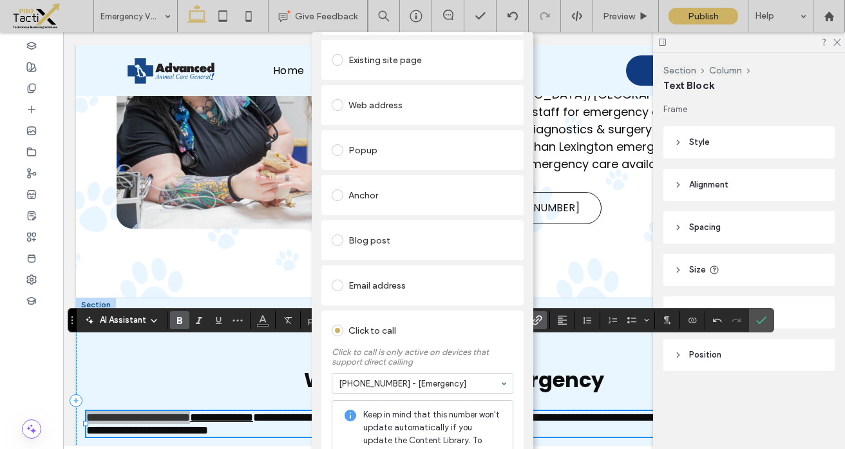
click at [298, 400] on div "Add Link Links Audit Tool Take Me There Existing site page Home Create new page…" at bounding box center [422, 256] width 845 height 449
click at [604, 374] on div "Add Link Links Audit Tool Take Me There Existing site page Home Create new page…" at bounding box center [422, 256] width 845 height 449
click at [594, 363] on div "Add Link Links Audit Tool Take Me There Existing site page Home Create new page…" at bounding box center [422, 256] width 845 height 449
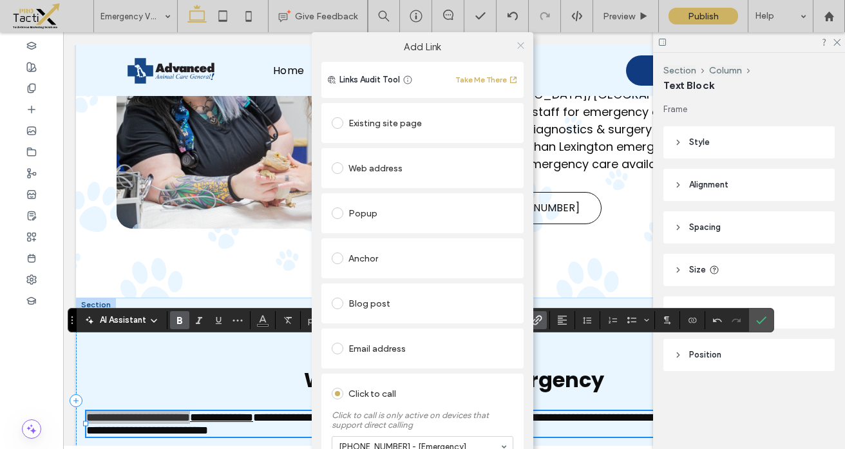
click at [517, 43] on use at bounding box center [520, 45] width 6 height 6
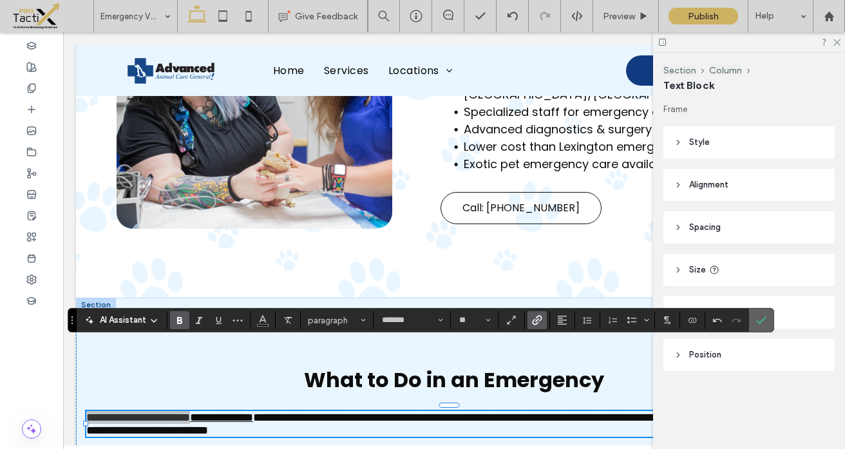
click at [758, 322] on use "Confirm" at bounding box center [761, 320] width 10 height 8
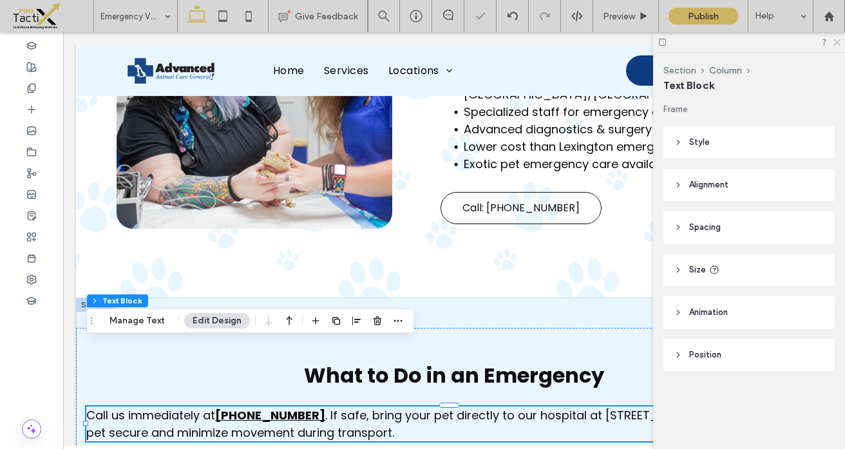
click at [836, 37] on icon at bounding box center [836, 41] width 8 height 8
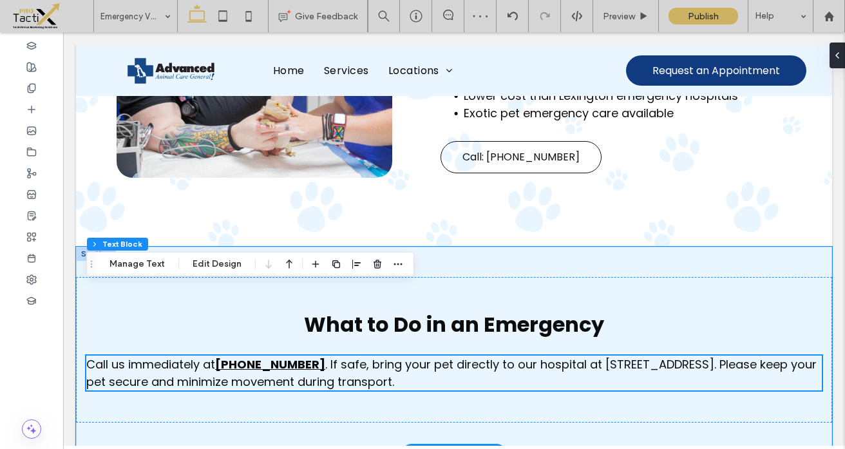
scroll to position [1165, 0]
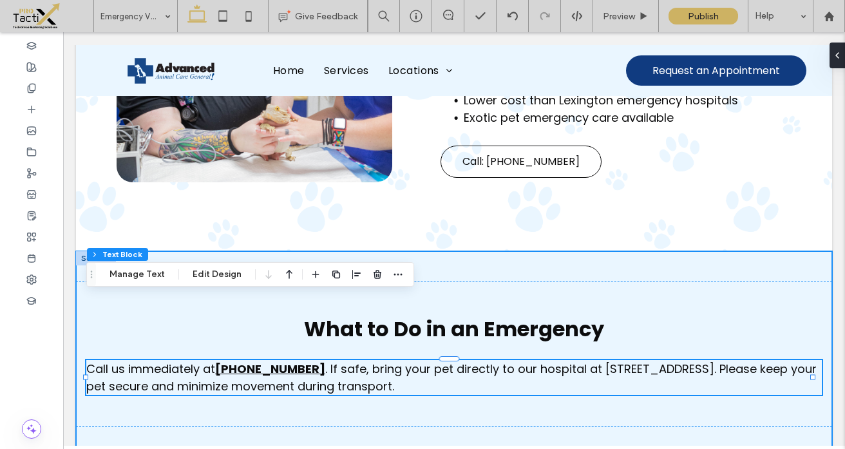
click at [523, 251] on div "What to Do in an Emergency Call us immediately at (859) 625-5678 . If safe, bri…" at bounding box center [454, 354] width 756 height 206
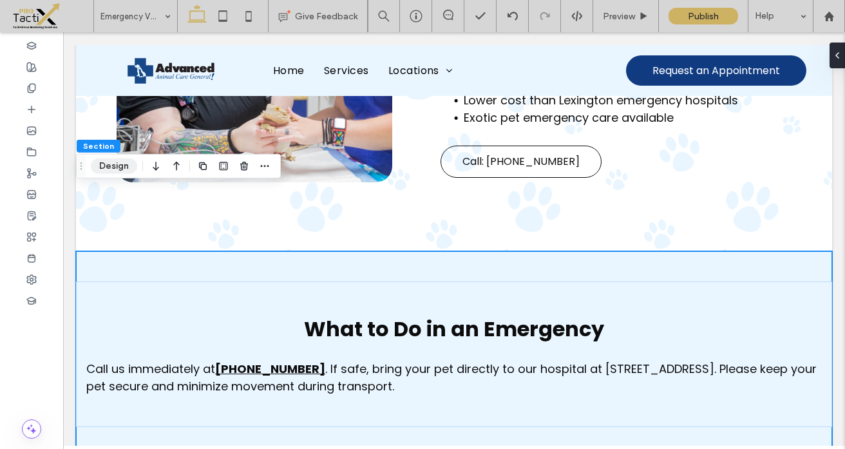
click at [108, 168] on button "Design" at bounding box center [114, 165] width 46 height 15
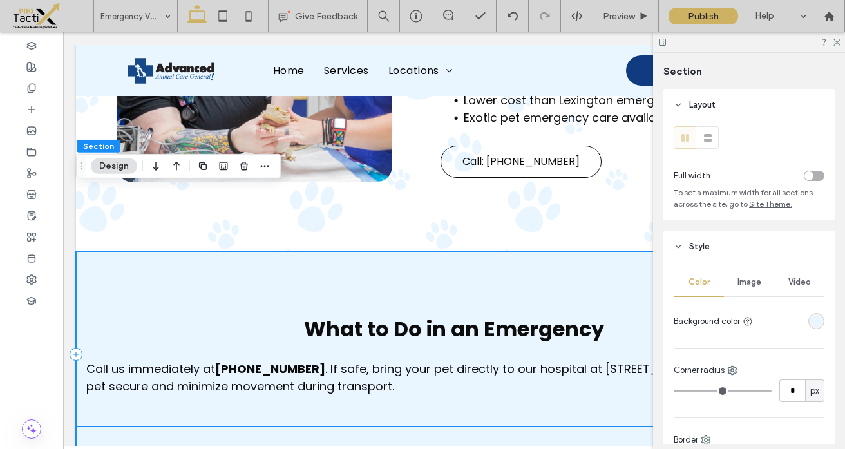
click at [139, 282] on div "What to Do in an Emergency Call us immediately at (859) 625-5678 . If safe, bri…" at bounding box center [454, 355] width 756 height 146
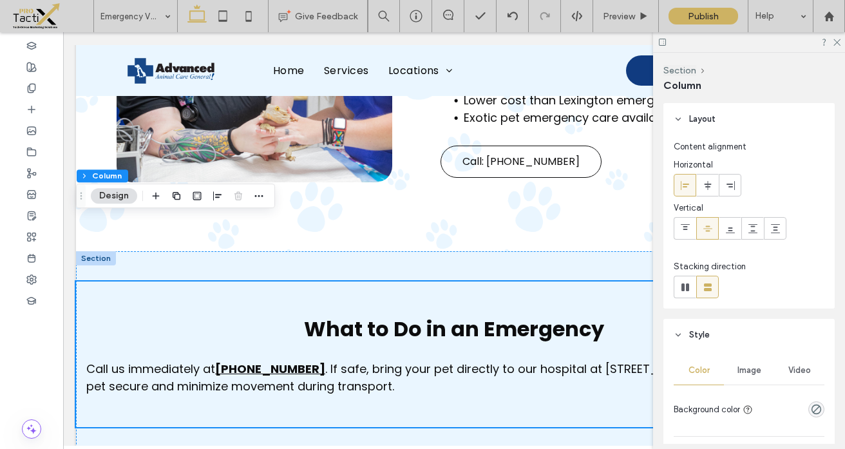
click at [119, 204] on div "Section Column Design" at bounding box center [175, 196] width 199 height 24
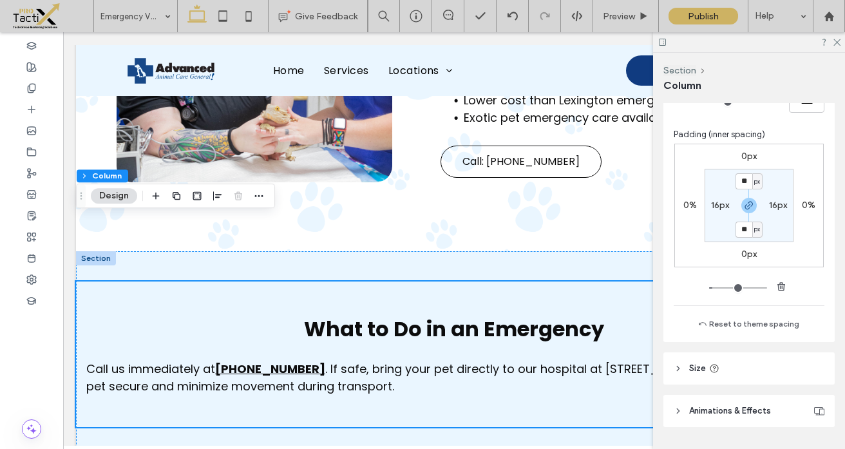
scroll to position [632, 0]
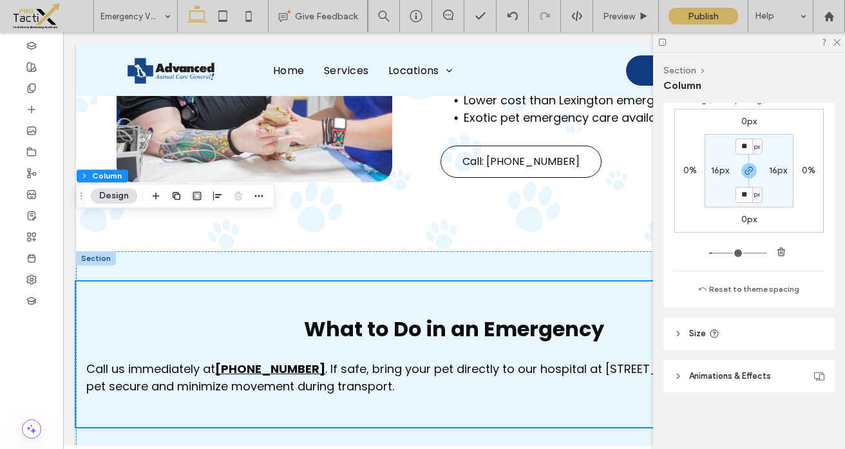
click at [701, 379] on span "Animations & Effects" at bounding box center [730, 376] width 82 height 13
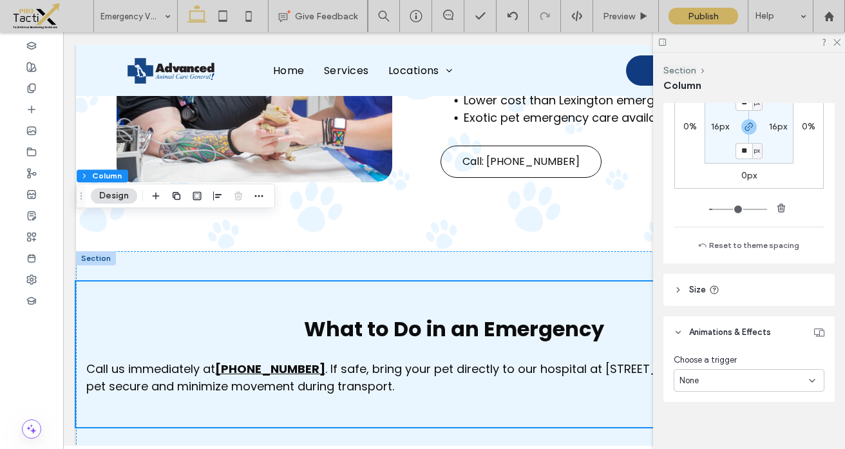
scroll to position [680, 0]
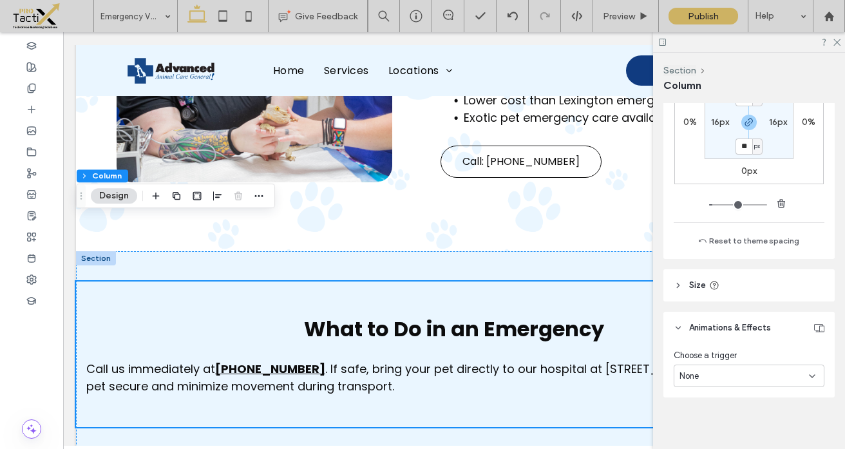
click at [701, 381] on div "None" at bounding box center [745, 376] width 130 height 13
click at [700, 330] on span "Entrance" at bounding box center [697, 331] width 35 height 13
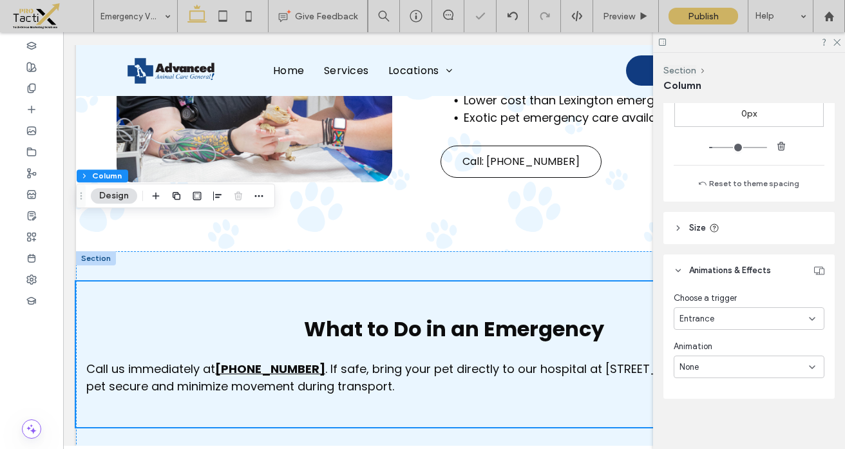
scroll to position [744, 0]
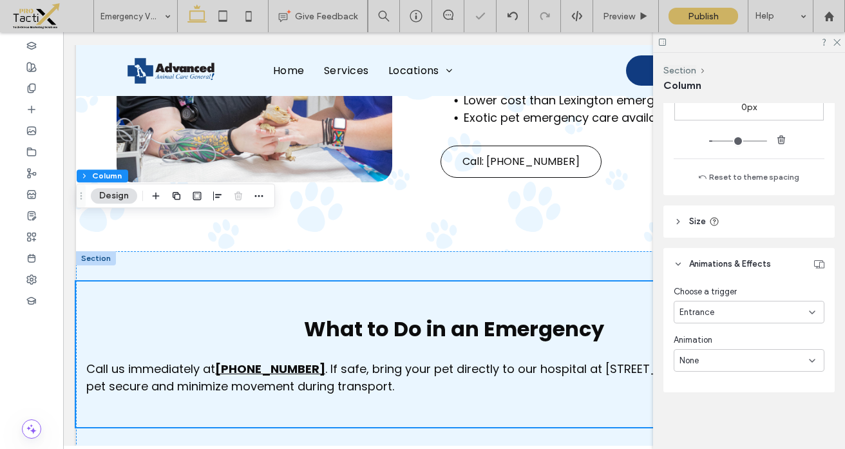
click at [691, 363] on span "None" at bounding box center [689, 360] width 19 height 13
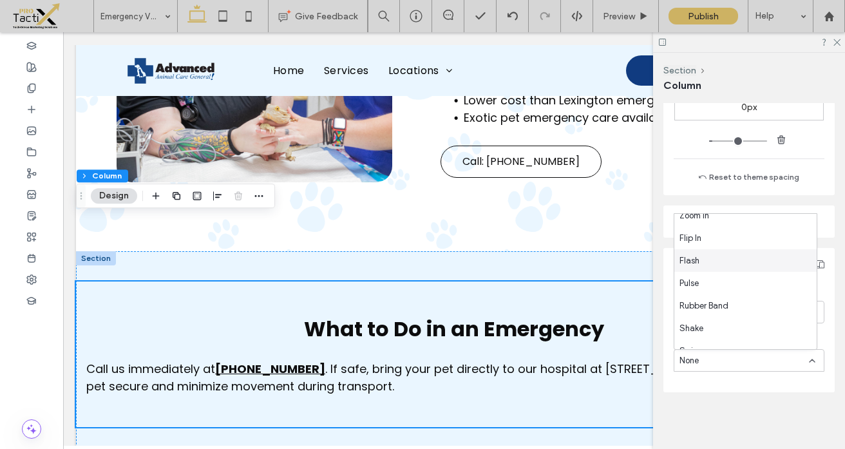
scroll to position [146, 0]
click at [695, 304] on span "Rubber Band" at bounding box center [704, 304] width 49 height 13
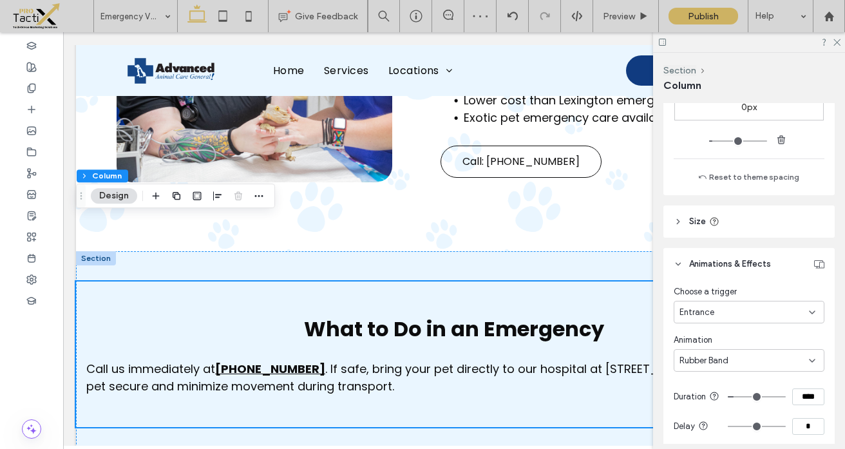
click at [689, 356] on span "Rubber Band" at bounding box center [704, 360] width 49 height 13
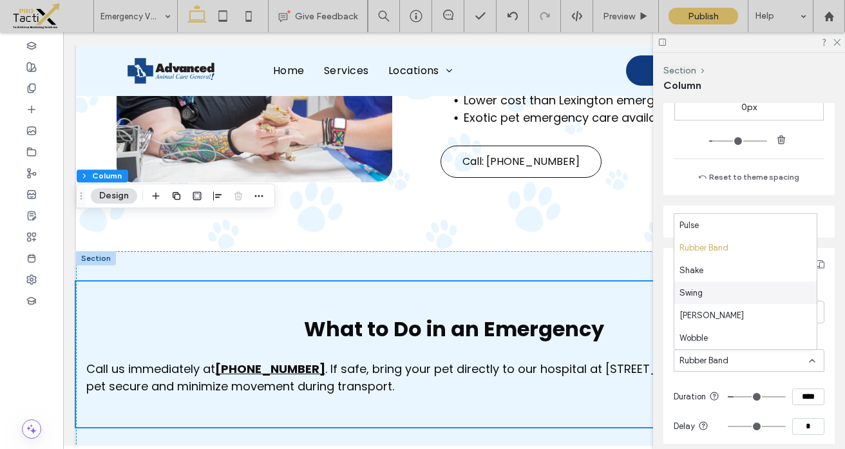
click at [692, 292] on span "Swing" at bounding box center [691, 293] width 23 height 13
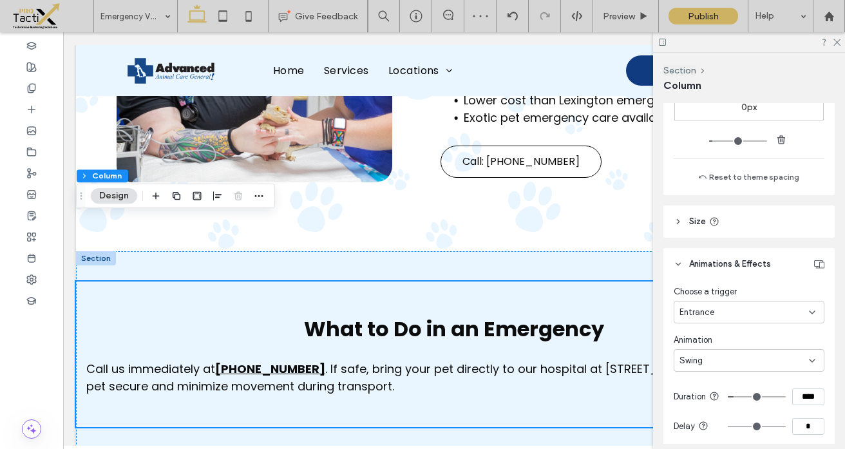
click at [689, 354] on span "Swing" at bounding box center [691, 360] width 23 height 13
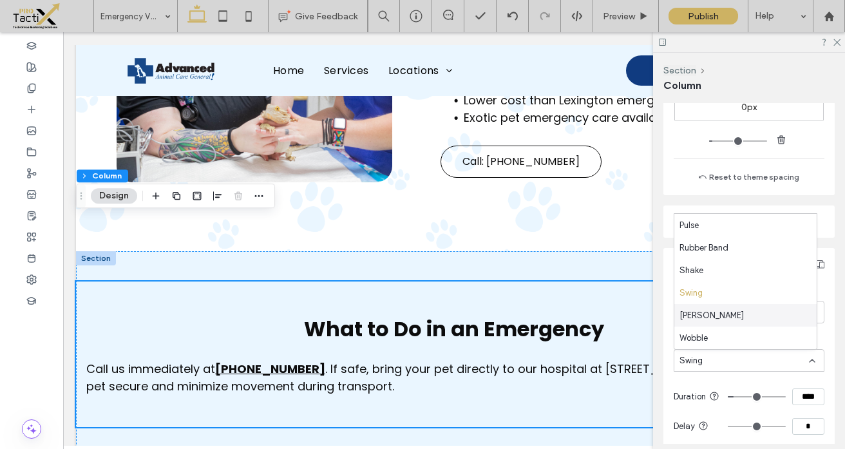
click at [693, 315] on span "Tada" at bounding box center [712, 315] width 64 height 13
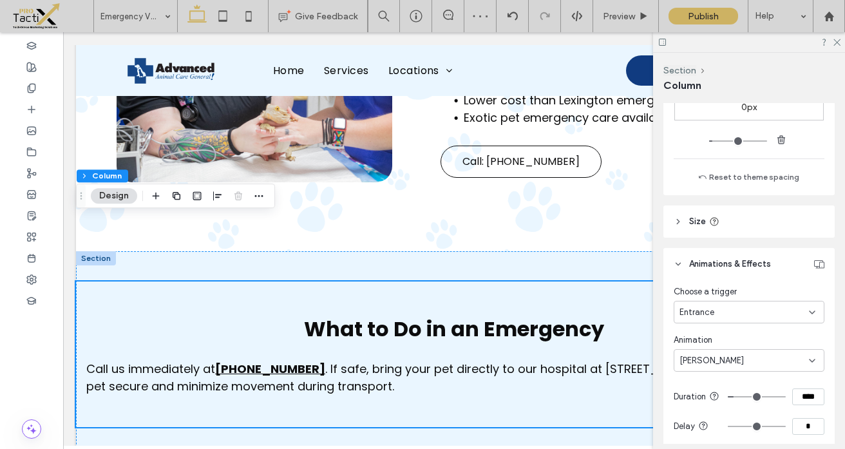
click at [685, 357] on span "Tada" at bounding box center [712, 360] width 64 height 13
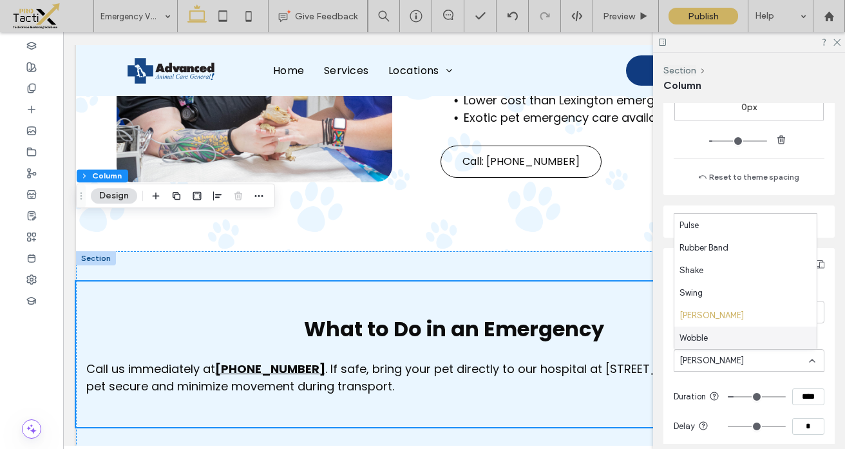
click at [686, 341] on span "Wobble" at bounding box center [694, 338] width 28 height 13
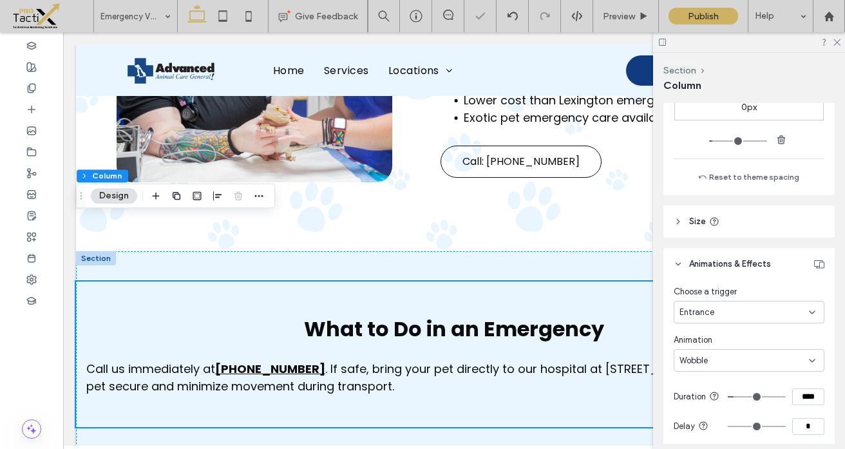
click at [693, 354] on div "Wobble" at bounding box center [749, 360] width 151 height 23
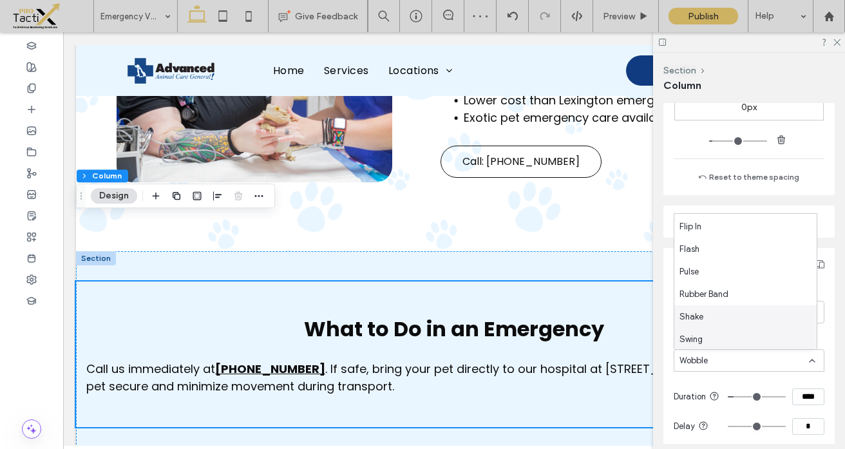
scroll to position [155, 0]
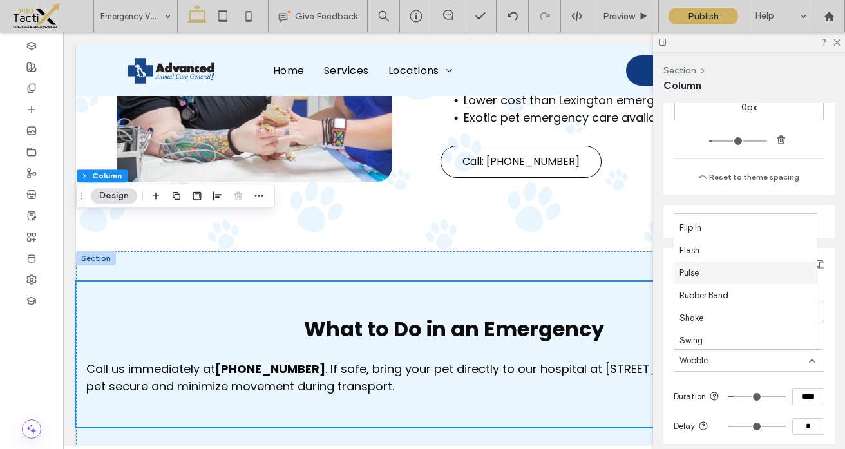
click at [693, 274] on span "Pulse" at bounding box center [689, 273] width 19 height 13
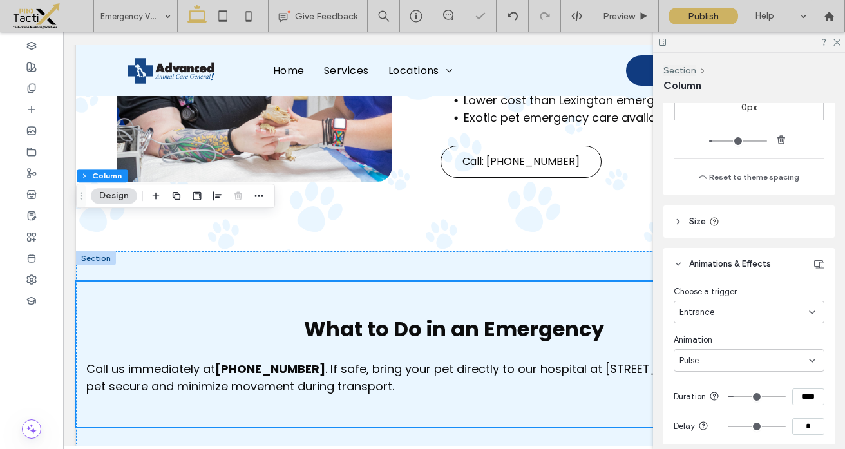
click at [693, 313] on span "Entrance" at bounding box center [697, 312] width 35 height 13
click at [689, 311] on span "Entrance" at bounding box center [697, 312] width 35 height 13
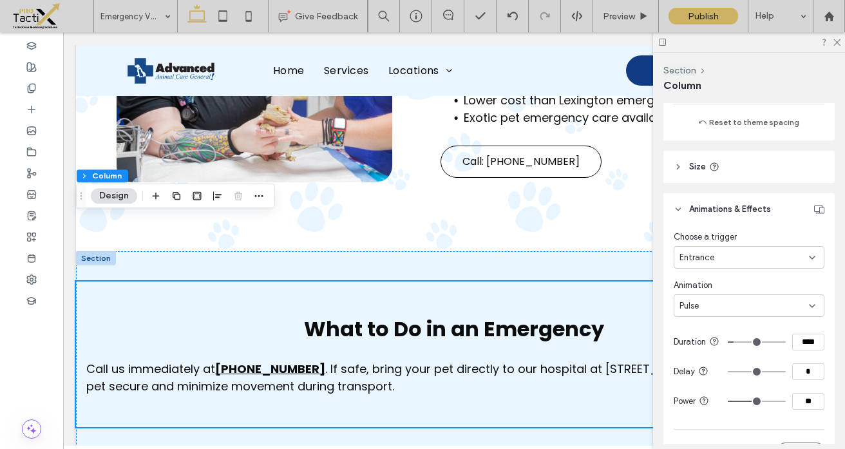
click at [689, 311] on span "Pulse" at bounding box center [689, 306] width 19 height 13
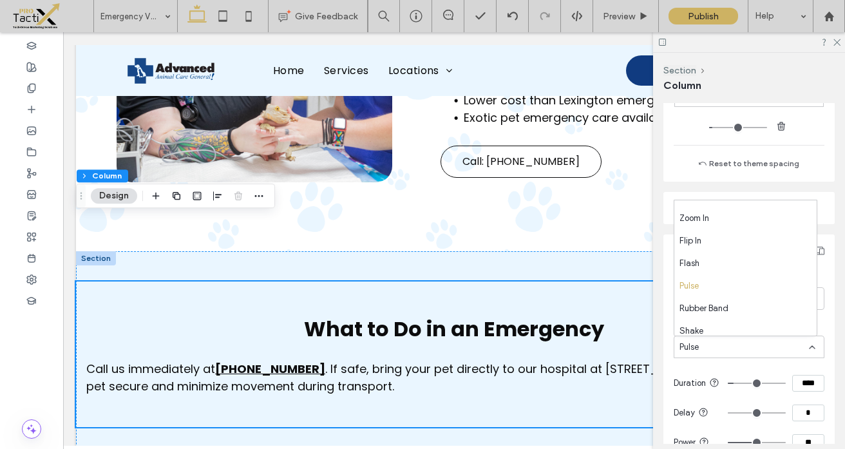
scroll to position [121, 0]
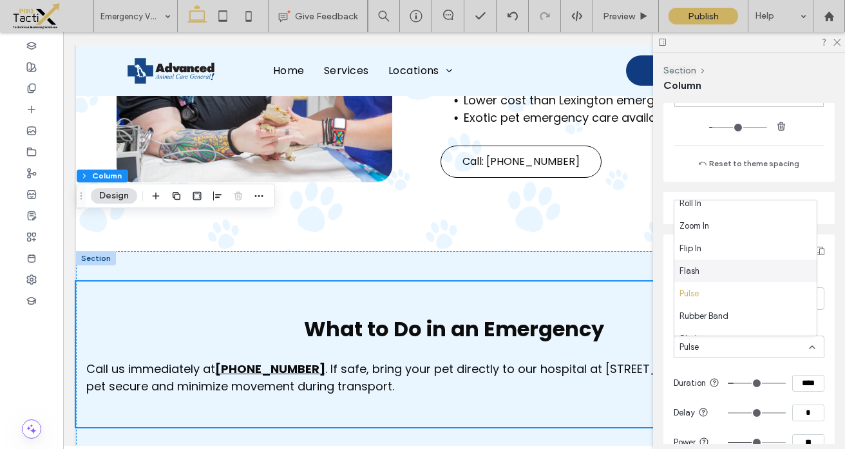
click at [689, 269] on span "Flash" at bounding box center [690, 271] width 20 height 13
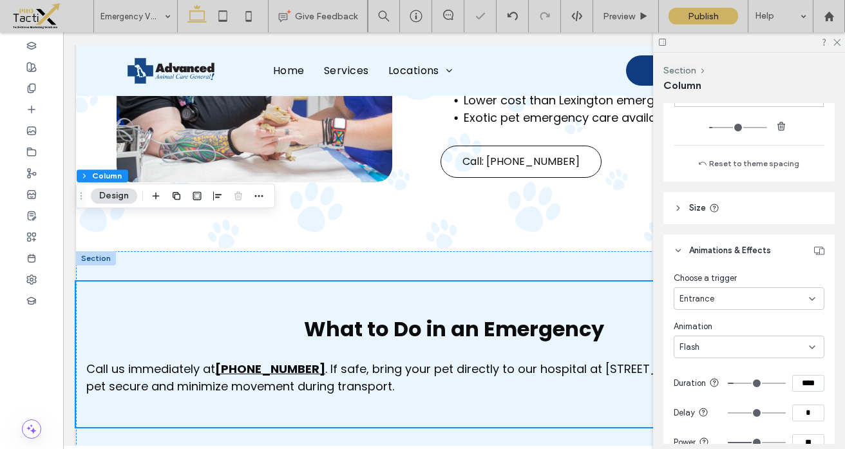
click at [690, 352] on span "Flash" at bounding box center [690, 347] width 20 height 13
click at [693, 265] on span "Zoom In" at bounding box center [695, 271] width 30 height 13
click at [837, 39] on icon at bounding box center [836, 41] width 8 height 8
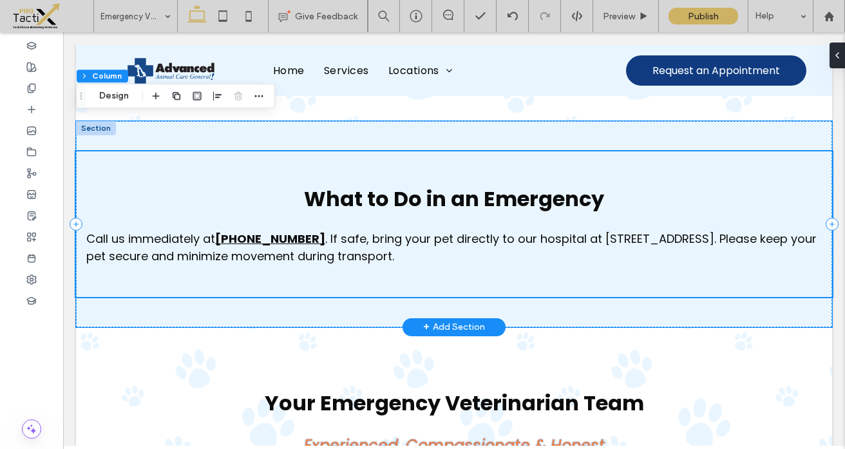
scroll to position [1290, 0]
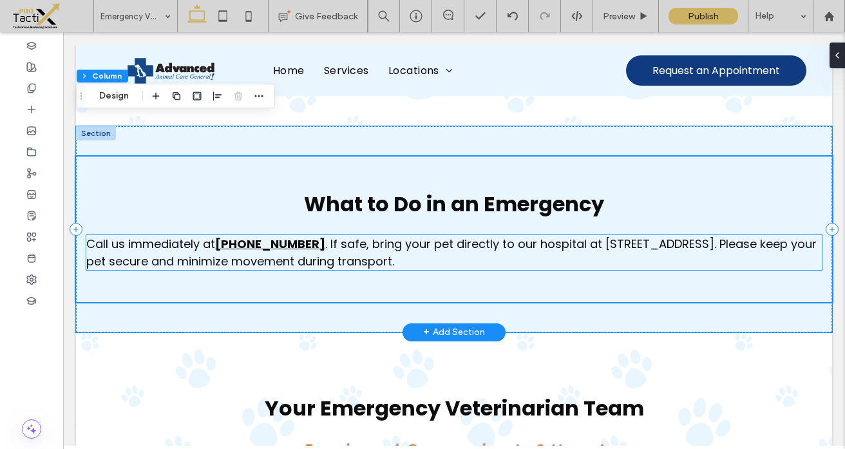
click at [480, 235] on p "Call us immediately at (859) 625-5678 . If safe, bring your pet directly to our…" at bounding box center [454, 252] width 736 height 35
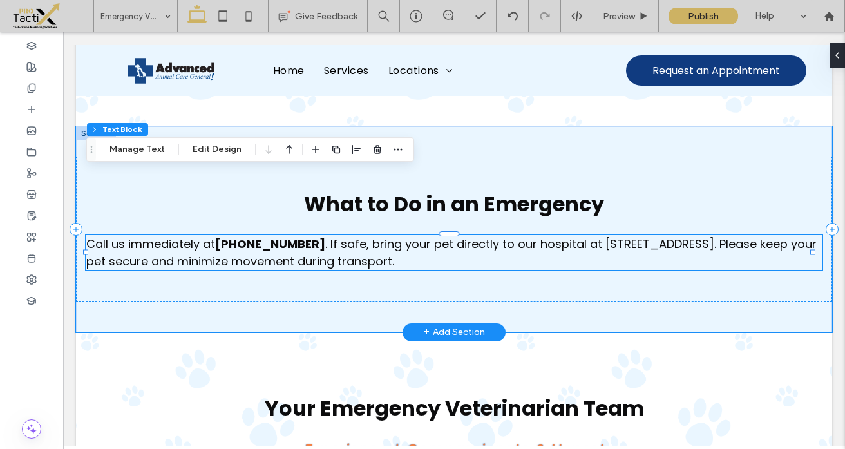
click at [480, 235] on div "Call us immediately at (859) 625-5678 . If safe, bring your pet directly to our…" at bounding box center [454, 252] width 736 height 35
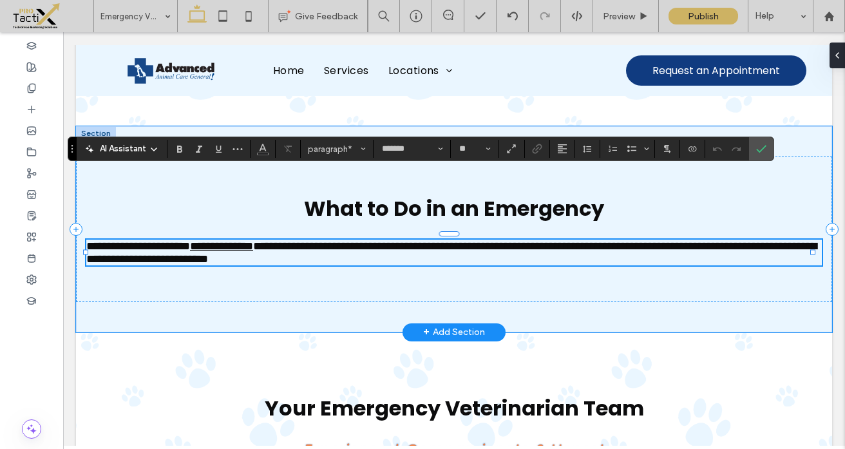
click at [316, 240] on span "**********" at bounding box center [451, 252] width 731 height 24
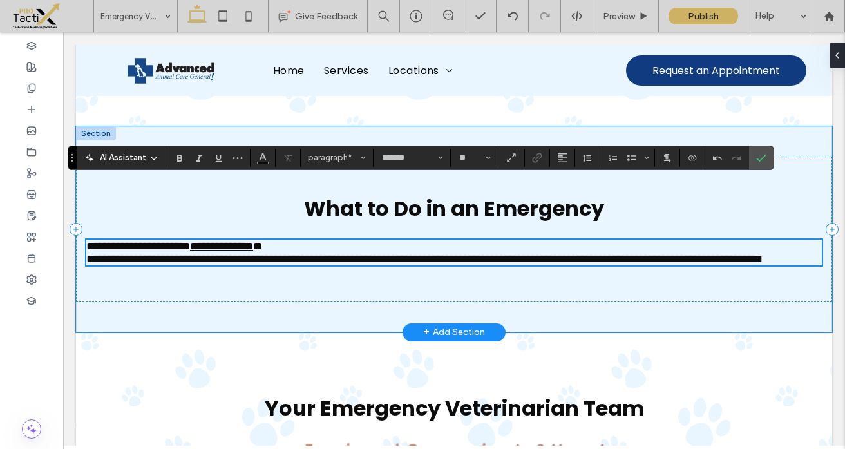
scroll to position [1281, 0]
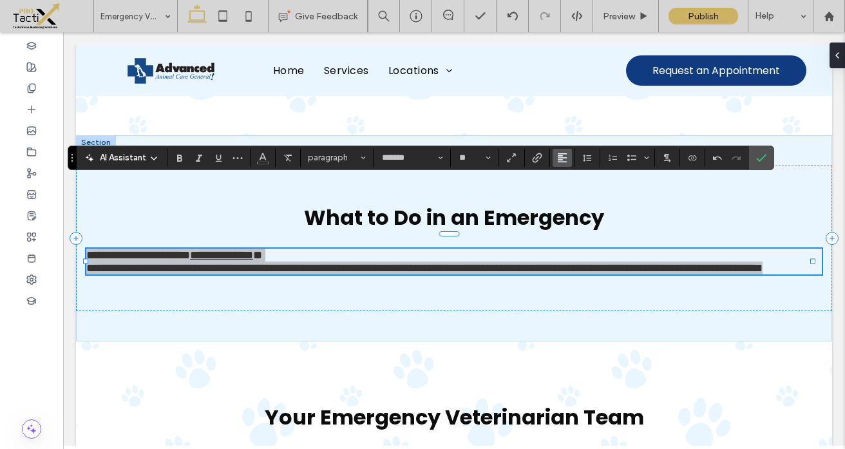
click at [562, 157] on use "Alignment" at bounding box center [562, 157] width 9 height 9
click at [573, 199] on use "ui.textEditor.alignment.center" at bounding box center [572, 197] width 9 height 9
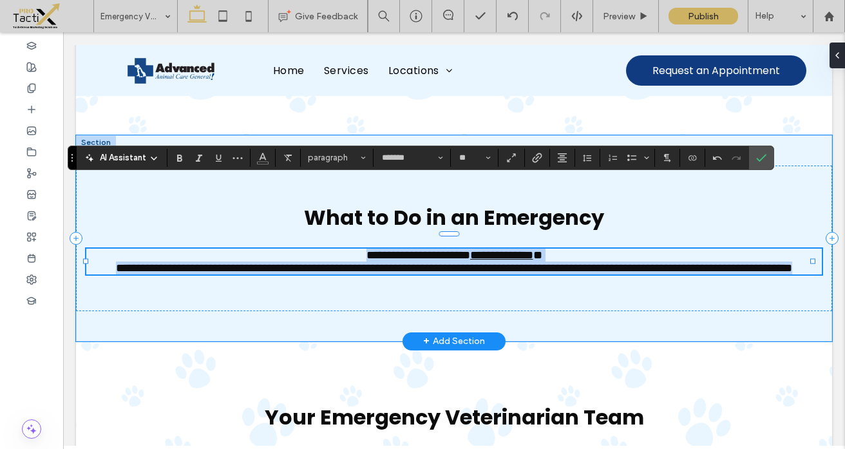
click at [583, 262] on p "**********" at bounding box center [454, 268] width 736 height 13
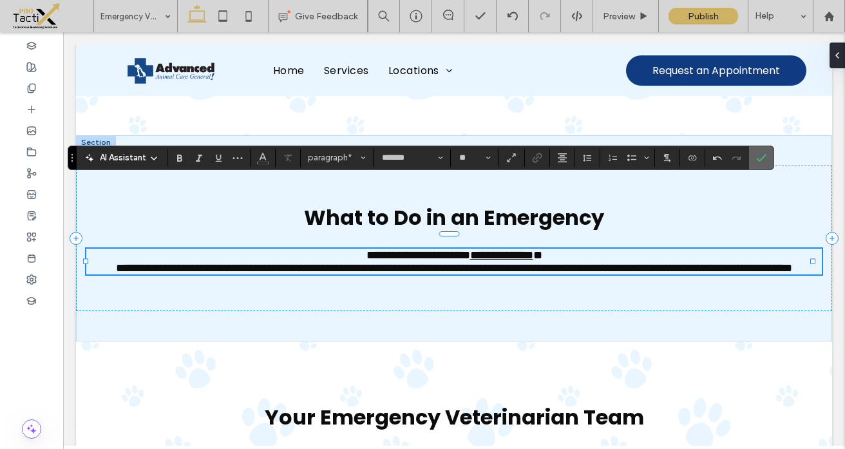
click at [763, 158] on icon "Confirm" at bounding box center [761, 158] width 10 height 10
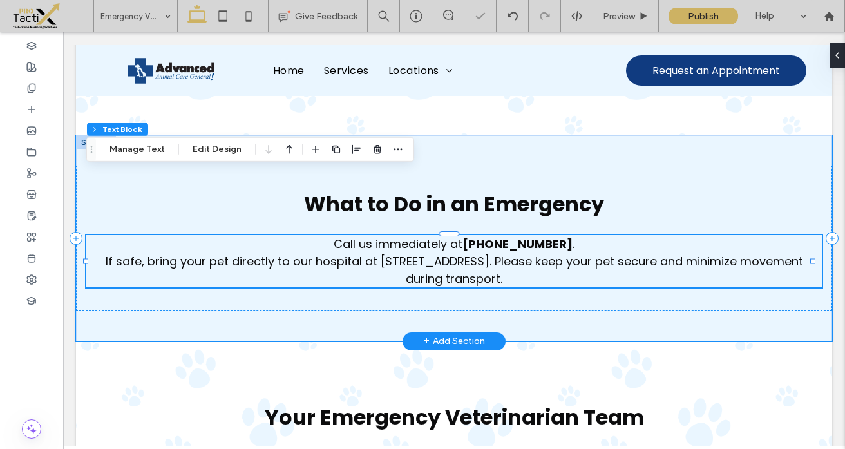
click at [603, 253] on p "If safe, bring your pet directly to our hospital at 2120 Pimlico Dr, Richmond, …" at bounding box center [454, 270] width 736 height 35
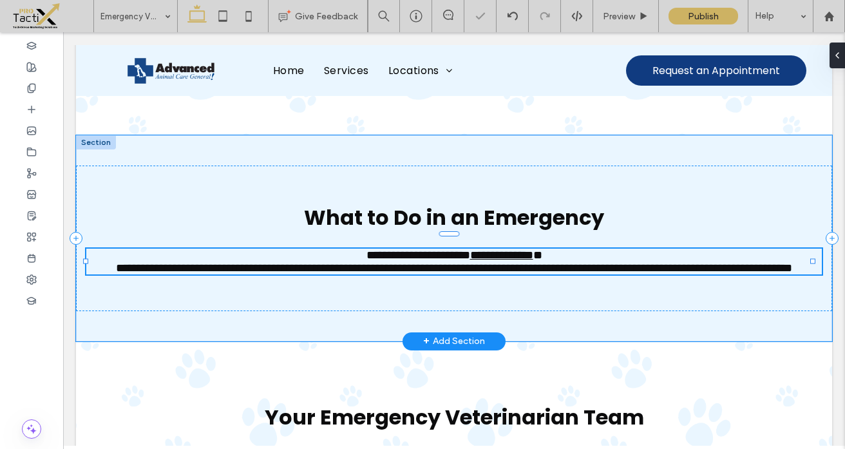
type input "*******"
type input "**"
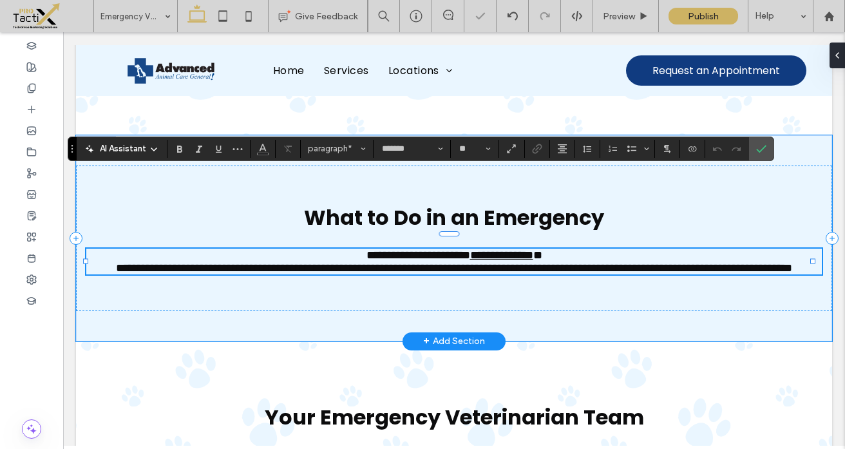
click at [579, 249] on p "**********" at bounding box center [454, 255] width 736 height 13
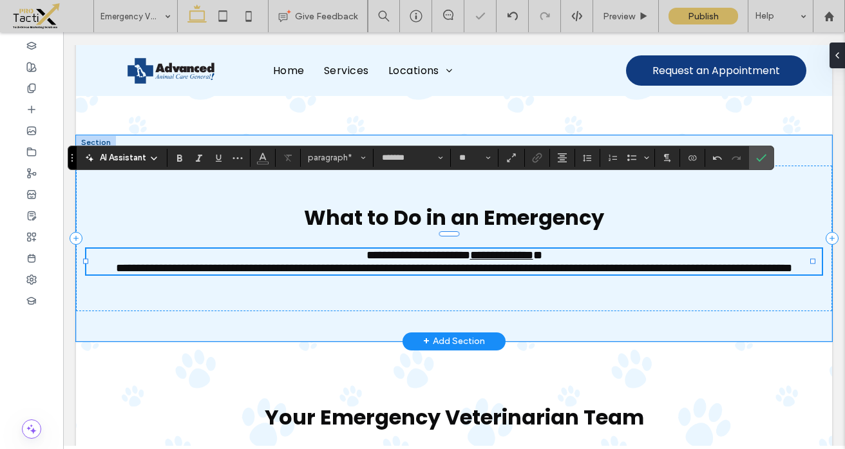
scroll to position [1272, 0]
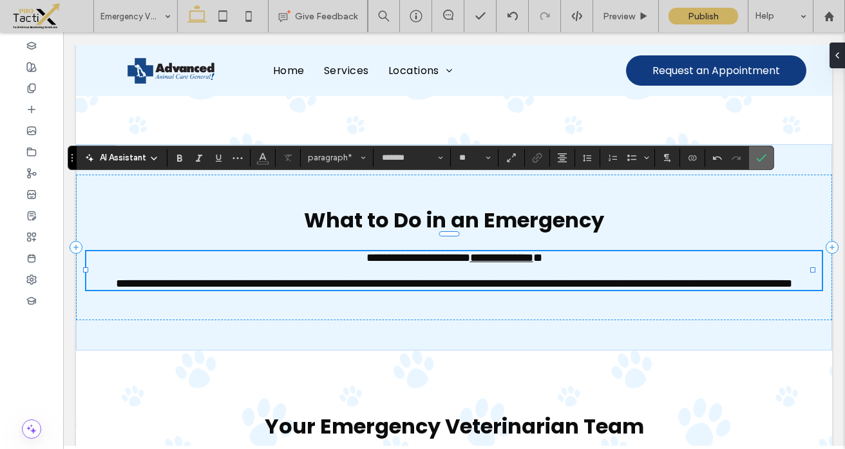
click at [762, 166] on span "Confirm" at bounding box center [761, 158] width 10 height 22
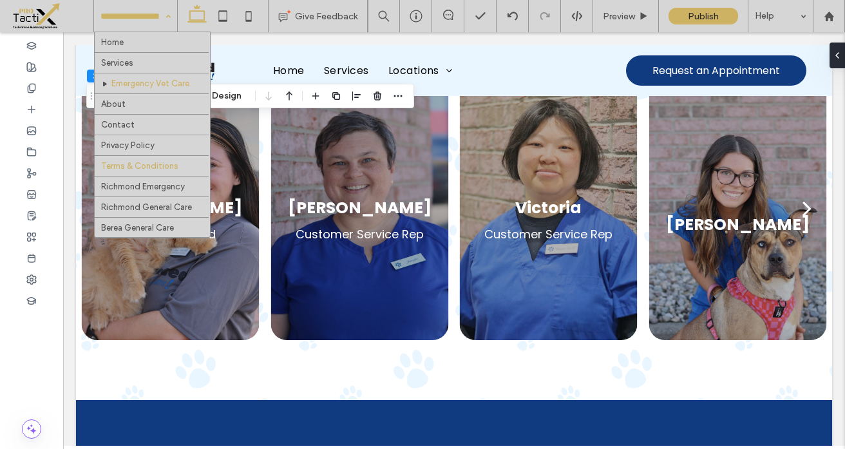
scroll to position [27, 0]
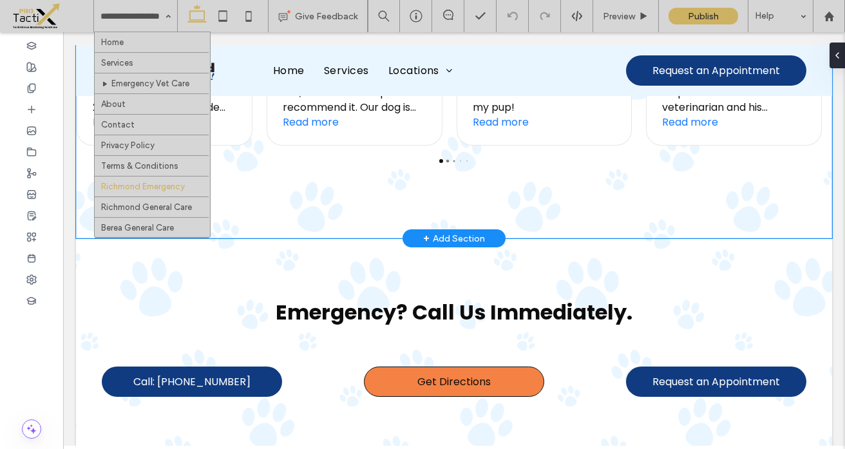
scroll to position [2234, 0]
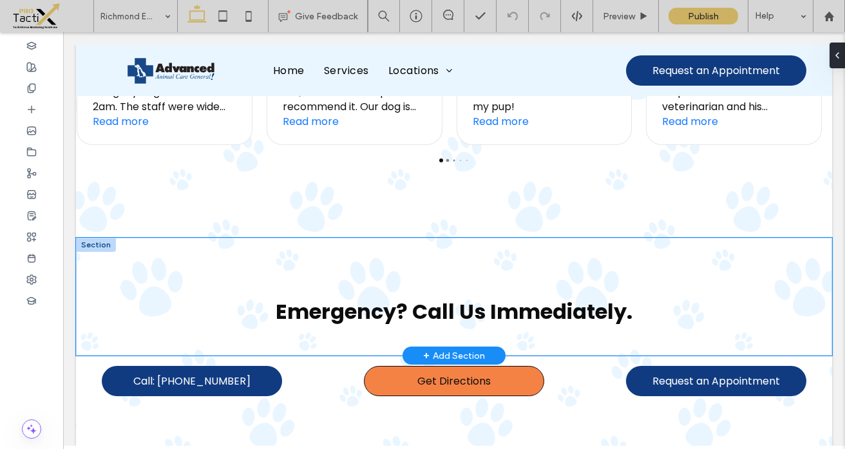
click at [289, 238] on div "Emergency? Call Us Immediately." at bounding box center [454, 297] width 756 height 118
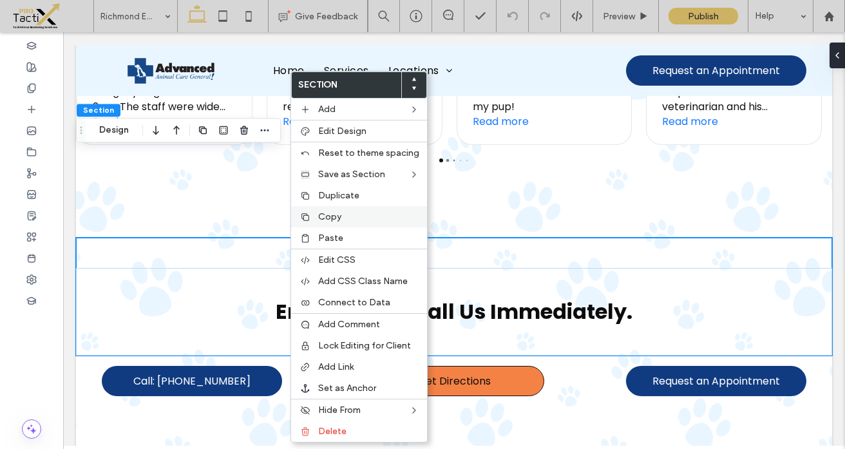
click at [325, 220] on span "Copy" at bounding box center [329, 216] width 23 height 11
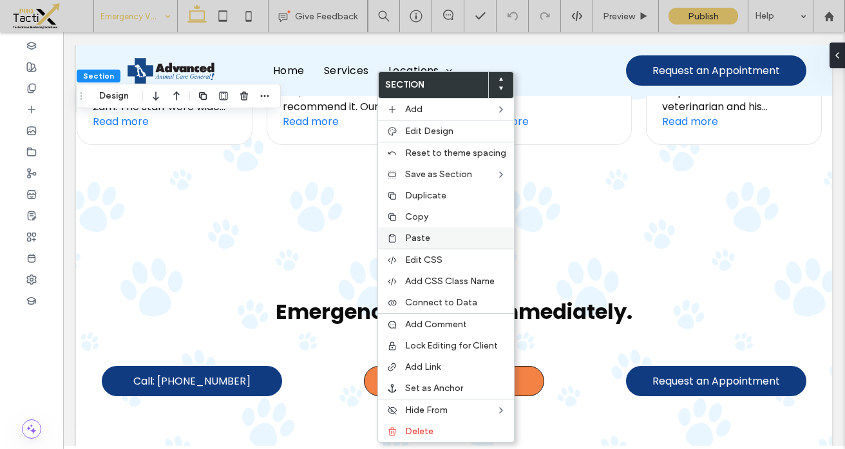
click at [402, 237] on div "Paste" at bounding box center [446, 237] width 136 height 21
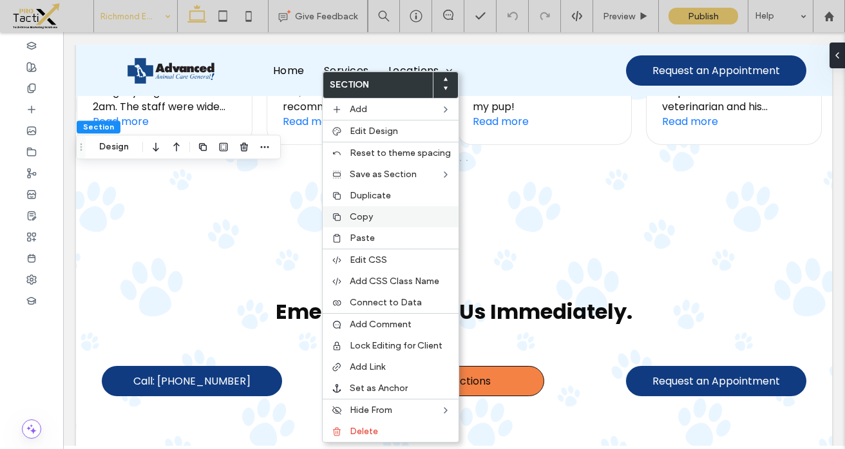
click at [358, 222] on span "Copy" at bounding box center [361, 216] width 23 height 11
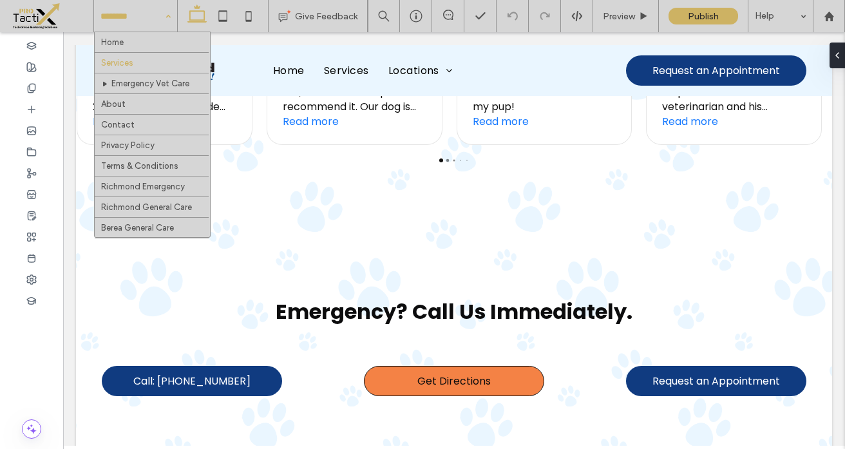
click at [110, 22] on input at bounding box center [133, 16] width 64 height 32
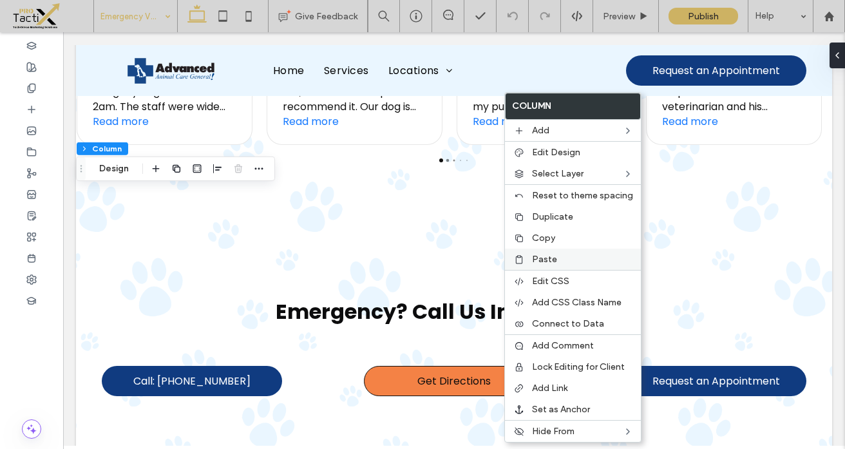
click at [529, 260] on div "Paste" at bounding box center [573, 259] width 136 height 21
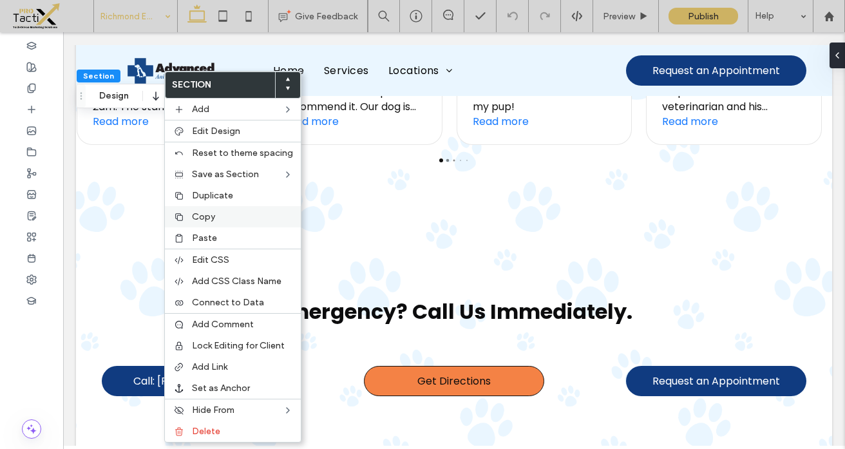
click at [200, 222] on span "Copy" at bounding box center [203, 216] width 23 height 11
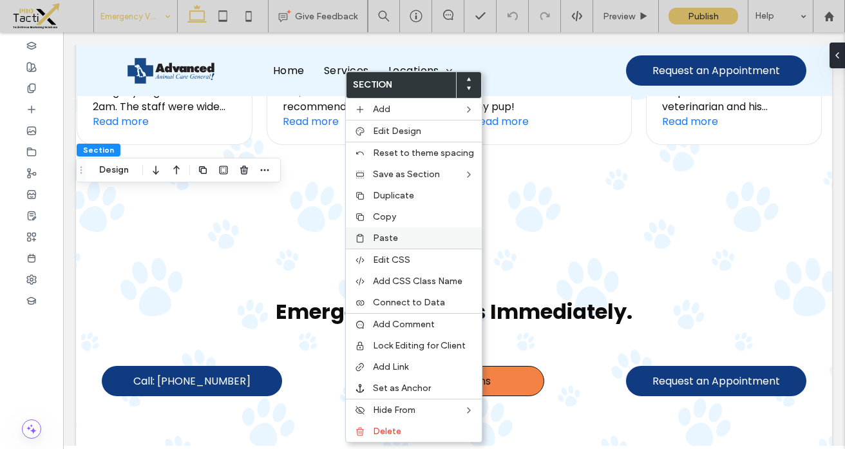
click at [398, 238] on label "Paste" at bounding box center [423, 238] width 101 height 11
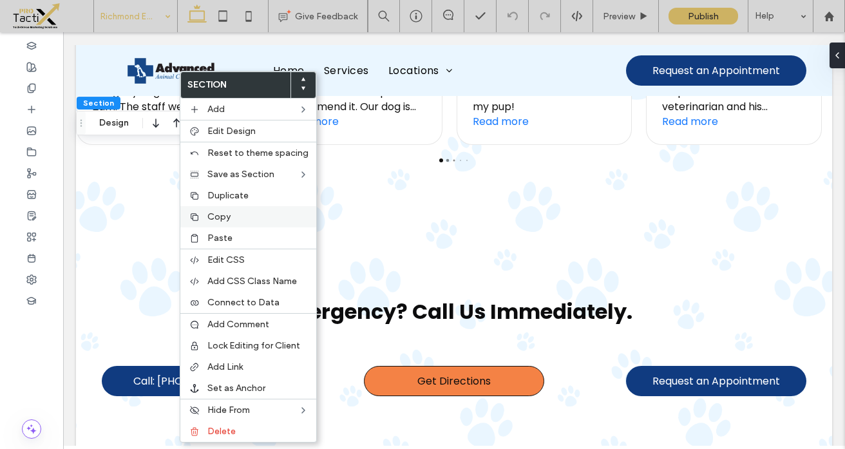
click at [216, 214] on span "Copy" at bounding box center [218, 216] width 23 height 11
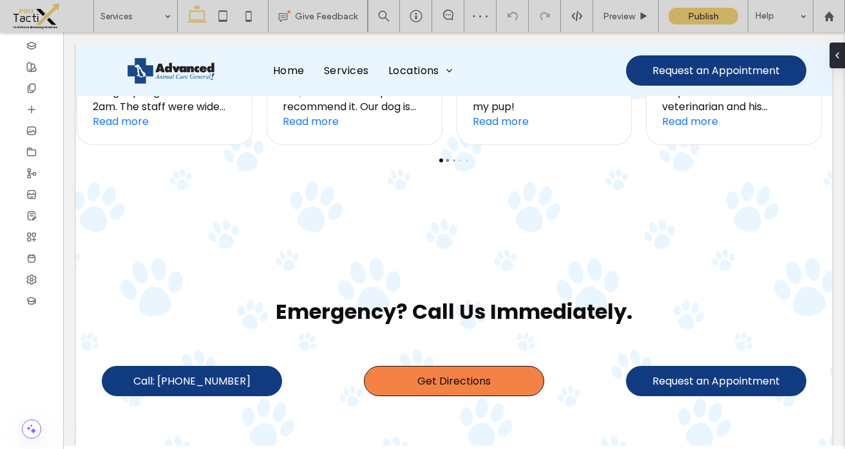
drag, startPoint x: 134, startPoint y: 70, endPoint x: 134, endPoint y: 81, distance: 11.0
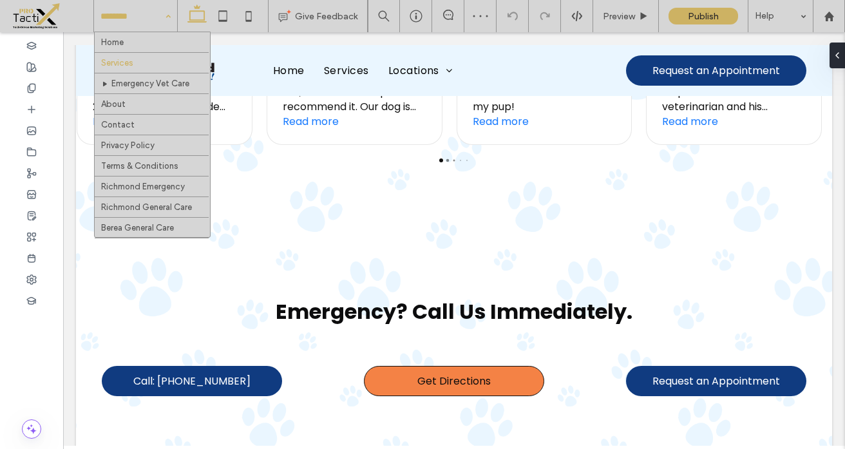
click at [133, 19] on input at bounding box center [133, 16] width 64 height 32
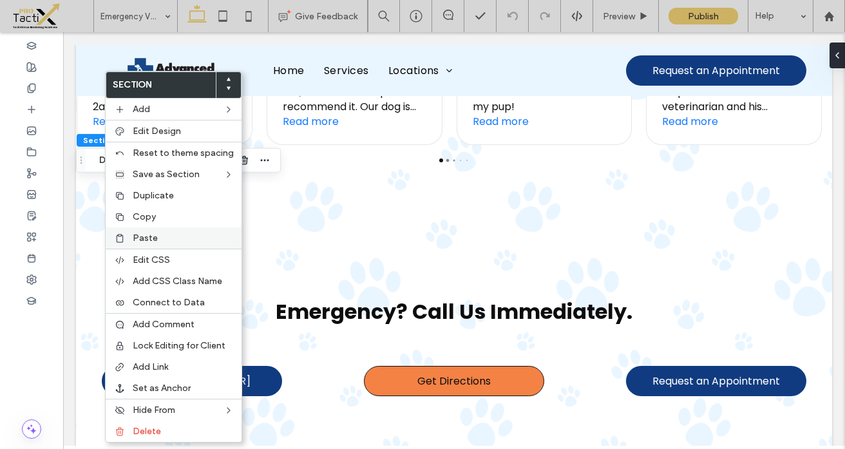
click at [152, 234] on span "Paste" at bounding box center [145, 238] width 25 height 11
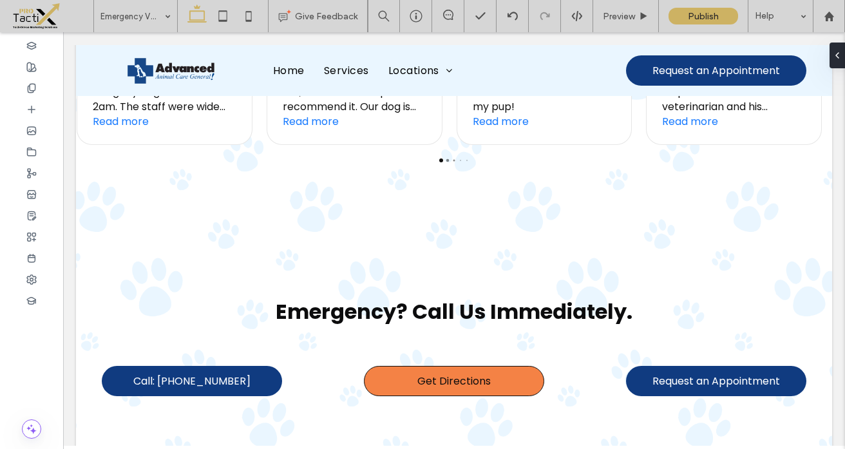
type input "*******"
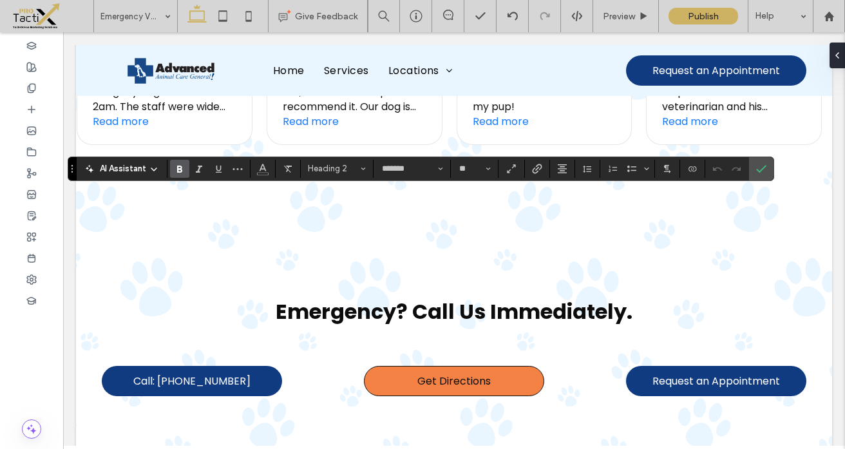
type input "**"
click at [177, 168] on use "Bold" at bounding box center [179, 169] width 5 height 7
click at [184, 169] on icon "Bold" at bounding box center [180, 169] width 10 height 10
click at [758, 169] on icon "Confirm" at bounding box center [761, 169] width 10 height 10
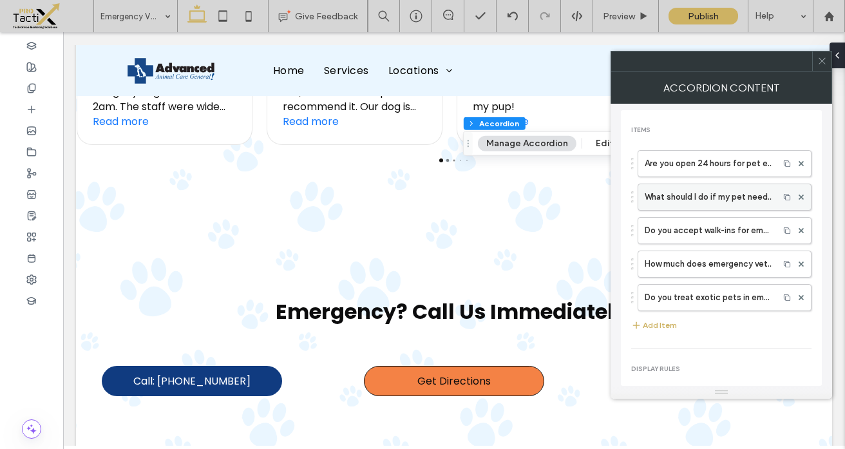
click at [714, 198] on label "What should I do if my pet needs emergency care?" at bounding box center [709, 197] width 128 height 26
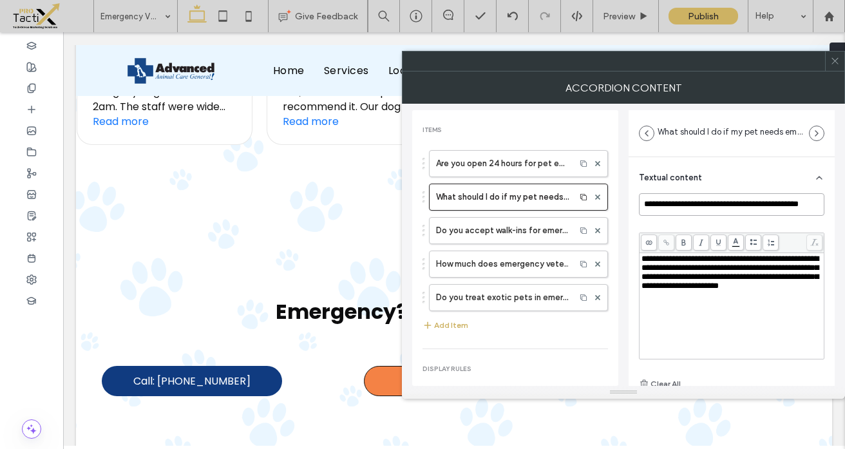
click at [689, 202] on input "**********" at bounding box center [732, 204] width 186 height 23
paste input
click at [696, 278] on span "**********" at bounding box center [730, 271] width 177 height 35
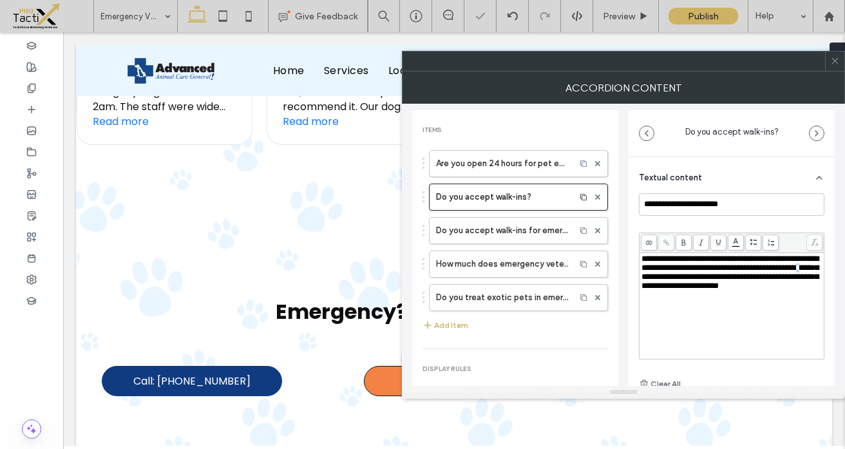
click at [696, 278] on span "**********" at bounding box center [730, 271] width 177 height 35
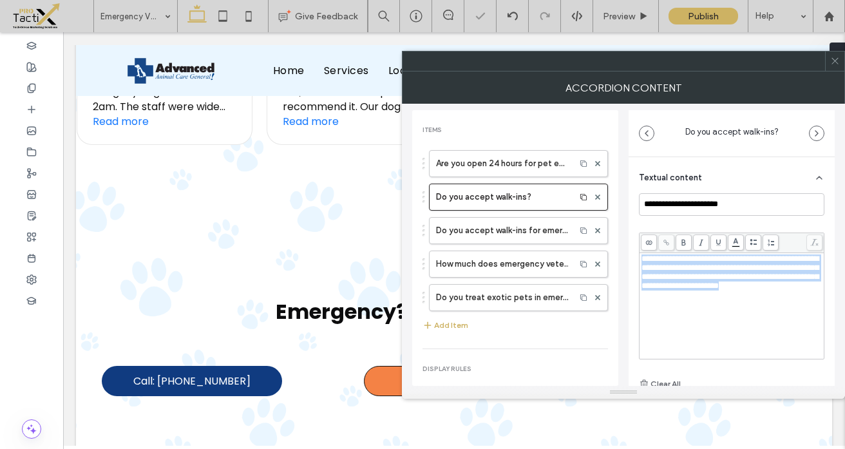
click at [696, 278] on span "**********" at bounding box center [730, 271] width 177 height 35
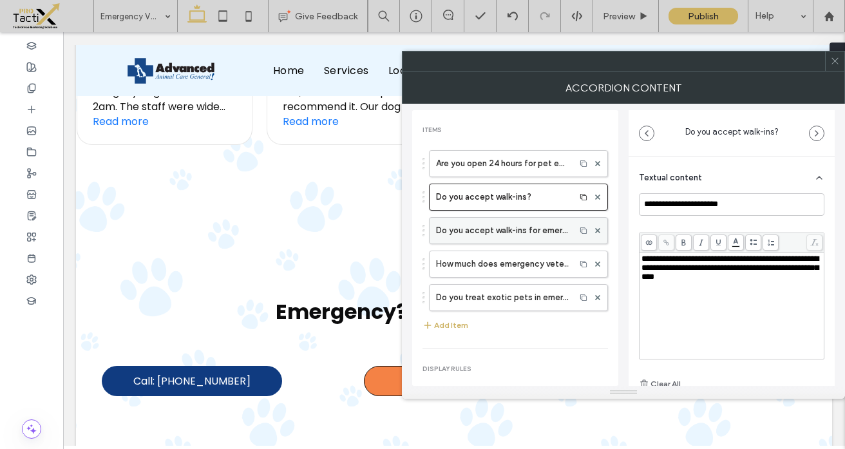
click at [536, 230] on label "Do you accept walk-ins for emergencies?" at bounding box center [502, 231] width 133 height 26
click at [718, 197] on input "**********" at bounding box center [732, 204] width 186 height 23
paste input "*"
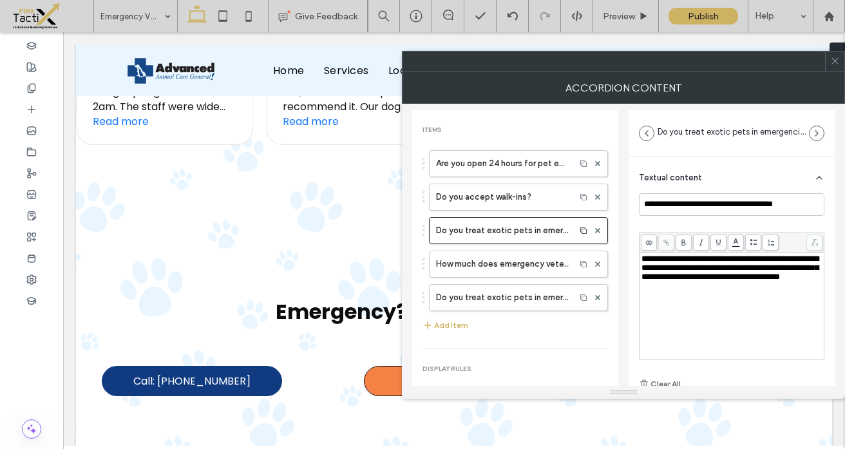
click at [688, 281] on span "**********" at bounding box center [730, 267] width 177 height 26
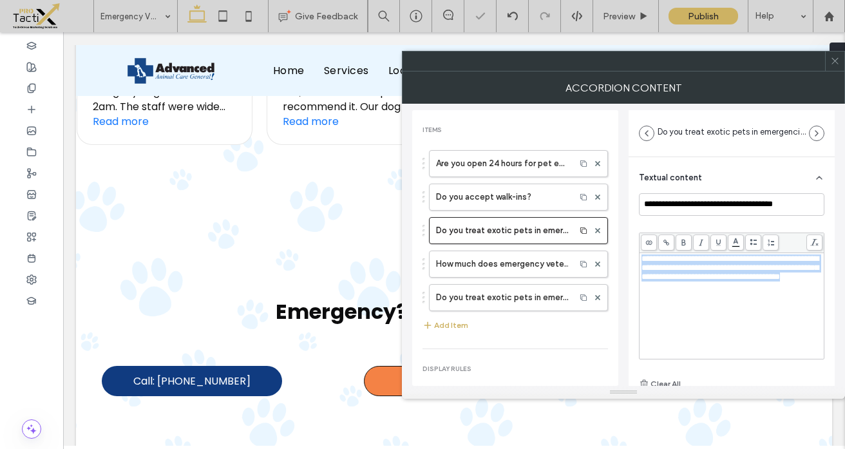
click at [688, 281] on span "**********" at bounding box center [730, 267] width 177 height 26
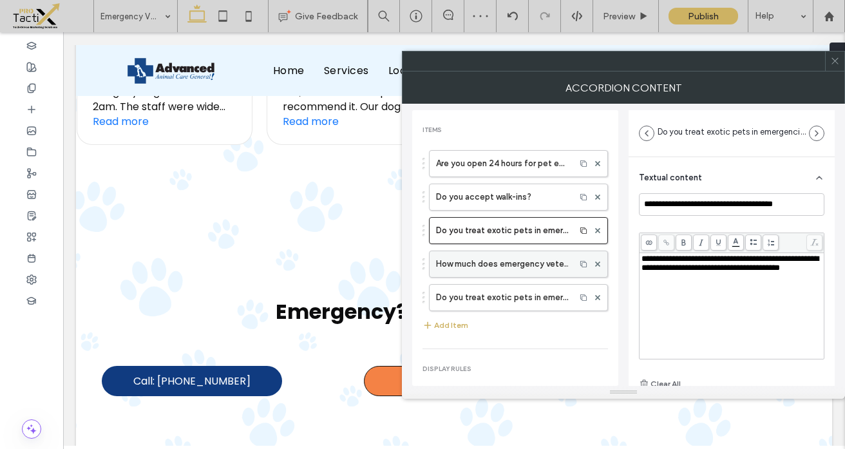
click at [502, 265] on label "How much does emergency veterinary care cost?" at bounding box center [502, 264] width 133 height 26
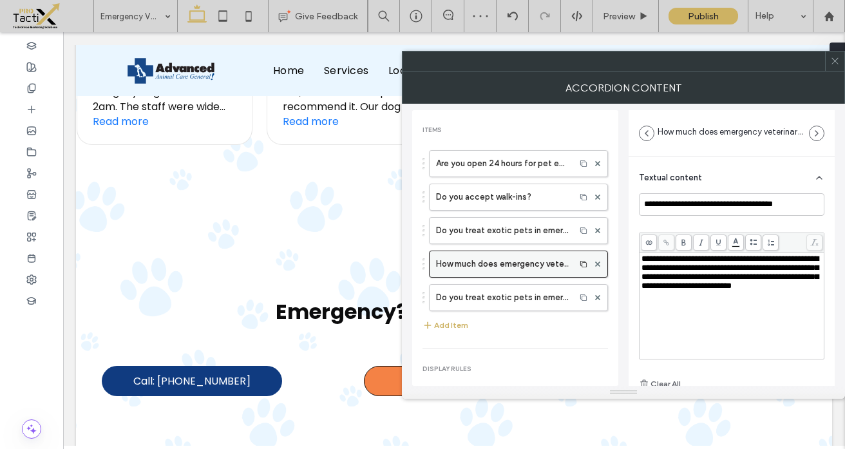
type input "**********"
click at [697, 201] on input "**********" at bounding box center [732, 204] width 186 height 23
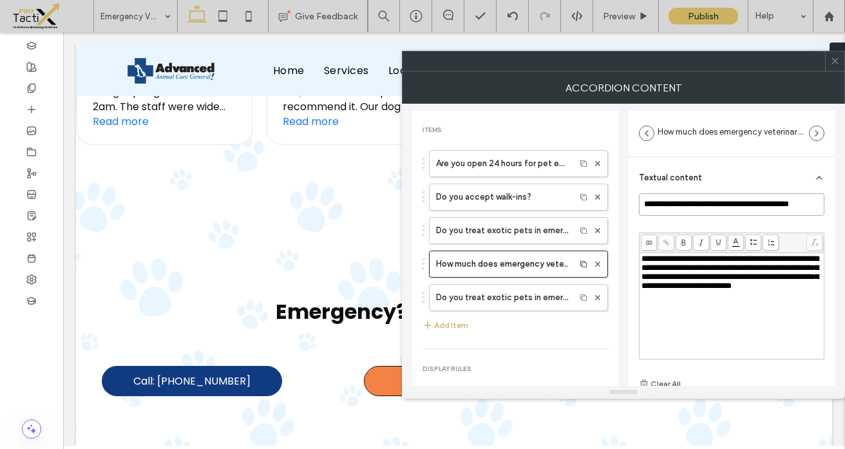
click at [697, 201] on input "**********" at bounding box center [732, 204] width 186 height 23
click at [694, 284] on span "**********" at bounding box center [730, 271] width 177 height 35
click at [593, 296] on div at bounding box center [597, 297] width 19 height 19
click at [595, 296] on use at bounding box center [597, 296] width 5 height 5
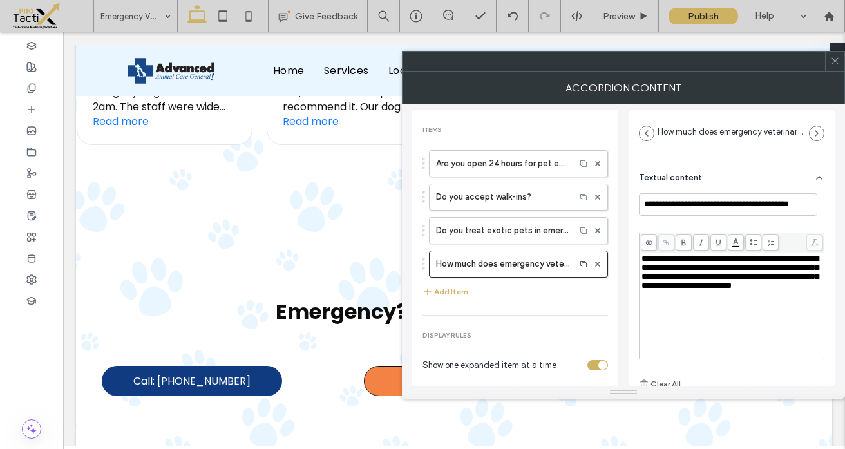
click at [738, 280] on span "**********" at bounding box center [730, 271] width 177 height 35
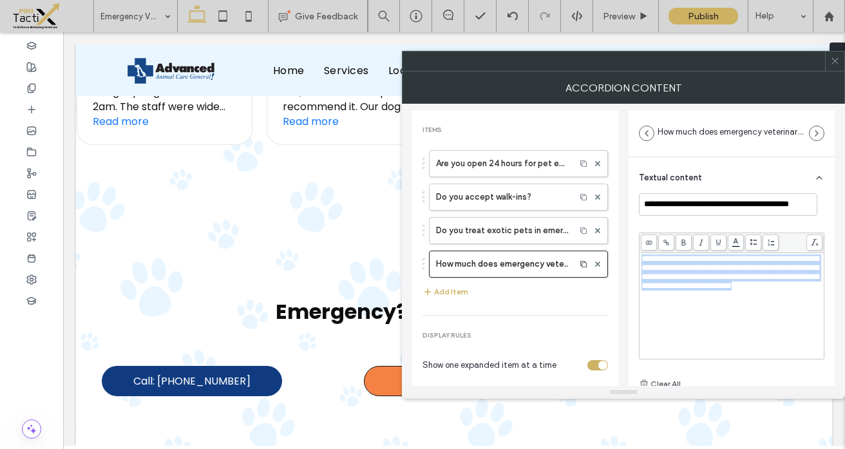
click at [738, 280] on span "**********" at bounding box center [730, 271] width 177 height 35
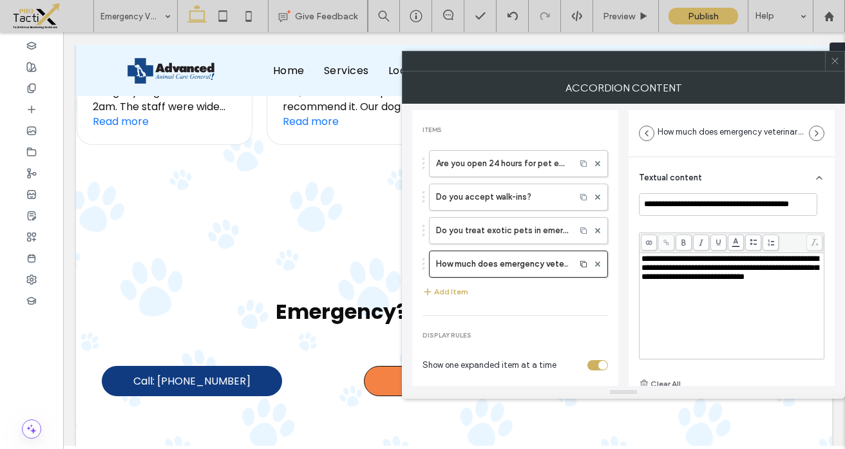
click at [771, 308] on div "**********" at bounding box center [732, 305] width 181 height 103
click at [572, 291] on div "Are you open 24 hours for pet emergencies? Do you accept walk-ins? Do you treat…" at bounding box center [516, 225] width 186 height 162
click at [836, 59] on icon at bounding box center [836, 61] width 10 height 10
